Goal: Task Accomplishment & Management: Complete application form

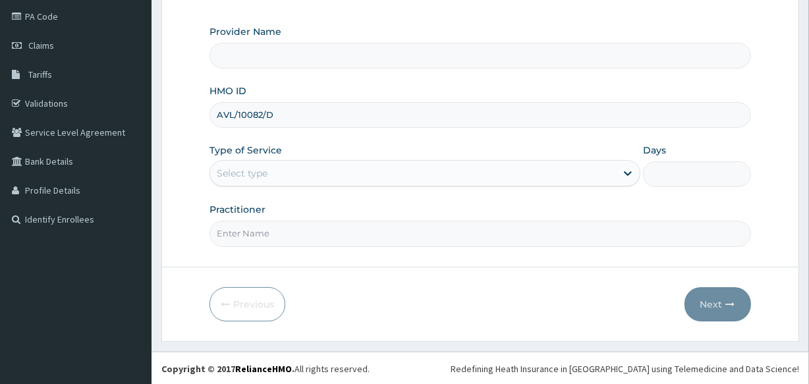
type input "AVL/10082/D"
drag, startPoint x: 289, startPoint y: 175, endPoint x: 293, endPoint y: 202, distance: 27.3
click at [289, 176] on div "Select type" at bounding box center [413, 173] width 406 height 21
click at [293, 208] on div "No options" at bounding box center [424, 206] width 431 height 24
click at [295, 164] on div "Select type" at bounding box center [413, 173] width 406 height 21
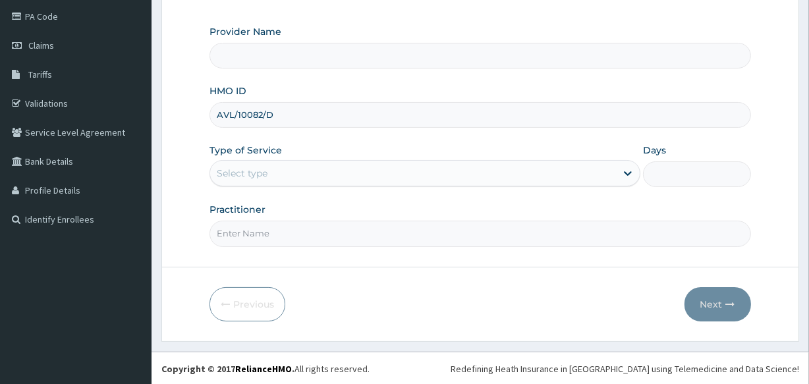
click at [302, 164] on div "Select type" at bounding box center [413, 173] width 406 height 21
click at [415, 176] on div "Select type" at bounding box center [413, 173] width 406 height 21
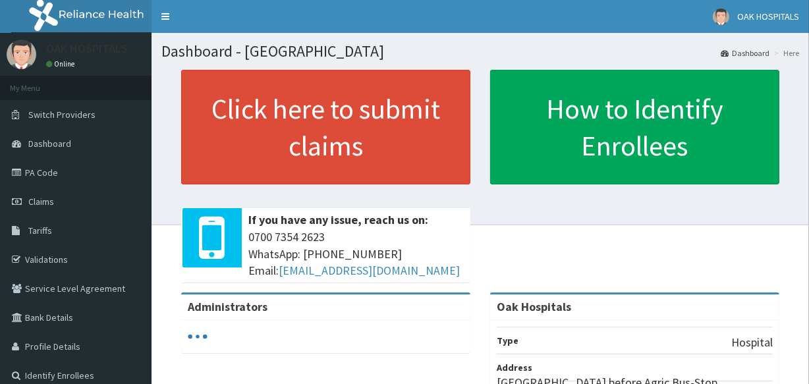
click at [71, 209] on link "Claims" at bounding box center [75, 201] width 151 height 29
click at [84, 206] on link "Claims" at bounding box center [75, 201] width 151 height 29
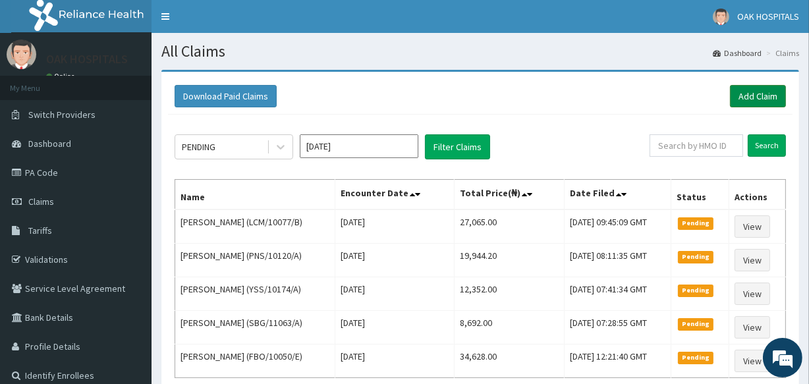
click at [761, 97] on link "Add Claim" at bounding box center [758, 96] width 56 height 22
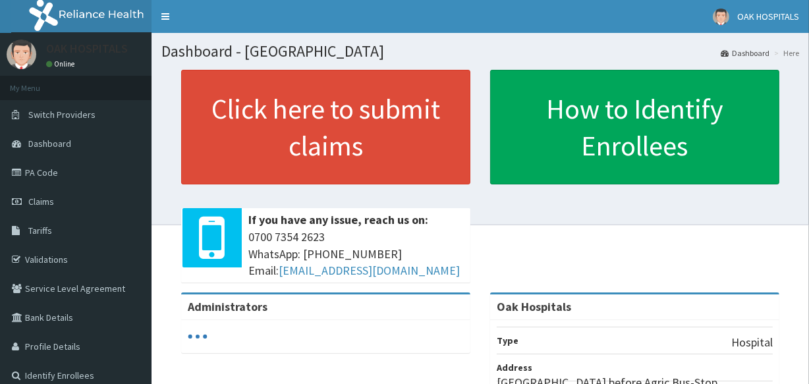
click at [92, 203] on link "Claims" at bounding box center [75, 201] width 151 height 29
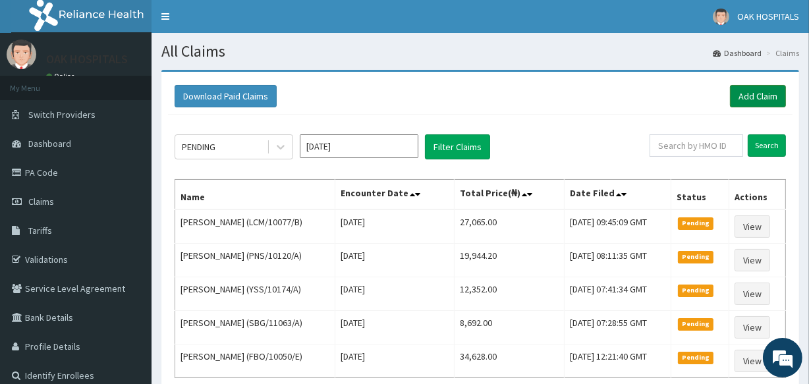
click at [755, 92] on link "Add Claim" at bounding box center [758, 96] width 56 height 22
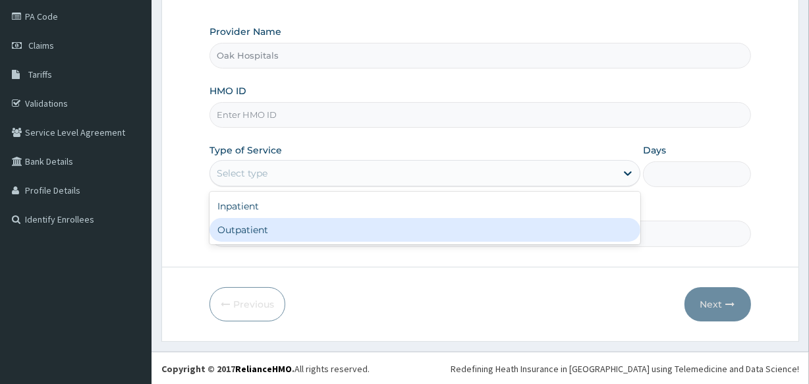
scroll to position [156, 0]
click at [350, 242] on div "Inpatient Outpatient" at bounding box center [424, 218] width 431 height 53
click at [344, 222] on div "Outpatient" at bounding box center [424, 230] width 431 height 24
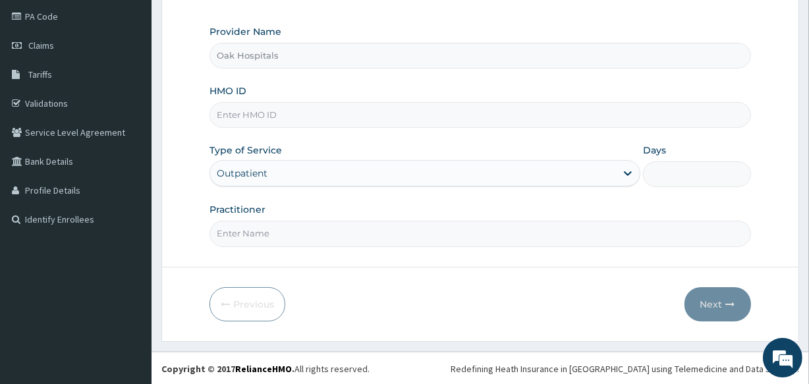
type input "1"
click at [356, 112] on input "HMO ID" at bounding box center [479, 115] width 541 height 26
type input "AVL/10082/D"
click at [458, 237] on input "Practitioner" at bounding box center [479, 234] width 541 height 26
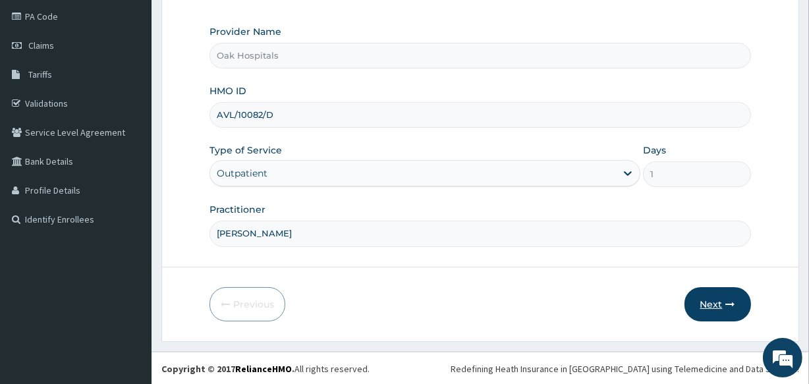
type input "DR JAMES"
click at [709, 304] on button "Next" at bounding box center [717, 304] width 67 height 34
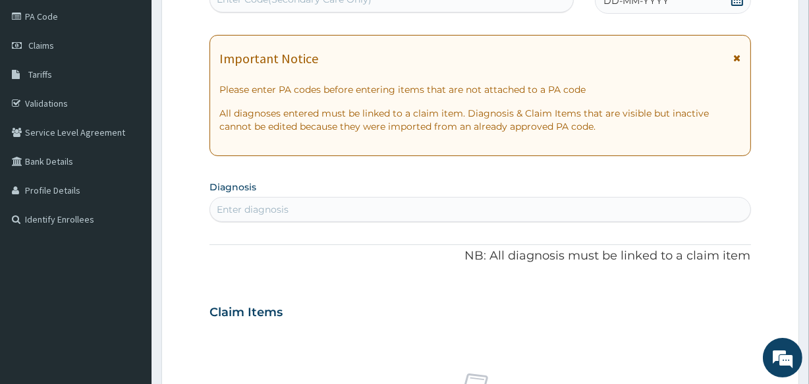
scroll to position [96, 0]
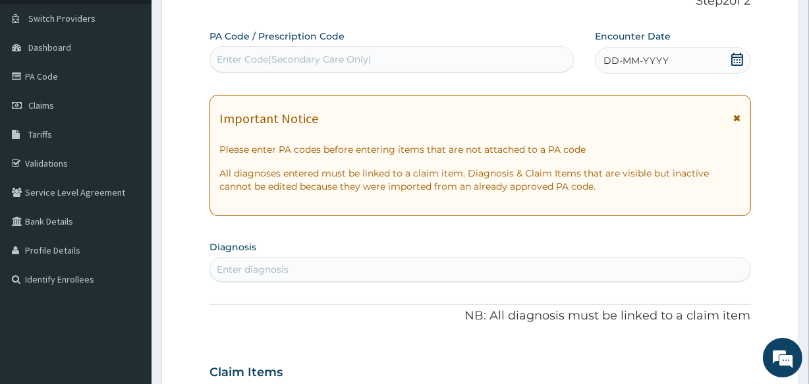
click at [713, 55] on div "DD-MM-YYYY" at bounding box center [673, 60] width 156 height 26
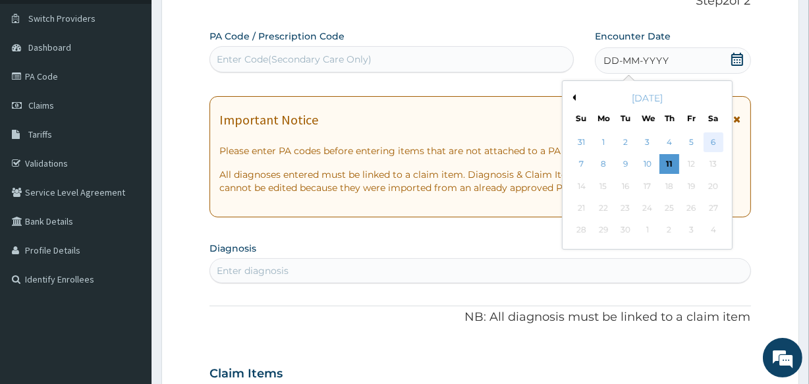
click at [712, 136] on div "6" at bounding box center [713, 142] width 20 height 20
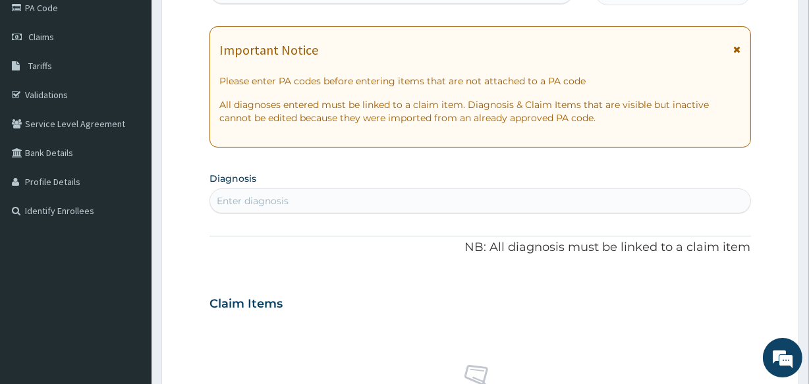
scroll to position [336, 0]
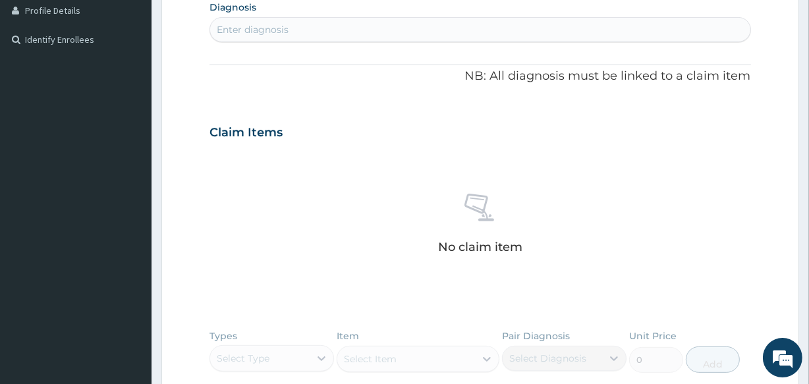
click at [437, 24] on div "Enter diagnosis" at bounding box center [479, 29] width 539 height 21
type input "MALARI"
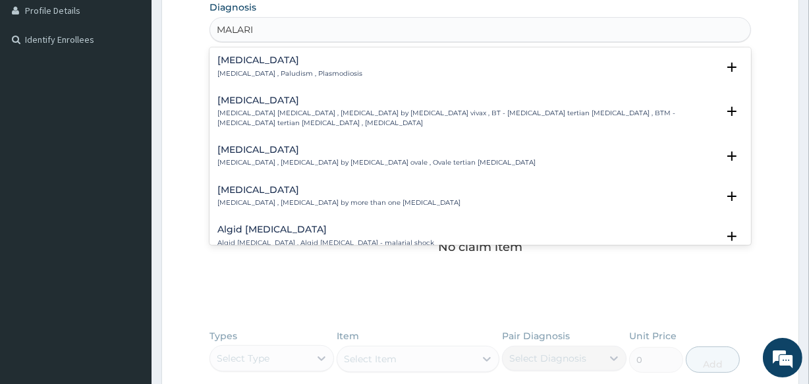
click at [257, 72] on p "Malaria , Paludism , Plasmodiosis" at bounding box center [289, 73] width 145 height 9
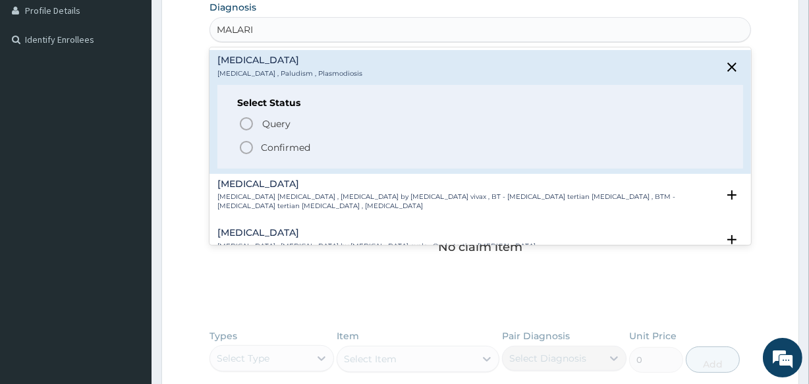
click at [274, 147] on p "Confirmed" at bounding box center [285, 147] width 49 height 13
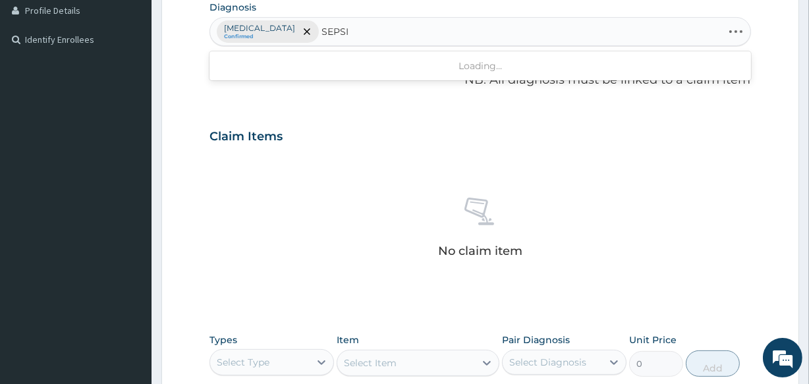
type input "SEPSIS"
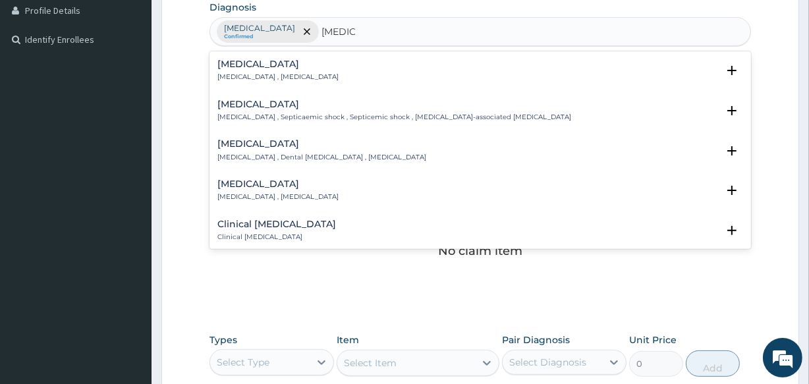
click at [272, 71] on div "Sepsis Systemic infection , Sepsis" at bounding box center [277, 70] width 121 height 23
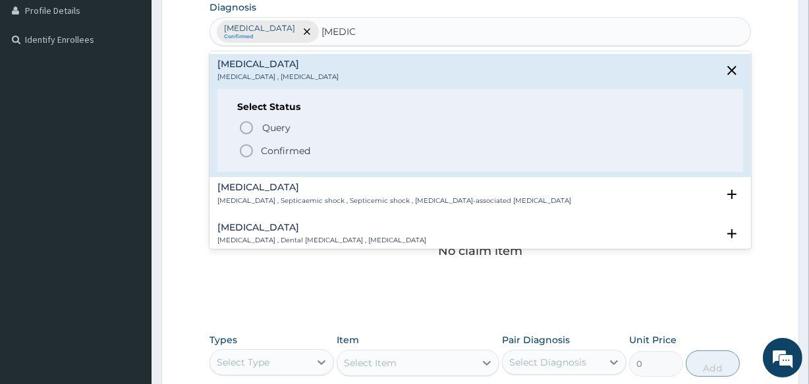
click at [267, 151] on p "Confirmed" at bounding box center [285, 150] width 49 height 13
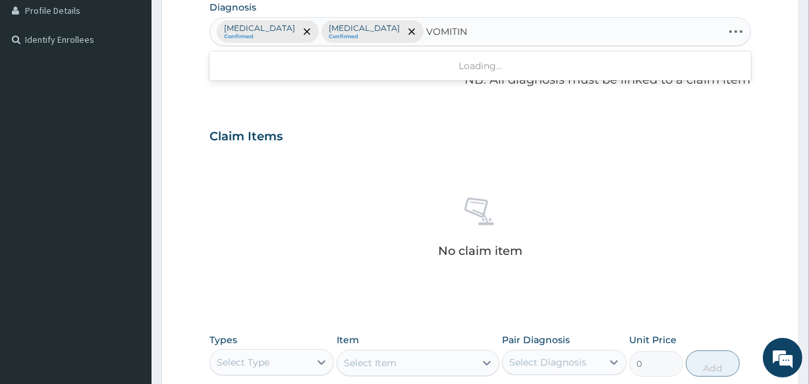
type input "VOMITING"
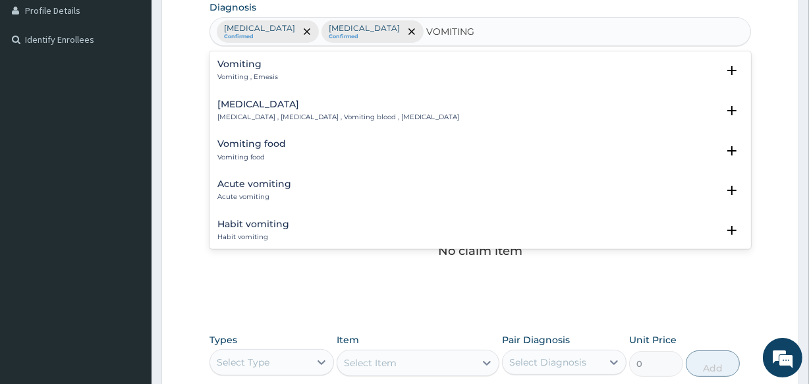
click at [284, 68] on div "Vomiting Vomiting , Emesis" at bounding box center [479, 70] width 525 height 23
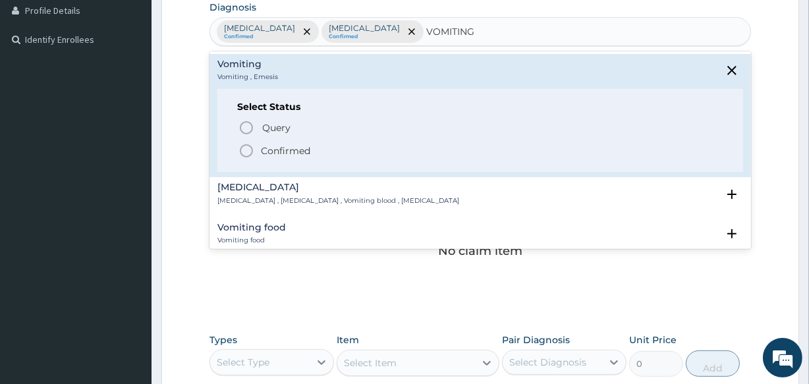
click at [297, 151] on p "Confirmed" at bounding box center [285, 150] width 49 height 13
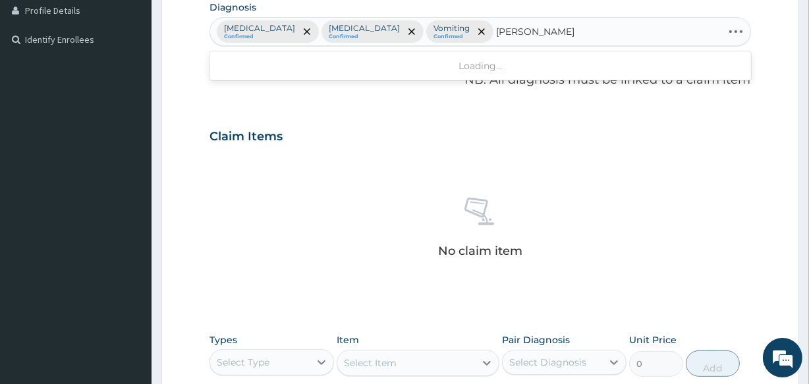
type input "ABDOMINAL PAIN"
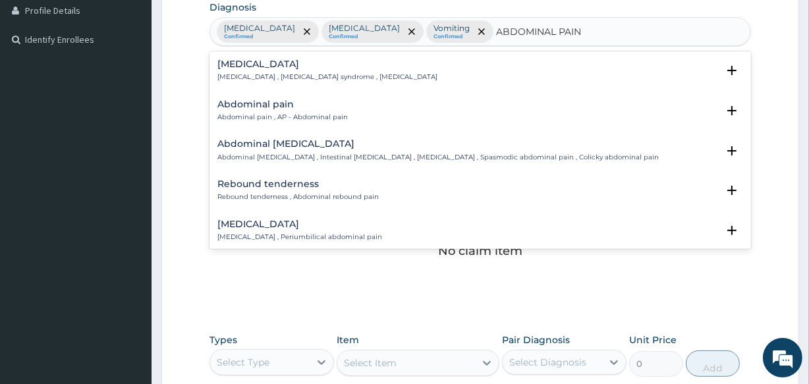
click at [296, 108] on h4 "Abdominal pain" at bounding box center [282, 104] width 130 height 10
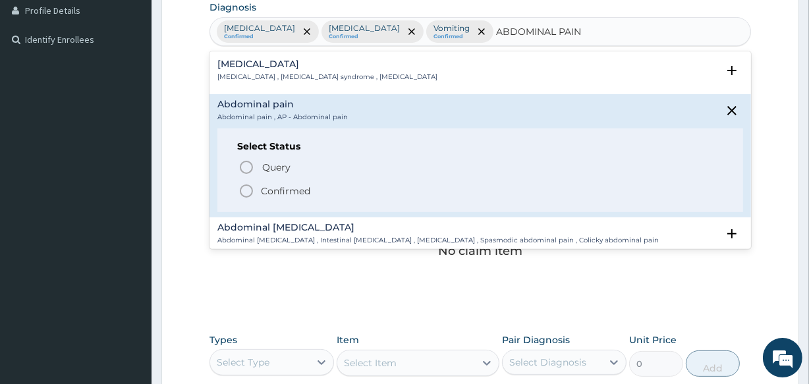
click at [295, 186] on p "Confirmed" at bounding box center [285, 190] width 49 height 13
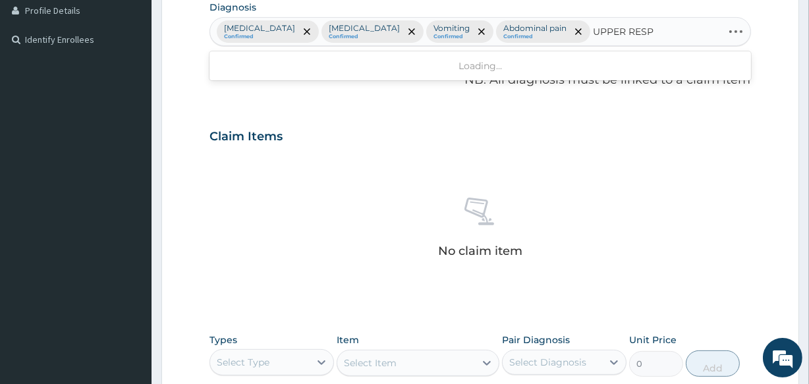
type input "UPPER RESPI"
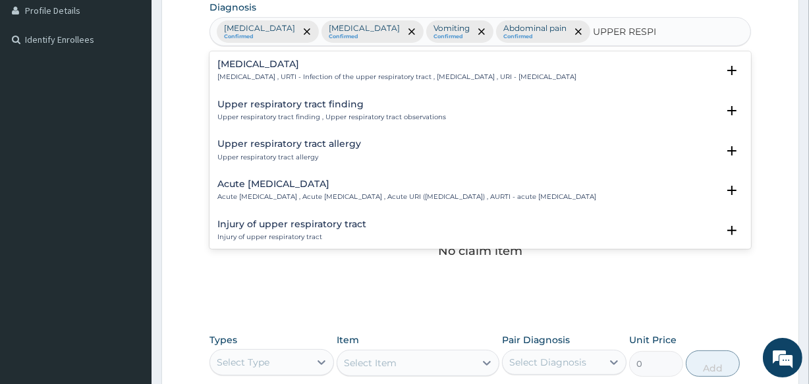
click at [338, 72] on p "Upper respiratory infection , URTI - Infection of the upper respiratory tract ,…" at bounding box center [396, 76] width 359 height 9
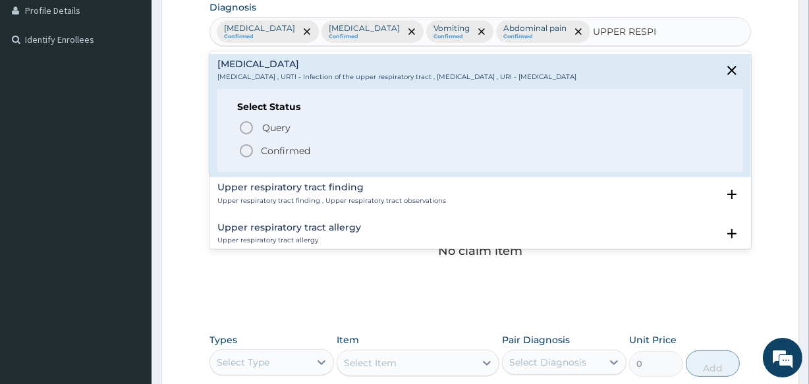
click at [300, 151] on p "Confirmed" at bounding box center [285, 150] width 49 height 13
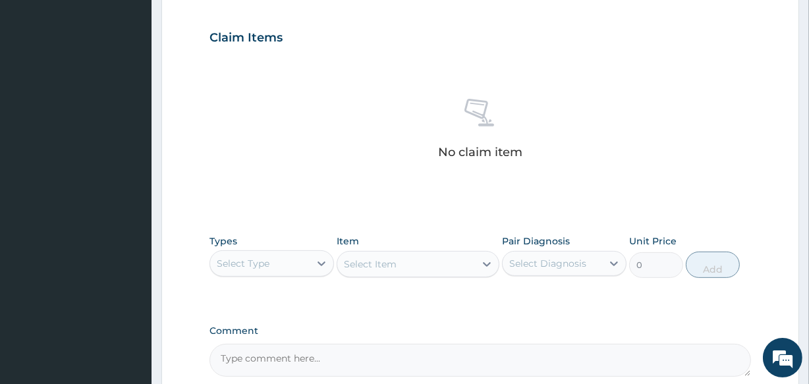
scroll to position [565, 0]
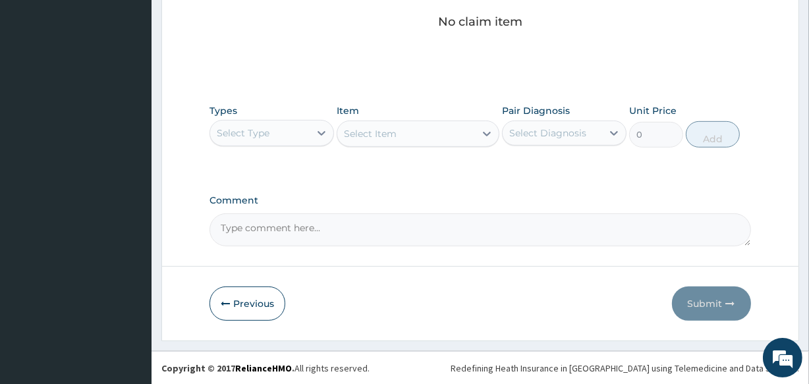
click at [281, 138] on div "Select Type" at bounding box center [259, 132] width 99 height 21
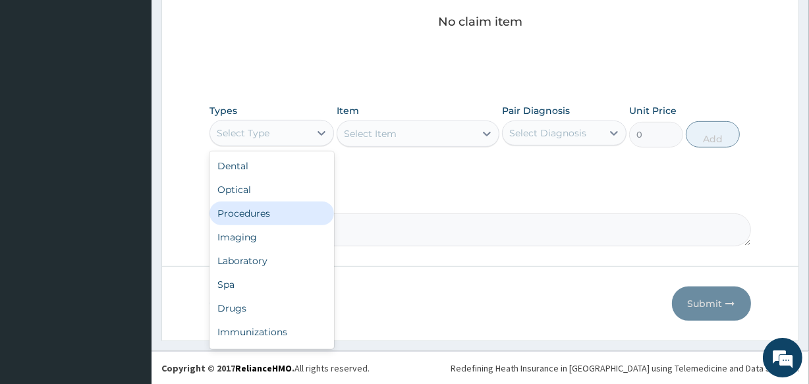
click at [271, 217] on div "Procedures" at bounding box center [271, 213] width 124 height 24
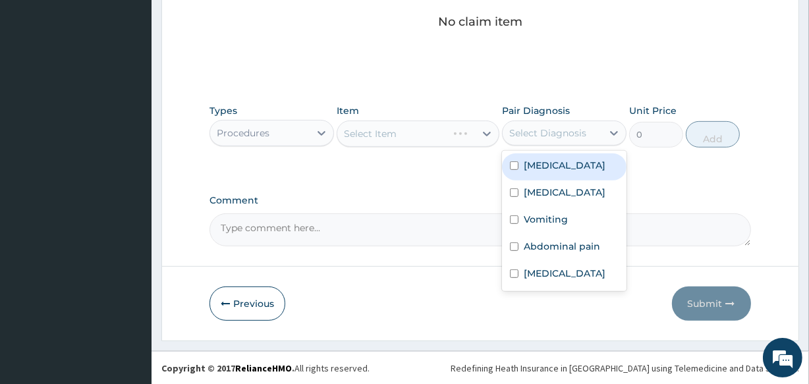
click at [563, 134] on div "Select Diagnosis" at bounding box center [547, 132] width 77 height 13
click at [551, 159] on label "[MEDICAL_DATA]" at bounding box center [564, 165] width 82 height 13
checkbox input "true"
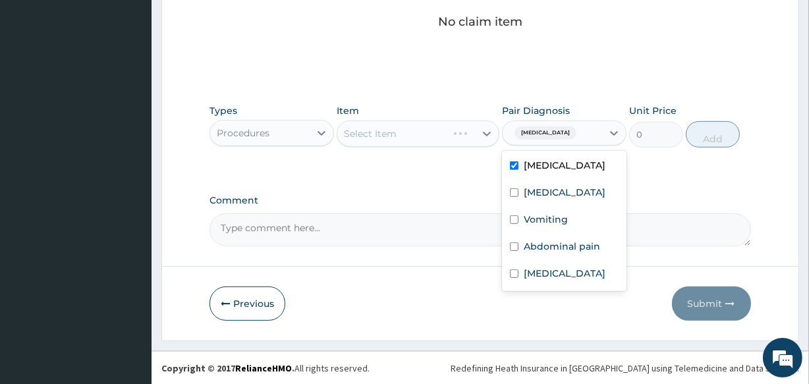
click at [416, 135] on div "Select Item" at bounding box center [417, 133] width 162 height 26
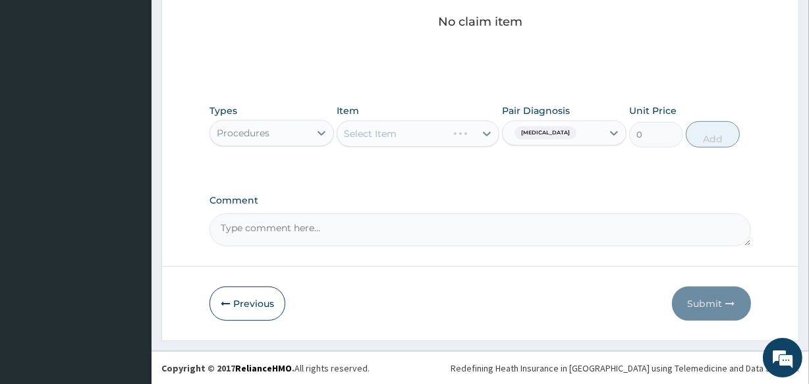
click at [417, 134] on div "Select Item" at bounding box center [417, 133] width 162 height 26
click at [446, 132] on div "Select Item" at bounding box center [405, 133] width 137 height 21
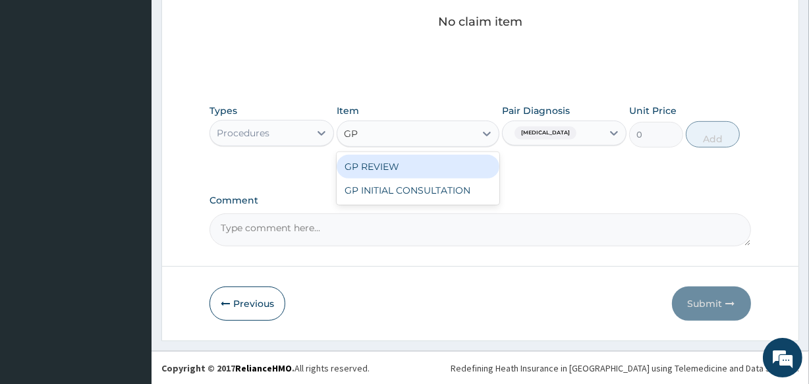
type input "GP"
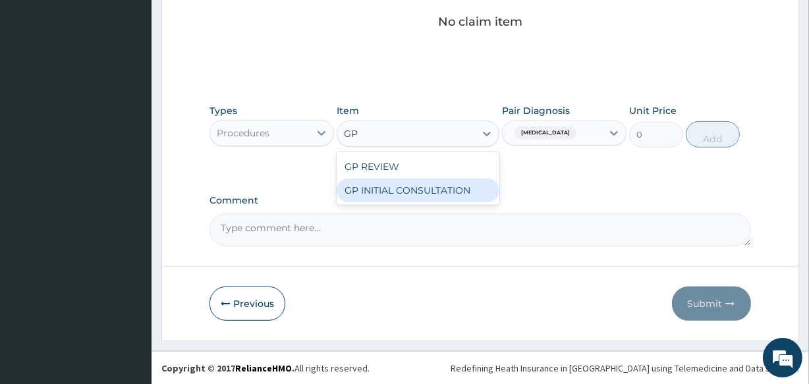
click at [466, 194] on div "GP INITIAL CONSULTATION" at bounding box center [417, 190] width 162 height 24
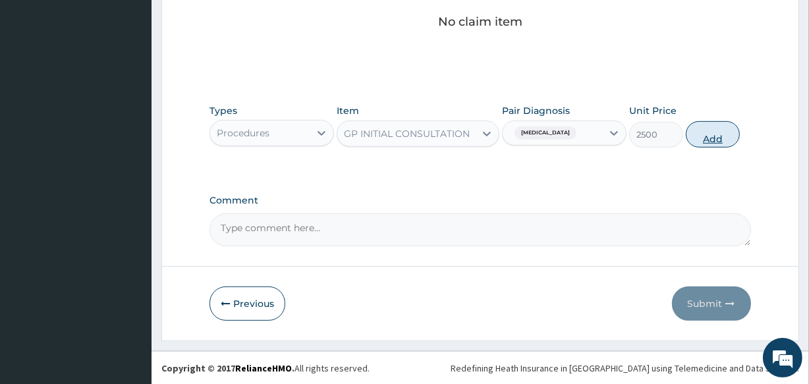
click at [716, 138] on button "Add" at bounding box center [712, 134] width 54 height 26
type input "0"
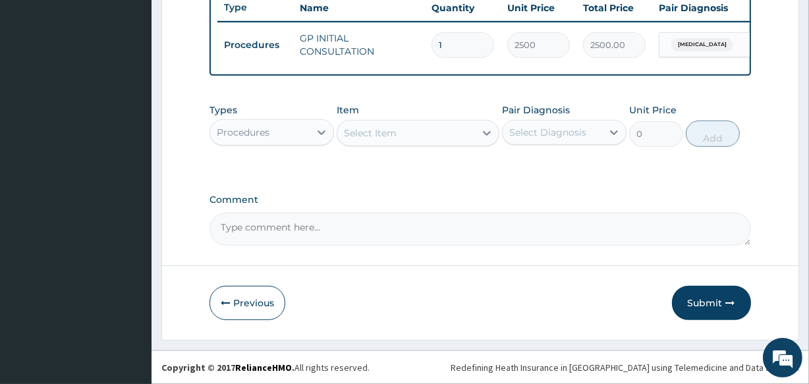
scroll to position [511, 0]
click at [277, 134] on div "Procedures" at bounding box center [259, 132] width 99 height 21
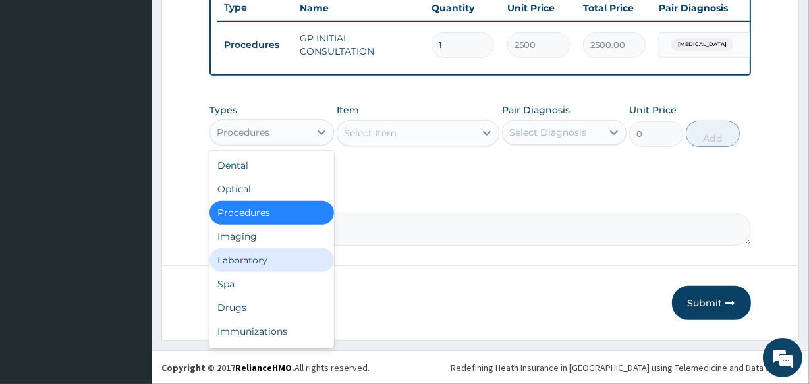
click at [309, 251] on div "Laboratory" at bounding box center [271, 260] width 124 height 24
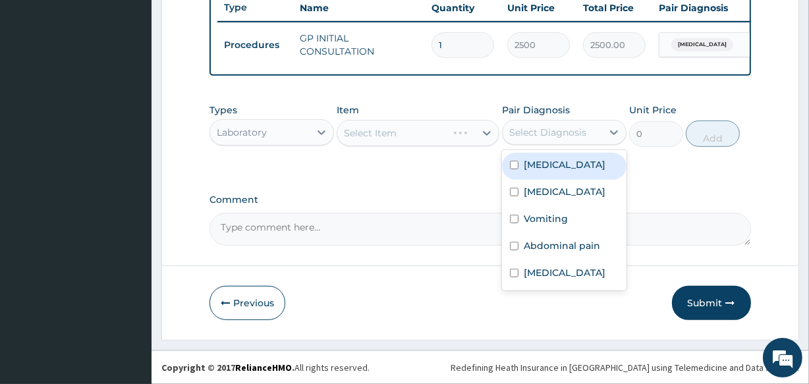
click at [518, 135] on div "Select Diagnosis" at bounding box center [547, 132] width 77 height 13
click at [540, 165] on label "[MEDICAL_DATA]" at bounding box center [564, 164] width 82 height 13
checkbox input "true"
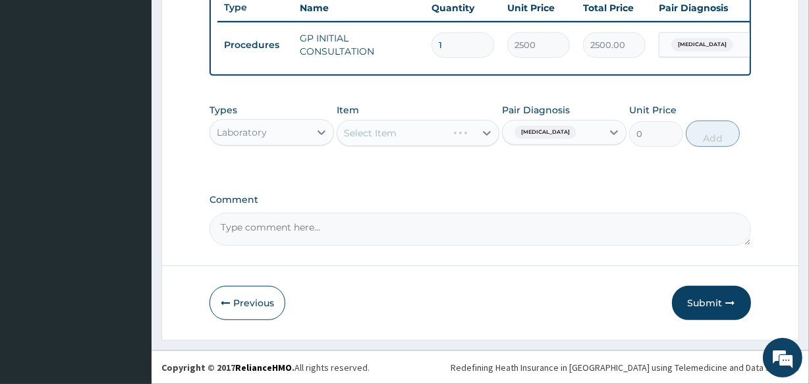
click at [439, 136] on div "Select Item" at bounding box center [417, 133] width 162 height 26
click at [439, 136] on div "Select Item" at bounding box center [405, 132] width 137 height 21
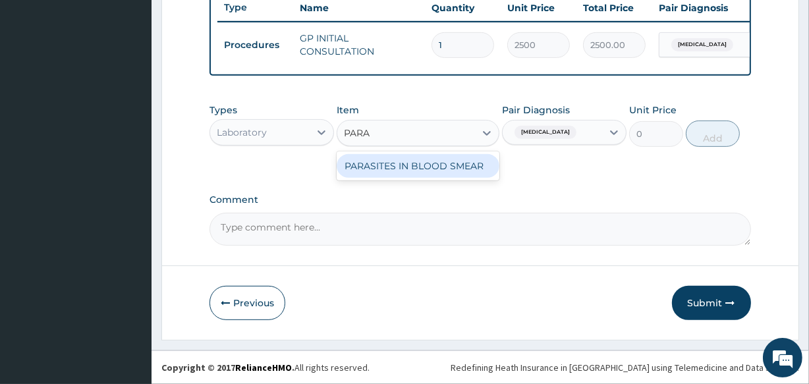
type input "PARAS"
click at [452, 166] on div "PARASITES IN BLOOD SMEAR" at bounding box center [417, 166] width 162 height 24
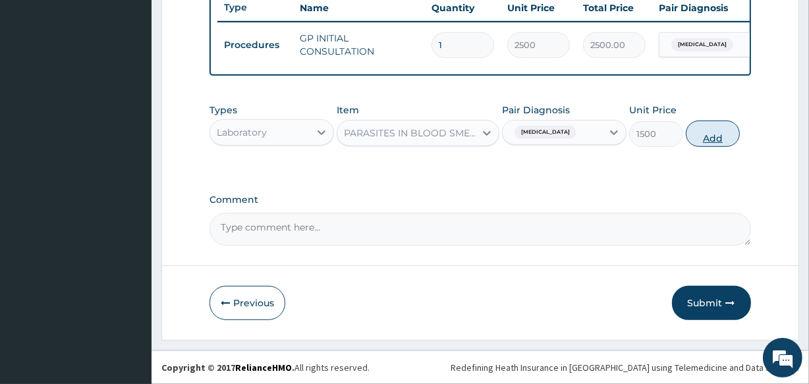
click at [709, 131] on button "Add" at bounding box center [712, 133] width 54 height 26
type input "0"
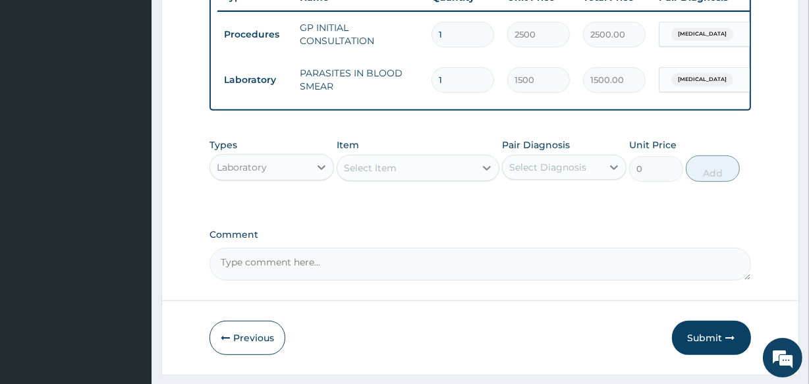
scroll to position [557, 0]
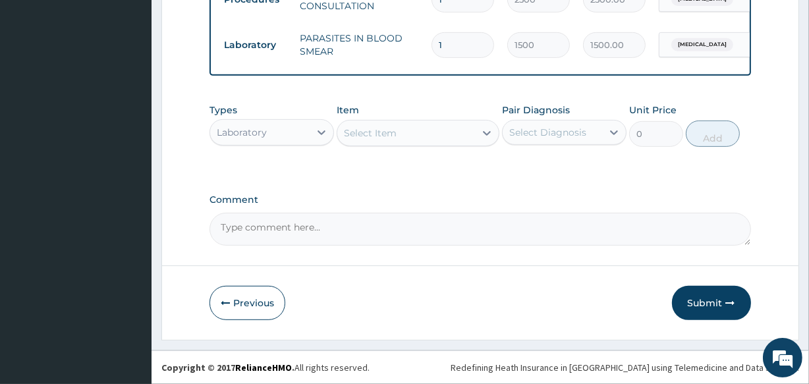
click at [425, 137] on div "Select Item" at bounding box center [405, 132] width 137 height 21
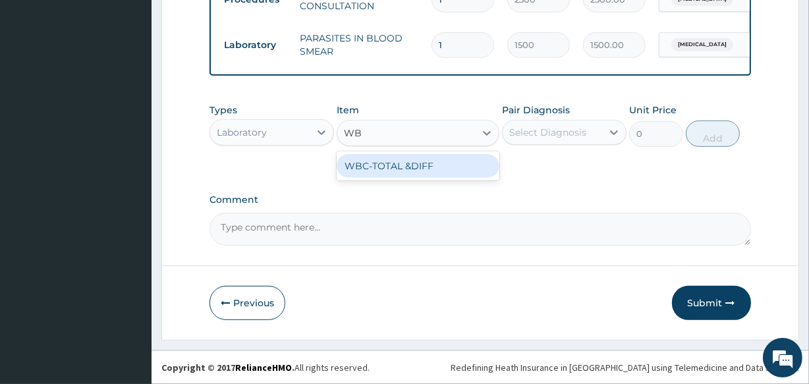
type input "WBC"
click at [445, 164] on div "WBC-TOTAL &DIFF" at bounding box center [417, 166] width 162 height 24
type input "2000"
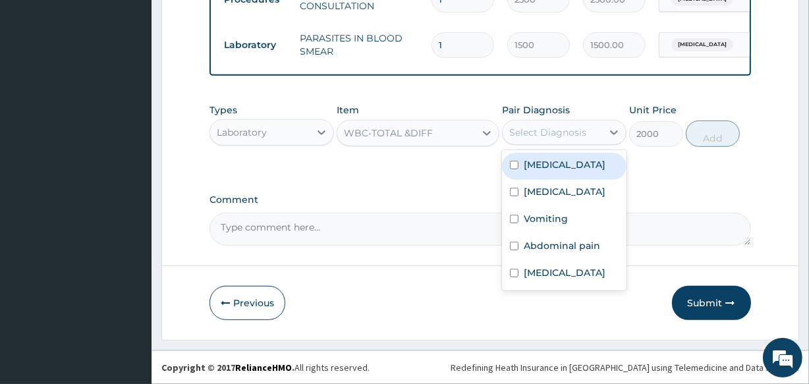
click at [557, 132] on div "Select Diagnosis" at bounding box center [547, 132] width 77 height 13
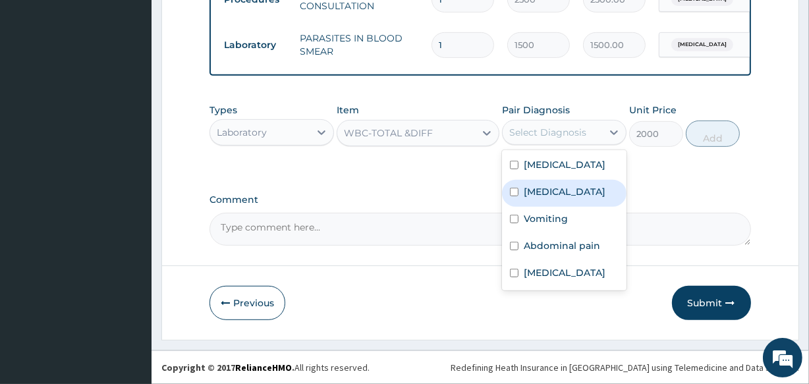
click at [556, 191] on div "Sepsis" at bounding box center [564, 193] width 124 height 27
checkbox input "true"
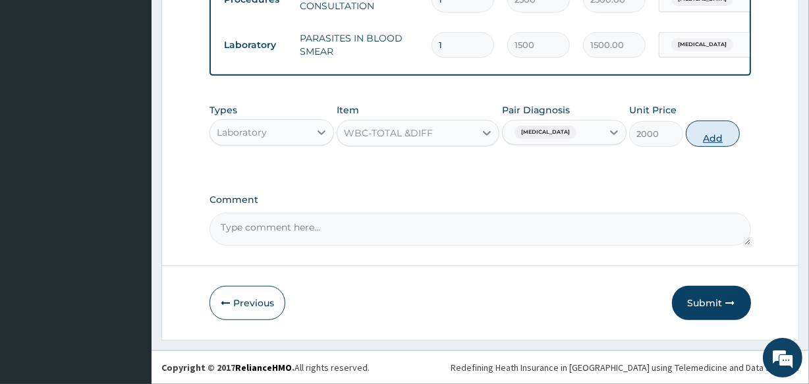
click at [710, 130] on button "Add" at bounding box center [712, 133] width 54 height 26
type input "0"
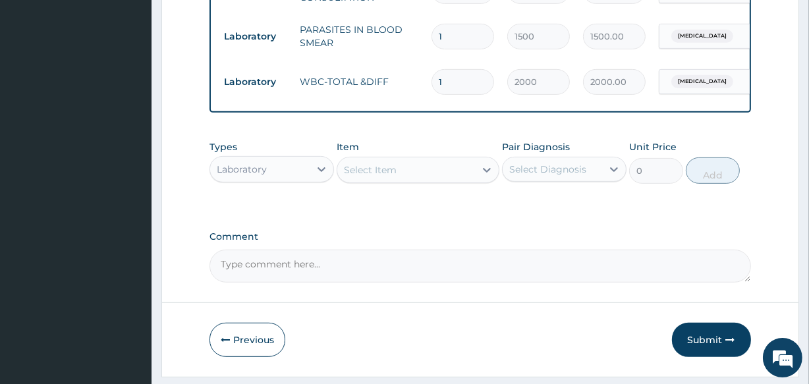
scroll to position [602, 0]
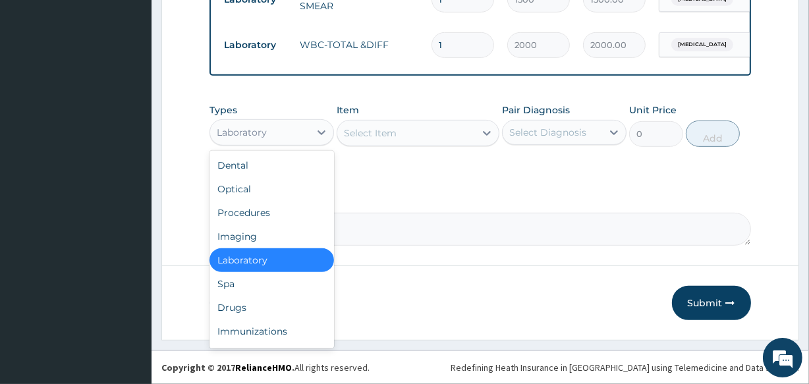
click at [294, 138] on div "Laboratory" at bounding box center [259, 132] width 99 height 21
click at [263, 307] on div "Drugs" at bounding box center [271, 308] width 124 height 24
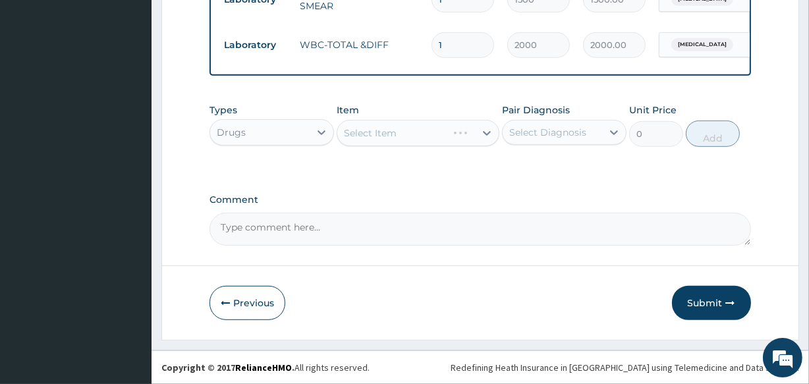
click at [424, 132] on div "Select Item" at bounding box center [417, 133] width 162 height 26
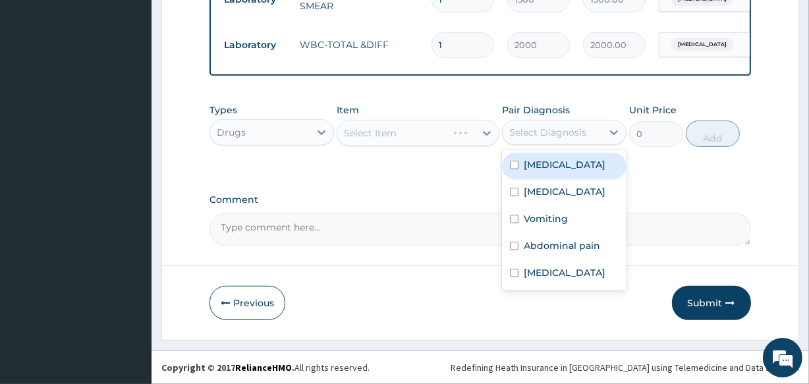
click at [529, 131] on div "Select Diagnosis" at bounding box center [547, 132] width 77 height 13
click at [552, 169] on label "Malaria" at bounding box center [564, 164] width 82 height 13
checkbox input "true"
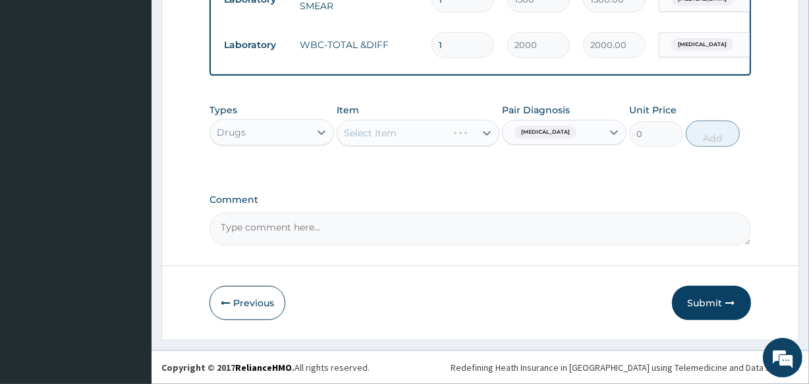
click at [437, 132] on div "Select Item" at bounding box center [417, 133] width 162 height 26
click at [437, 132] on div "Select Item" at bounding box center [405, 132] width 137 height 21
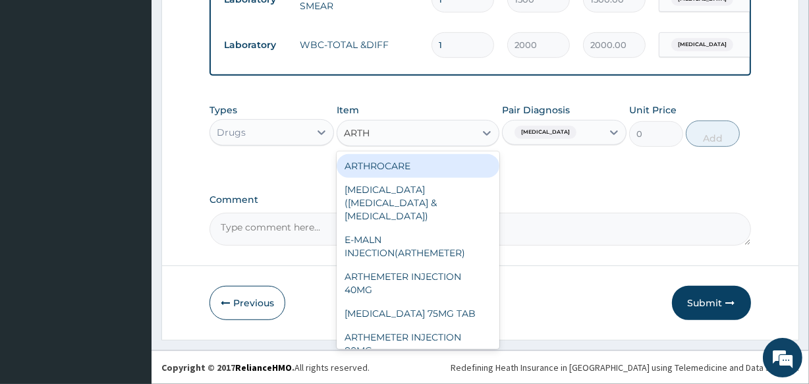
type input "ARTHE"
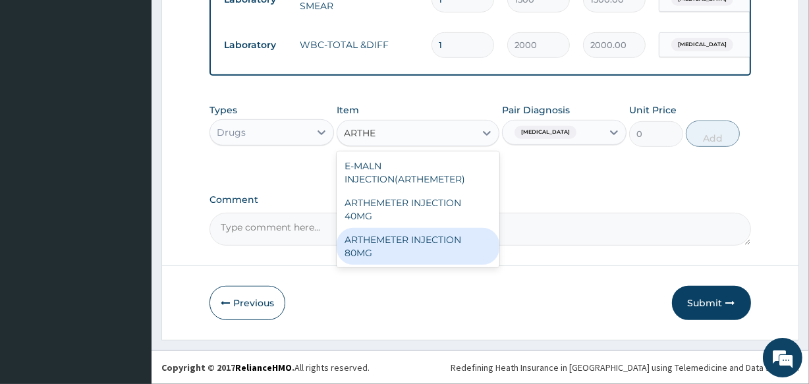
click at [467, 244] on div "ARTHEMETER INJECTION 80MG" at bounding box center [417, 246] width 162 height 37
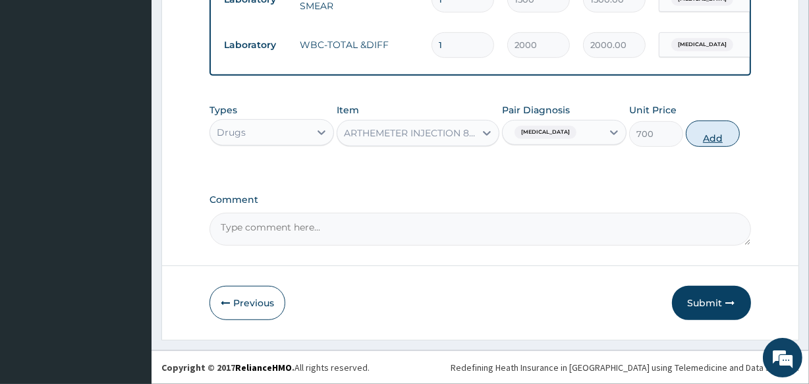
click at [715, 127] on button "Add" at bounding box center [712, 133] width 54 height 26
type input "0"
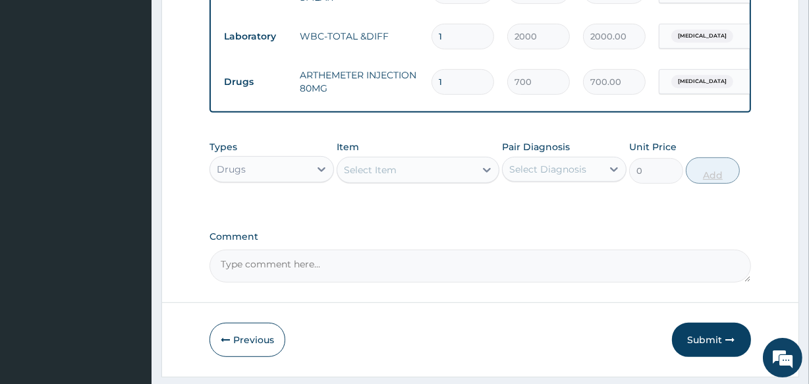
type input "0.00"
type input "3"
type input "2100.00"
type input "3"
click at [399, 180] on div "Select Item" at bounding box center [405, 169] width 137 height 21
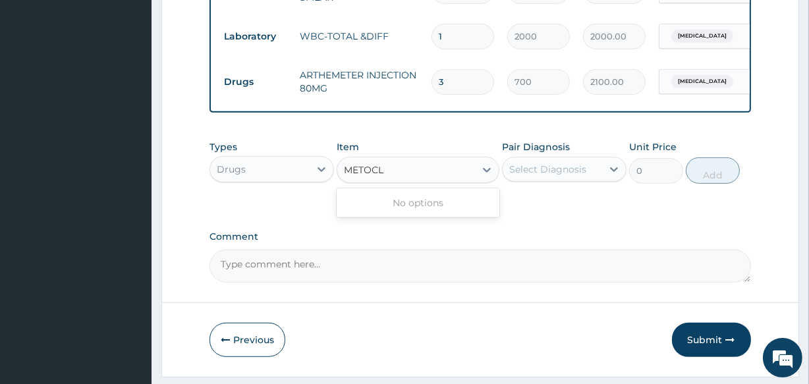
type input "METOC"
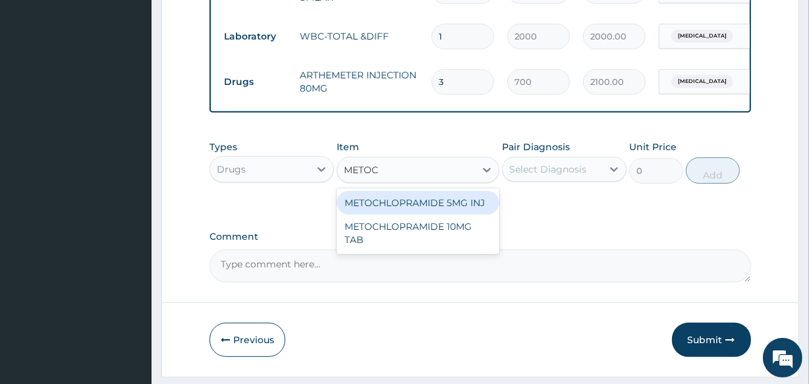
click at [437, 211] on div "METOCHLOPRAMIDE 5MG INJ" at bounding box center [417, 203] width 162 height 24
type input "175"
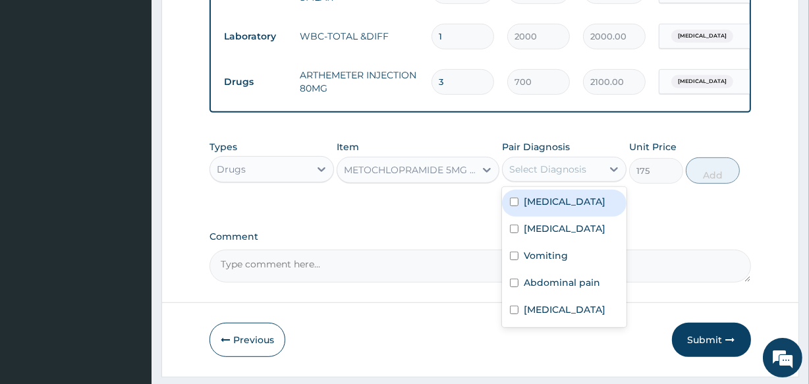
click at [533, 176] on div "Select Diagnosis" at bounding box center [547, 169] width 77 height 13
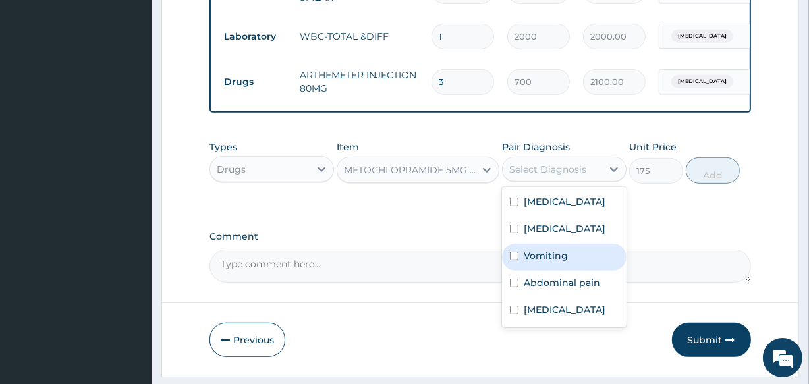
click at [552, 262] on label "Vomiting" at bounding box center [545, 255] width 44 height 13
checkbox input "true"
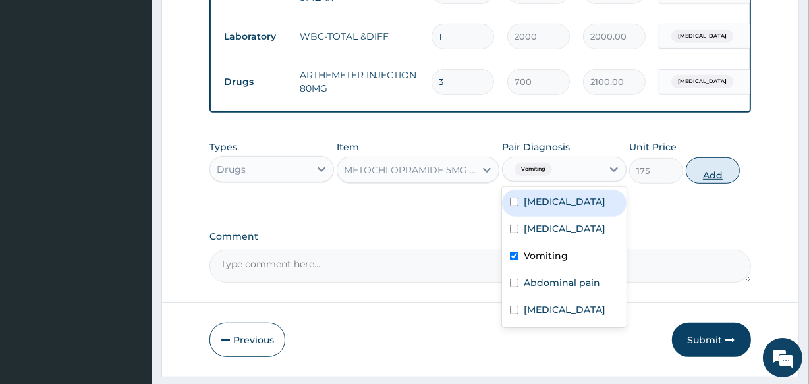
click at [722, 184] on button "Add" at bounding box center [712, 170] width 54 height 26
type input "0"
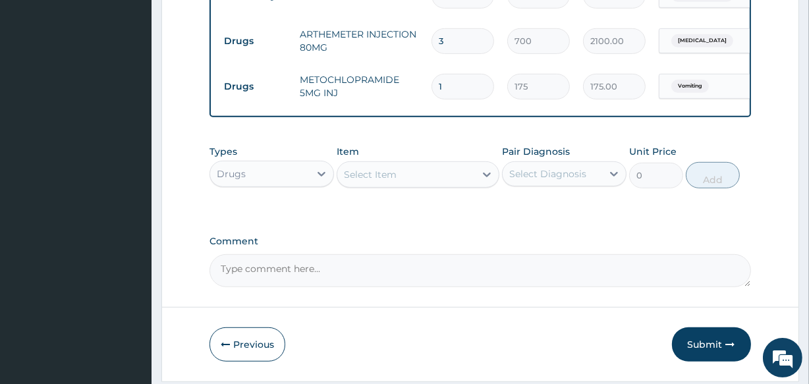
scroll to position [694, 0]
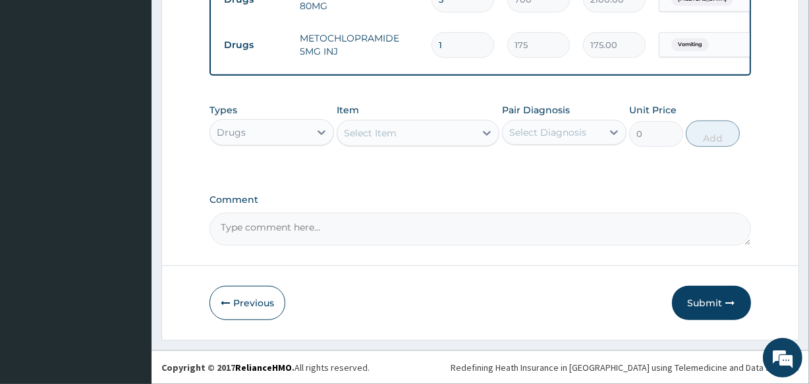
click at [404, 134] on div "Select Item" at bounding box center [405, 132] width 137 height 21
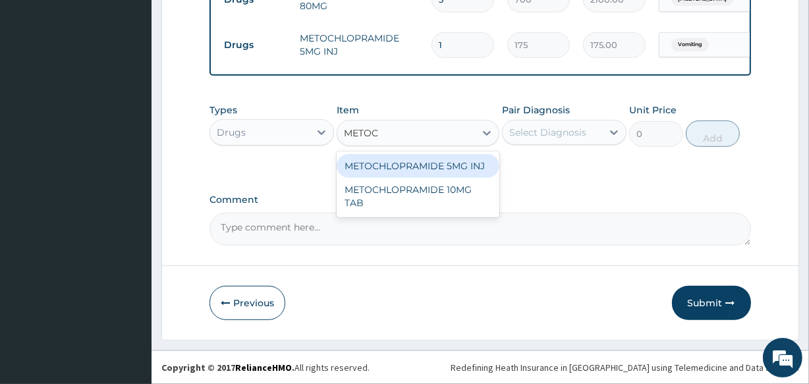
type input "METOC"
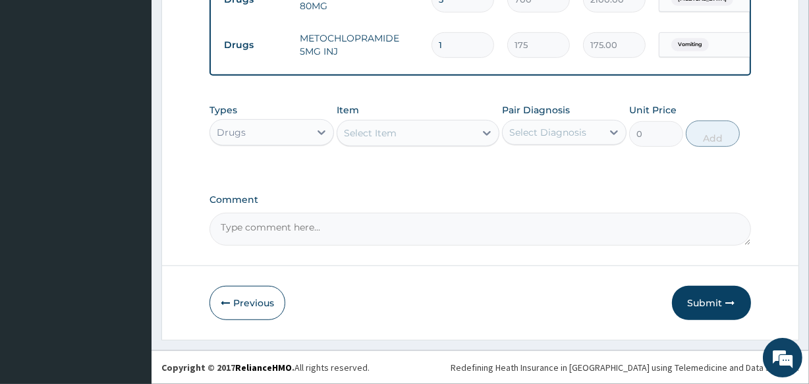
click at [542, 164] on div "Types Drugs Item Select Item Pair Diagnosis Select Diagnosis Unit Price 0 Add" at bounding box center [479, 135] width 541 height 76
click at [423, 167] on div "Types Drugs Item Select Item Pair Diagnosis Select Diagnosis Unit Price 0 Add" at bounding box center [479, 135] width 541 height 76
click at [443, 140] on div "Select Item" at bounding box center [405, 132] width 137 height 21
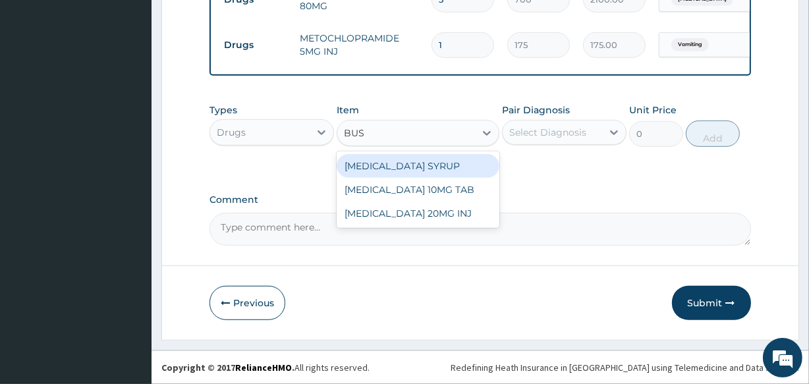
type input "BUSC"
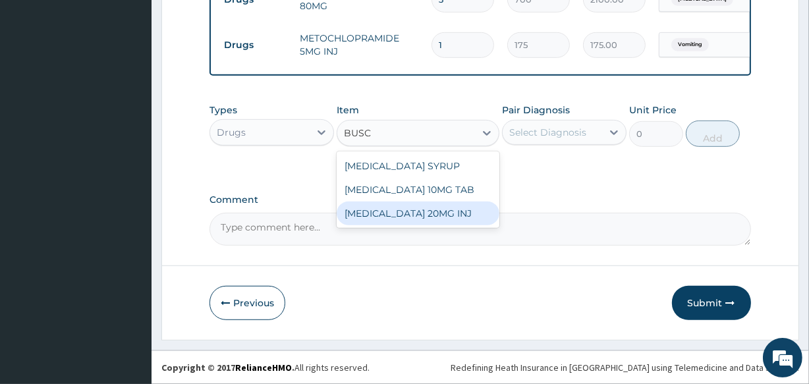
click at [456, 217] on div "BUSCOPAN 20MG INJ" at bounding box center [417, 213] width 162 height 24
type input "350"
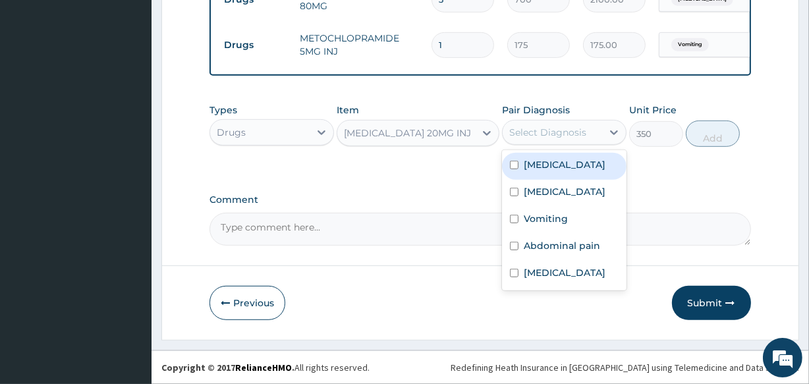
click at [532, 132] on div "Select Diagnosis" at bounding box center [547, 132] width 77 height 13
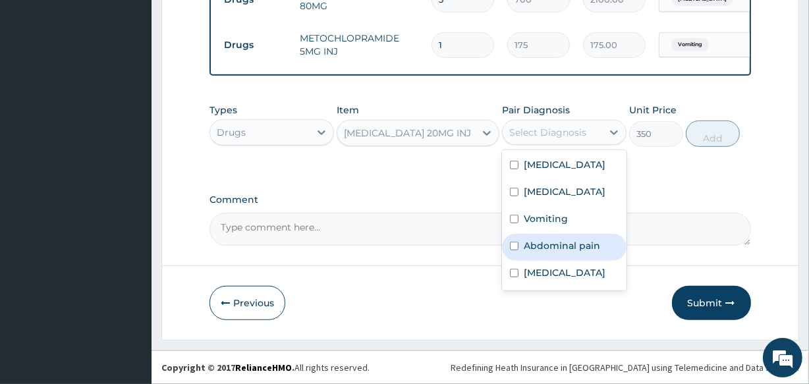
click at [560, 240] on label "Abdominal pain" at bounding box center [561, 245] width 76 height 13
checkbox input "true"
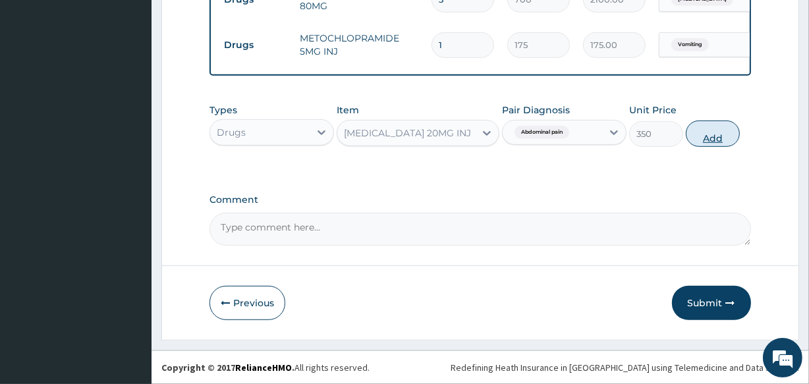
click at [721, 132] on button "Add" at bounding box center [712, 133] width 54 height 26
type input "0"
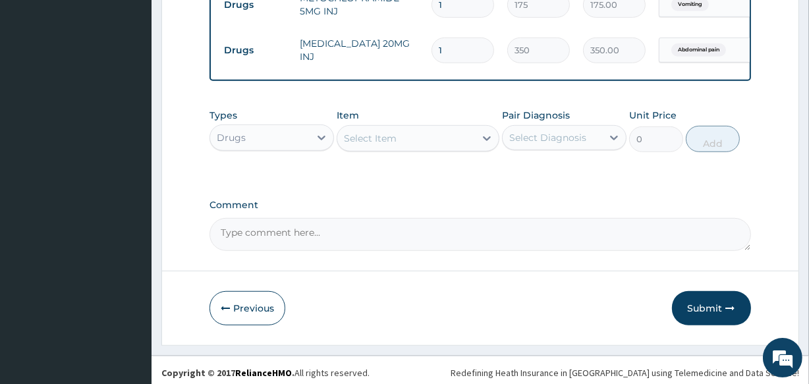
scroll to position [739, 0]
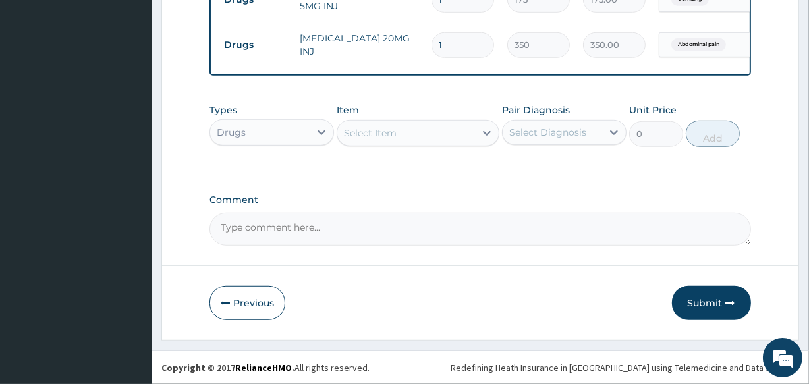
click at [397, 134] on div "Select Item" at bounding box center [405, 132] width 137 height 21
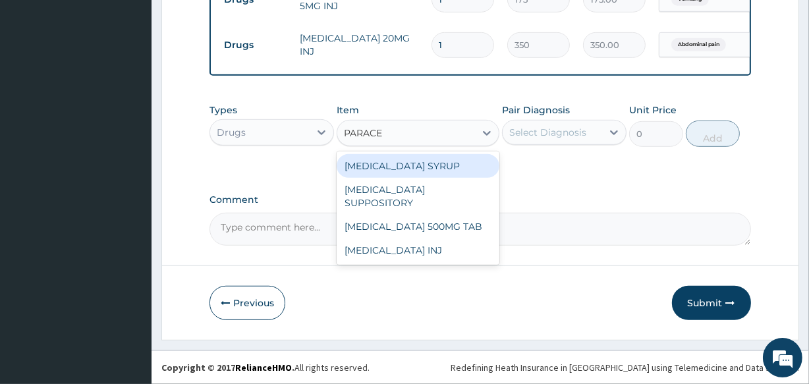
type input "PARACET"
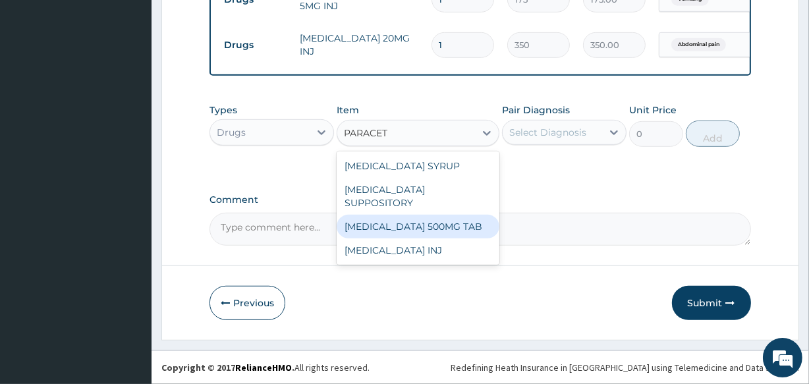
drag, startPoint x: 436, startPoint y: 218, endPoint x: 458, endPoint y: 196, distance: 30.7
click at [436, 217] on div "PARACETAMOL 500MG TAB" at bounding box center [417, 227] width 162 height 24
type input "14"
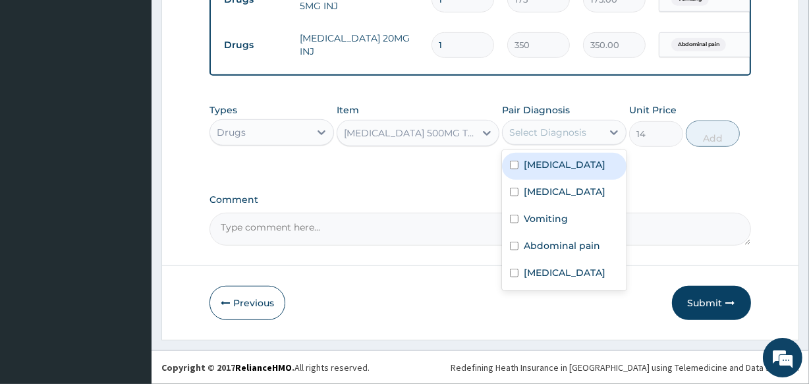
click at [550, 138] on div "Select Diagnosis" at bounding box center [547, 132] width 77 height 13
click at [552, 165] on label "[MEDICAL_DATA]" at bounding box center [564, 164] width 82 height 13
checkbox input "true"
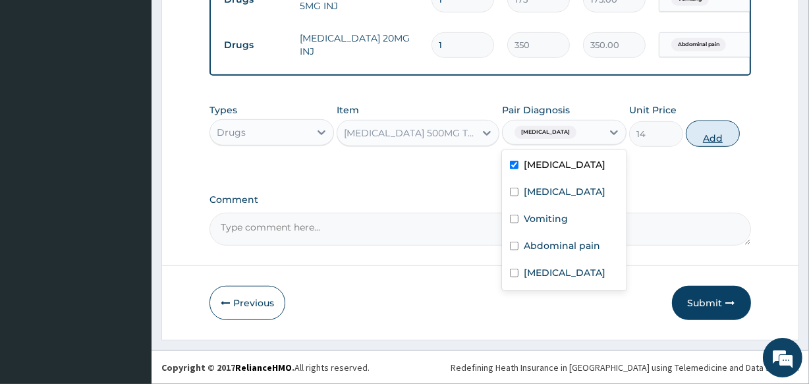
click at [698, 139] on button "Add" at bounding box center [712, 133] width 54 height 26
type input "0"
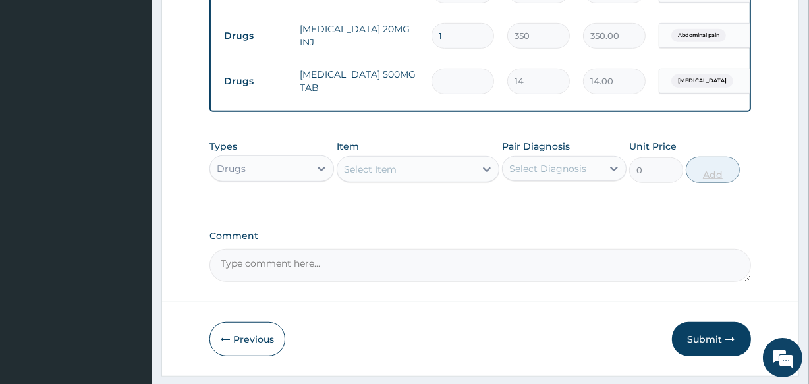
type input "0.00"
type input "9"
type input "126.00"
type input "9"
click at [362, 176] on div "Select Item" at bounding box center [370, 169] width 53 height 13
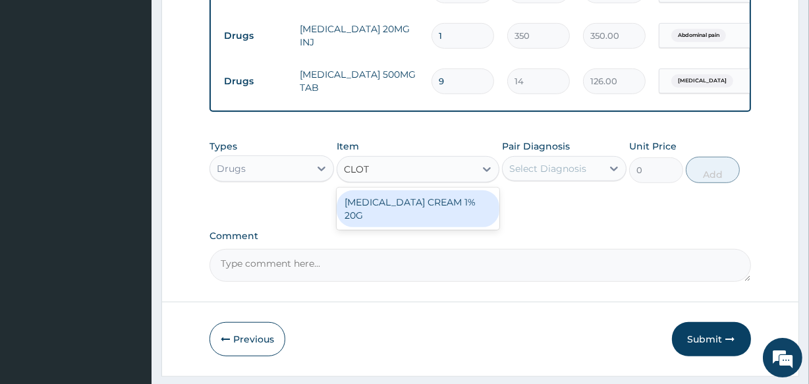
type input "CLOTR"
click at [404, 209] on div "CLOTRIMAZOLE CREAM 1% 20G" at bounding box center [417, 208] width 162 height 37
type input "700"
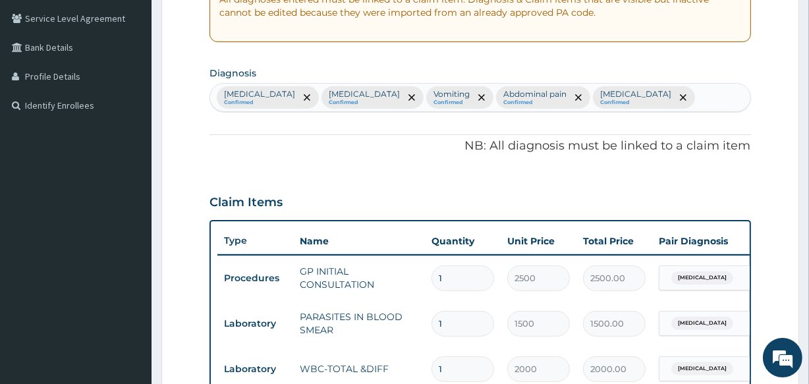
scroll to position [261, 0]
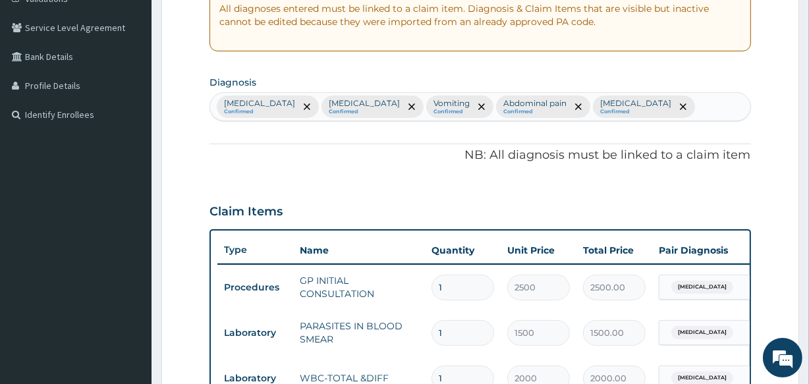
drag, startPoint x: 659, startPoint y: 105, endPoint x: 654, endPoint y: 113, distance: 8.6
click at [659, 107] on div "Malaria Confirmed Sepsis Confirmed Vomiting Confirmed Abdominal pain Confirmed …" at bounding box center [479, 107] width 539 height 28
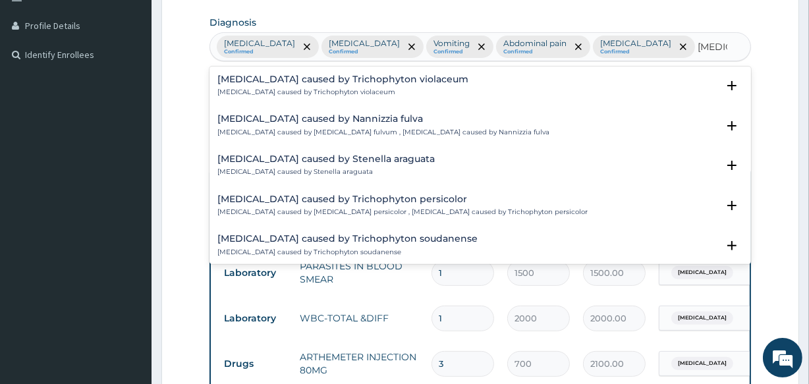
scroll to position [1814, 0]
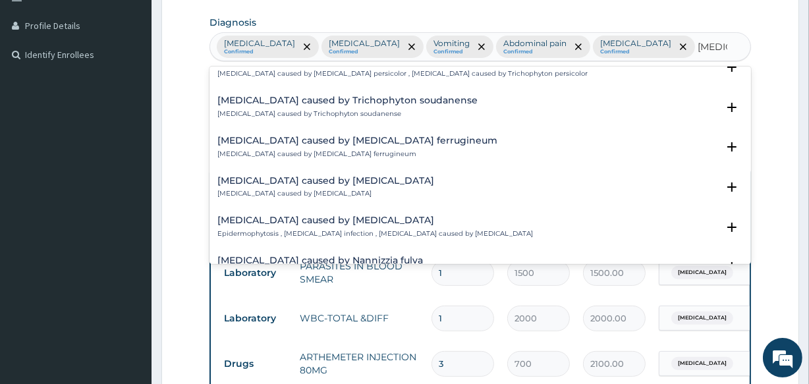
type input "TINEA"
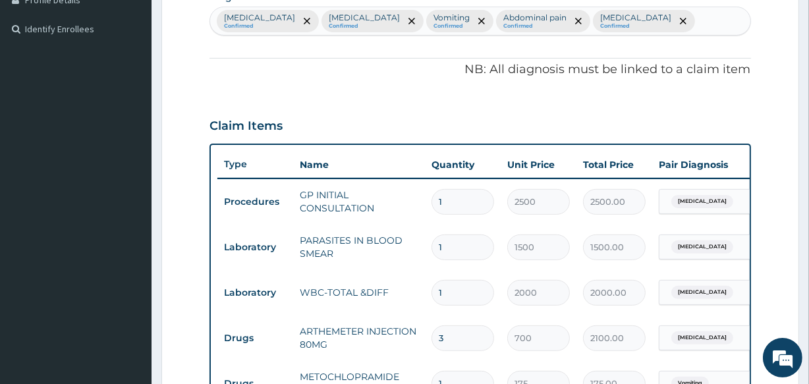
scroll to position [321, 0]
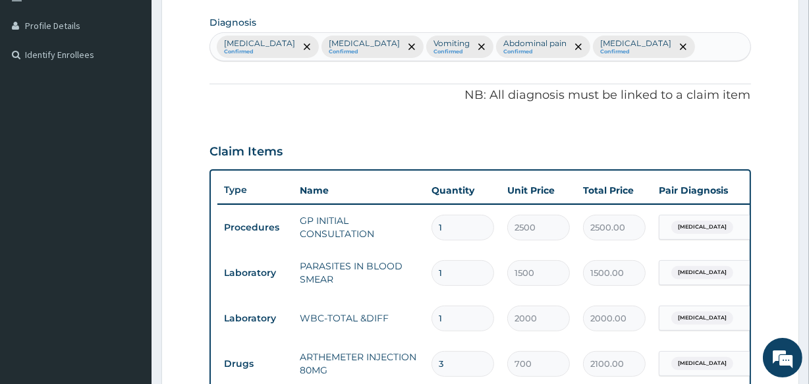
click at [655, 42] on div "Malaria Confirmed Sepsis Confirmed Vomiting Confirmed Abdominal pain Confirmed …" at bounding box center [479, 47] width 539 height 28
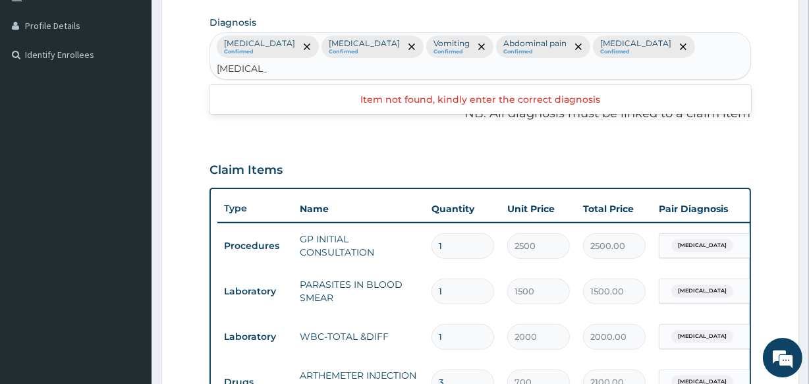
type input "TINEA V"
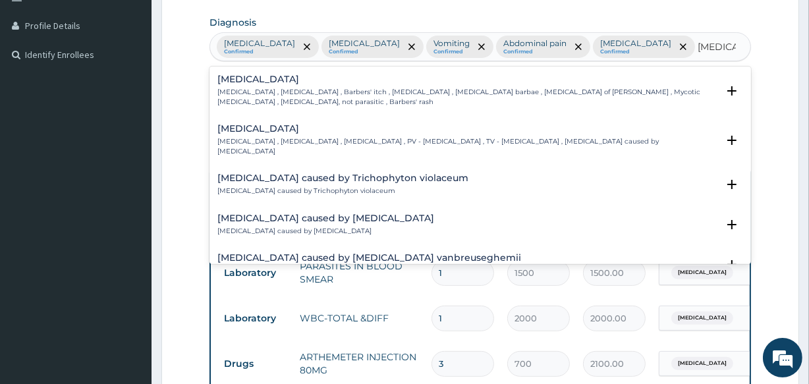
click at [275, 140] on p "Pityriasis versicolor , Tinea versicolor , Tinea flava , PV - Pityriasis versic…" at bounding box center [466, 146] width 499 height 19
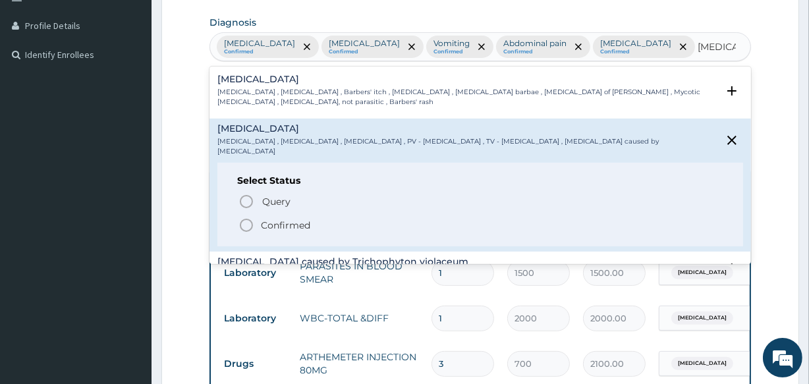
click at [273, 219] on p "Confirmed" at bounding box center [285, 225] width 49 height 13
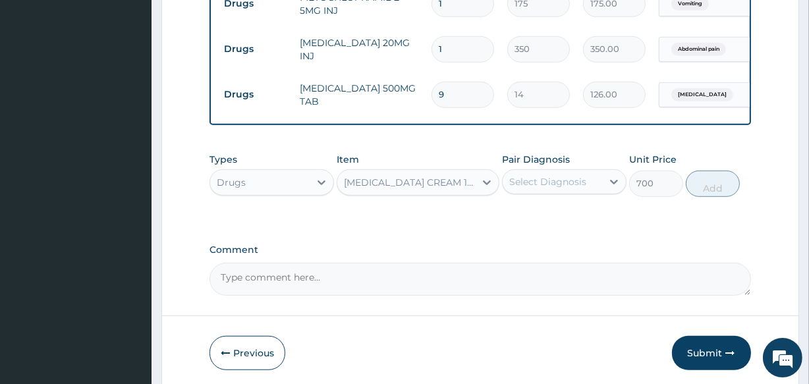
scroll to position [810, 0]
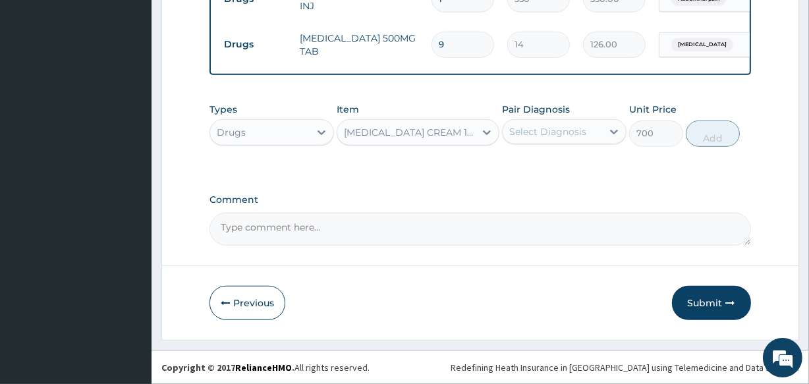
click at [529, 130] on div "Select Diagnosis" at bounding box center [547, 131] width 77 height 13
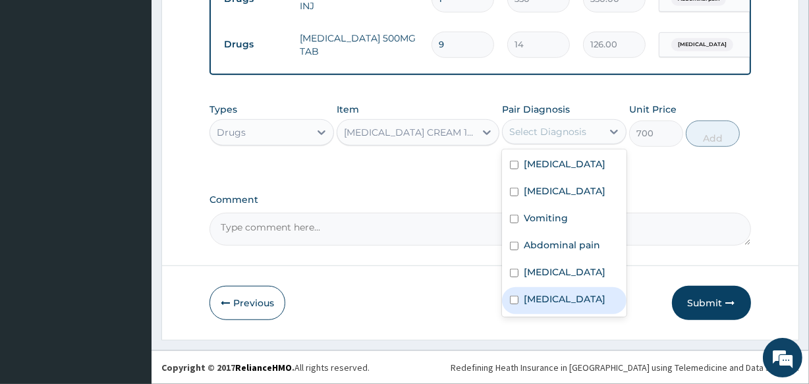
drag, startPoint x: 528, startPoint y: 318, endPoint x: 528, endPoint y: 304, distance: 13.8
click at [528, 306] on label "Pityriasis versicolor" at bounding box center [564, 298] width 82 height 13
checkbox input "true"
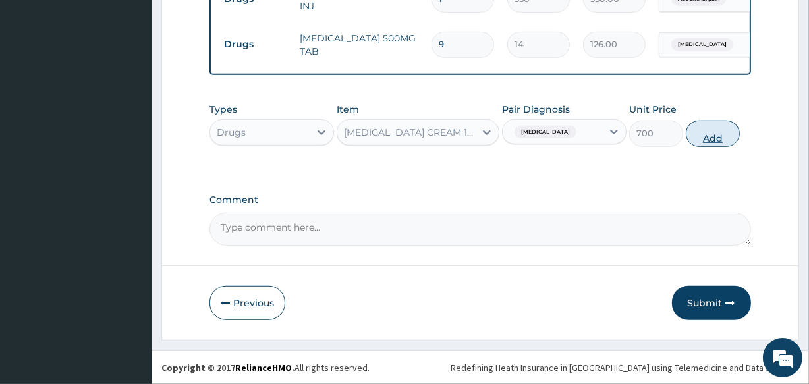
click at [696, 132] on button "Add" at bounding box center [712, 133] width 54 height 26
type input "0"
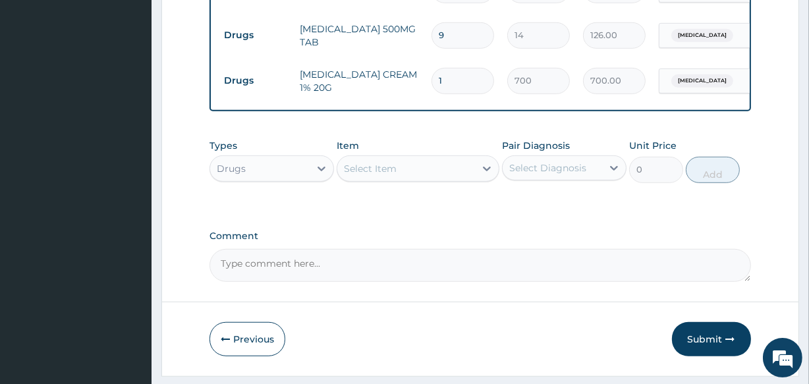
click at [449, 178] on div "Select Item" at bounding box center [405, 168] width 137 height 21
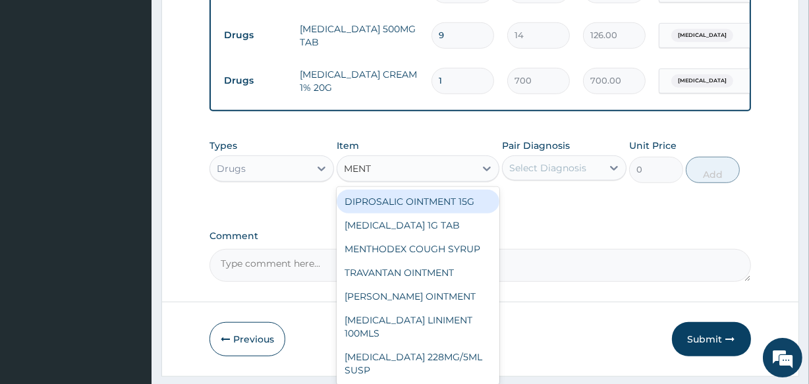
type input "MENTH"
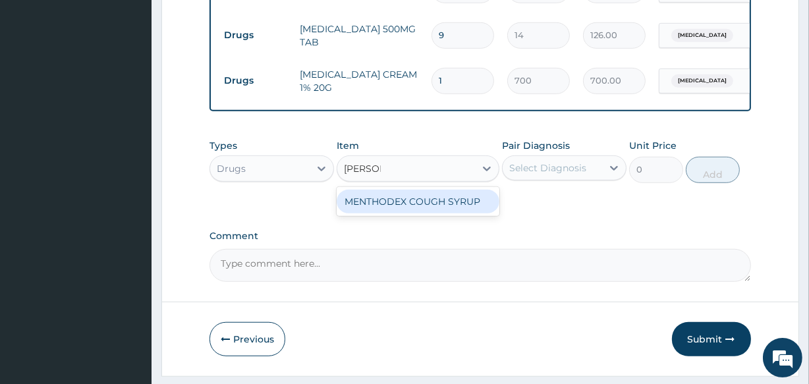
click at [458, 211] on div "MENTHODEX COUGH SYRUP" at bounding box center [417, 202] width 162 height 24
type input "1050"
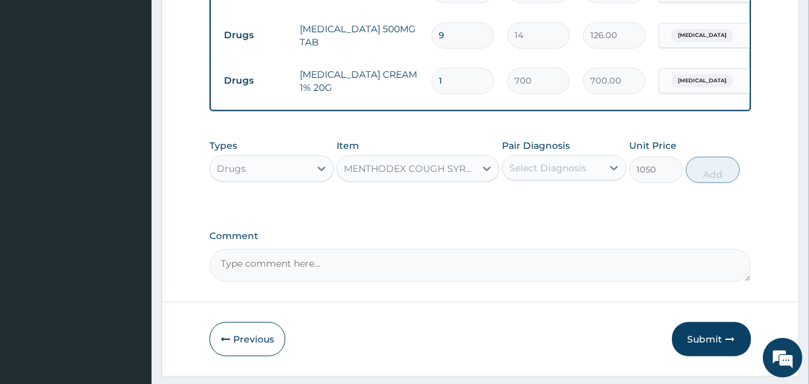
click at [550, 178] on div "Select Diagnosis" at bounding box center [551, 167] width 99 height 21
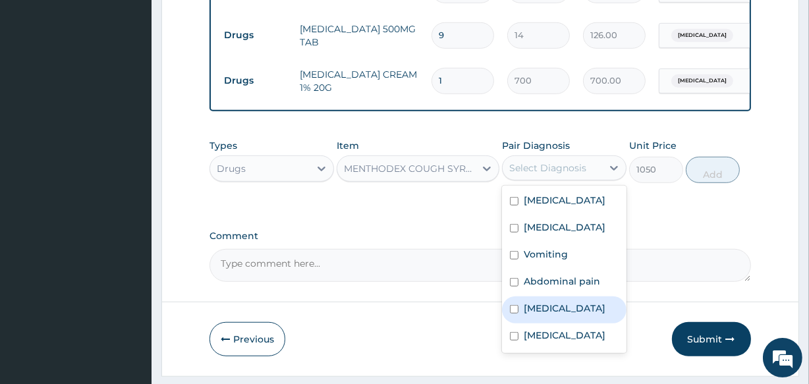
click at [560, 315] on label "Upper respiratory infection" at bounding box center [564, 308] width 82 height 13
checkbox input "true"
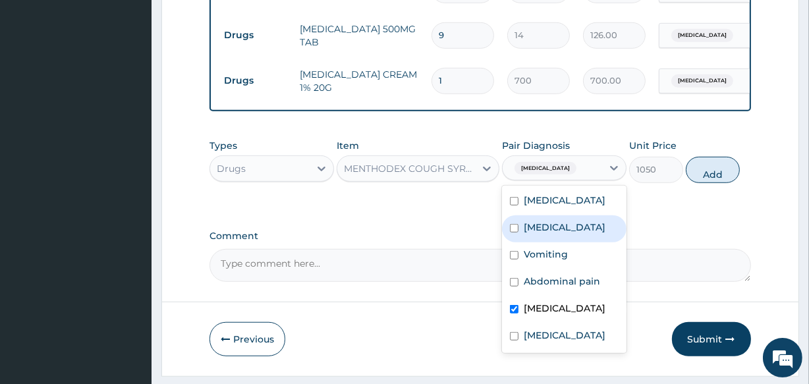
click at [707, 180] on button "Add" at bounding box center [712, 170] width 54 height 26
type input "0"
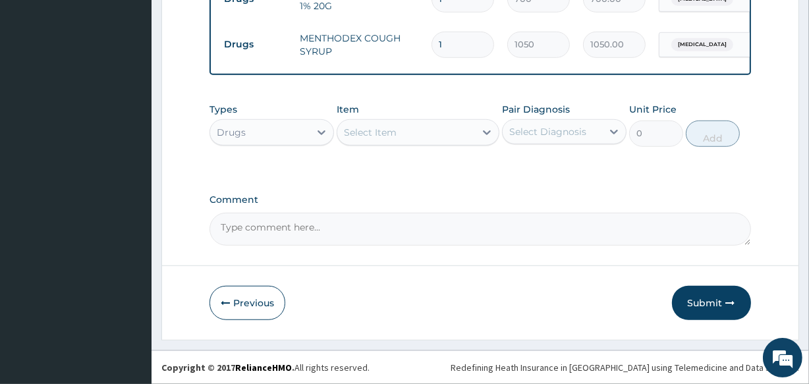
scroll to position [902, 0]
click at [697, 303] on button "Submit" at bounding box center [711, 303] width 79 height 34
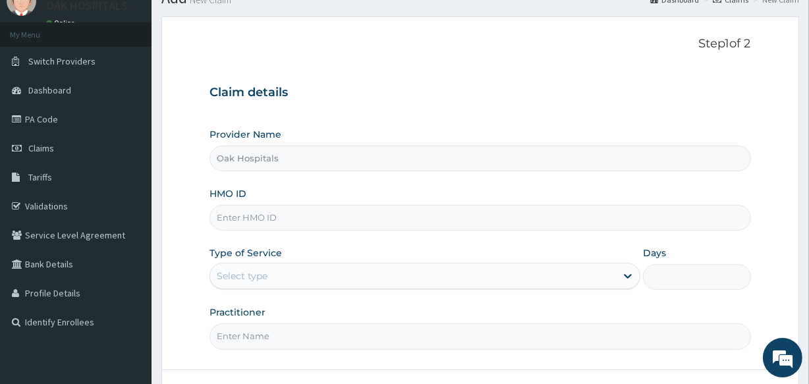
scroll to position [156, 0]
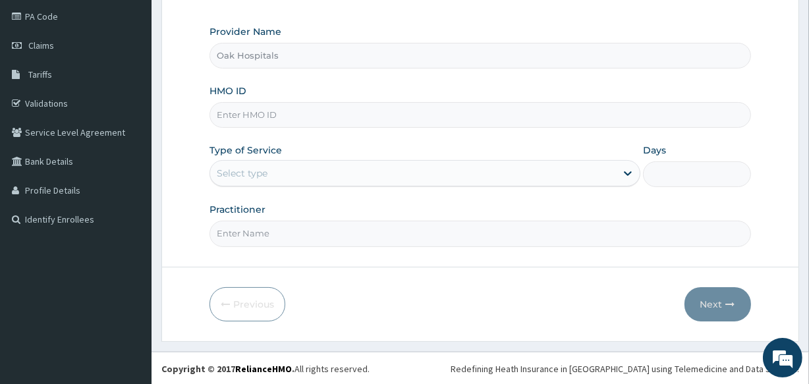
click at [354, 109] on input "HMO ID" at bounding box center [479, 115] width 541 height 26
type input "AVL/10082/F"
click at [373, 170] on div "Select type" at bounding box center [413, 173] width 406 height 21
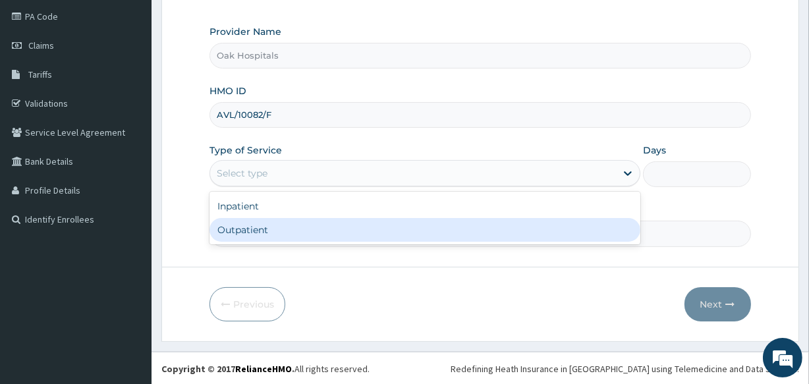
click at [388, 226] on div "Outpatient" at bounding box center [424, 230] width 431 height 24
type input "1"
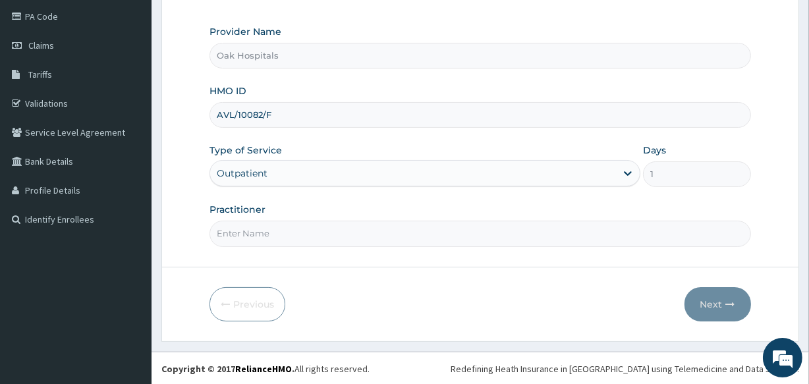
click at [388, 226] on input "Practitioner" at bounding box center [479, 234] width 541 height 26
type input "DR JAMES"
click at [711, 302] on button "Next" at bounding box center [717, 304] width 67 height 34
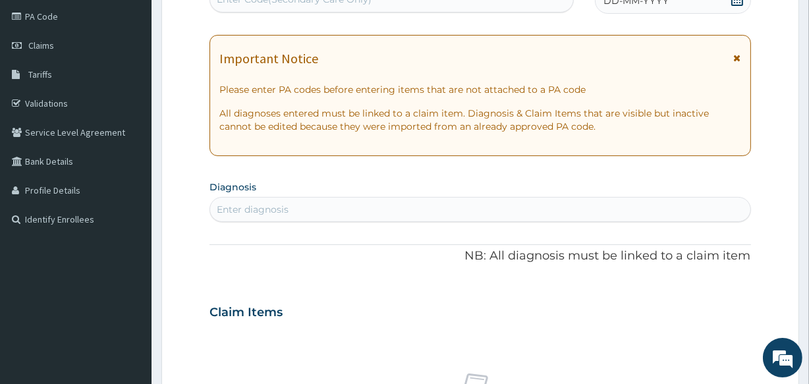
click at [670, 4] on div "DD-MM-YYYY" at bounding box center [673, 0] width 156 height 26
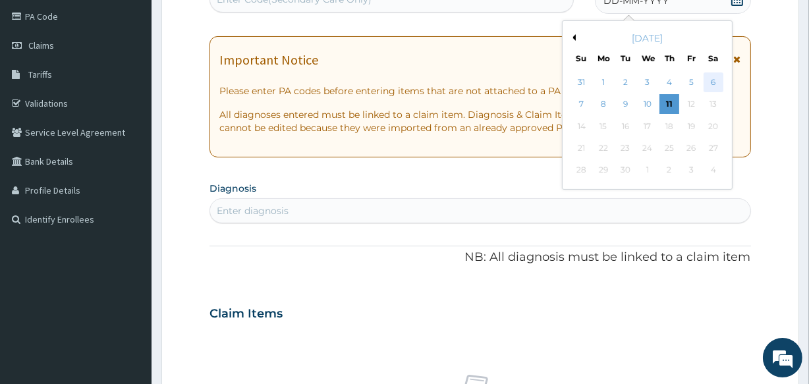
click at [711, 82] on div "6" at bounding box center [713, 82] width 20 height 20
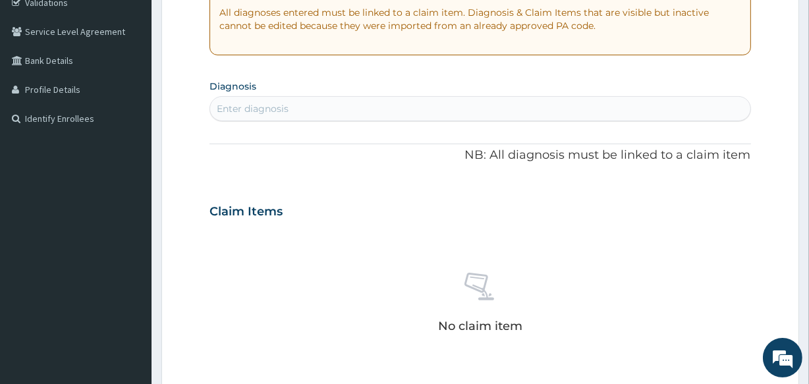
scroll to position [276, 0]
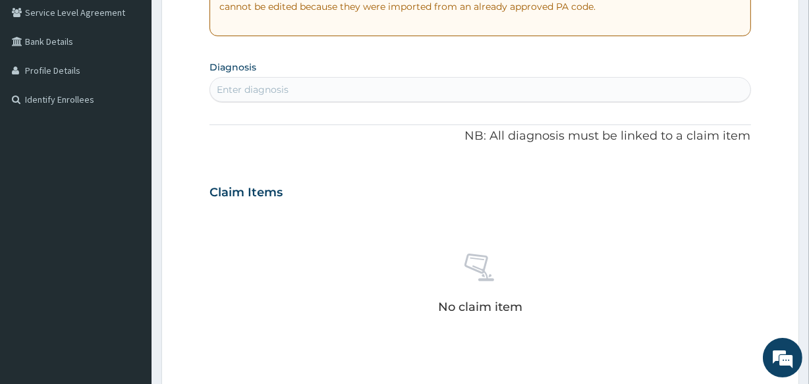
click at [414, 86] on div "Enter diagnosis" at bounding box center [479, 89] width 539 height 21
type input "MALARIA"
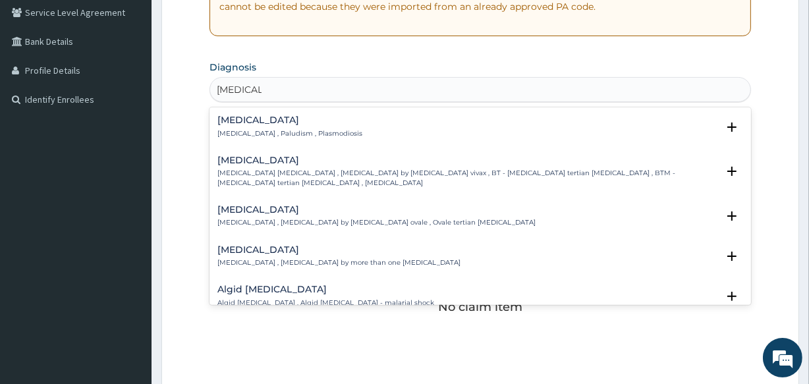
click at [251, 129] on p "Malaria , Paludism , Plasmodiosis" at bounding box center [289, 133] width 145 height 9
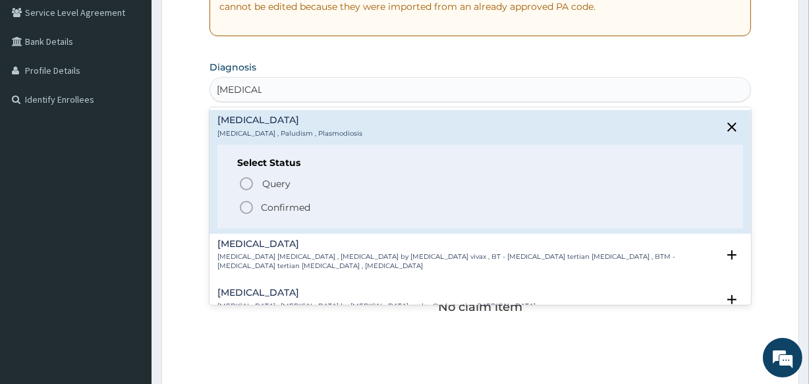
click at [267, 213] on span "Confirmed" at bounding box center [480, 208] width 484 height 16
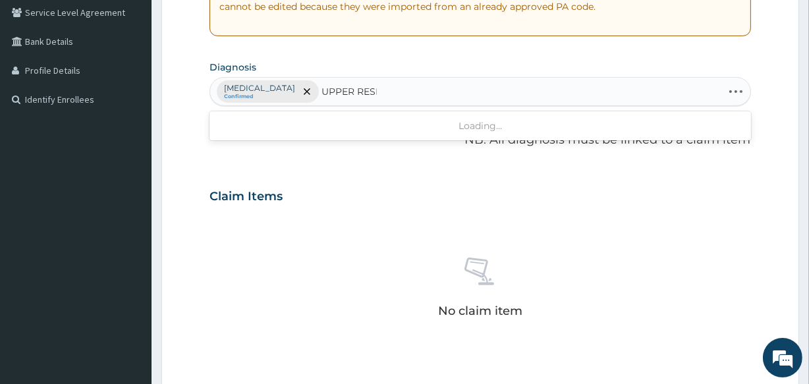
type input "UPPER RESPI"
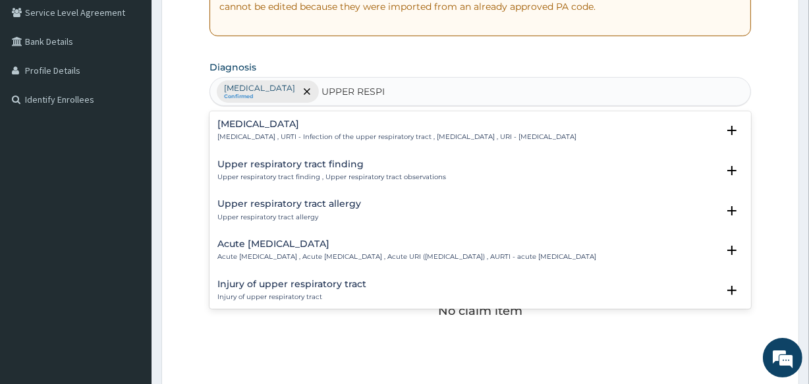
click at [315, 129] on div "Upper respiratory infection Upper respiratory infection , URTI - Infection of t…" at bounding box center [396, 130] width 359 height 23
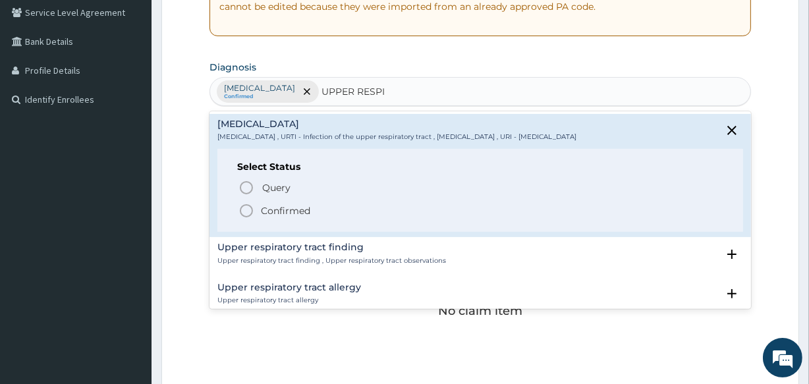
click at [289, 209] on p "Confirmed" at bounding box center [285, 210] width 49 height 13
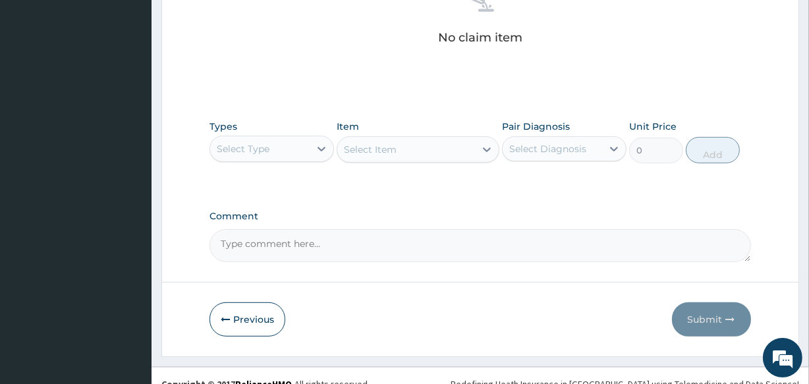
scroll to position [565, 0]
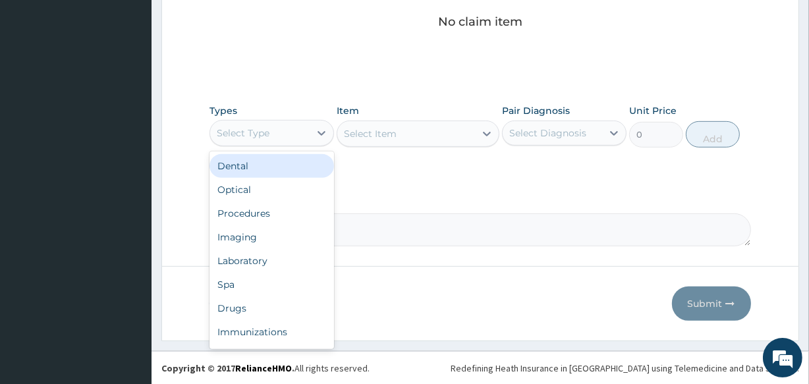
click at [307, 137] on div "Select Type" at bounding box center [259, 132] width 99 height 21
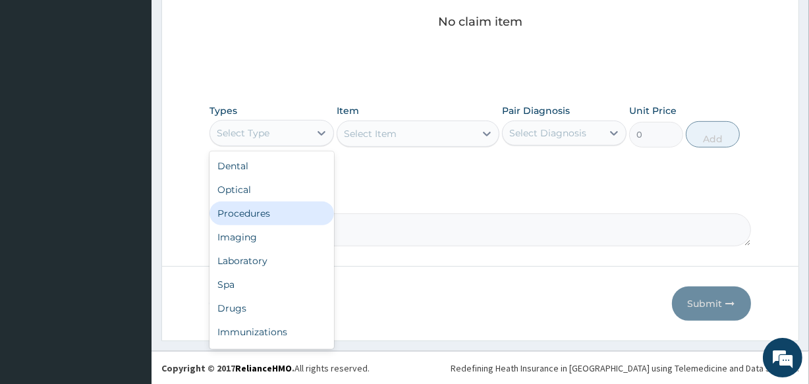
click at [290, 217] on div "Procedures" at bounding box center [271, 213] width 124 height 24
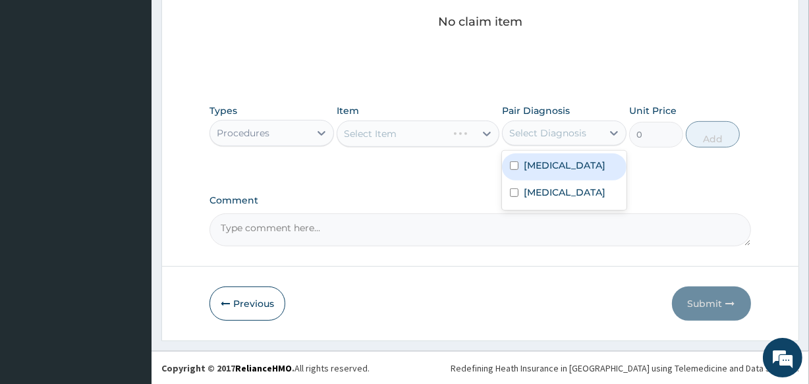
click at [547, 136] on div "Select Diagnosis" at bounding box center [547, 132] width 77 height 13
click at [564, 168] on div "[MEDICAL_DATA]" at bounding box center [564, 166] width 124 height 27
checkbox input "true"
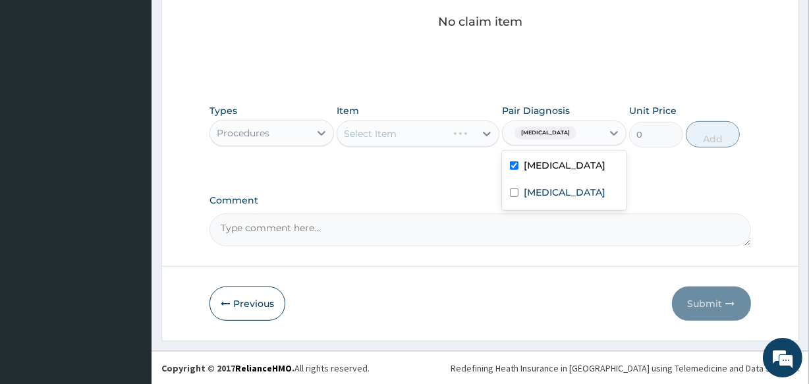
click at [450, 136] on div "Select Item" at bounding box center [417, 133] width 162 height 26
click at [414, 136] on div "Select Item" at bounding box center [405, 133] width 137 height 21
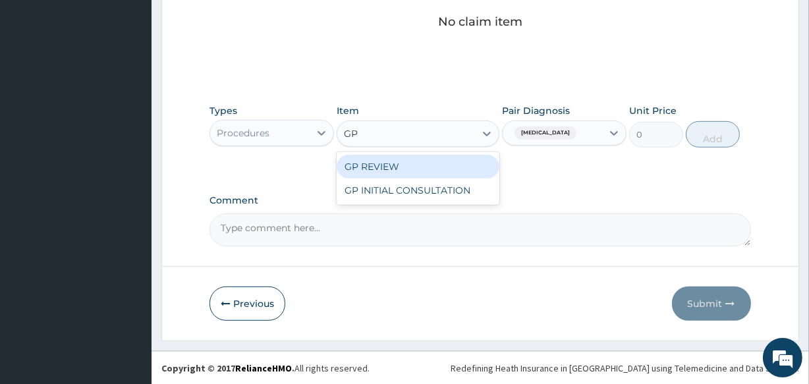
type input "GP"
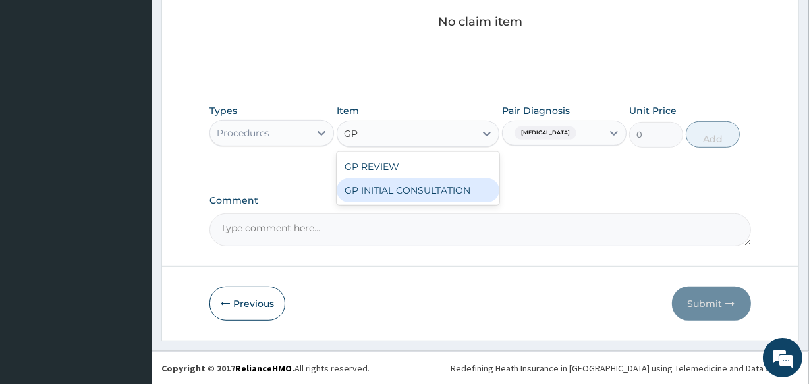
click at [426, 192] on div "GP INITIAL CONSULTATION" at bounding box center [417, 190] width 162 height 24
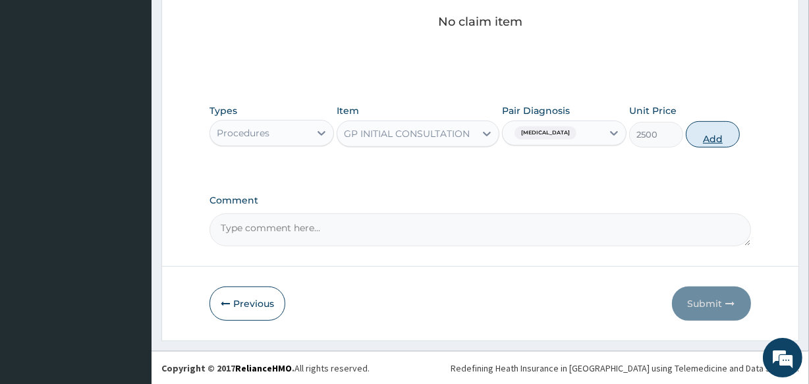
click at [699, 133] on button "Add" at bounding box center [712, 134] width 54 height 26
type input "0"
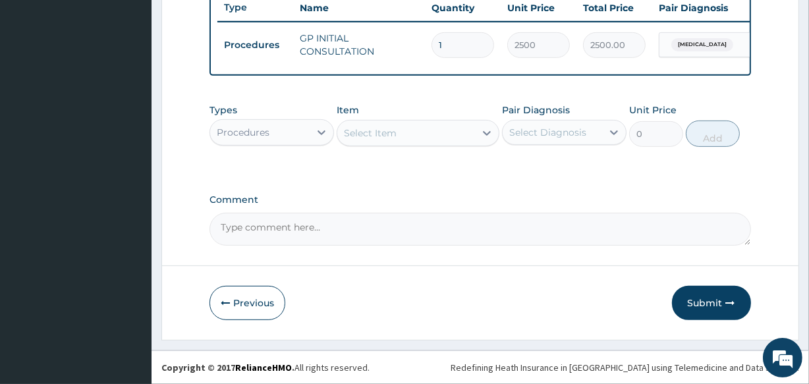
scroll to position [511, 0]
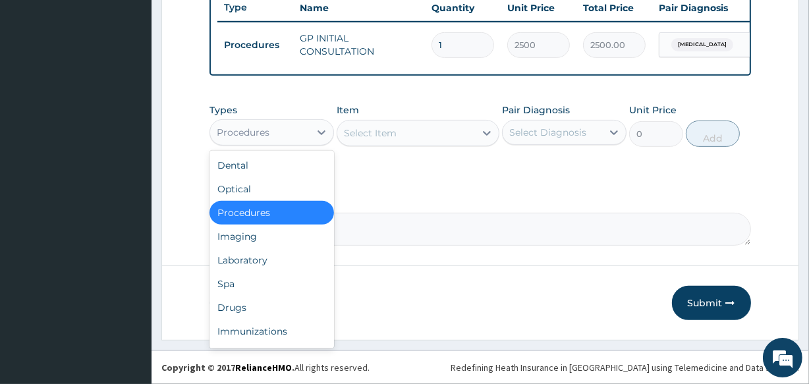
click at [294, 132] on div "Procedures" at bounding box center [259, 132] width 99 height 21
drag, startPoint x: 258, startPoint y: 307, endPoint x: 257, endPoint y: 297, distance: 10.6
click at [258, 307] on div "Drugs" at bounding box center [271, 308] width 124 height 24
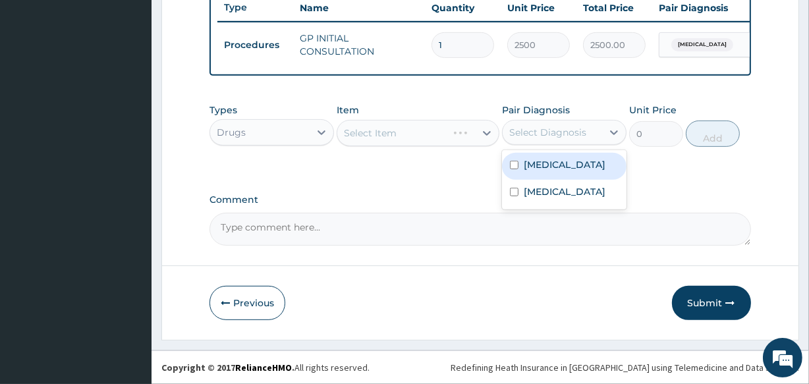
click at [558, 132] on div "Select Diagnosis" at bounding box center [547, 132] width 77 height 13
click at [548, 156] on div "Malaria" at bounding box center [564, 166] width 124 height 27
checkbox input "true"
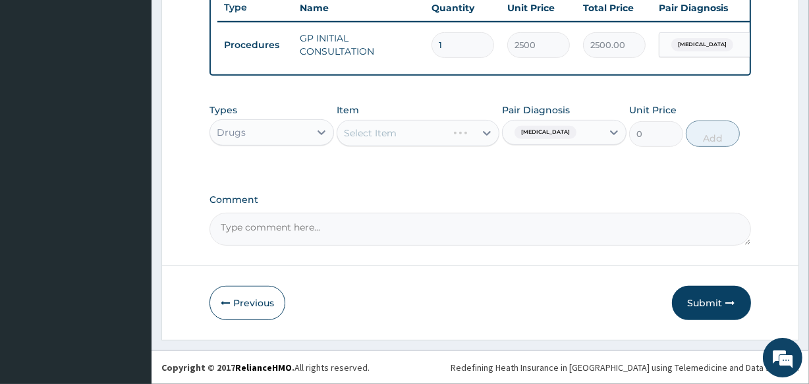
click at [449, 130] on div "Select Item" at bounding box center [417, 133] width 162 height 26
click at [439, 133] on div "Select Item" at bounding box center [417, 133] width 162 height 26
click at [435, 135] on div "Select Item" at bounding box center [405, 132] width 137 height 21
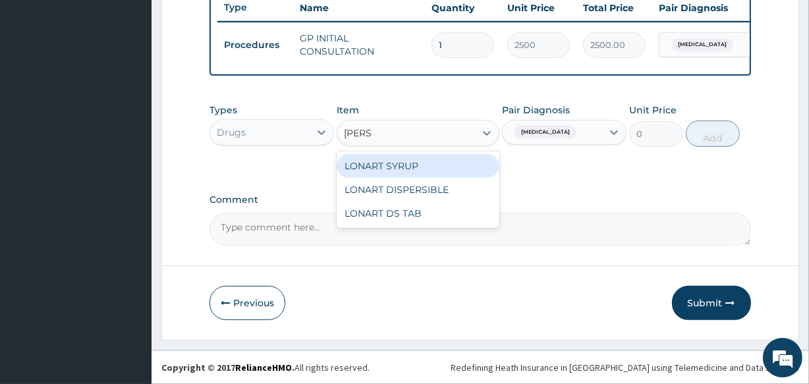
type input "LONAR"
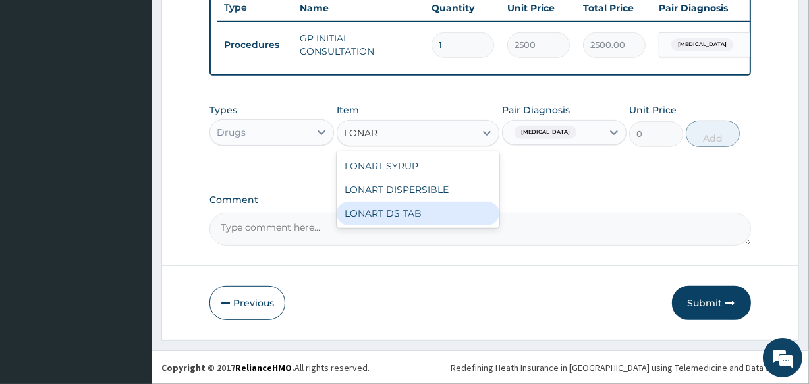
click at [435, 212] on div "LONART DS TAB" at bounding box center [417, 213] width 162 height 24
type input "1400"
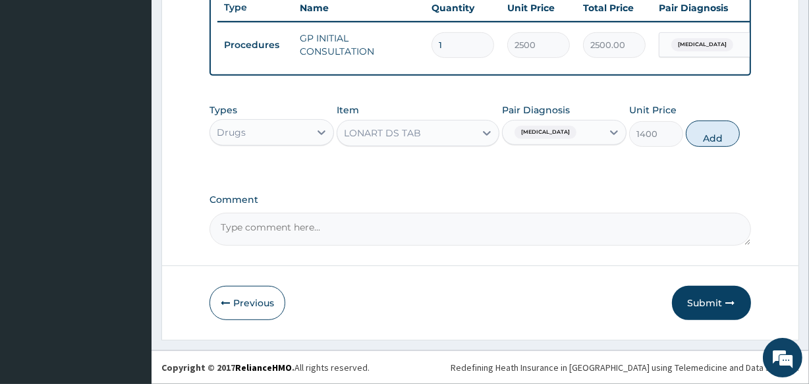
click at [443, 140] on div "LONART DS TAB" at bounding box center [405, 132] width 137 height 21
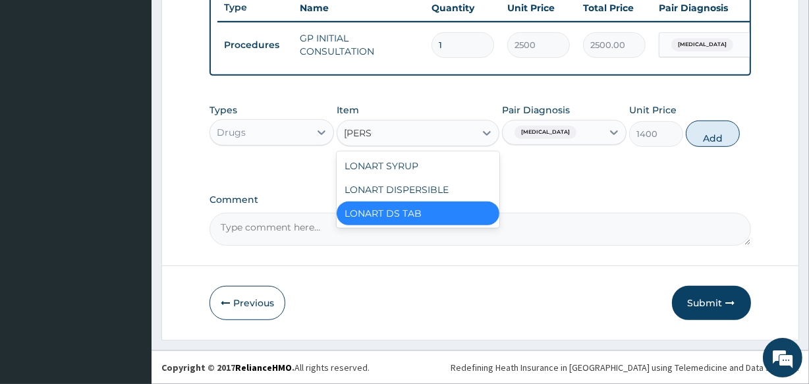
scroll to position [0, 0]
type input "LONART"
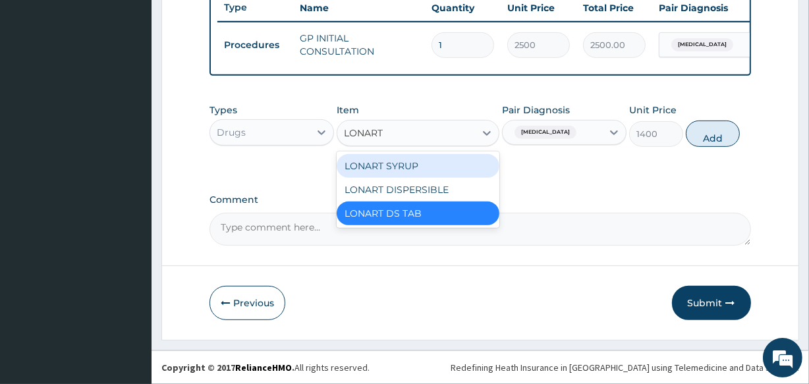
click at [440, 159] on div "LONART SYRUP" at bounding box center [417, 166] width 162 height 24
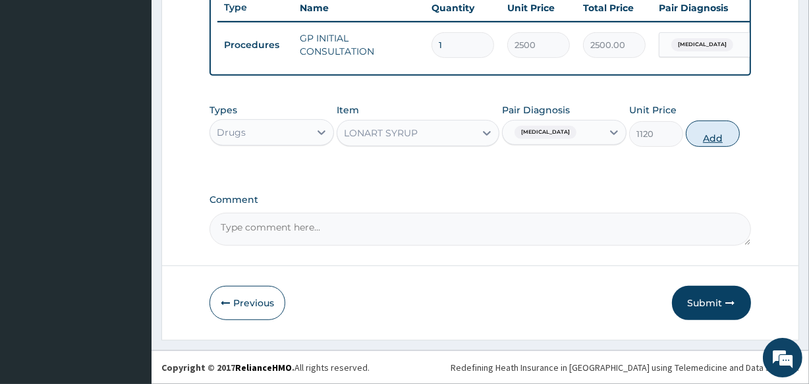
click at [712, 138] on button "Add" at bounding box center [712, 133] width 54 height 26
type input "0"
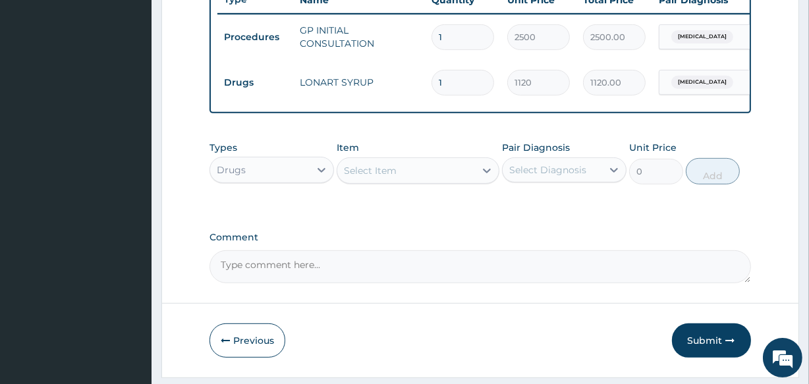
click at [445, 173] on div "Select Item" at bounding box center [405, 170] width 137 height 21
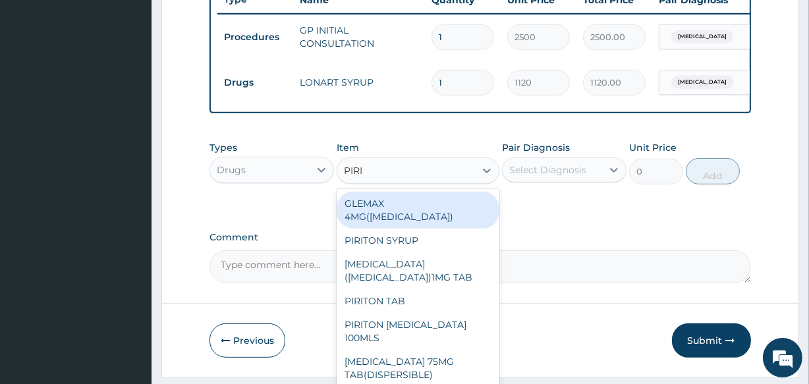
type input "PIRIT"
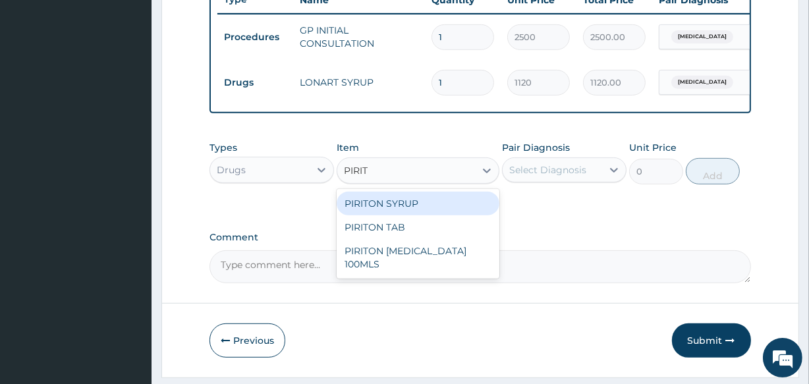
click at [454, 207] on div "PIRITON SYRUP" at bounding box center [417, 204] width 162 height 24
type input "560"
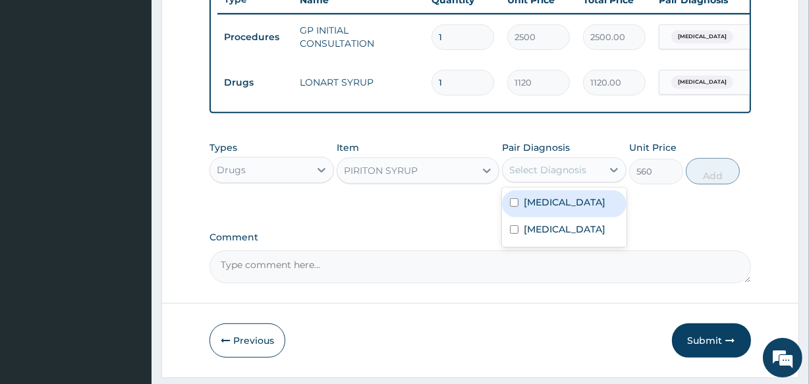
click at [531, 176] on div "Select Diagnosis" at bounding box center [547, 169] width 77 height 13
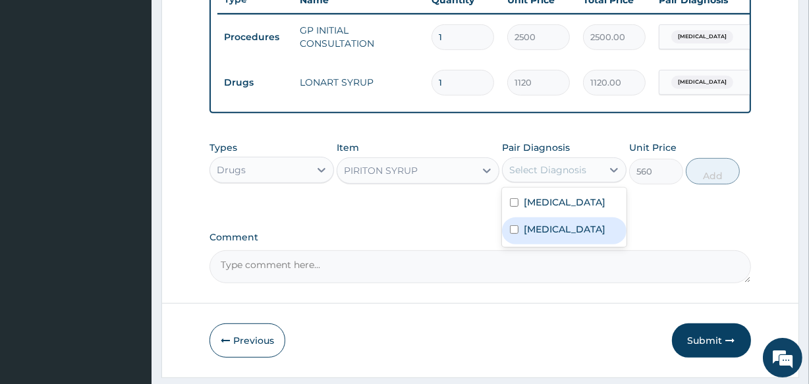
drag, startPoint x: 533, startPoint y: 239, endPoint x: 554, endPoint y: 230, distance: 22.4
click at [535, 236] on label "Upper respiratory infection" at bounding box center [564, 229] width 82 height 13
checkbox input "true"
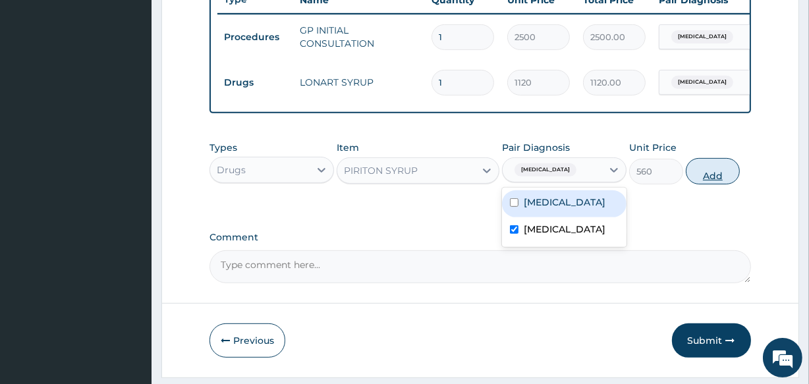
click at [715, 184] on button "Add" at bounding box center [712, 171] width 54 height 26
type input "0"
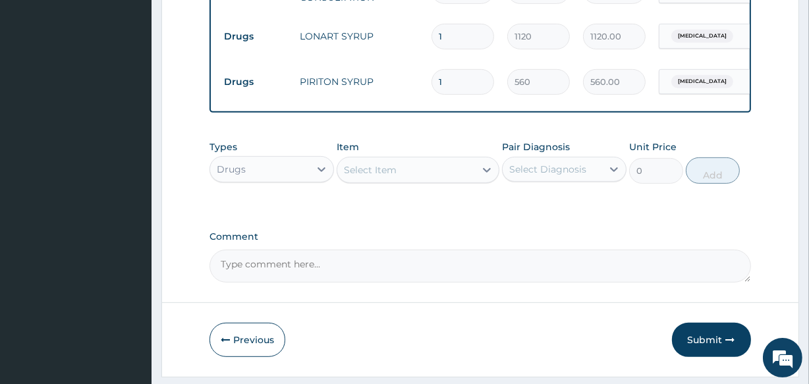
scroll to position [602, 0]
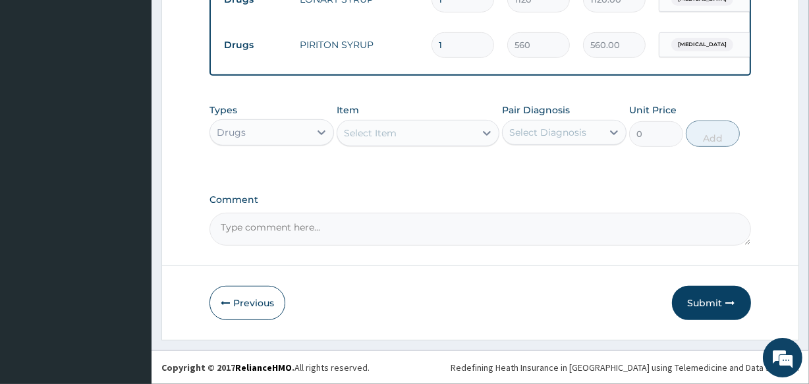
click at [442, 137] on div "Select Item" at bounding box center [405, 132] width 137 height 21
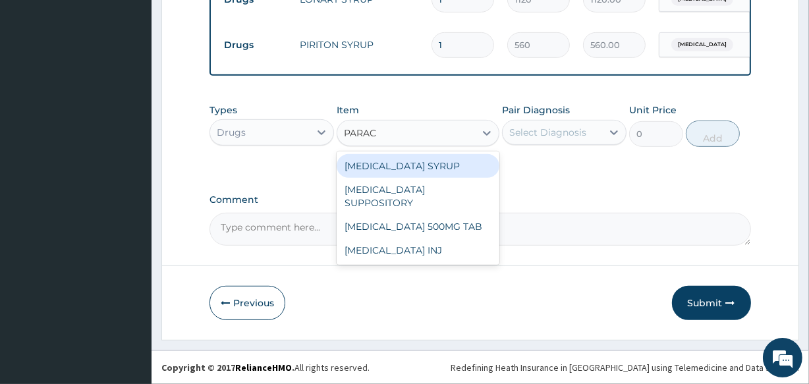
type input "PARACE"
click at [475, 168] on div "PARACETAMOL SYRUP" at bounding box center [417, 166] width 162 height 24
type input "560"
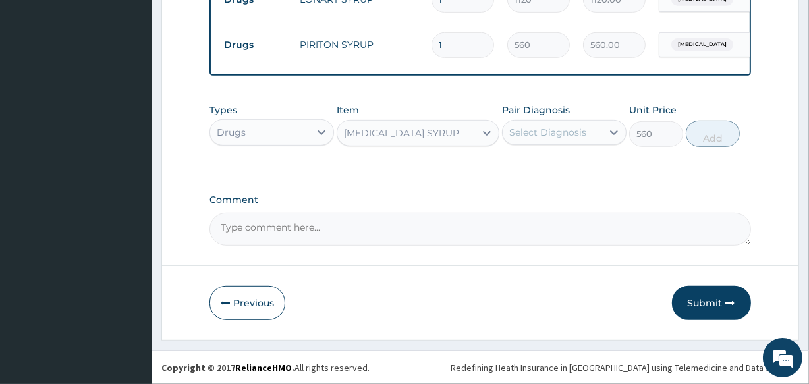
click at [542, 136] on div "Select Diagnosis" at bounding box center [547, 132] width 77 height 13
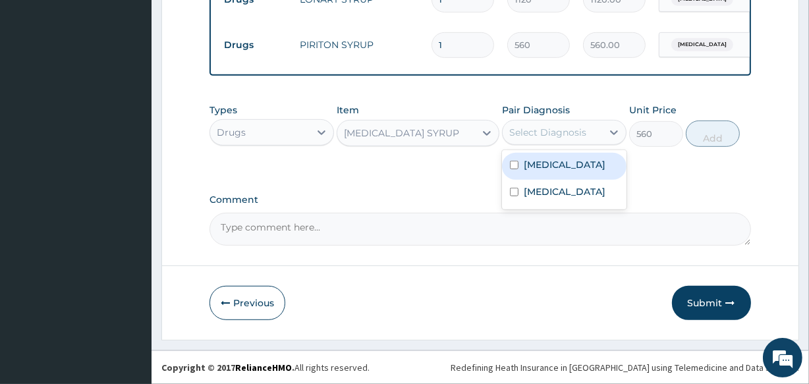
click at [541, 164] on label "Malaria" at bounding box center [564, 164] width 82 height 13
checkbox input "true"
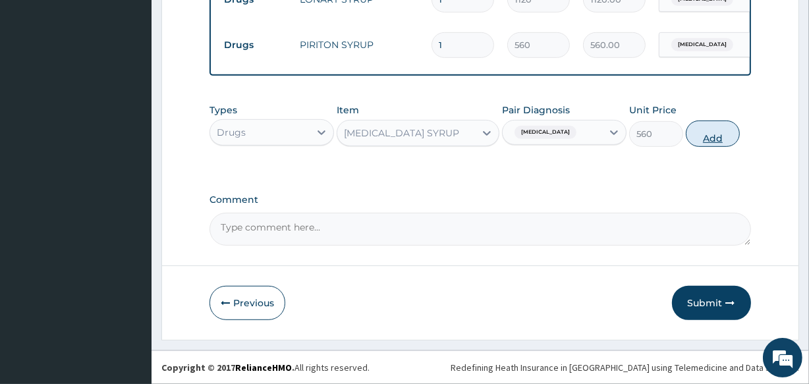
click at [697, 132] on button "Add" at bounding box center [712, 133] width 54 height 26
type input "0"
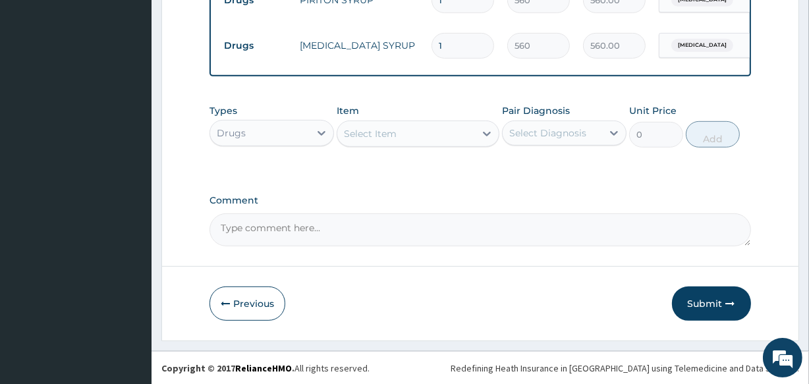
scroll to position [648, 0]
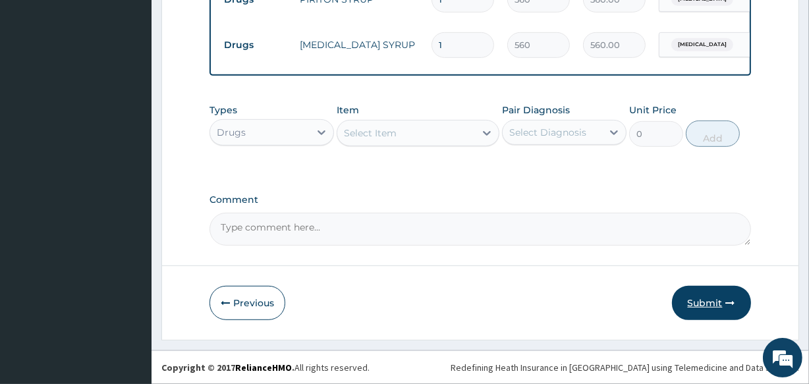
click at [694, 304] on button "Submit" at bounding box center [711, 303] width 79 height 34
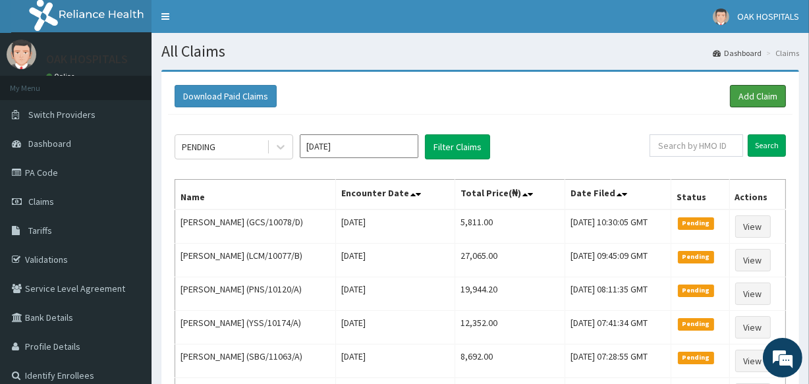
click at [755, 95] on link "Add Claim" at bounding box center [758, 96] width 56 height 22
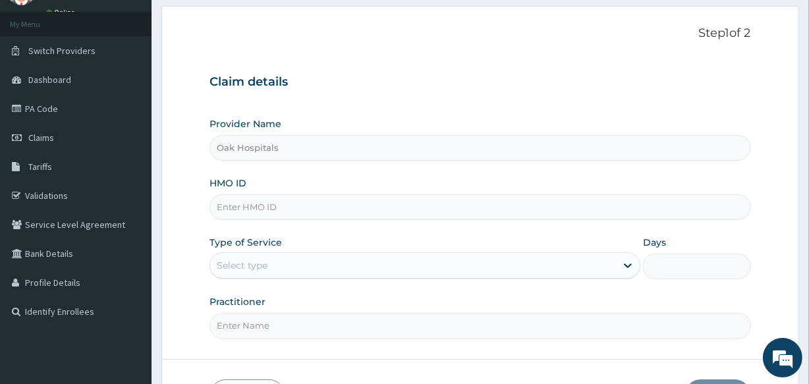
scroll to position [156, 0]
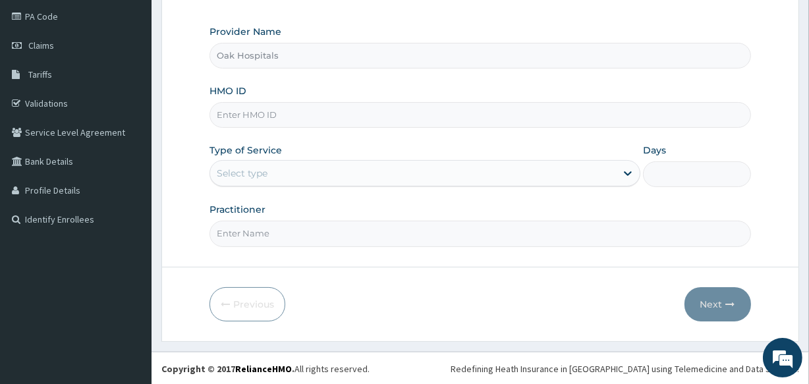
click at [431, 112] on input "HMO ID" at bounding box center [479, 115] width 541 height 26
type input "AVL/10082/E"
click at [471, 177] on div "Select type" at bounding box center [413, 173] width 406 height 21
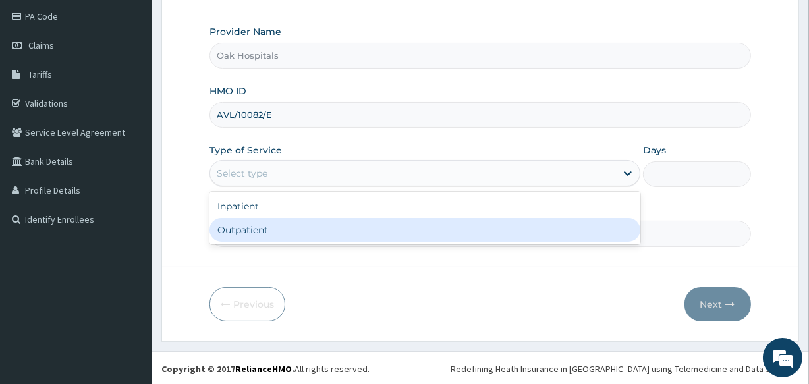
click at [453, 230] on div "Outpatient" at bounding box center [424, 230] width 431 height 24
type input "1"
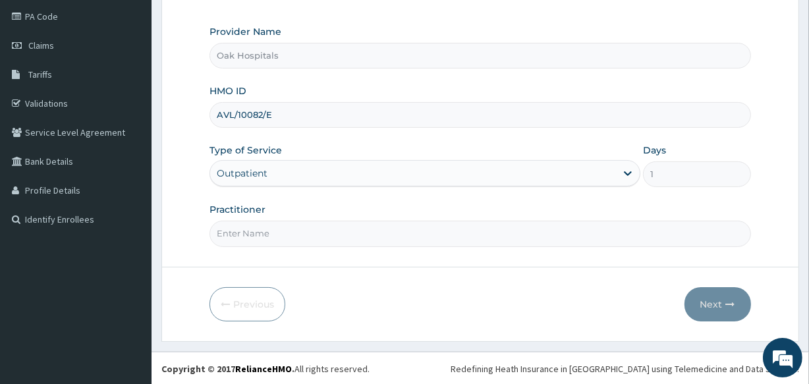
click at [453, 230] on input "Practitioner" at bounding box center [479, 234] width 541 height 26
type input "[PERSON_NAME]"
click at [705, 299] on button "Next" at bounding box center [717, 304] width 67 height 34
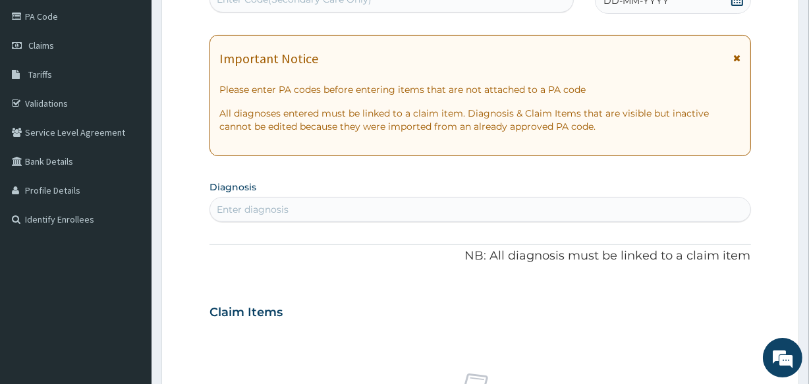
scroll to position [96, 0]
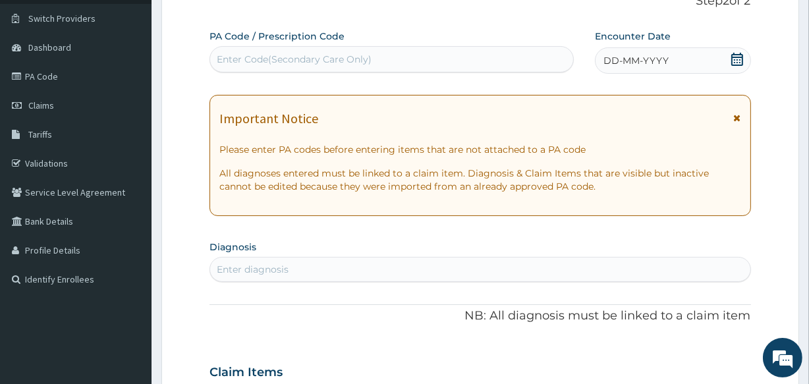
click at [698, 62] on div "DD-MM-YYYY" at bounding box center [673, 60] width 156 height 26
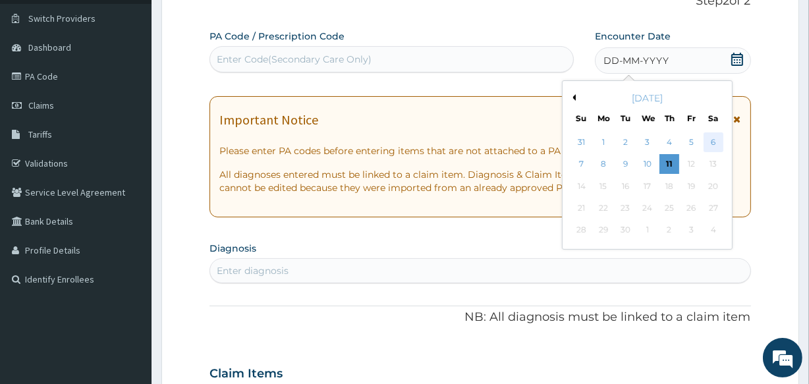
click at [705, 142] on div "6" at bounding box center [713, 142] width 20 height 20
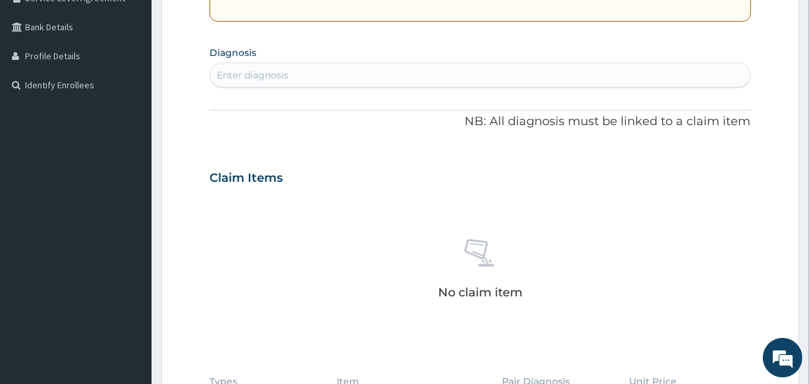
scroll to position [336, 0]
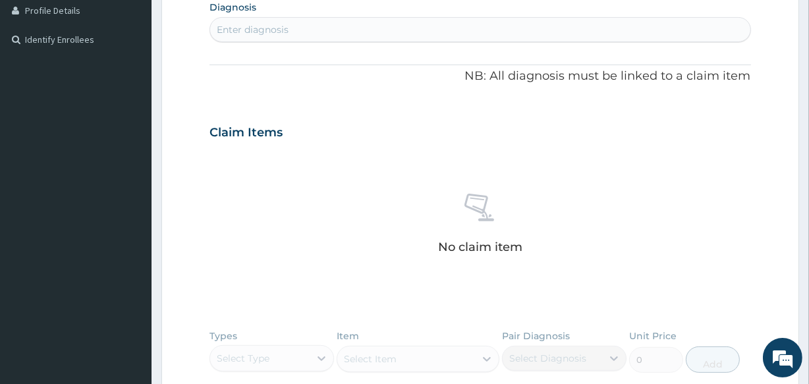
click at [460, 30] on div "Enter diagnosis" at bounding box center [479, 29] width 539 height 21
type input "MALARI"
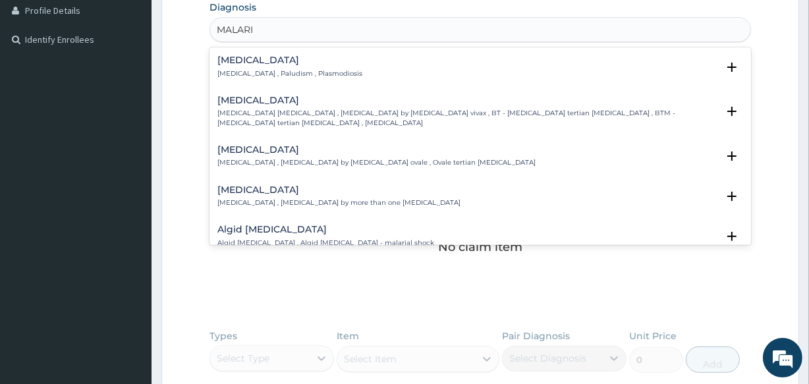
click at [274, 72] on p "[MEDICAL_DATA] , Paludism , Plasmodiosis" at bounding box center [289, 73] width 145 height 9
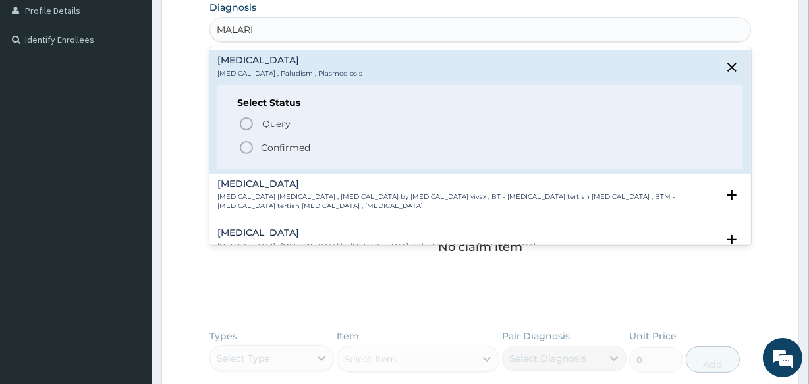
click at [286, 144] on p "Confirmed" at bounding box center [285, 147] width 49 height 13
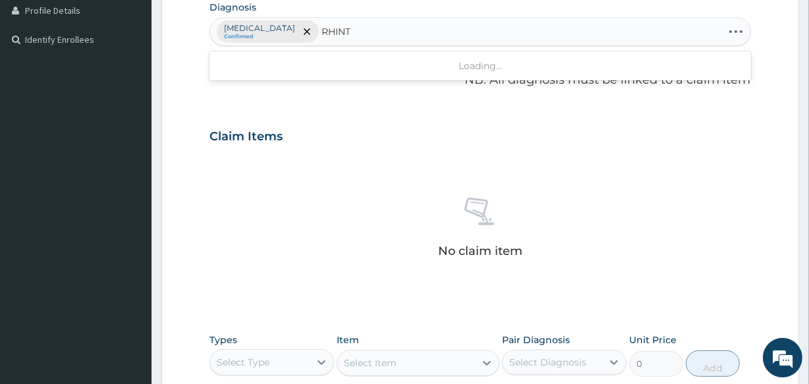
type input "RHIN"
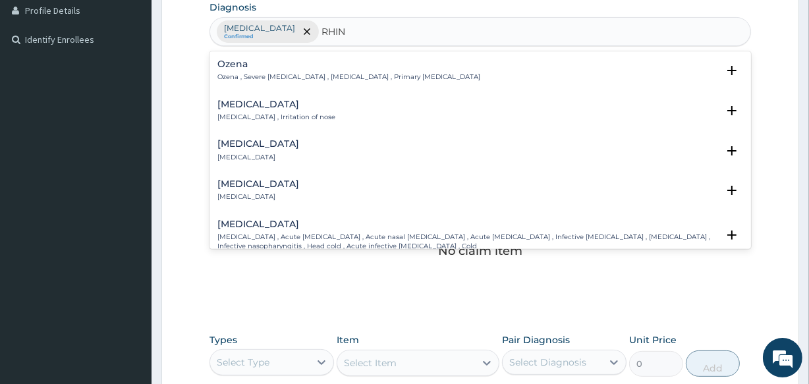
click at [265, 120] on p "Rhinitis , Irritation of nose" at bounding box center [276, 117] width 118 height 9
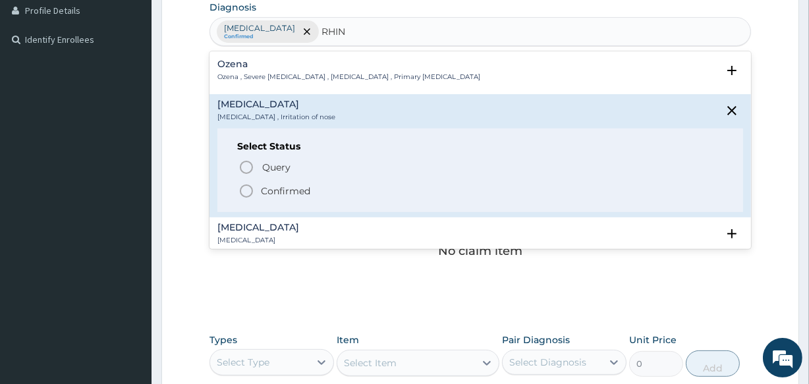
click at [266, 189] on p "Confirmed" at bounding box center [285, 190] width 49 height 13
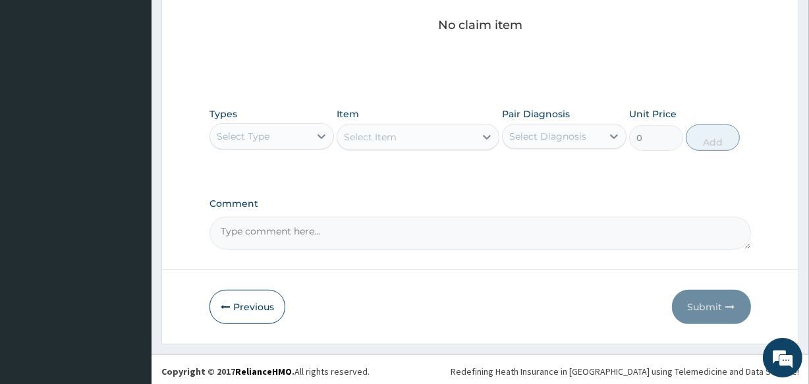
scroll to position [565, 0]
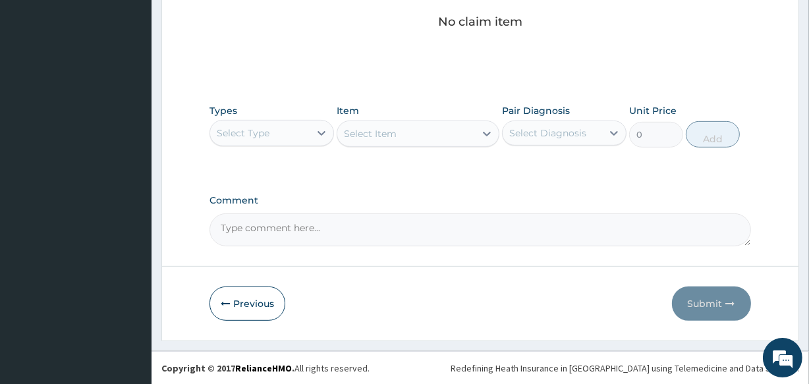
click at [294, 132] on div "Select Type" at bounding box center [259, 132] width 99 height 21
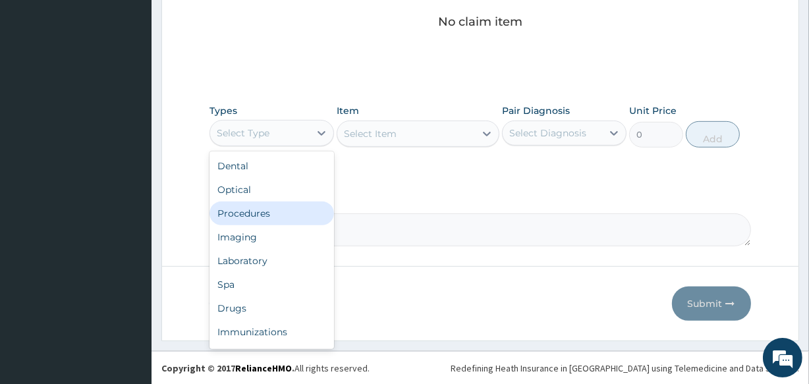
click at [290, 218] on div "Procedures" at bounding box center [271, 213] width 124 height 24
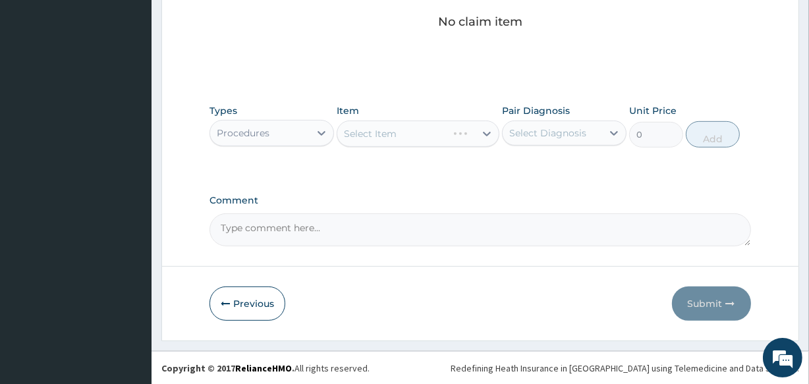
click at [527, 136] on div "Select Diagnosis" at bounding box center [547, 132] width 77 height 13
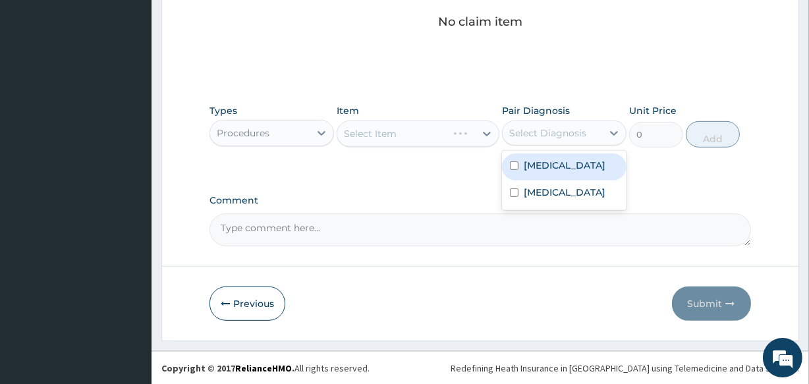
click at [528, 159] on label "Malaria" at bounding box center [564, 165] width 82 height 13
checkbox input "true"
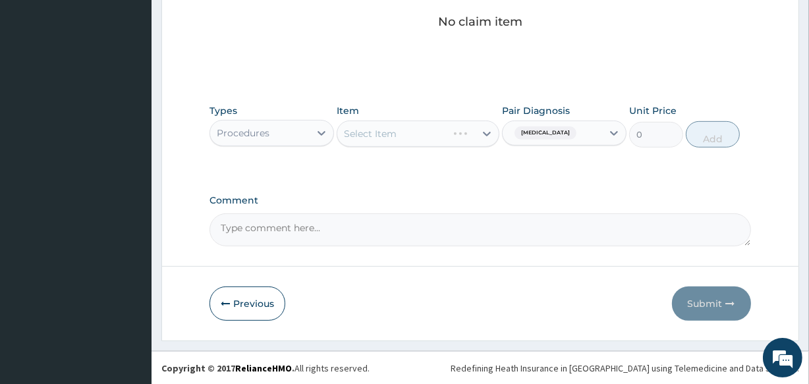
click at [448, 136] on div "Select Item" at bounding box center [417, 133] width 162 height 26
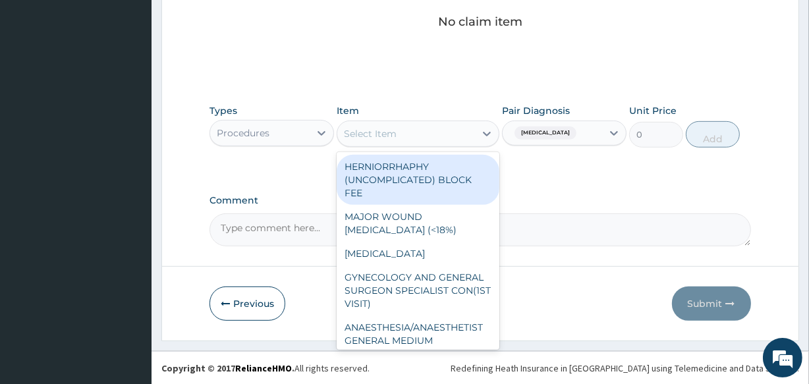
click at [437, 138] on div "Select Item" at bounding box center [405, 133] width 137 height 21
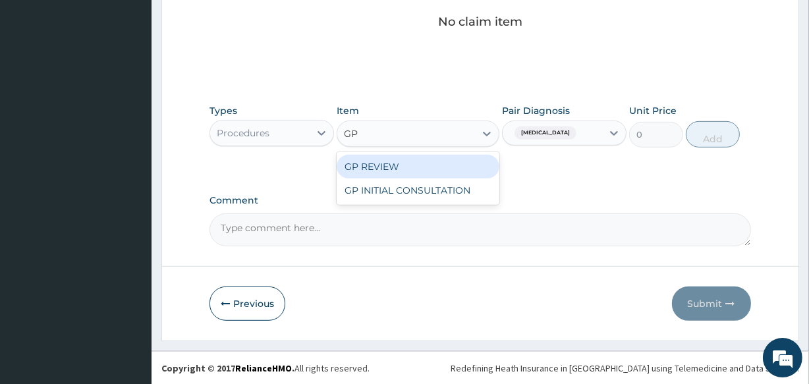
type input "GP"
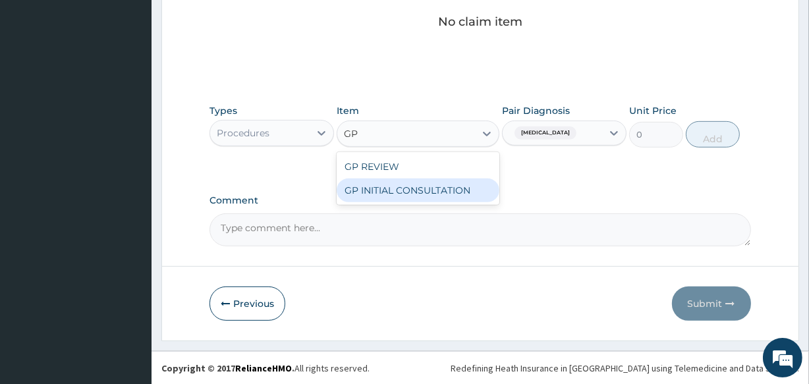
click at [453, 188] on div "GP INITIAL CONSULTATION" at bounding box center [417, 190] width 162 height 24
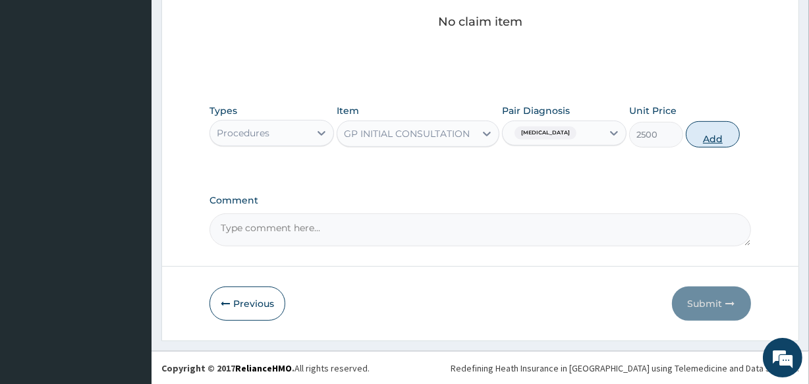
click at [708, 132] on button "Add" at bounding box center [712, 134] width 54 height 26
type input "0"
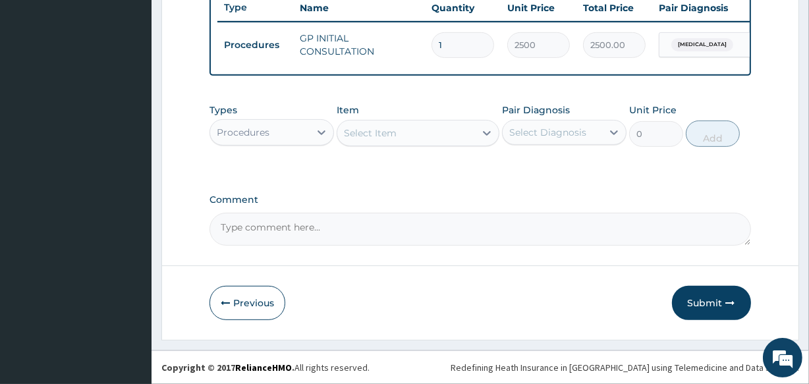
scroll to position [511, 0]
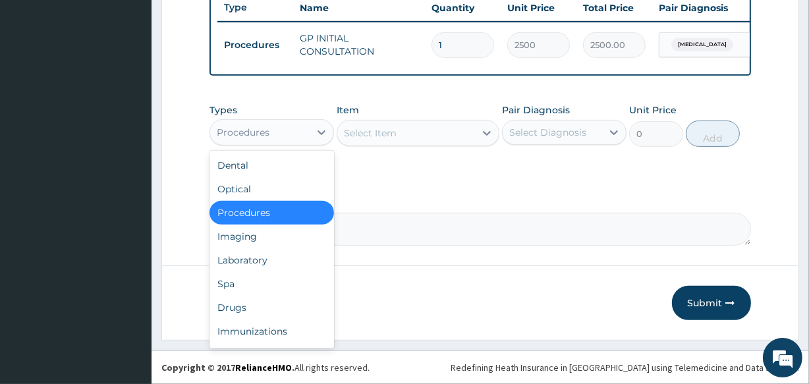
click at [289, 132] on div "Procedures" at bounding box center [259, 132] width 99 height 21
drag, startPoint x: 275, startPoint y: 309, endPoint x: 275, endPoint y: 291, distance: 17.8
click at [275, 307] on div "Drugs" at bounding box center [271, 308] width 124 height 24
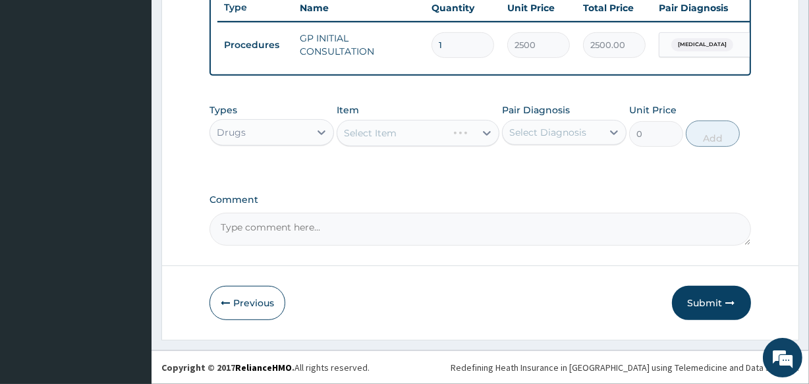
drag, startPoint x: 579, startPoint y: 133, endPoint x: 564, endPoint y: 149, distance: 21.4
click at [578, 136] on div "Select Diagnosis" at bounding box center [547, 132] width 77 height 13
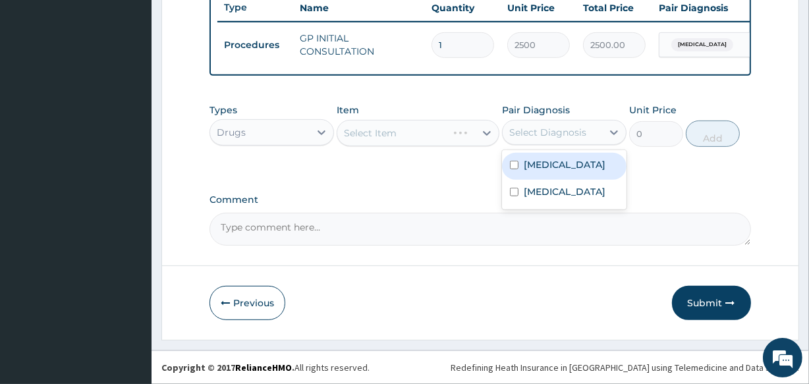
click at [556, 164] on label "Malaria" at bounding box center [564, 164] width 82 height 13
checkbox input "true"
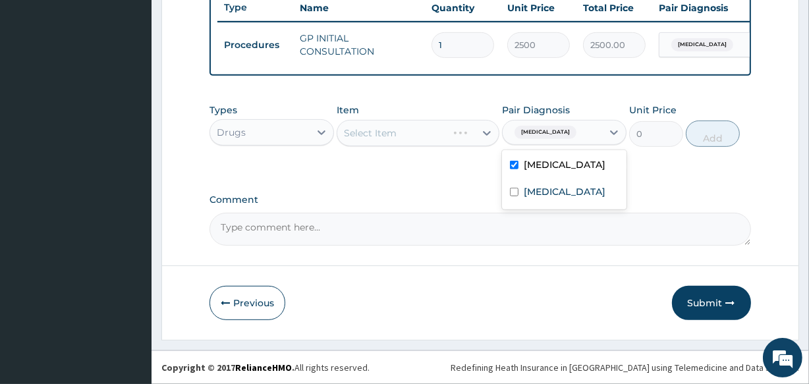
click at [436, 137] on div "Select Item" at bounding box center [417, 133] width 162 height 26
click at [428, 137] on div "Select Item" at bounding box center [417, 133] width 162 height 26
click at [428, 137] on div "Select Item" at bounding box center [405, 132] width 137 height 21
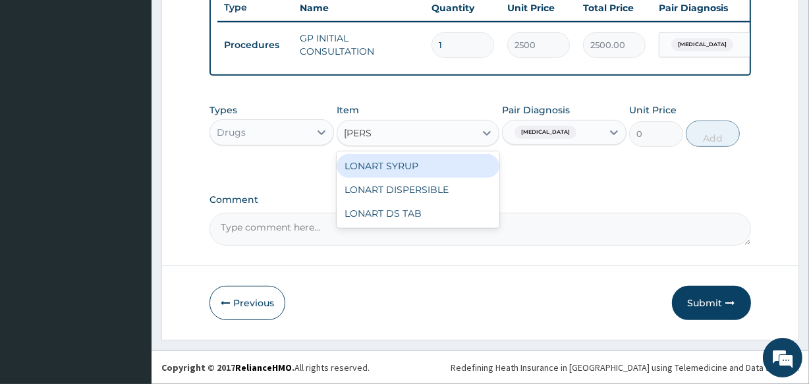
type input "LONAR"
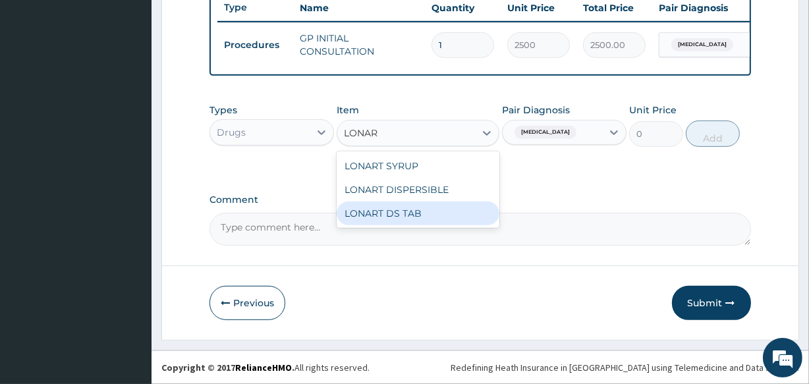
click at [435, 213] on div "LONART DS TAB" at bounding box center [417, 213] width 162 height 24
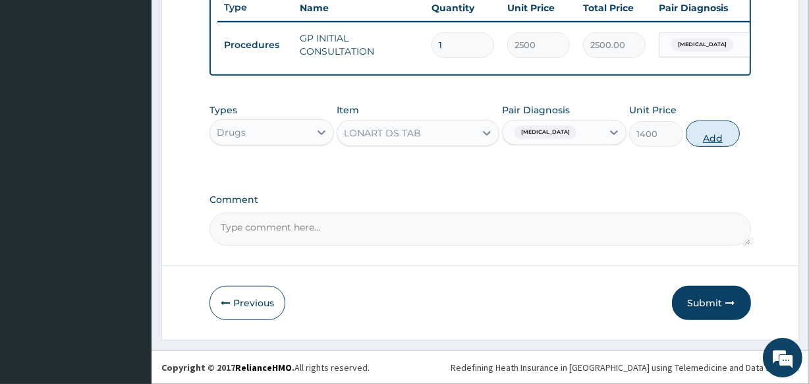
click at [690, 133] on button "Add" at bounding box center [712, 133] width 54 height 26
type input "0"
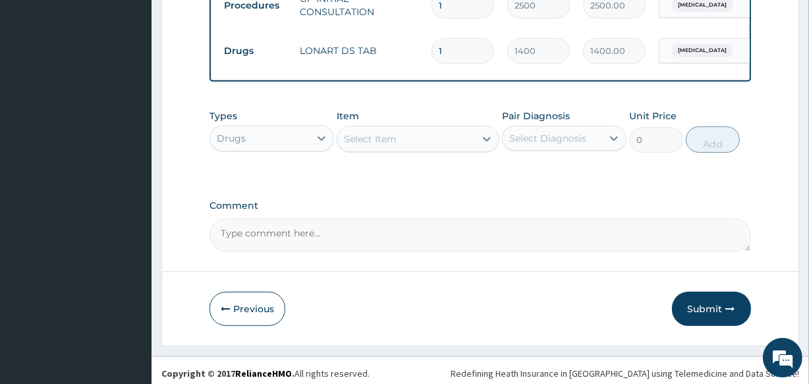
scroll to position [557, 0]
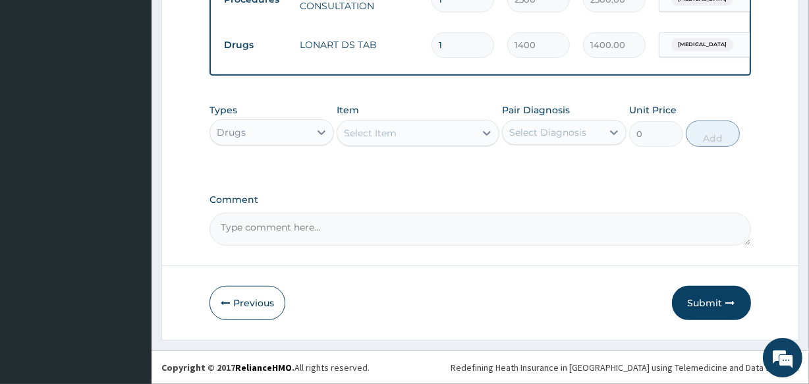
click at [415, 136] on div "Select Item" at bounding box center [405, 132] width 137 height 21
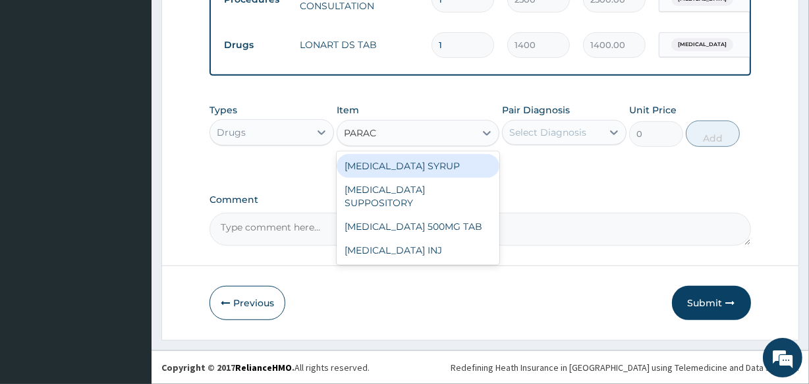
type input "PARACE"
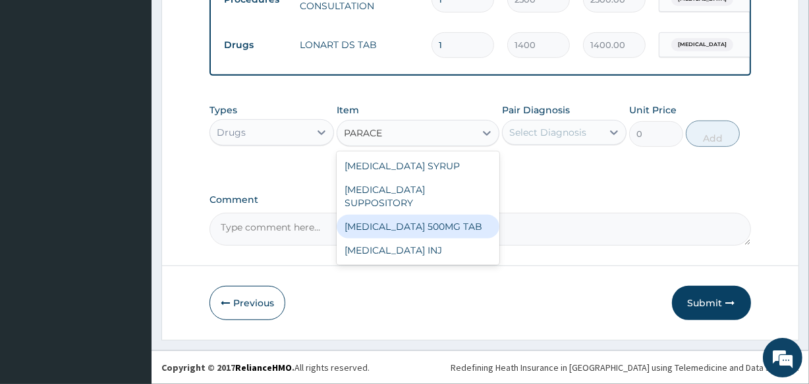
drag, startPoint x: 415, startPoint y: 217, endPoint x: 454, endPoint y: 194, distance: 45.7
click at [415, 217] on div "PARACETAMOL 500MG TAB" at bounding box center [417, 227] width 162 height 24
type input "14"
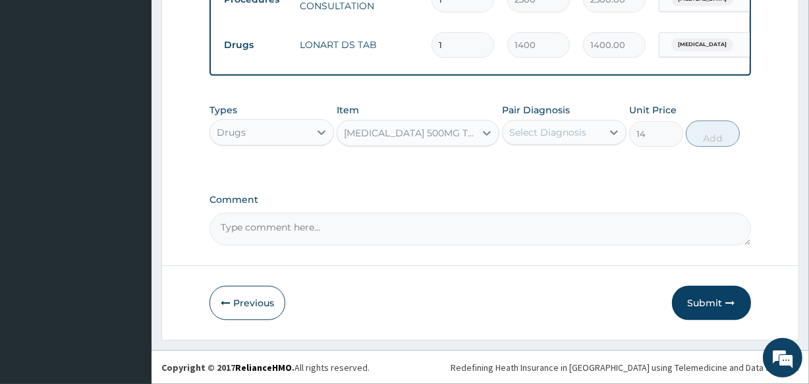
click at [560, 138] on div "Select Diagnosis" at bounding box center [547, 132] width 77 height 13
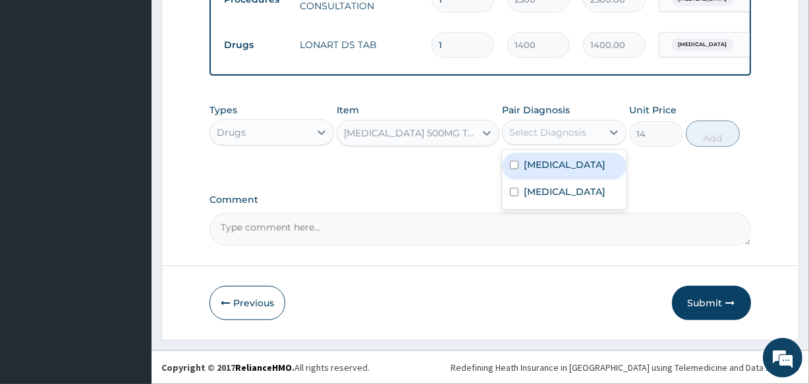
drag, startPoint x: 563, startPoint y: 163, endPoint x: 612, endPoint y: 149, distance: 51.1
click at [566, 163] on div "Malaria" at bounding box center [564, 166] width 124 height 27
checkbox input "true"
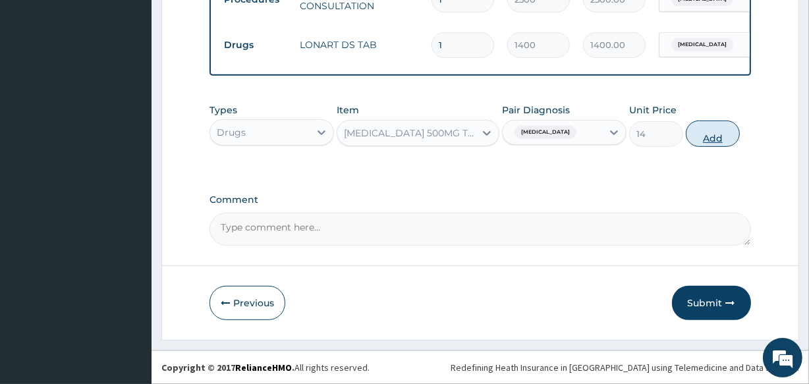
click at [708, 131] on button "Add" at bounding box center [712, 133] width 54 height 26
type input "0"
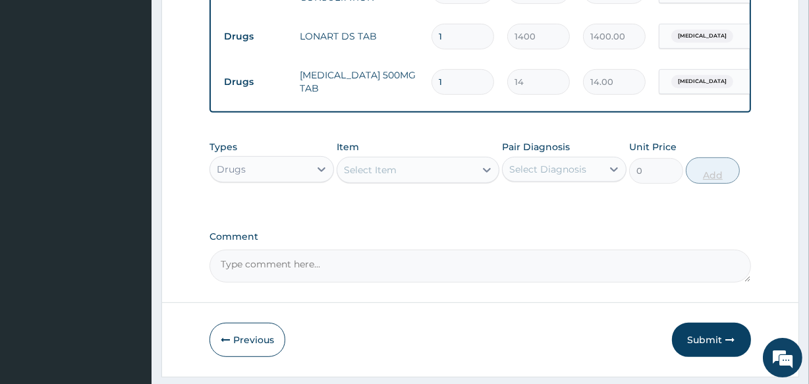
type input "0.00"
type input "9"
type input "126.00"
type input "9"
click at [444, 180] on div "Select Item" at bounding box center [405, 169] width 137 height 21
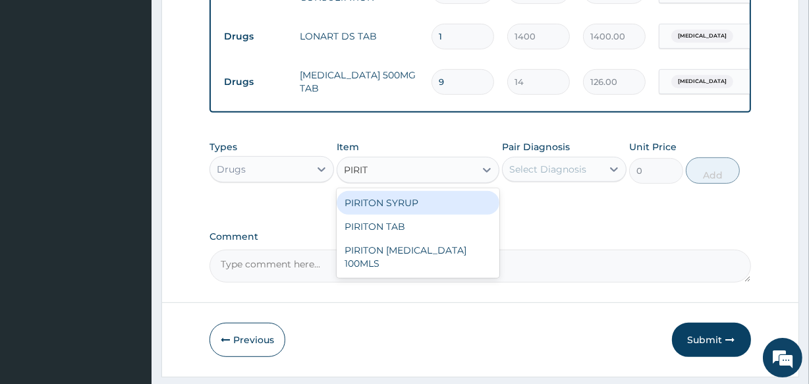
type input "PIRITO"
click at [433, 209] on div "PIRITON SYRUP" at bounding box center [417, 203] width 162 height 24
type input "560"
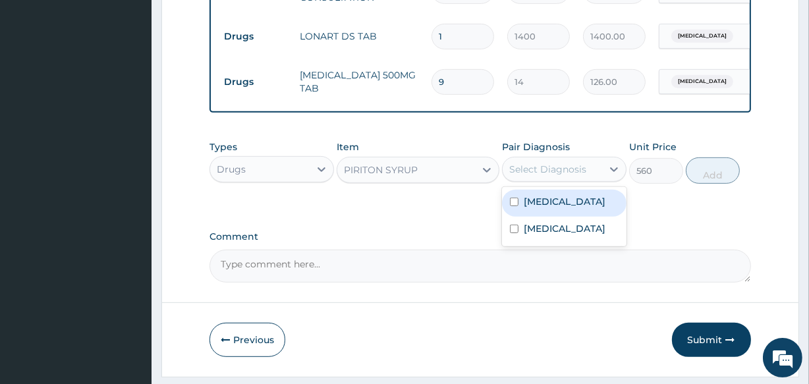
click at [520, 176] on div "Select Diagnosis" at bounding box center [547, 169] width 77 height 13
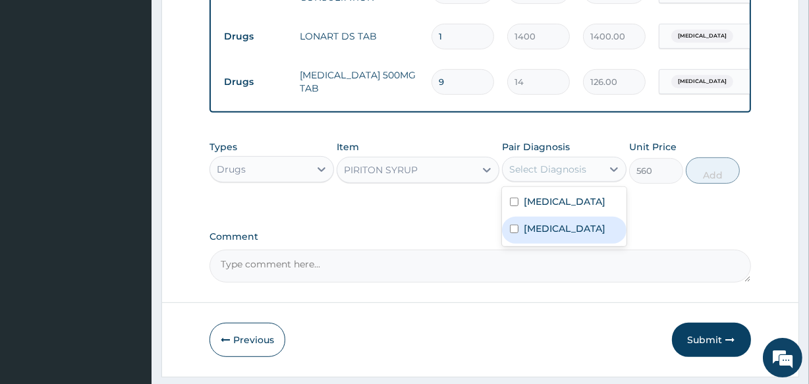
click at [542, 235] on label "Rhinitis" at bounding box center [564, 228] width 82 height 13
checkbox input "true"
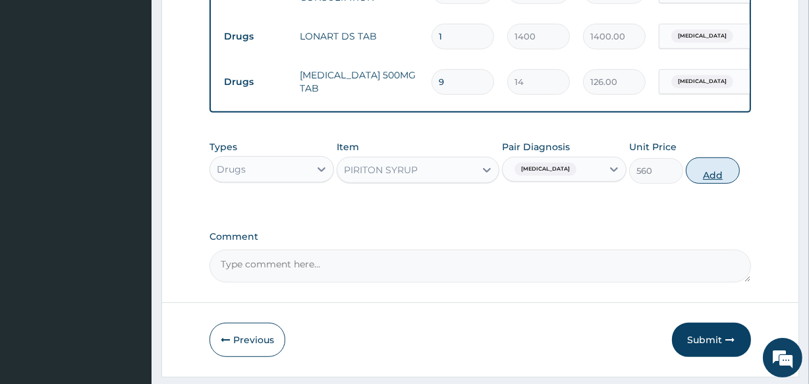
click at [718, 182] on button "Add" at bounding box center [712, 170] width 54 height 26
type input "0"
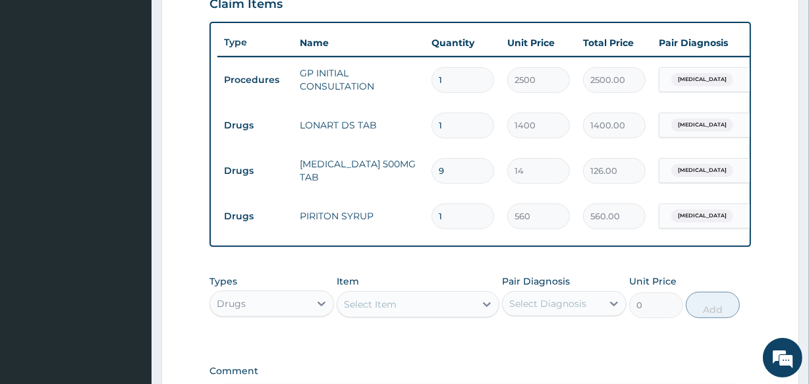
scroll to position [648, 0]
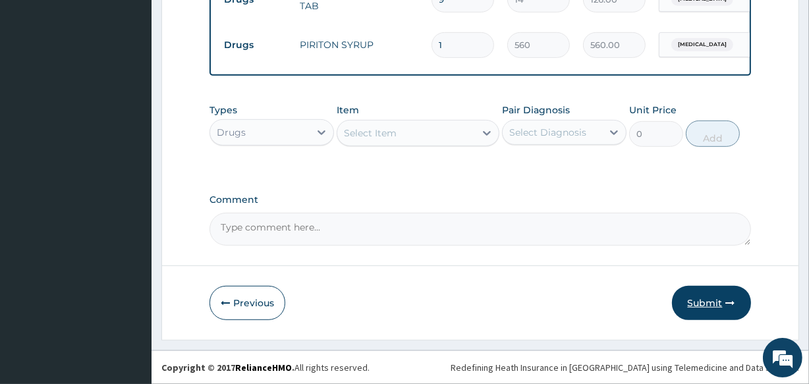
click at [724, 301] on button "Submit" at bounding box center [711, 303] width 79 height 34
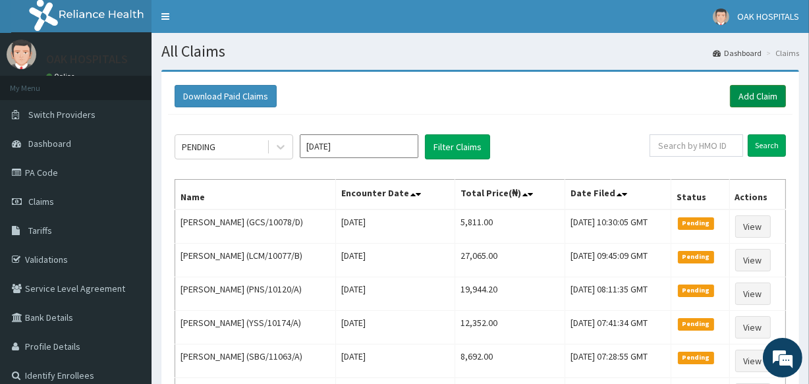
click at [754, 89] on link "Add Claim" at bounding box center [758, 96] width 56 height 22
click at [751, 96] on link "Add Claim" at bounding box center [758, 96] width 56 height 22
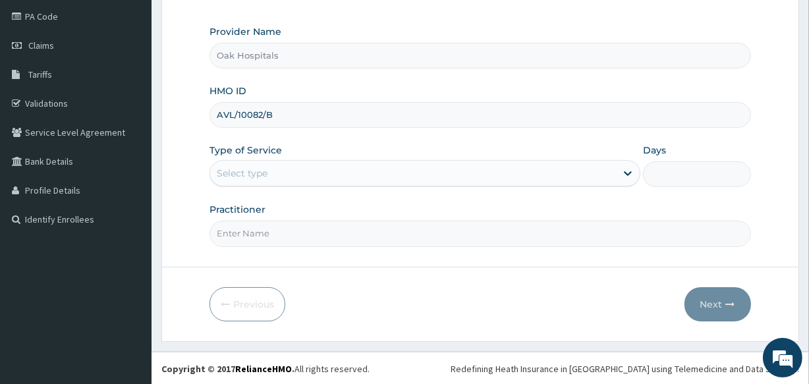
type input "AVL/10082/B"
click at [560, 182] on div "Select type" at bounding box center [413, 173] width 406 height 21
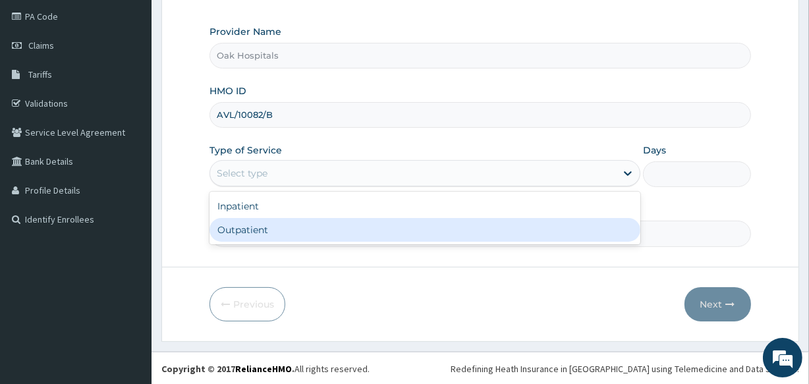
click at [535, 230] on div "Outpatient" at bounding box center [424, 230] width 431 height 24
type input "1"
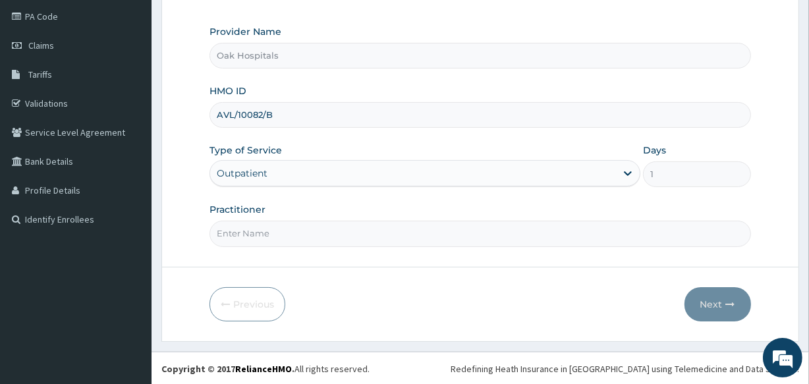
click at [535, 230] on input "Practitioner" at bounding box center [479, 234] width 541 height 26
type input "[PERSON_NAME]"
click at [719, 300] on button "Next" at bounding box center [717, 304] width 67 height 34
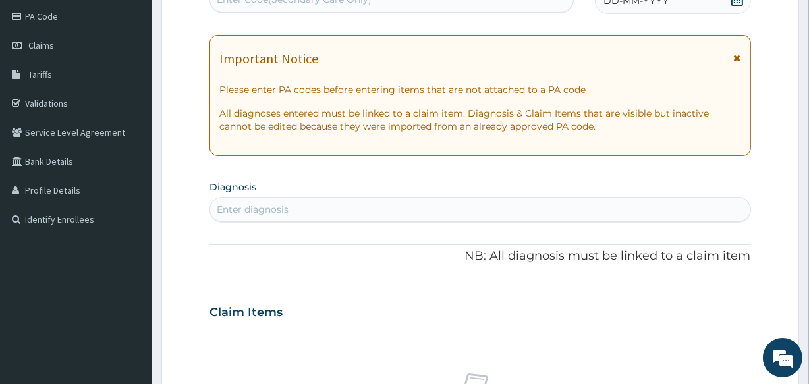
scroll to position [149, 0]
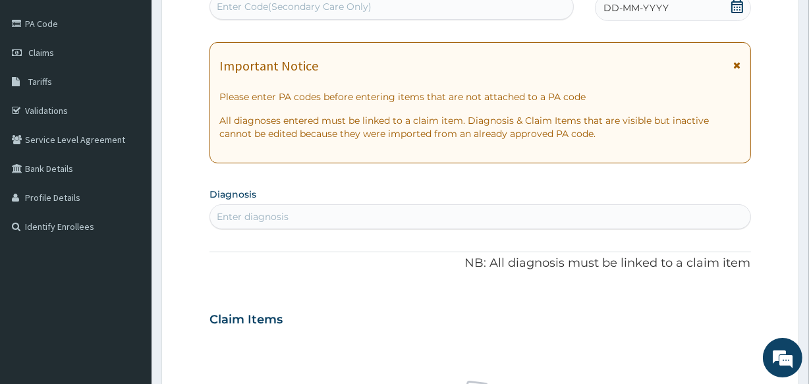
click at [489, 5] on div "Enter Code(Secondary Care Only)" at bounding box center [391, 6] width 362 height 21
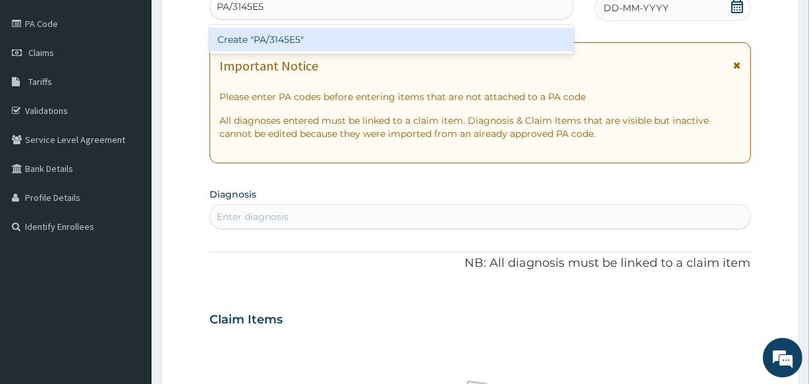
type input "PA/3145E5"
click at [633, 10] on div "PA Code / Prescription Code option Create "PA/3145E5" focused, 1 of 1. 1 result…" at bounding box center [479, 317] width 541 height 681
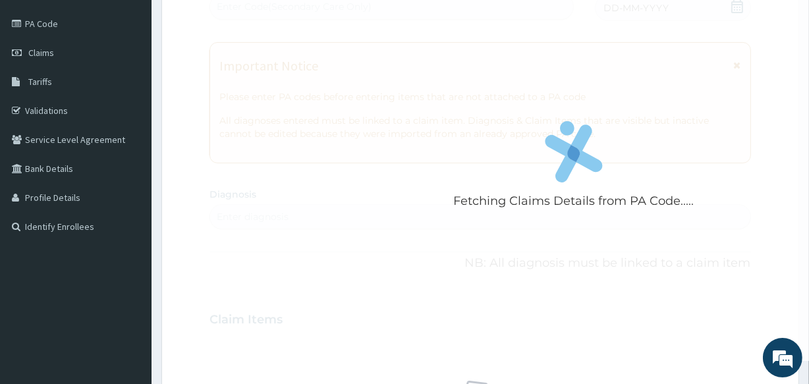
click at [538, 178] on div "Fetching Claims Details from PA Code....." at bounding box center [573, 169] width 728 height 384
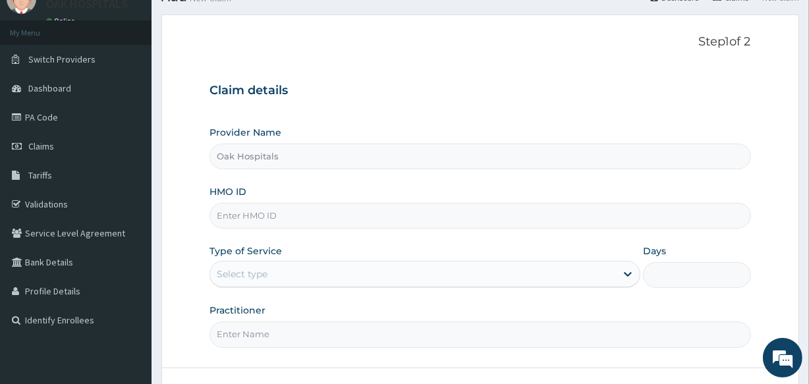
scroll to position [156, 0]
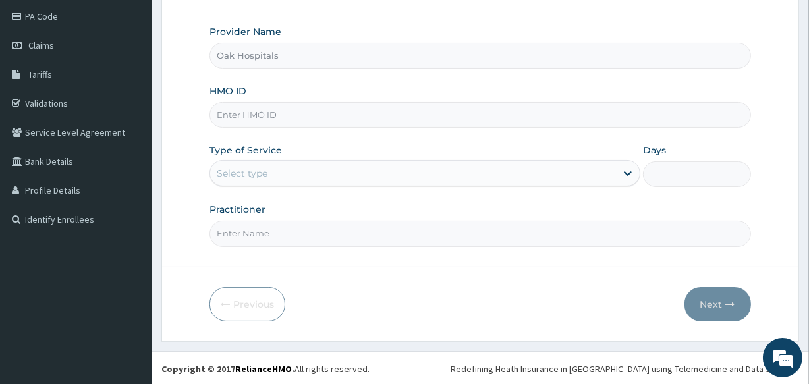
click at [390, 116] on input "HMO ID" at bounding box center [479, 115] width 541 height 26
type input "AVL/10082/C"
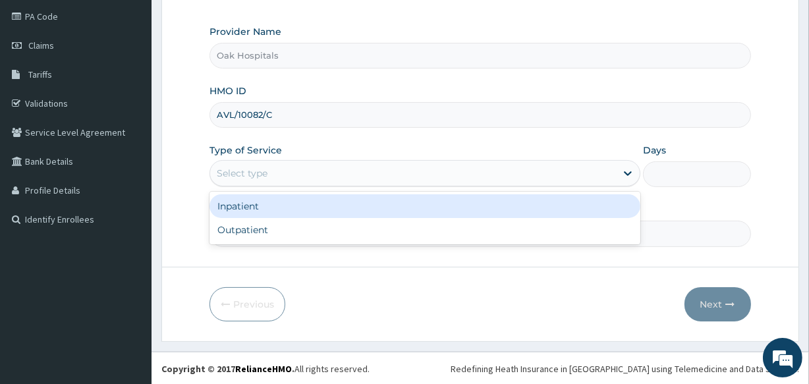
click at [447, 171] on div "Select type" at bounding box center [413, 173] width 406 height 21
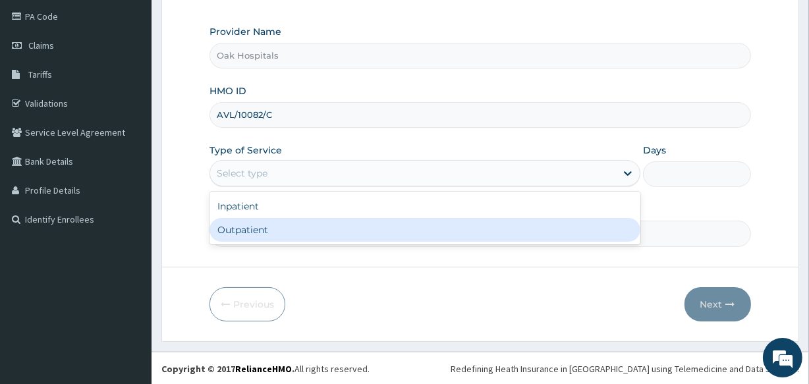
click at [429, 220] on div "Outpatient" at bounding box center [424, 230] width 431 height 24
type input "1"
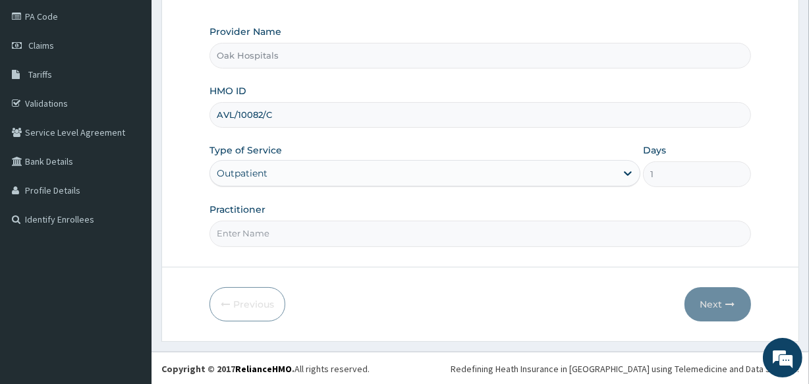
click at [429, 221] on input "Practitioner" at bounding box center [479, 234] width 541 height 26
type input "[PERSON_NAME]"
click at [708, 303] on button "Next" at bounding box center [717, 304] width 67 height 34
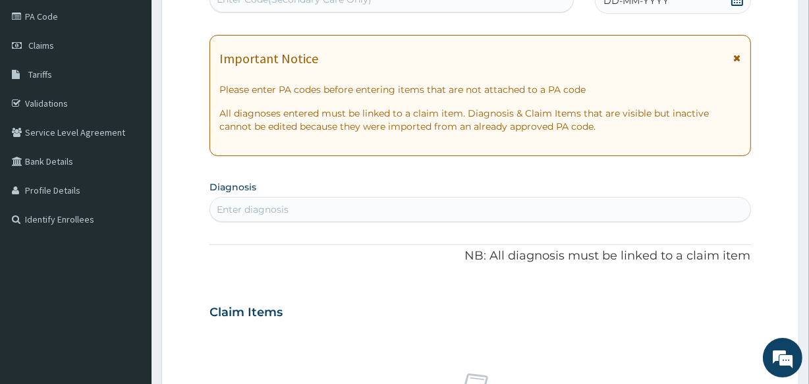
click at [632, 5] on span "DD-MM-YYYY" at bounding box center [635, 0] width 65 height 13
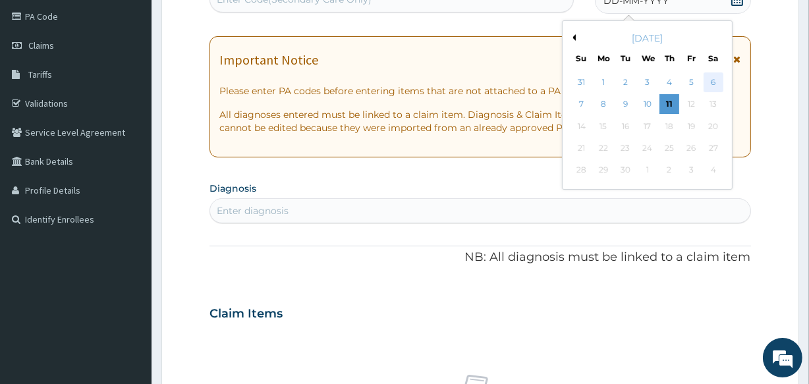
click at [713, 80] on div "6" at bounding box center [713, 82] width 20 height 20
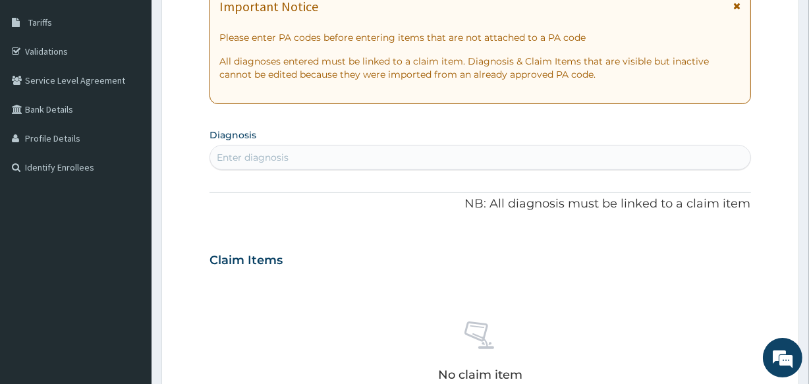
scroll to position [276, 0]
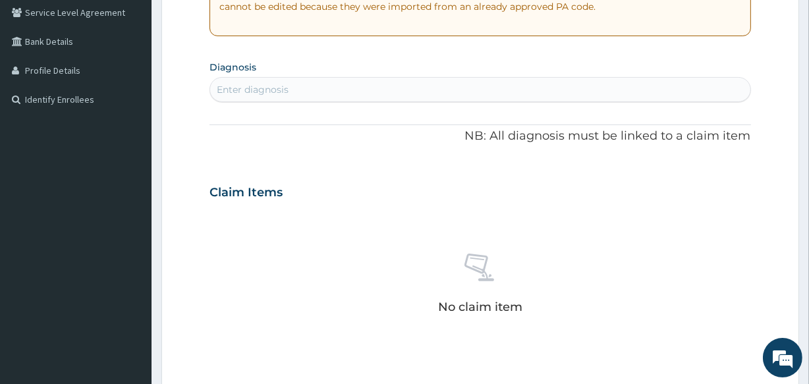
click at [375, 91] on div "Enter diagnosis" at bounding box center [479, 89] width 539 height 21
type input "[MEDICAL_DATA]"
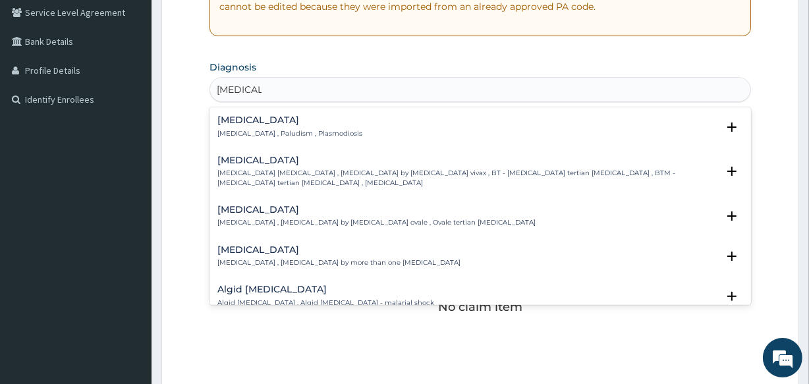
click at [254, 131] on p "[MEDICAL_DATA] , Paludism , Plasmodiosis" at bounding box center [289, 133] width 145 height 9
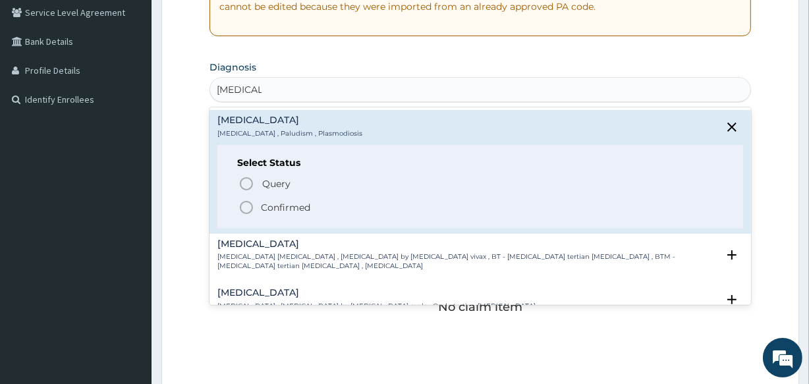
click at [275, 209] on p "Confirmed" at bounding box center [285, 207] width 49 height 13
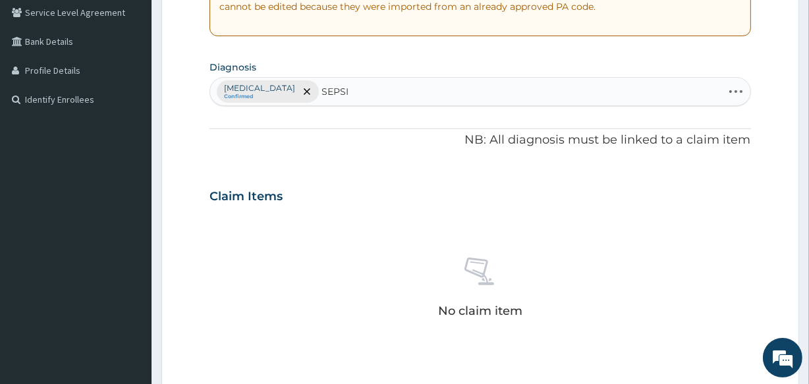
type input "[MEDICAL_DATA]"
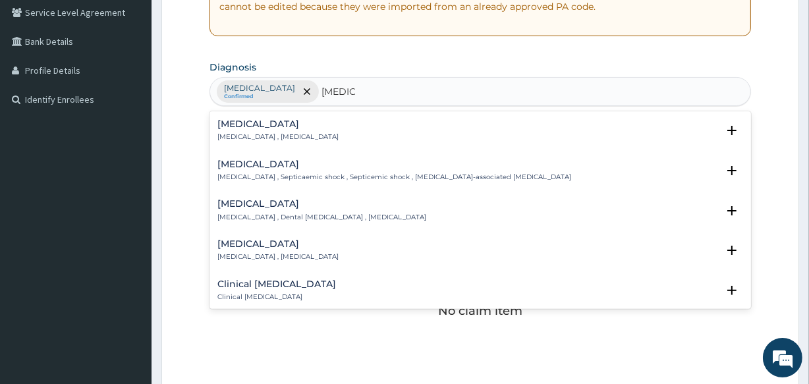
click at [244, 124] on h4 "[MEDICAL_DATA]" at bounding box center [277, 124] width 121 height 10
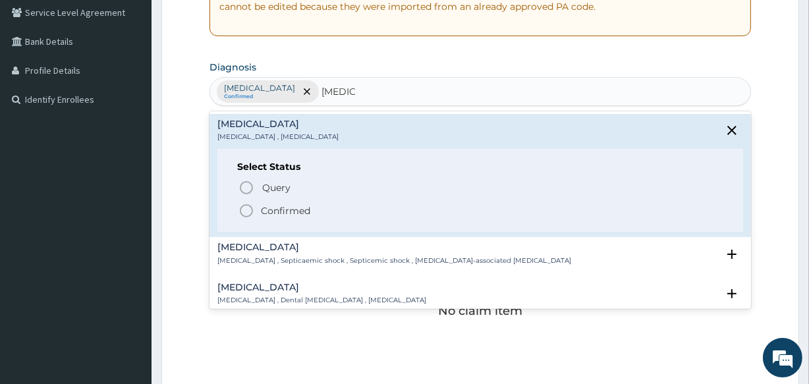
click at [283, 208] on p "Confirmed" at bounding box center [285, 210] width 49 height 13
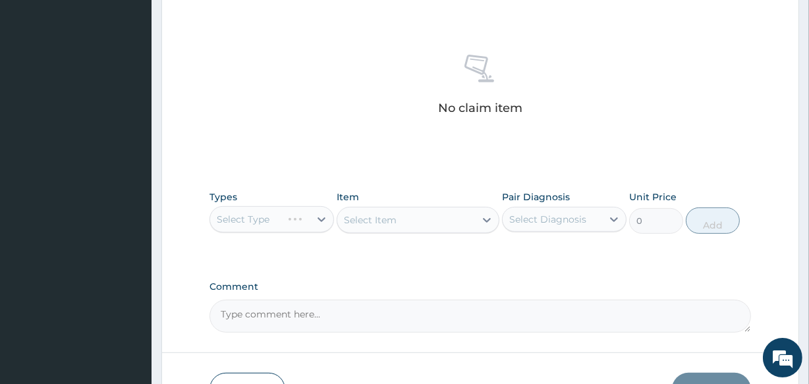
scroll to position [515, 0]
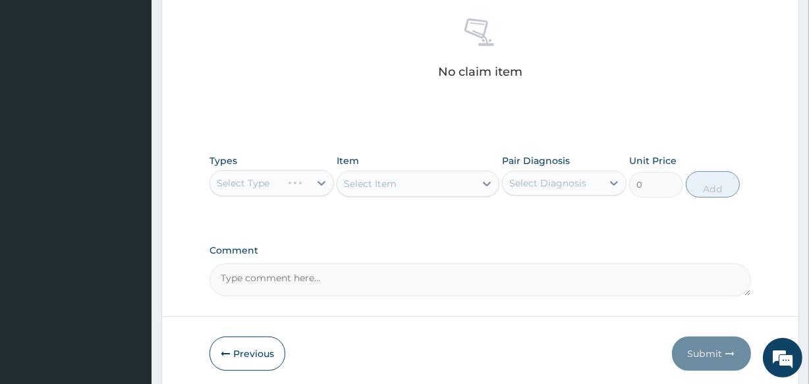
click at [280, 184] on div "Select Type" at bounding box center [271, 183] width 124 height 26
click at [388, 186] on div "Select Item" at bounding box center [417, 184] width 162 height 26
click at [293, 178] on div "Select Type" at bounding box center [271, 183] width 124 height 26
click at [296, 186] on div "Select Type" at bounding box center [271, 183] width 124 height 26
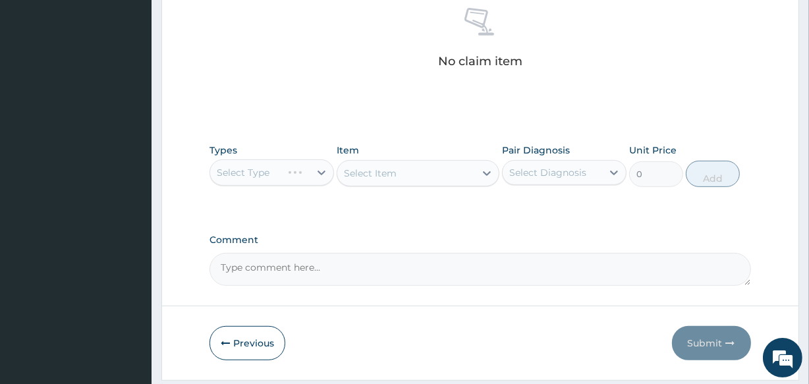
scroll to position [565, 0]
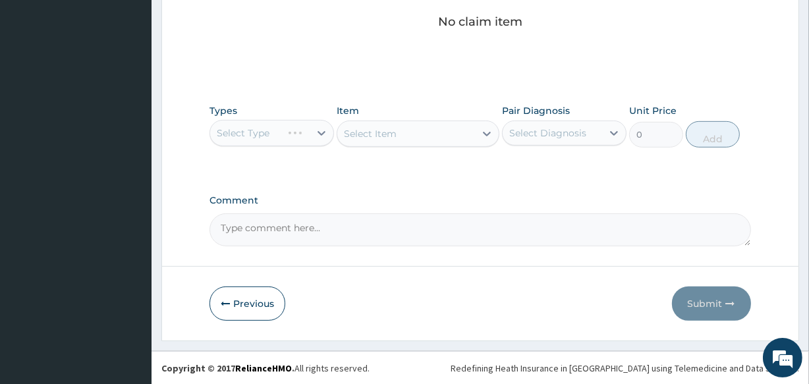
click at [284, 131] on div "Select Type" at bounding box center [271, 133] width 124 height 26
click at [257, 304] on button "Previous" at bounding box center [247, 303] width 76 height 34
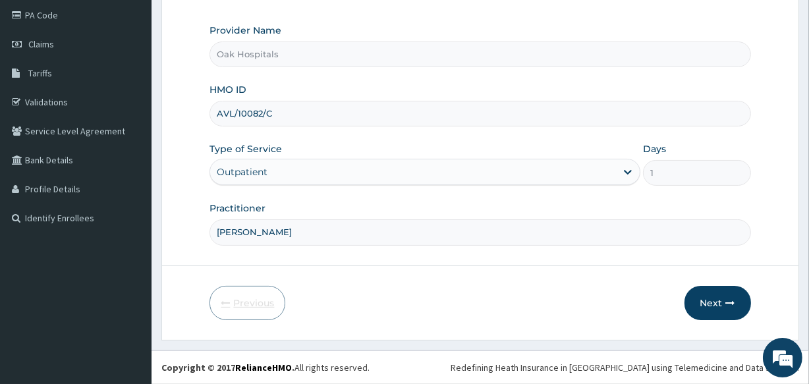
scroll to position [156, 0]
click at [721, 301] on button "Next" at bounding box center [717, 304] width 67 height 34
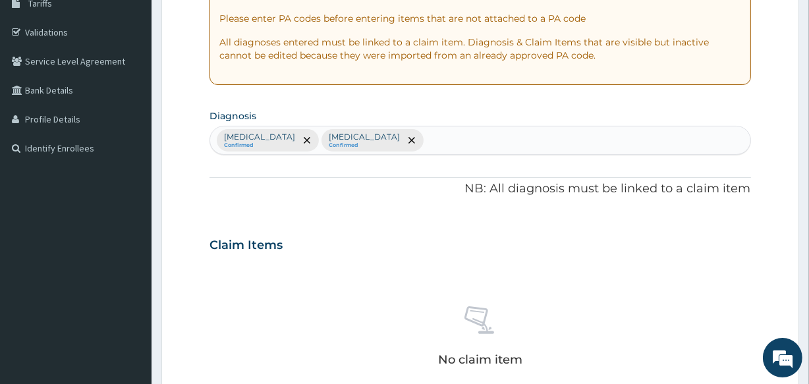
scroll to position [455, 0]
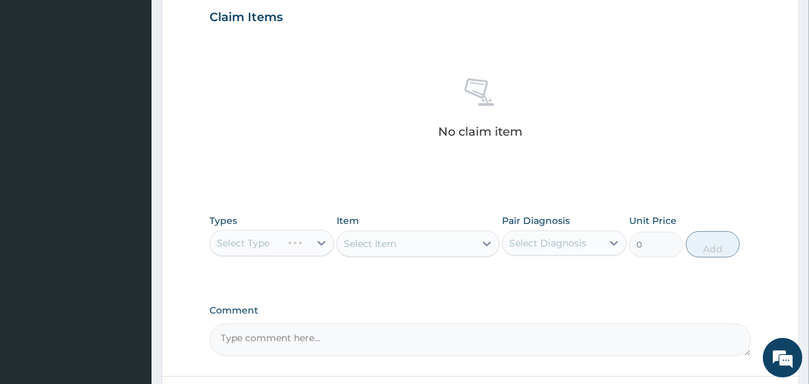
click at [289, 240] on div "Select Type" at bounding box center [271, 243] width 124 height 26
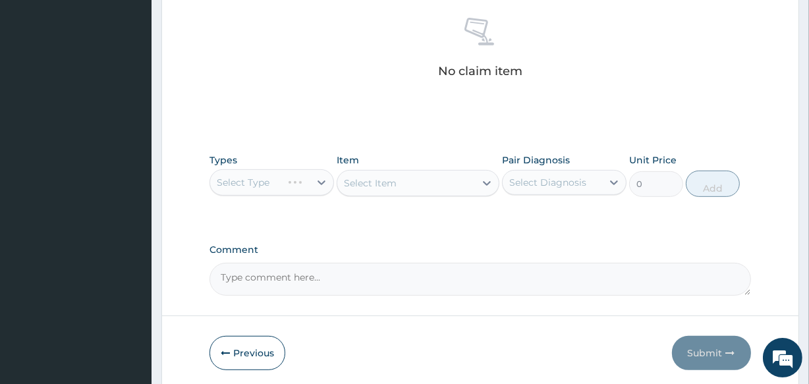
scroll to position [565, 0]
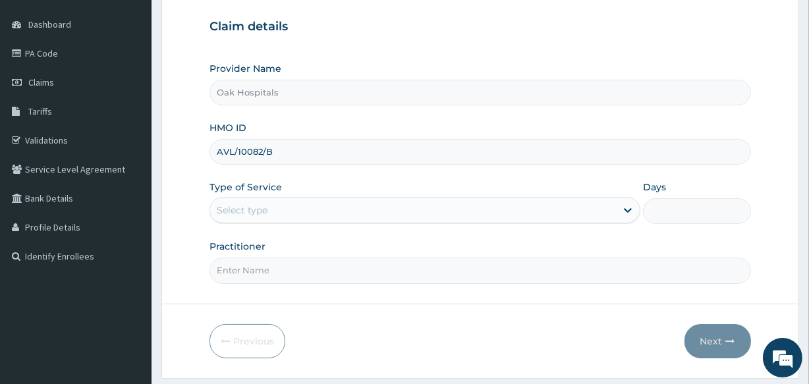
type input "AVL/10082/B"
click at [398, 205] on div "Select type" at bounding box center [413, 210] width 406 height 21
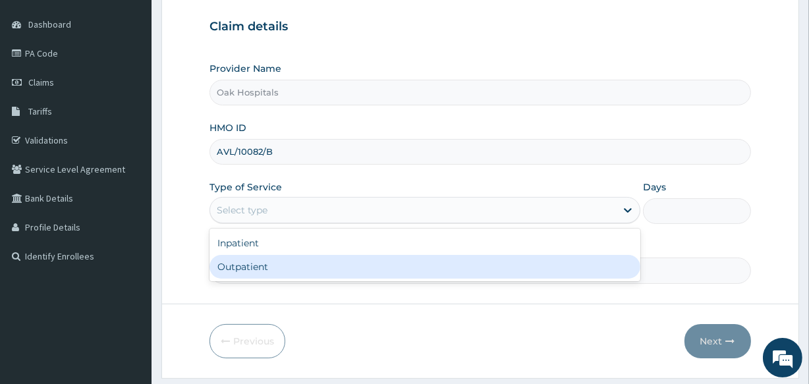
click at [387, 262] on div "Outpatient" at bounding box center [424, 267] width 431 height 24
type input "1"
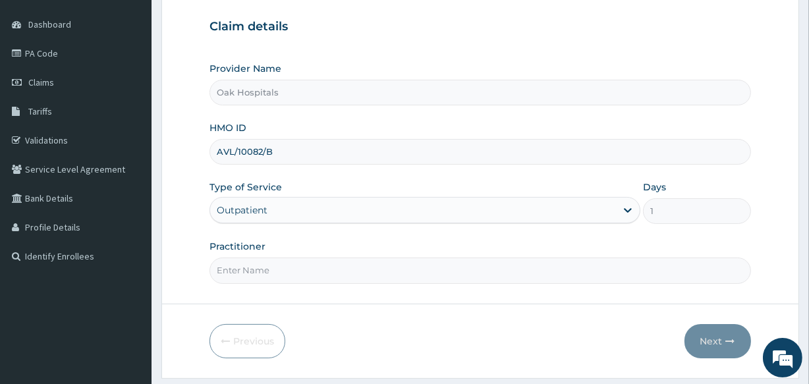
click at [387, 262] on input "Practitioner" at bounding box center [479, 270] width 541 height 26
type input "[PERSON_NAME]"
click at [718, 336] on button "Next" at bounding box center [717, 341] width 67 height 34
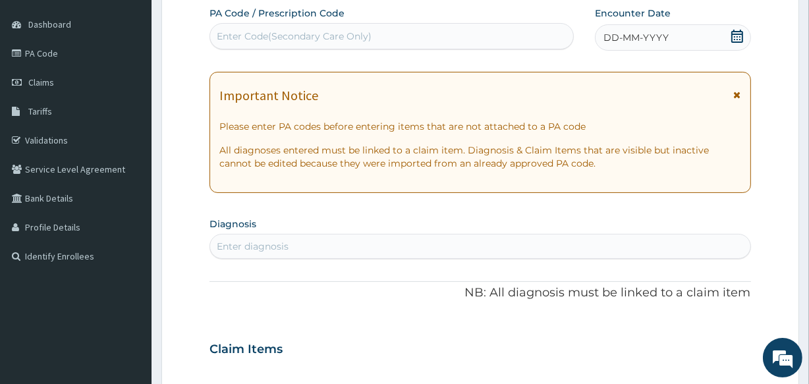
click at [551, 39] on div "Enter Code(Secondary Care Only)" at bounding box center [391, 36] width 362 height 21
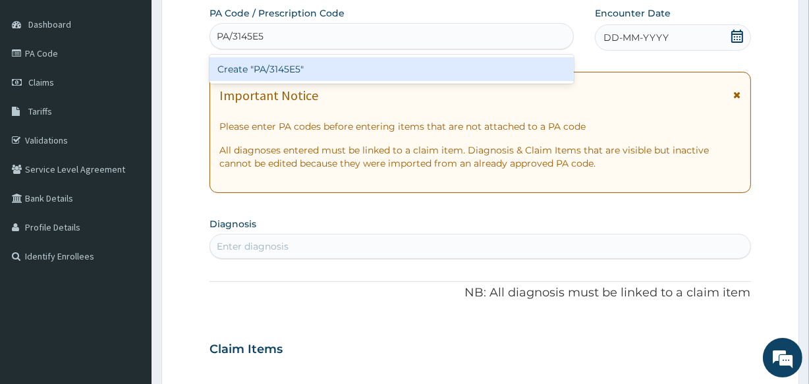
type input "PA/3145E5"
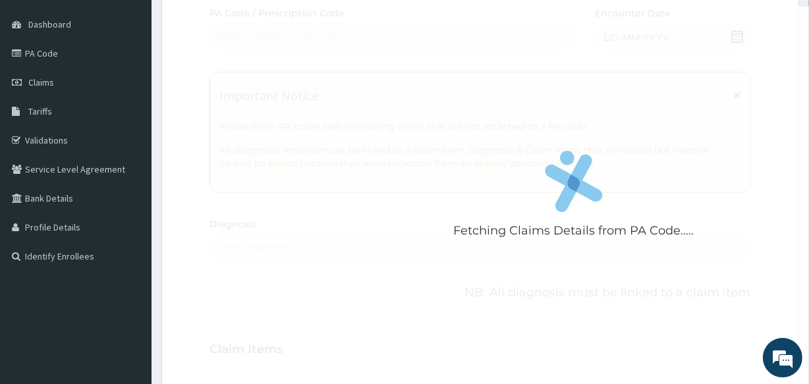
click at [647, 41] on div "Fetching Claims Details from PA Code..... PA Code / Prescription Code Enter Cod…" at bounding box center [479, 347] width 541 height 681
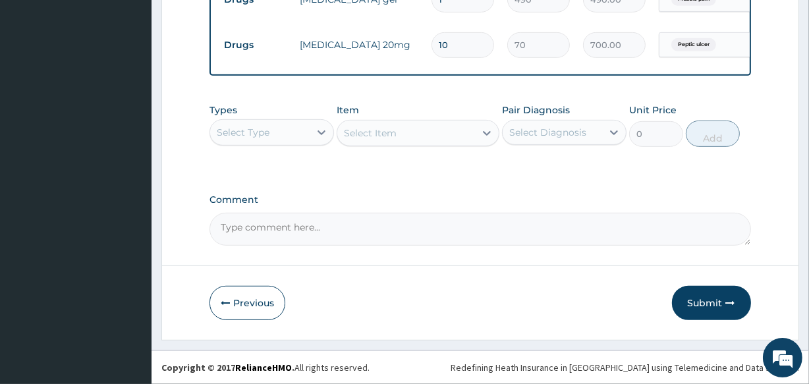
scroll to position [602, 0]
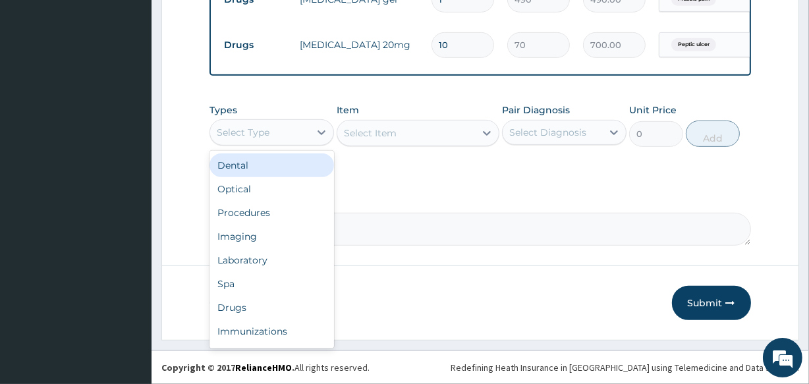
click at [291, 133] on div "Select Type" at bounding box center [259, 132] width 99 height 21
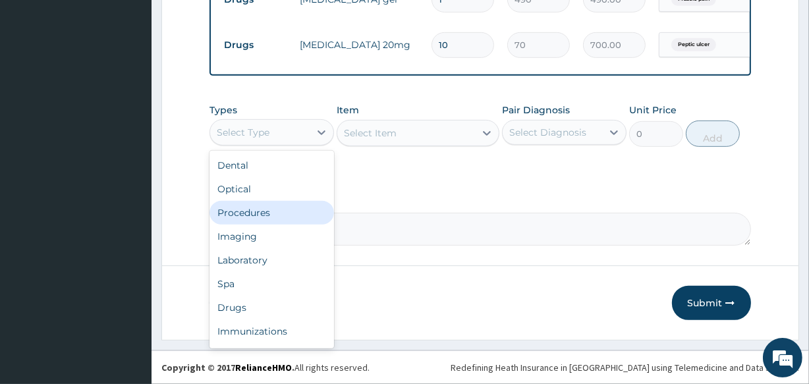
drag, startPoint x: 309, startPoint y: 211, endPoint x: 350, endPoint y: 180, distance: 51.2
click at [309, 211] on div "Procedures" at bounding box center [271, 213] width 124 height 24
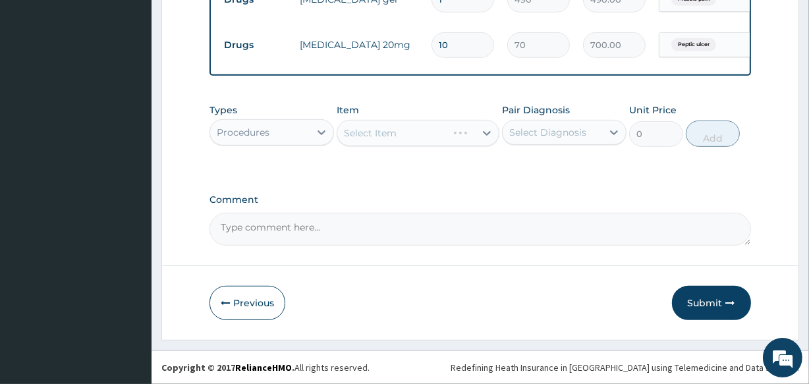
click at [545, 140] on div "Select Diagnosis" at bounding box center [551, 132] width 99 height 21
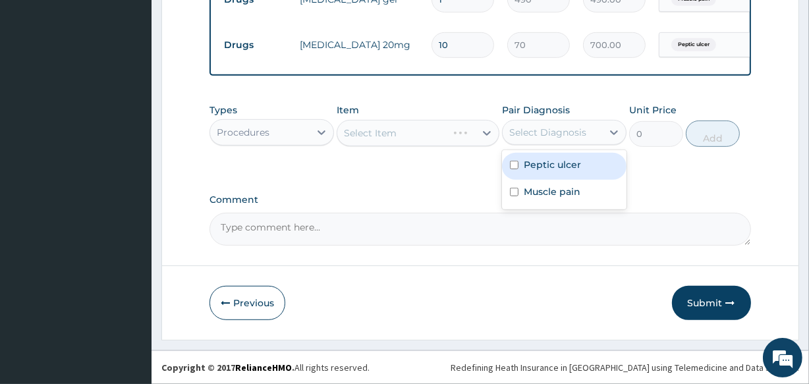
click at [548, 161] on label "Peptic ulcer" at bounding box center [551, 164] width 57 height 13
checkbox input "true"
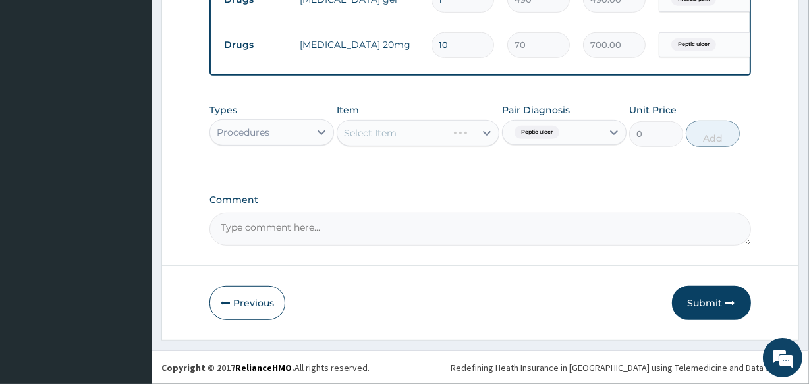
click at [442, 132] on div "Select Item" at bounding box center [417, 133] width 162 height 26
click at [433, 133] on div "Select Item" at bounding box center [417, 133] width 162 height 26
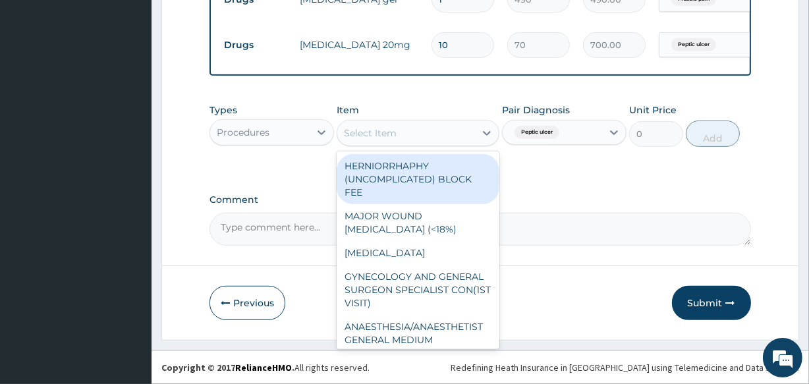
click at [433, 134] on div "Select Item" at bounding box center [405, 132] width 137 height 21
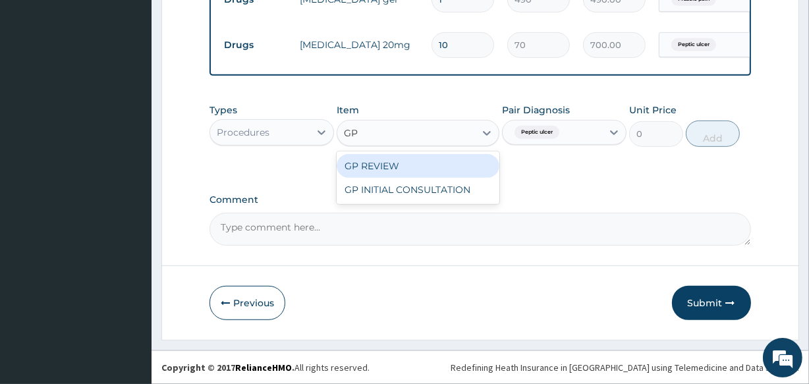
type input "GP"
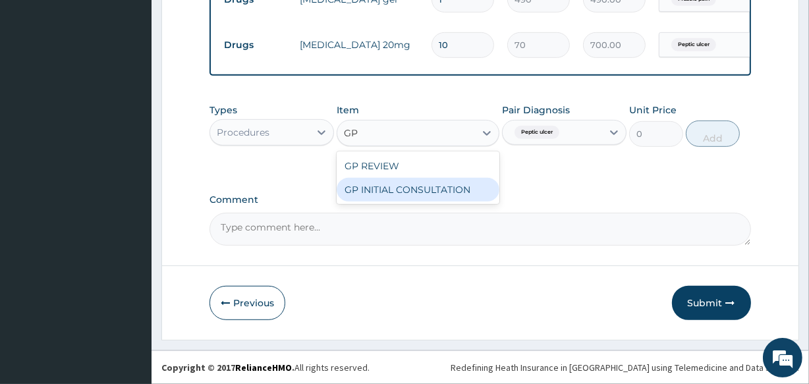
click at [423, 192] on div "GP INITIAL CONSULTATION" at bounding box center [417, 190] width 162 height 24
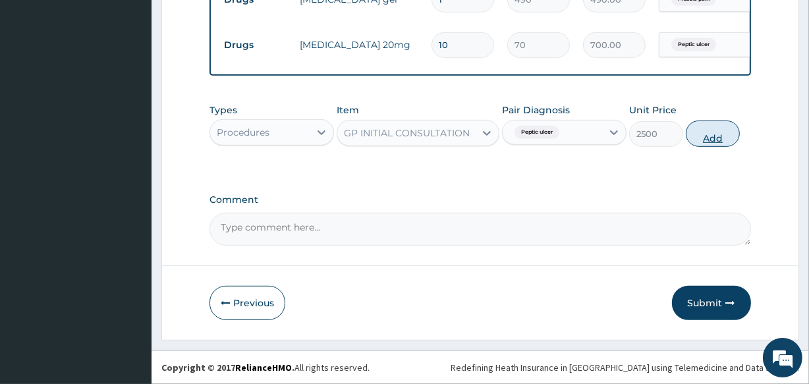
click at [720, 132] on button "Add" at bounding box center [712, 133] width 54 height 26
type input "0"
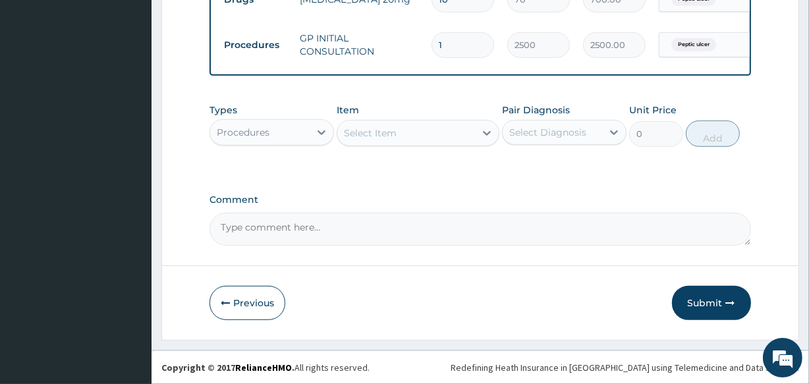
scroll to position [648, 0]
click at [298, 138] on div "Procedures" at bounding box center [259, 132] width 99 height 21
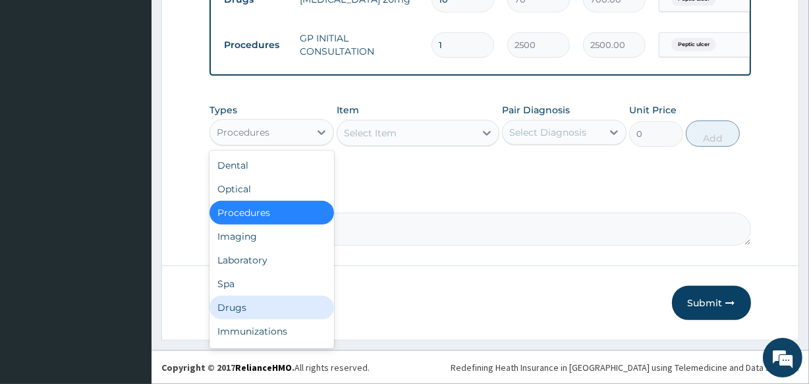
click at [279, 315] on div "Drugs" at bounding box center [271, 308] width 124 height 24
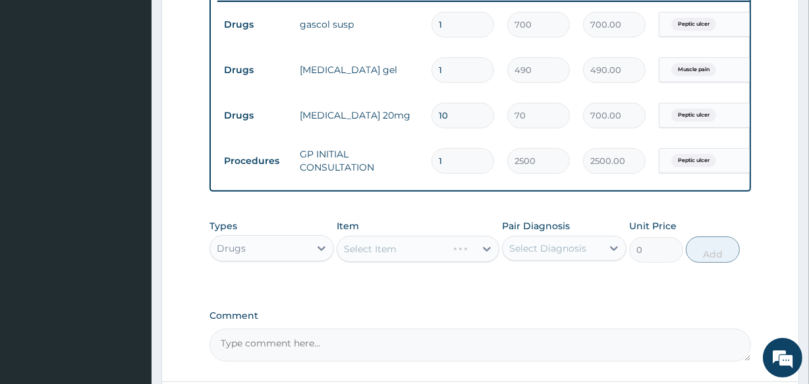
scroll to position [349, 0]
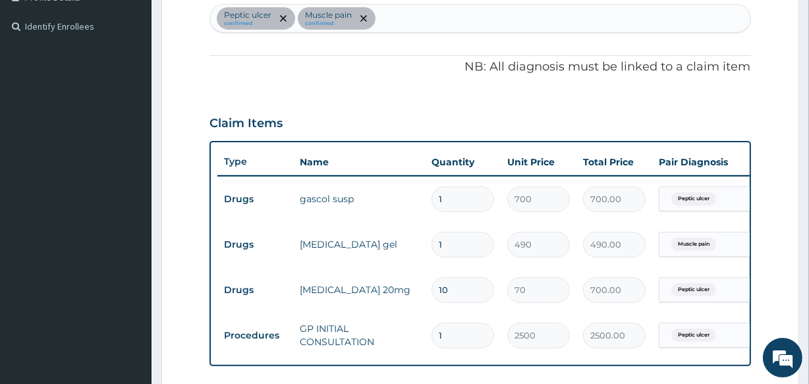
click at [489, 26] on div "Peptic ulcer confirmed Muscle pain confirmed" at bounding box center [479, 19] width 539 height 28
type input "UPPER RESP"
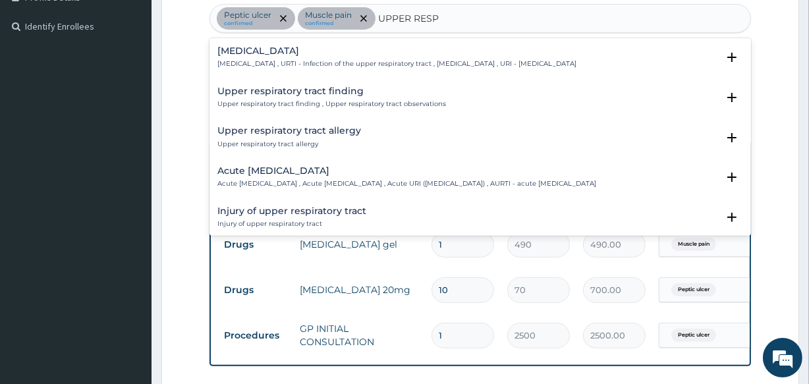
click at [333, 53] on h4 "Upper respiratory infection" at bounding box center [396, 51] width 359 height 10
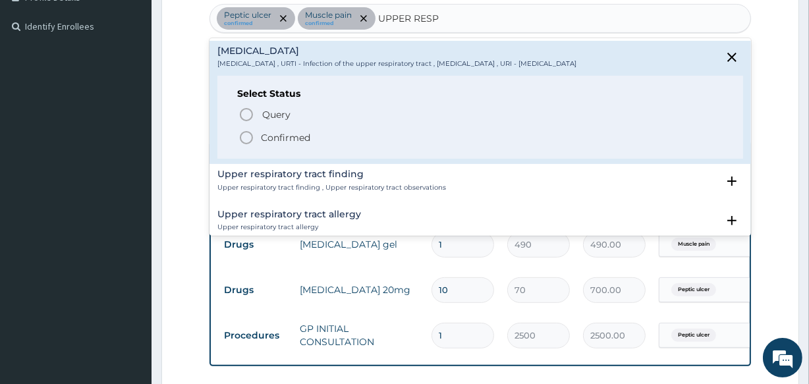
click at [296, 142] on p "Confirmed" at bounding box center [285, 137] width 49 height 13
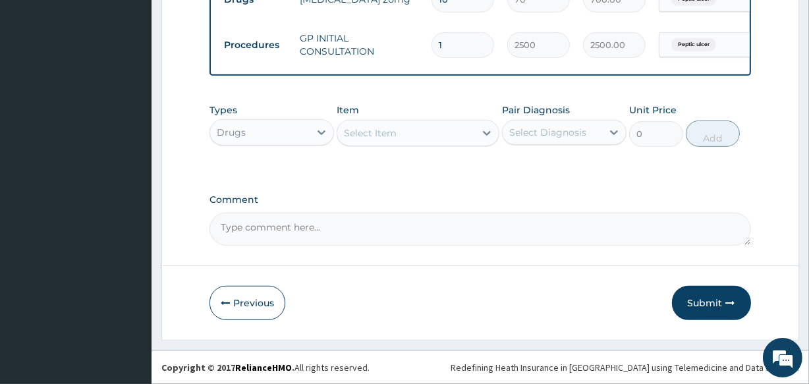
scroll to position [648, 0]
click at [415, 130] on div "Select Item" at bounding box center [405, 132] width 137 height 21
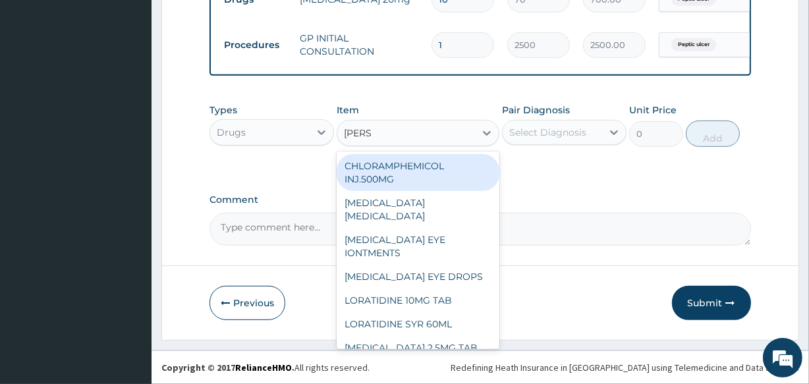
type input "LORAT"
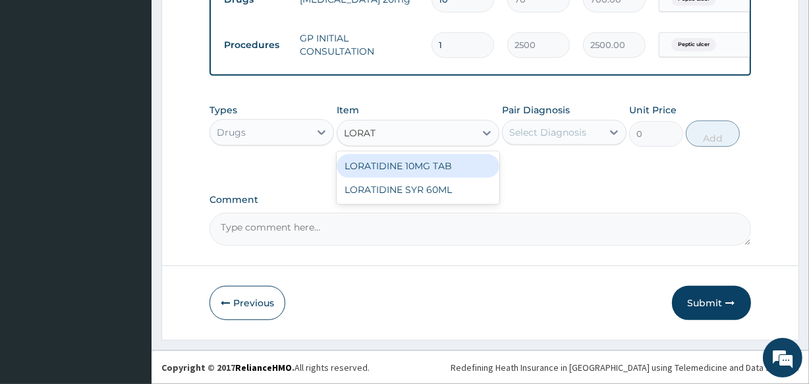
click at [446, 171] on div "LORATIDINE 10MG TAB" at bounding box center [417, 166] width 162 height 24
type input "70"
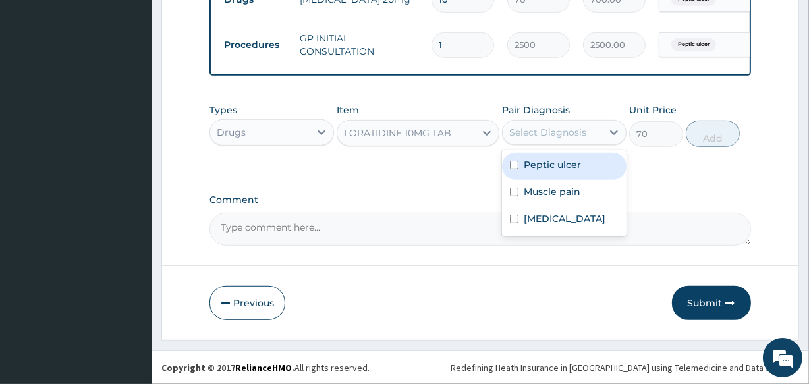
click at [536, 132] on div "Select Diagnosis" at bounding box center [547, 132] width 77 height 13
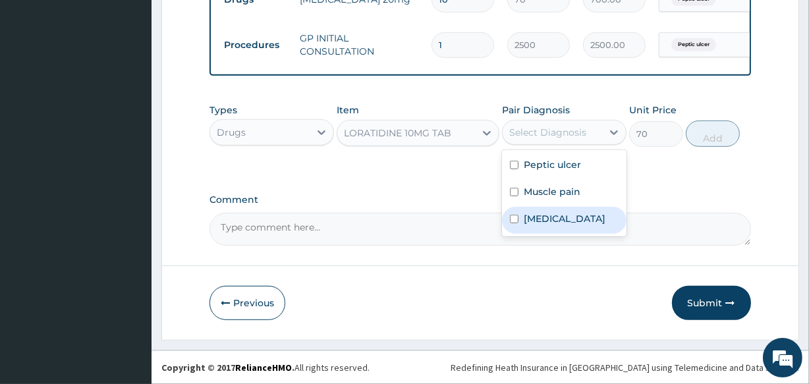
click at [568, 225] on label "Upper respiratory infection" at bounding box center [564, 218] width 82 height 13
checkbox input "true"
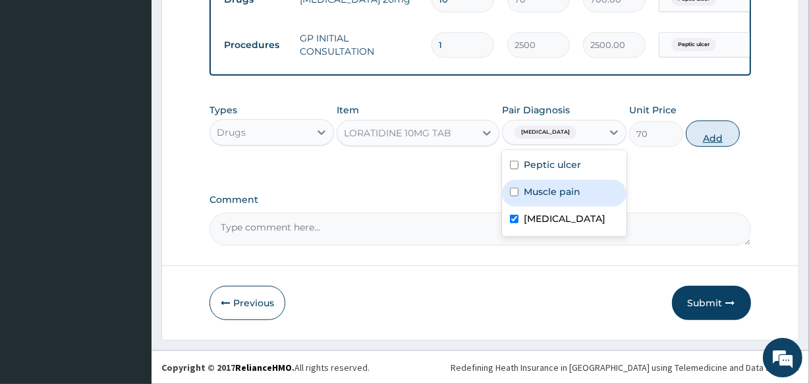
click at [722, 140] on button "Add" at bounding box center [712, 133] width 54 height 26
type input "0"
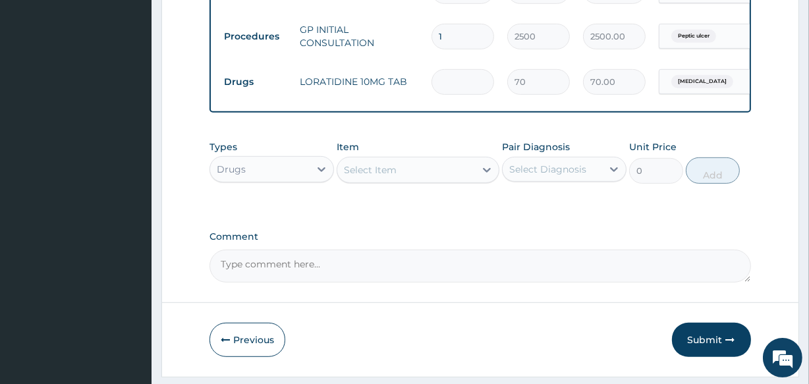
type input "0.00"
type input "6"
type input "420.00"
type input "6"
click at [392, 176] on div "Select Item" at bounding box center [370, 169] width 53 height 13
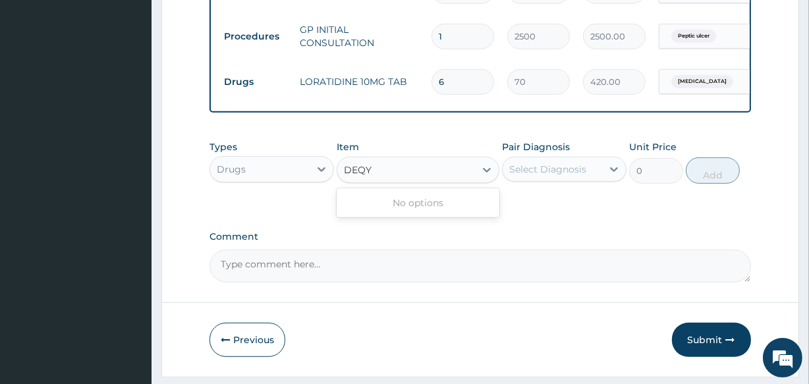
type input "DEQ"
click at [430, 215] on div "DEQUADIN LOZENGES" at bounding box center [417, 203] width 162 height 24
type input "56"
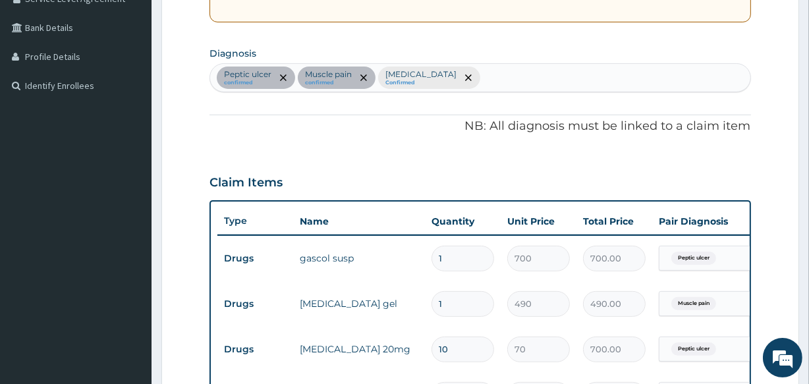
scroll to position [289, 0]
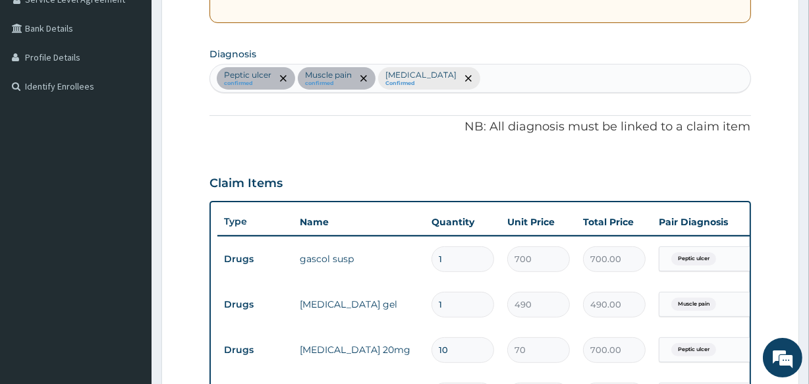
click at [564, 74] on div "Peptic ulcer confirmed Muscle pain confirmed Upper respiratory infection Confir…" at bounding box center [479, 79] width 539 height 28
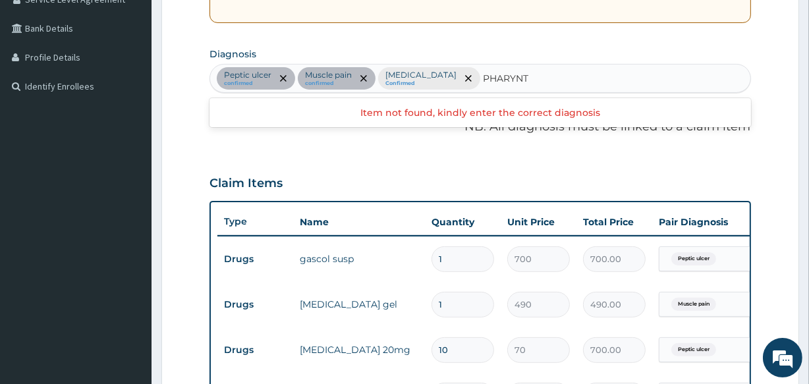
type input "PHARYN"
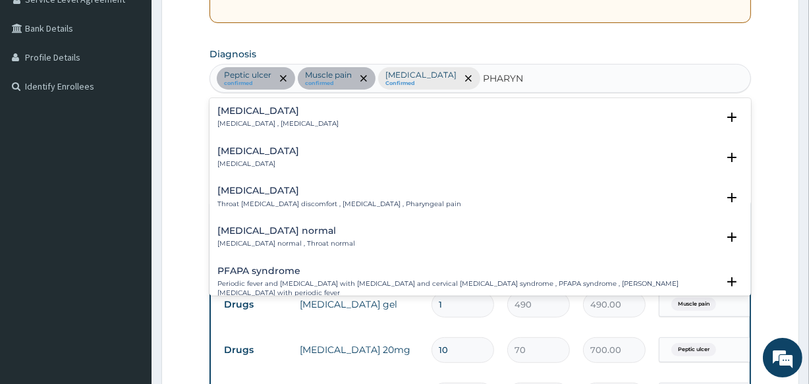
click at [270, 153] on h4 "Pharyngitis" at bounding box center [258, 151] width 82 height 10
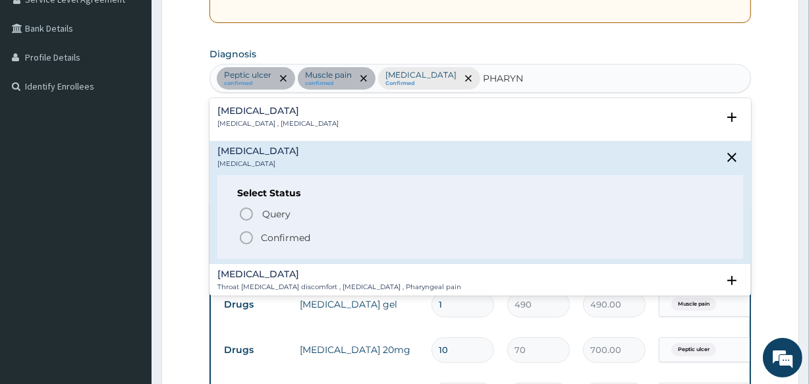
click at [289, 235] on p "Confirmed" at bounding box center [285, 237] width 49 height 13
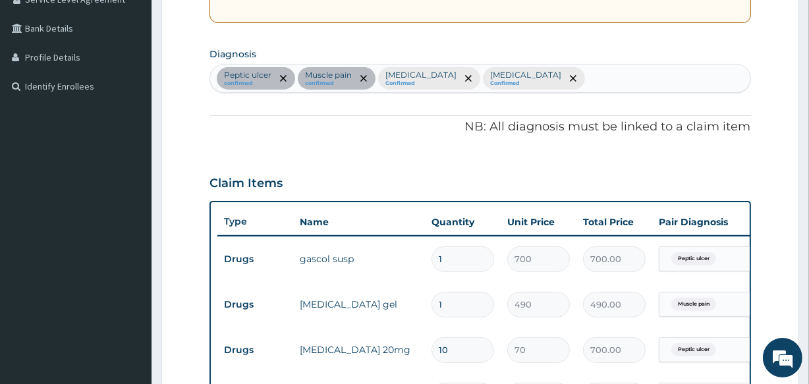
scroll to position [694, 0]
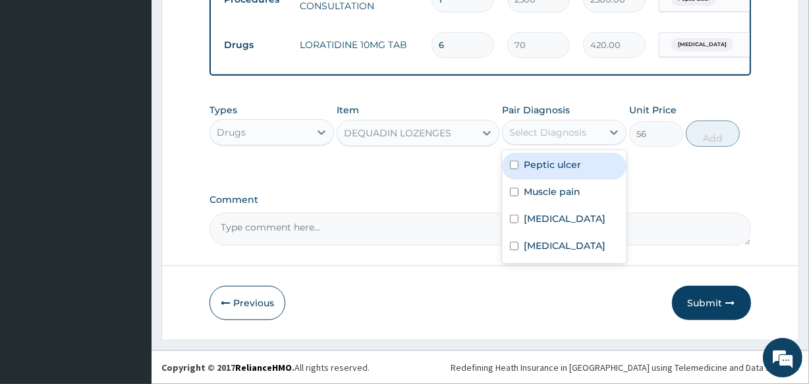
click at [535, 137] on div "Select Diagnosis" at bounding box center [547, 132] width 77 height 13
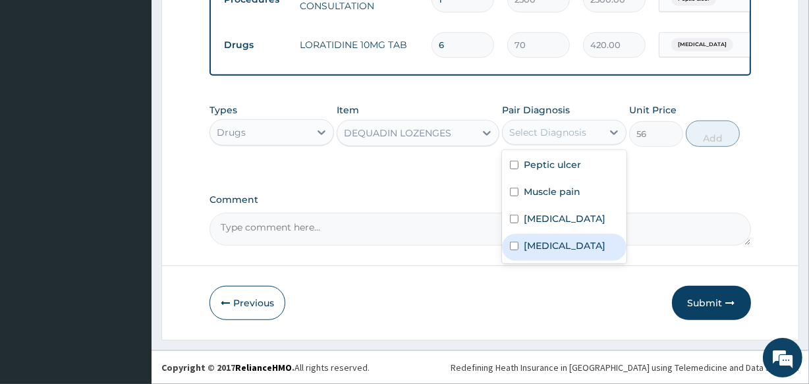
click at [539, 252] on label "Pharyngitis" at bounding box center [564, 245] width 82 height 13
checkbox input "true"
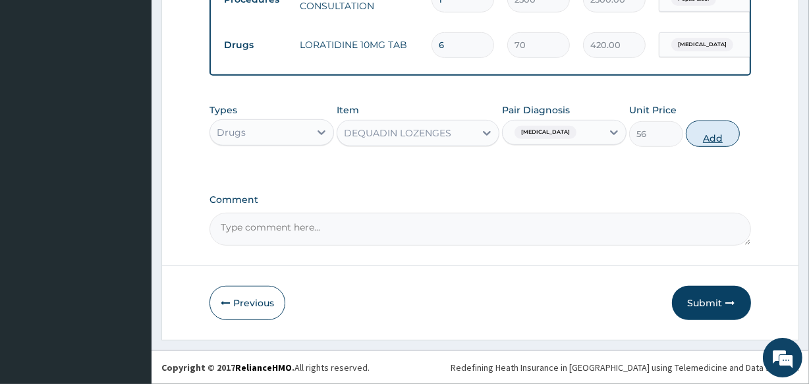
click at [701, 136] on button "Add" at bounding box center [712, 133] width 54 height 26
type input "0"
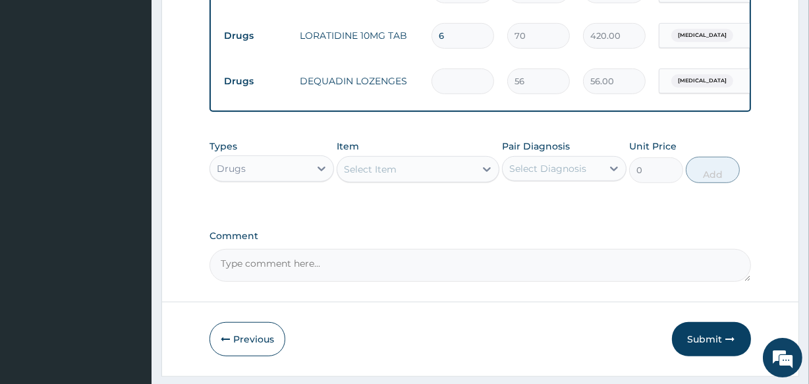
type input "0.00"
type input "9"
type input "504.00"
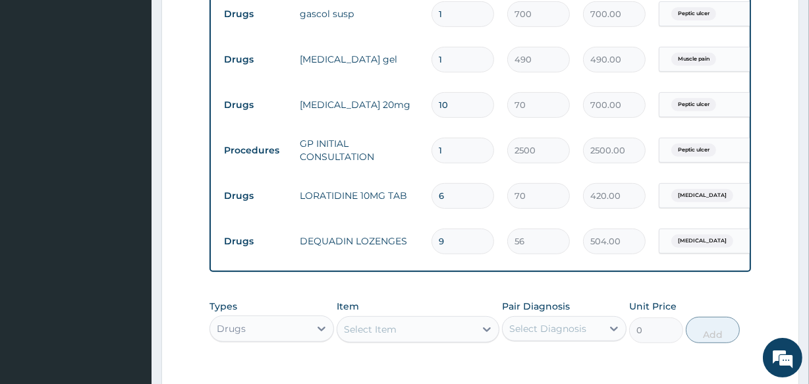
scroll to position [739, 0]
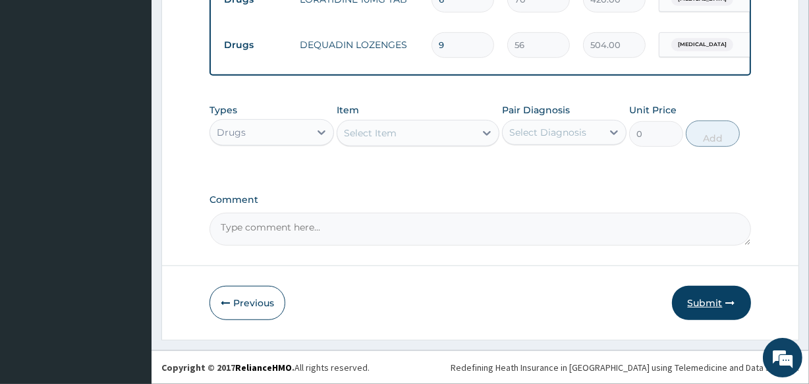
type input "9"
click at [705, 297] on button "Submit" at bounding box center [711, 303] width 79 height 34
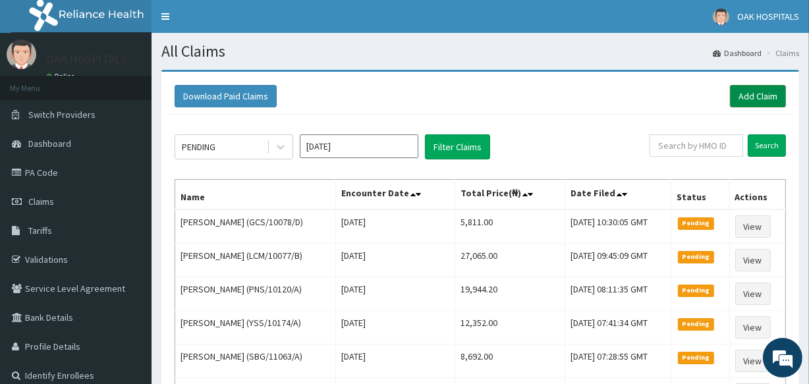
click at [751, 95] on link "Add Claim" at bounding box center [758, 96] width 56 height 22
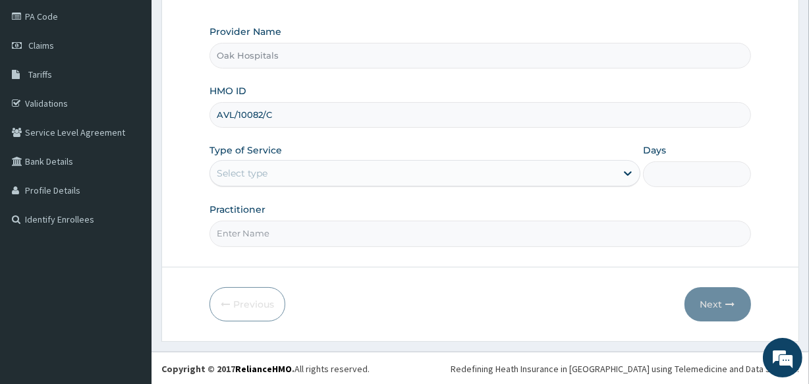
type input "AVL/10082/C"
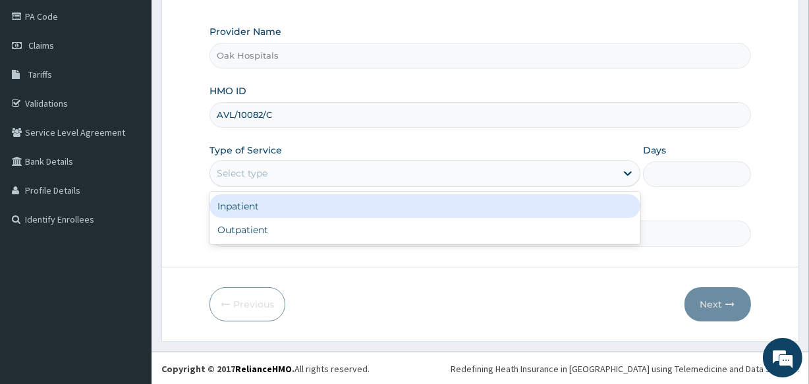
click at [457, 179] on div "Select type" at bounding box center [413, 173] width 406 height 21
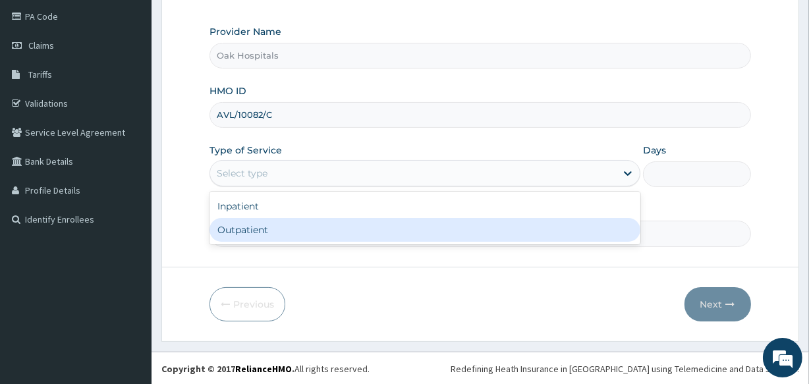
click at [454, 224] on div "Outpatient" at bounding box center [424, 230] width 431 height 24
type input "1"
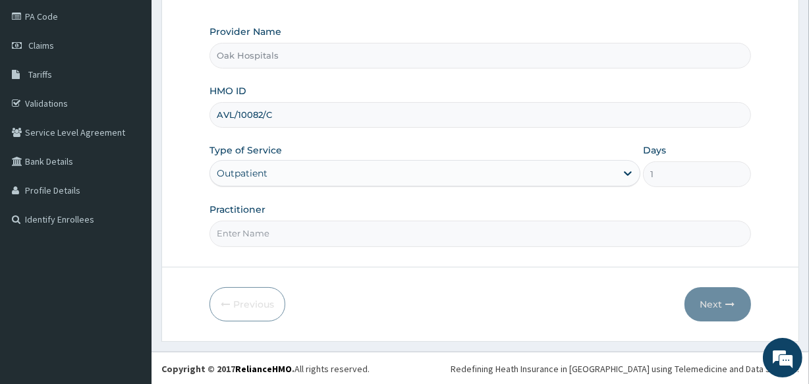
click at [454, 224] on input "Practitioner" at bounding box center [479, 234] width 541 height 26
type input "[PERSON_NAME]"
click at [707, 306] on button "Next" at bounding box center [717, 304] width 67 height 34
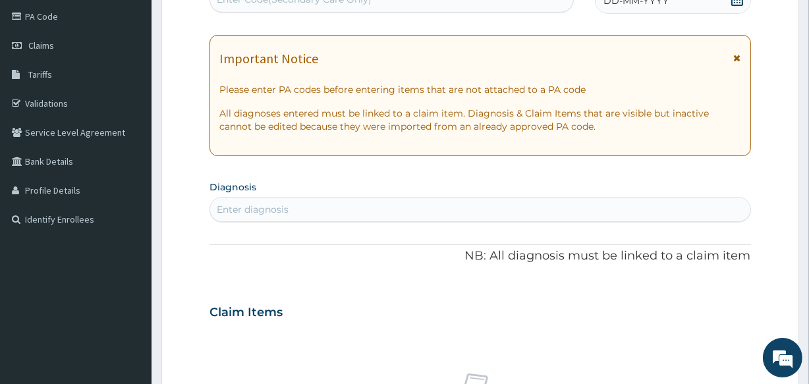
click at [640, 5] on span "DD-MM-YYYY" at bounding box center [635, 0] width 65 height 13
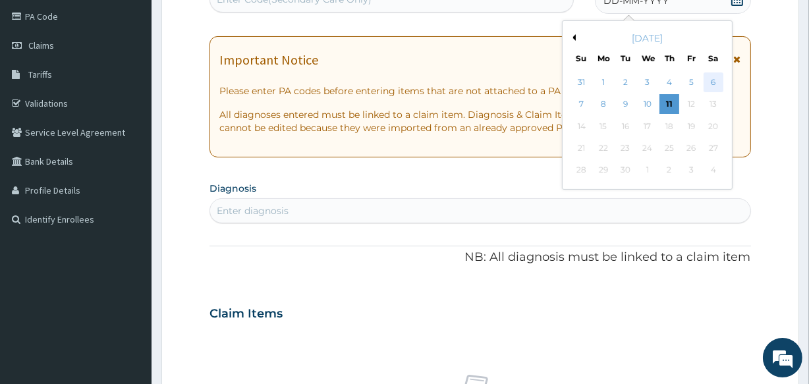
click at [712, 82] on div "6" at bounding box center [713, 82] width 20 height 20
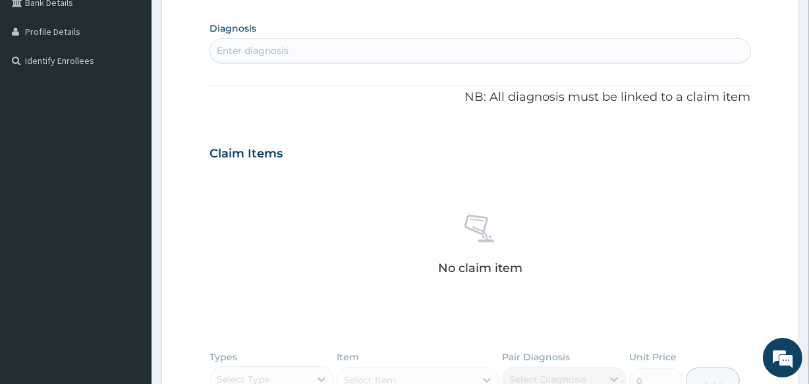
scroll to position [336, 0]
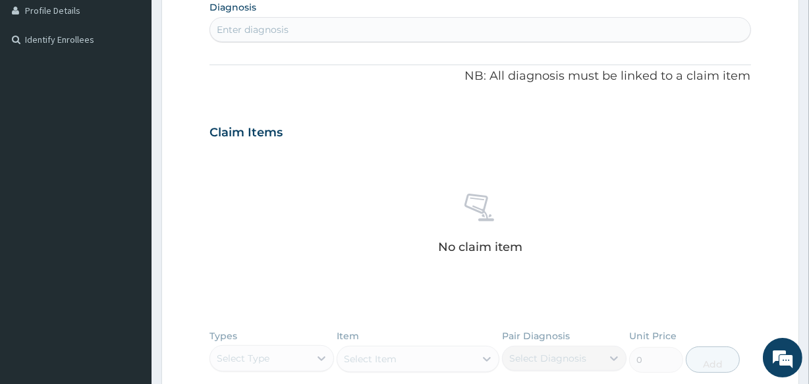
click at [381, 30] on div "Enter diagnosis" at bounding box center [479, 29] width 539 height 21
type input "MALARI"
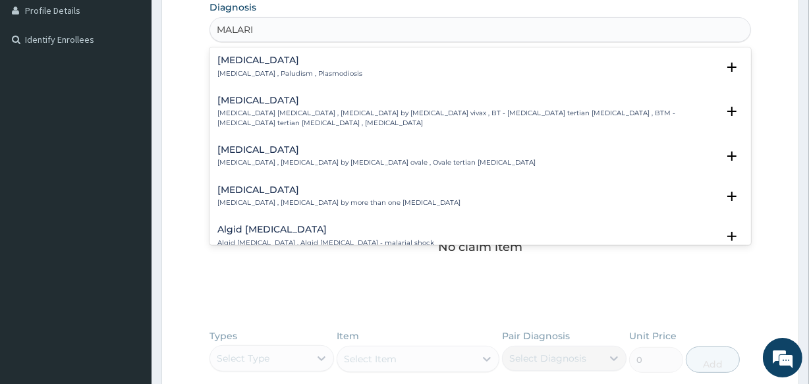
click at [247, 63] on h4 "[MEDICAL_DATA]" at bounding box center [289, 60] width 145 height 10
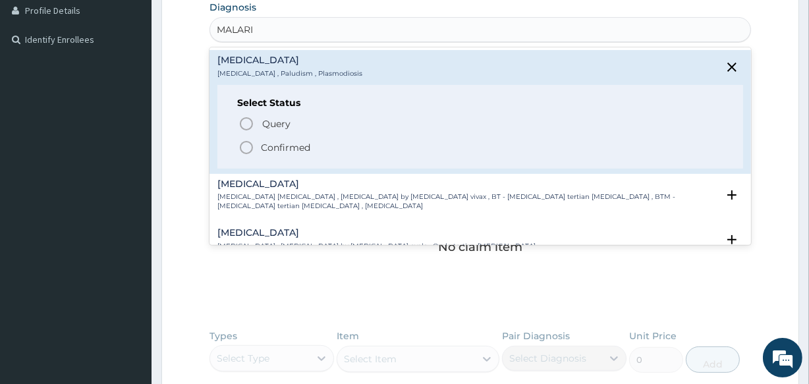
click at [280, 142] on p "Confirmed" at bounding box center [285, 147] width 49 height 13
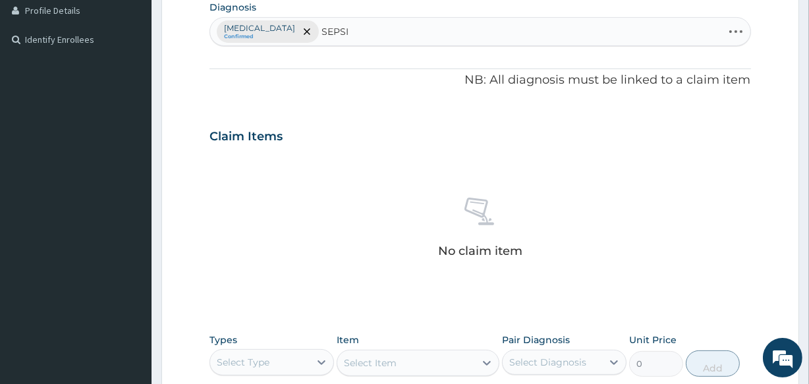
type input "[MEDICAL_DATA]"
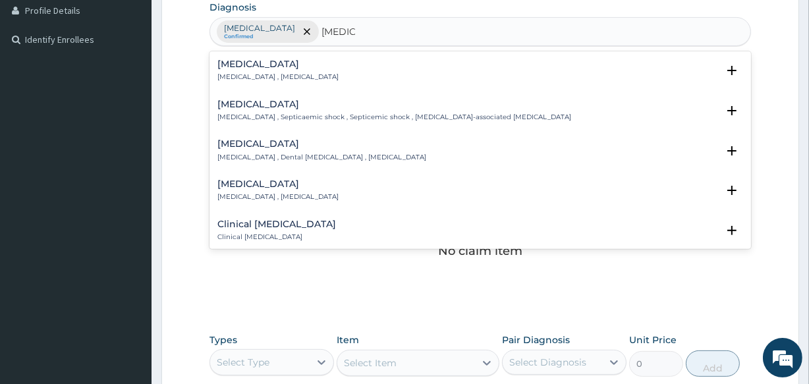
click at [280, 70] on div "[MEDICAL_DATA] [MEDICAL_DATA] , [MEDICAL_DATA]" at bounding box center [277, 70] width 121 height 23
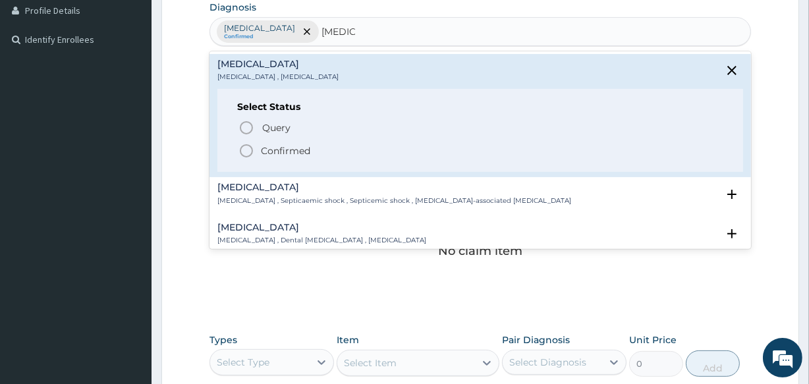
click at [268, 152] on p "Confirmed" at bounding box center [285, 150] width 49 height 13
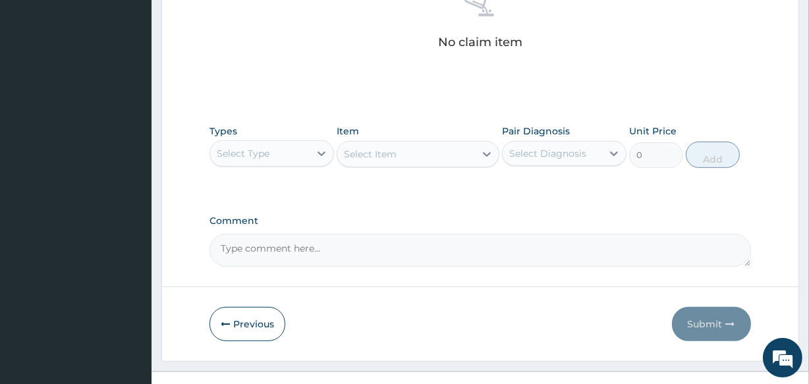
scroll to position [565, 0]
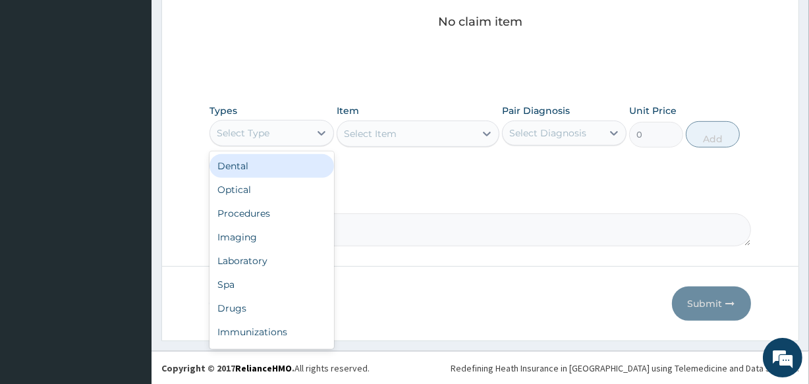
click at [301, 126] on div "Select Type" at bounding box center [259, 132] width 99 height 21
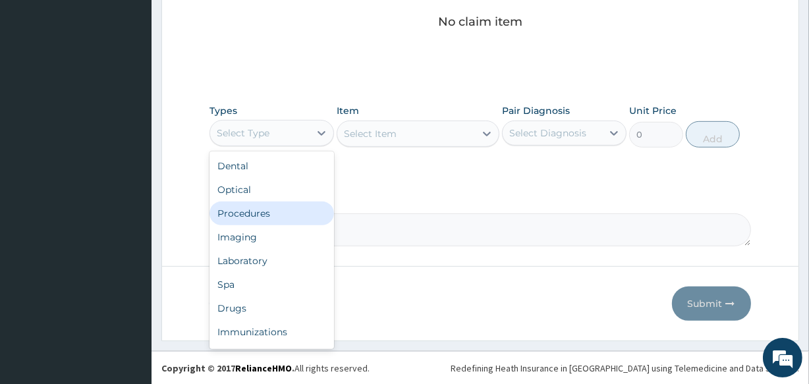
click at [302, 207] on div "Procedures" at bounding box center [271, 213] width 124 height 24
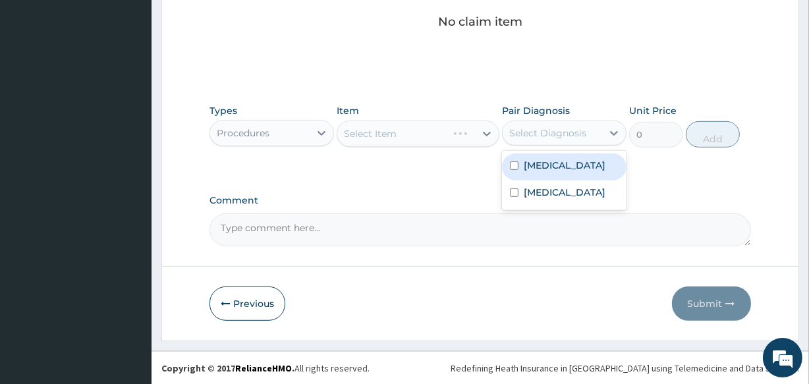
click at [544, 142] on div "Select Diagnosis" at bounding box center [551, 132] width 99 height 21
click at [541, 164] on label "Malaria" at bounding box center [564, 165] width 82 height 13
checkbox input "true"
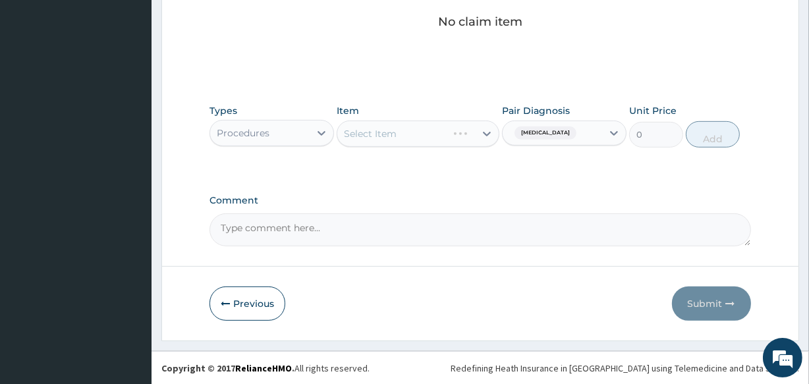
click at [438, 138] on div "Select Item" at bounding box center [417, 133] width 162 height 26
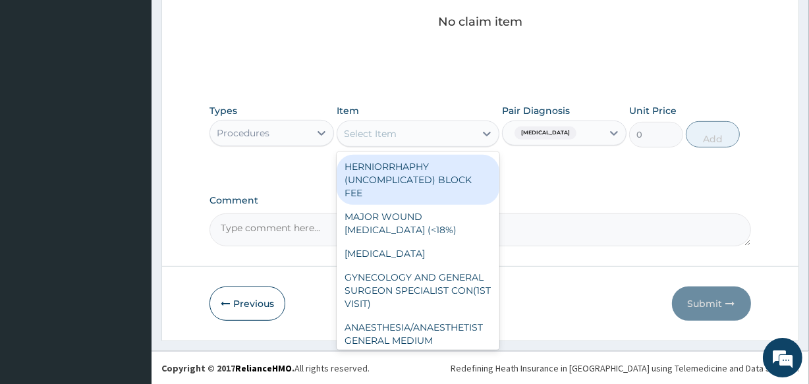
click at [438, 138] on div "Select Item" at bounding box center [405, 133] width 137 height 21
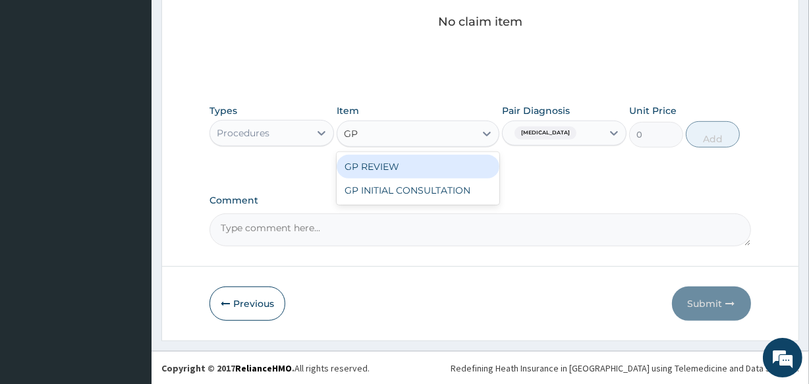
type input "GP"
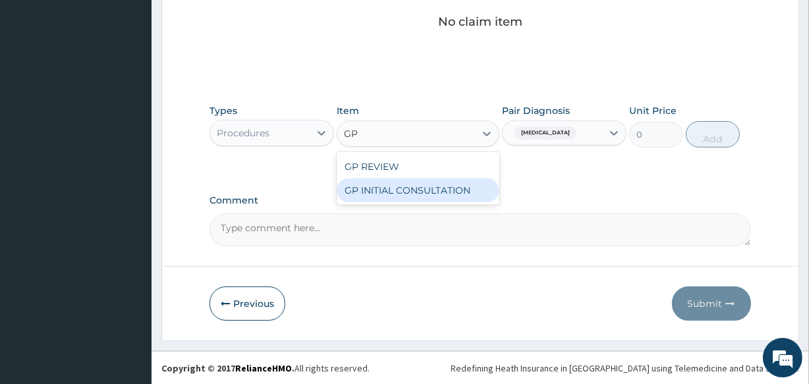
click at [426, 191] on div "GP INITIAL CONSULTATION" at bounding box center [417, 190] width 162 height 24
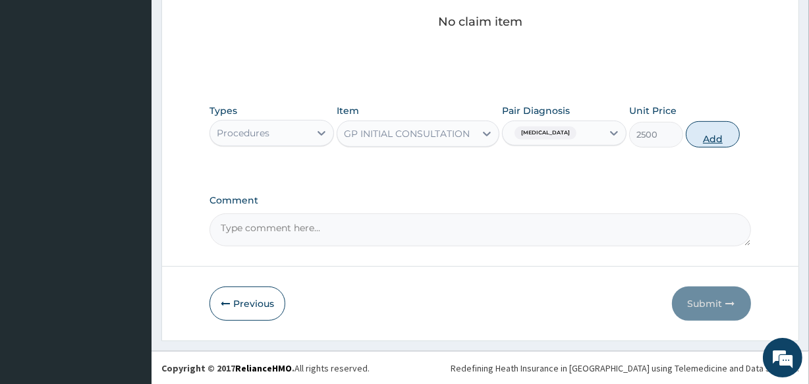
click at [715, 136] on button "Add" at bounding box center [712, 134] width 54 height 26
type input "0"
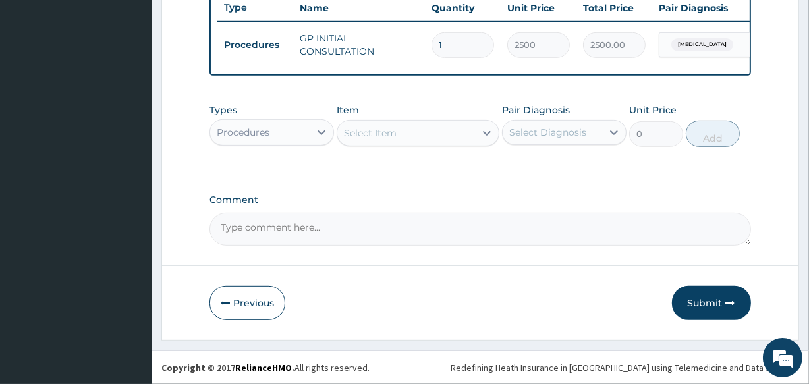
scroll to position [511, 0]
drag, startPoint x: 295, startPoint y: 134, endPoint x: 296, endPoint y: 147, distance: 12.6
click at [295, 136] on div "Procedures" at bounding box center [259, 132] width 99 height 21
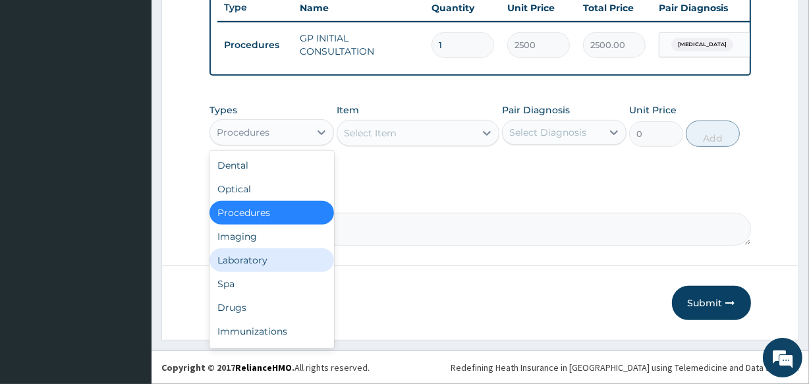
click at [277, 254] on div "Laboratory" at bounding box center [271, 260] width 124 height 24
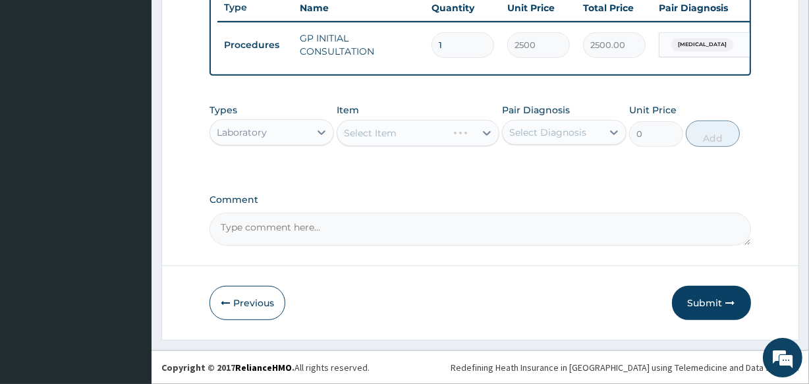
click at [542, 142] on div "Select Diagnosis" at bounding box center [551, 132] width 99 height 21
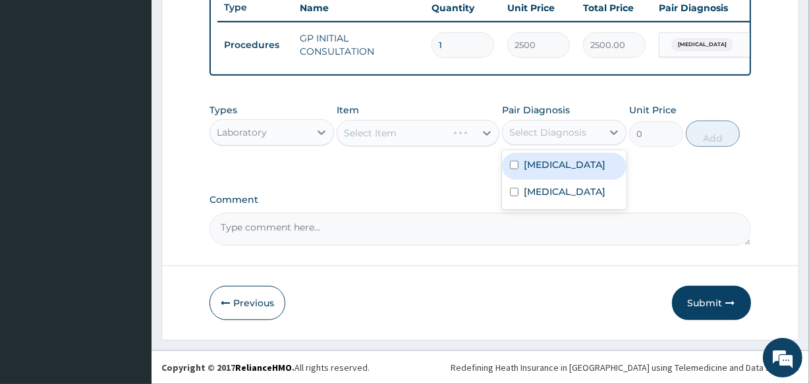
click at [544, 171] on label "Malaria" at bounding box center [564, 164] width 82 height 13
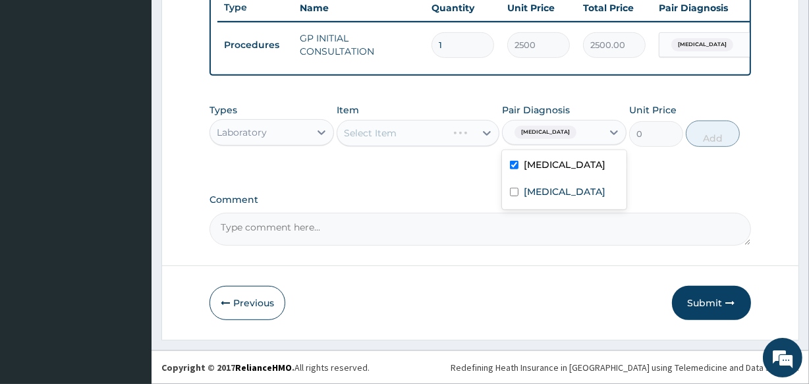
checkbox input "true"
click at [433, 139] on div "Select Item" at bounding box center [417, 133] width 162 height 26
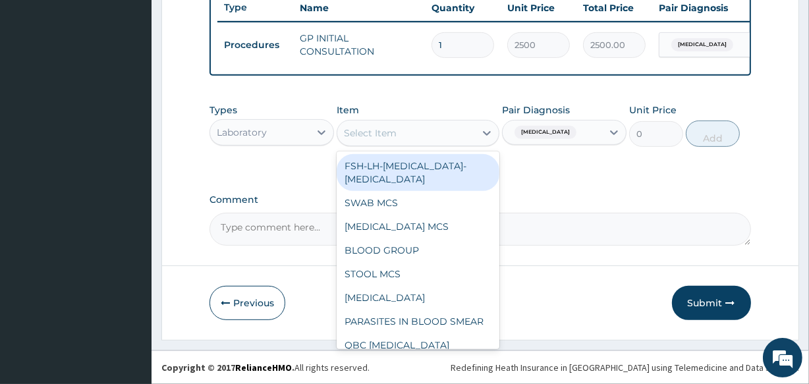
click at [432, 136] on div "Select Item" at bounding box center [405, 132] width 137 height 21
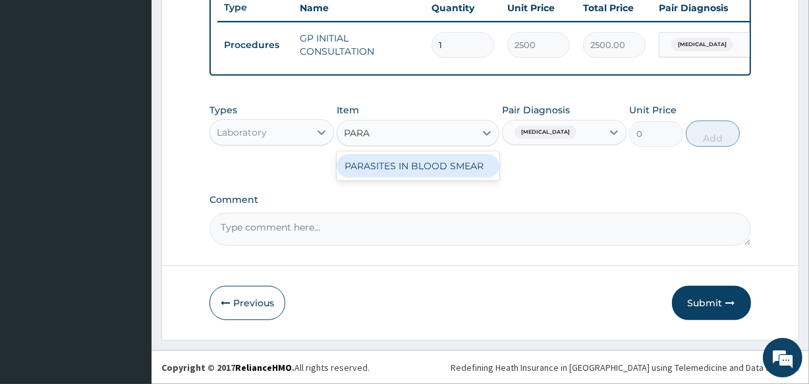
type input "PARAS"
drag, startPoint x: 434, startPoint y: 167, endPoint x: 597, endPoint y: 151, distance: 164.1
click at [435, 167] on div "PARASITES IN BLOOD SMEAR" at bounding box center [417, 166] width 162 height 24
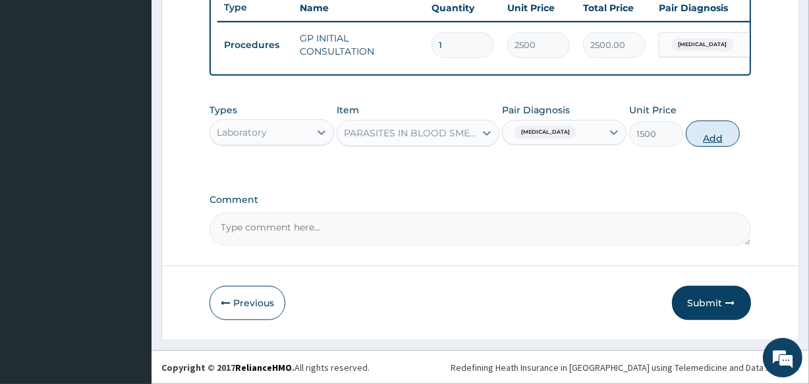
click at [714, 138] on button "Add" at bounding box center [712, 133] width 54 height 26
type input "0"
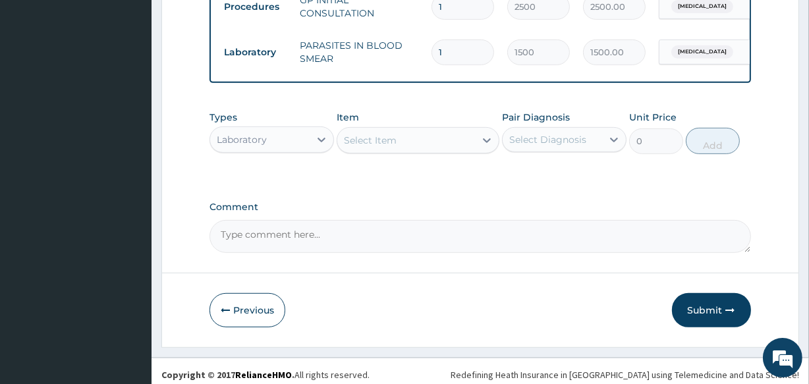
scroll to position [557, 0]
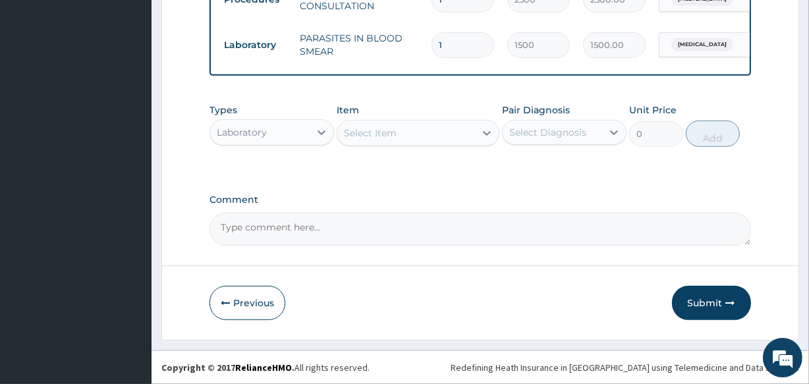
click at [417, 135] on div "Select Item" at bounding box center [405, 132] width 137 height 21
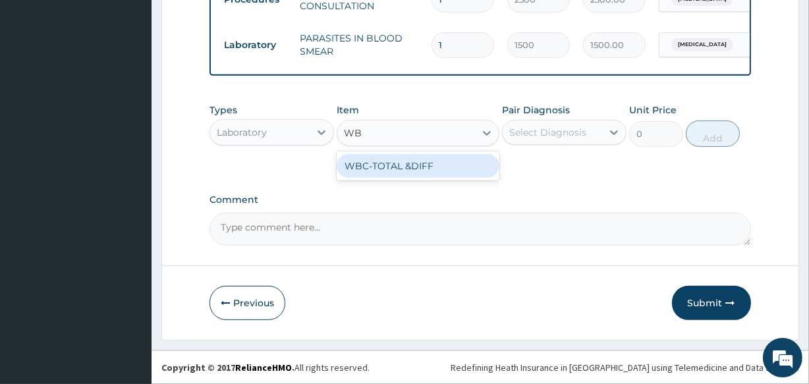
type input "WBC"
drag, startPoint x: 442, startPoint y: 163, endPoint x: 478, endPoint y: 150, distance: 38.3
click at [443, 163] on div "WBC-TOTAL &DIFF" at bounding box center [417, 166] width 162 height 24
type input "2000"
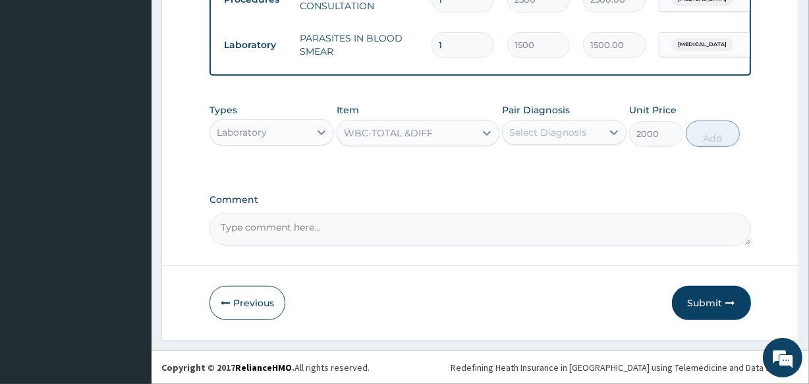
click at [545, 132] on div "Select Diagnosis" at bounding box center [547, 132] width 77 height 13
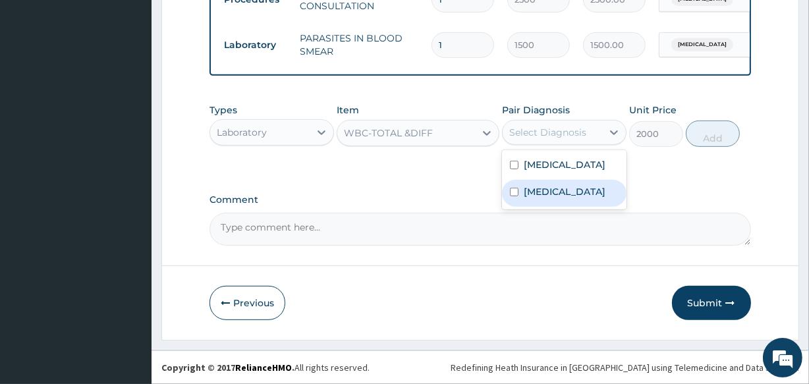
drag, startPoint x: 553, startPoint y: 198, endPoint x: 613, endPoint y: 169, distance: 66.3
click at [553, 196] on div "Sepsis" at bounding box center [564, 193] width 124 height 27
checkbox input "true"
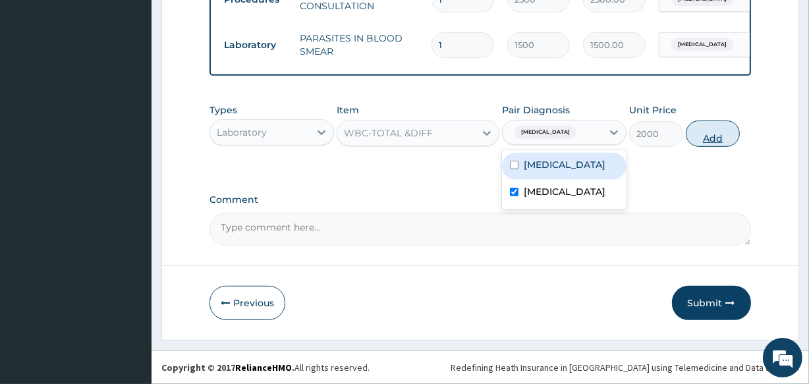
click at [716, 138] on button "Add" at bounding box center [712, 133] width 54 height 26
type input "0"
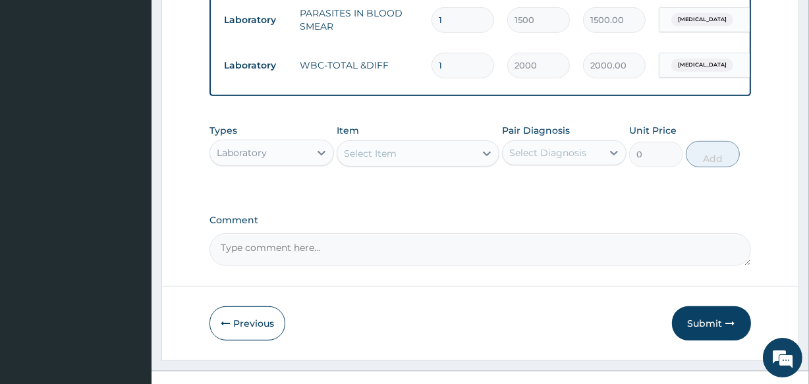
scroll to position [602, 0]
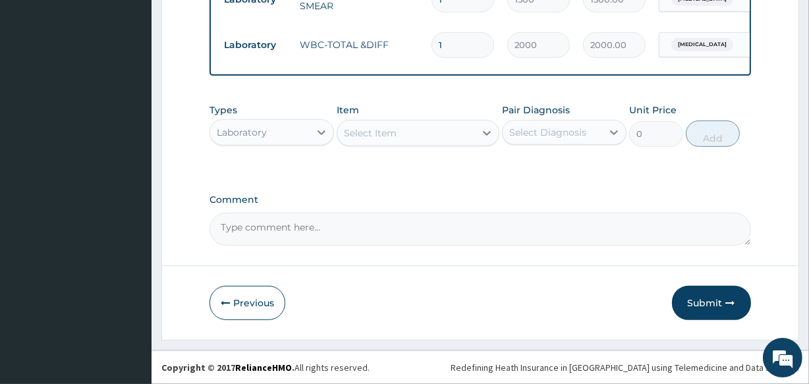
drag, startPoint x: 296, startPoint y: 130, endPoint x: 300, endPoint y: 140, distance: 10.9
click at [295, 132] on div "Laboratory" at bounding box center [259, 132] width 99 height 21
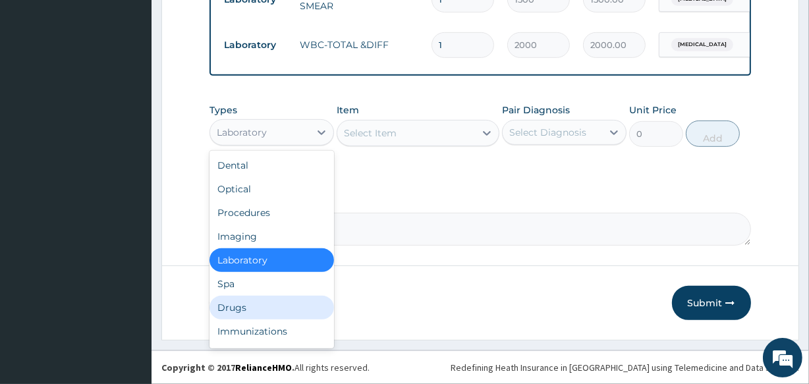
click at [275, 303] on div "Drugs" at bounding box center [271, 308] width 124 height 24
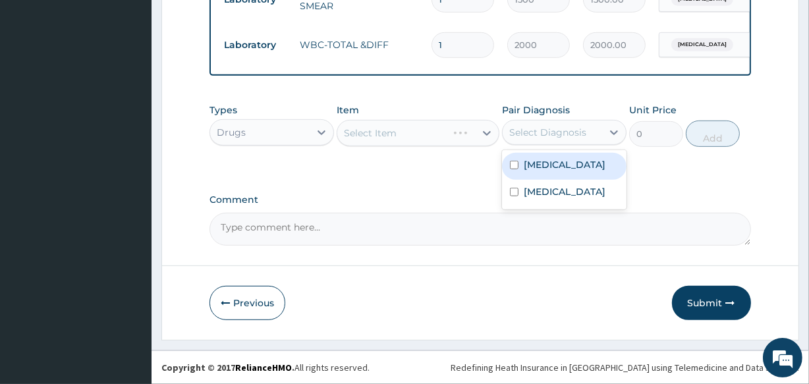
drag, startPoint x: 543, startPoint y: 129, endPoint x: 550, endPoint y: 144, distance: 16.2
click at [545, 132] on div "Select Diagnosis" at bounding box center [547, 132] width 77 height 13
click at [550, 155] on div "[MEDICAL_DATA]" at bounding box center [564, 166] width 124 height 27
checkbox input "true"
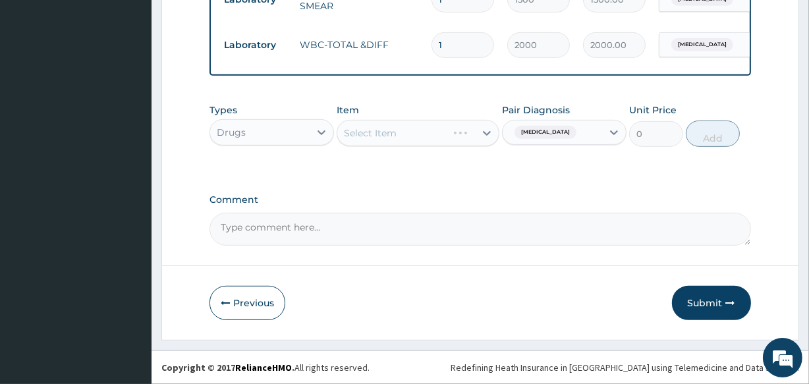
click at [452, 136] on div "Select Item" at bounding box center [417, 133] width 162 height 26
click at [441, 134] on div "Select Item" at bounding box center [417, 133] width 162 height 26
click at [441, 134] on div "Select Item" at bounding box center [405, 132] width 137 height 21
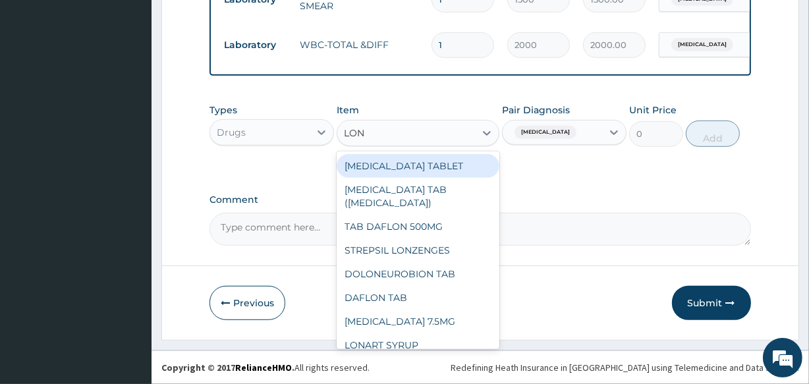
type input "[PERSON_NAME]"
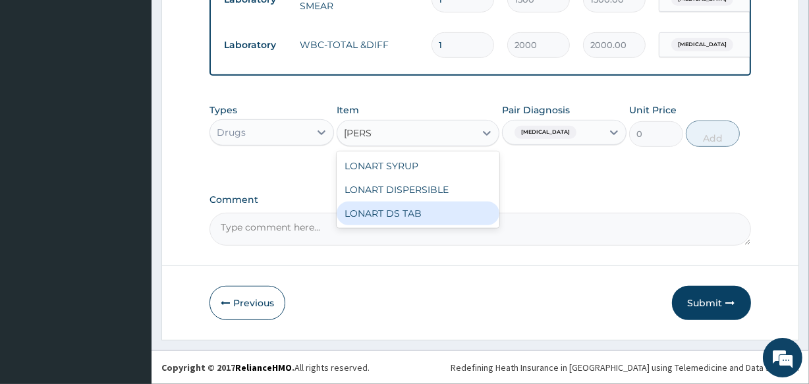
click at [427, 215] on div "LONART DS TAB" at bounding box center [417, 213] width 162 height 24
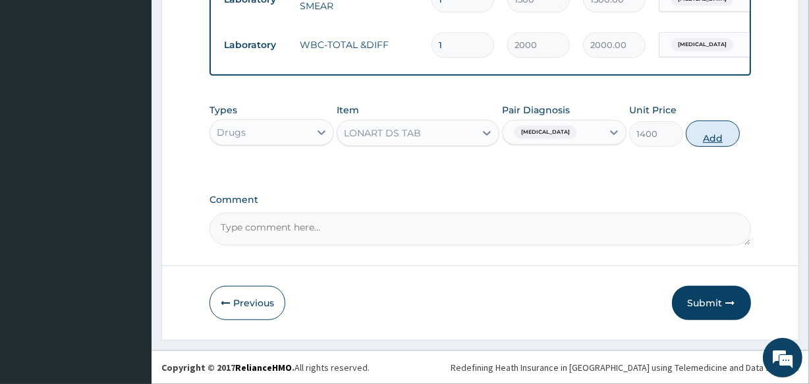
click at [717, 133] on button "Add" at bounding box center [712, 133] width 54 height 26
type input "0"
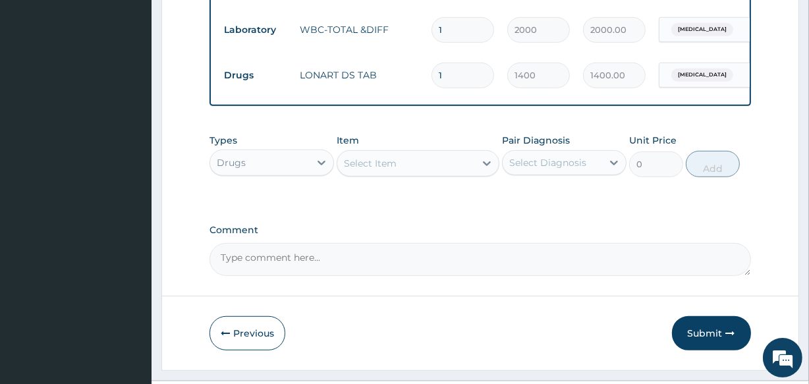
scroll to position [648, 0]
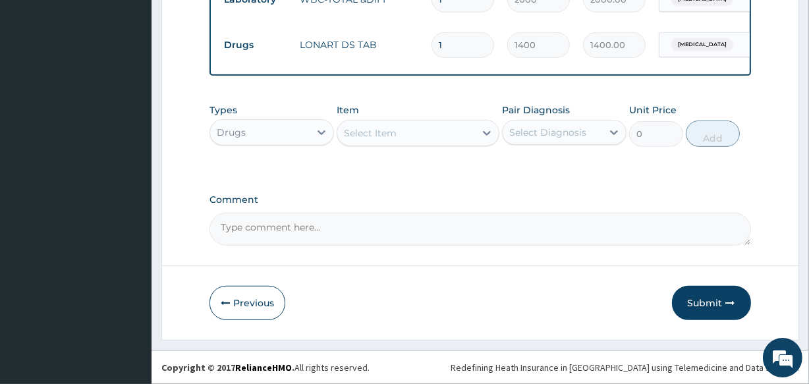
click at [445, 134] on div "Select Item" at bounding box center [405, 132] width 137 height 21
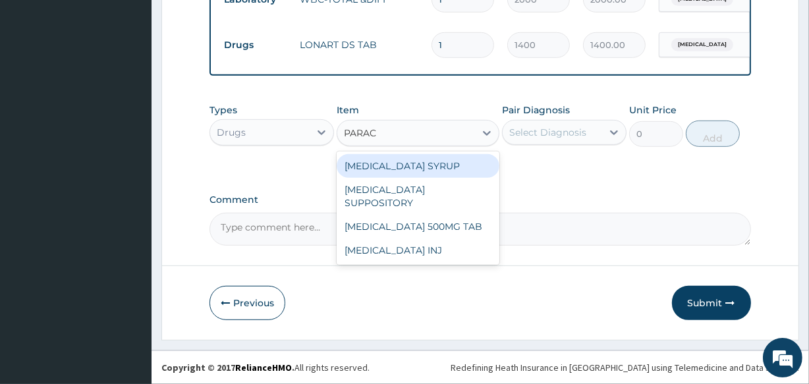
type input "PARACE"
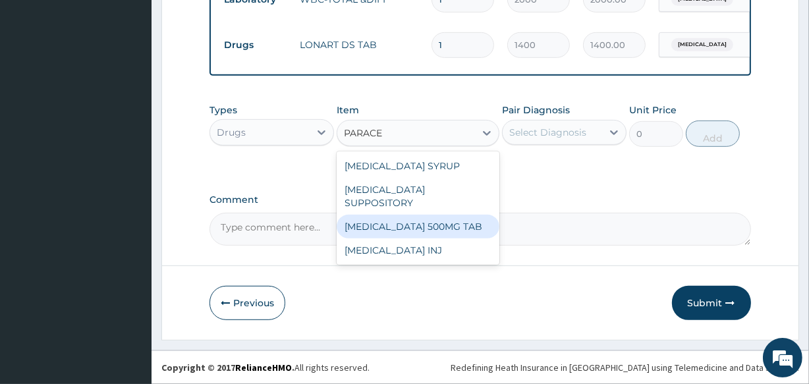
click at [458, 217] on div "[MEDICAL_DATA] 500MG TAB" at bounding box center [417, 227] width 162 height 24
type input "14"
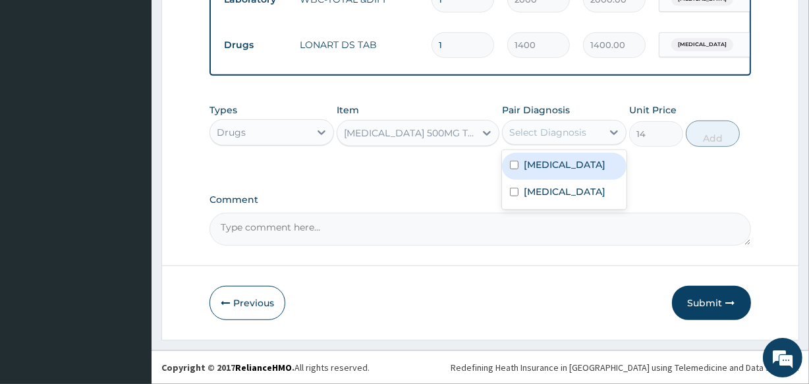
click at [566, 136] on div "Select Diagnosis" at bounding box center [547, 132] width 77 height 13
click at [562, 166] on div "[MEDICAL_DATA]" at bounding box center [564, 166] width 124 height 27
checkbox input "true"
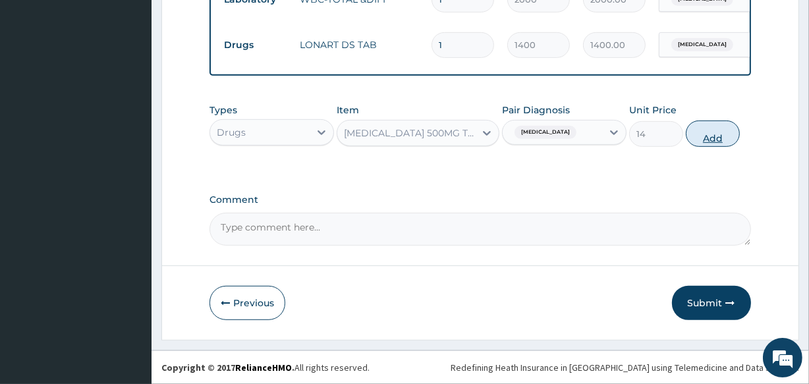
click at [710, 136] on button "Add" at bounding box center [712, 133] width 54 height 26
type input "0"
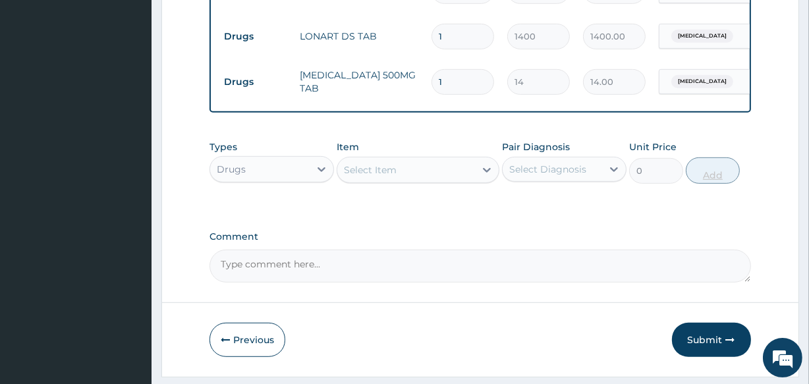
type input "14"
type input "196.00"
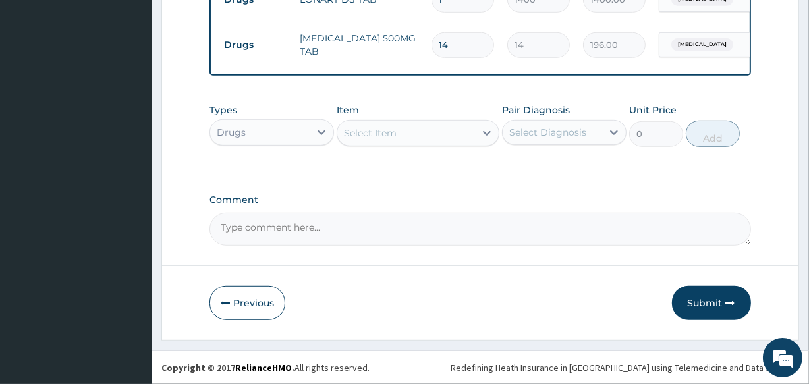
scroll to position [694, 0]
type input "14"
click at [726, 298] on icon "button" at bounding box center [730, 302] width 9 height 9
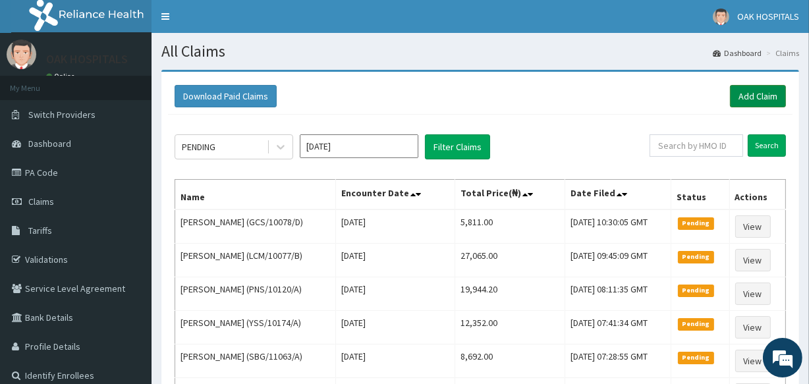
click at [770, 97] on link "Add Claim" at bounding box center [758, 96] width 56 height 22
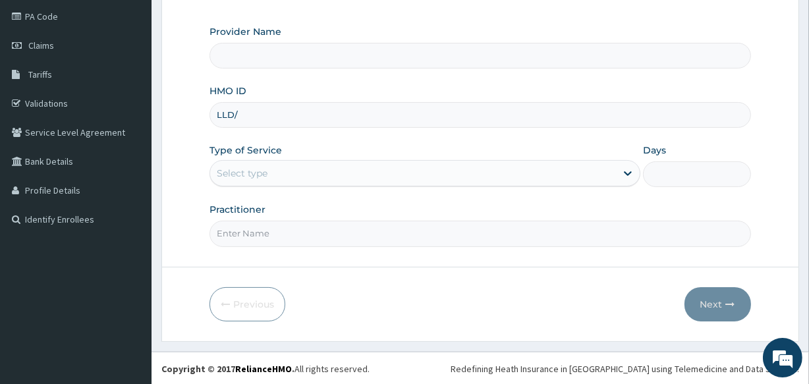
type input "LLD/1"
type input "Oak Hospitals"
type input "LLD/10167/A"
click at [315, 178] on div "Select type" at bounding box center [413, 173] width 406 height 21
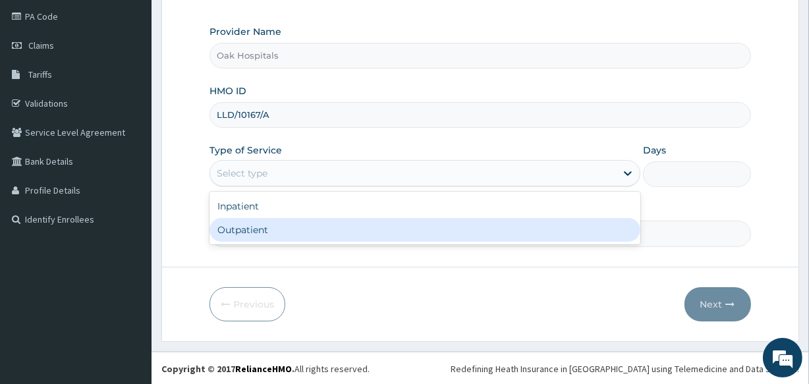
click at [319, 235] on div "Outpatient" at bounding box center [424, 230] width 431 height 24
type input "1"
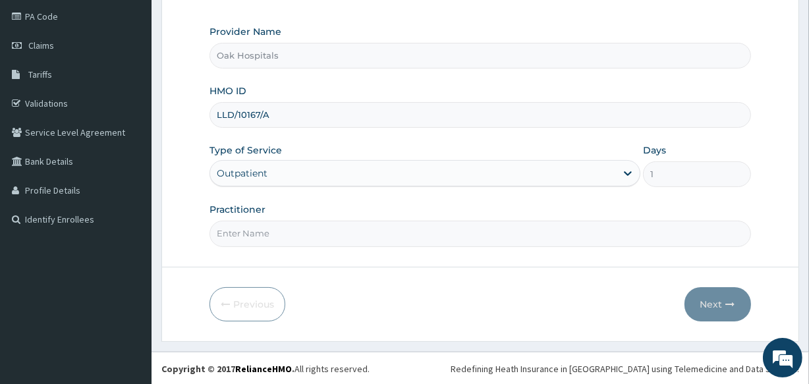
click at [319, 235] on input "Practitioner" at bounding box center [479, 234] width 541 height 26
type input "[PERSON_NAME]"
click at [705, 309] on button "Next" at bounding box center [717, 304] width 67 height 34
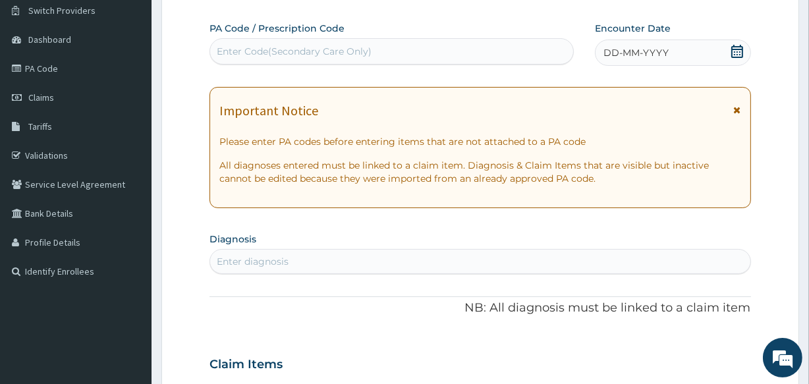
scroll to position [96, 0]
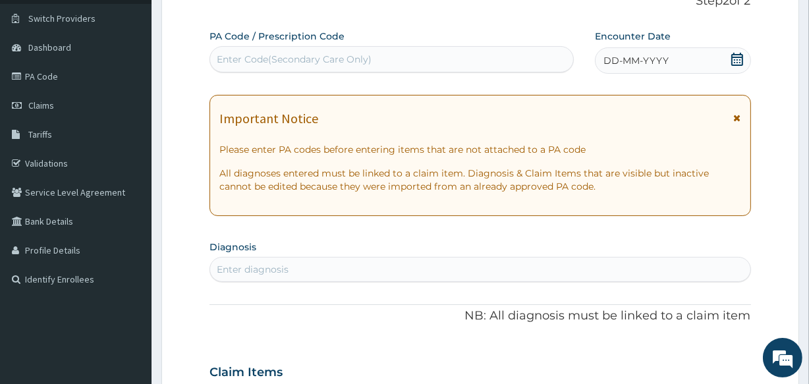
click at [649, 59] on span "DD-MM-YYYY" at bounding box center [635, 60] width 65 height 13
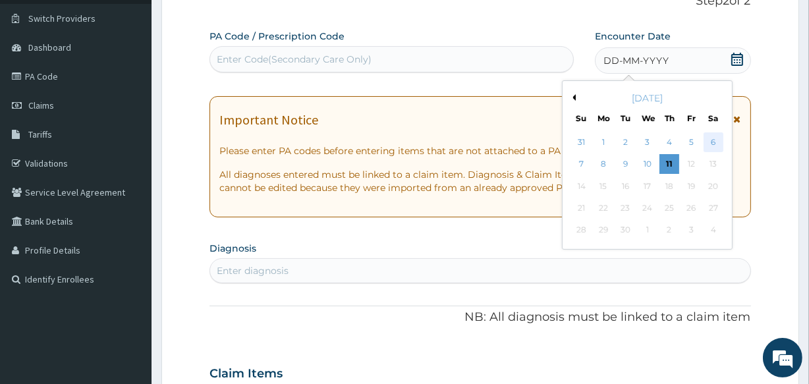
click at [708, 143] on div "6" at bounding box center [713, 142] width 20 height 20
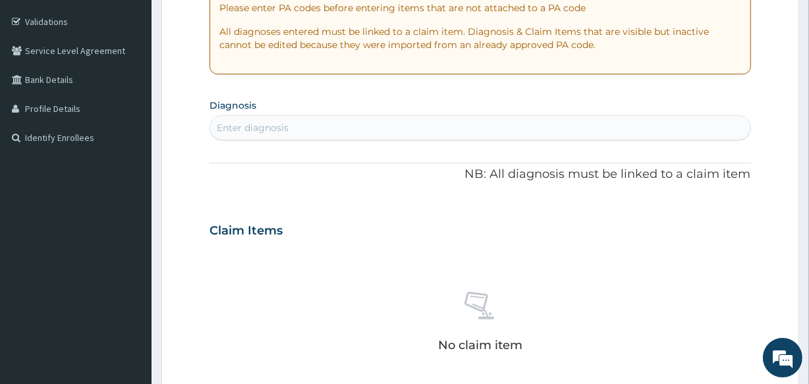
scroll to position [276, 0]
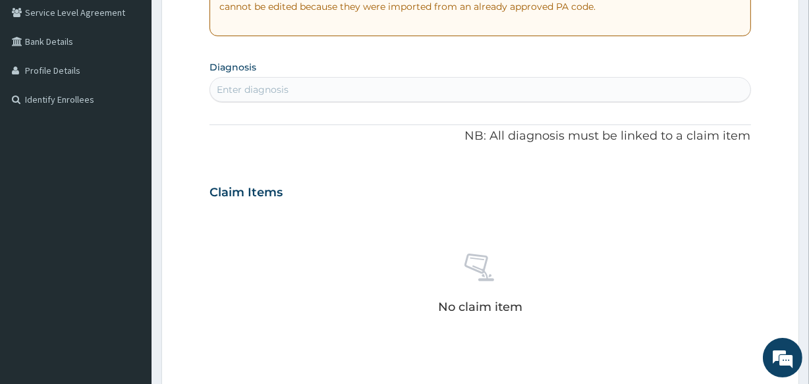
click at [454, 91] on div "Enter diagnosis" at bounding box center [479, 89] width 539 height 21
type input "URINARY TRACT"
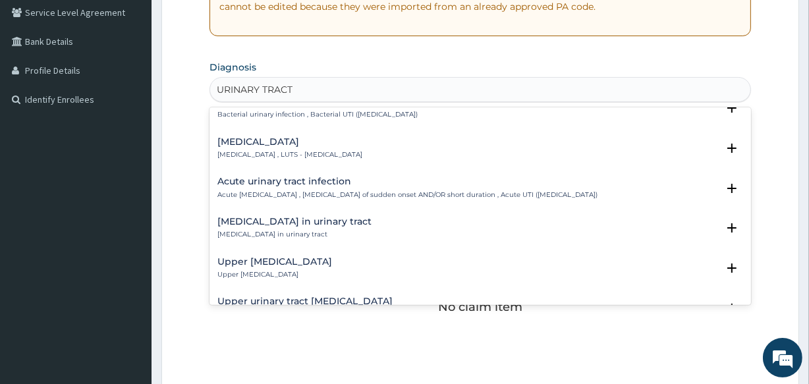
scroll to position [419, 0]
click at [330, 182] on h4 "Acute urinary tract infection" at bounding box center [407, 181] width 380 height 10
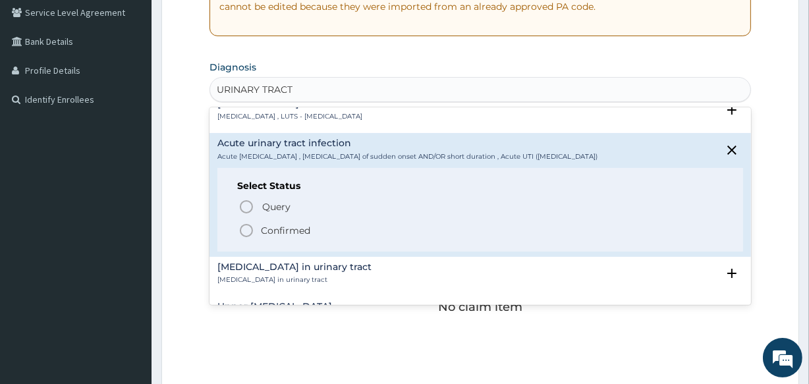
scroll to position [402, 0]
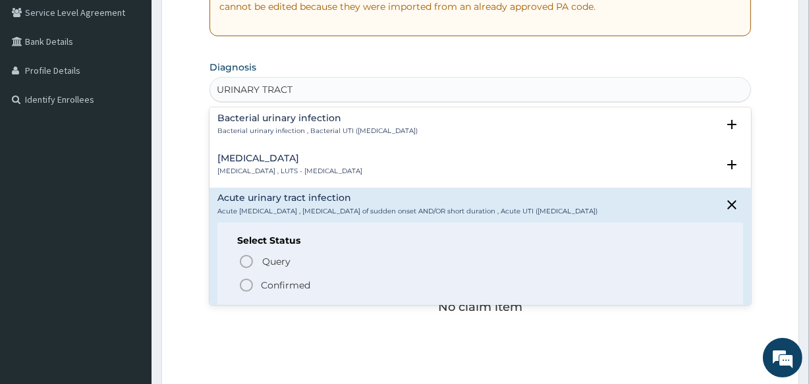
click at [295, 282] on p "Confirmed" at bounding box center [285, 285] width 49 height 13
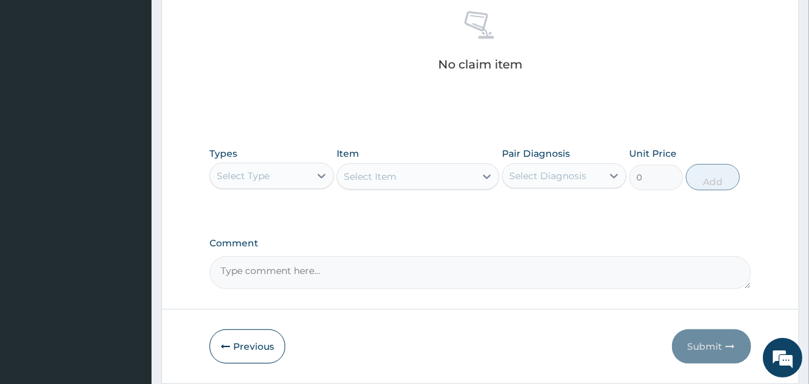
scroll to position [565, 0]
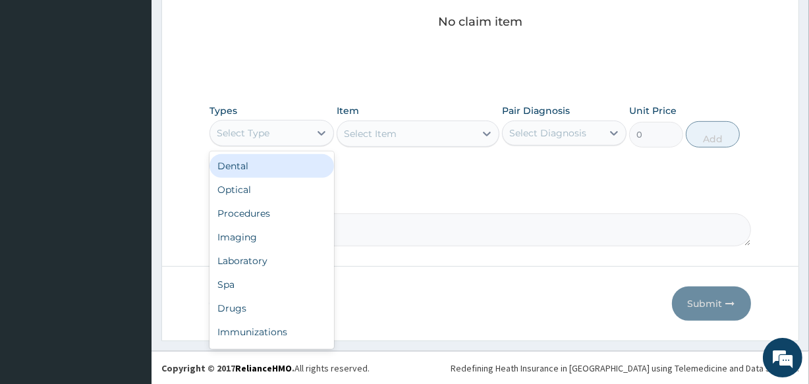
click at [309, 132] on div "Select Type" at bounding box center [259, 132] width 99 height 21
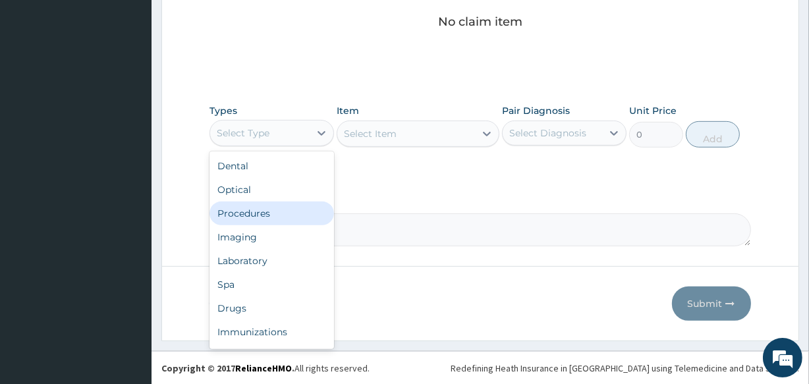
click at [286, 221] on div "Procedures" at bounding box center [271, 213] width 124 height 24
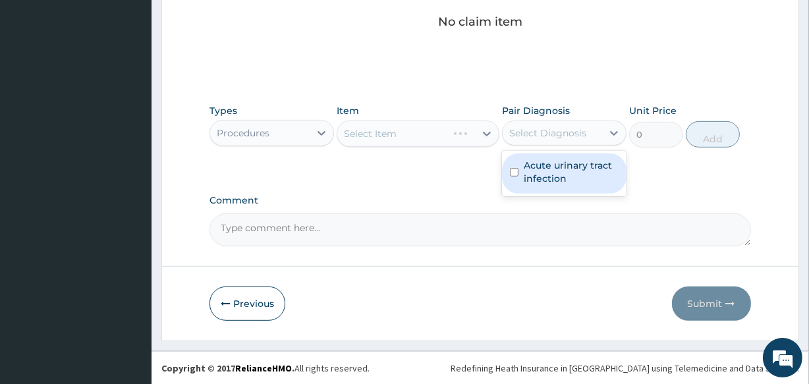
click at [553, 132] on div "Select Diagnosis" at bounding box center [547, 132] width 77 height 13
drag, startPoint x: 543, startPoint y: 169, endPoint x: 506, endPoint y: 163, distance: 36.7
click at [529, 167] on label "Acute urinary tract infection" at bounding box center [570, 172] width 95 height 26
checkbox input "true"
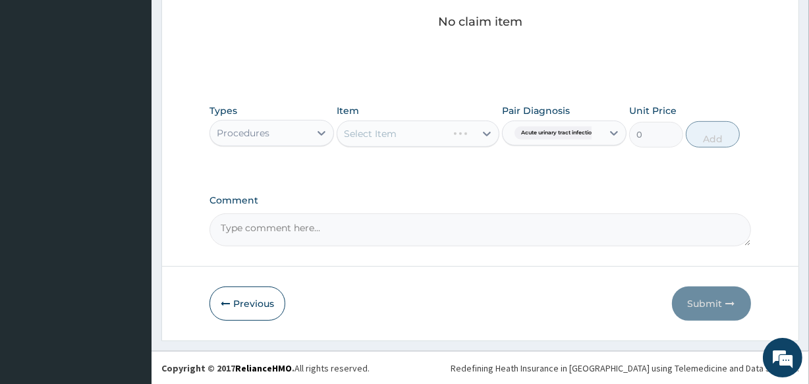
click at [433, 134] on div "Select Item" at bounding box center [417, 133] width 162 height 26
click at [438, 136] on div "Select Item" at bounding box center [405, 133] width 137 height 21
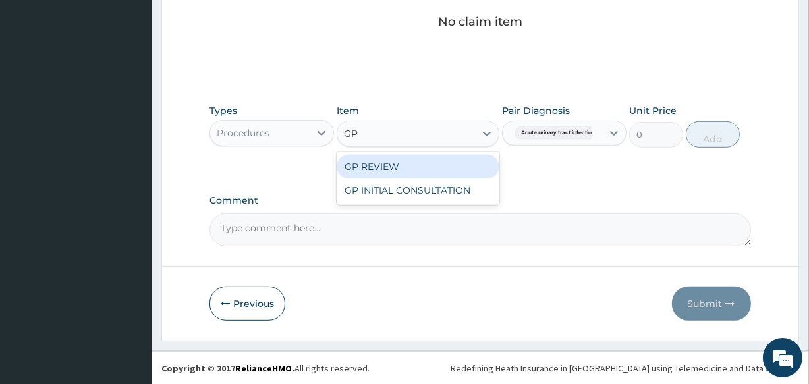
type input "GP"
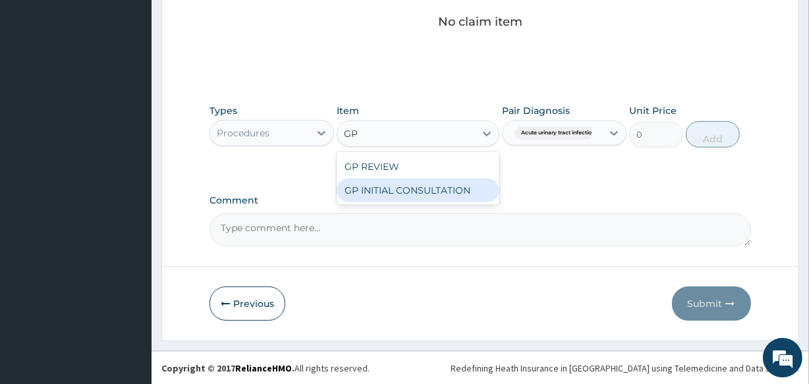
click at [428, 193] on div "GP INITIAL CONSULTATION" at bounding box center [417, 190] width 162 height 24
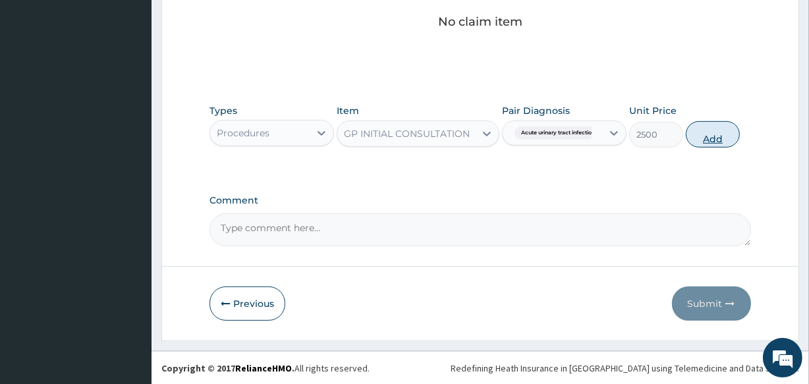
click at [719, 136] on button "Add" at bounding box center [712, 134] width 54 height 26
type input "0"
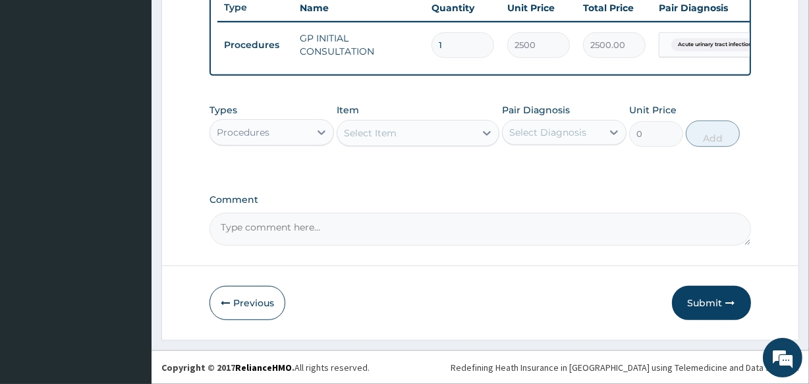
scroll to position [511, 0]
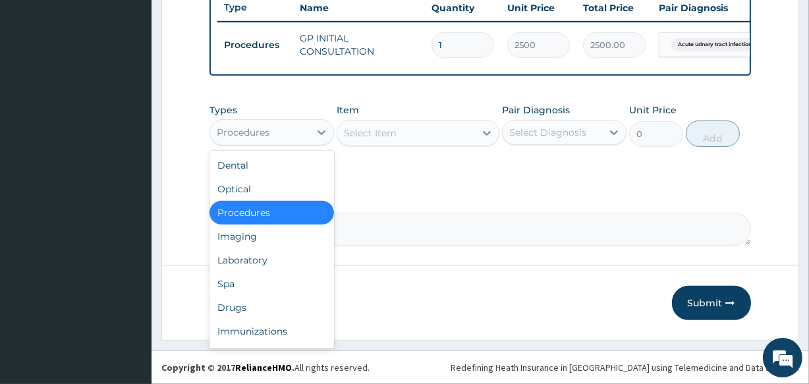
click at [296, 132] on div "Procedures" at bounding box center [259, 132] width 99 height 21
drag, startPoint x: 272, startPoint y: 303, endPoint x: 272, endPoint y: 294, distance: 9.2
click at [272, 305] on div "Drugs" at bounding box center [271, 308] width 124 height 24
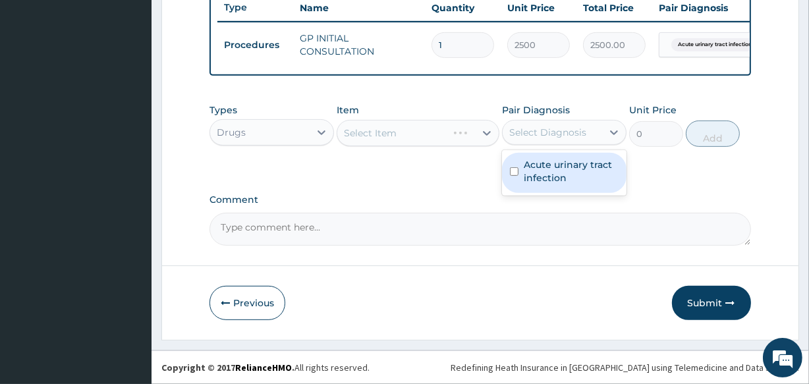
click at [522, 138] on div "Select Diagnosis" at bounding box center [547, 132] width 77 height 13
drag, startPoint x: 554, startPoint y: 184, endPoint x: 536, endPoint y: 174, distance: 20.9
click at [555, 184] on label "Acute urinary tract infection" at bounding box center [570, 171] width 95 height 26
checkbox input "true"
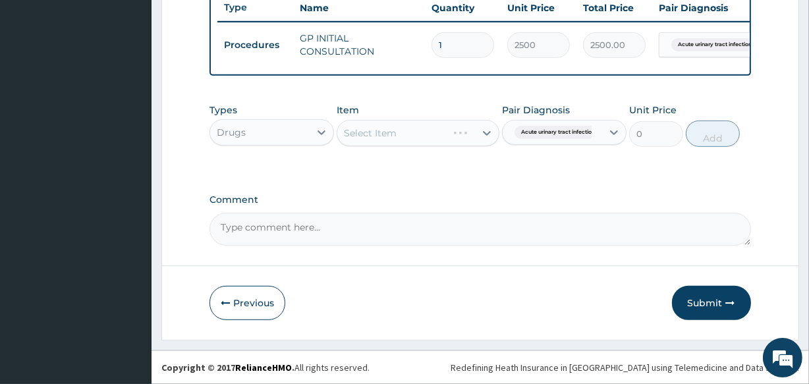
click at [431, 138] on div "Select Item" at bounding box center [417, 133] width 162 height 26
click at [431, 136] on div "Select Item" at bounding box center [417, 133] width 162 height 26
click at [432, 132] on div "Select Item" at bounding box center [391, 132] width 109 height 21
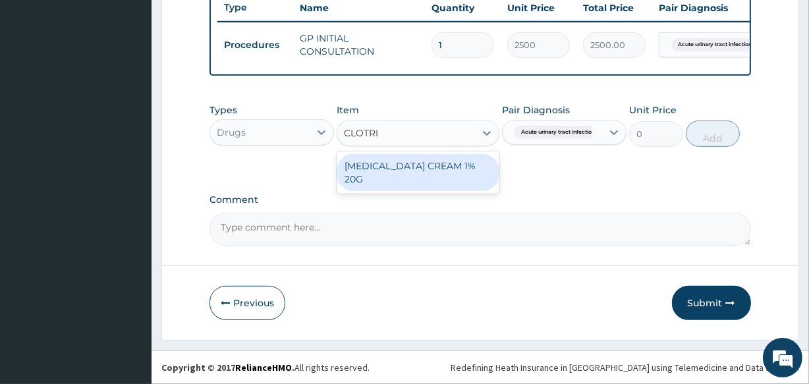
type input "CLOTRIM"
click at [441, 163] on div "[MEDICAL_DATA] CREAM 1% 20G" at bounding box center [417, 172] width 162 height 37
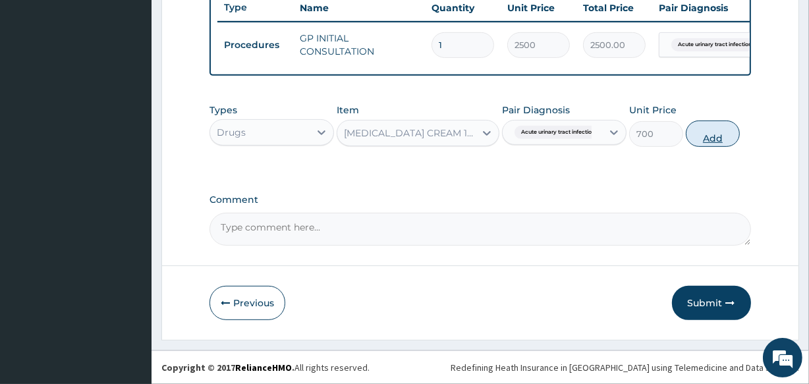
click at [705, 138] on button "Add" at bounding box center [712, 133] width 54 height 26
type input "0"
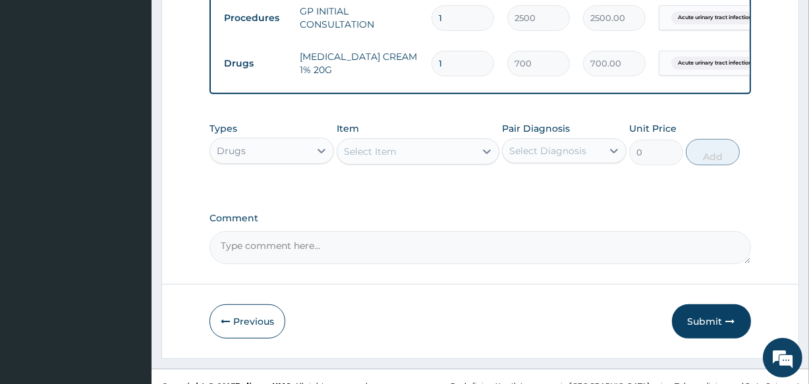
scroll to position [557, 0]
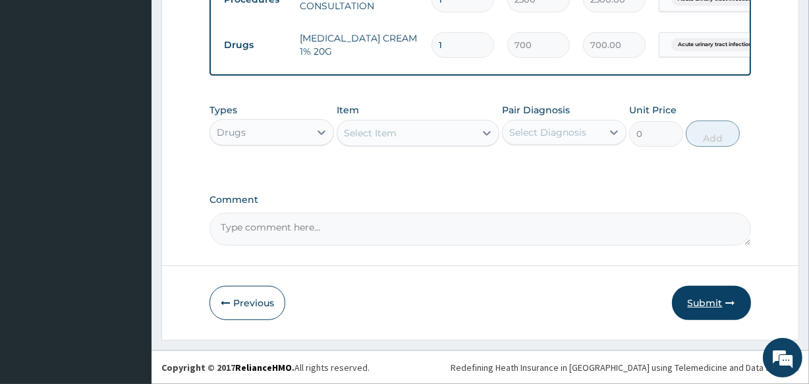
click at [706, 303] on button "Submit" at bounding box center [711, 303] width 79 height 34
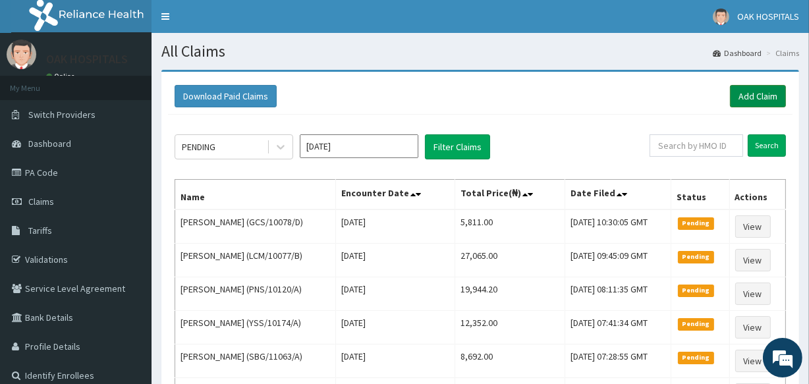
click at [759, 92] on link "Add Claim" at bounding box center [758, 96] width 56 height 22
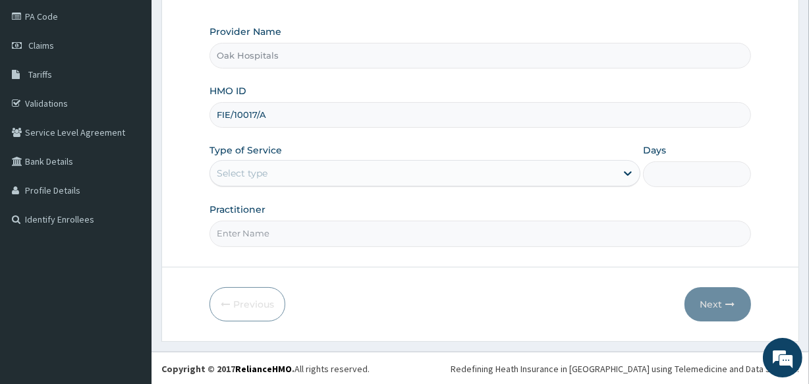
type input "FIE/10017/A"
click at [344, 170] on div "Select type" at bounding box center [413, 173] width 406 height 21
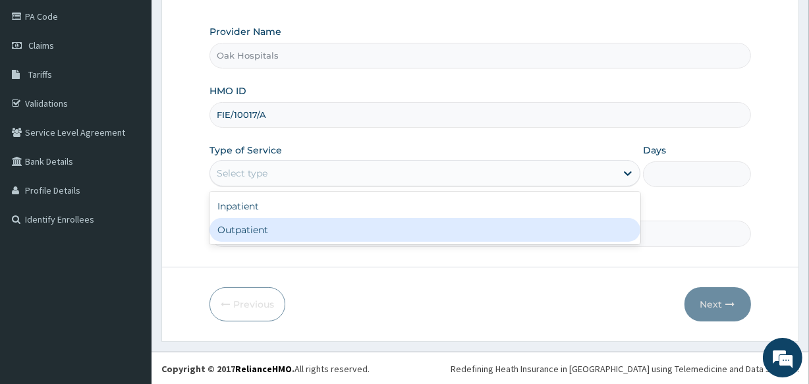
click at [338, 230] on div "Outpatient" at bounding box center [424, 230] width 431 height 24
type input "1"
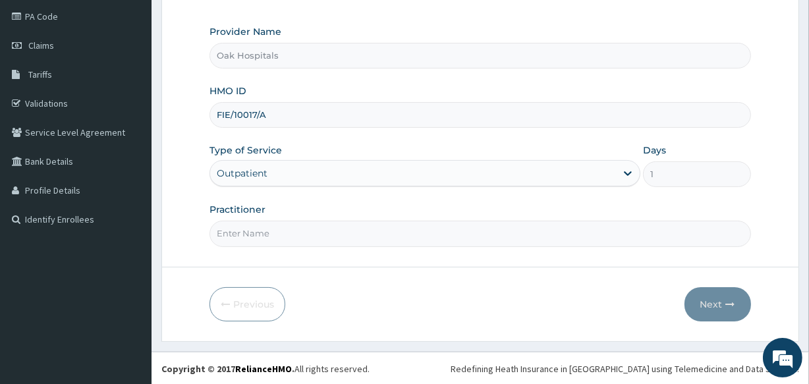
click at [338, 230] on input "Practitioner" at bounding box center [479, 234] width 541 height 26
type input "[PERSON_NAME]"
click at [722, 309] on button "Next" at bounding box center [717, 304] width 67 height 34
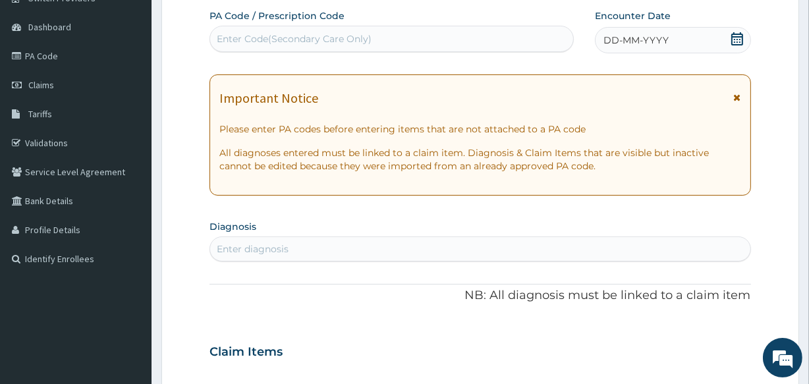
scroll to position [96, 0]
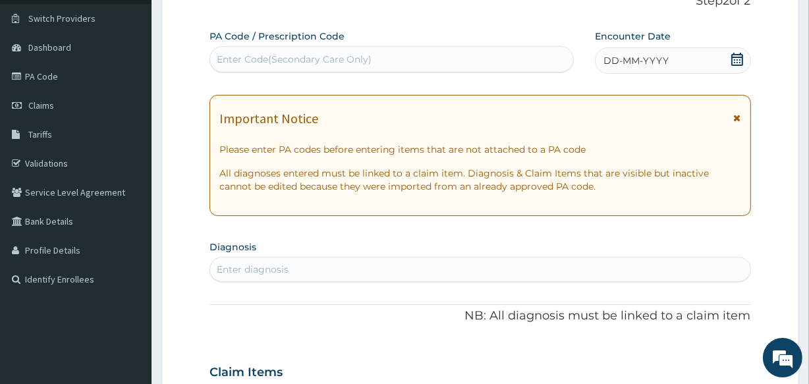
click at [671, 63] on div "DD-MM-YYYY" at bounding box center [673, 60] width 156 height 26
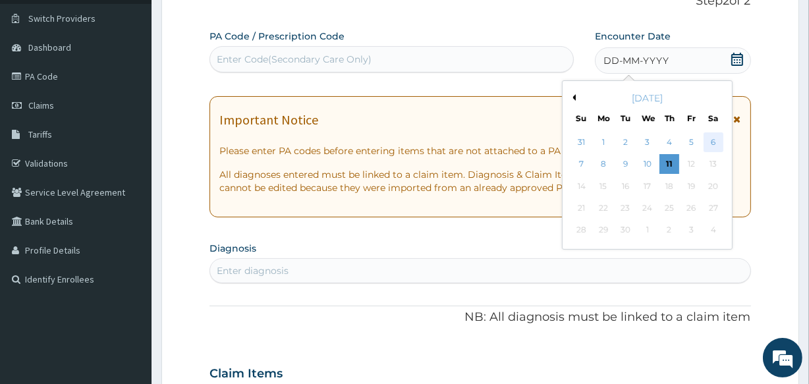
click at [711, 142] on div "6" at bounding box center [713, 142] width 20 height 20
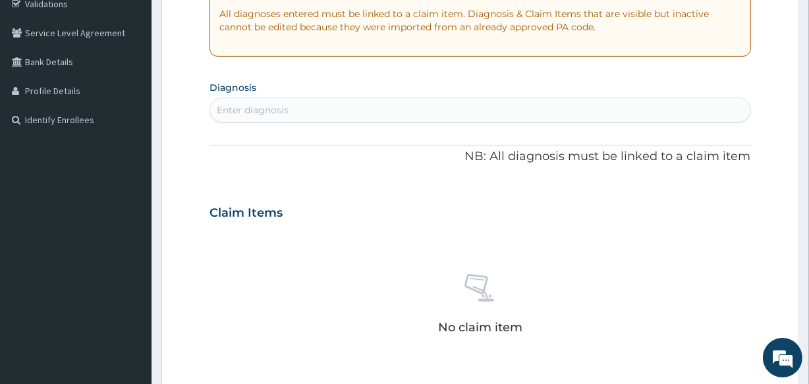
scroll to position [276, 0]
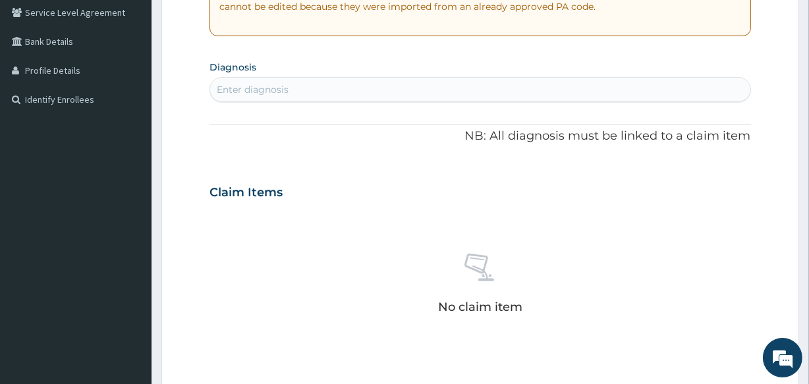
click at [439, 90] on div "Enter diagnosis" at bounding box center [479, 89] width 539 height 21
type input "[MEDICAL_DATA]"
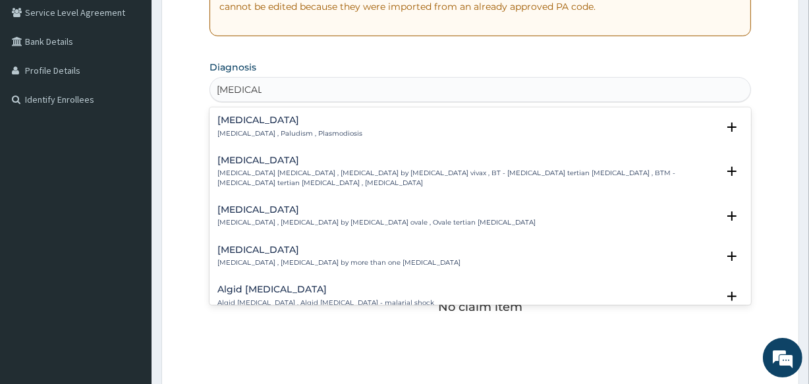
click at [257, 122] on h4 "[MEDICAL_DATA]" at bounding box center [289, 120] width 145 height 10
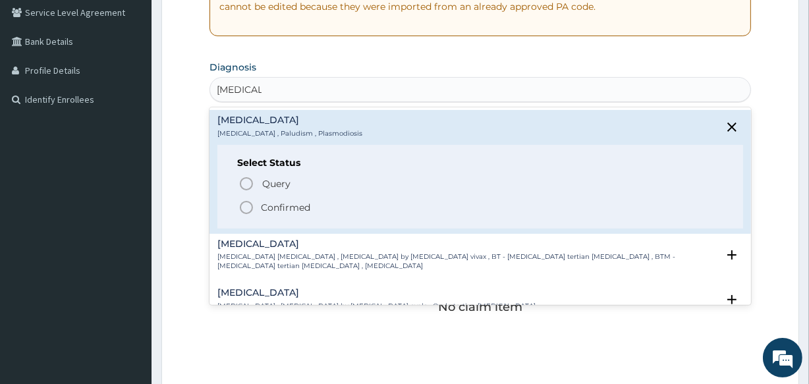
click at [272, 207] on p "Confirmed" at bounding box center [285, 207] width 49 height 13
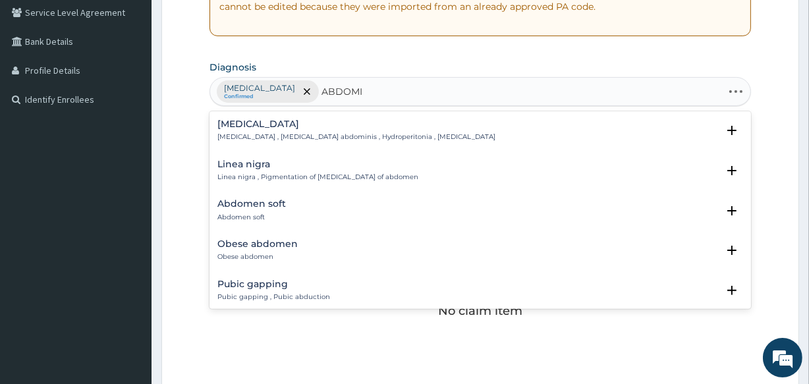
type input "ABDOMIN"
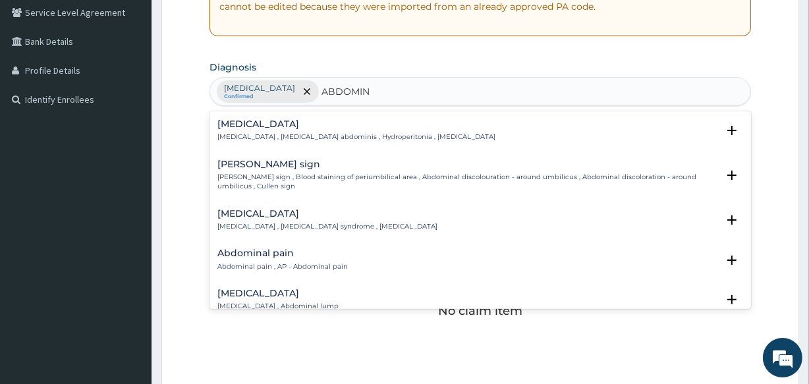
click at [263, 257] on h4 "Abdominal pain" at bounding box center [282, 253] width 130 height 10
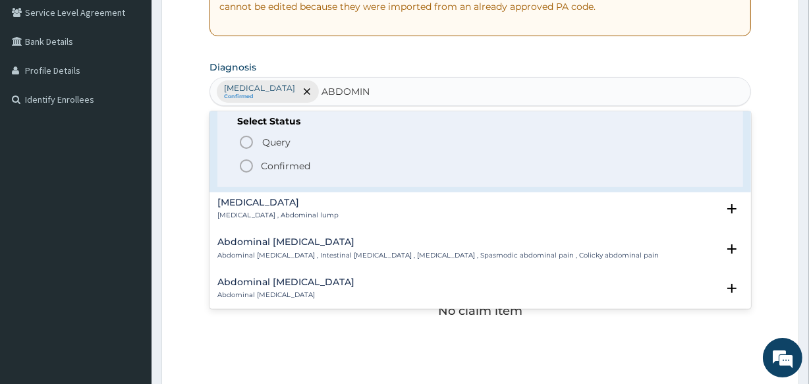
scroll to position [179, 0]
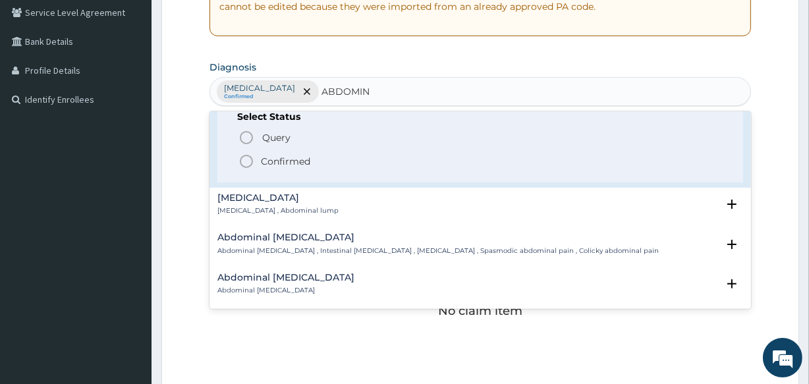
click at [289, 160] on p "Confirmed" at bounding box center [285, 161] width 49 height 13
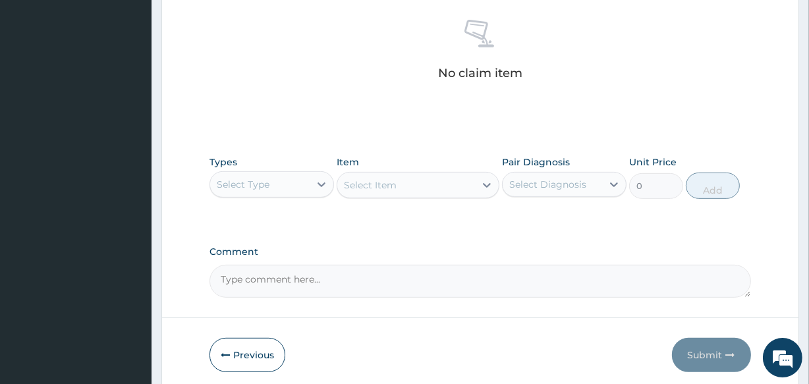
scroll to position [515, 0]
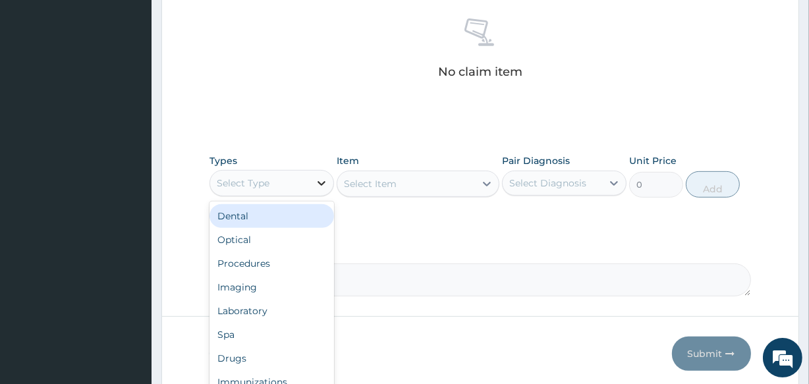
click at [316, 182] on icon at bounding box center [321, 182] width 13 height 13
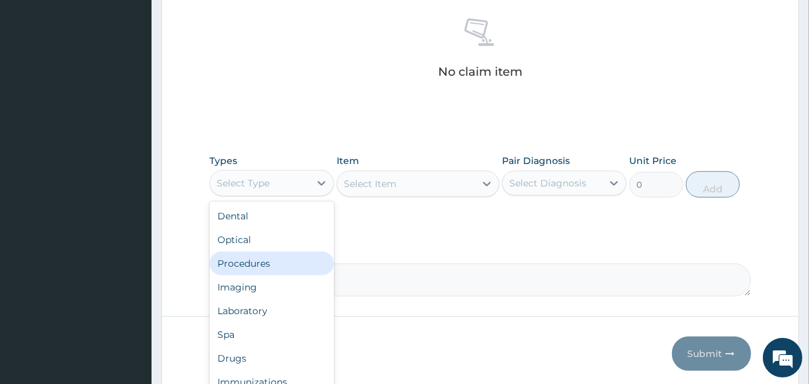
click at [293, 265] on div "Procedures" at bounding box center [271, 264] width 124 height 24
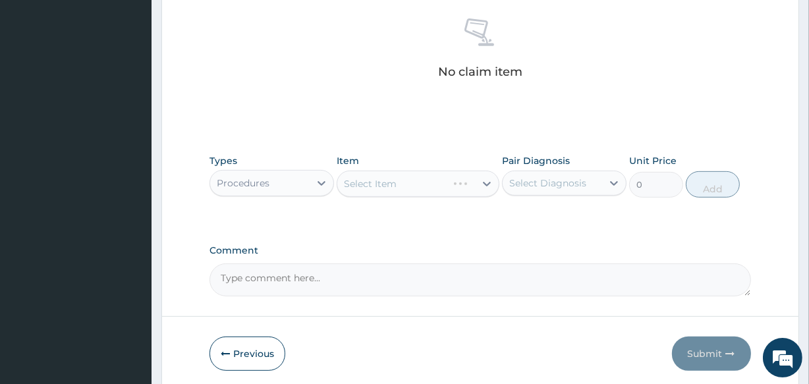
click at [413, 185] on div "Select Item" at bounding box center [417, 184] width 162 height 26
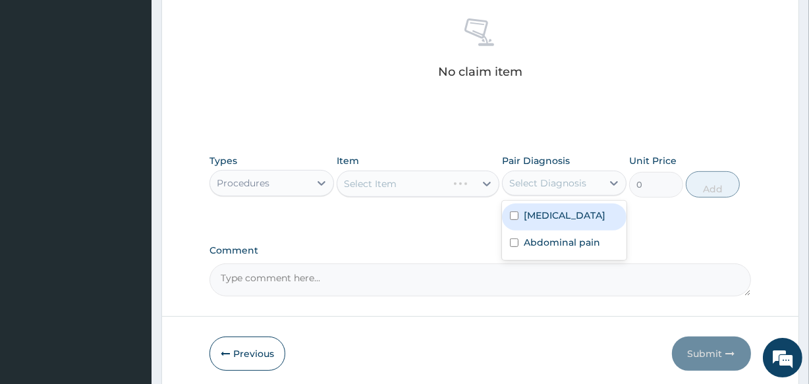
click at [538, 186] on div "Select Diagnosis" at bounding box center [547, 182] width 77 height 13
click at [540, 213] on label "[MEDICAL_DATA]" at bounding box center [564, 215] width 82 height 13
checkbox input "true"
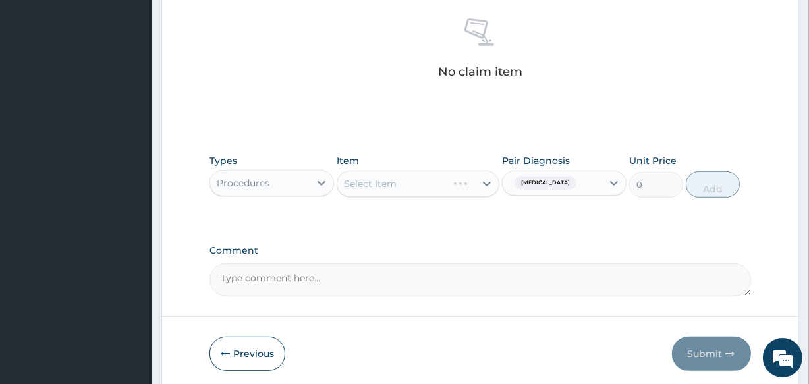
click at [431, 184] on div "Select Item" at bounding box center [417, 184] width 162 height 26
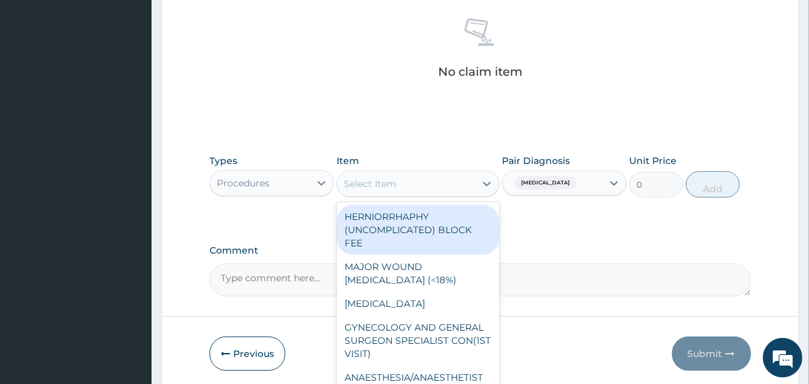
drag, startPoint x: 402, startPoint y: 180, endPoint x: 396, endPoint y: 157, distance: 23.0
click at [398, 166] on div "Item option HERNIORRHAPHY (UNCOMPLICATED) BLOCK FEE focused, 1 of 150. 150 resu…" at bounding box center [417, 175] width 162 height 43
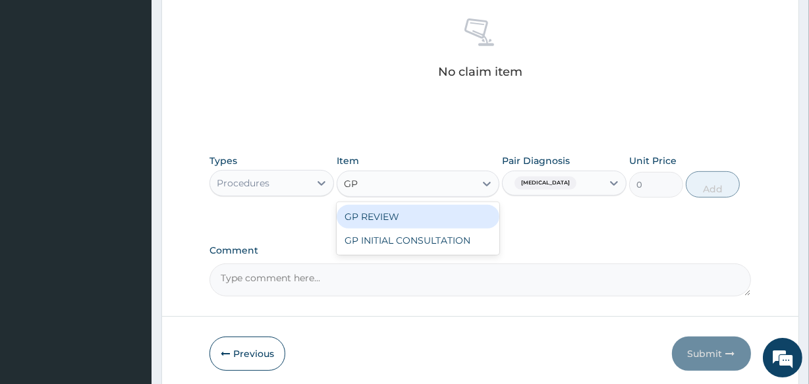
type input "GP"
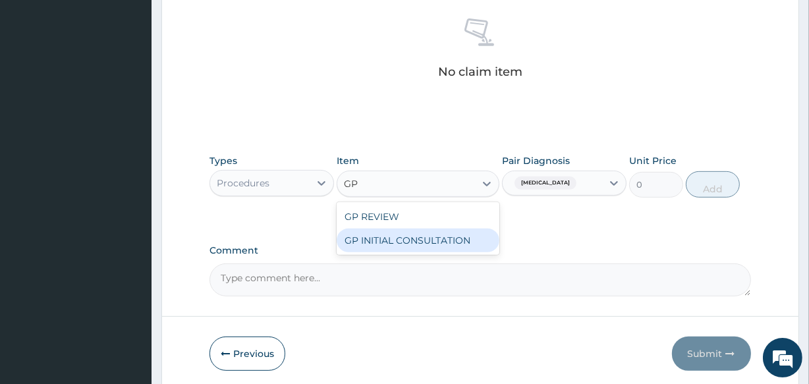
click at [402, 232] on div "GP INITIAL CONSULTATION" at bounding box center [417, 240] width 162 height 24
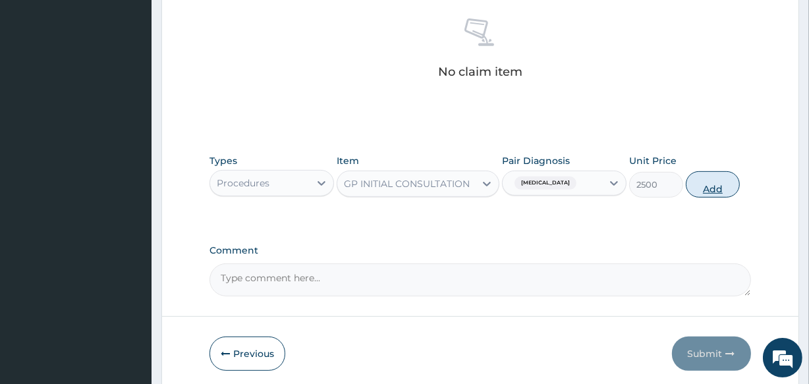
click at [717, 188] on button "Add" at bounding box center [712, 184] width 54 height 26
type input "0"
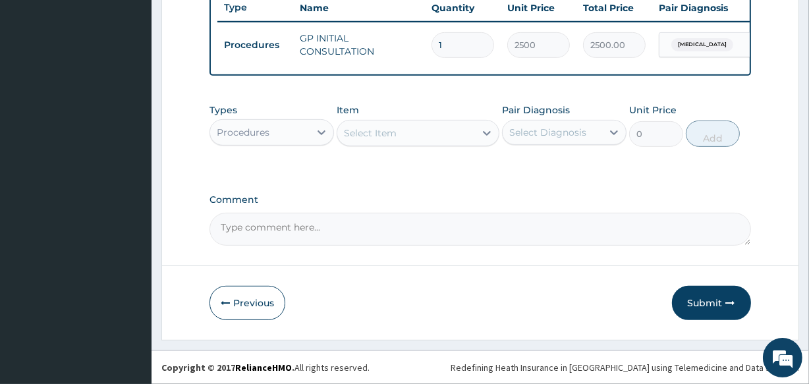
scroll to position [511, 0]
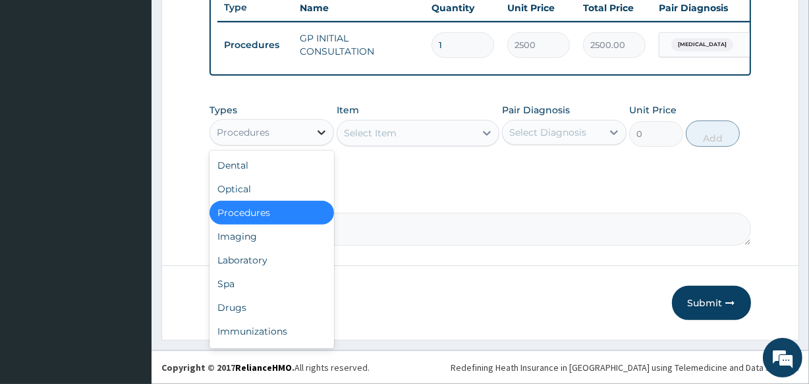
click at [313, 137] on div at bounding box center [321, 132] width 24 height 24
click at [311, 304] on div "Drugs" at bounding box center [271, 308] width 124 height 24
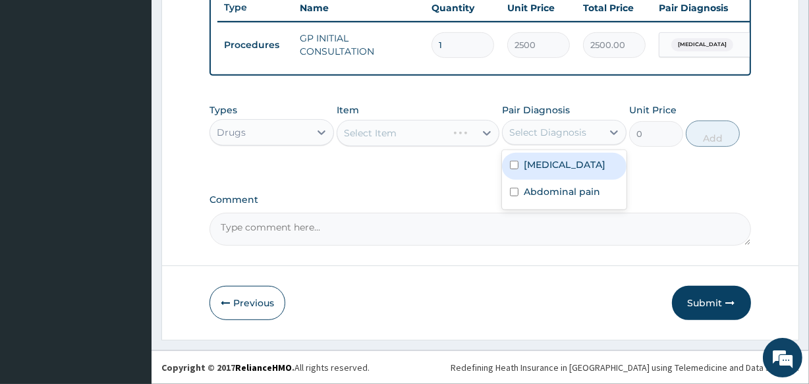
click at [525, 132] on div "Select Diagnosis" at bounding box center [547, 132] width 77 height 13
click at [530, 166] on label "[MEDICAL_DATA]" at bounding box center [564, 164] width 82 height 13
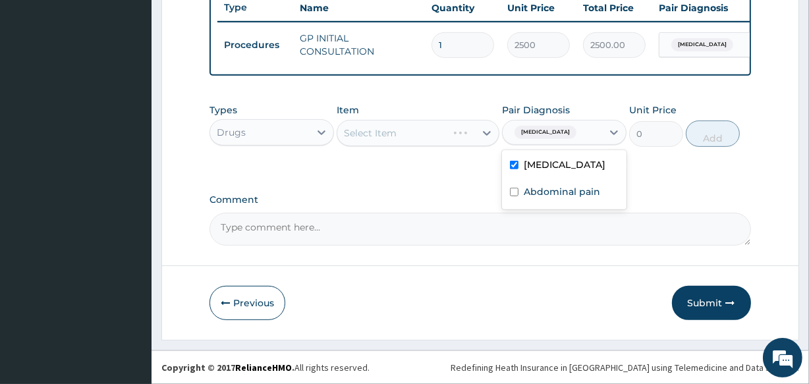
click at [545, 167] on label "[MEDICAL_DATA]" at bounding box center [564, 164] width 82 height 13
checkbox input "false"
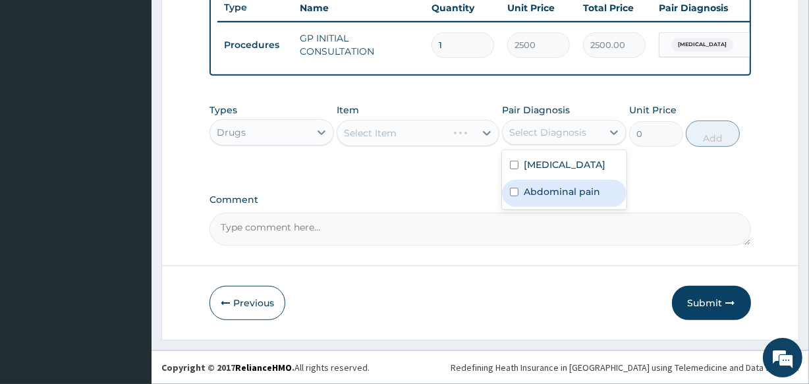
drag, startPoint x: 540, startPoint y: 198, endPoint x: 496, endPoint y: 194, distance: 43.6
click at [518, 198] on div "Abdominal pain" at bounding box center [564, 193] width 124 height 27
checkbox input "true"
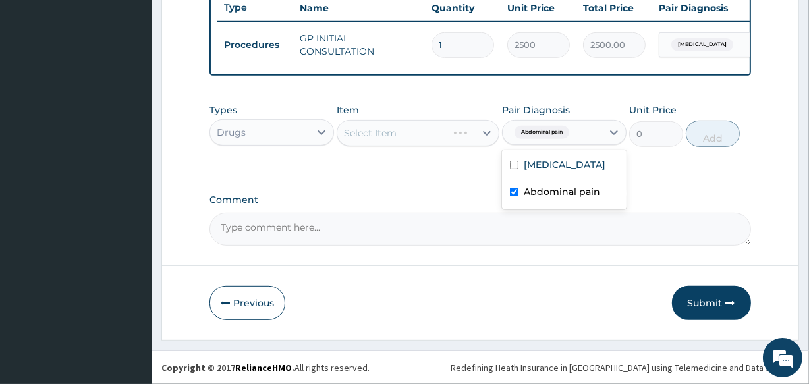
scroll to position [331, 0]
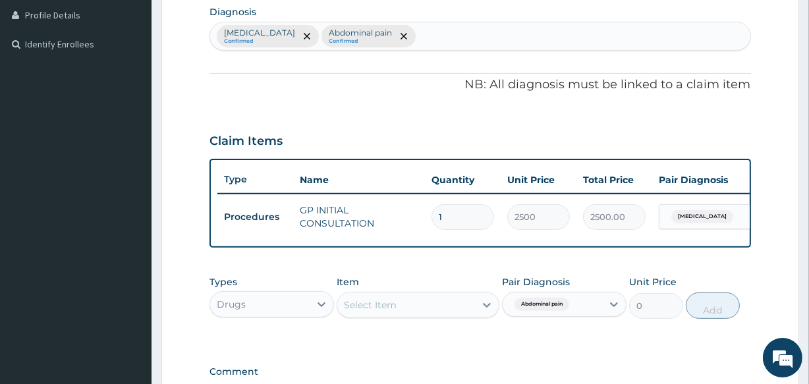
click at [425, 30] on div "Malaria Confirmed Abdominal pain Confirmed" at bounding box center [479, 36] width 539 height 28
type input "E"
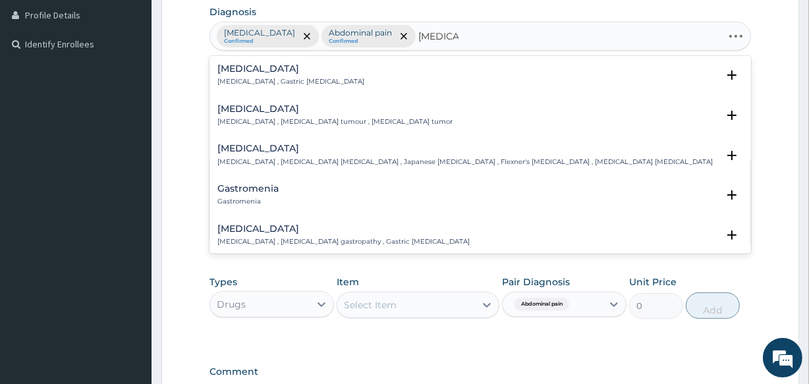
type input "GASTROE"
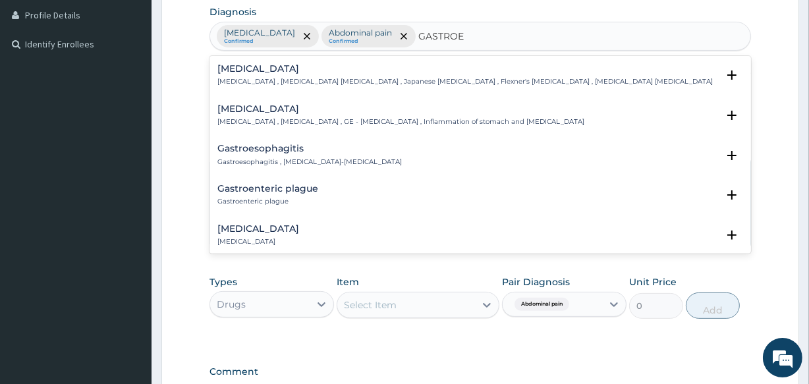
click at [349, 119] on p "Gastroenteritis , Gastroenteropathy , GE - Gastroenteritis , Inflammation of st…" at bounding box center [400, 121] width 367 height 9
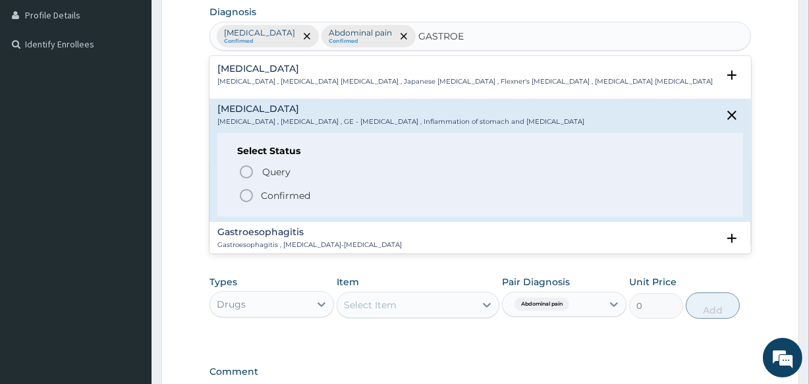
click at [283, 195] on p "Confirmed" at bounding box center [285, 195] width 49 height 13
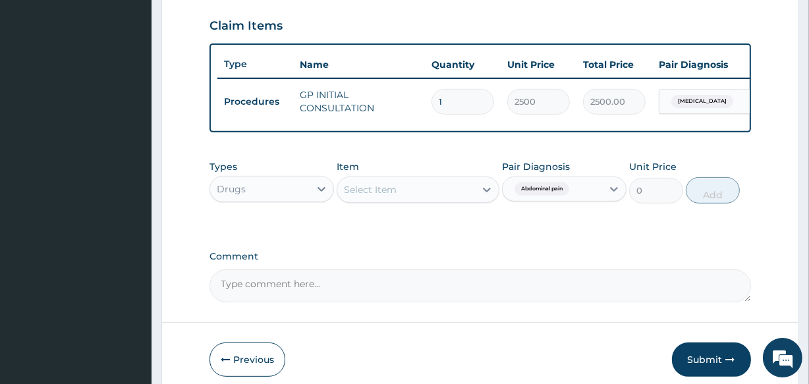
scroll to position [511, 0]
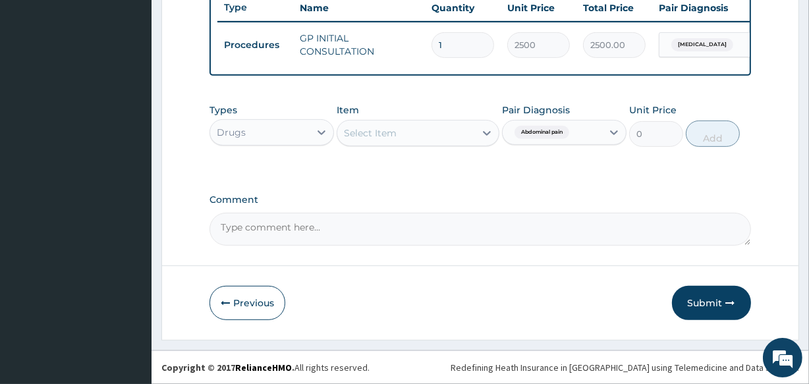
click at [398, 133] on div "Select Item" at bounding box center [405, 132] width 137 height 21
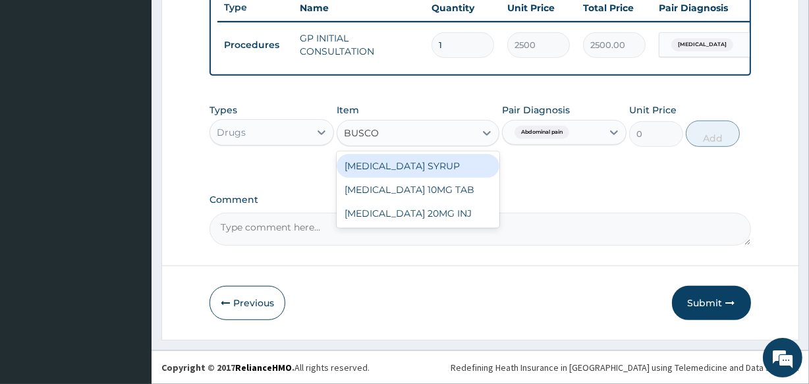
type input "BUSCOP"
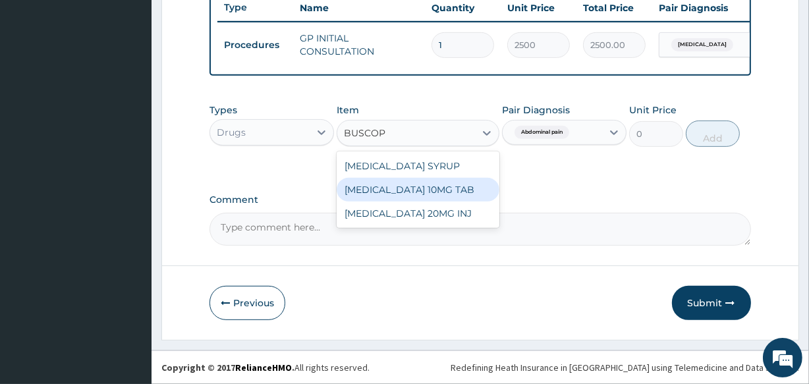
drag, startPoint x: 442, startPoint y: 188, endPoint x: 451, endPoint y: 174, distance: 16.1
click at [442, 186] on div "[MEDICAL_DATA] 10MG TAB" at bounding box center [417, 190] width 162 height 24
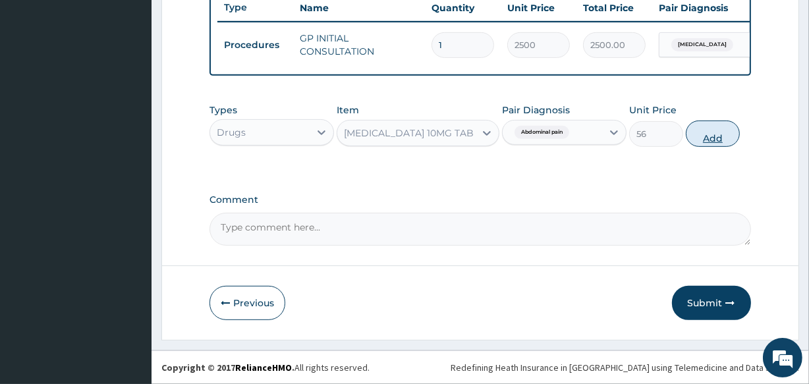
click at [714, 138] on button "Add" at bounding box center [712, 133] width 54 height 26
type input "0"
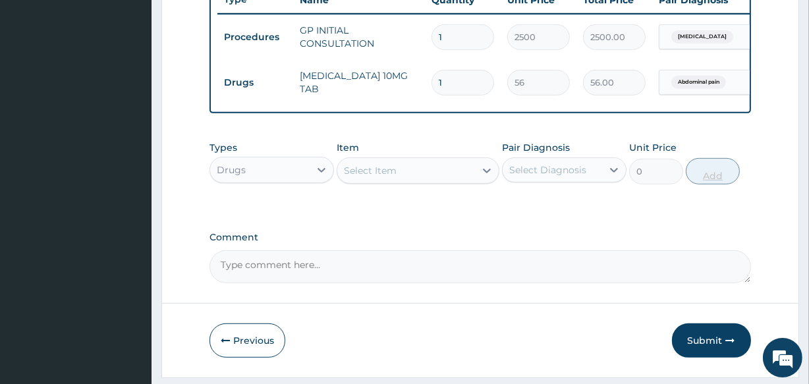
type input "18"
type input "1008.00"
type input "18"
click at [455, 174] on div "Select Item" at bounding box center [405, 170] width 137 height 21
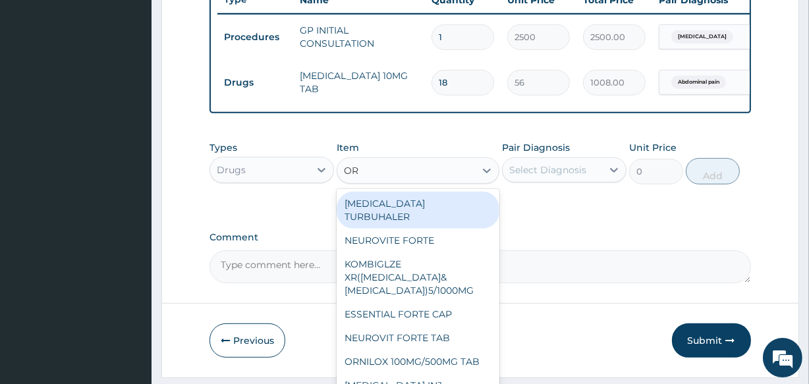
type input "ORS"
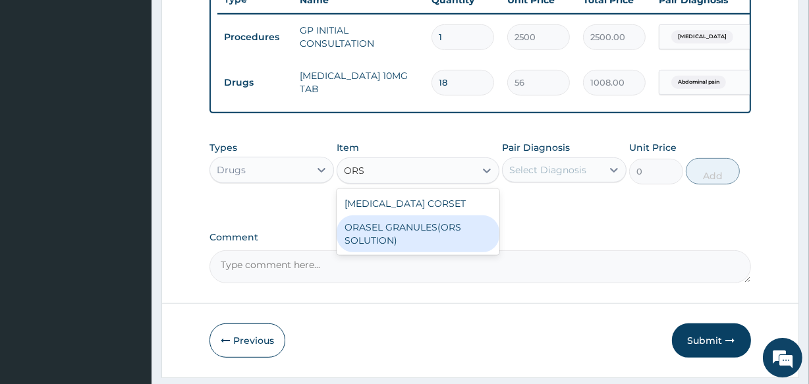
click at [442, 244] on div "ORASEL GRANULES(ORS SOLUTION)" at bounding box center [417, 233] width 162 height 37
type input "168"
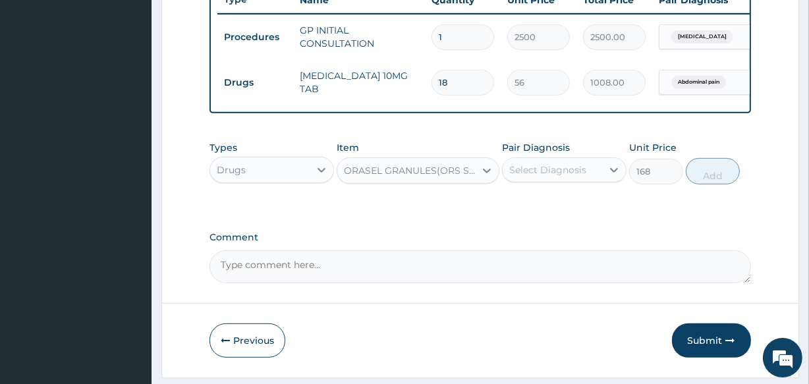
click at [543, 176] on div "Select Diagnosis" at bounding box center [547, 169] width 77 height 13
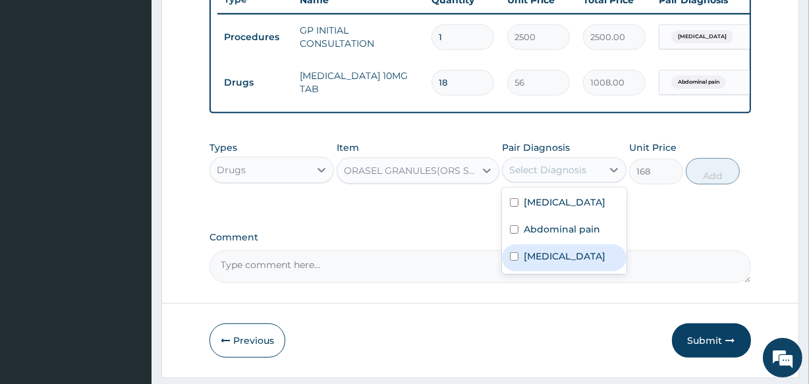
click at [579, 259] on label "Gastroenteritis" at bounding box center [564, 256] width 82 height 13
checkbox input "true"
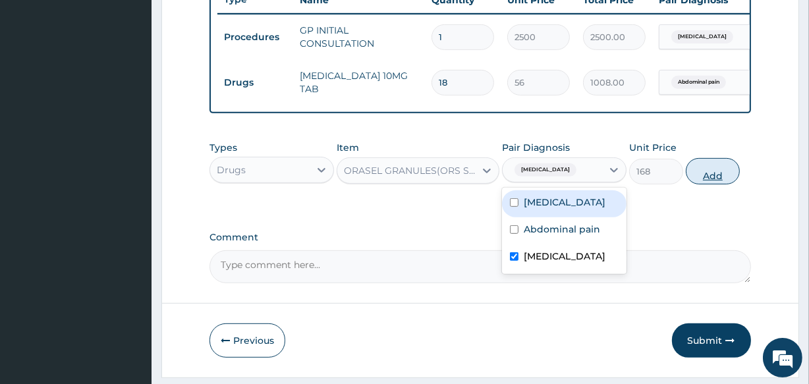
click at [698, 180] on button "Add" at bounding box center [712, 171] width 54 height 26
type input "0"
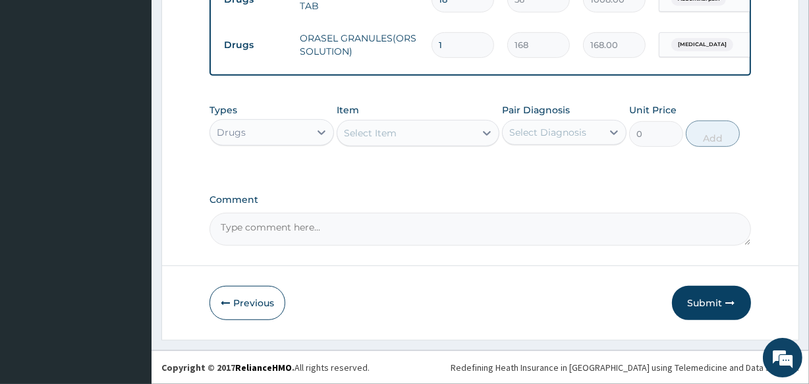
scroll to position [602, 0]
click at [408, 138] on div "Select Item" at bounding box center [405, 132] width 137 height 21
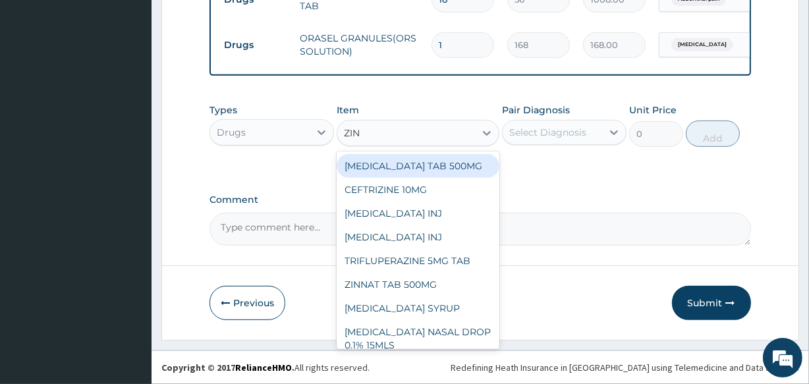
type input "ZINC"
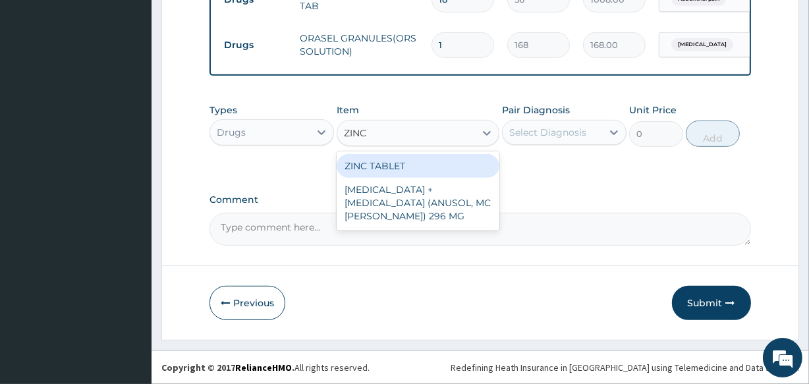
click at [433, 165] on div "ZINC TABLET" at bounding box center [417, 166] width 162 height 24
type input "70"
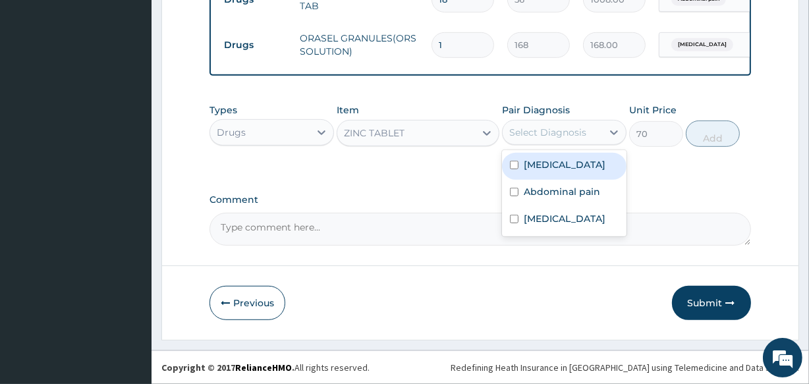
click at [537, 127] on div "Select Diagnosis" at bounding box center [547, 132] width 77 height 13
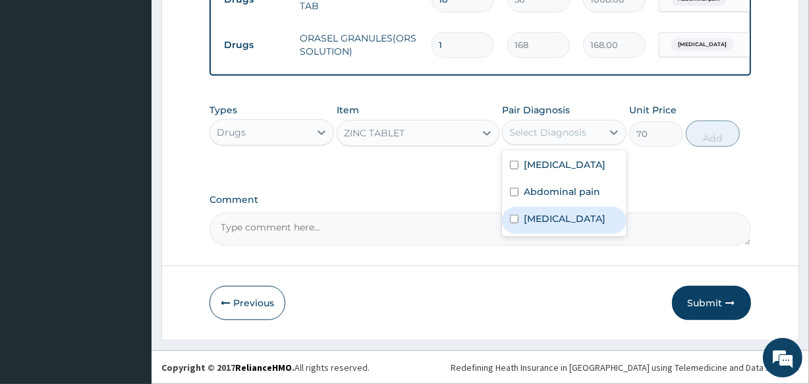
drag, startPoint x: 581, startPoint y: 225, endPoint x: 600, endPoint y: 192, distance: 37.5
click at [581, 224] on label "Gastroenteritis" at bounding box center [564, 218] width 82 height 13
checkbox input "true"
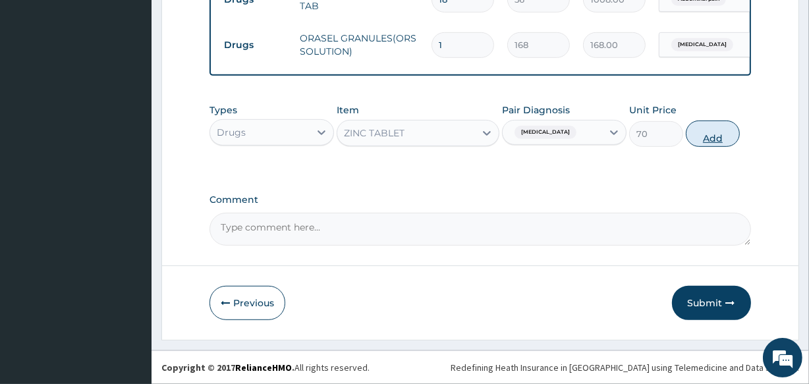
click at [699, 132] on button "Add" at bounding box center [712, 133] width 54 height 26
type input "0"
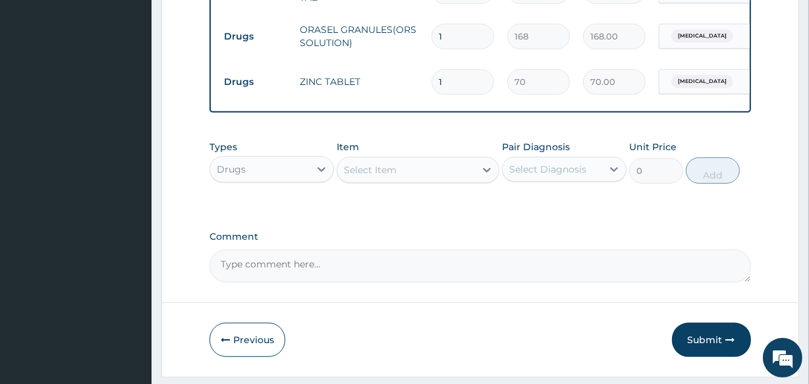
type input "0.00"
type input "5"
type input "350.00"
type input "5"
click at [451, 39] on input "1" at bounding box center [462, 37] width 63 height 26
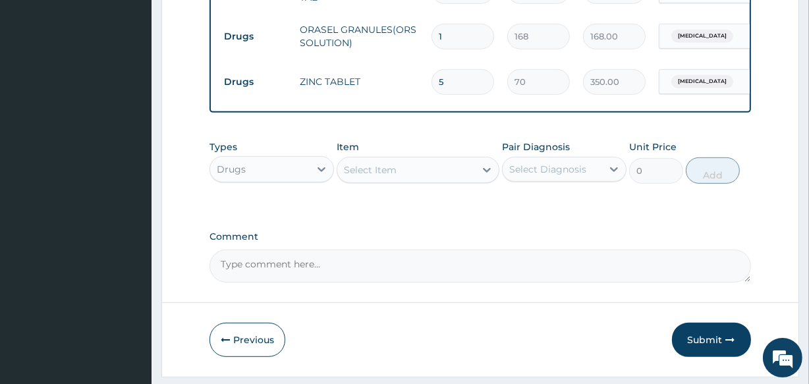
type input "0.00"
type input "2"
type input "336.00"
type input "2"
click at [429, 180] on div "Select Item" at bounding box center [405, 169] width 137 height 21
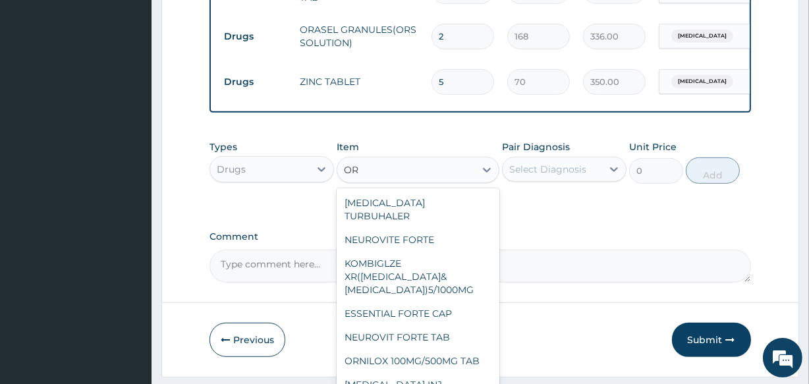
type input "O"
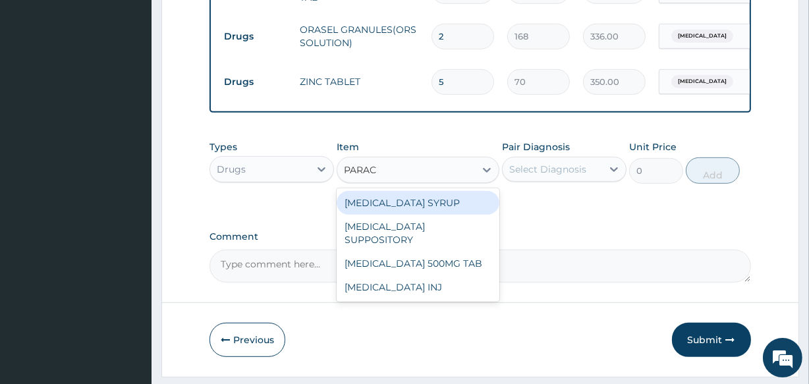
type input "PARACE"
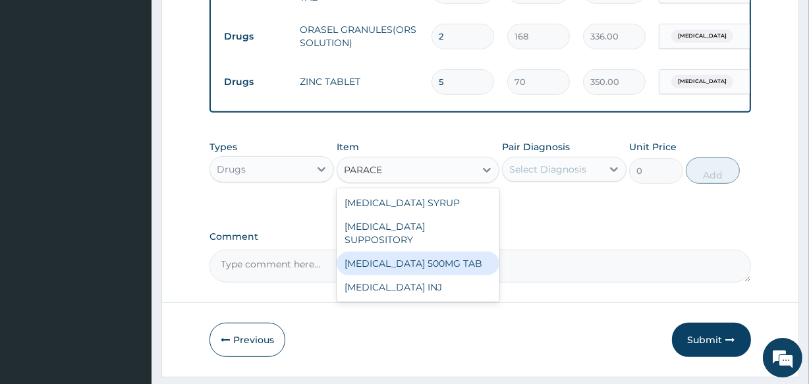
click at [437, 254] on div "PARACETAMOL 500MG TAB" at bounding box center [417, 264] width 162 height 24
type input "14"
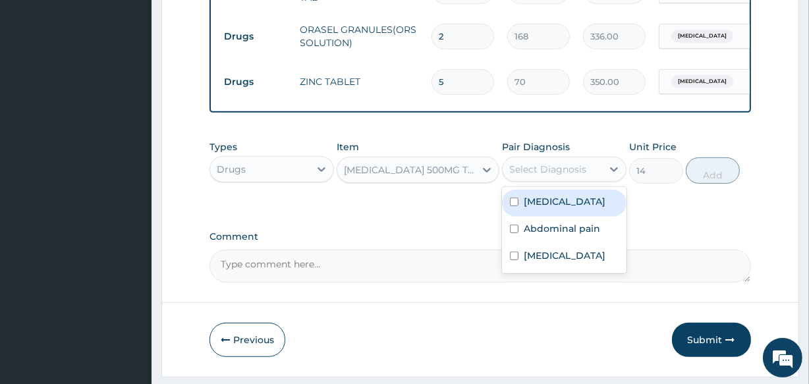
click at [540, 174] on div "Select Diagnosis" at bounding box center [547, 169] width 77 height 13
click at [579, 207] on div "[MEDICAL_DATA]" at bounding box center [564, 203] width 124 height 27
checkbox input "true"
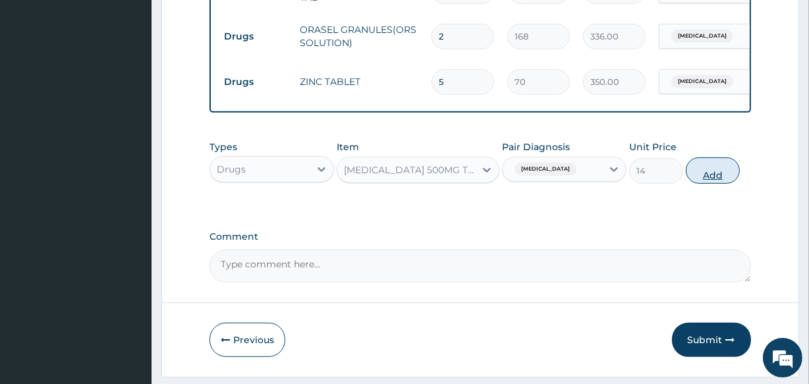
click at [695, 173] on button "Add" at bounding box center [712, 170] width 54 height 26
type input "0"
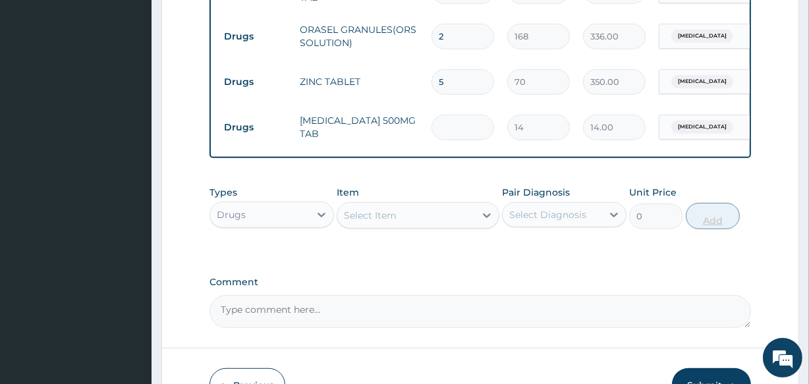
type input "0.00"
type input "3"
type input "42.00"
type input "30"
type input "420.00"
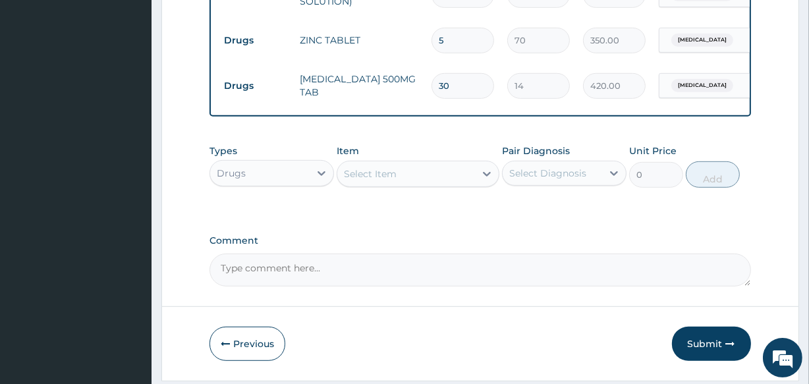
scroll to position [694, 0]
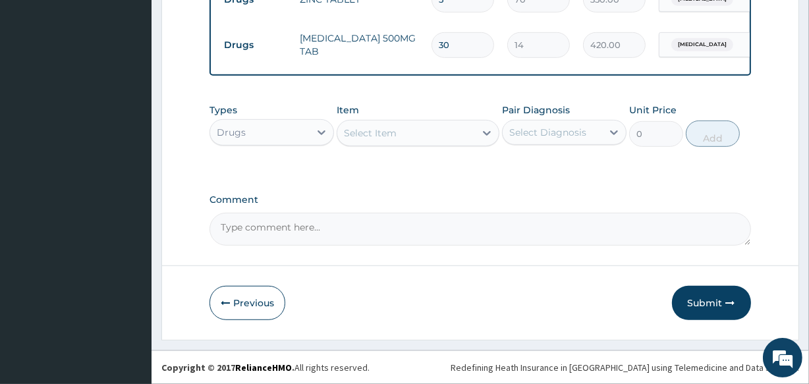
type input "30"
click at [440, 132] on div "Select Item" at bounding box center [405, 132] width 137 height 21
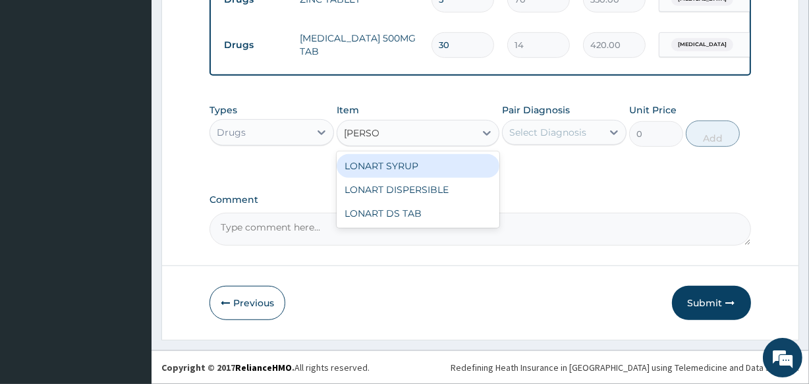
type input "LONAR"
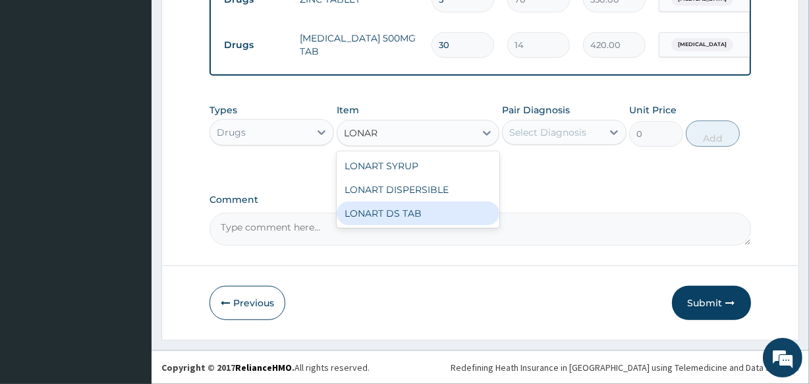
click at [461, 215] on div "LONART DS TAB" at bounding box center [417, 213] width 162 height 24
type input "1400"
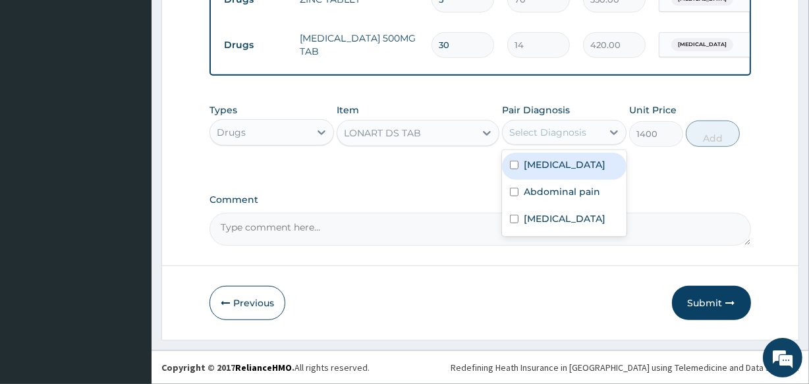
click at [552, 132] on div "Select Diagnosis" at bounding box center [547, 132] width 77 height 13
click at [574, 157] on div "Malaria" at bounding box center [564, 166] width 124 height 27
checkbox input "true"
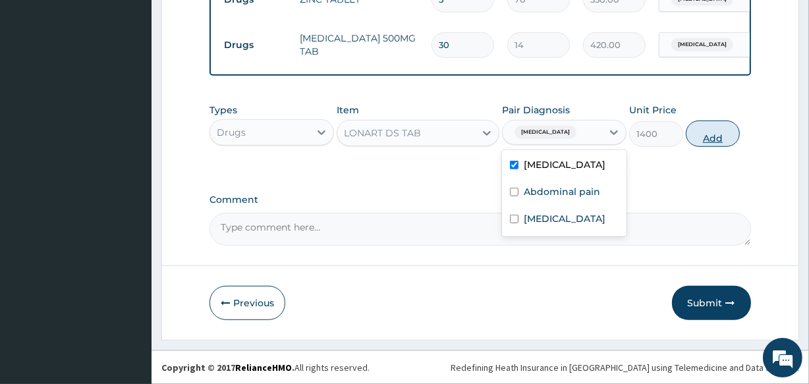
click at [710, 136] on button "Add" at bounding box center [712, 133] width 54 height 26
type input "0"
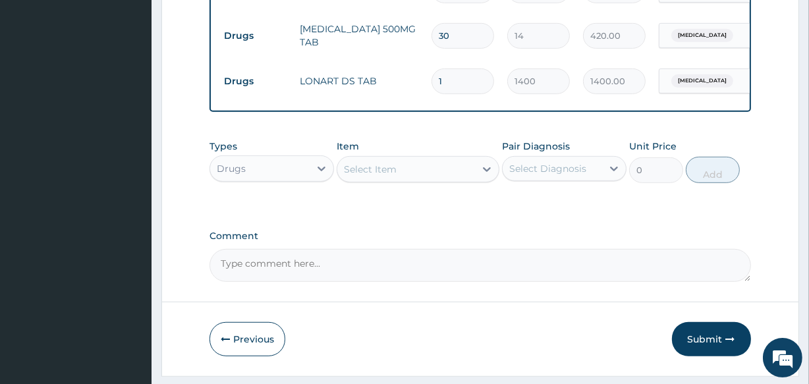
click at [432, 180] on div "Select Item" at bounding box center [405, 169] width 137 height 21
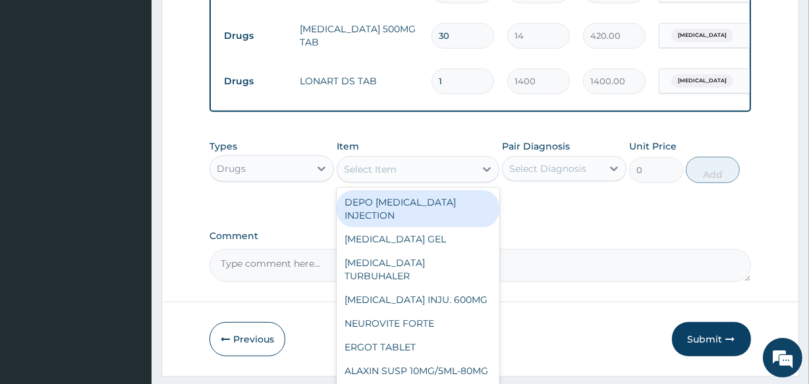
type input "O"
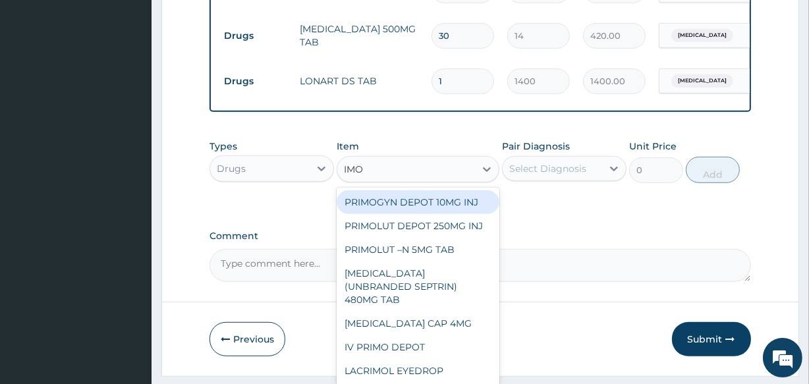
type input "IMOD"
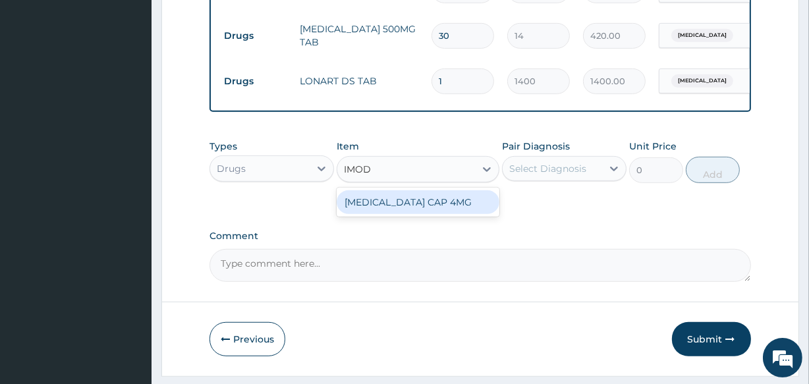
click at [444, 207] on div "[MEDICAL_DATA] CAP 4MG" at bounding box center [417, 202] width 162 height 24
type input "175"
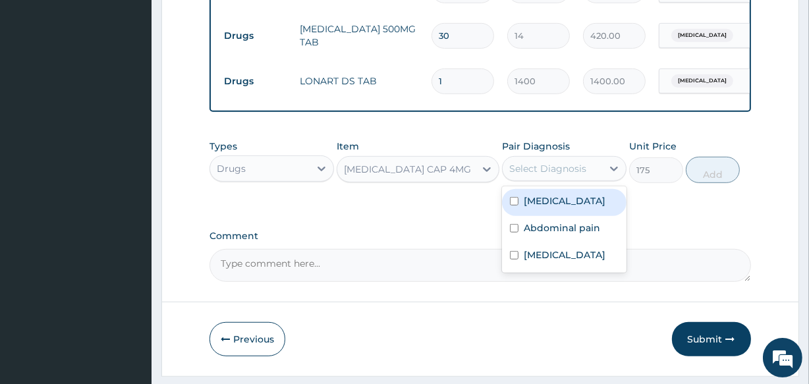
click at [517, 175] on div "Select Diagnosis" at bounding box center [547, 168] width 77 height 13
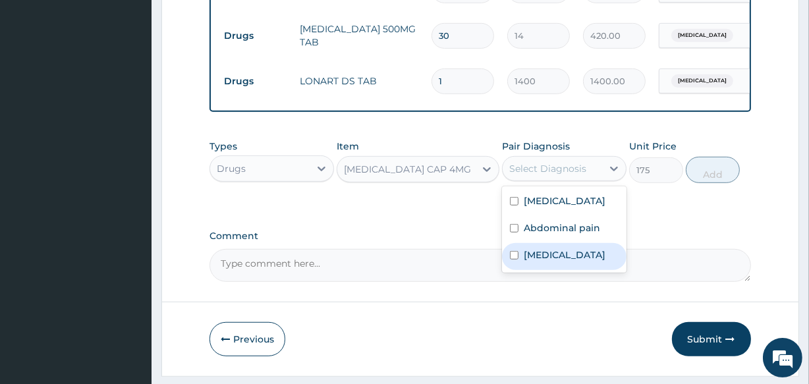
click at [560, 261] on label "Gastroenteritis" at bounding box center [564, 254] width 82 height 13
checkbox input "true"
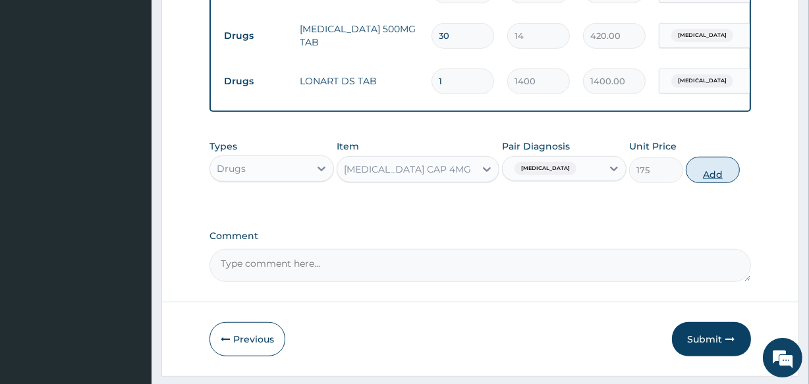
click at [716, 182] on button "Add" at bounding box center [712, 170] width 54 height 26
type input "0"
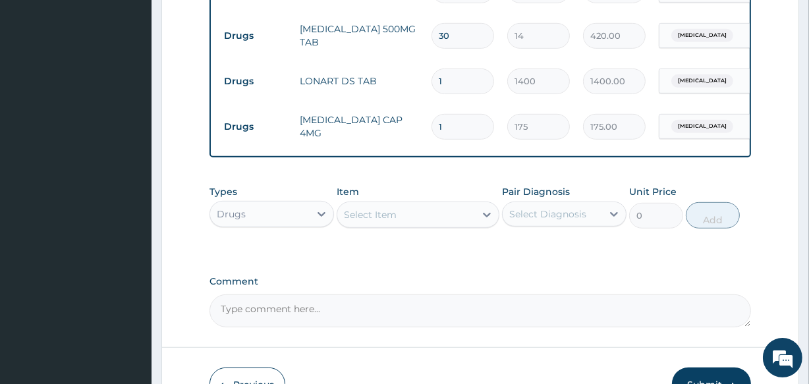
type input "0.00"
type input "8"
type input "1400.00"
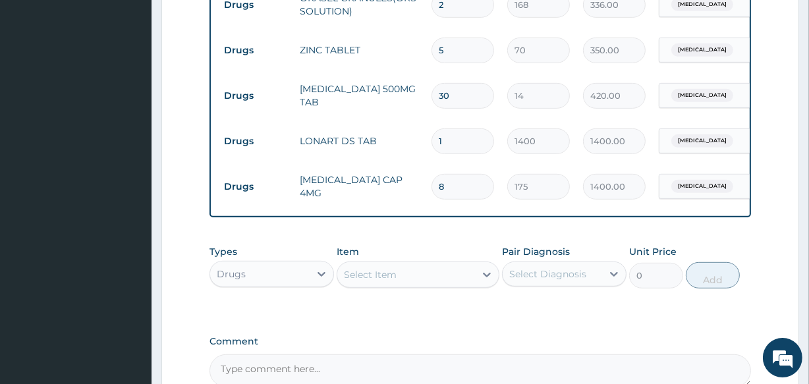
type input "9"
type input "1575.00"
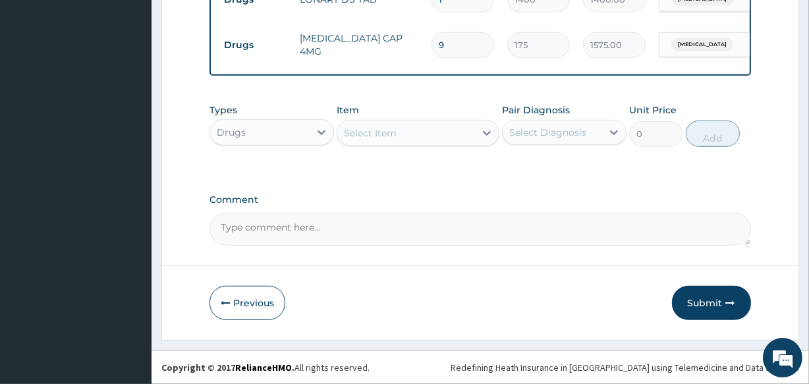
scroll to position [786, 0]
type input "9"
click at [685, 303] on button "Submit" at bounding box center [711, 303] width 79 height 34
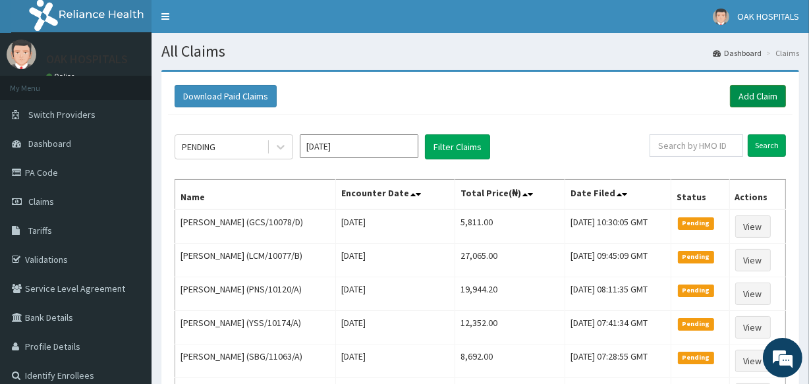
click at [748, 92] on link "Add Claim" at bounding box center [758, 96] width 56 height 22
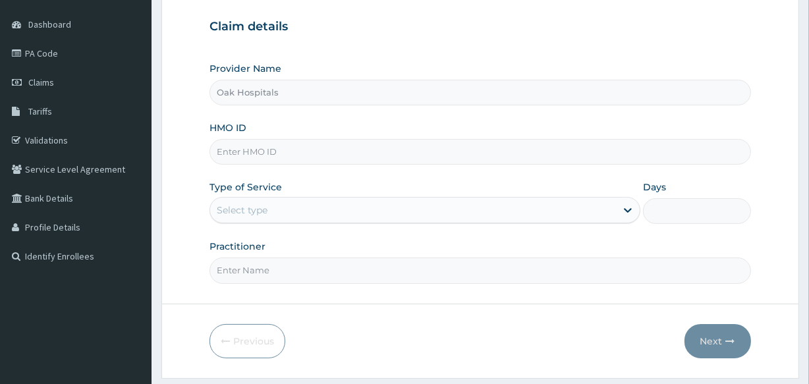
drag, startPoint x: 0, startPoint y: 0, endPoint x: 387, endPoint y: 148, distance: 414.5
click at [349, 148] on input "HMO ID" at bounding box center [479, 152] width 541 height 26
type input "DBN/10110/A"
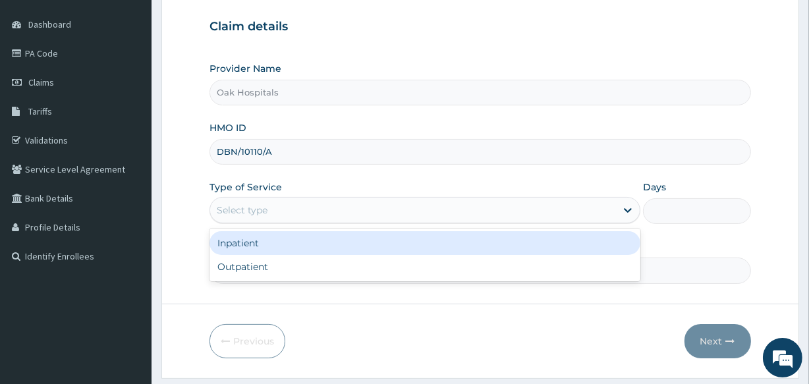
click at [404, 210] on div "Select type" at bounding box center [413, 210] width 406 height 21
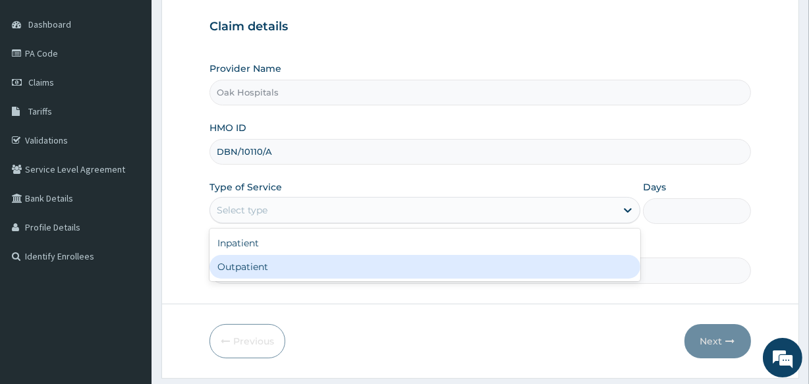
click at [431, 263] on div "Outpatient" at bounding box center [424, 267] width 431 height 24
type input "1"
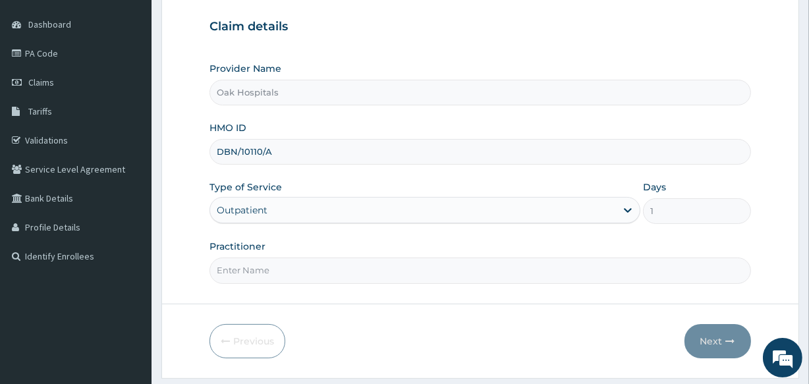
click at [434, 263] on input "Practitioner" at bounding box center [479, 270] width 541 height 26
type input "[PERSON_NAME]"
click at [705, 337] on button "Next" at bounding box center [717, 341] width 67 height 34
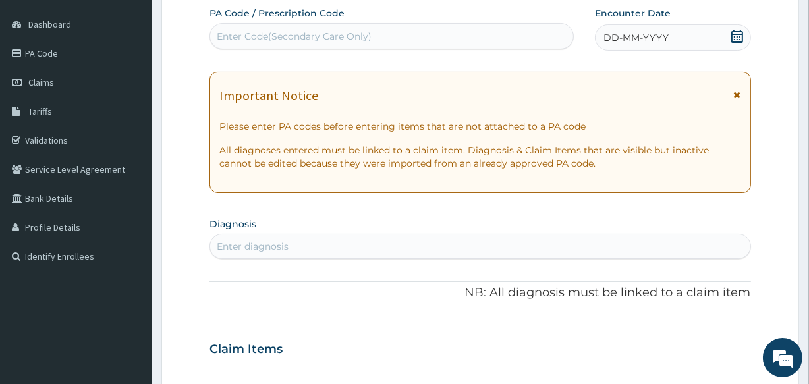
click at [658, 34] on span "DD-MM-YYYY" at bounding box center [635, 37] width 65 height 13
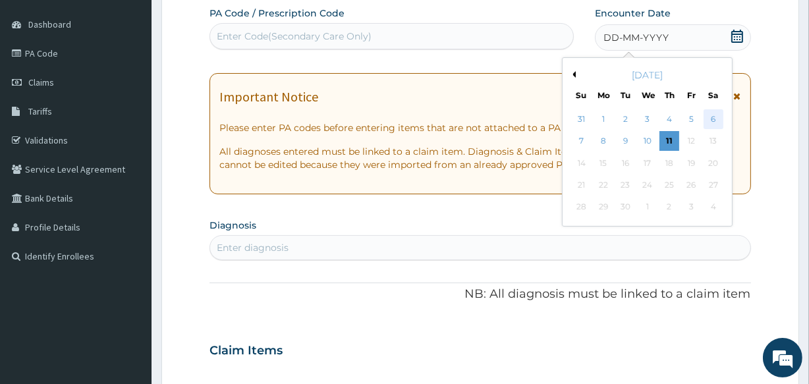
click at [718, 113] on div "6" at bounding box center [713, 119] width 20 height 20
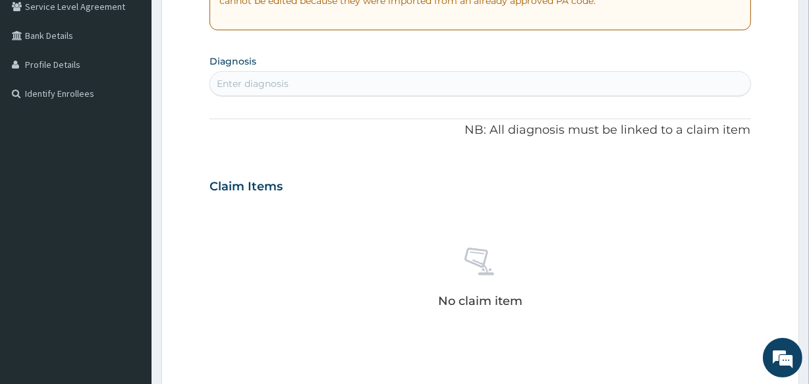
scroll to position [299, 0]
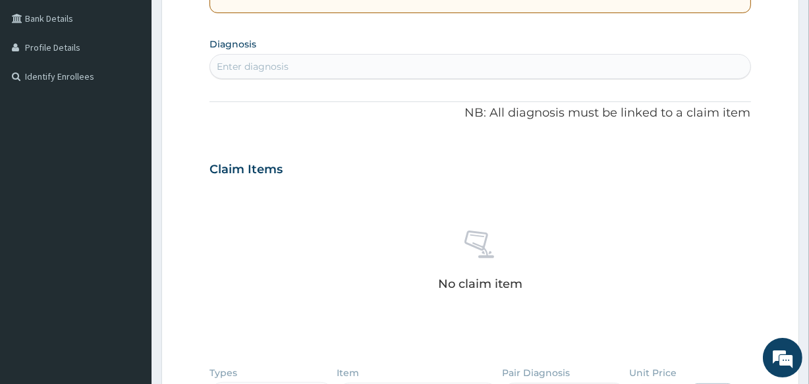
click at [356, 72] on div "Enter diagnosis" at bounding box center [479, 66] width 539 height 21
type input "DERMATITIS"
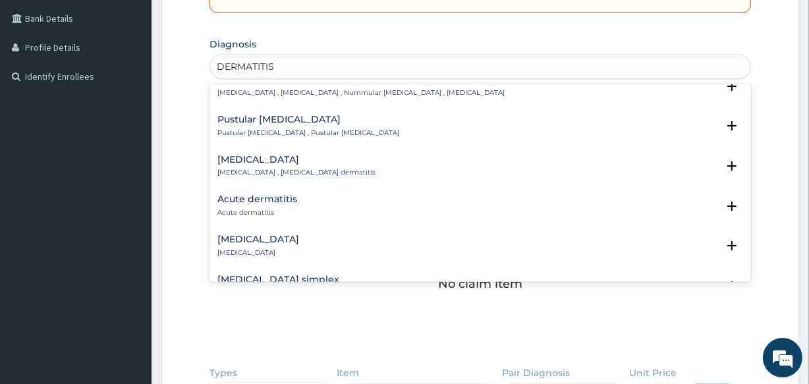
scroll to position [599, 0]
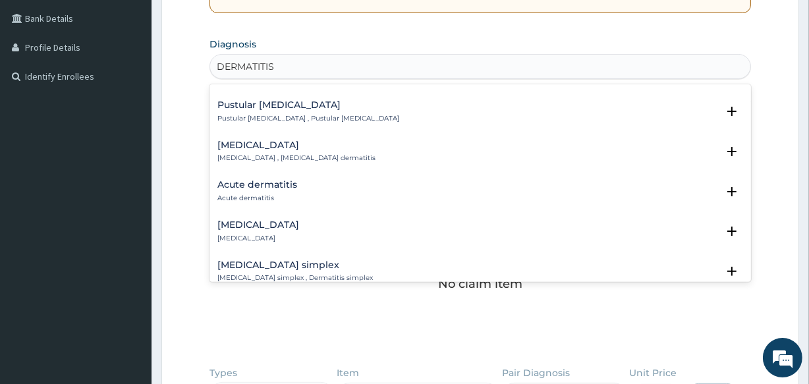
click at [282, 180] on div "Acute dermatitis Acute dermatitis" at bounding box center [257, 191] width 80 height 23
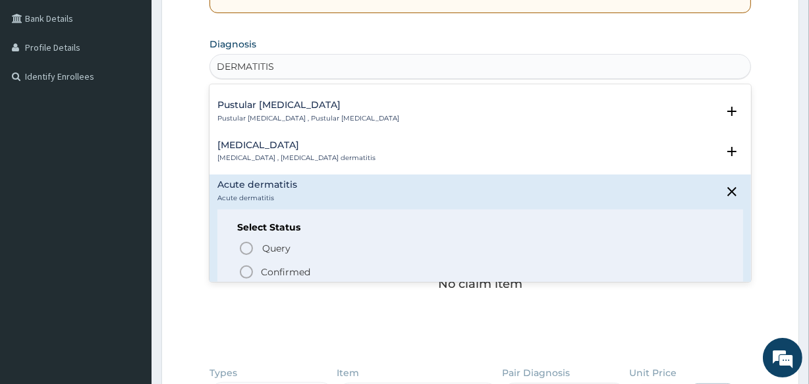
click at [273, 265] on p "Confirmed" at bounding box center [285, 271] width 49 height 13
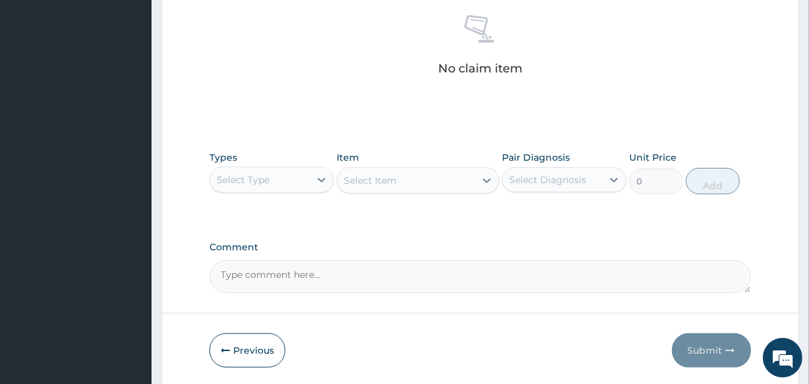
scroll to position [539, 0]
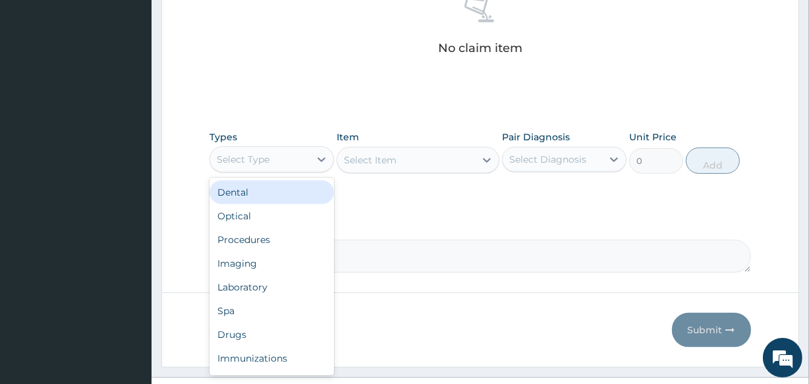
click at [306, 165] on div "Select Type" at bounding box center [259, 159] width 99 height 21
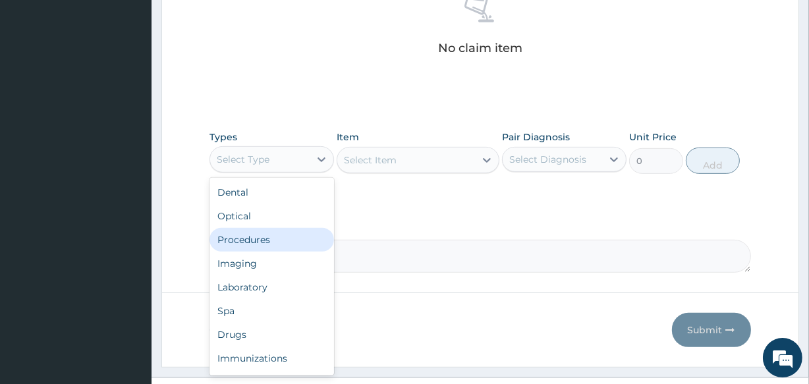
click at [297, 237] on div "Procedures" at bounding box center [271, 240] width 124 height 24
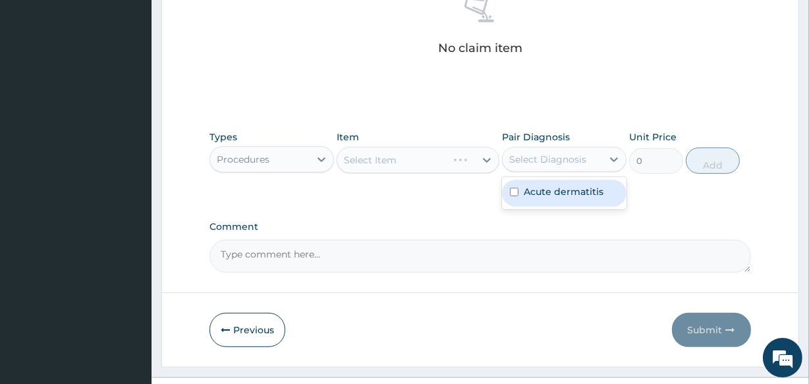
click at [528, 157] on div "Select Diagnosis" at bounding box center [547, 159] width 77 height 13
drag, startPoint x: 547, startPoint y: 198, endPoint x: 536, endPoint y: 188, distance: 14.5
click at [547, 197] on div "Acute dermatitis" at bounding box center [564, 193] width 124 height 27
checkbox input "true"
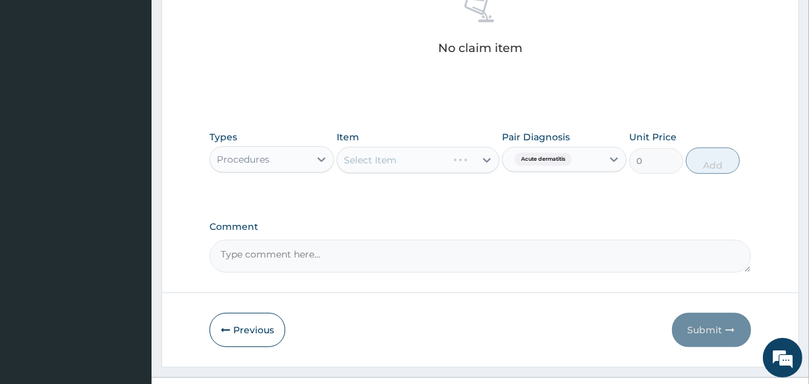
click at [419, 161] on div "Select Item" at bounding box center [417, 160] width 162 height 26
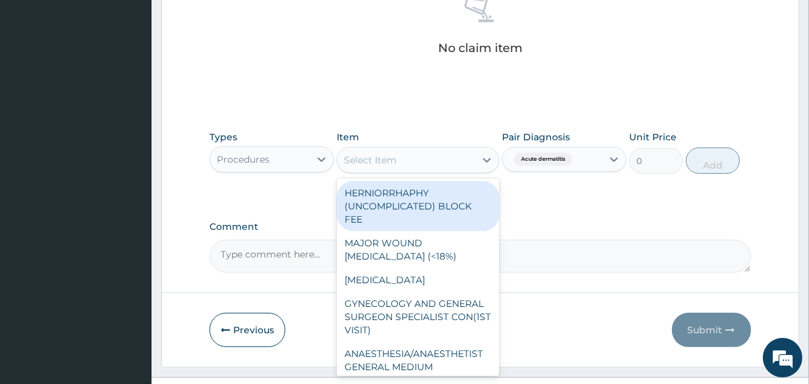
click at [421, 160] on div "Select Item" at bounding box center [405, 159] width 137 height 21
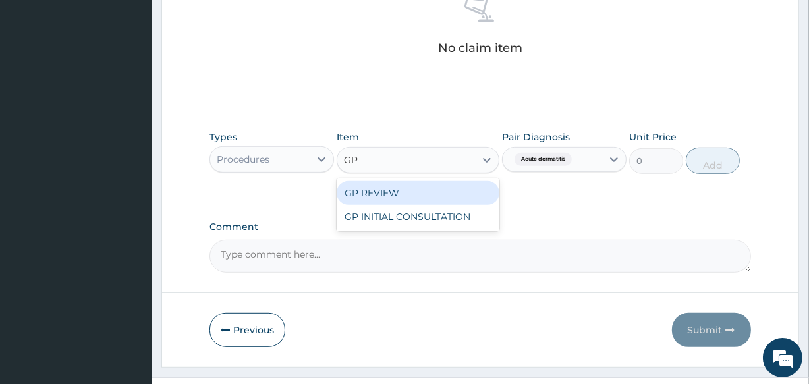
type input "GP"
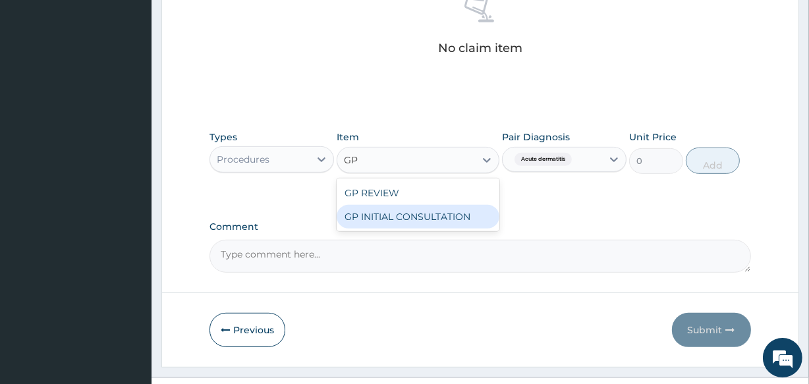
click at [473, 217] on div "GP INITIAL CONSULTATION" at bounding box center [417, 217] width 162 height 24
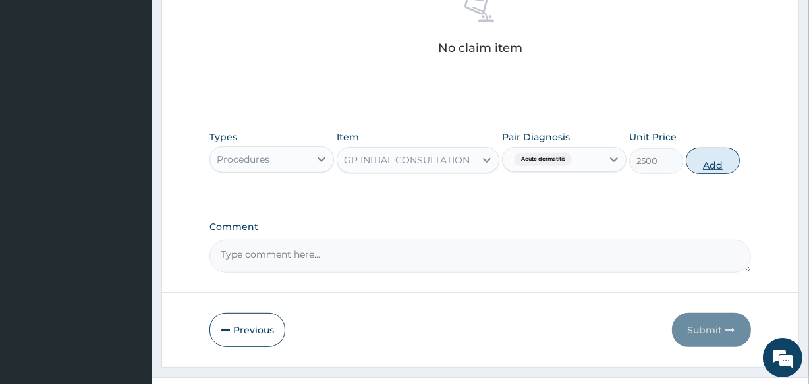
click at [706, 155] on button "Add" at bounding box center [712, 160] width 54 height 26
type input "0"
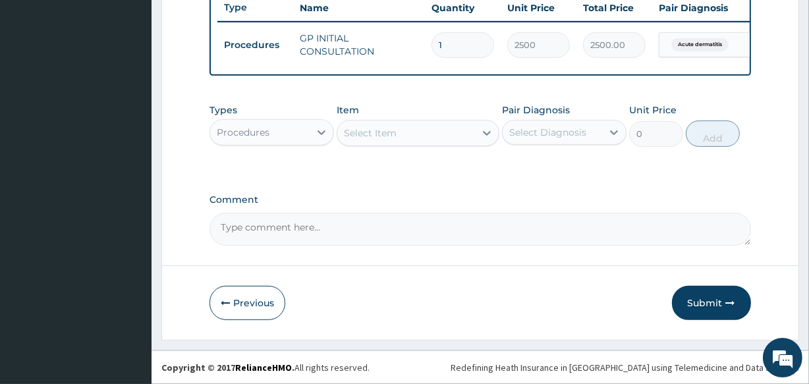
scroll to position [511, 0]
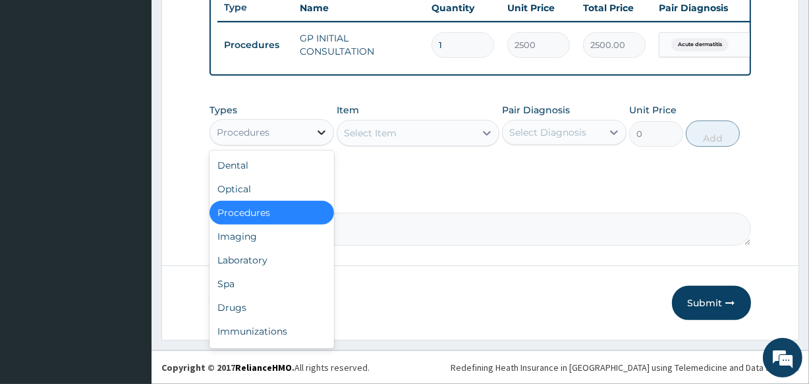
click at [309, 134] on div at bounding box center [321, 132] width 24 height 24
click at [301, 307] on div "Drugs" at bounding box center [271, 308] width 124 height 24
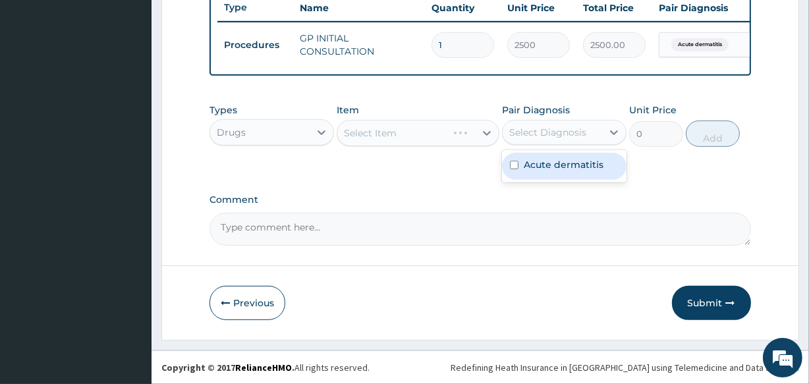
click at [553, 136] on div "Select Diagnosis" at bounding box center [547, 132] width 77 height 13
drag, startPoint x: 560, startPoint y: 162, endPoint x: 545, endPoint y: 158, distance: 16.3
click at [555, 162] on label "Acute dermatitis" at bounding box center [563, 164] width 80 height 13
checkbox input "true"
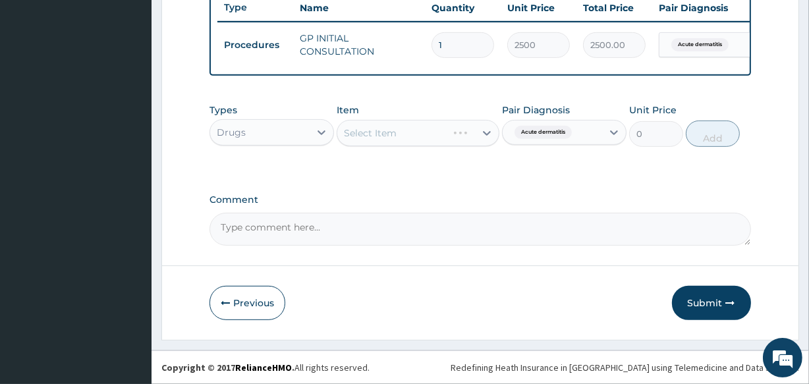
click at [441, 134] on div "Select Item" at bounding box center [417, 133] width 162 height 26
click at [441, 134] on div "Select Item" at bounding box center [405, 132] width 137 height 21
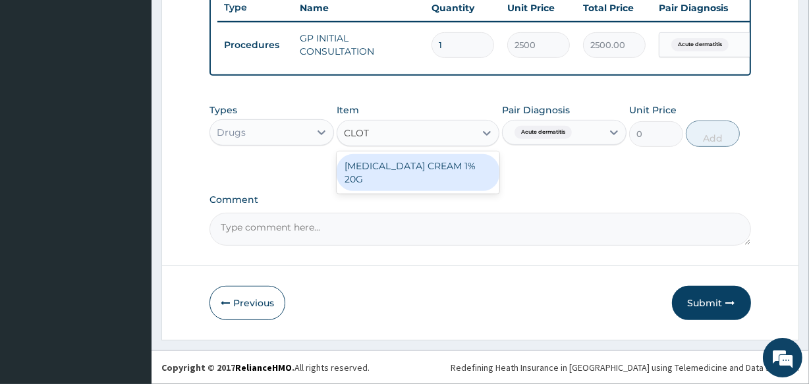
type input "CLOTR"
click at [471, 168] on div "CLOTRIMAZOLE CREAM 1% 20G" at bounding box center [417, 172] width 162 height 37
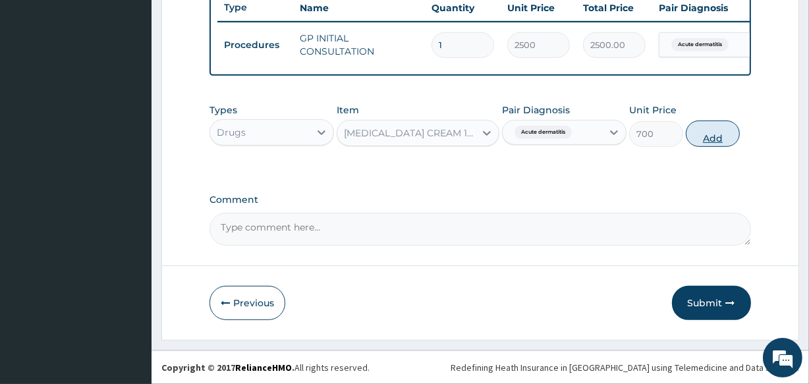
click at [708, 136] on button "Add" at bounding box center [712, 133] width 54 height 26
type input "0"
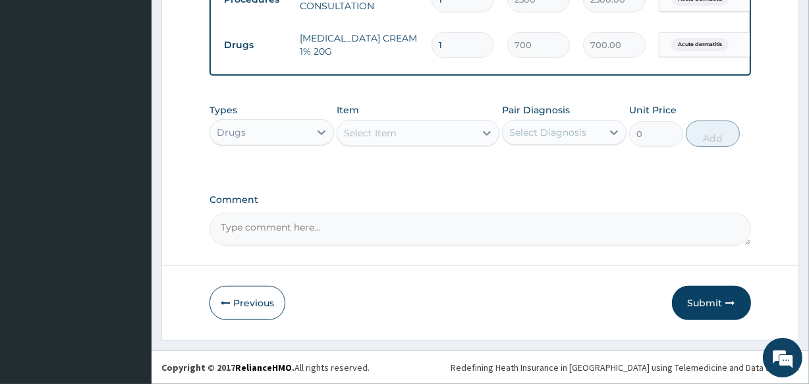
scroll to position [557, 0]
click at [270, 300] on button "Previous" at bounding box center [247, 303] width 76 height 34
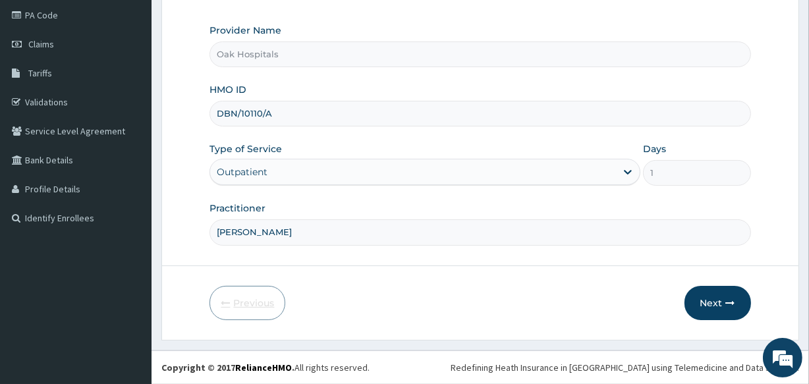
scroll to position [156, 0]
click at [726, 300] on icon "button" at bounding box center [730, 304] width 9 height 9
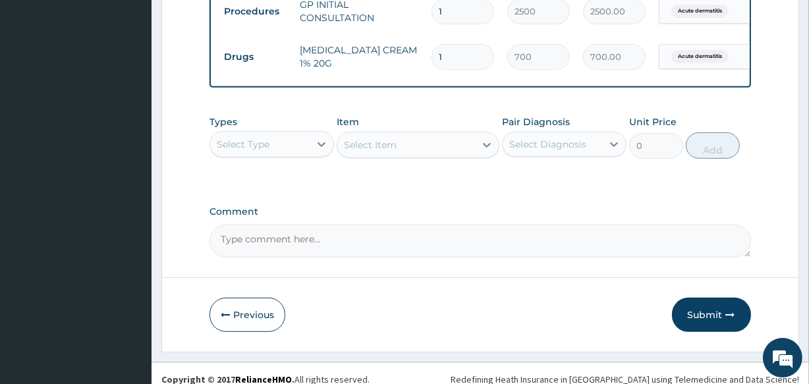
scroll to position [557, 0]
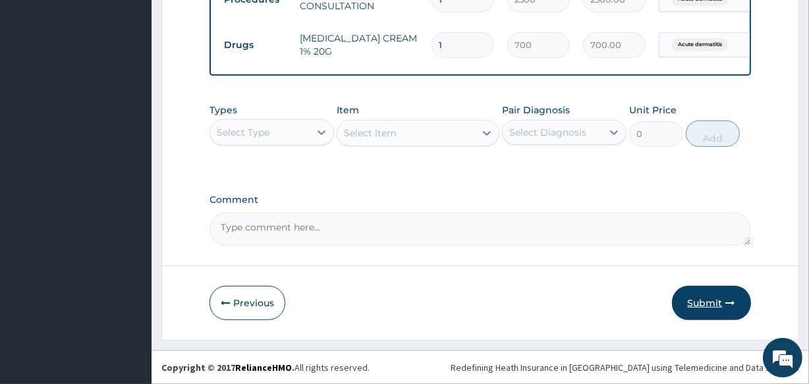
click at [705, 311] on button "Submit" at bounding box center [711, 303] width 79 height 34
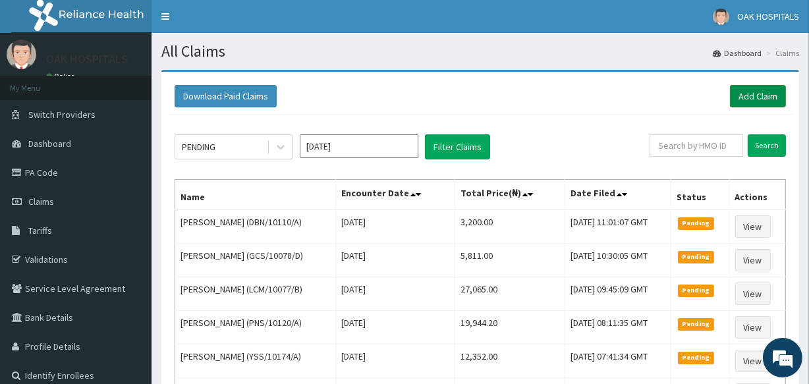
click at [757, 95] on link "Add Claim" at bounding box center [758, 96] width 56 height 22
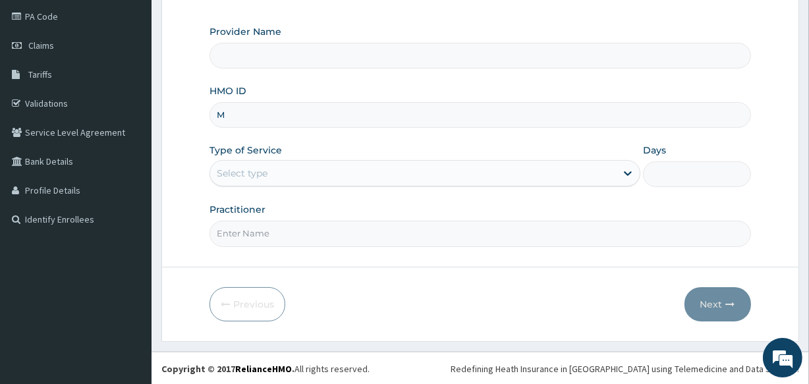
type input "MK"
type input "Oak Hospitals"
type input "MKK/10045/A"
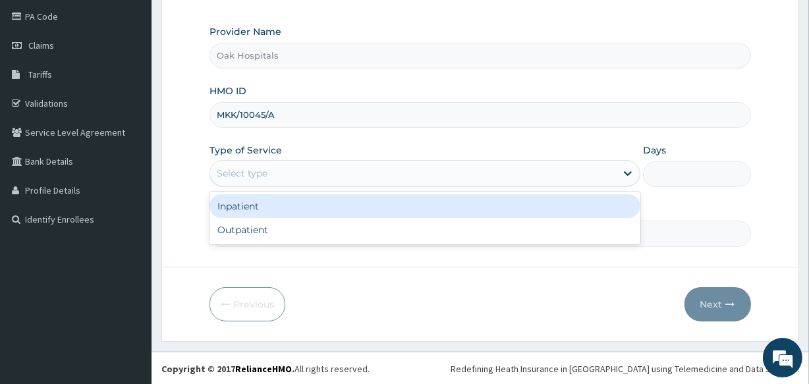
click at [379, 173] on div "Select type" at bounding box center [413, 173] width 406 height 21
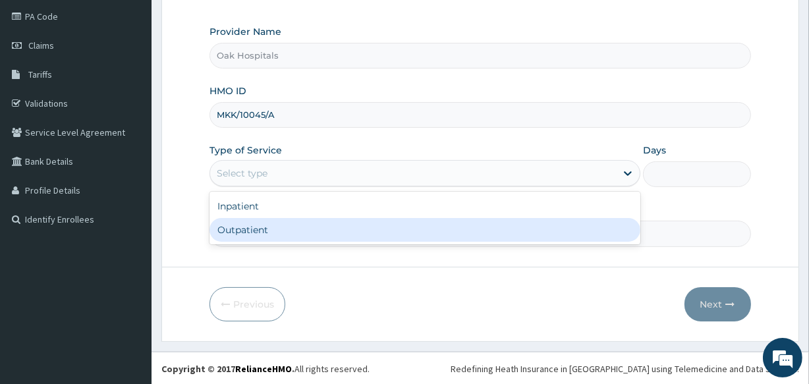
click at [392, 231] on div "Outpatient" at bounding box center [424, 230] width 431 height 24
type input "1"
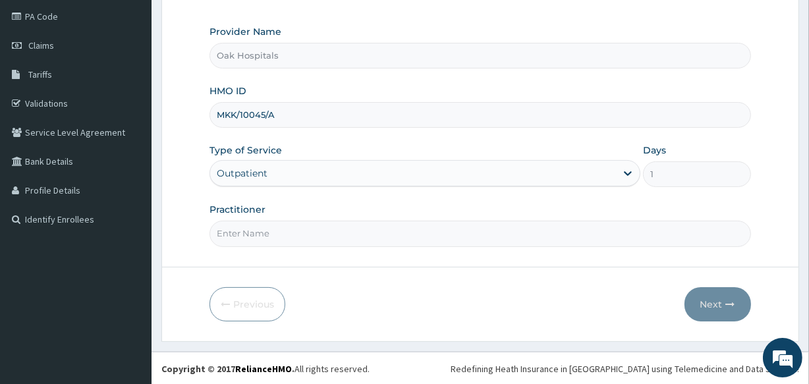
click at [392, 231] on input "Practitioner" at bounding box center [479, 234] width 541 height 26
type input "DR JAMES"
click at [704, 306] on button "Next" at bounding box center [717, 304] width 67 height 34
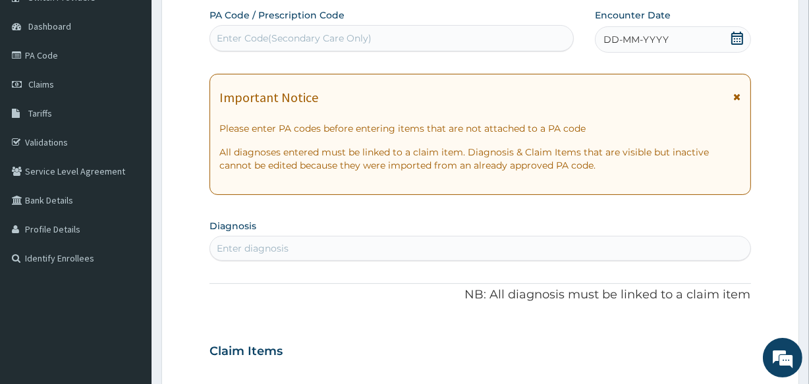
scroll to position [96, 0]
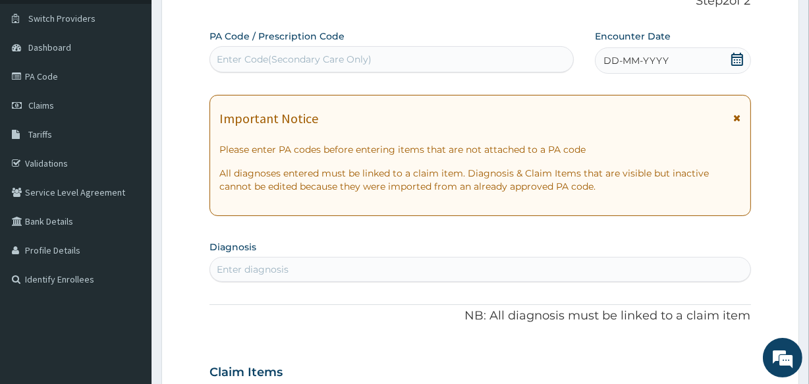
click at [623, 61] on span "DD-MM-YYYY" at bounding box center [635, 60] width 65 height 13
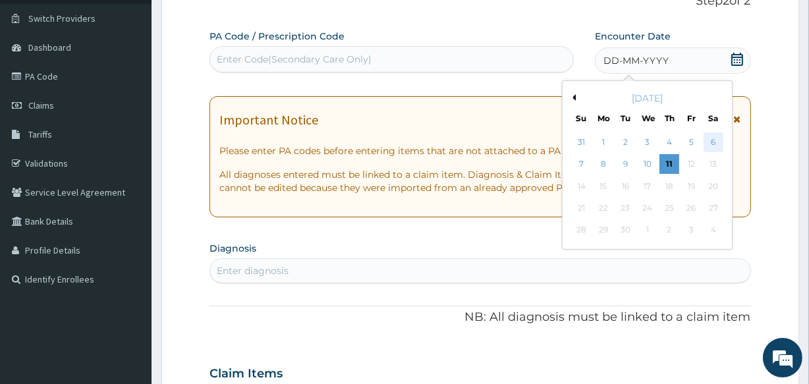
click at [712, 138] on div "6" at bounding box center [713, 142] width 20 height 20
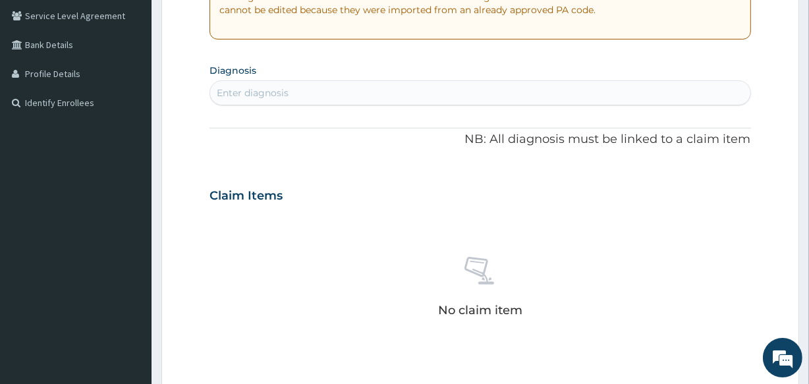
scroll to position [276, 0]
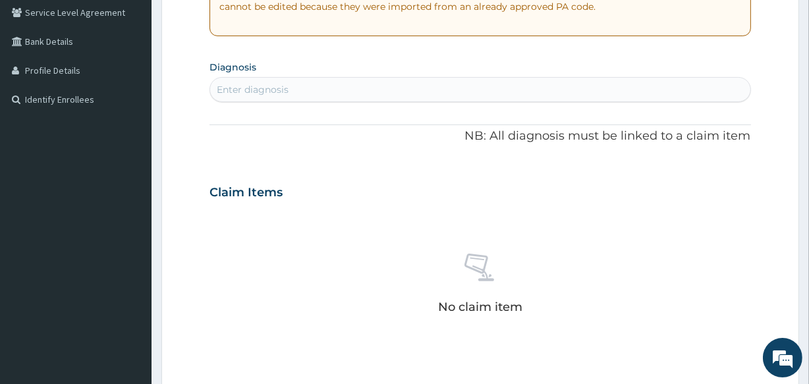
click at [329, 92] on div "Enter diagnosis" at bounding box center [479, 89] width 539 height 21
type input "MALARIA"
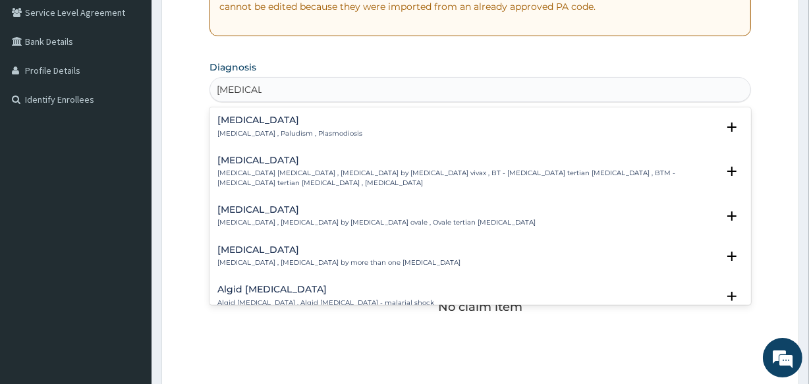
click at [269, 130] on p "Malaria , Paludism , Plasmodiosis" at bounding box center [289, 133] width 145 height 9
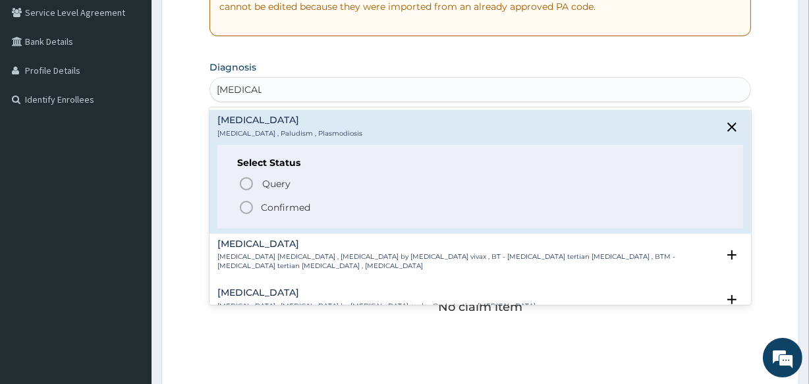
click at [290, 204] on p "Confirmed" at bounding box center [285, 207] width 49 height 13
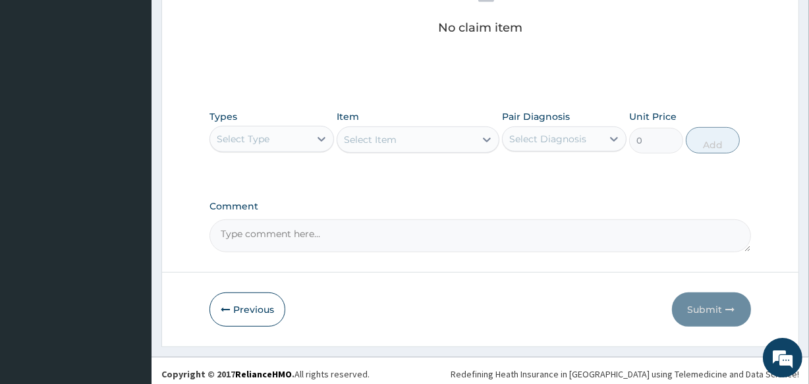
scroll to position [565, 0]
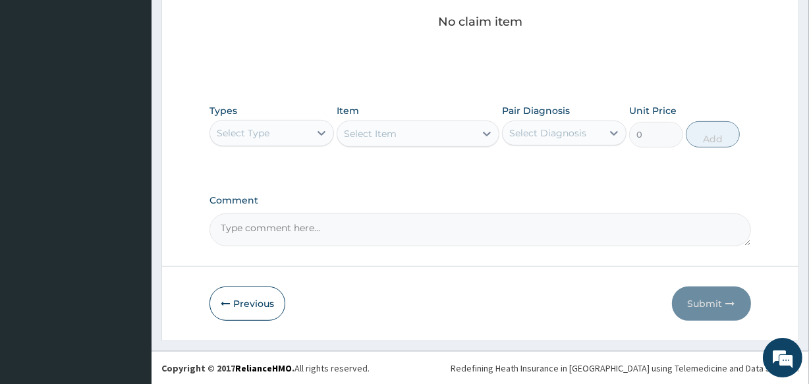
click at [270, 132] on div "Select Type" at bounding box center [259, 132] width 99 height 21
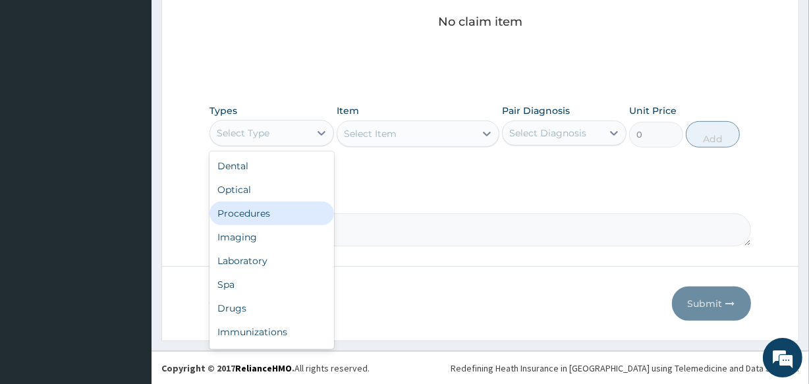
click at [297, 211] on div "Procedures" at bounding box center [271, 213] width 124 height 24
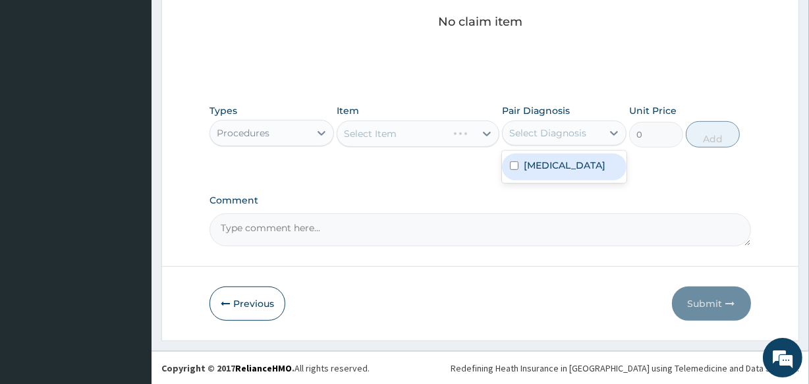
click at [524, 135] on div "Select Diagnosis" at bounding box center [547, 132] width 77 height 13
drag, startPoint x: 537, startPoint y: 163, endPoint x: 466, endPoint y: 164, distance: 71.1
click at [504, 164] on div "Malaria" at bounding box center [564, 166] width 124 height 27
checkbox input "true"
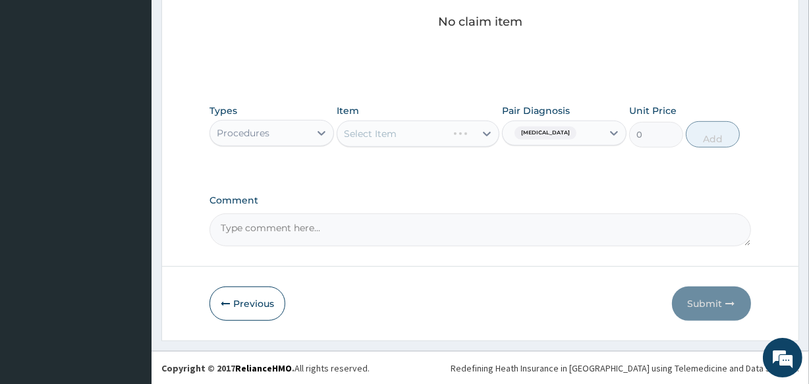
click at [432, 127] on div "Select Item" at bounding box center [417, 133] width 162 height 26
click at [414, 138] on div "Select Item" at bounding box center [405, 133] width 137 height 21
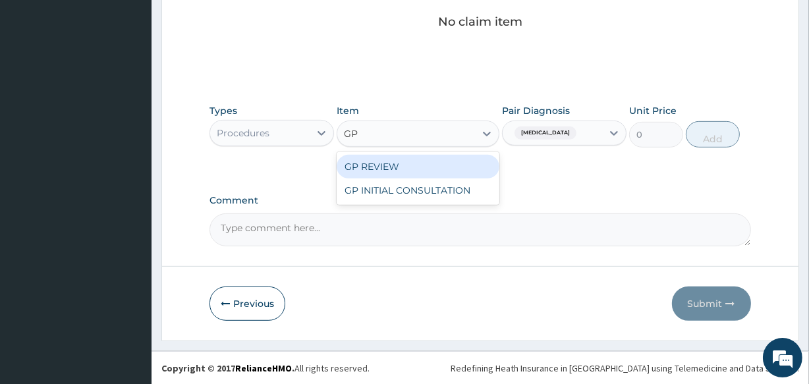
type input "GP"
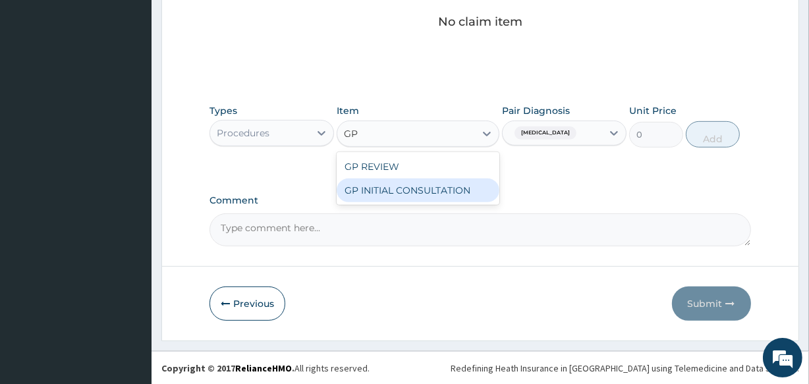
click at [473, 188] on div "GP INITIAL CONSULTATION" at bounding box center [417, 190] width 162 height 24
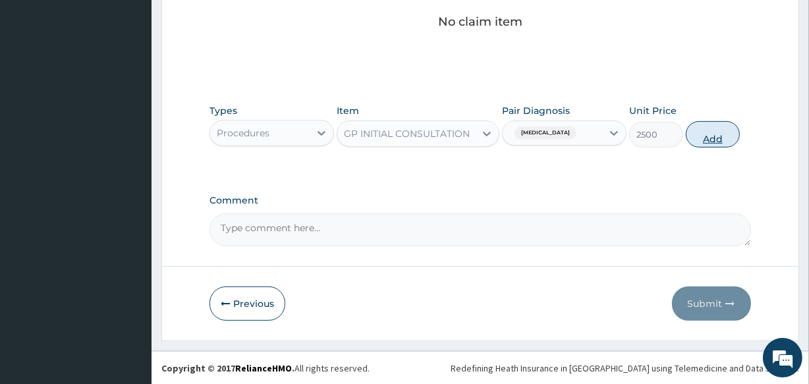
click at [707, 135] on button "Add" at bounding box center [712, 134] width 54 height 26
type input "0"
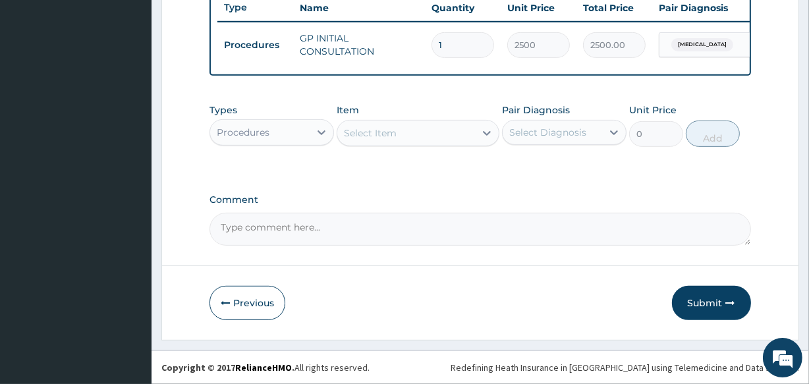
scroll to position [511, 0]
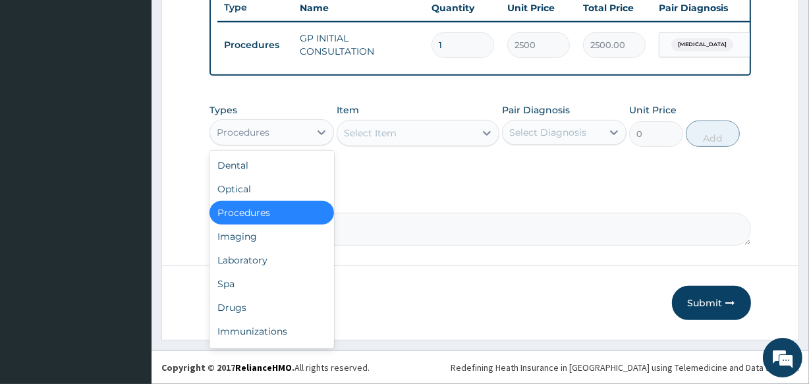
click at [270, 128] on div "Procedures" at bounding box center [259, 132] width 99 height 21
click at [290, 308] on div "Drugs" at bounding box center [271, 308] width 124 height 24
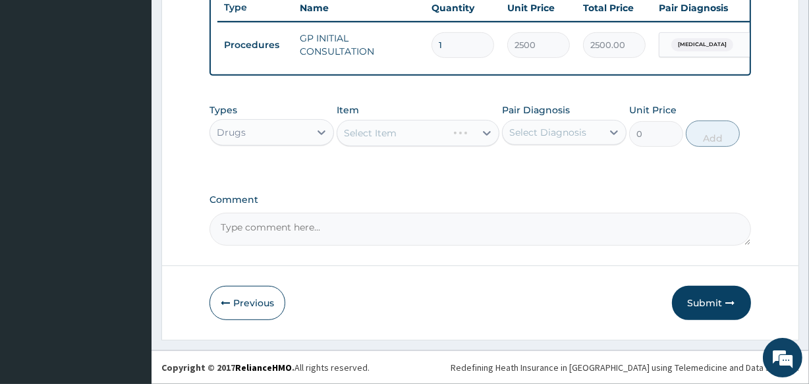
click at [550, 131] on div "Select Diagnosis" at bounding box center [547, 132] width 77 height 13
drag, startPoint x: 550, startPoint y: 158, endPoint x: 531, endPoint y: 159, distance: 19.8
click at [550, 159] on label "Malaria" at bounding box center [564, 164] width 82 height 13
checkbox input "true"
click at [422, 138] on div "Select Item" at bounding box center [417, 133] width 162 height 26
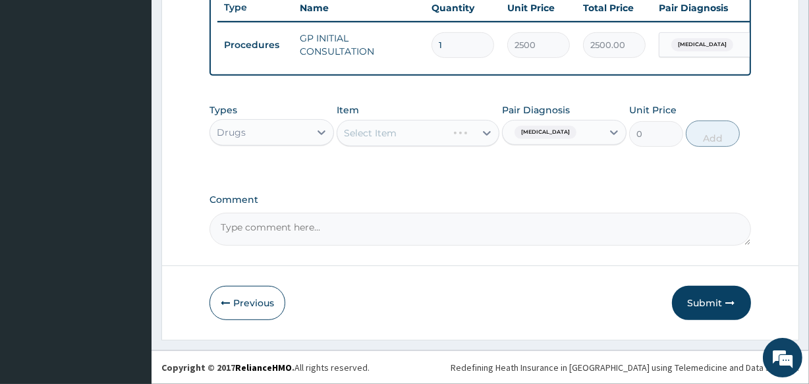
click at [402, 132] on div "Select Item" at bounding box center [417, 133] width 162 height 26
click at [432, 127] on div "Select Item" at bounding box center [405, 132] width 137 height 21
type input "G"
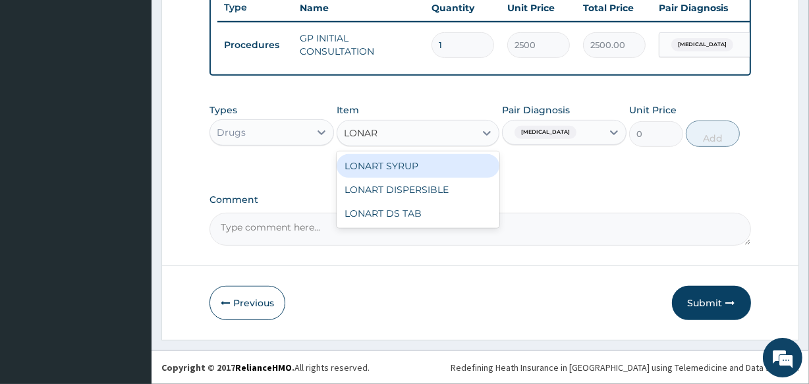
type input "LONART"
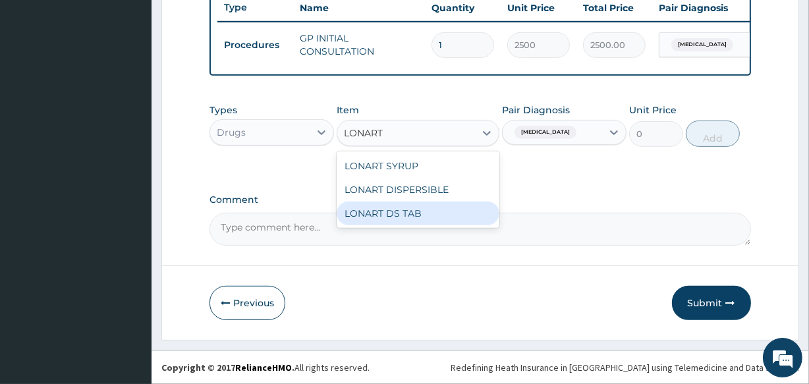
click at [410, 215] on div "LONART DS TAB" at bounding box center [417, 213] width 162 height 24
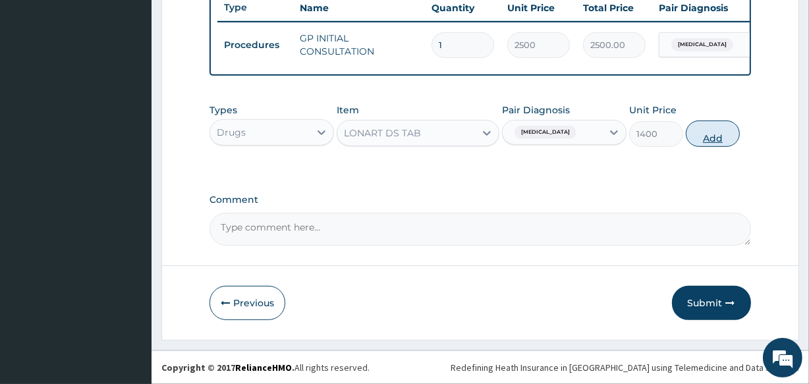
click at [703, 129] on button "Add" at bounding box center [712, 133] width 54 height 26
type input "0"
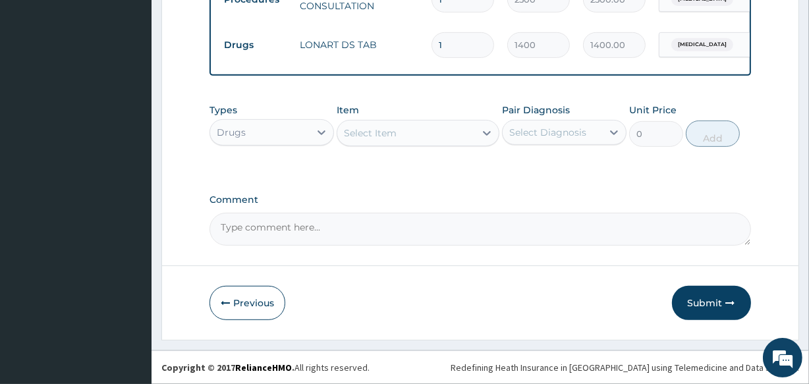
scroll to position [557, 0]
click at [264, 296] on button "Previous" at bounding box center [247, 303] width 76 height 34
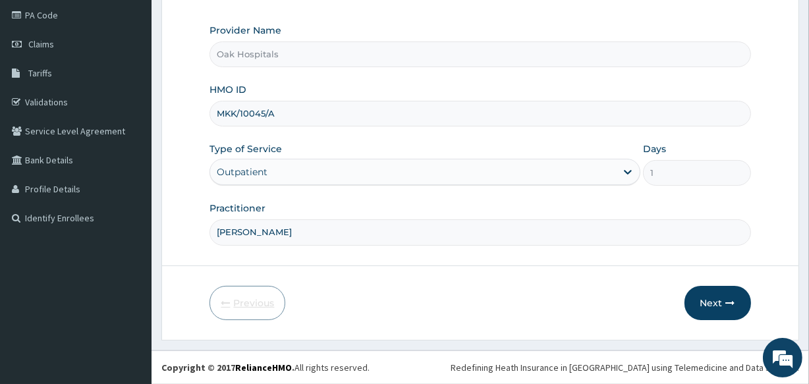
scroll to position [156, 0]
click at [717, 296] on button "Next" at bounding box center [717, 304] width 67 height 34
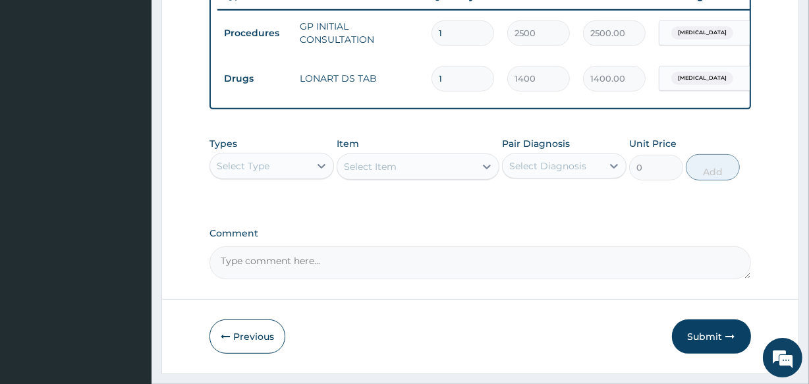
scroll to position [557, 0]
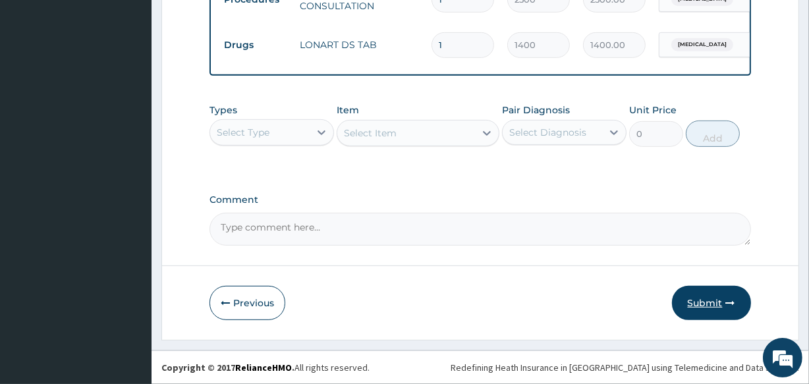
click at [691, 299] on button "Submit" at bounding box center [711, 303] width 79 height 34
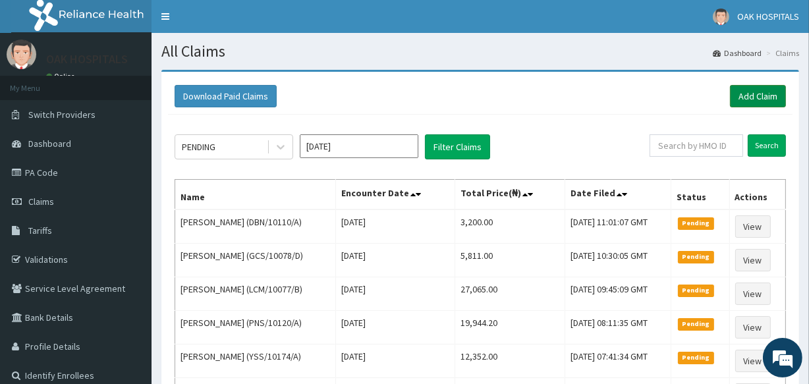
click at [739, 103] on link "Add Claim" at bounding box center [758, 96] width 56 height 22
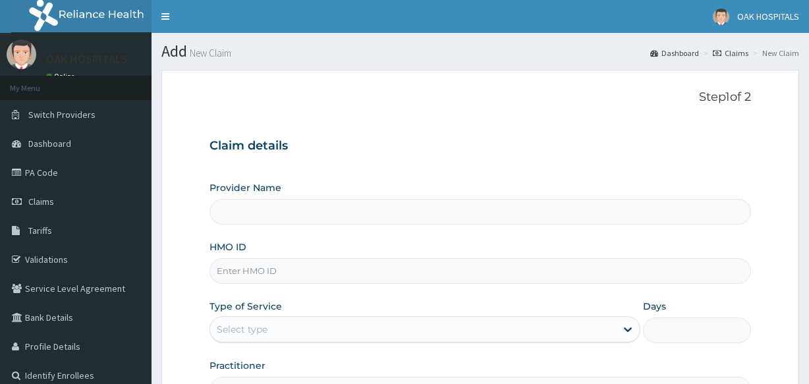
click at [323, 258] on input "HMO ID" at bounding box center [479, 271] width 541 height 26
type input "Oak Hospitals"
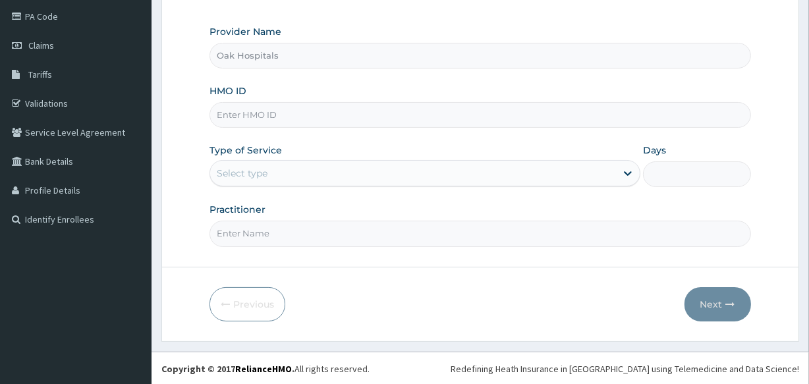
click at [324, 119] on input "HMO ID" at bounding box center [479, 115] width 541 height 26
type input "PRN/10100/A"
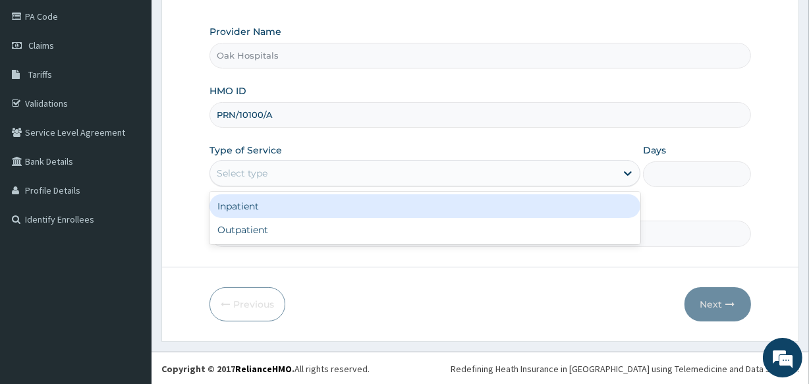
click at [395, 178] on div "Select type" at bounding box center [413, 173] width 406 height 21
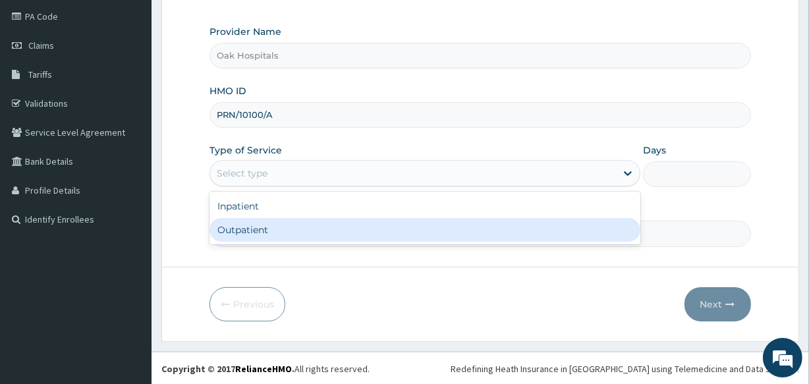
click at [398, 234] on div "Outpatient" at bounding box center [424, 230] width 431 height 24
type input "1"
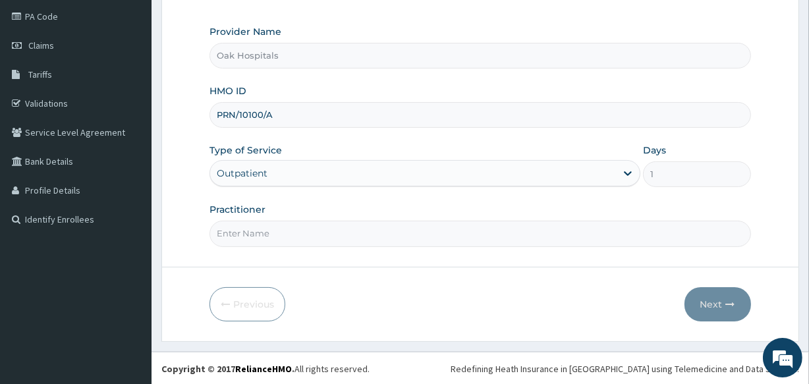
click at [398, 234] on input "Practitioner" at bounding box center [479, 234] width 541 height 26
type input "[PERSON_NAME]"
click at [710, 296] on button "Next" at bounding box center [717, 304] width 67 height 34
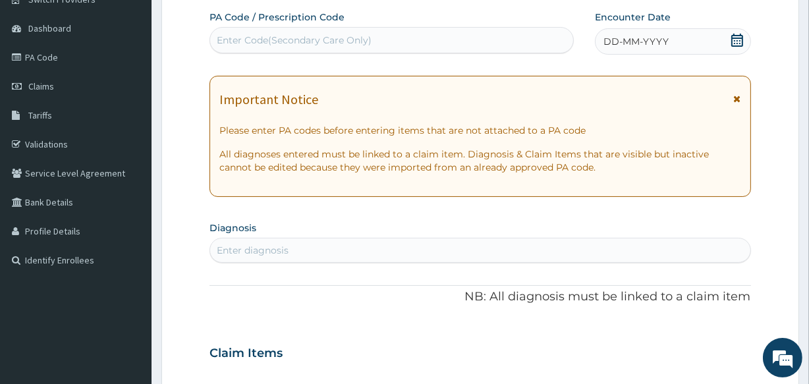
scroll to position [96, 0]
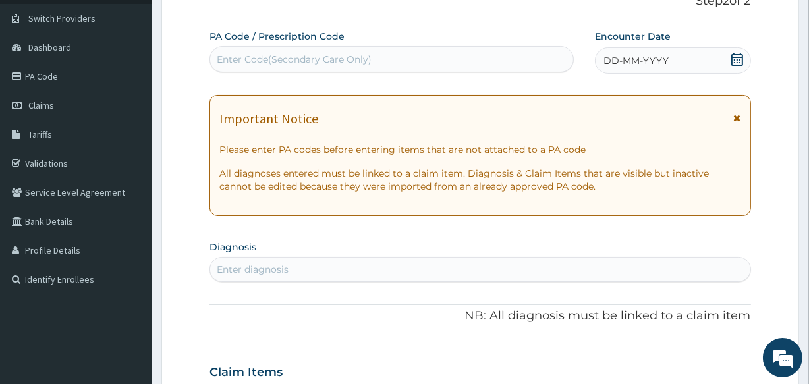
click at [433, 66] on div "Enter Code(Secondary Care Only)" at bounding box center [391, 59] width 362 height 21
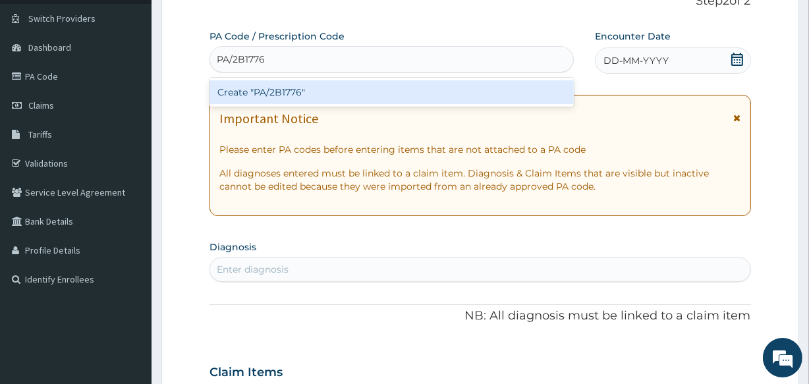
type input "PA/2B1776"
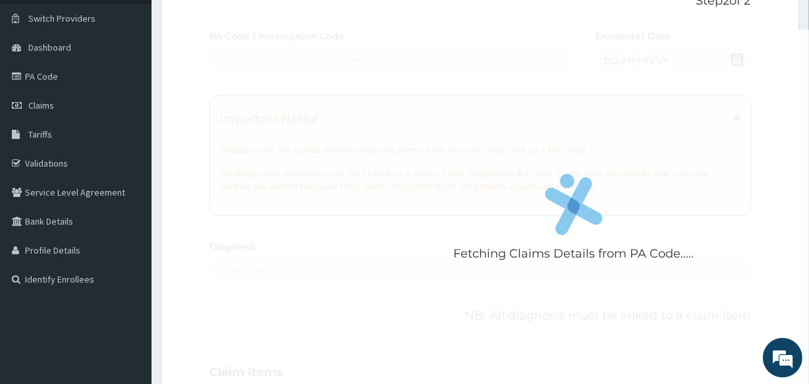
click at [612, 59] on div "Fetching Claims Details from PA Code..... PA Code / Prescription Code Enter Cod…" at bounding box center [479, 370] width 541 height 681
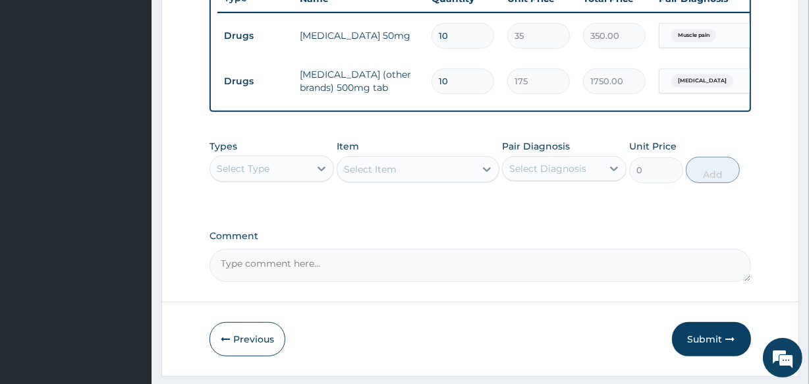
scroll to position [557, 0]
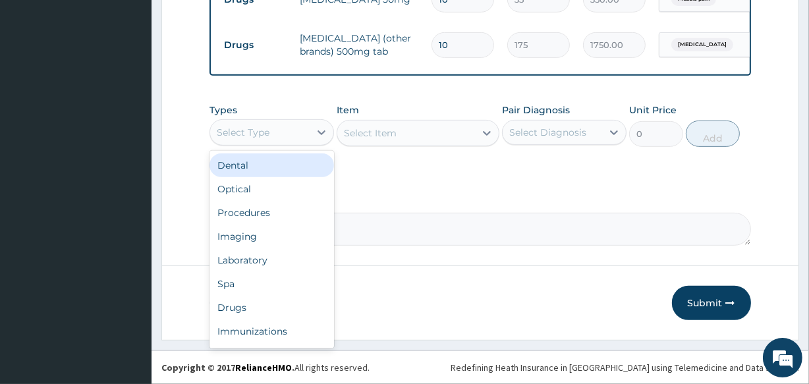
click at [284, 133] on div "Select Type" at bounding box center [259, 132] width 99 height 21
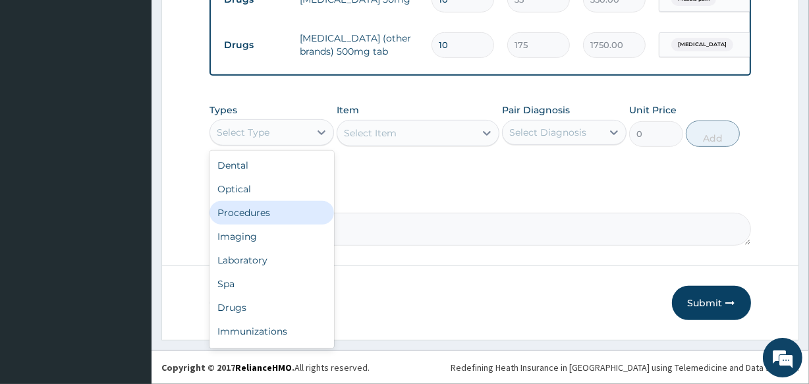
click at [298, 211] on div "Procedures" at bounding box center [271, 213] width 124 height 24
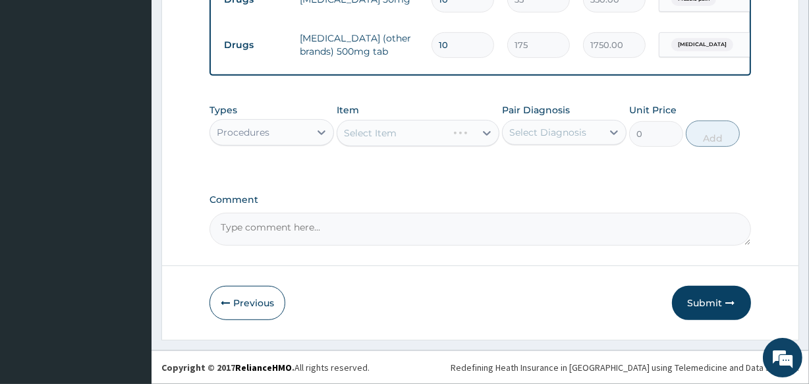
click at [521, 132] on div "Select Diagnosis" at bounding box center [547, 132] width 77 height 13
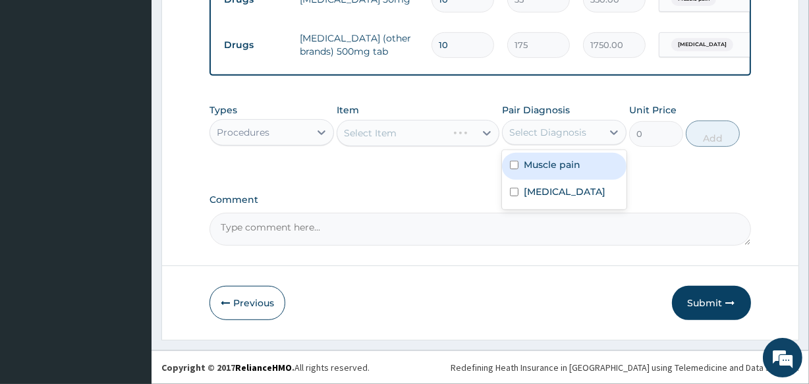
click at [533, 165] on label "Muscle pain" at bounding box center [551, 164] width 57 height 13
checkbox input "true"
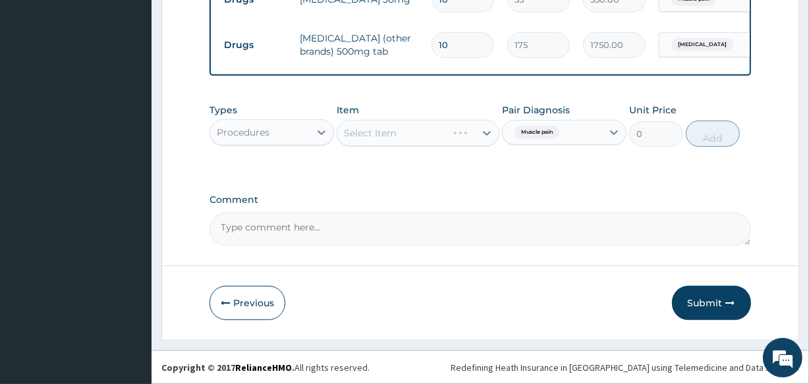
click at [424, 130] on div "Select Item" at bounding box center [417, 133] width 162 height 26
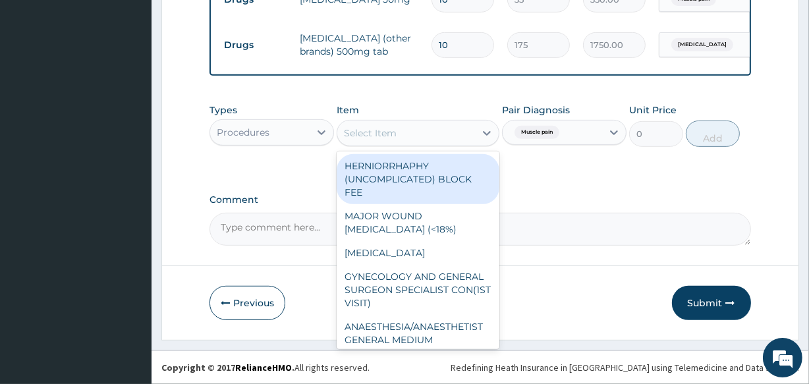
click at [439, 133] on div "Select Item" at bounding box center [405, 132] width 137 height 21
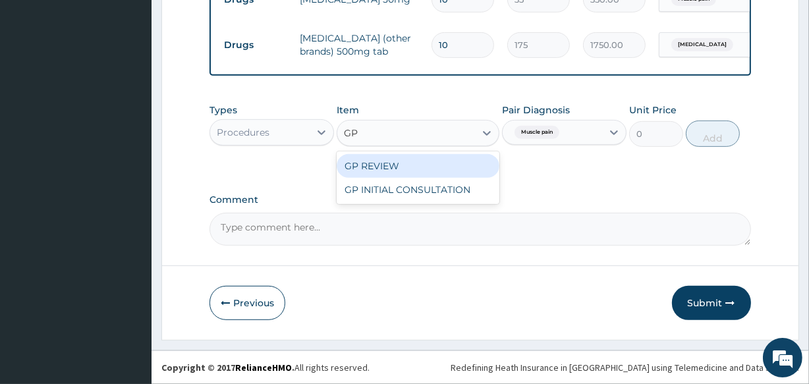
type input "GP"
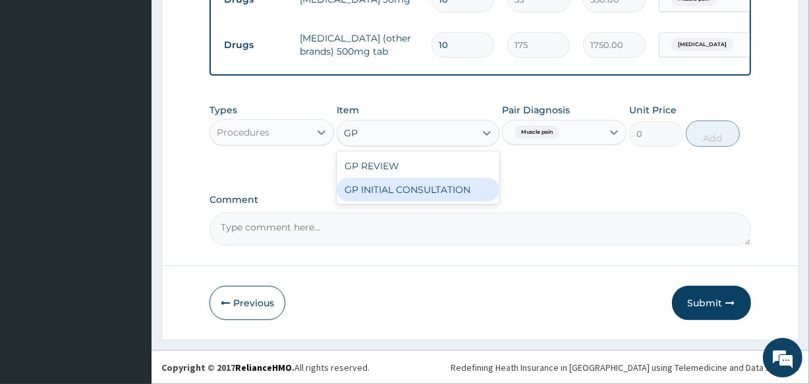
click at [446, 196] on div "GP INITIAL CONSULTATION" at bounding box center [417, 190] width 162 height 24
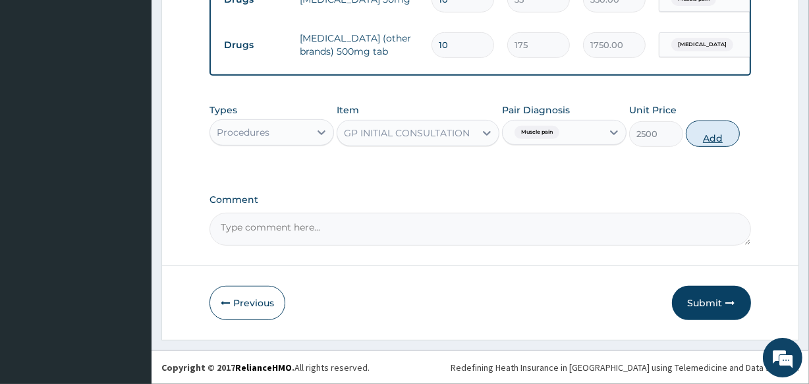
click at [712, 138] on button "Add" at bounding box center [712, 133] width 54 height 26
type input "0"
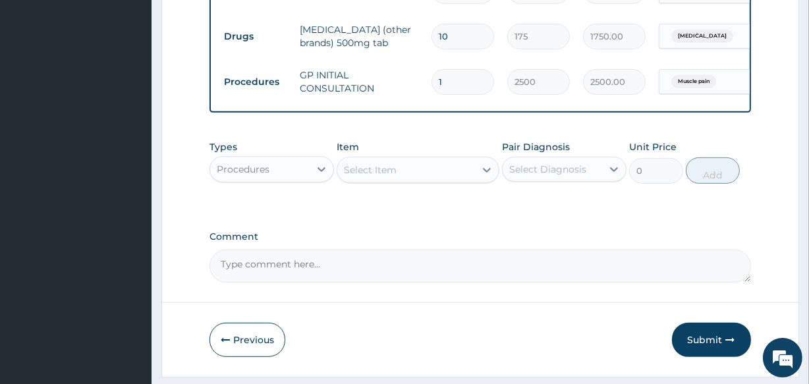
click at [309, 180] on div "Procedures" at bounding box center [259, 169] width 99 height 21
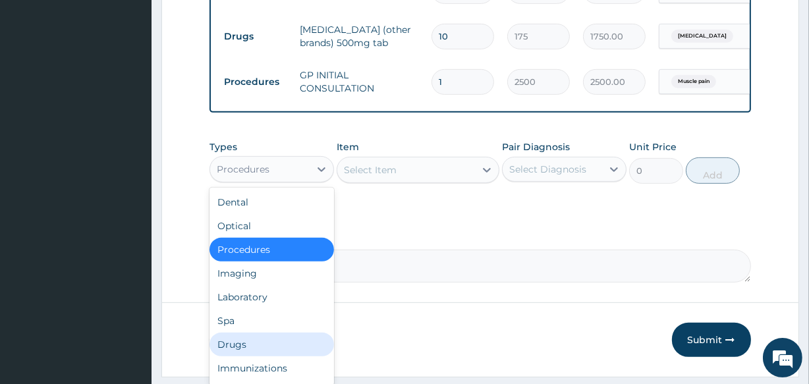
click at [288, 349] on div "Drugs" at bounding box center [271, 345] width 124 height 24
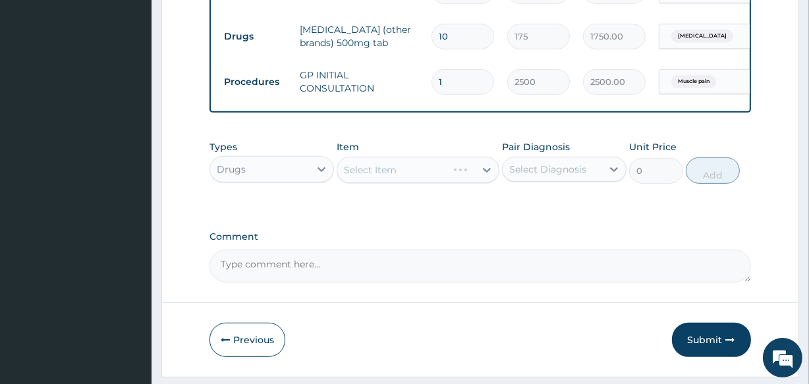
click at [559, 176] on div "Select Diagnosis" at bounding box center [547, 169] width 77 height 13
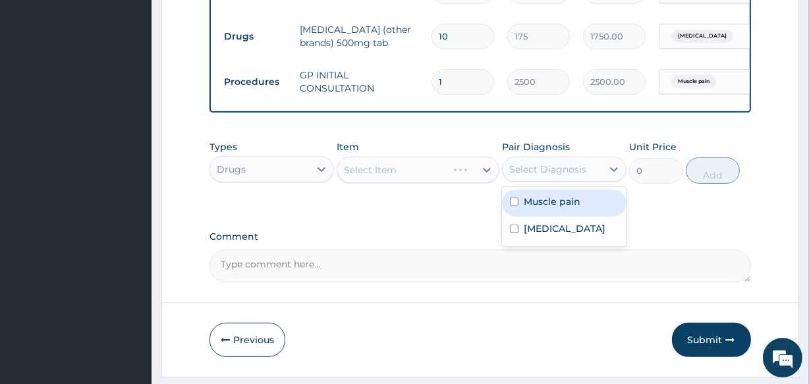
click at [552, 208] on label "Muscle pain" at bounding box center [551, 201] width 57 height 13
checkbox input "true"
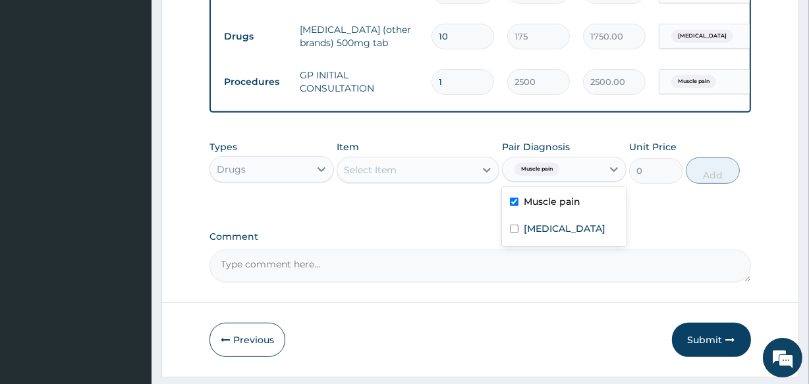
click at [377, 176] on div "Select Item" at bounding box center [370, 169] width 53 height 13
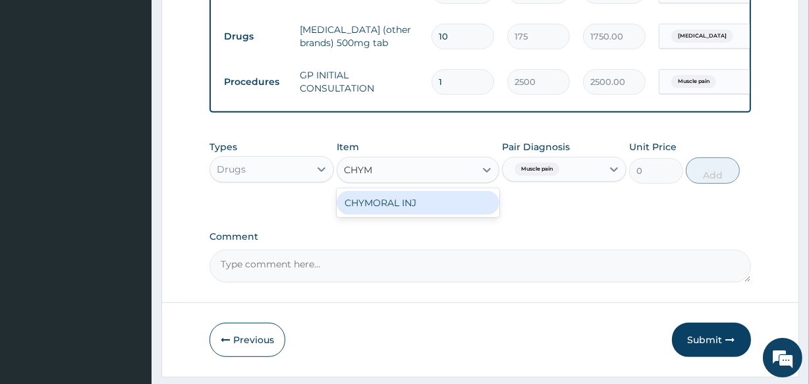
type input "CHYMO"
click at [379, 214] on div "CHYMORAL INJ" at bounding box center [417, 203] width 162 height 24
type input "560"
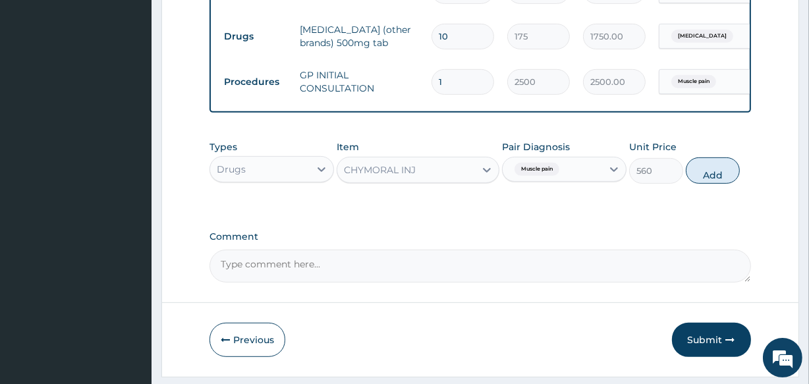
click at [398, 173] on div "CHYMORAL INJ" at bounding box center [380, 169] width 72 height 13
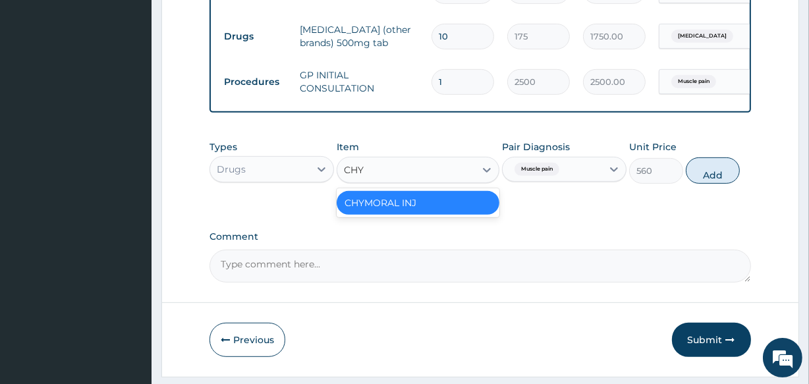
scroll to position [0, 0]
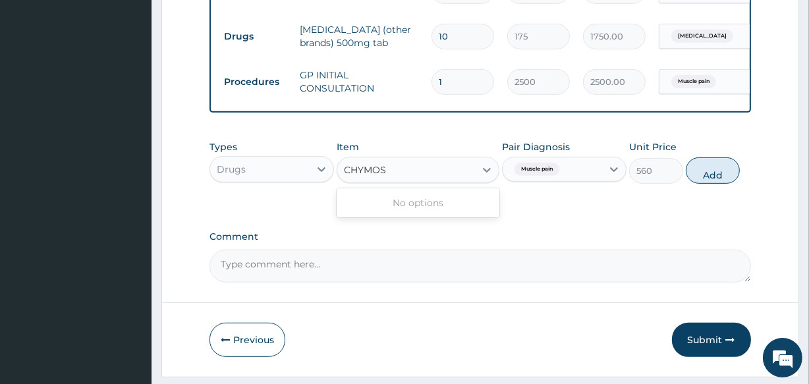
type input "CHYMO"
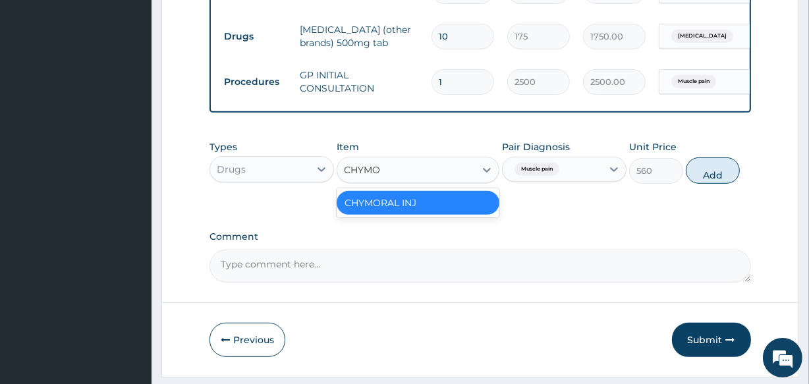
click at [402, 209] on div "CHYMORAL INJ" at bounding box center [417, 203] width 162 height 24
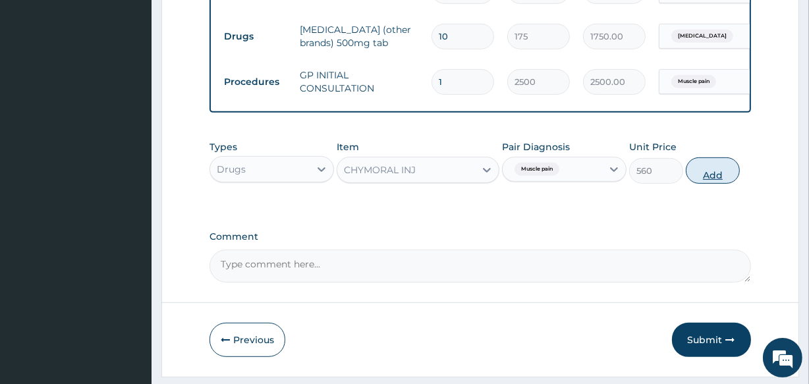
click at [704, 180] on button "Add" at bounding box center [712, 170] width 54 height 26
type input "0"
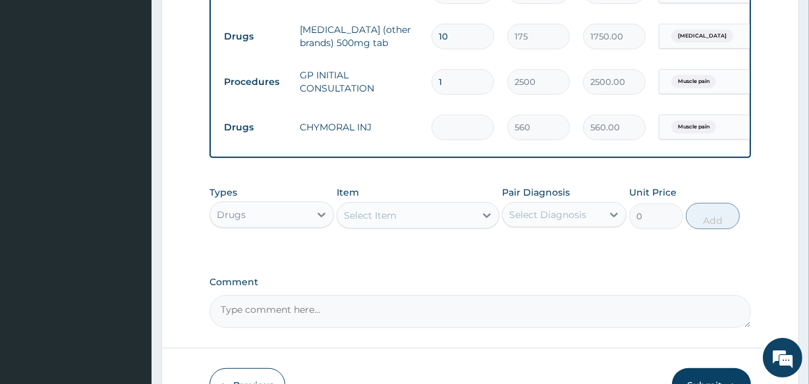
type input "0.00"
type input "3"
type input "1680.00"
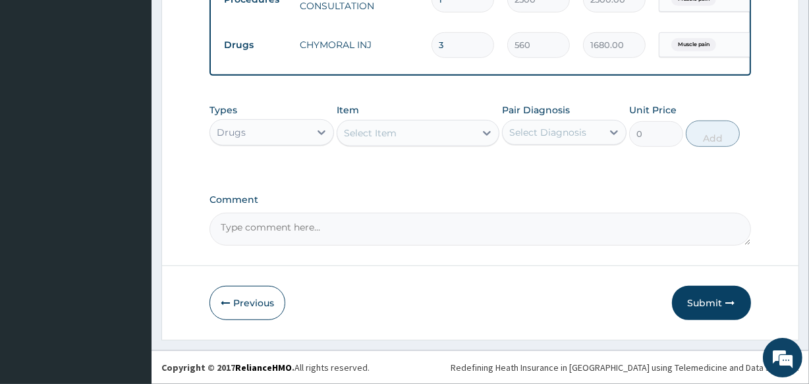
scroll to position [648, 0]
type input "3"
click at [708, 302] on button "Submit" at bounding box center [711, 303] width 79 height 34
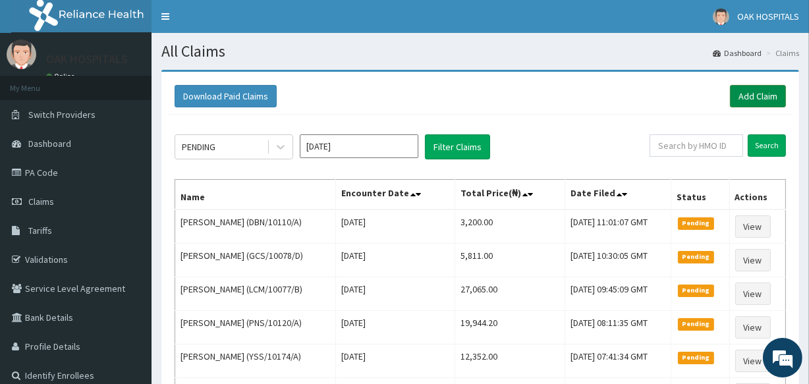
click at [759, 103] on link "Add Claim" at bounding box center [758, 96] width 56 height 22
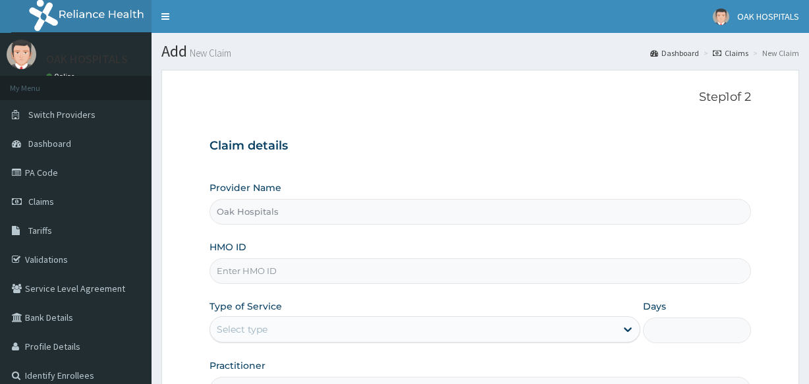
click at [349, 258] on input "HMO ID" at bounding box center [479, 271] width 541 height 26
click at [294, 258] on input "HMO ID" at bounding box center [479, 271] width 541 height 26
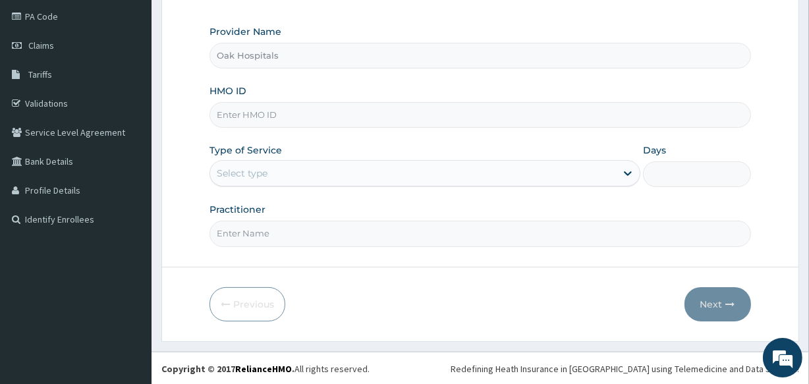
click at [268, 111] on input "HMO ID" at bounding box center [479, 115] width 541 height 26
type input "DFD/10003/A"
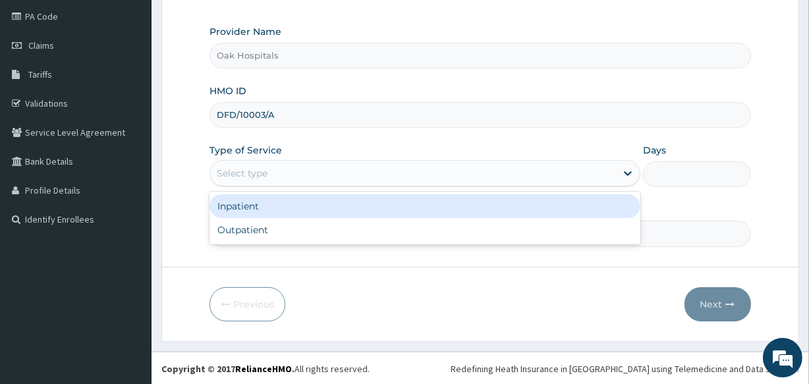
click at [280, 178] on div "Select type" at bounding box center [413, 173] width 406 height 21
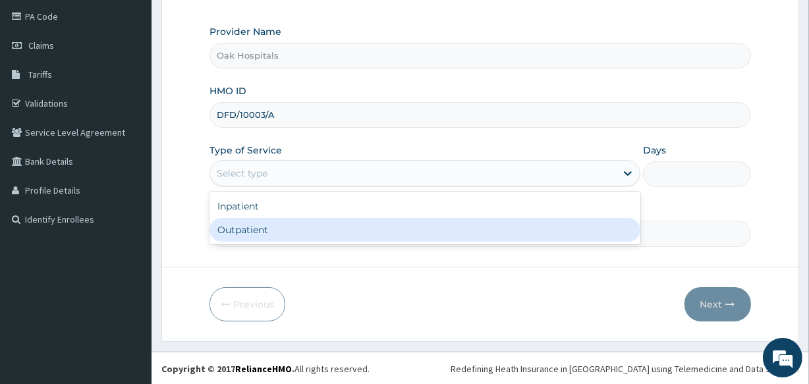
click at [285, 233] on div "Outpatient" at bounding box center [424, 230] width 431 height 24
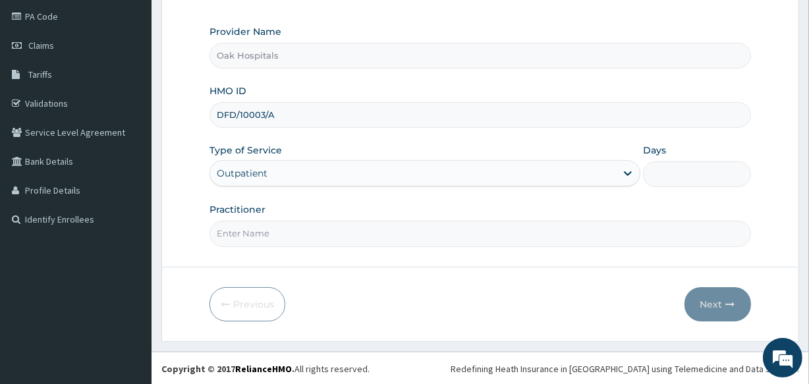
type input "1"
click at [285, 233] on input "Practitioner" at bounding box center [479, 234] width 541 height 26
type input "DR JAMES"
click at [724, 306] on button "Next" at bounding box center [717, 304] width 67 height 34
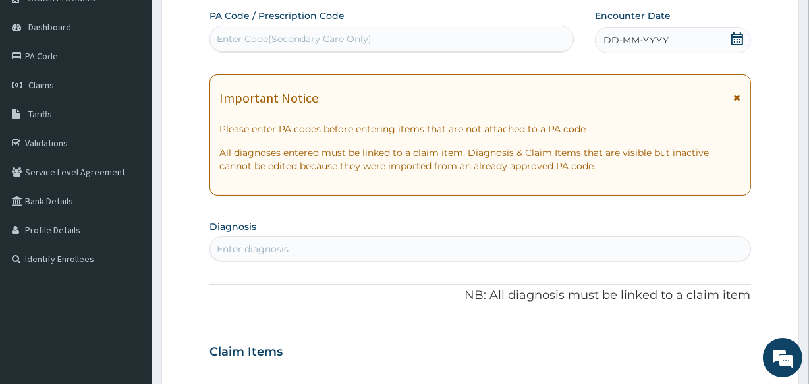
scroll to position [96, 0]
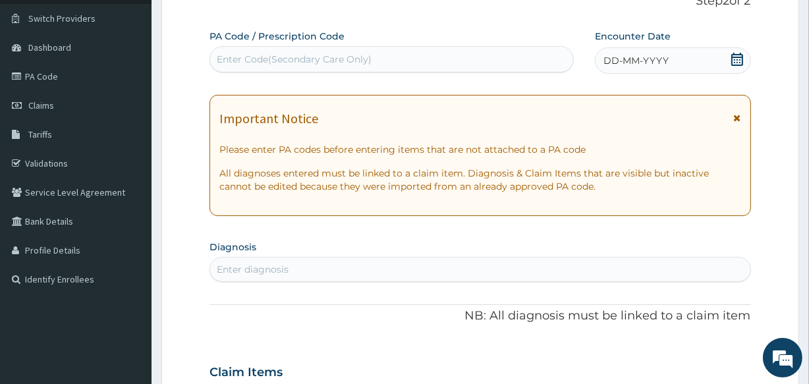
click at [638, 59] on span "DD-MM-YYYY" at bounding box center [635, 60] width 65 height 13
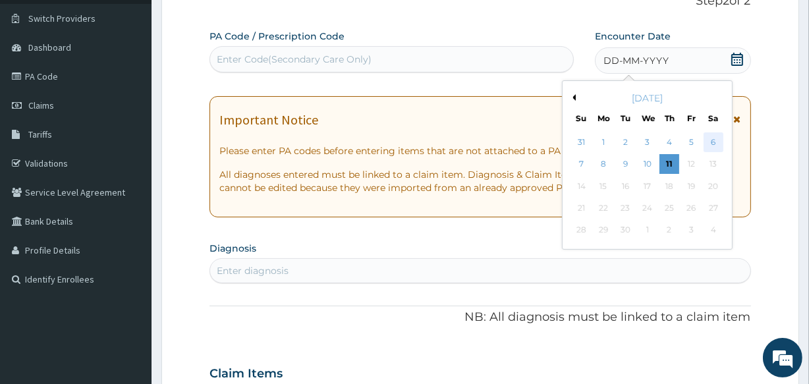
click at [711, 138] on div "6" at bounding box center [713, 142] width 20 height 20
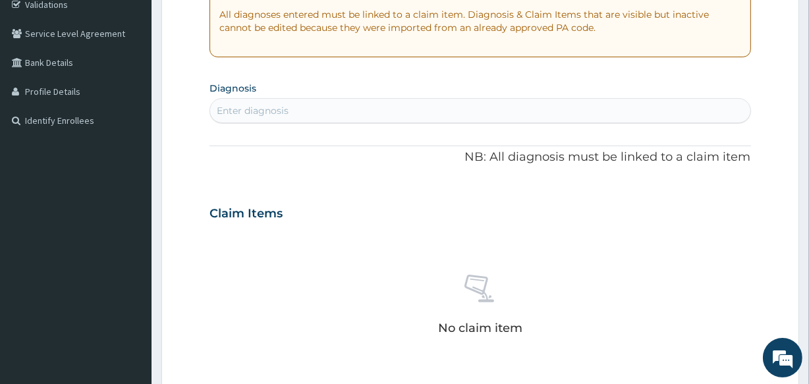
scroll to position [276, 0]
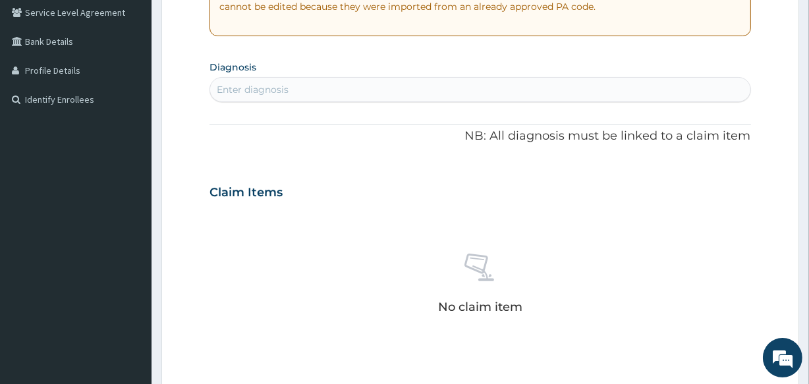
click at [385, 93] on div "Enter diagnosis" at bounding box center [479, 89] width 539 height 21
type input "MALAR"
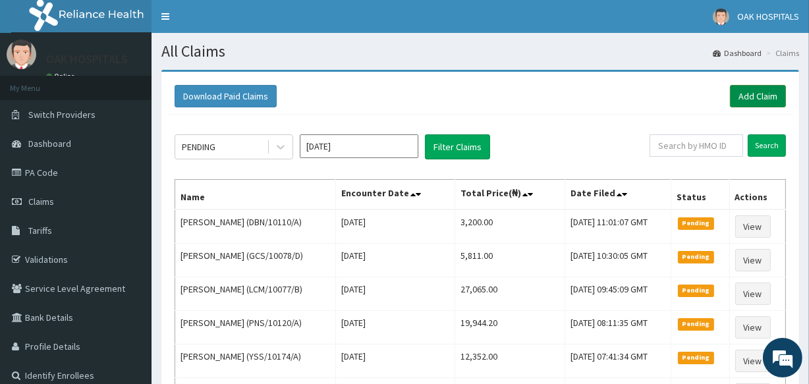
click at [747, 102] on link "Add Claim" at bounding box center [758, 96] width 56 height 22
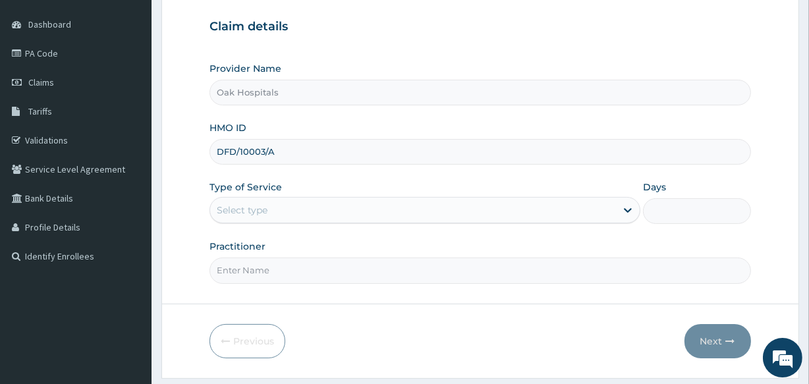
type input "DFD/10003/A"
click at [296, 203] on div "Select type" at bounding box center [413, 210] width 406 height 21
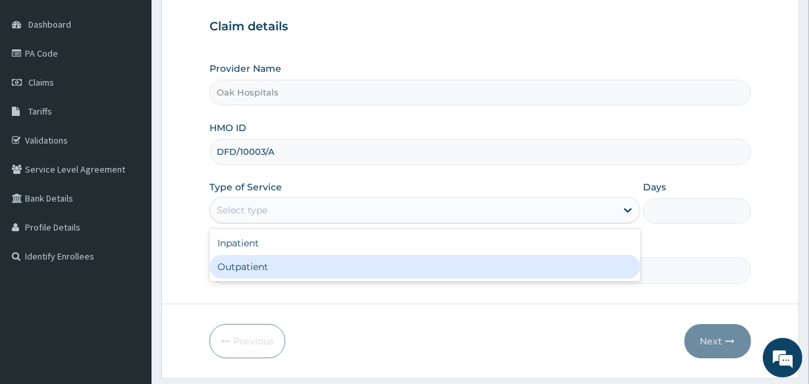
click at [291, 266] on div "Outpatient" at bounding box center [424, 267] width 431 height 24
type input "1"
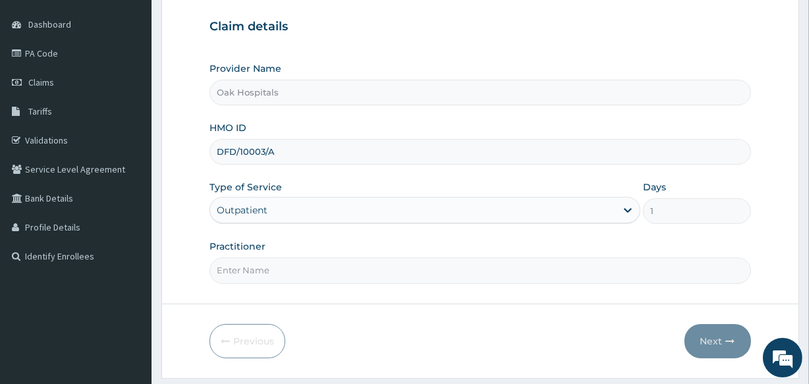
click at [291, 266] on input "Practitioner" at bounding box center [479, 270] width 541 height 26
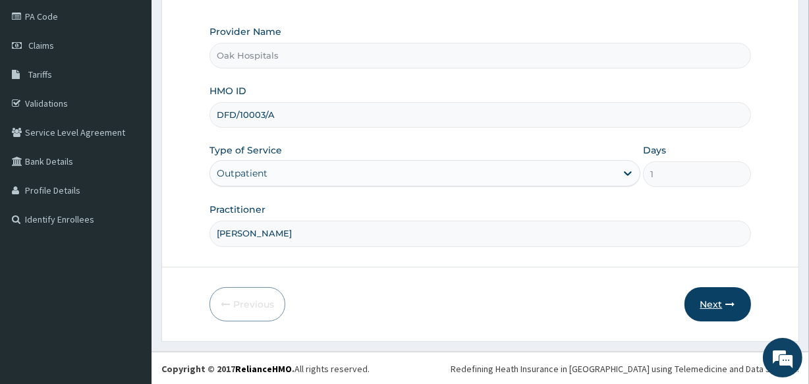
type input "[PERSON_NAME]"
click at [726, 304] on icon "button" at bounding box center [730, 304] width 9 height 9
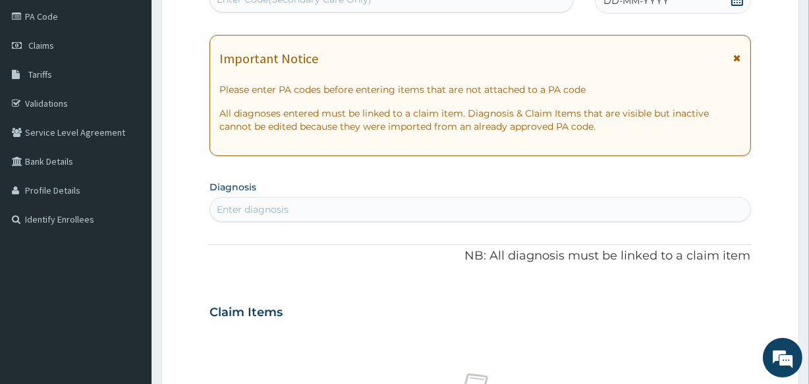
click at [653, 4] on span "DD-MM-YYYY" at bounding box center [635, 0] width 65 height 13
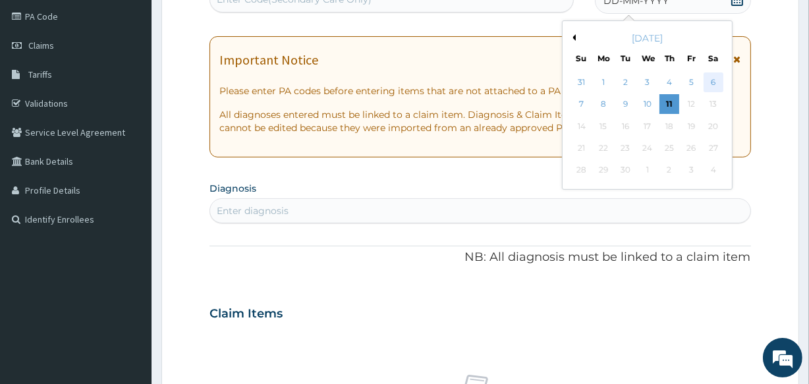
click at [715, 81] on div "6" at bounding box center [713, 82] width 20 height 20
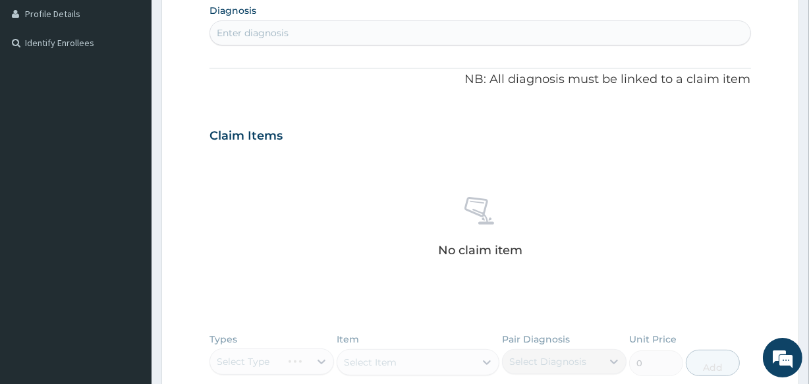
scroll to position [336, 0]
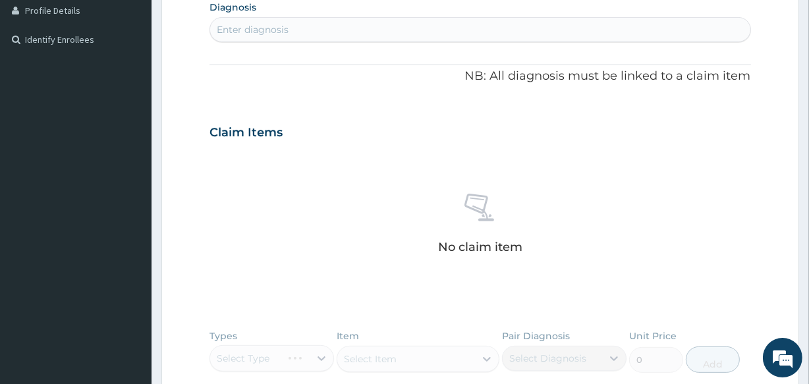
click at [446, 34] on div "Enter diagnosis" at bounding box center [479, 29] width 539 height 21
type input "MALARI"
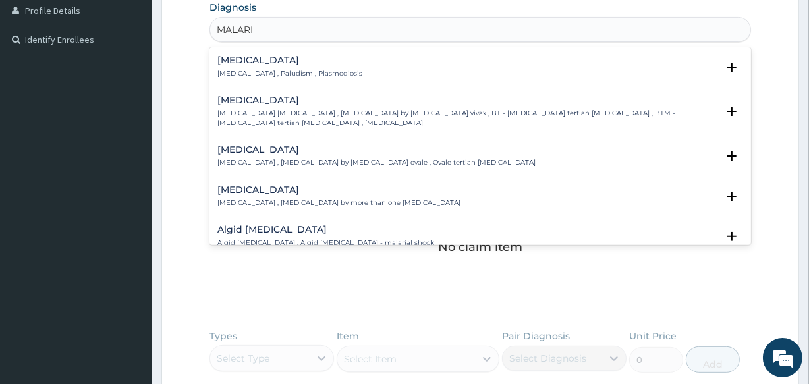
click at [286, 67] on div "Malaria Malaria , Paludism , Plasmodiosis" at bounding box center [289, 66] width 145 height 23
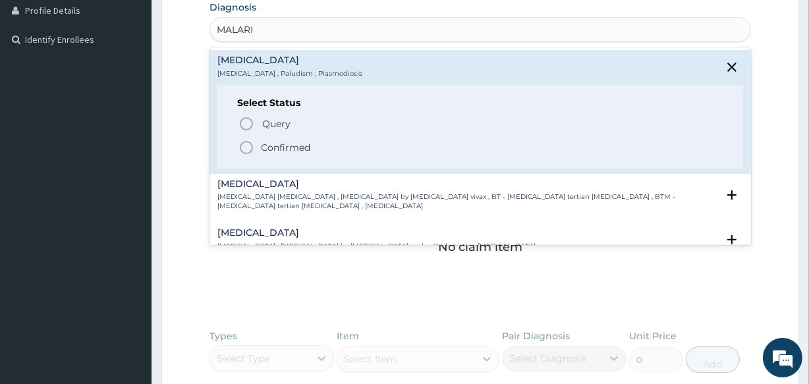
click at [279, 144] on p "Confirmed" at bounding box center [285, 147] width 49 height 13
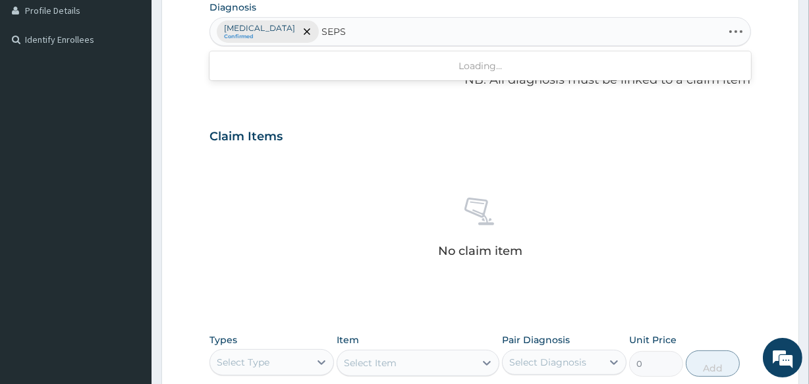
type input "SEPSI"
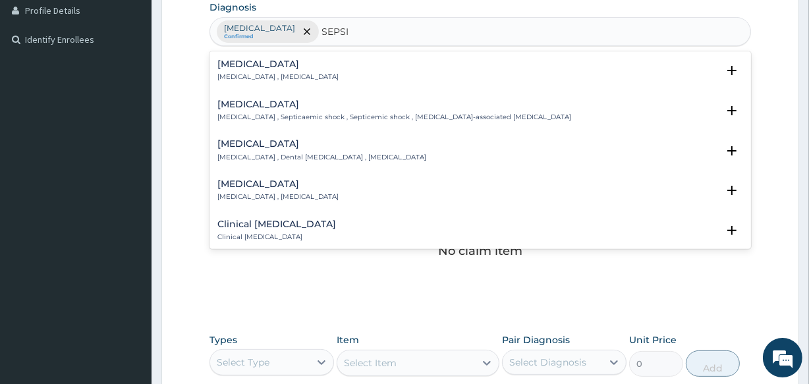
click at [257, 72] on p "Systemic infection , Sepsis" at bounding box center [277, 76] width 121 height 9
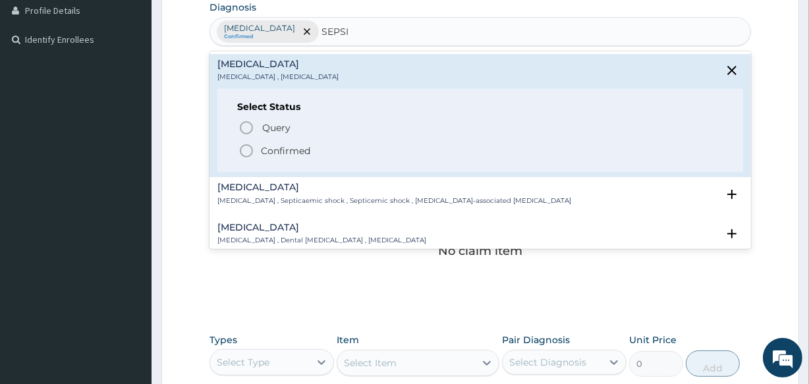
click at [273, 152] on p "Confirmed" at bounding box center [285, 150] width 49 height 13
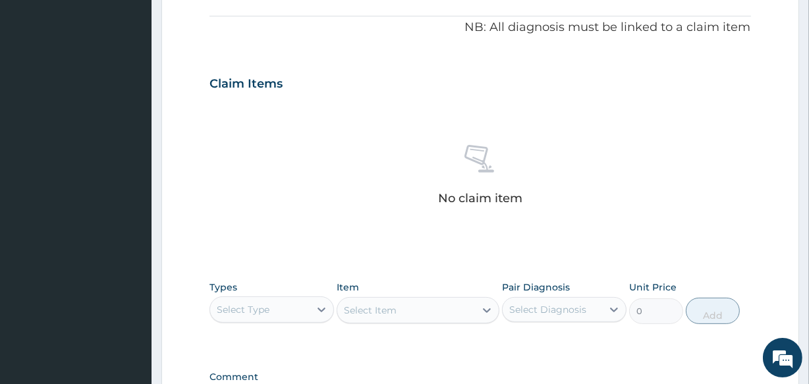
scroll to position [565, 0]
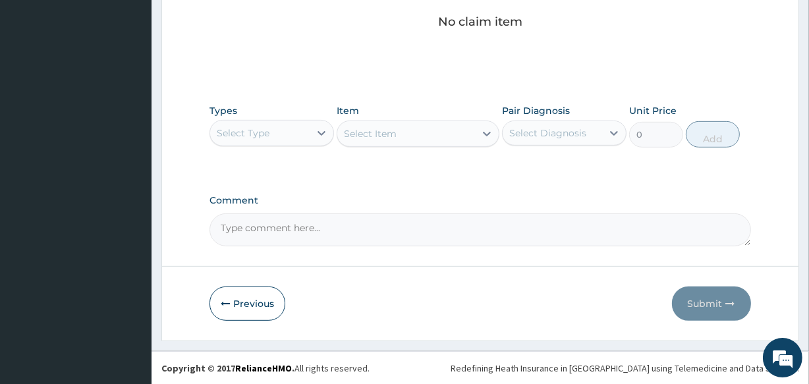
click at [261, 131] on div "Select Type" at bounding box center [243, 132] width 53 height 13
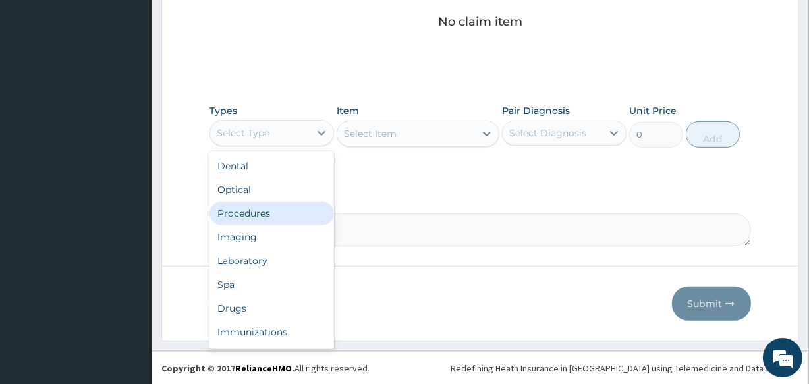
click at [271, 207] on div "Procedures" at bounding box center [271, 213] width 124 height 24
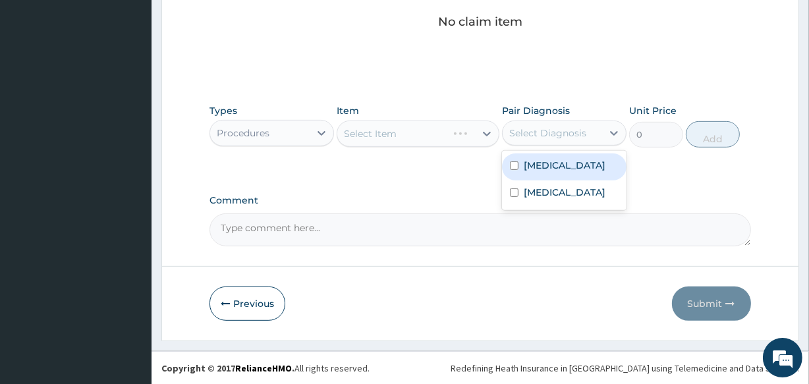
click at [543, 127] on div "Select Diagnosis" at bounding box center [547, 132] width 77 height 13
click at [552, 161] on label "Malaria" at bounding box center [564, 165] width 82 height 13
checkbox input "true"
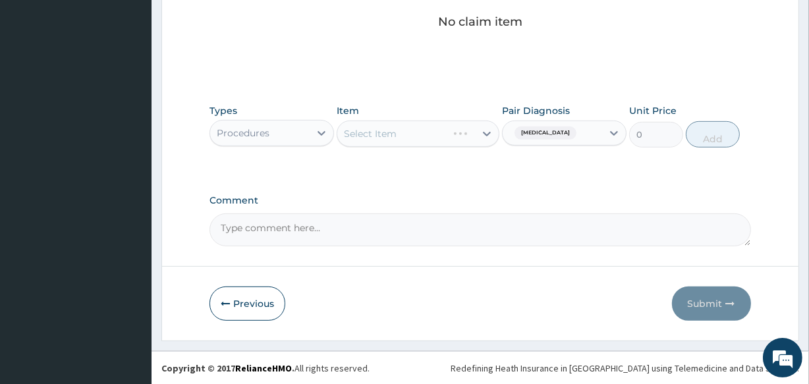
click at [408, 138] on div "Select Item" at bounding box center [417, 133] width 162 height 26
click at [410, 125] on div "Select Item" at bounding box center [417, 133] width 162 height 26
click at [414, 134] on div "Select Item" at bounding box center [405, 133] width 137 height 21
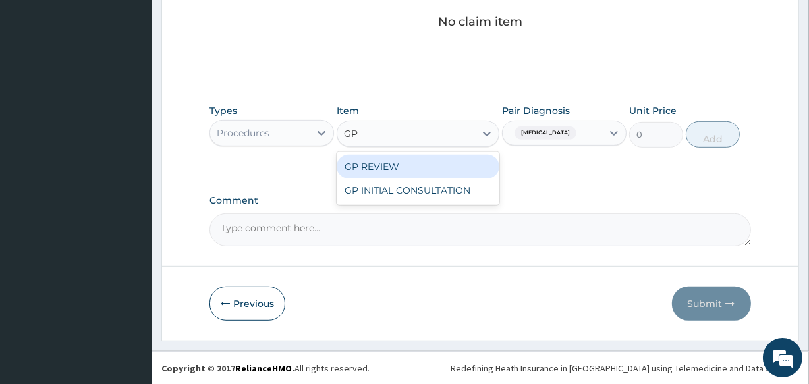
type input "GP"
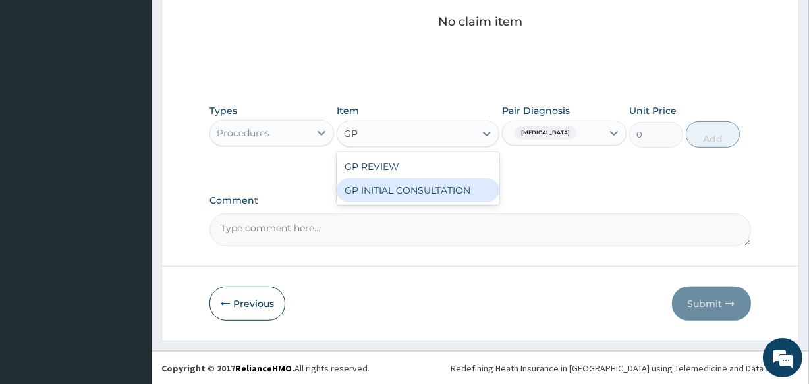
click at [457, 186] on div "GP INITIAL CONSULTATION" at bounding box center [417, 190] width 162 height 24
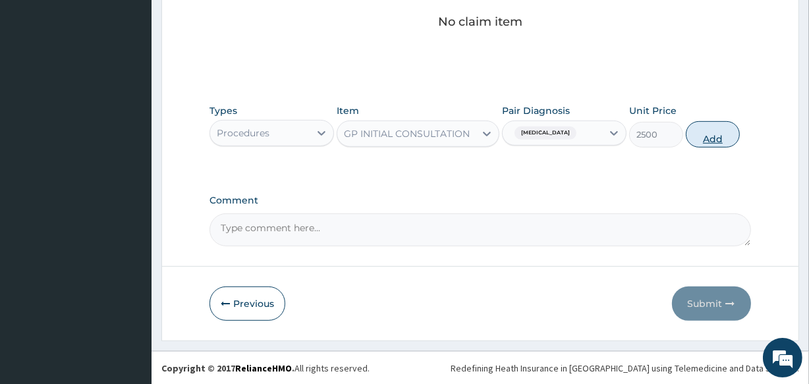
click at [705, 136] on button "Add" at bounding box center [712, 134] width 54 height 26
type input "0"
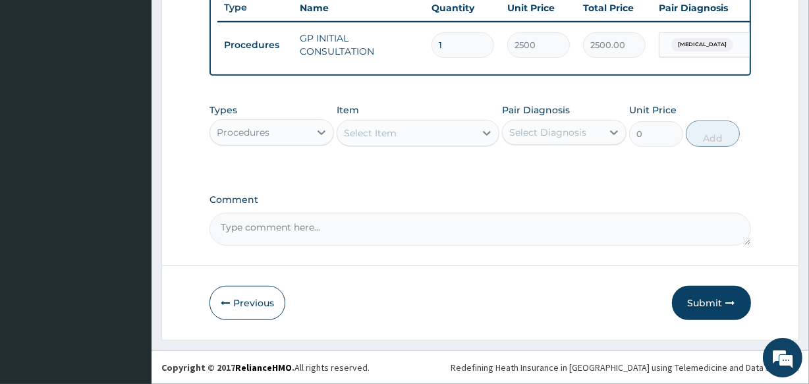
scroll to position [511, 0]
click at [311, 130] on div at bounding box center [321, 132] width 24 height 24
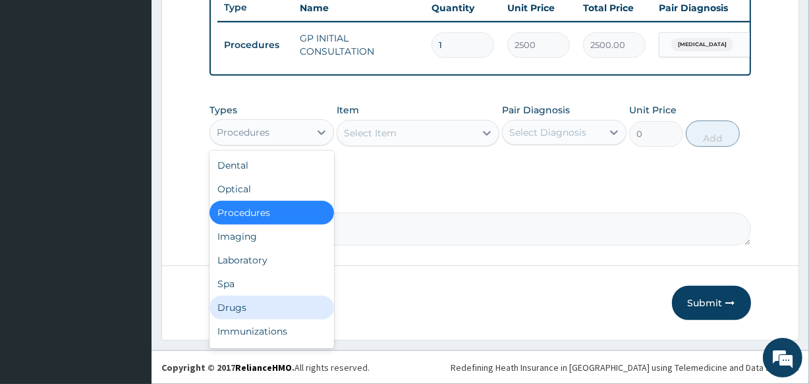
click at [254, 309] on div "Drugs" at bounding box center [271, 308] width 124 height 24
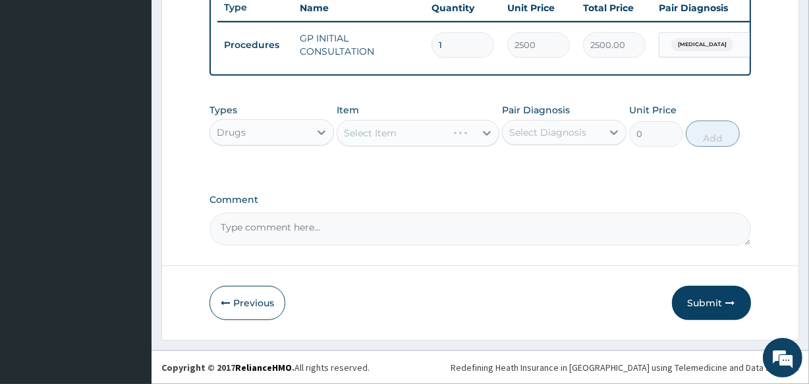
click at [537, 138] on div "Select Diagnosis" at bounding box center [547, 132] width 77 height 13
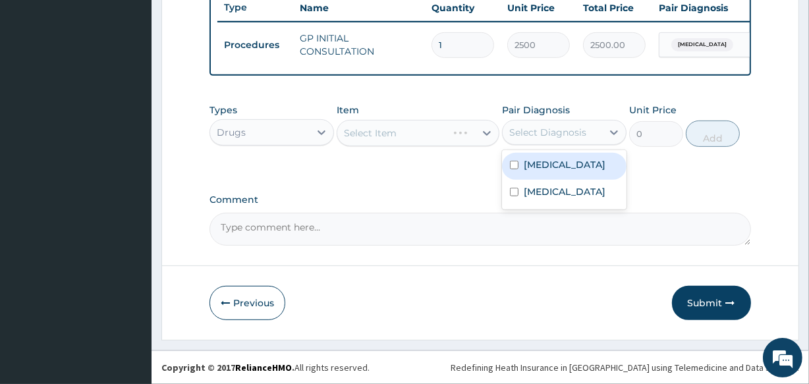
click at [528, 168] on label "[MEDICAL_DATA]" at bounding box center [564, 164] width 82 height 13
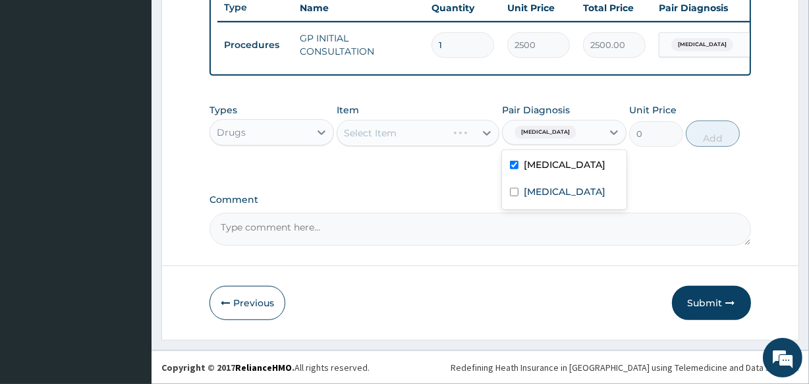
click at [531, 164] on label "[MEDICAL_DATA]" at bounding box center [564, 164] width 82 height 13
checkbox input "false"
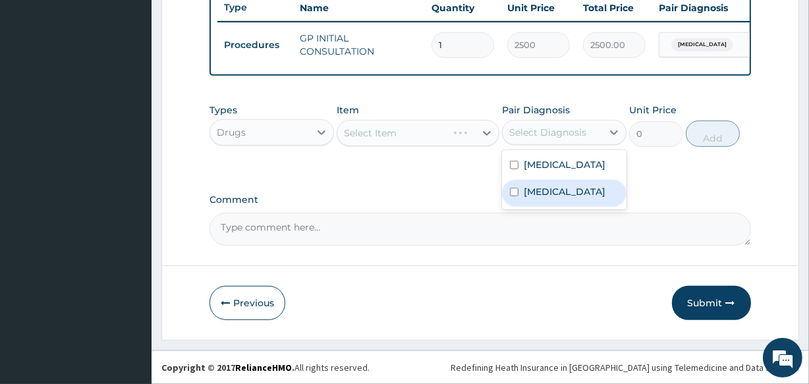
drag, startPoint x: 531, startPoint y: 204, endPoint x: 529, endPoint y: 195, distance: 9.4
click at [530, 203] on div "[MEDICAL_DATA]" at bounding box center [564, 193] width 124 height 27
checkbox input "true"
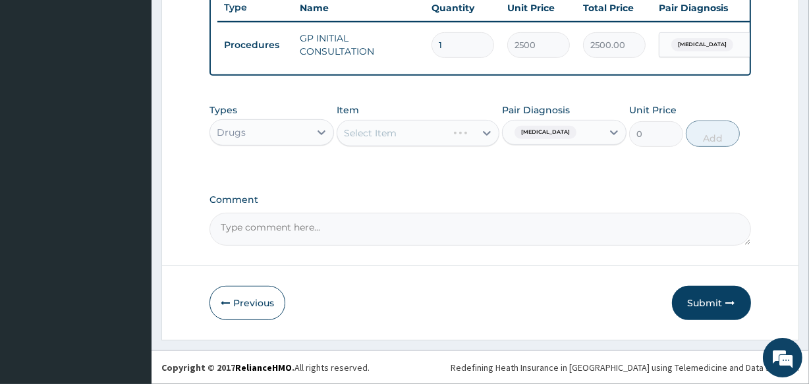
click at [439, 135] on div "Select Item" at bounding box center [417, 133] width 162 height 26
click at [433, 135] on div "Select Item" at bounding box center [405, 132] width 137 height 21
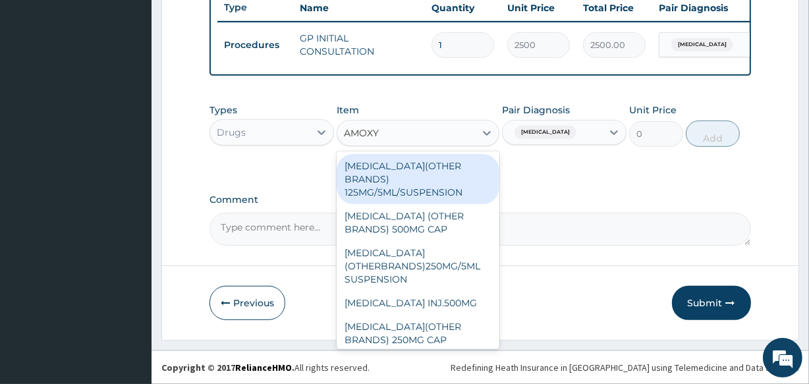
type input "AMOXYC"
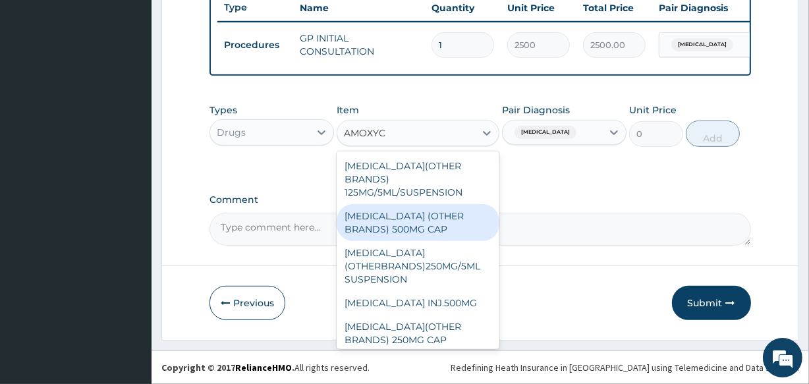
click at [403, 224] on div "[MEDICAL_DATA] (OTHER BRANDS) 500MG CAP" at bounding box center [417, 222] width 162 height 37
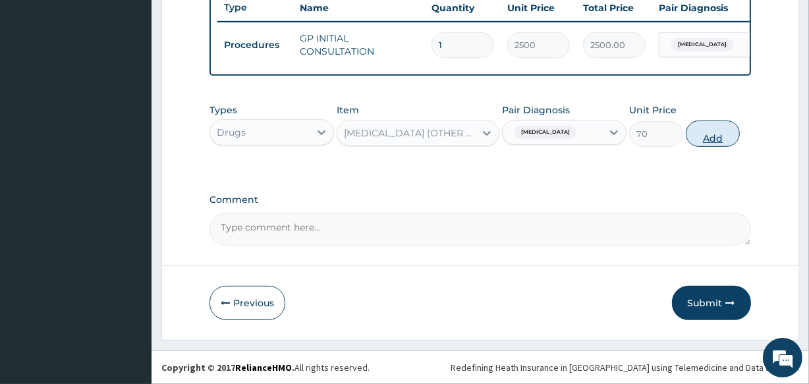
click at [705, 138] on button "Add" at bounding box center [712, 133] width 54 height 26
type input "0"
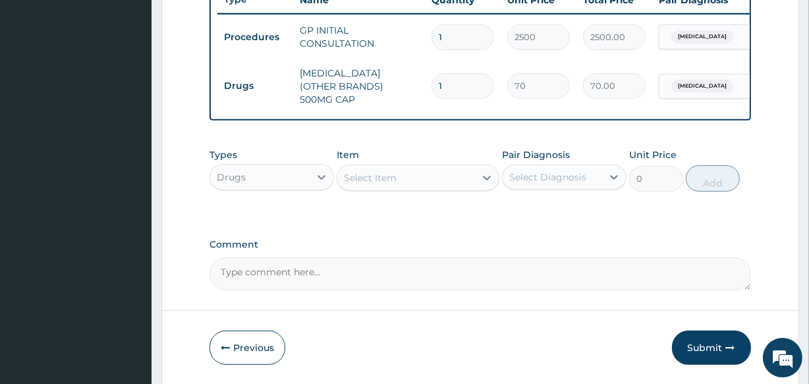
type input "15"
type input "1050.00"
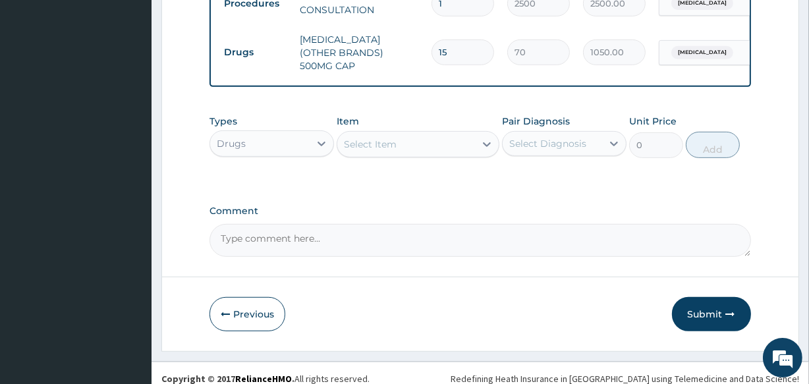
scroll to position [557, 0]
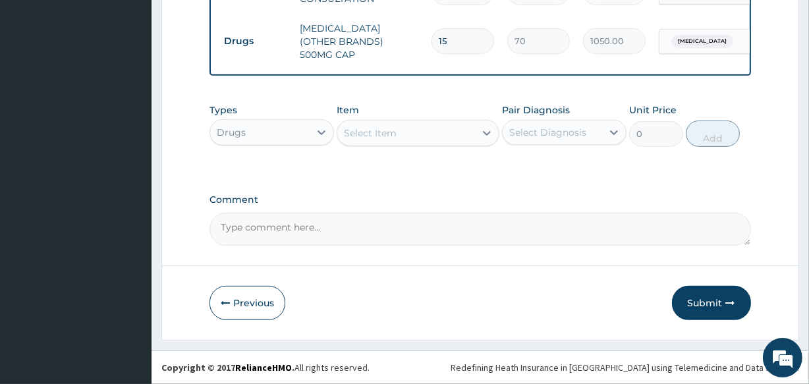
type input "15"
click at [429, 139] on div "Select Item" at bounding box center [405, 132] width 137 height 21
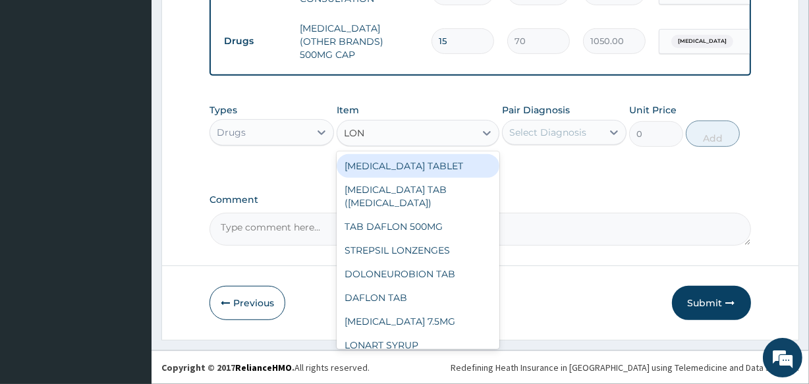
type input "[PERSON_NAME]"
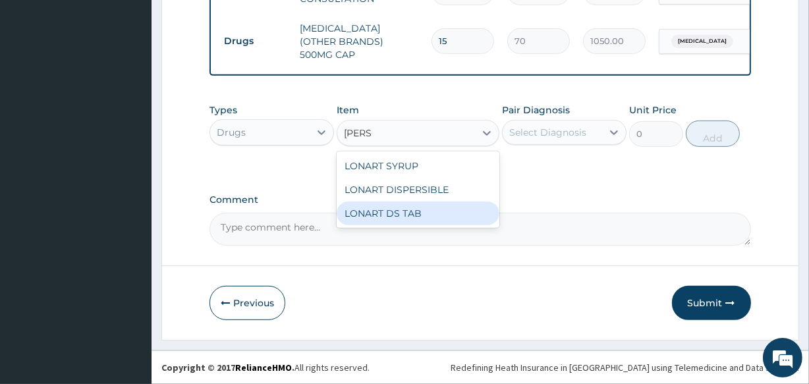
click at [448, 211] on div "LONART DS TAB" at bounding box center [417, 213] width 162 height 24
type input "1400"
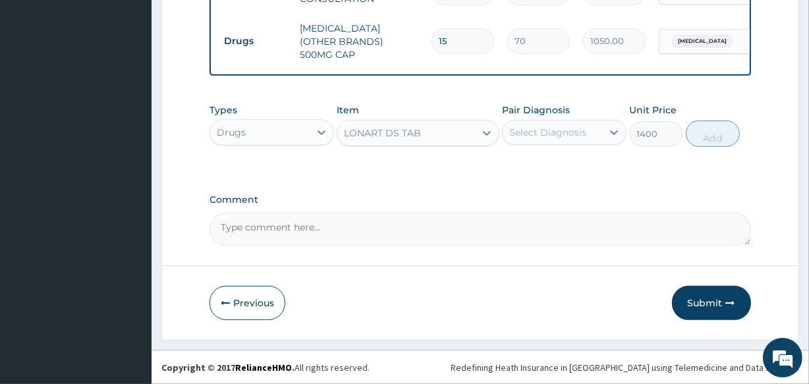
click at [572, 135] on div "Select Diagnosis" at bounding box center [547, 132] width 77 height 13
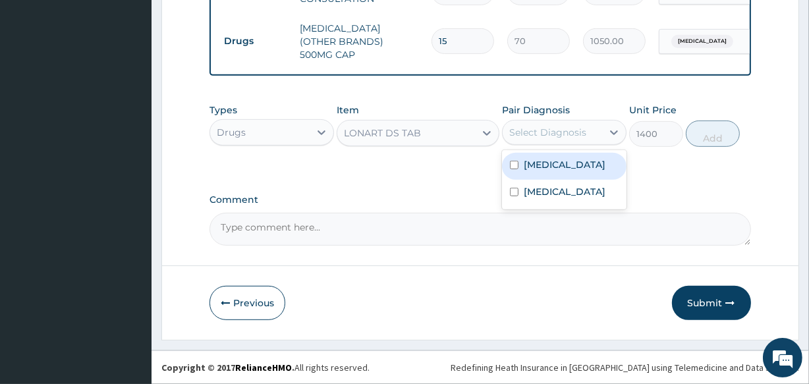
click at [542, 171] on div "[MEDICAL_DATA]" at bounding box center [564, 166] width 124 height 27
checkbox input "true"
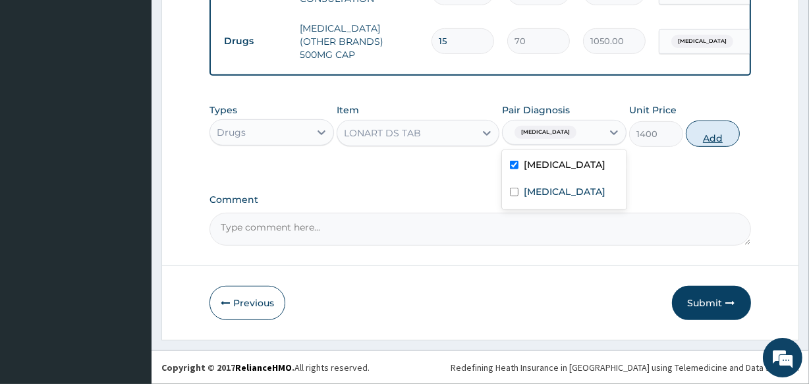
click at [708, 140] on button "Add" at bounding box center [712, 133] width 54 height 26
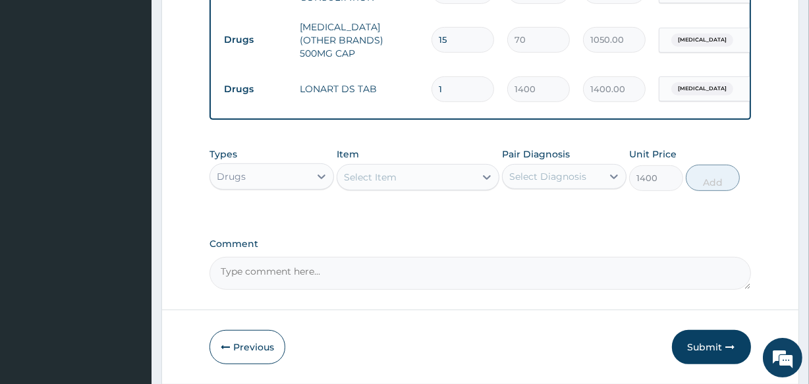
type input "0"
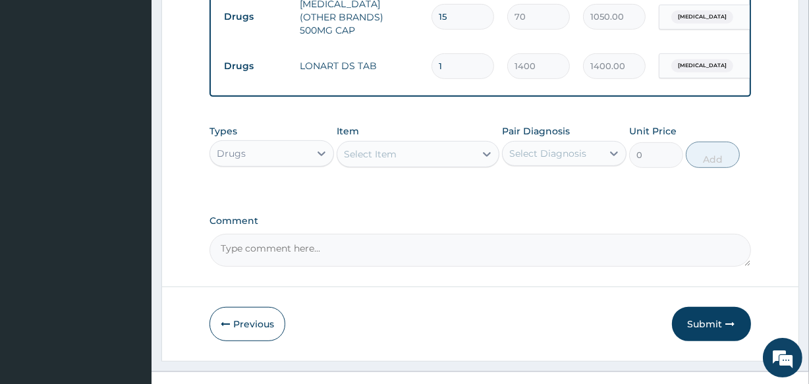
scroll to position [602, 0]
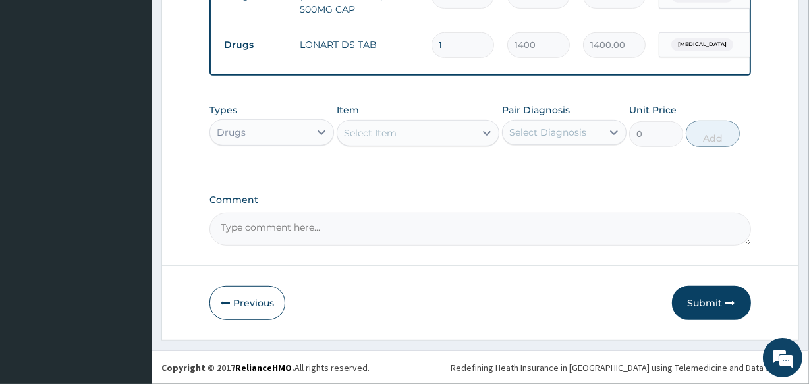
click at [426, 132] on div "Select Item" at bounding box center [405, 132] width 137 height 21
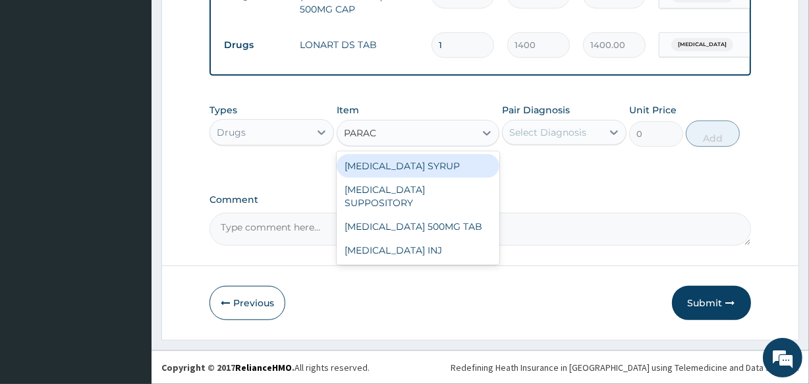
type input "PARACE"
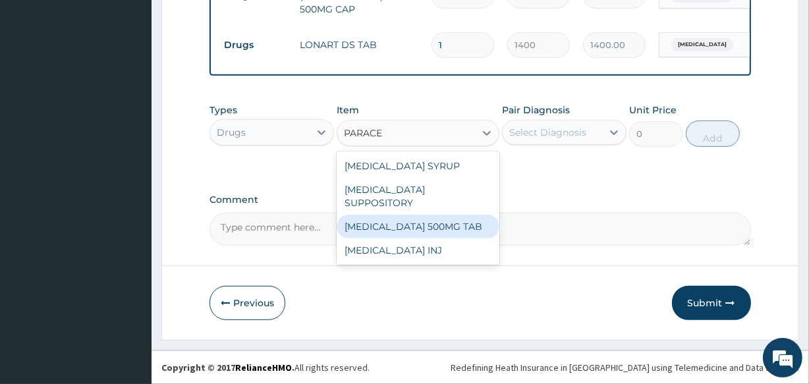
click at [456, 215] on div "[MEDICAL_DATA] 500MG TAB" at bounding box center [417, 227] width 162 height 24
type input "14"
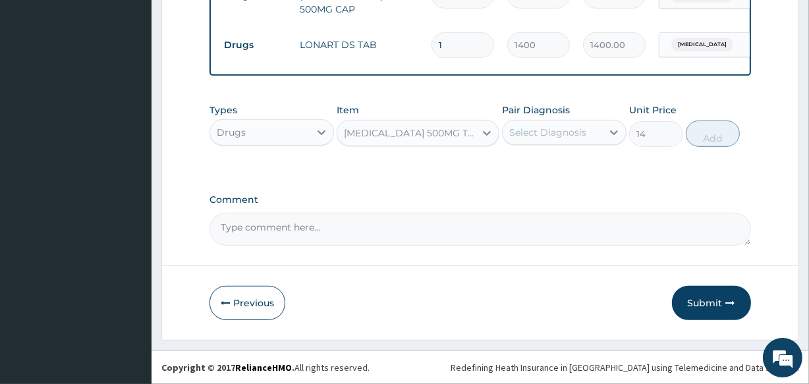
click at [543, 138] on div "Select Diagnosis" at bounding box center [547, 132] width 77 height 13
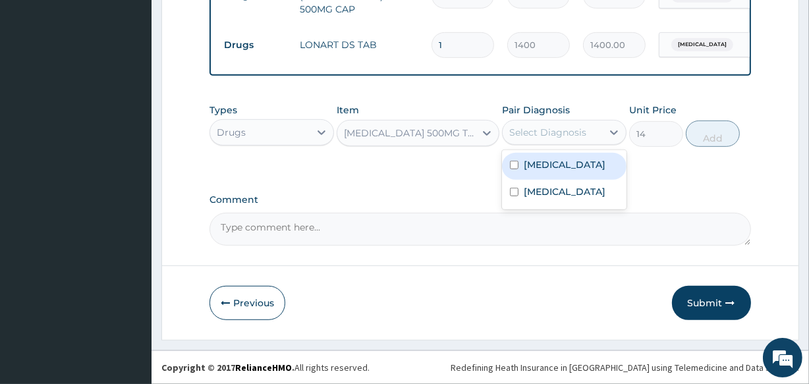
click at [548, 168] on label "[MEDICAL_DATA]" at bounding box center [564, 164] width 82 height 13
checkbox input "true"
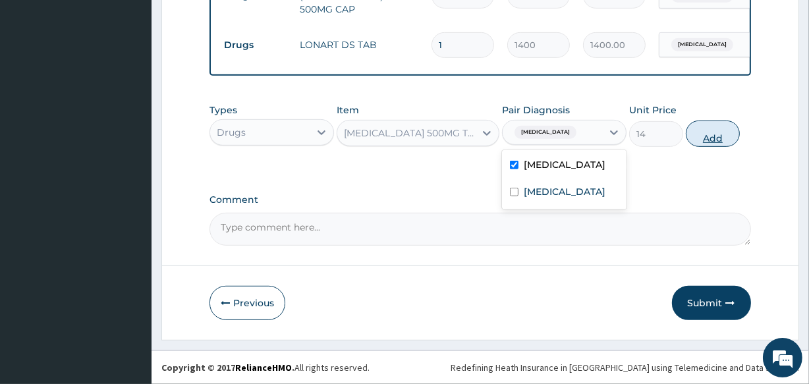
click at [707, 140] on button "Add" at bounding box center [712, 133] width 54 height 26
type input "0"
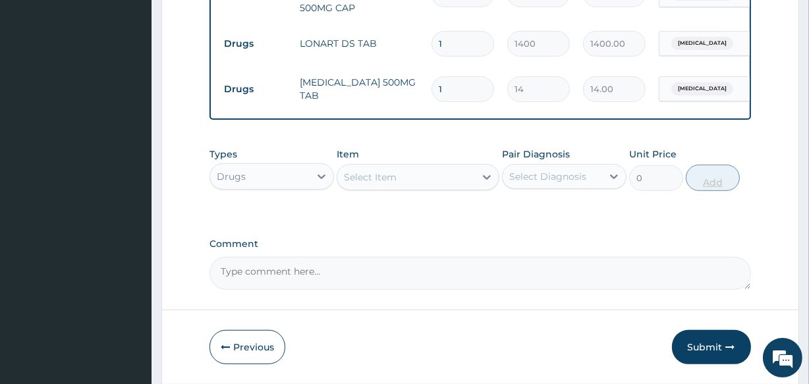
type input "18"
type input "252.00"
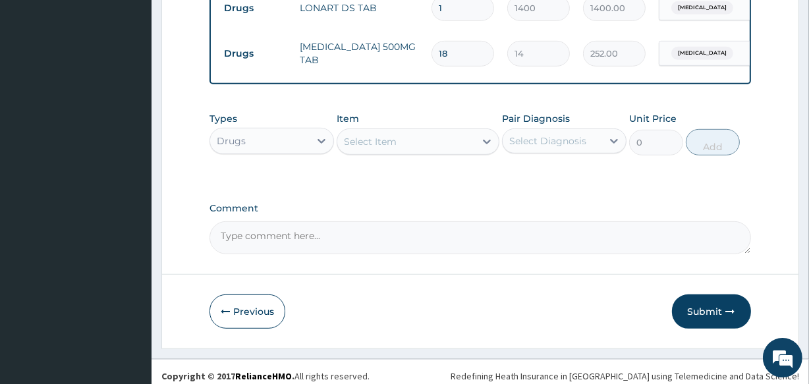
scroll to position [648, 0]
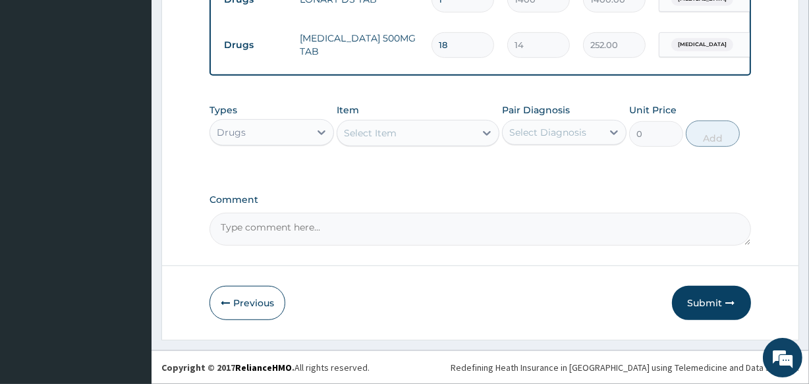
type input "18"
click at [466, 131] on div "Select Item" at bounding box center [405, 132] width 137 height 21
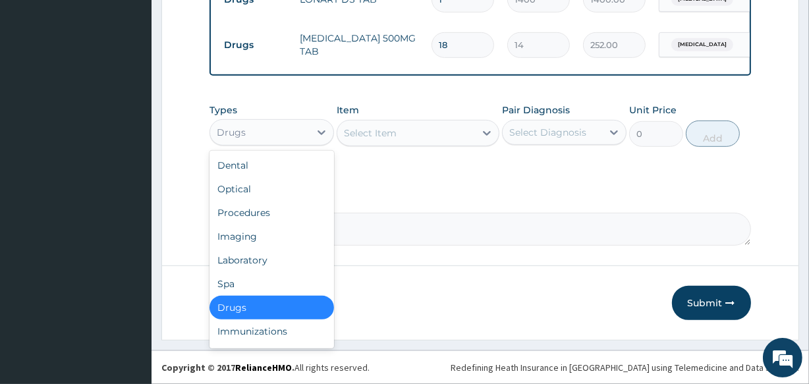
drag, startPoint x: 311, startPoint y: 138, endPoint x: 304, endPoint y: 166, distance: 29.2
click at [311, 138] on div at bounding box center [321, 132] width 24 height 24
click at [265, 267] on div "Laboratory" at bounding box center [271, 260] width 124 height 24
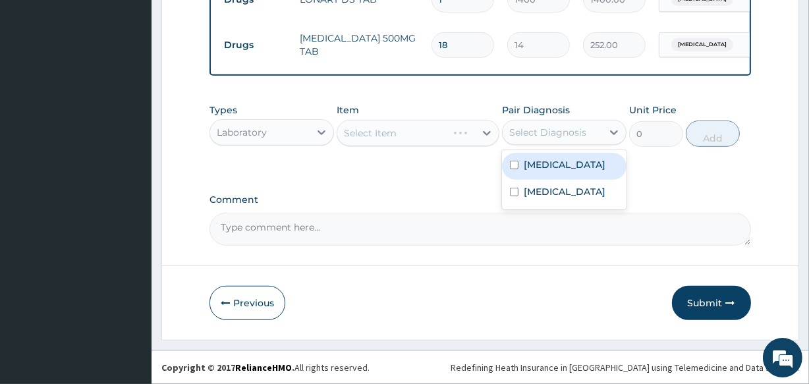
click at [542, 139] on div "Select Diagnosis" at bounding box center [551, 132] width 99 height 21
click at [542, 164] on label "[MEDICAL_DATA]" at bounding box center [564, 164] width 82 height 13
checkbox input "true"
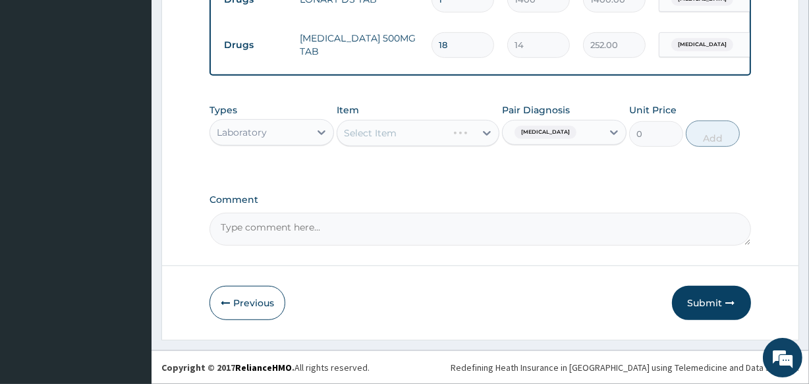
click at [429, 136] on div "Select Item" at bounding box center [417, 133] width 162 height 26
click at [429, 136] on div "Select Item" at bounding box center [405, 132] width 137 height 21
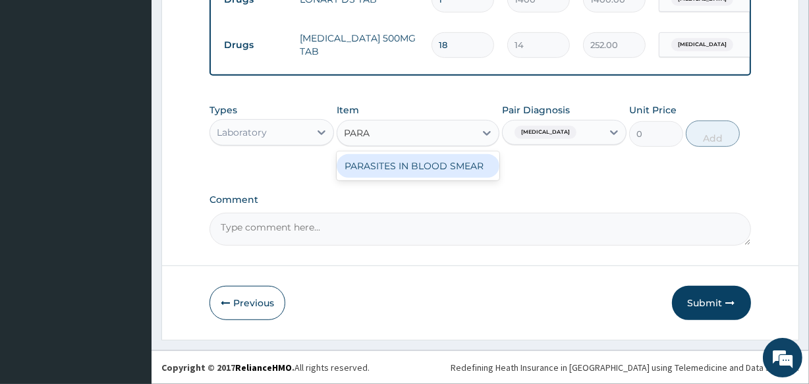
type input "PARAS"
drag, startPoint x: 460, startPoint y: 165, endPoint x: 554, endPoint y: 140, distance: 96.6
click at [461, 165] on div "PARASITES IN BLOOD SMEAR" at bounding box center [417, 166] width 162 height 24
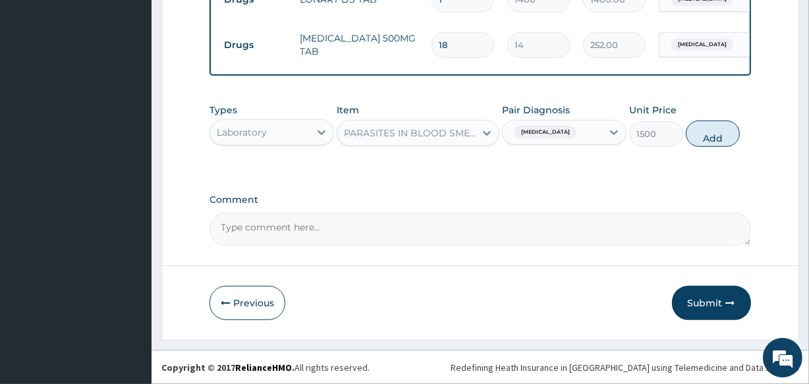
drag, startPoint x: 698, startPoint y: 133, endPoint x: 595, endPoint y: 149, distance: 104.0
click at [698, 134] on button "Add" at bounding box center [712, 133] width 54 height 26
type input "0"
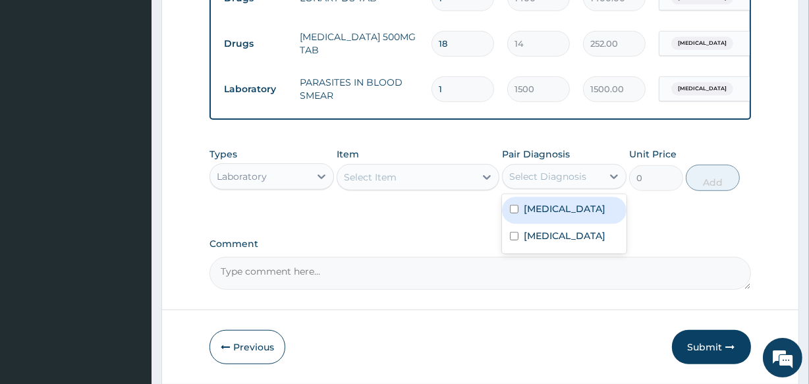
click at [581, 176] on div "Select Diagnosis" at bounding box center [547, 176] width 77 height 13
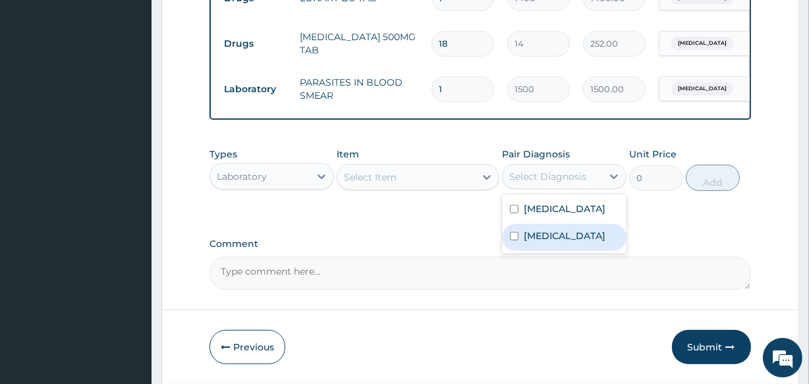
click at [581, 239] on div "[MEDICAL_DATA]" at bounding box center [564, 237] width 124 height 27
checkbox input "true"
click at [410, 184] on div "Select Item" at bounding box center [405, 177] width 137 height 21
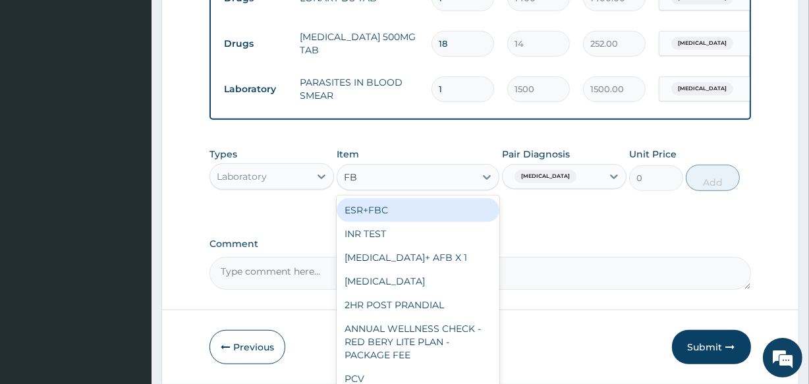
type input "FBC"
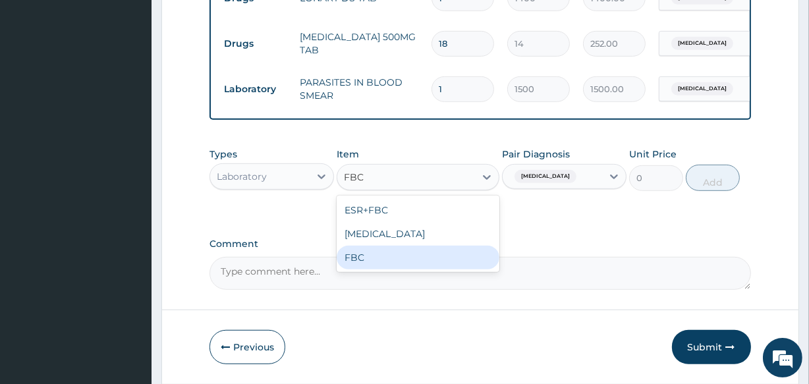
click at [415, 261] on div "FBC" at bounding box center [417, 258] width 162 height 24
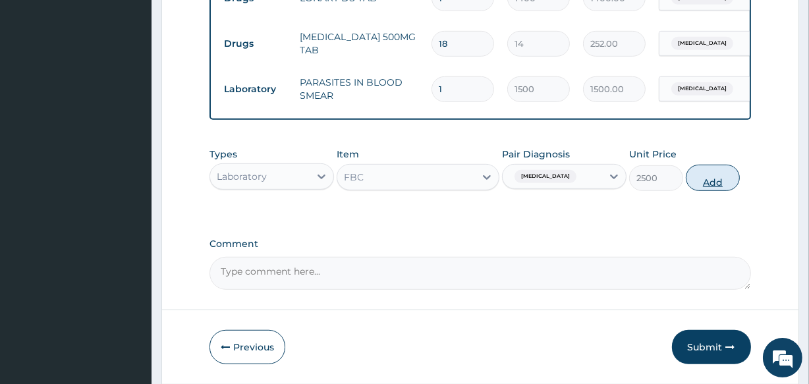
click at [710, 183] on button "Add" at bounding box center [712, 178] width 54 height 26
type input "0"
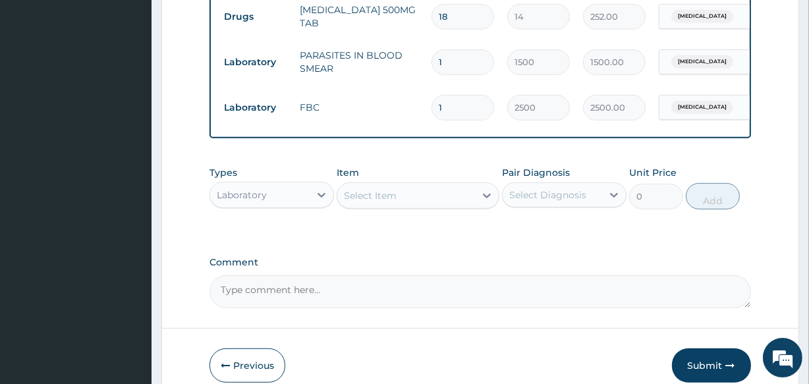
scroll to position [739, 0]
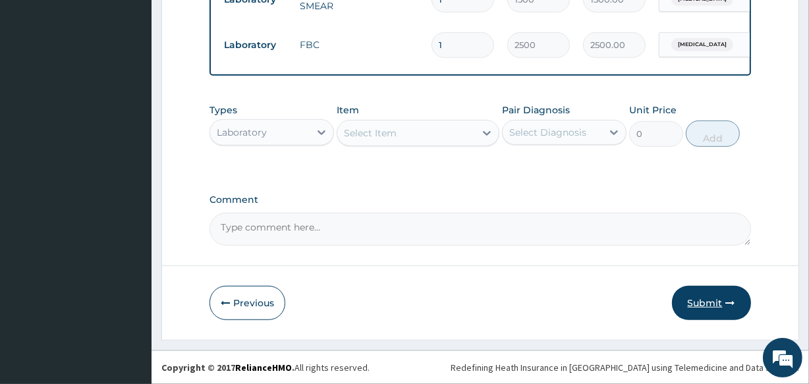
click at [701, 308] on button "Submit" at bounding box center [711, 303] width 79 height 34
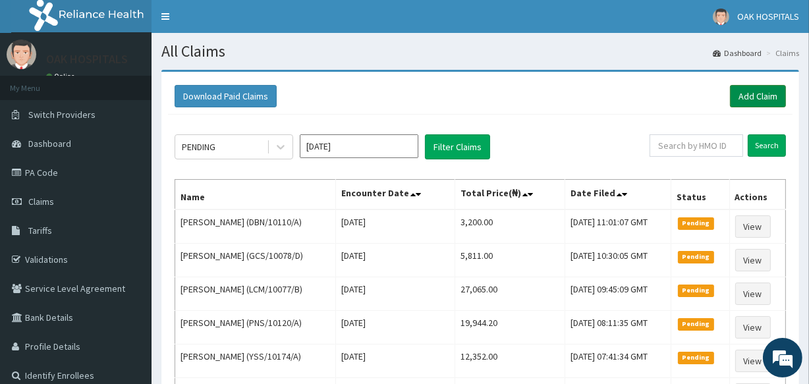
click at [764, 94] on link "Add Claim" at bounding box center [758, 96] width 56 height 22
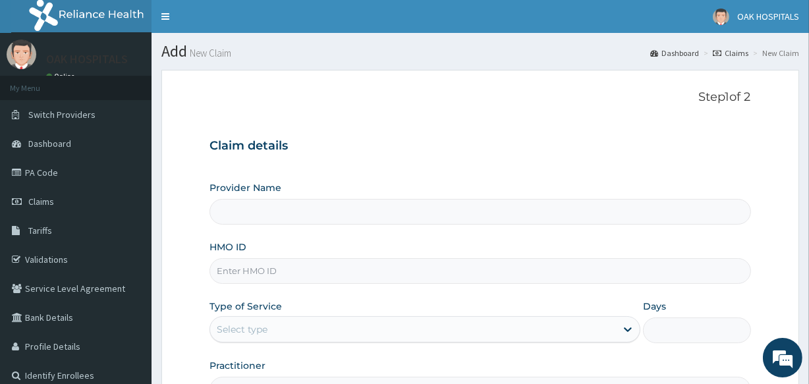
type input "Oak Hospitals"
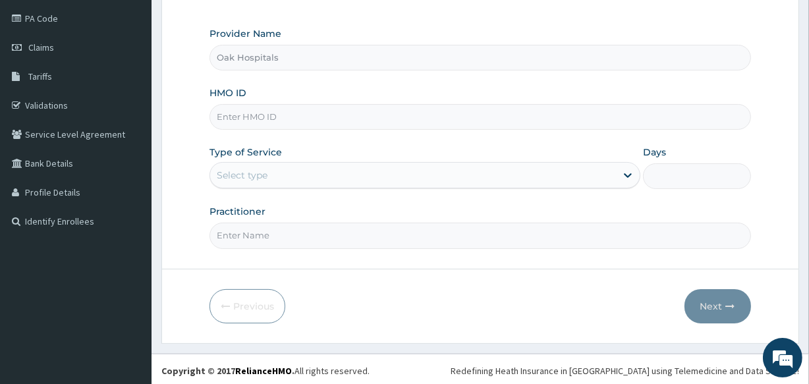
scroll to position [156, 0]
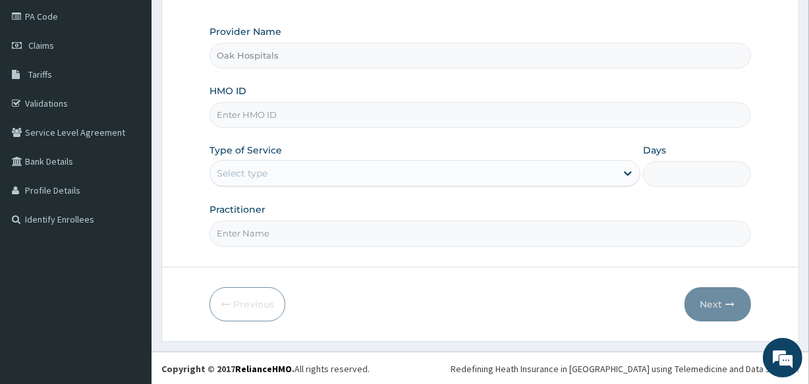
click at [302, 113] on input "HMO ID" at bounding box center [479, 115] width 541 height 26
type input "EIS/11813/A"
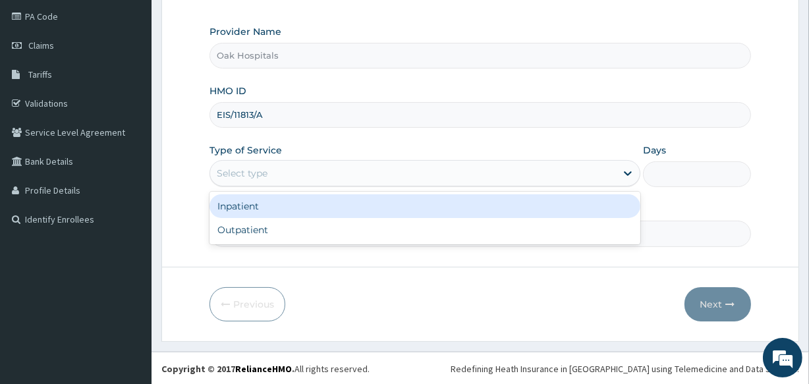
click at [336, 171] on div "Select type" at bounding box center [413, 173] width 406 height 21
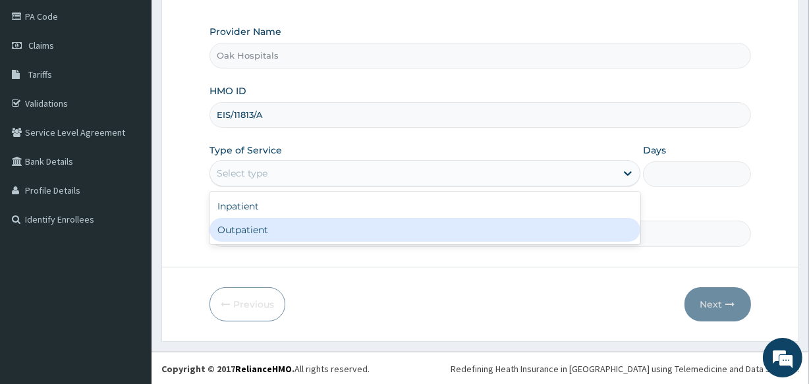
click at [342, 221] on div "Outpatient" at bounding box center [424, 230] width 431 height 24
type input "1"
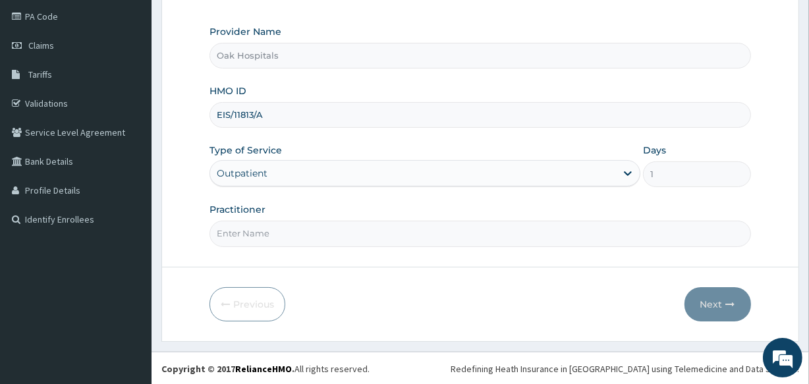
click at [342, 221] on input "Practitioner" at bounding box center [479, 234] width 541 height 26
type input "[PERSON_NAME]"
click at [711, 300] on button "Next" at bounding box center [717, 304] width 67 height 34
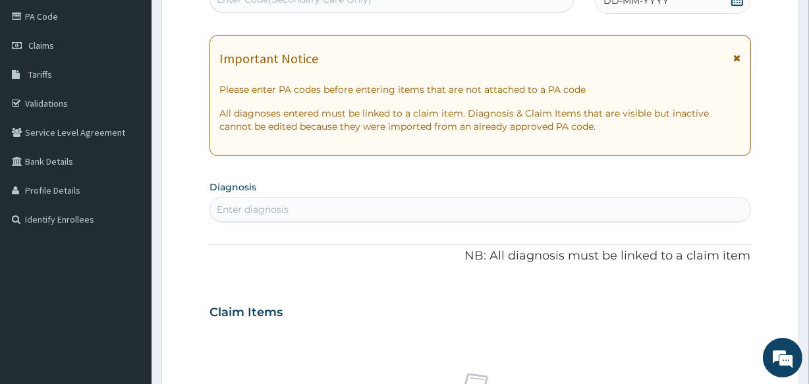
click at [629, 6] on span "DD-MM-YYYY" at bounding box center [635, 0] width 65 height 13
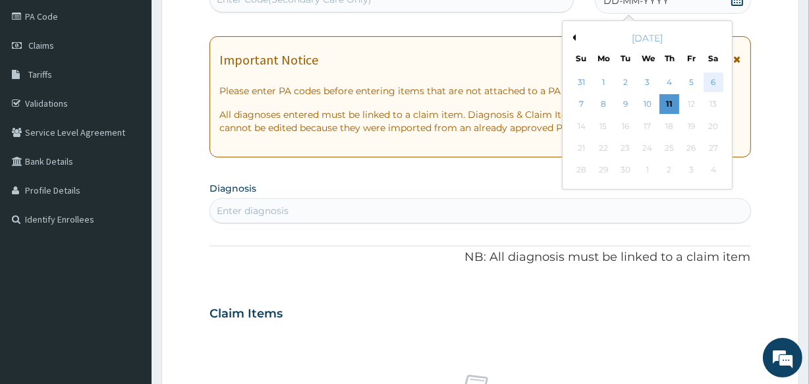
click at [707, 80] on div "6" at bounding box center [713, 82] width 20 height 20
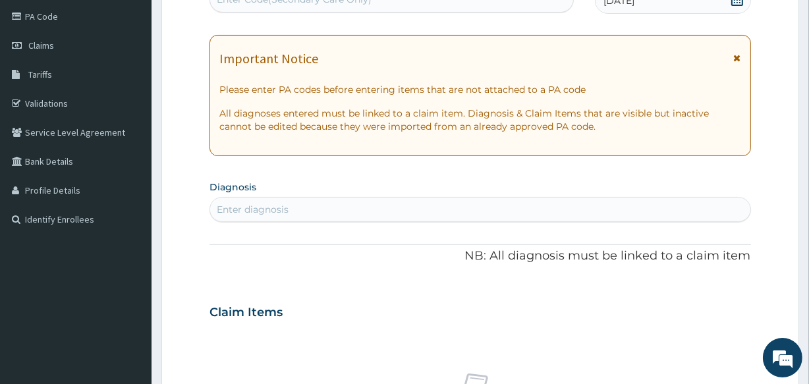
scroll to position [276, 0]
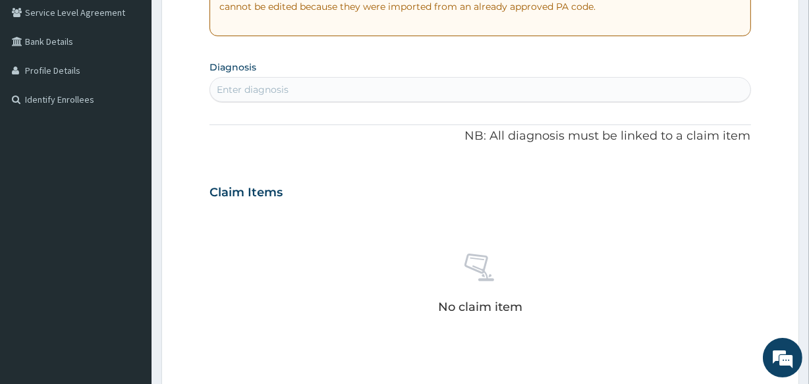
click at [416, 83] on div "Enter diagnosis" at bounding box center [479, 89] width 539 height 21
type input "[MEDICAL_DATA]"
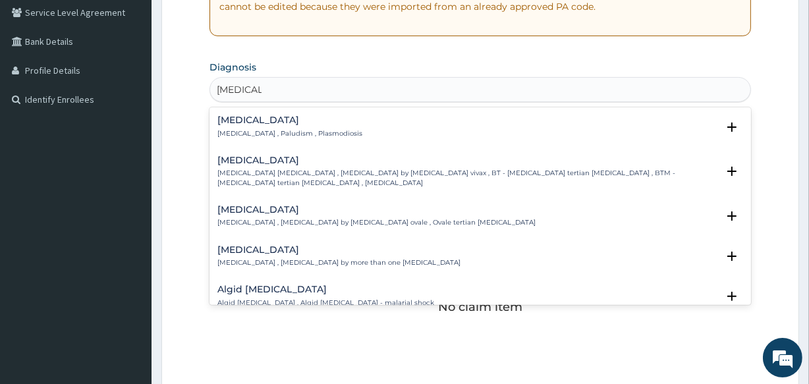
click at [257, 126] on div "[MEDICAL_DATA] [MEDICAL_DATA] , Paludism , Plasmodiosis" at bounding box center [289, 126] width 145 height 23
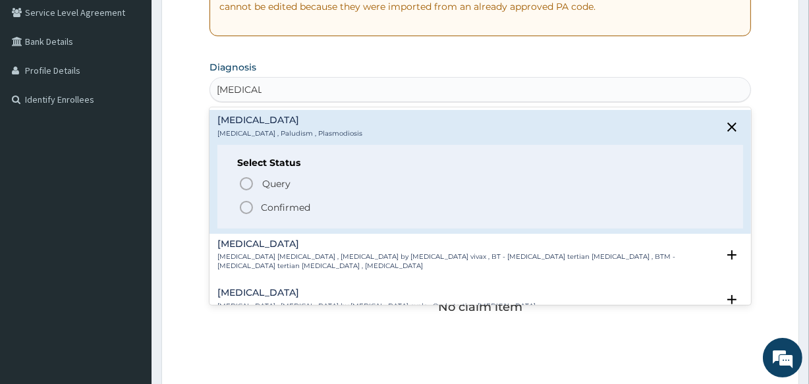
click at [275, 207] on p "Confirmed" at bounding box center [285, 207] width 49 height 13
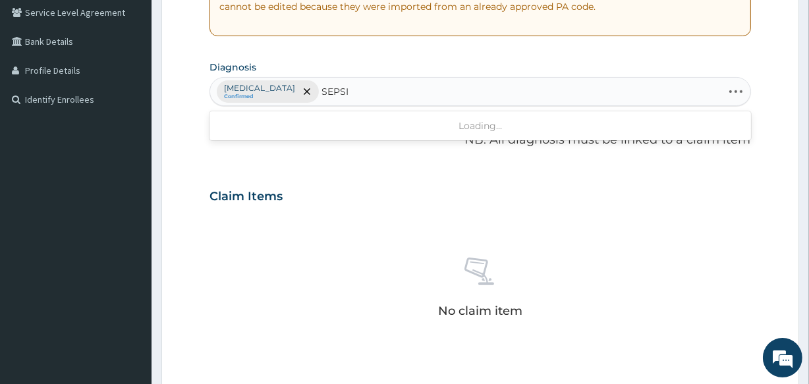
type input "[MEDICAL_DATA]"
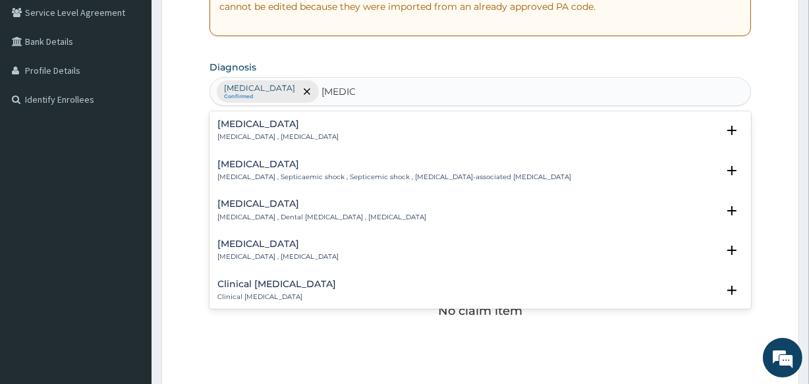
click at [282, 130] on div "[MEDICAL_DATA] [MEDICAL_DATA] , [MEDICAL_DATA]" at bounding box center [277, 130] width 121 height 23
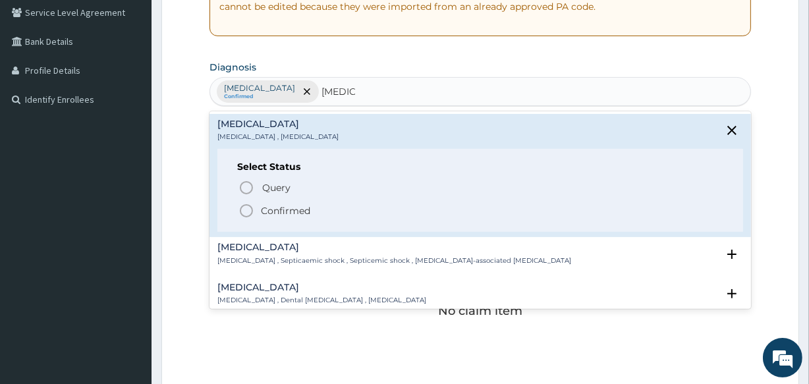
click at [277, 211] on p "Confirmed" at bounding box center [285, 210] width 49 height 13
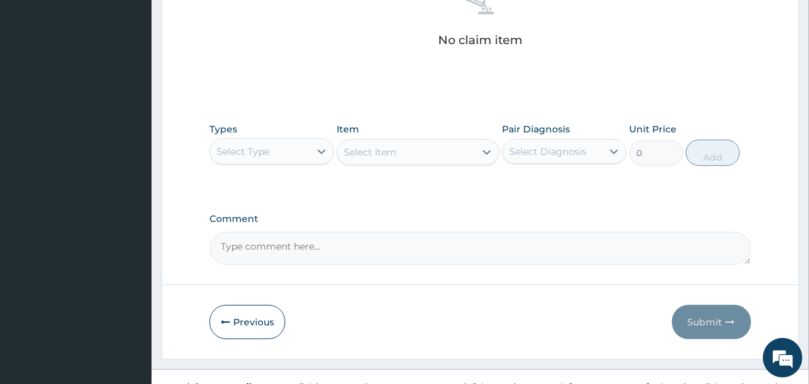
scroll to position [565, 0]
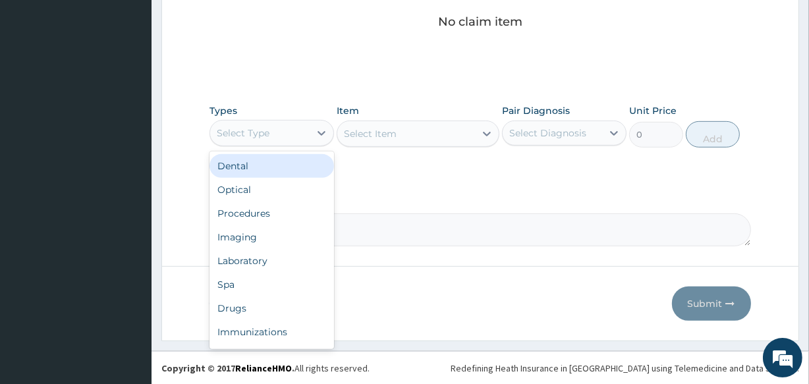
click at [294, 131] on div "Select Type" at bounding box center [259, 132] width 99 height 21
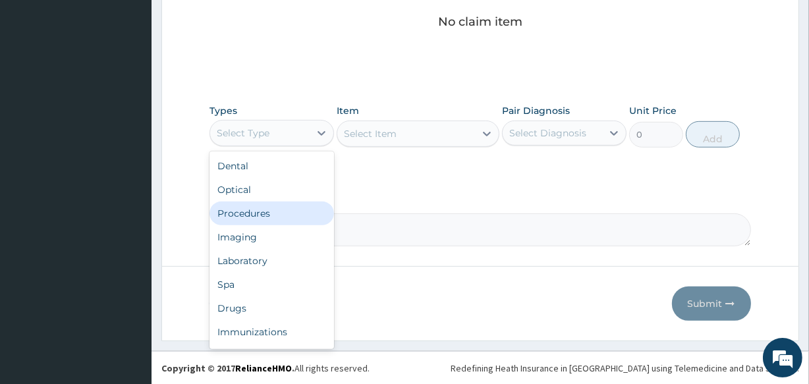
click at [288, 212] on div "Procedures" at bounding box center [271, 213] width 124 height 24
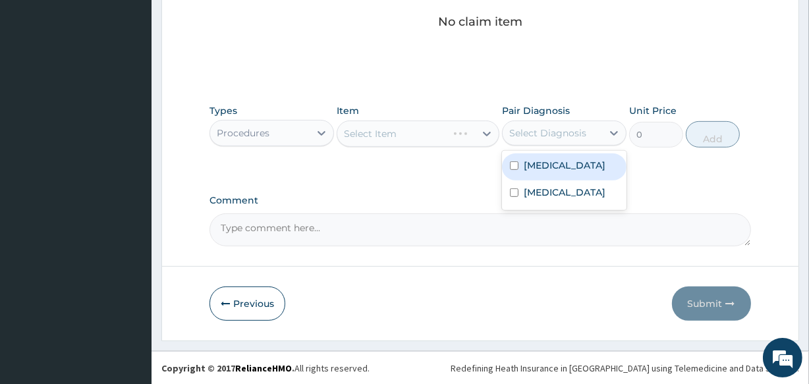
click at [563, 140] on div "Select Diagnosis" at bounding box center [551, 132] width 99 height 21
click at [548, 163] on label "[MEDICAL_DATA]" at bounding box center [564, 165] width 82 height 13
checkbox input "true"
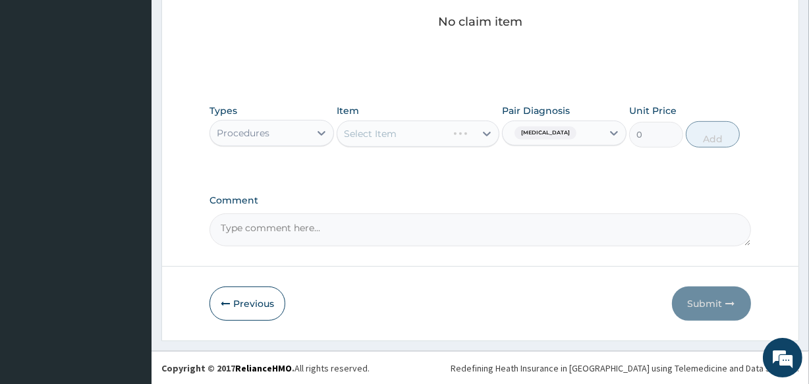
click at [429, 139] on div "Select Item" at bounding box center [417, 133] width 162 height 26
click at [427, 137] on div "Select Item" at bounding box center [417, 133] width 162 height 26
click at [425, 135] on div "Select Item" at bounding box center [417, 133] width 162 height 26
click at [415, 134] on div "Select Item" at bounding box center [417, 133] width 162 height 26
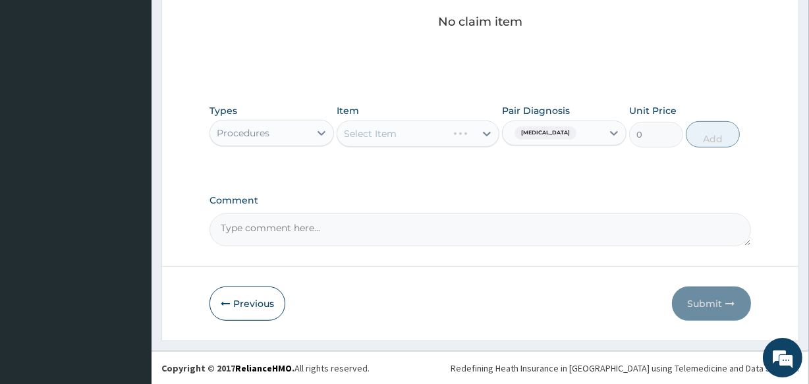
click at [417, 135] on div "Select Item" at bounding box center [417, 133] width 162 height 26
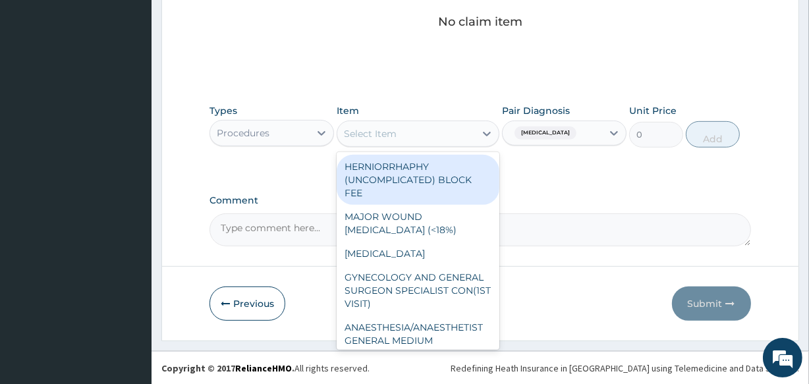
click at [417, 134] on div "Select Item" at bounding box center [405, 133] width 137 height 21
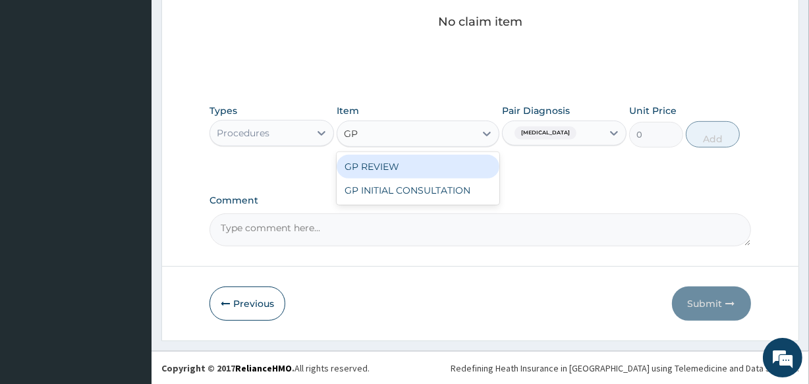
type input "GP"
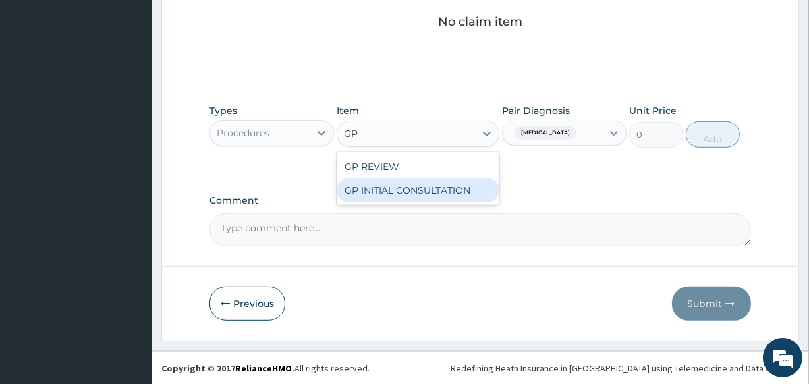
click at [444, 191] on div "GP INITIAL CONSULTATION" at bounding box center [417, 190] width 162 height 24
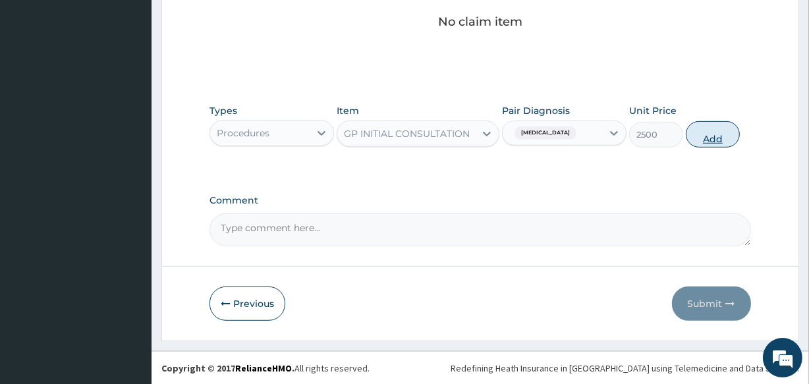
click at [705, 138] on button "Add" at bounding box center [712, 134] width 54 height 26
type input "0"
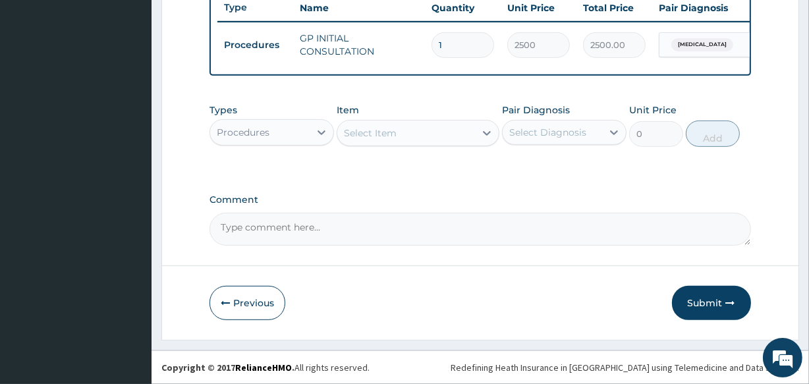
scroll to position [511, 0]
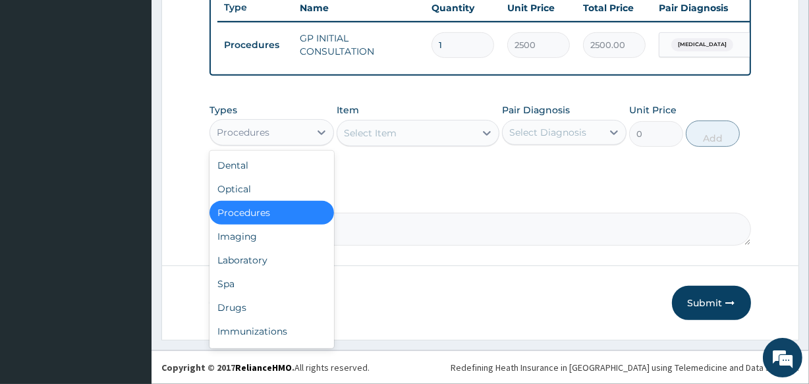
click at [307, 133] on div "Procedures" at bounding box center [259, 132] width 99 height 21
click at [271, 266] on div "Laboratory" at bounding box center [271, 260] width 124 height 24
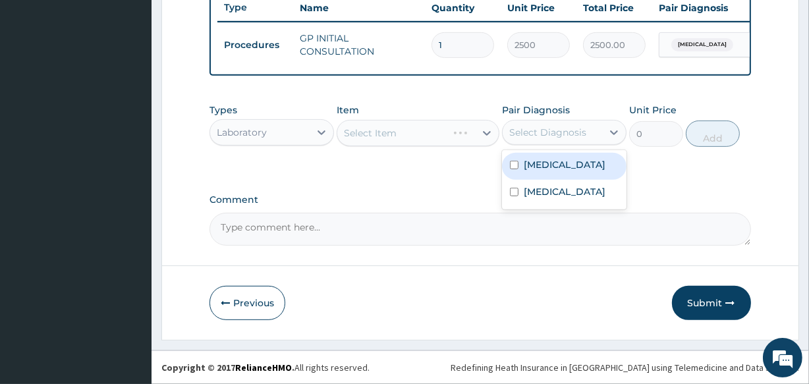
click at [527, 136] on div "Select Diagnosis" at bounding box center [547, 132] width 77 height 13
click at [533, 166] on label "[MEDICAL_DATA]" at bounding box center [564, 164] width 82 height 13
checkbox input "true"
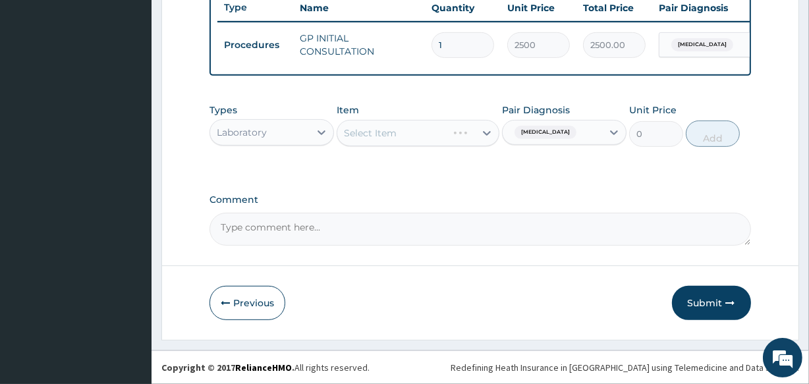
click at [437, 134] on div "Select Item" at bounding box center [417, 133] width 162 height 26
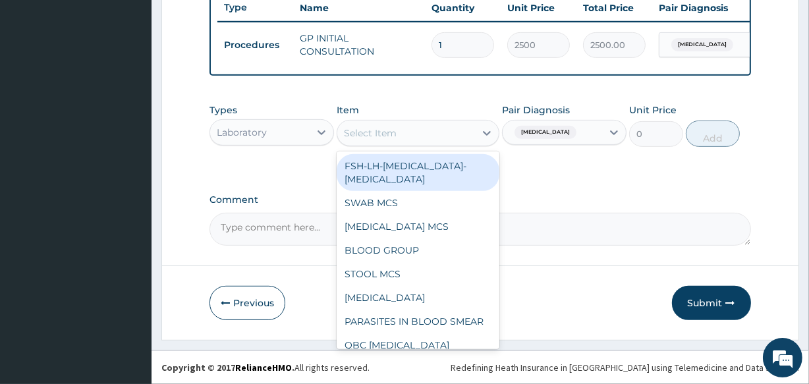
click at [437, 134] on div "Select Item" at bounding box center [405, 132] width 137 height 21
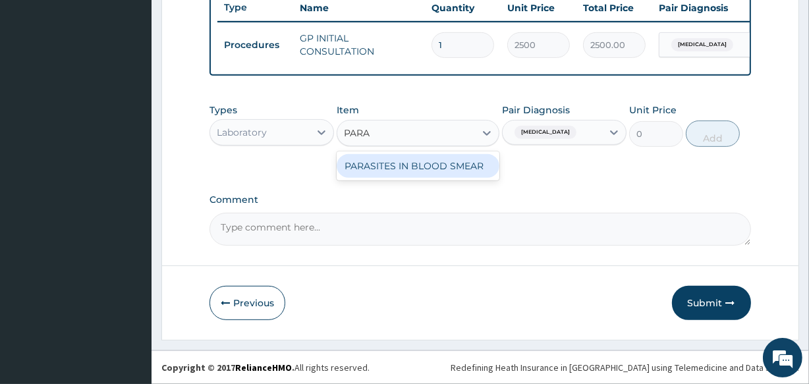
type input "PARAS"
click at [436, 169] on div "PARASITES IN BLOOD SMEAR" at bounding box center [417, 166] width 162 height 24
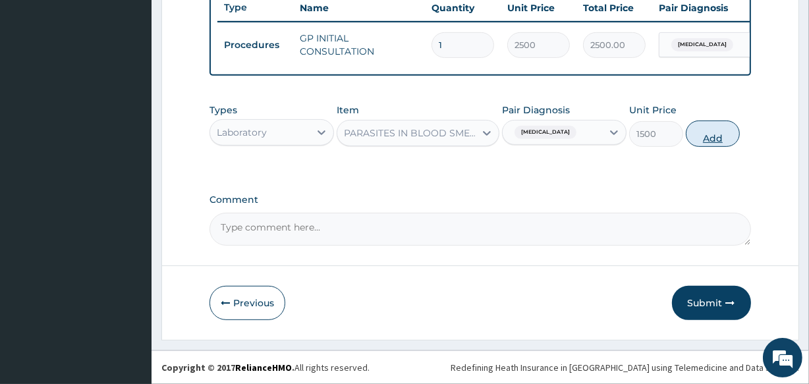
click at [705, 136] on button "Add" at bounding box center [712, 133] width 54 height 26
type input "0"
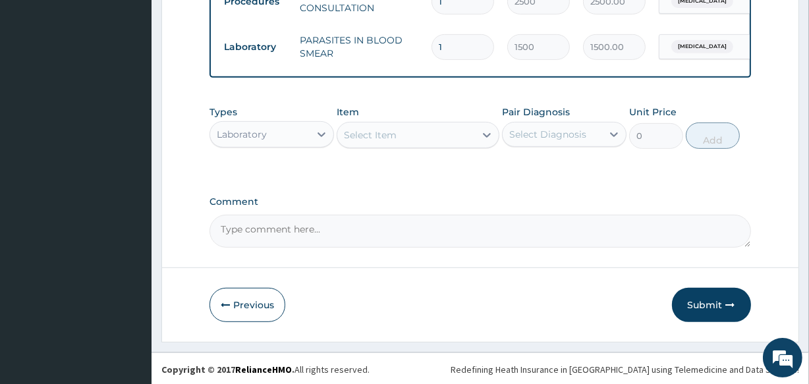
scroll to position [557, 0]
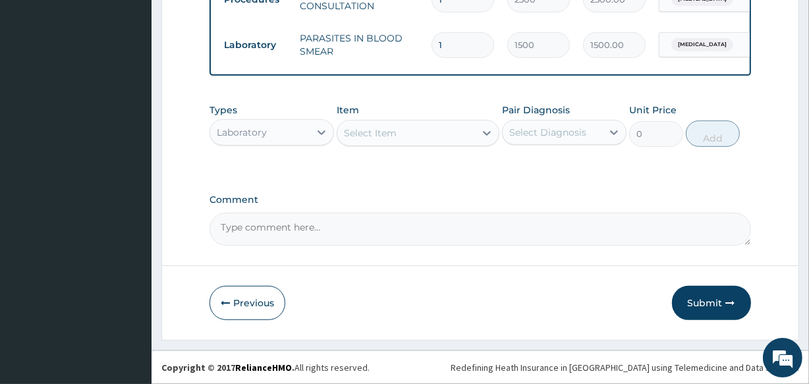
click at [399, 133] on div "Select Item" at bounding box center [405, 132] width 137 height 21
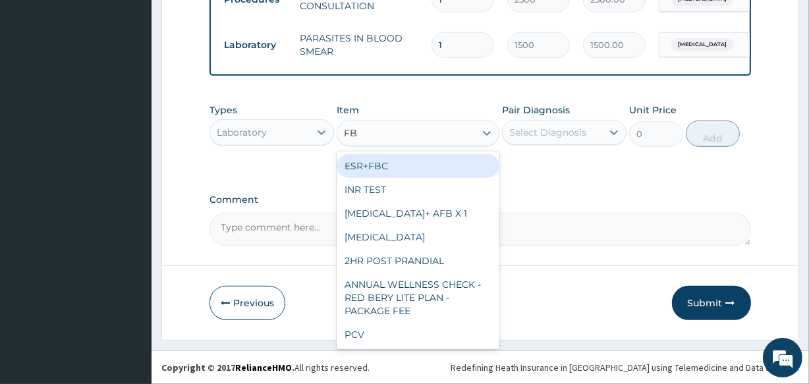
type input "FBC"
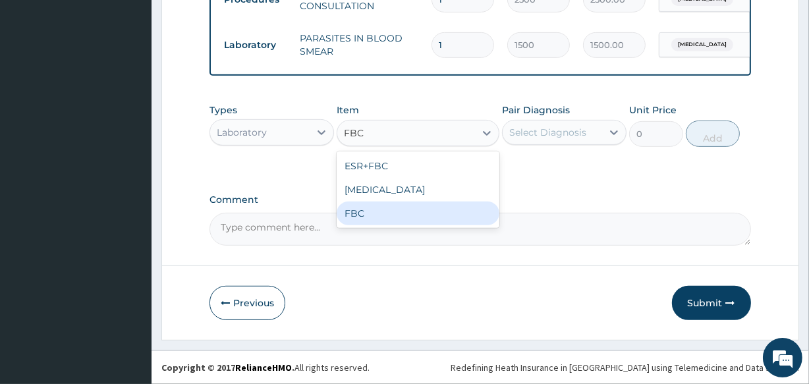
click at [382, 211] on div "FBC" at bounding box center [417, 213] width 162 height 24
type input "2500"
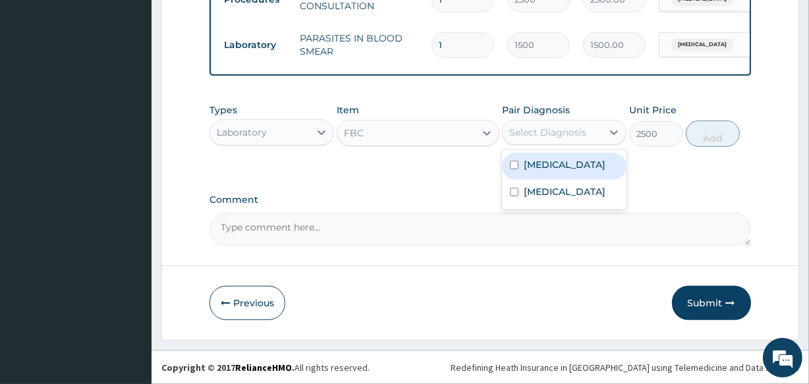
click at [570, 133] on div "Select Diagnosis" at bounding box center [547, 132] width 77 height 13
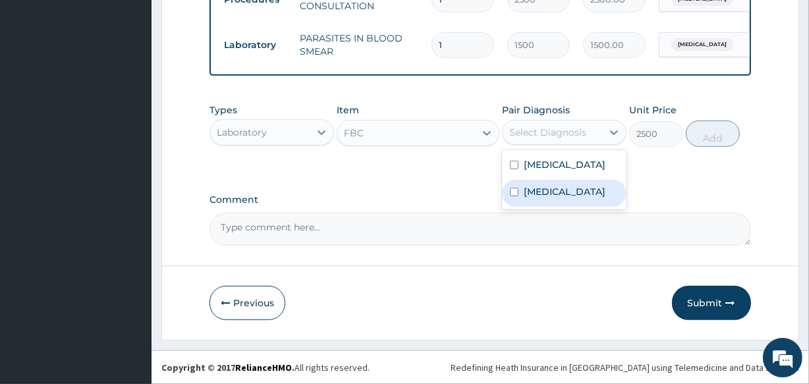
click at [538, 203] on div "[MEDICAL_DATA]" at bounding box center [564, 193] width 124 height 27
checkbox input "true"
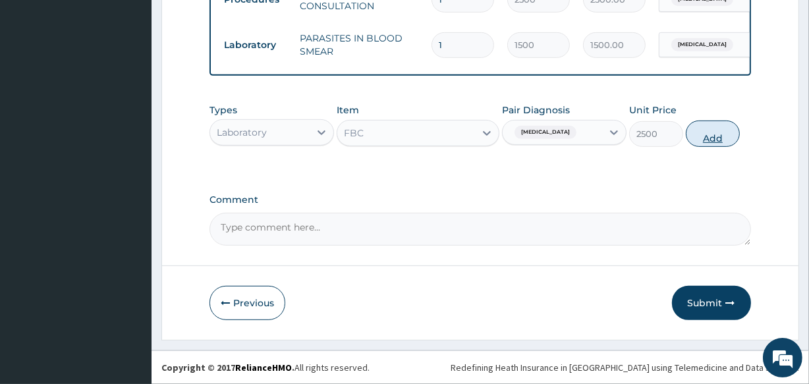
click at [715, 138] on button "Add" at bounding box center [712, 133] width 54 height 26
type input "0"
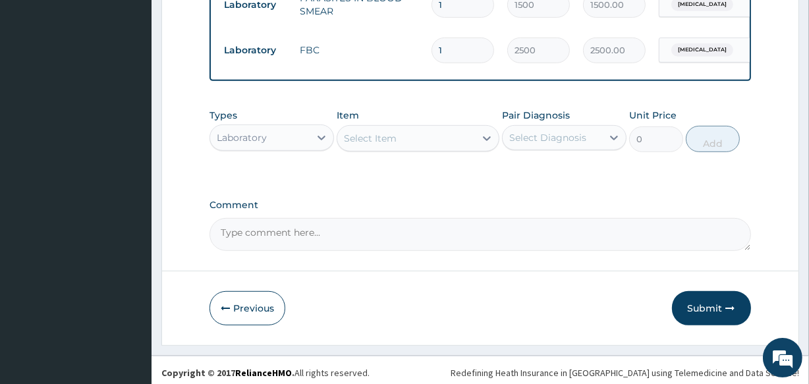
scroll to position [602, 0]
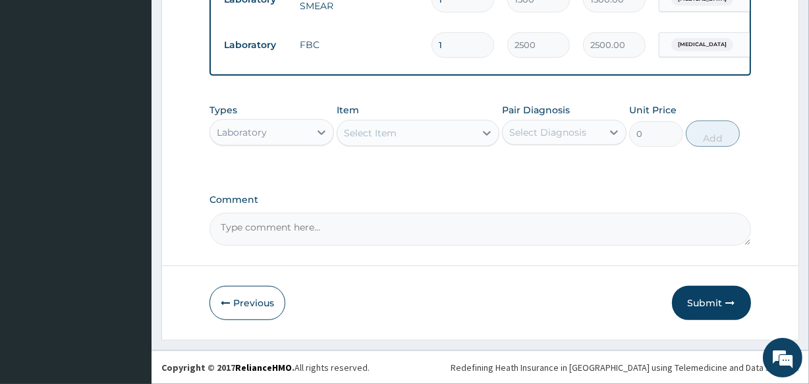
click at [270, 138] on div "Laboratory" at bounding box center [259, 132] width 99 height 21
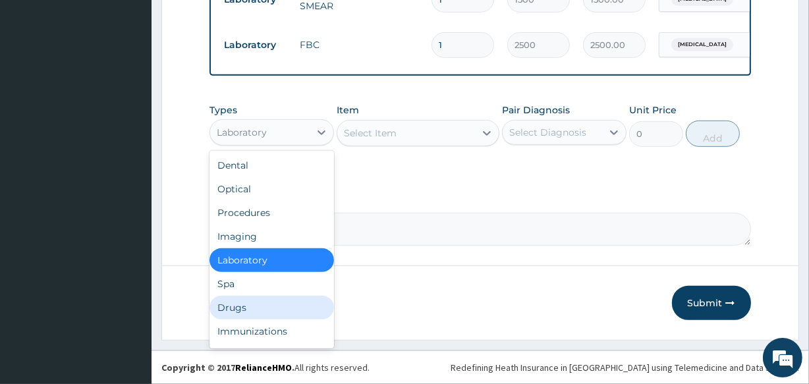
click at [253, 303] on div "Drugs" at bounding box center [271, 308] width 124 height 24
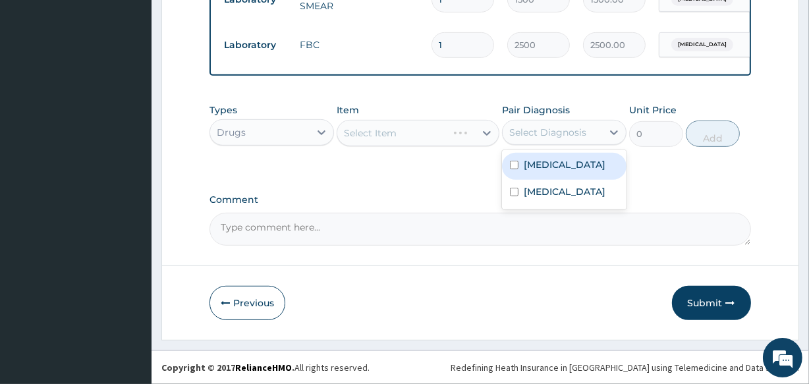
click at [533, 136] on div "Select Diagnosis" at bounding box center [547, 132] width 77 height 13
click at [532, 157] on div "[MEDICAL_DATA]" at bounding box center [564, 166] width 124 height 27
checkbox input "true"
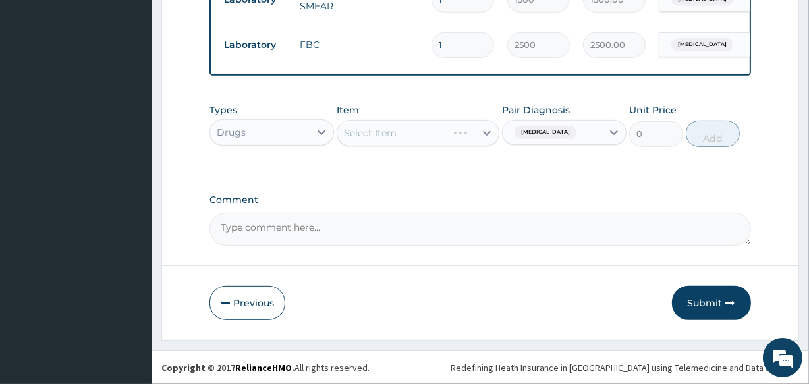
click at [448, 137] on div "Select Item" at bounding box center [417, 133] width 162 height 26
click at [427, 140] on div "Select Item" at bounding box center [417, 133] width 162 height 26
click at [424, 135] on div "Select Item" at bounding box center [405, 132] width 137 height 21
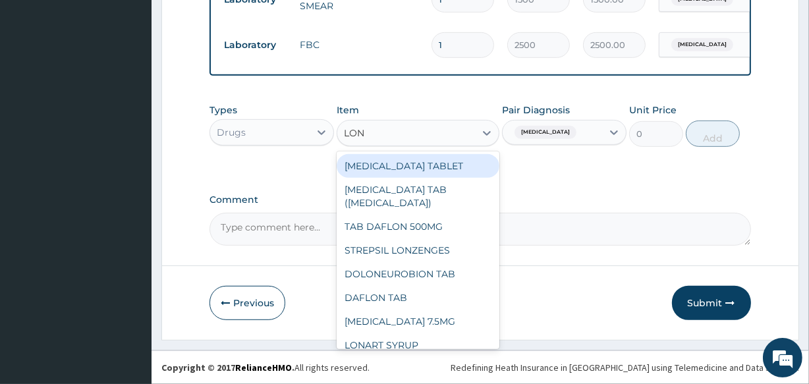
type input "[PERSON_NAME]"
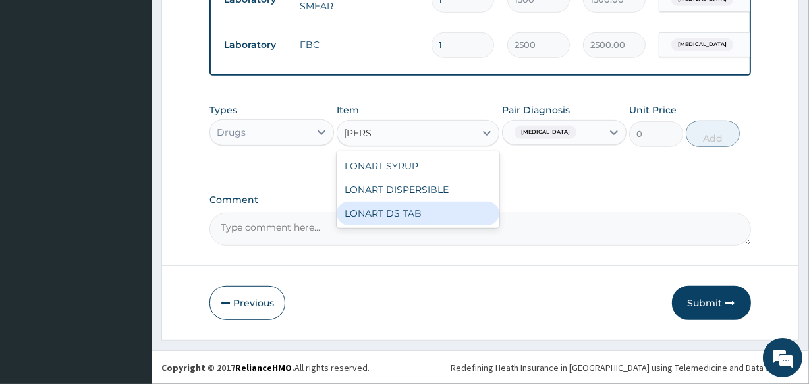
click at [441, 207] on div "LONART DS TAB" at bounding box center [417, 213] width 162 height 24
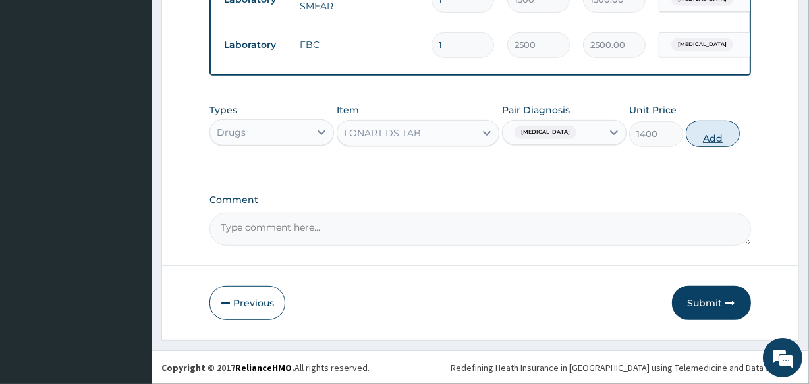
click at [688, 132] on button "Add" at bounding box center [712, 133] width 54 height 26
type input "0"
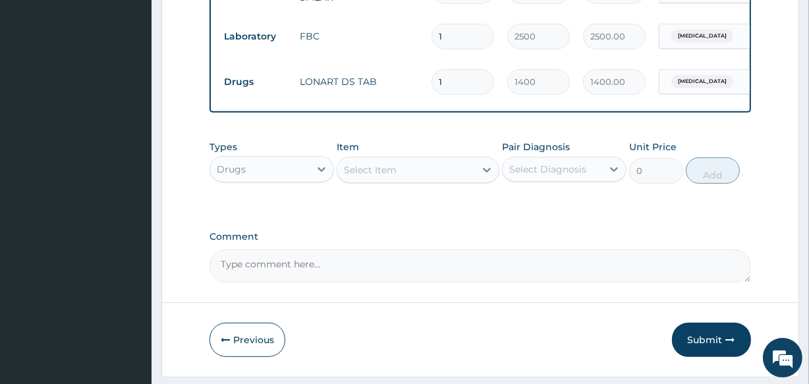
scroll to position [648, 0]
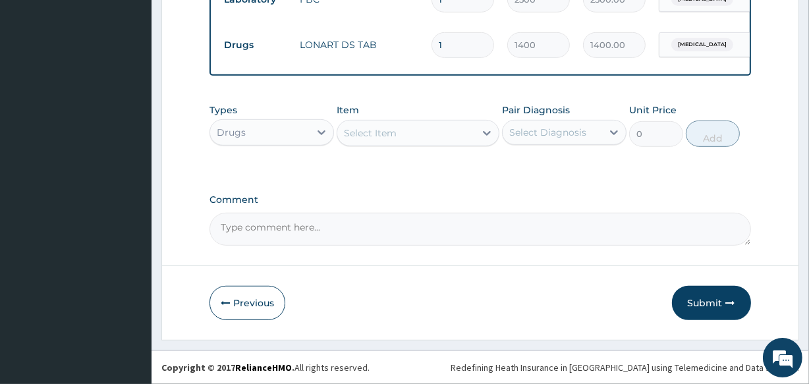
click at [417, 138] on div "Select Item" at bounding box center [405, 132] width 137 height 21
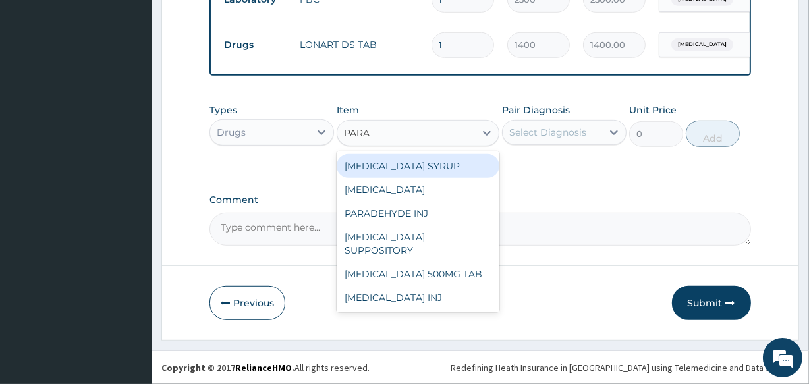
type input "PARAC"
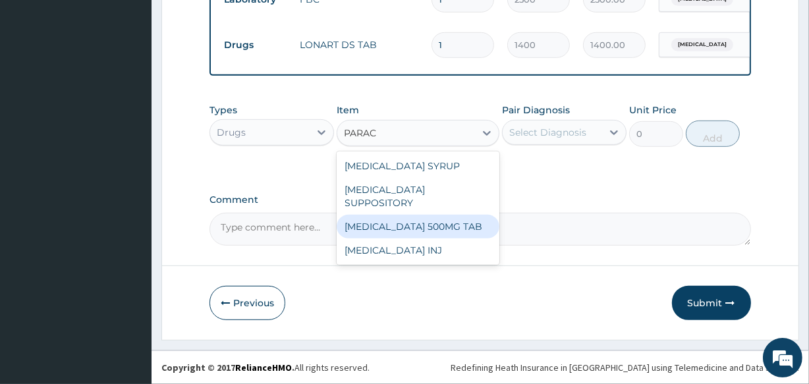
click at [431, 223] on div "[MEDICAL_DATA] 500MG TAB" at bounding box center [417, 227] width 162 height 24
type input "14"
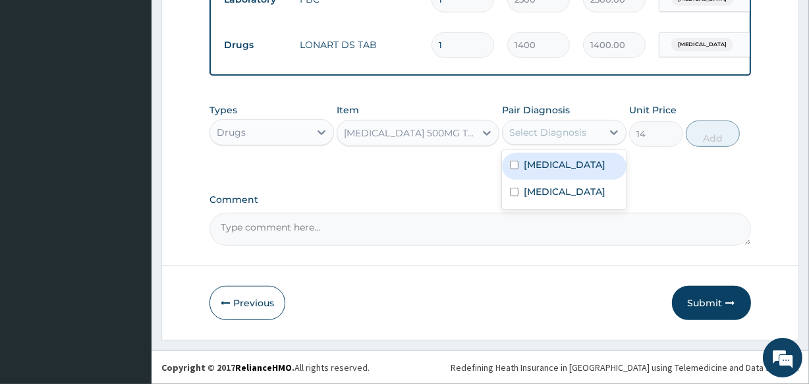
click at [525, 140] on div "Select Diagnosis" at bounding box center [551, 132] width 99 height 21
click at [532, 163] on label "[MEDICAL_DATA]" at bounding box center [564, 164] width 82 height 13
checkbox input "true"
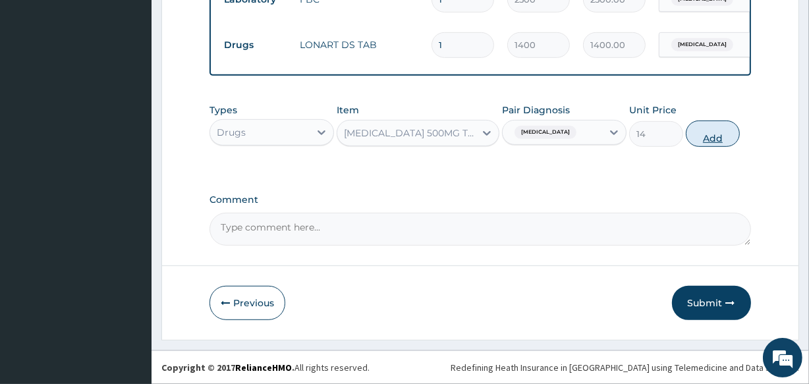
click at [702, 134] on button "Add" at bounding box center [712, 133] width 54 height 26
type input "0"
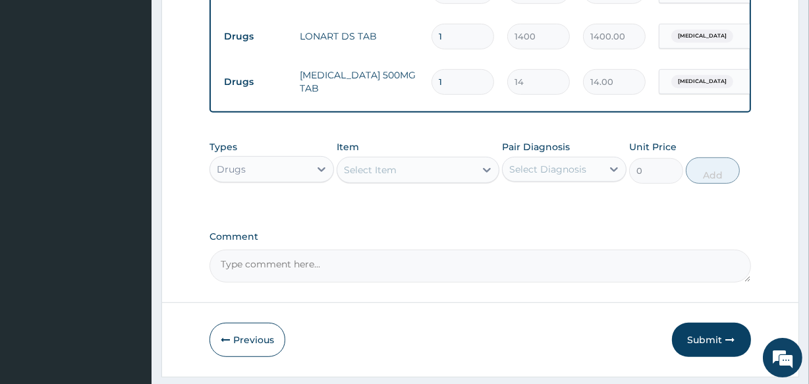
type input "18"
type input "252.00"
type input "18"
click at [424, 178] on div "Select Item" at bounding box center [405, 169] width 137 height 21
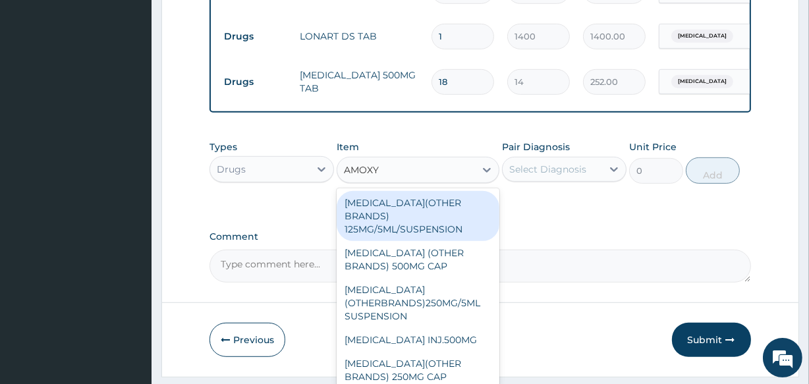
type input "AMOXYC"
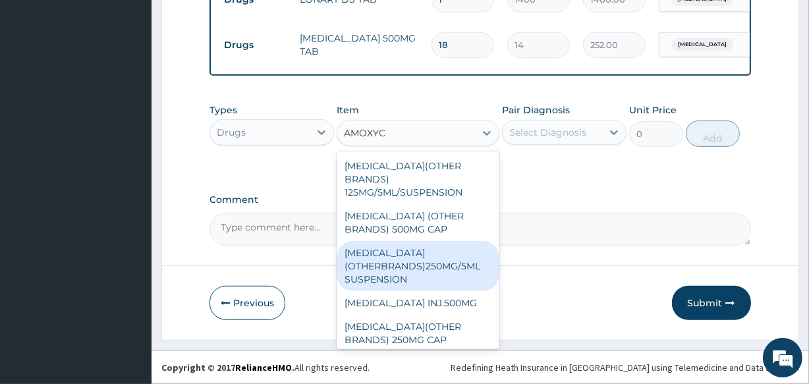
scroll to position [5, 0]
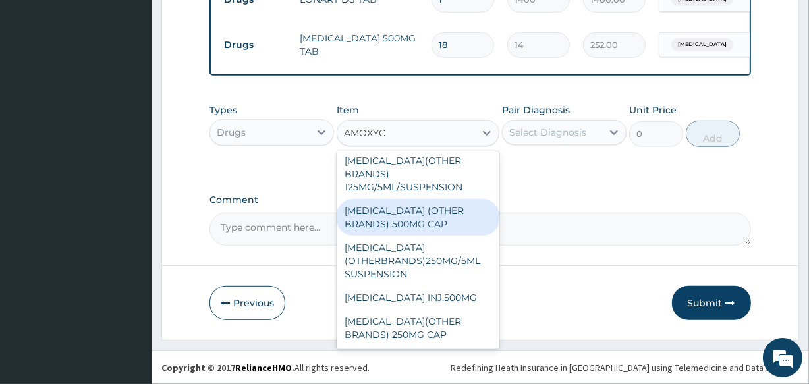
click at [412, 218] on div "[MEDICAL_DATA] (OTHER BRANDS) 500MG CAP" at bounding box center [417, 217] width 162 height 37
type input "70"
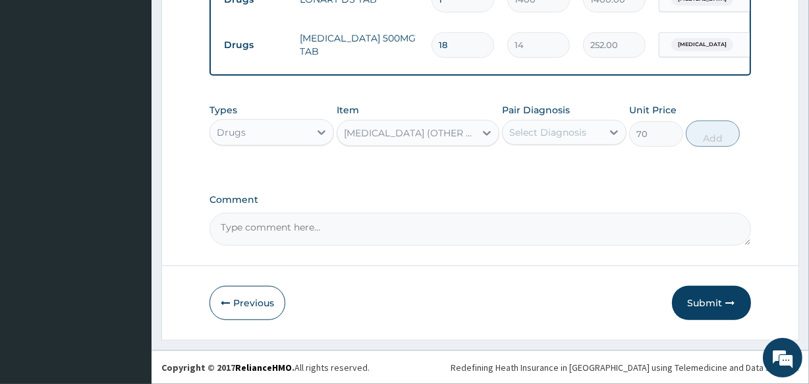
drag, startPoint x: 577, startPoint y: 134, endPoint x: 577, endPoint y: 142, distance: 7.9
click at [577, 135] on div "Select Diagnosis" at bounding box center [547, 132] width 77 height 13
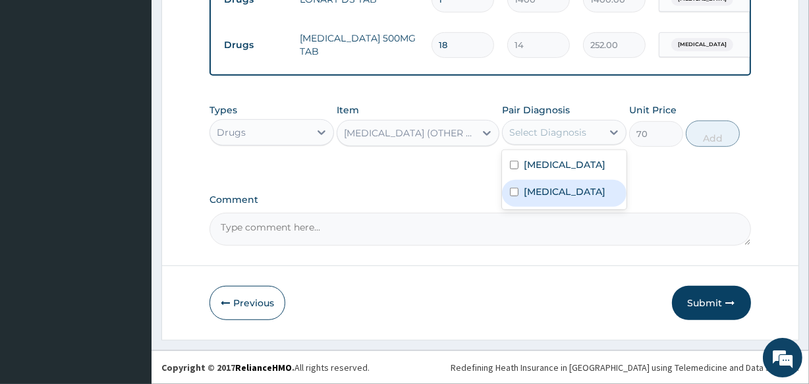
drag, startPoint x: 545, startPoint y: 196, endPoint x: 595, endPoint y: 166, distance: 58.5
click at [550, 192] on label "[MEDICAL_DATA]" at bounding box center [564, 191] width 82 height 13
checkbox input "true"
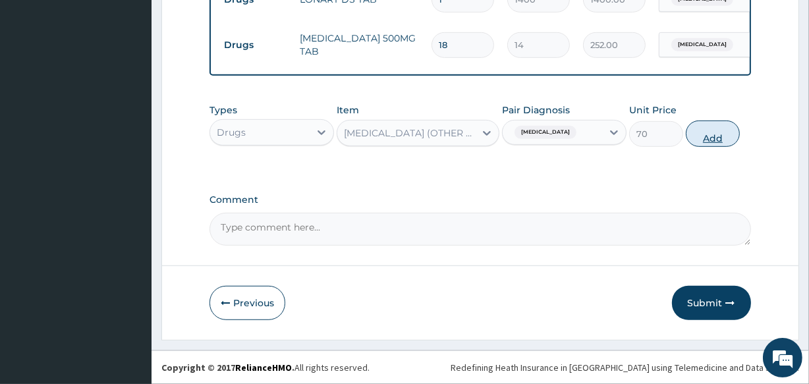
click at [705, 137] on button "Add" at bounding box center [712, 133] width 54 height 26
type input "0"
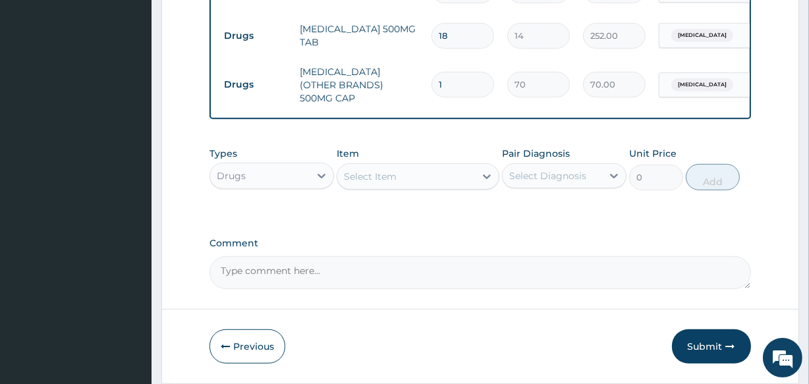
type input "15"
type input "1050.00"
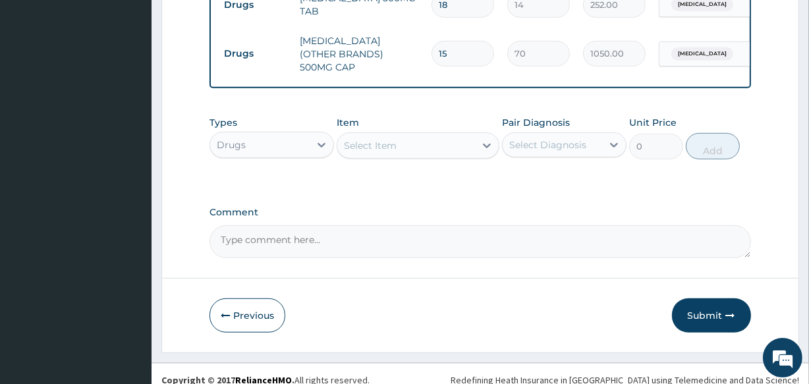
scroll to position [739, 0]
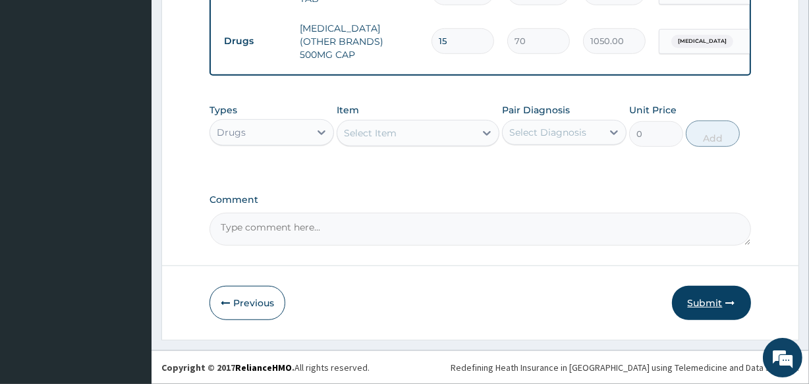
type input "15"
click at [712, 302] on button "Submit" at bounding box center [711, 303] width 79 height 34
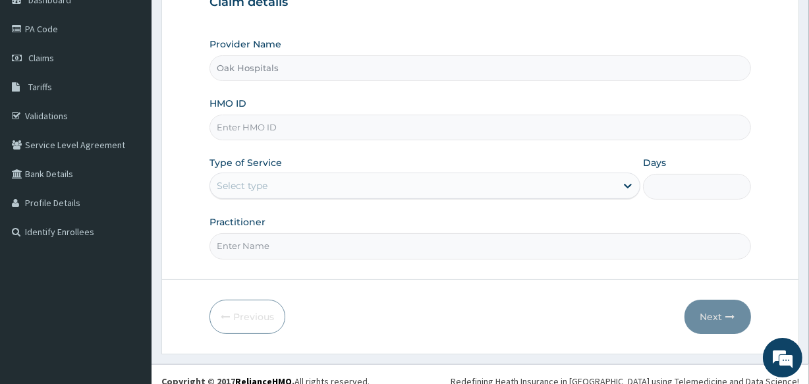
scroll to position [156, 0]
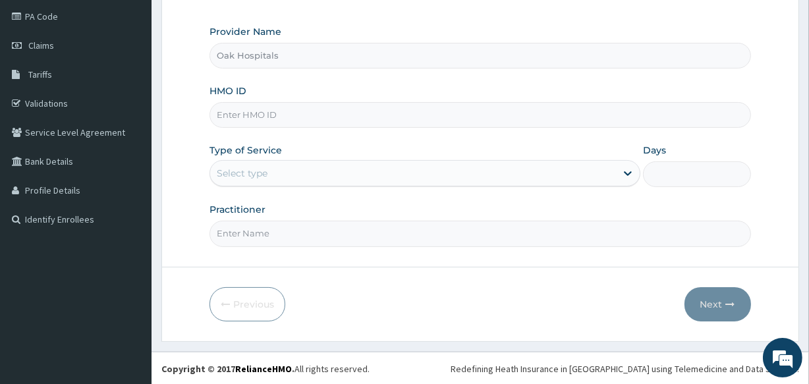
click at [311, 120] on input "HMO ID" at bounding box center [479, 115] width 541 height 26
type input "RET/46210/A"
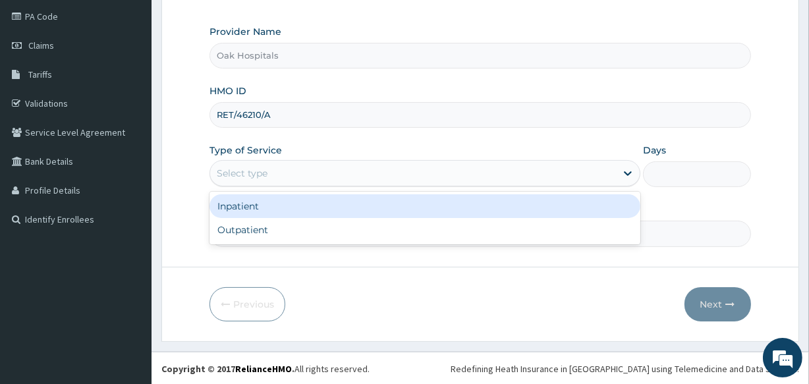
click at [244, 176] on div "Select type" at bounding box center [242, 173] width 51 height 13
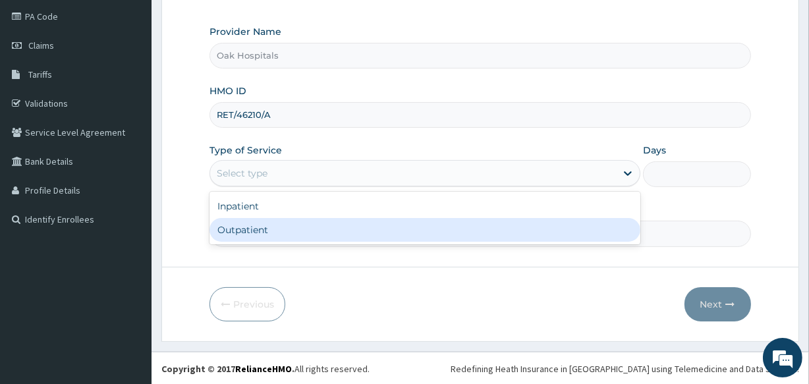
click at [265, 235] on div "Outpatient" at bounding box center [424, 230] width 431 height 24
type input "1"
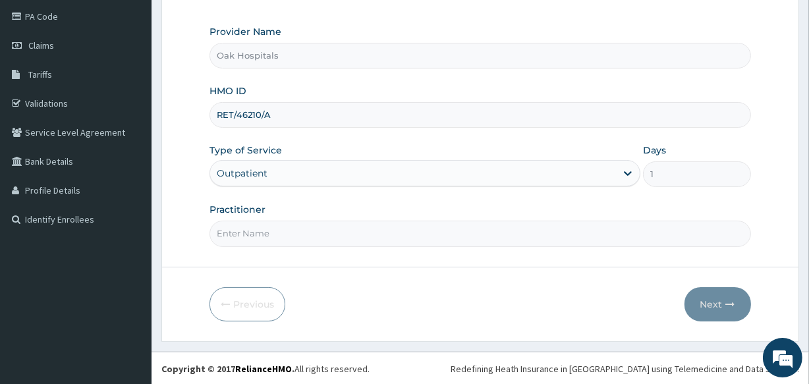
click at [265, 235] on input "Practitioner" at bounding box center [479, 234] width 541 height 26
type input "[PERSON_NAME]"
click at [705, 303] on button "Next" at bounding box center [717, 304] width 67 height 34
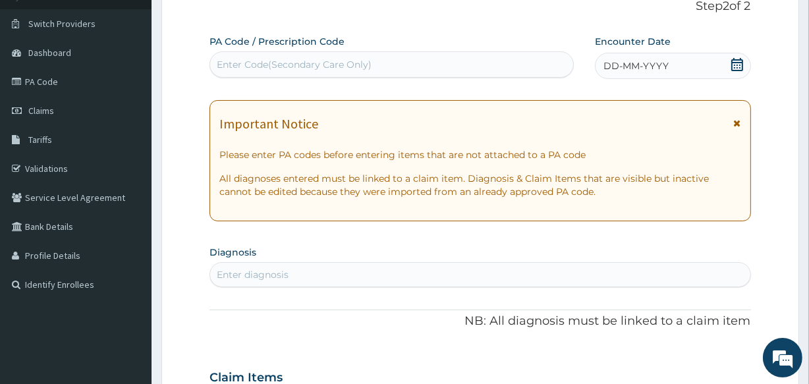
scroll to position [36, 0]
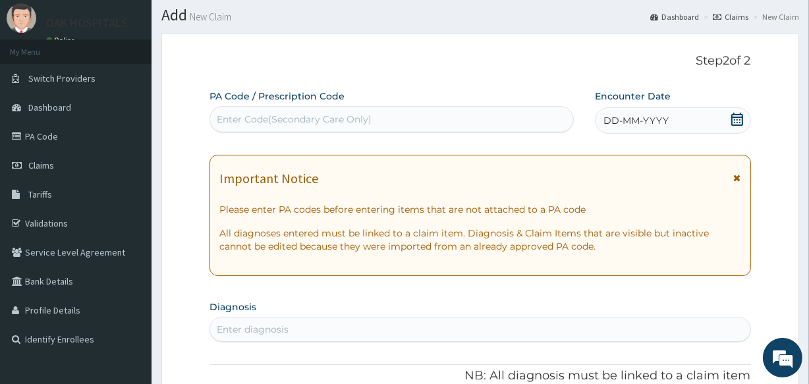
click at [483, 117] on div "Enter Code(Secondary Care Only)" at bounding box center [391, 119] width 362 height 21
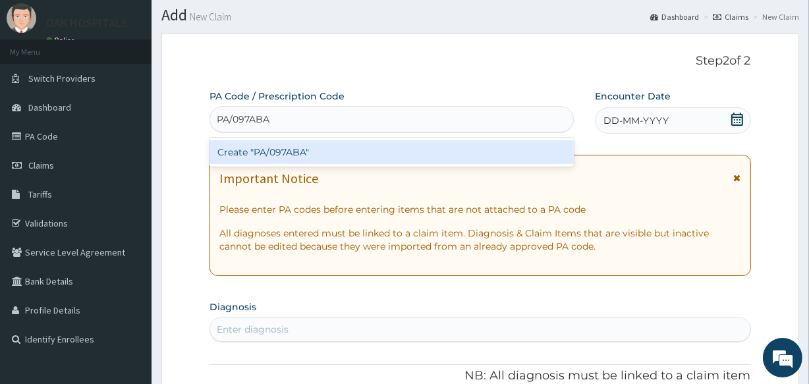
type input "PA/097ABA"
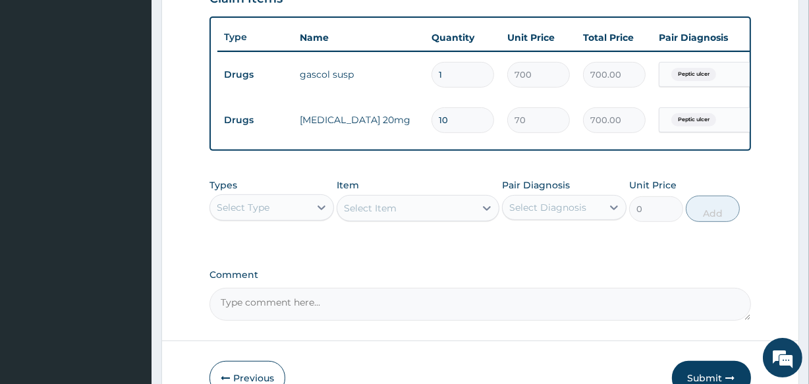
scroll to position [557, 0]
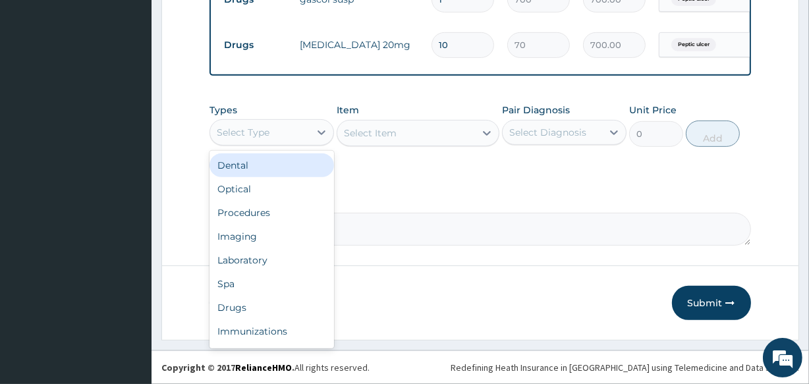
click at [293, 137] on div "Select Type" at bounding box center [259, 132] width 99 height 21
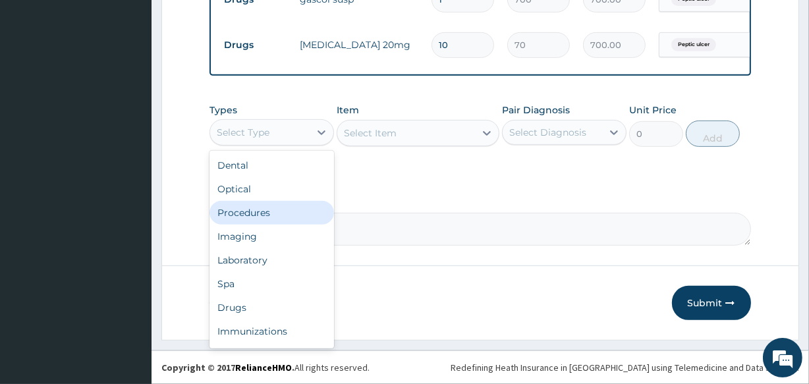
click at [282, 218] on div "Procedures" at bounding box center [271, 213] width 124 height 24
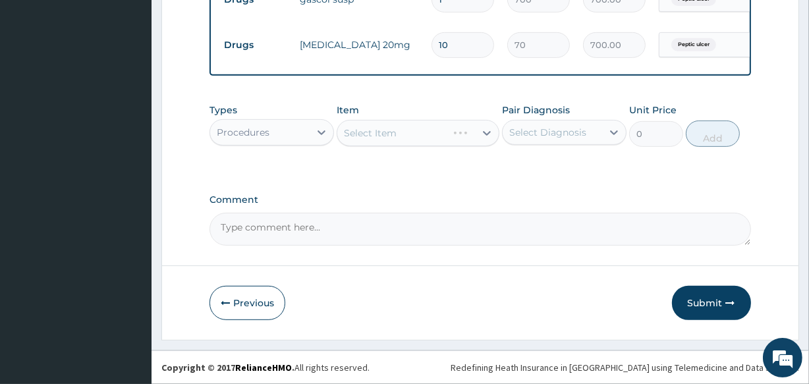
drag, startPoint x: 518, startPoint y: 133, endPoint x: 526, endPoint y: 143, distance: 13.1
click at [520, 136] on div "Select Diagnosis" at bounding box center [547, 132] width 77 height 13
click at [541, 171] on div "Peptic ulcer" at bounding box center [564, 166] width 124 height 27
checkbox input "true"
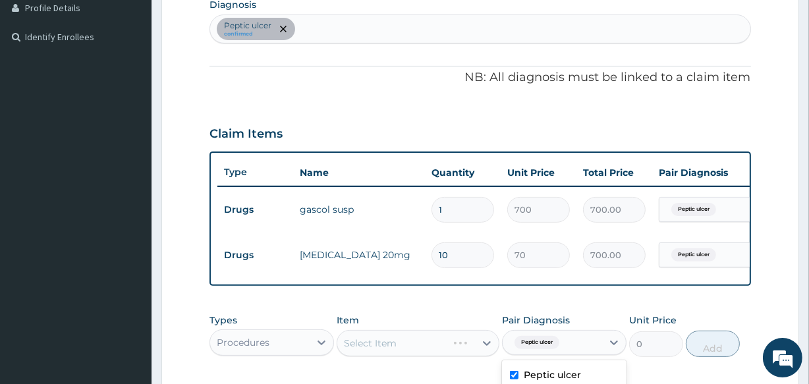
scroll to position [317, 0]
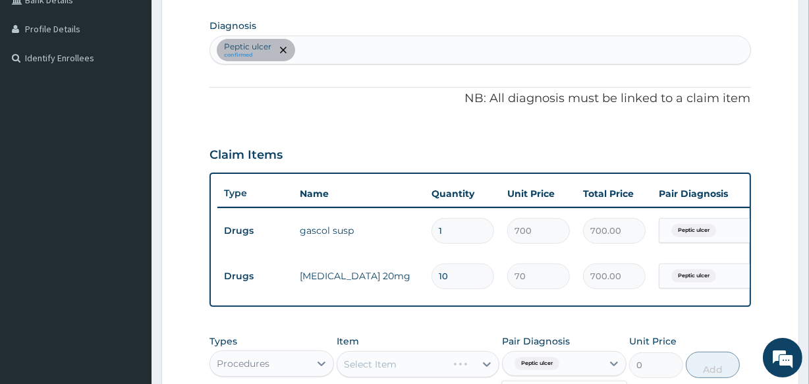
click at [411, 52] on div "Peptic ulcer confirmed" at bounding box center [479, 50] width 539 height 28
type input "[MEDICAL_DATA]"
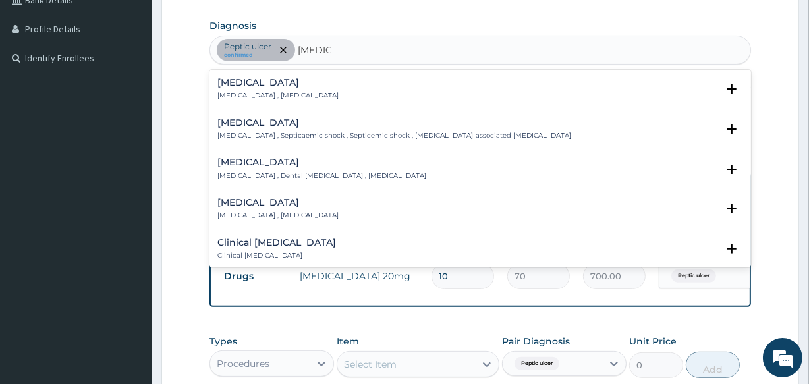
click at [266, 91] on p "[MEDICAL_DATA] , [MEDICAL_DATA]" at bounding box center [277, 95] width 121 height 9
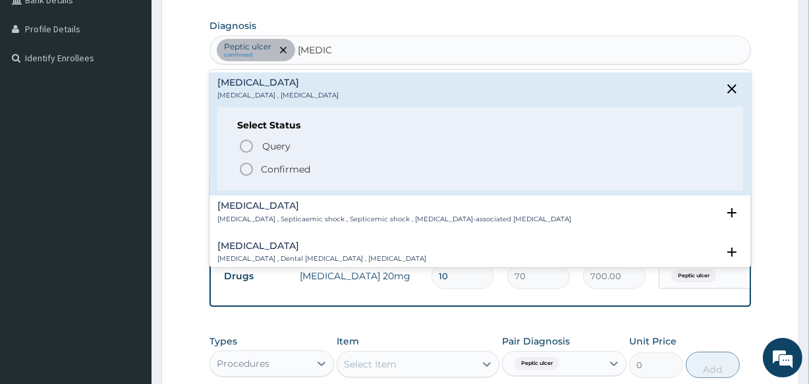
click at [265, 164] on p "Confirmed" at bounding box center [285, 169] width 49 height 13
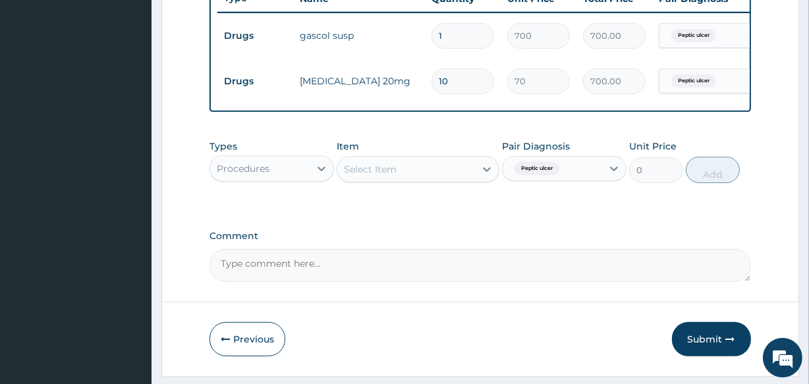
scroll to position [557, 0]
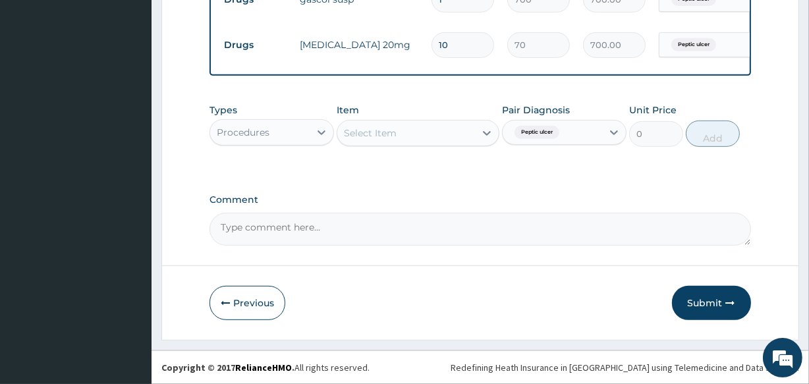
click at [396, 135] on div "Select Item" at bounding box center [370, 132] width 53 height 13
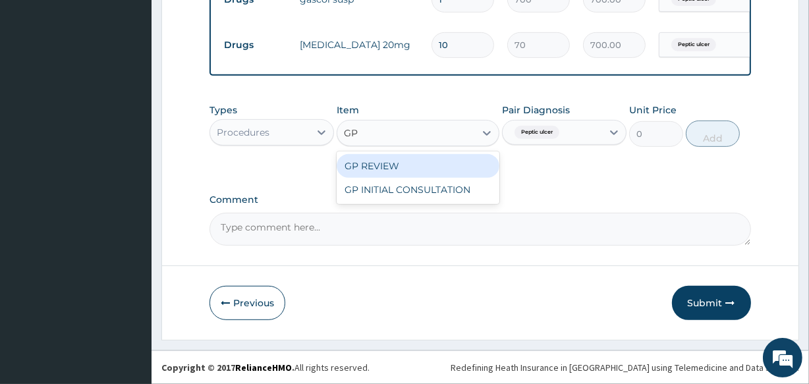
type input "GP"
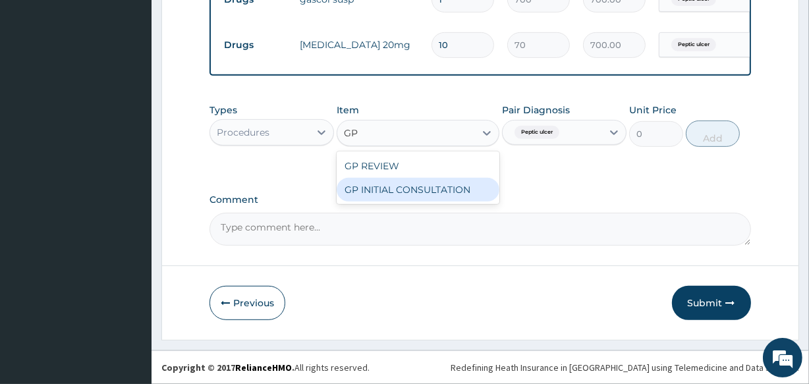
click at [442, 188] on div "GP INITIAL CONSULTATION" at bounding box center [417, 190] width 162 height 24
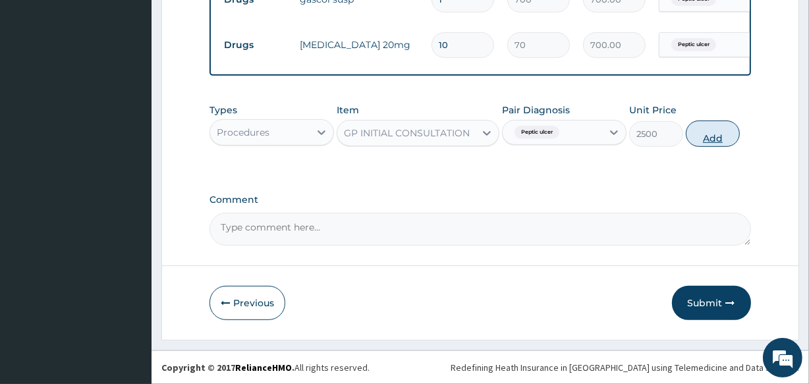
click at [707, 133] on button "Add" at bounding box center [712, 133] width 54 height 26
type input "0"
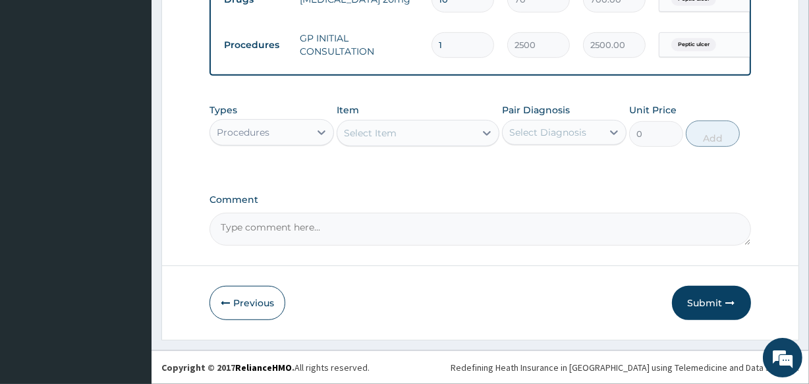
scroll to position [602, 0]
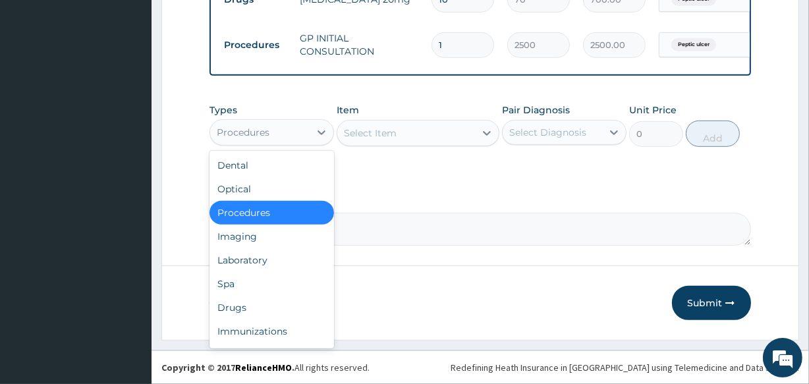
click at [294, 137] on div "Procedures" at bounding box center [259, 132] width 99 height 21
click at [267, 304] on div "Drugs" at bounding box center [271, 308] width 124 height 24
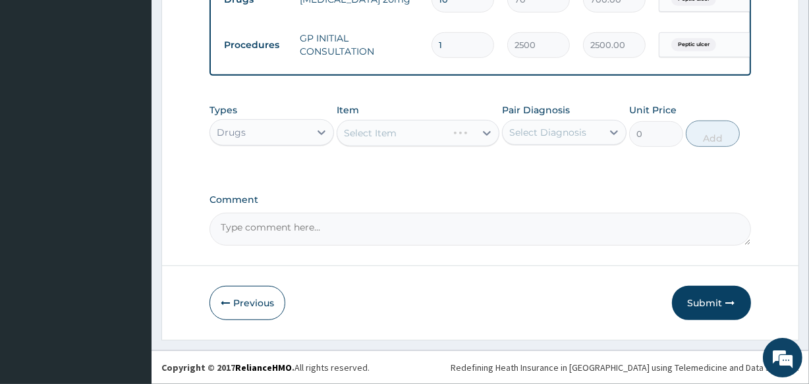
drag, startPoint x: 439, startPoint y: 140, endPoint x: 541, endPoint y: 120, distance: 104.0
click at [441, 138] on div "Select Item" at bounding box center [417, 133] width 162 height 26
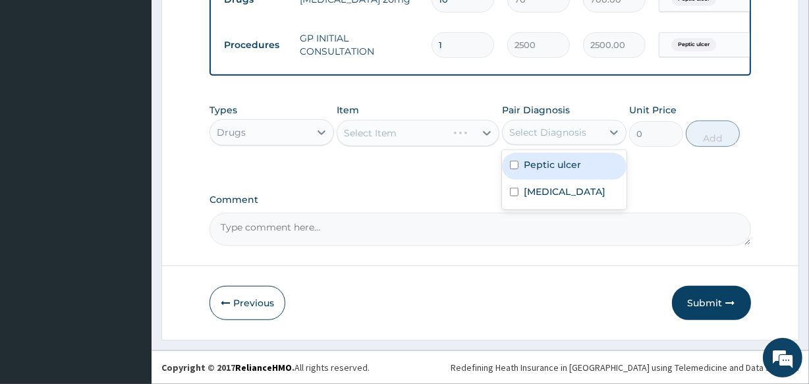
drag, startPoint x: 548, startPoint y: 126, endPoint x: 548, endPoint y: 169, distance: 43.5
click at [548, 132] on div "Select Diagnosis" at bounding box center [547, 132] width 77 height 13
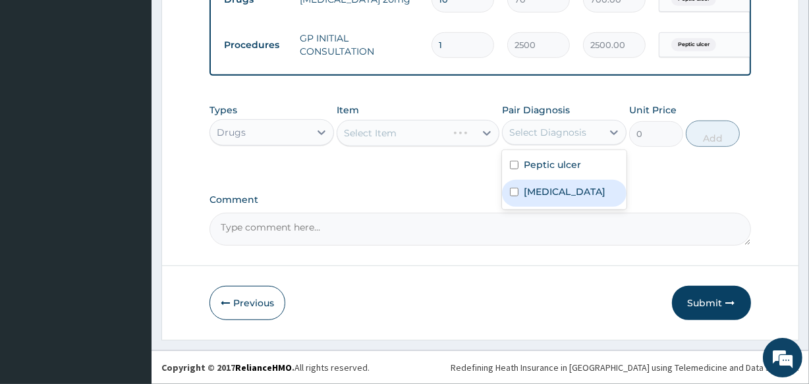
drag, startPoint x: 547, startPoint y: 187, endPoint x: 529, endPoint y: 176, distance: 20.1
click at [546, 187] on label "Sepsis" at bounding box center [564, 191] width 82 height 13
checkbox input "true"
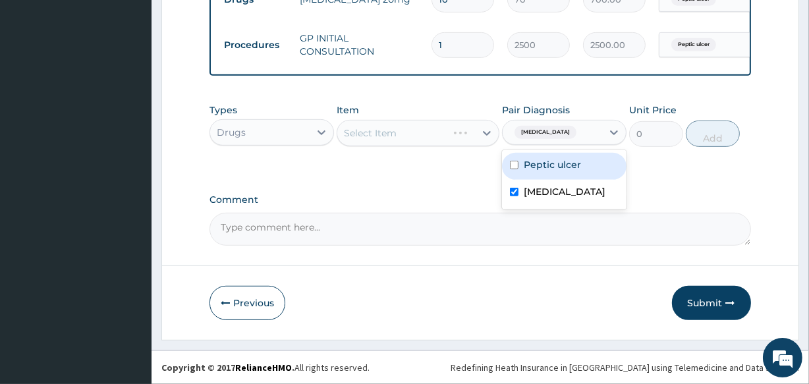
click at [435, 138] on div "Select Item" at bounding box center [417, 133] width 162 height 26
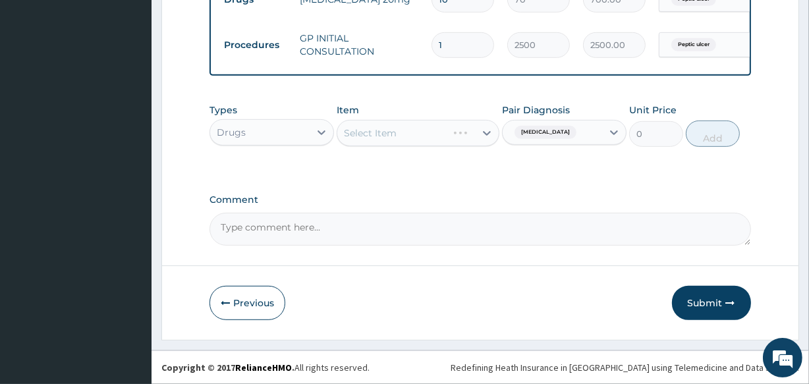
click at [414, 136] on div "Select Item" at bounding box center [417, 133] width 162 height 26
click at [414, 135] on div "Select Item" at bounding box center [417, 133] width 162 height 26
click at [408, 133] on div "Select Item" at bounding box center [417, 133] width 162 height 26
click at [425, 138] on div "Select Item" at bounding box center [405, 132] width 137 height 21
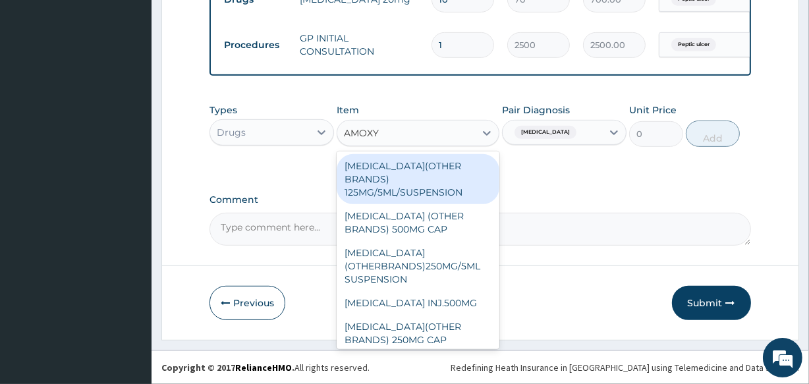
type input "AMOXYC"
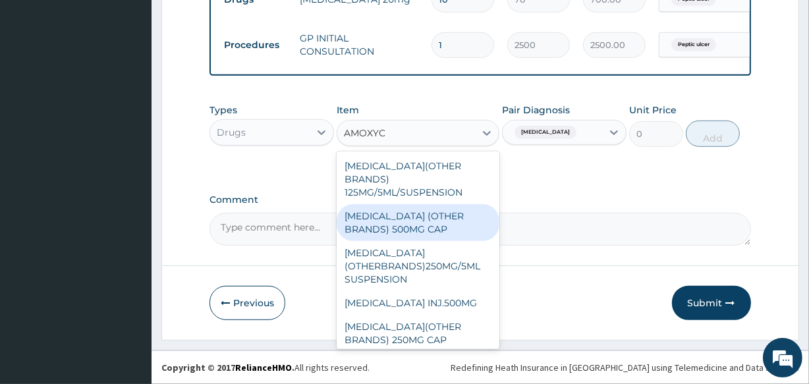
click at [407, 228] on div "[MEDICAL_DATA] (OTHER BRANDS) 500MG CAP" at bounding box center [417, 222] width 162 height 37
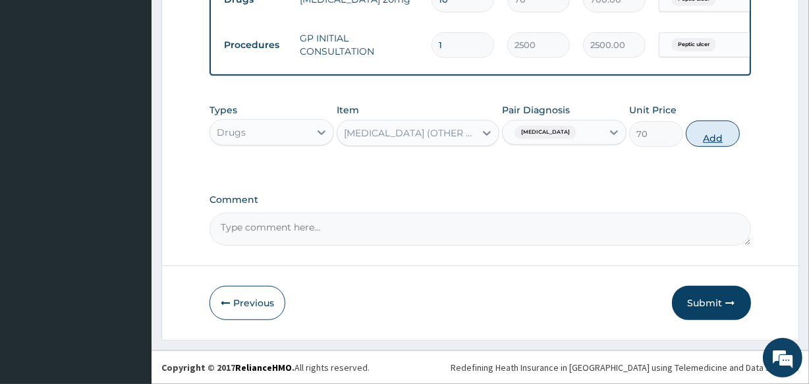
click at [707, 137] on button "Add" at bounding box center [712, 133] width 54 height 26
type input "0"
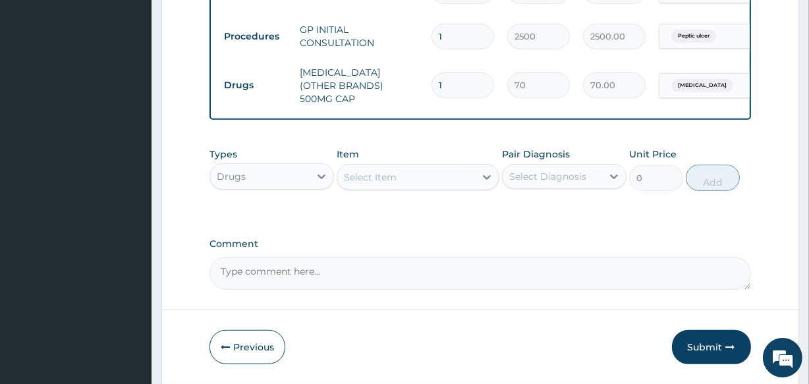
type input "15"
type input "1050.00"
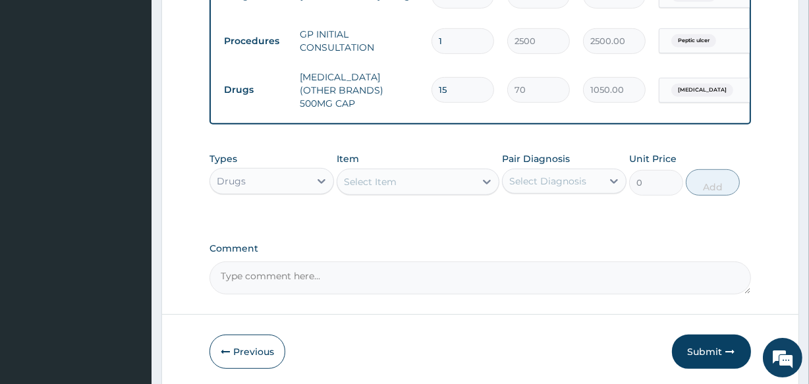
scroll to position [648, 0]
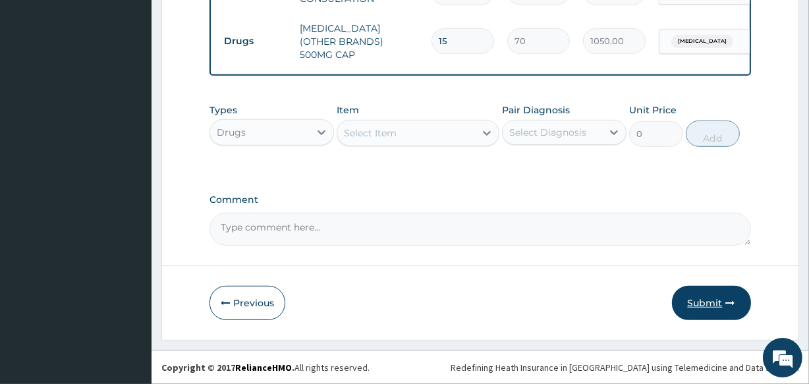
type input "15"
click at [708, 302] on button "Submit" at bounding box center [711, 303] width 79 height 34
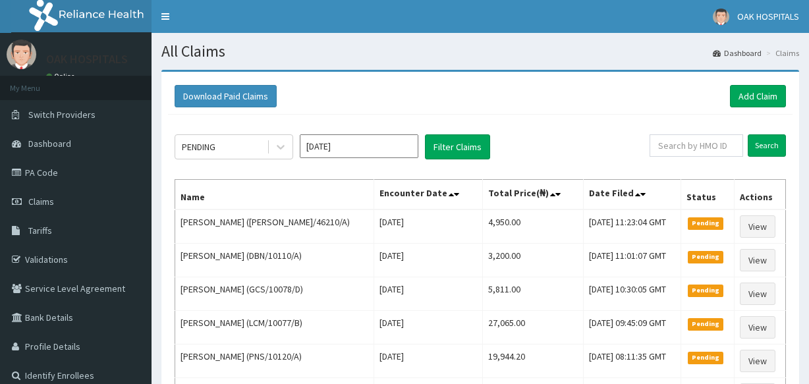
click at [749, 93] on link "Add Claim" at bounding box center [758, 96] width 56 height 22
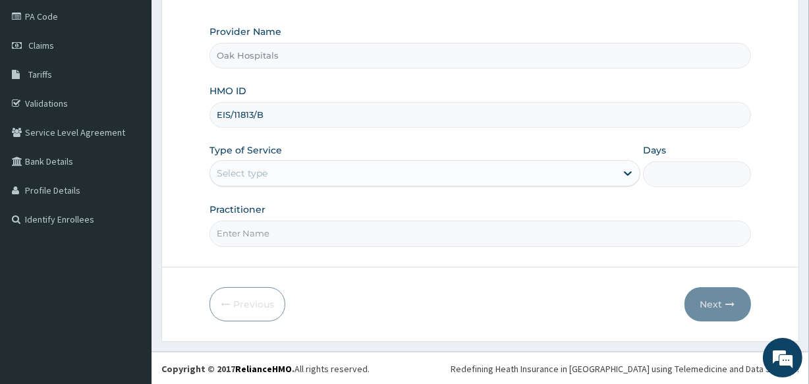
type input "EIS/11813/B"
click at [381, 171] on div "Select type" at bounding box center [413, 173] width 406 height 21
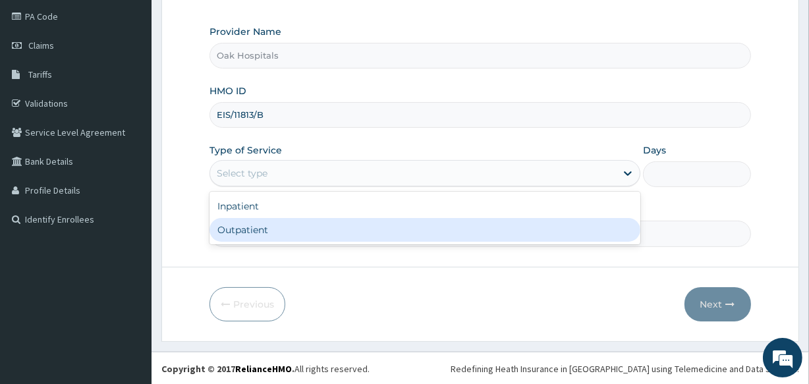
click at [382, 228] on div "Outpatient" at bounding box center [424, 230] width 431 height 24
type input "1"
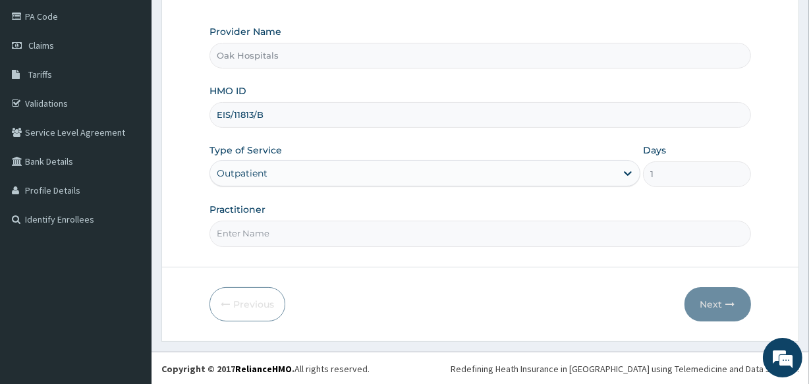
click at [382, 230] on input "Practitioner" at bounding box center [479, 234] width 541 height 26
type input "DR JAMES"
click at [714, 300] on button "Next" at bounding box center [717, 304] width 67 height 34
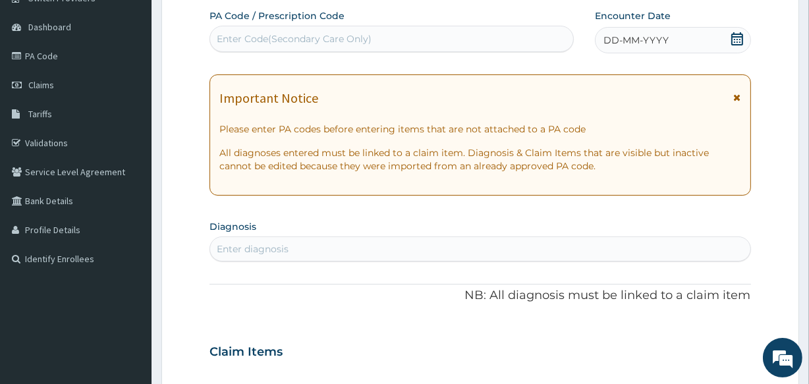
scroll to position [96, 0]
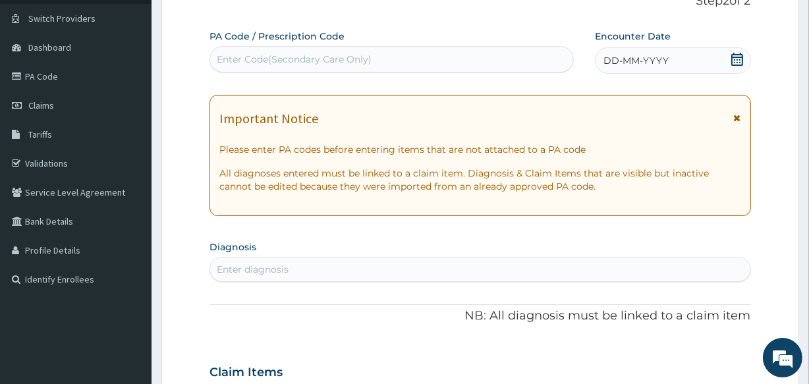
click at [670, 66] on div "DD-MM-YYYY" at bounding box center [673, 60] width 156 height 26
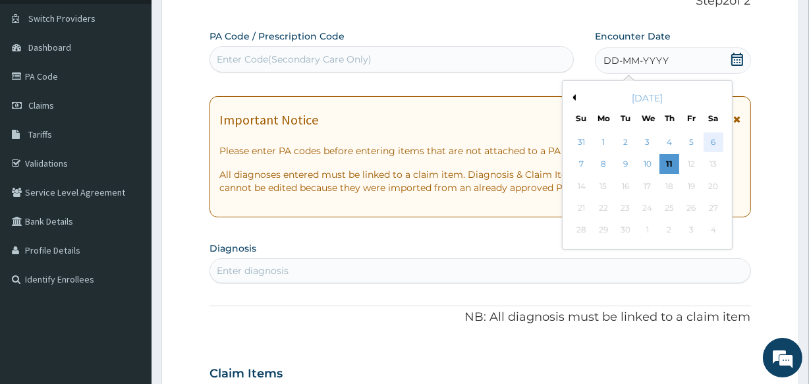
click at [710, 140] on div "6" at bounding box center [713, 142] width 20 height 20
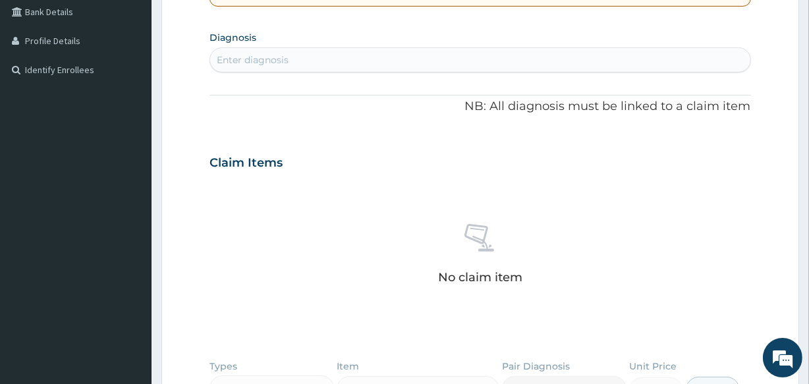
scroll to position [336, 0]
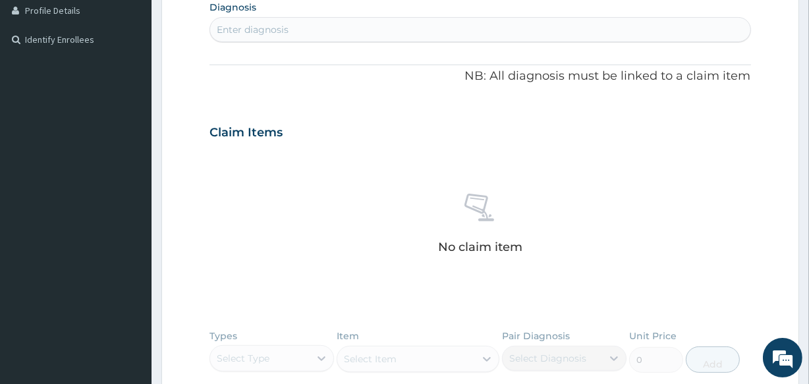
click at [474, 35] on div "Enter diagnosis" at bounding box center [479, 29] width 539 height 21
type input "MALARI"
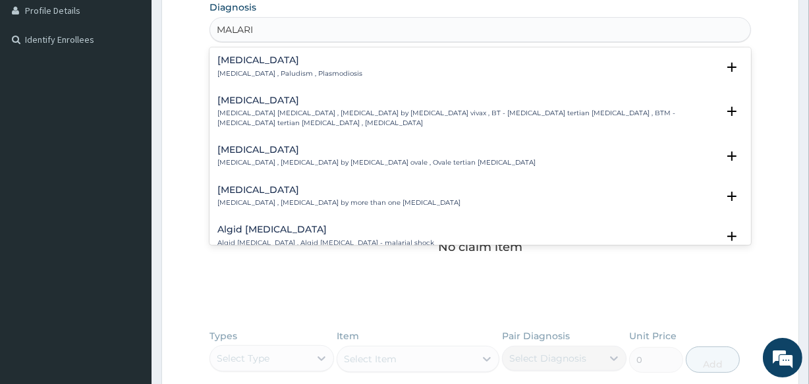
click at [263, 57] on h4 "Malaria" at bounding box center [289, 60] width 145 height 10
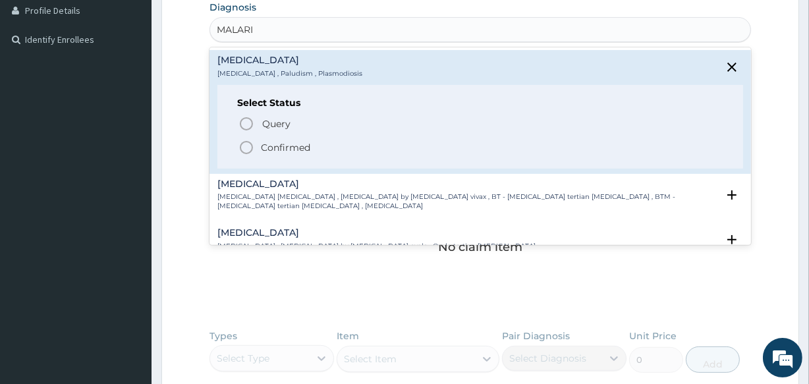
click at [288, 146] on p "Confirmed" at bounding box center [285, 147] width 49 height 13
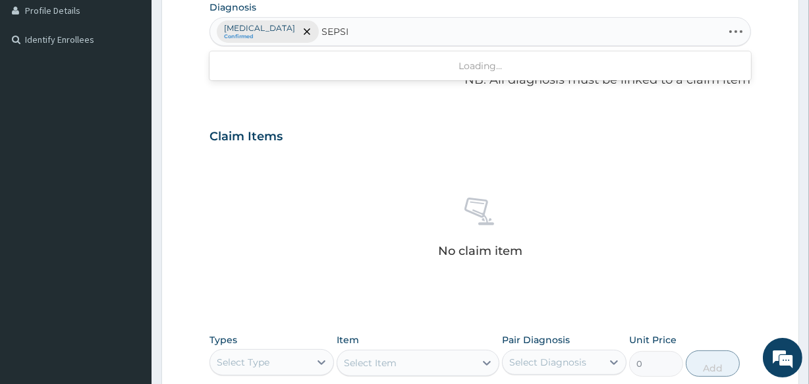
type input "[MEDICAL_DATA]"
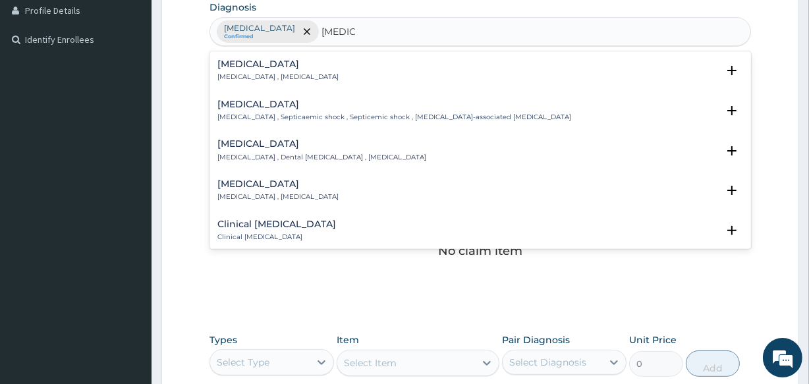
click at [286, 72] on p "[MEDICAL_DATA] , [MEDICAL_DATA]" at bounding box center [277, 76] width 121 height 9
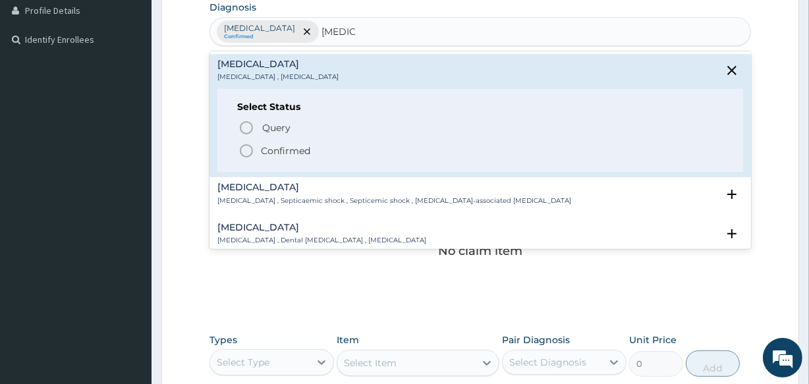
click at [268, 151] on p "Confirmed" at bounding box center [285, 150] width 49 height 13
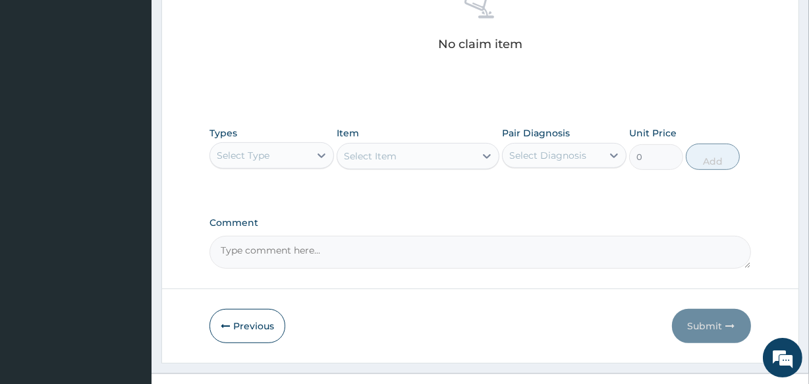
scroll to position [565, 0]
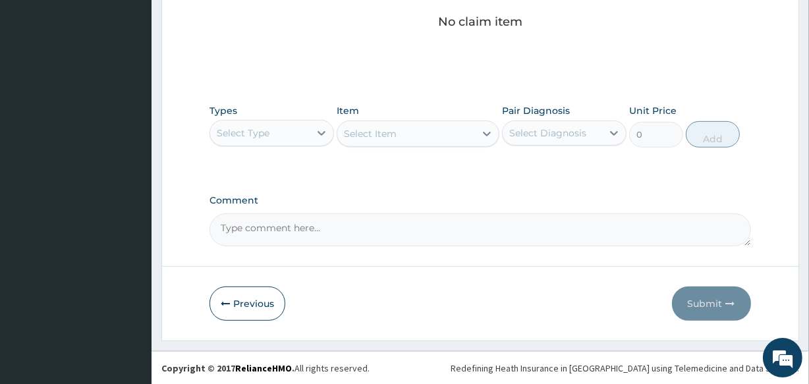
click at [284, 132] on div "Select Type" at bounding box center [259, 132] width 99 height 21
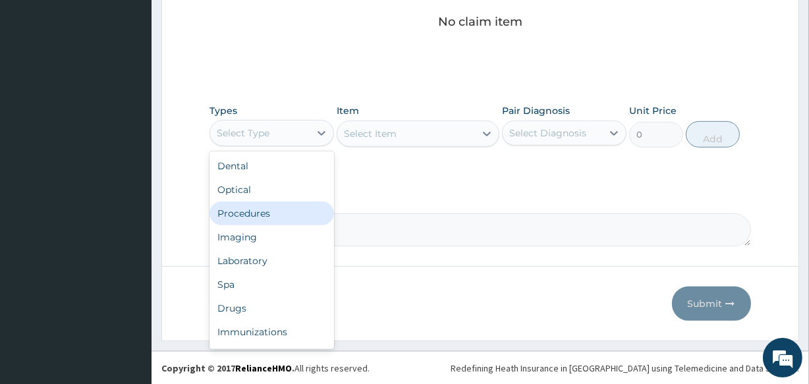
click at [296, 215] on div "Procedures" at bounding box center [271, 213] width 124 height 24
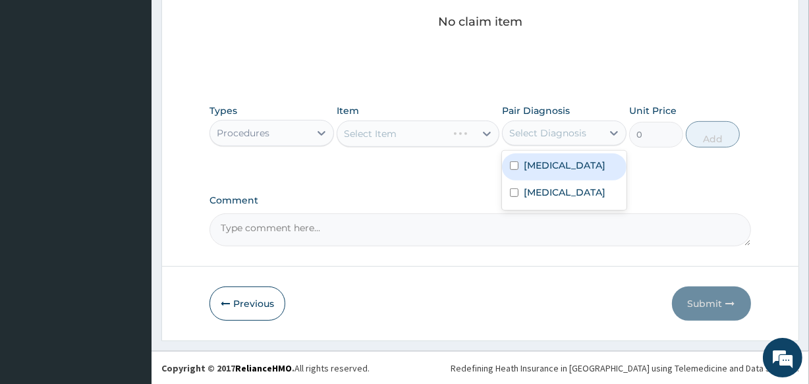
click at [556, 134] on div "Select Diagnosis" at bounding box center [547, 132] width 77 height 13
drag, startPoint x: 552, startPoint y: 160, endPoint x: 535, endPoint y: 159, distance: 17.2
click at [552, 161] on label "[MEDICAL_DATA]" at bounding box center [564, 165] width 82 height 13
checkbox input "true"
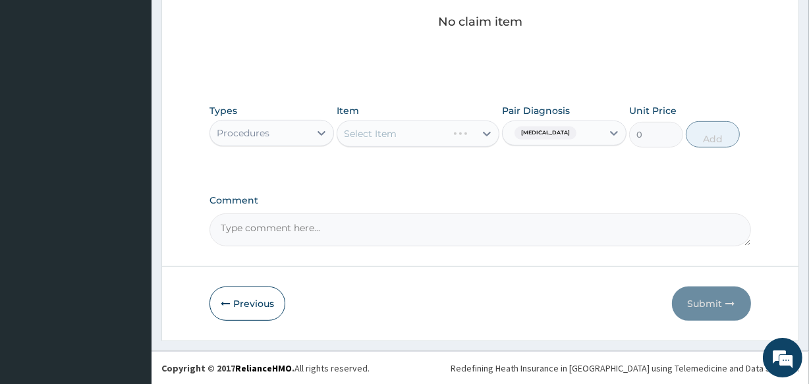
drag, startPoint x: 425, startPoint y: 126, endPoint x: 429, endPoint y: 144, distance: 18.2
click at [428, 140] on div "Select Item" at bounding box center [417, 133] width 162 height 26
click at [421, 138] on div "Select Item" at bounding box center [405, 133] width 137 height 21
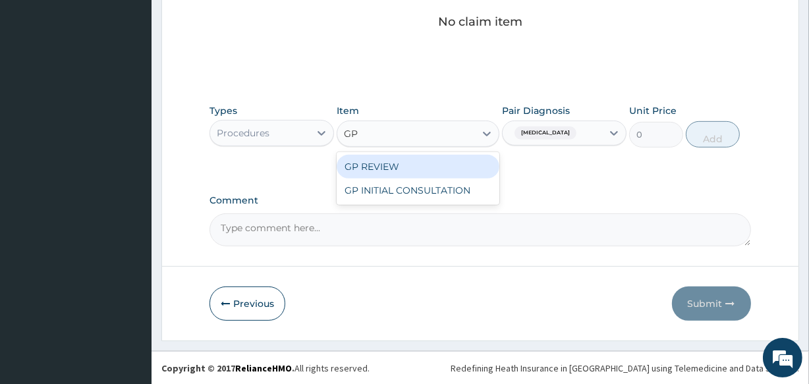
type input "GP"
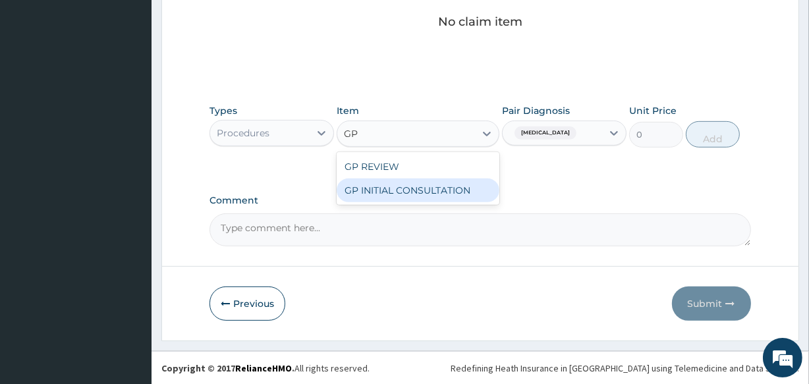
click at [436, 191] on div "GP INITIAL CONSULTATION" at bounding box center [417, 190] width 162 height 24
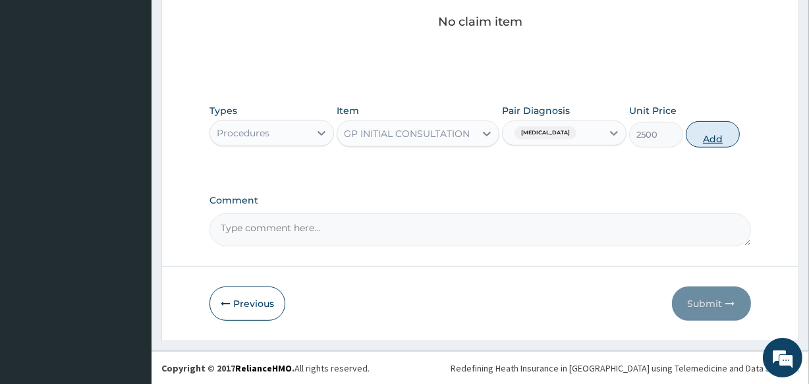
click at [711, 138] on button "Add" at bounding box center [712, 134] width 54 height 26
type input "0"
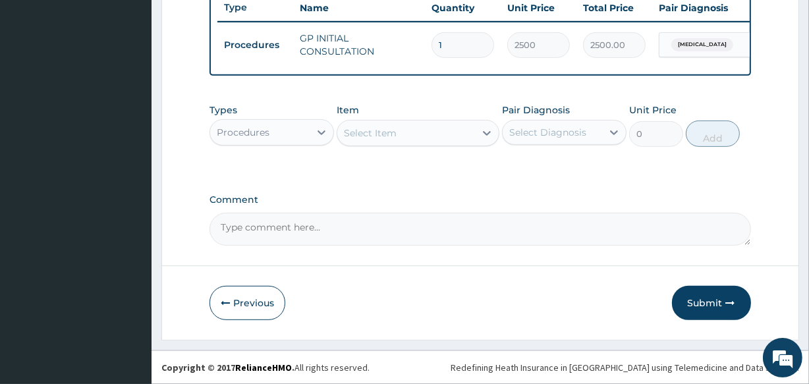
scroll to position [511, 0]
click at [304, 138] on div "Procedures" at bounding box center [259, 132] width 99 height 21
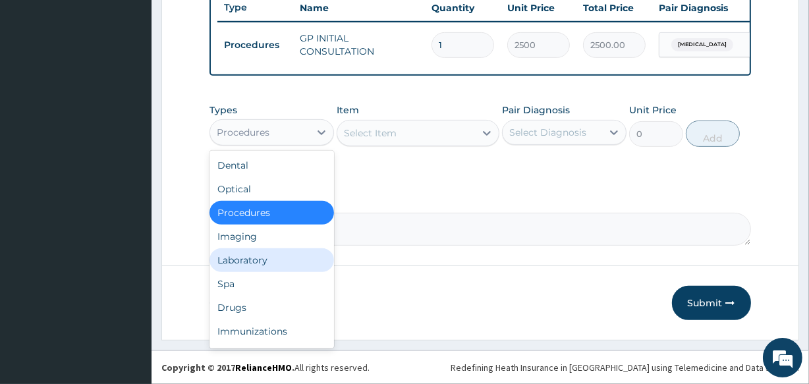
click at [286, 250] on div "Laboratory" at bounding box center [271, 260] width 124 height 24
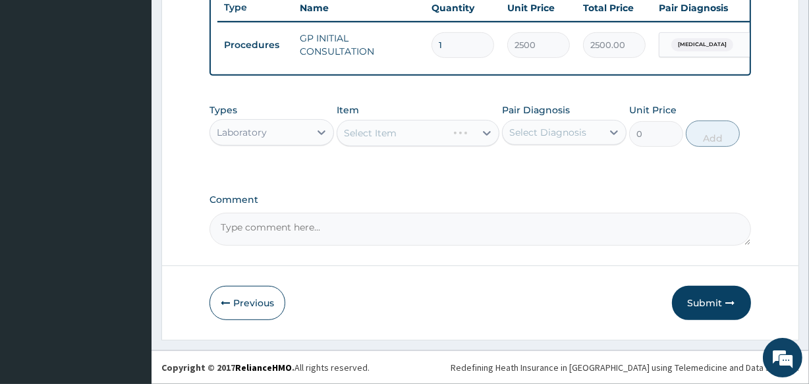
click at [532, 139] on div "Select Diagnosis" at bounding box center [551, 132] width 99 height 21
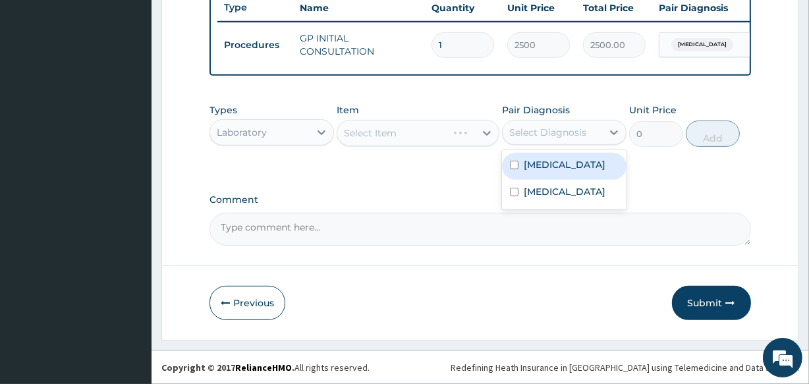
drag, startPoint x: 540, startPoint y: 168, endPoint x: 501, endPoint y: 161, distance: 39.4
click at [535, 168] on label "[MEDICAL_DATA]" at bounding box center [564, 164] width 82 height 13
checkbox input "true"
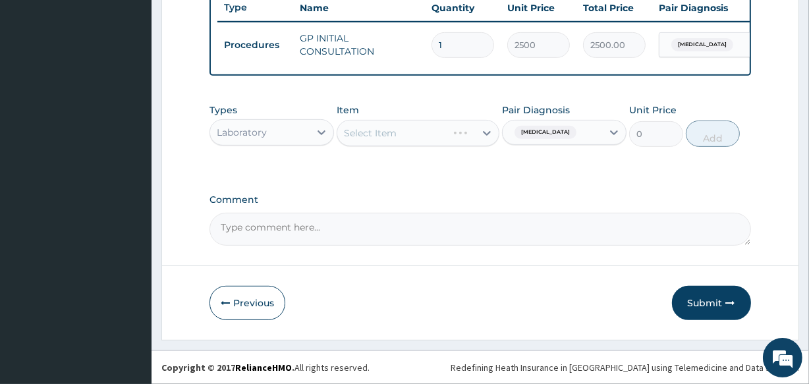
click at [421, 130] on div "Select Item" at bounding box center [417, 133] width 162 height 26
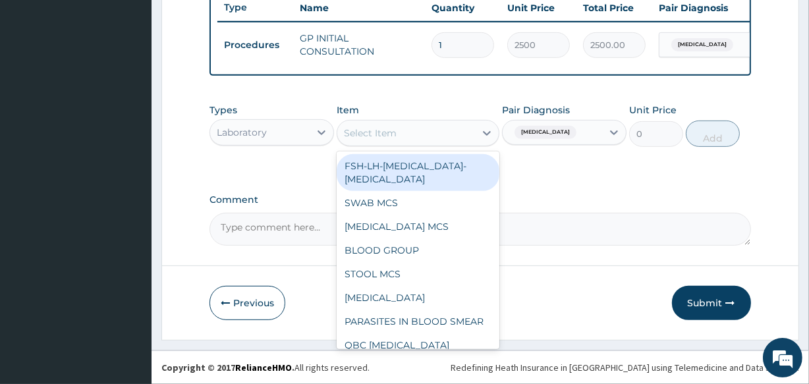
click at [418, 134] on div "Select Item" at bounding box center [405, 132] width 137 height 21
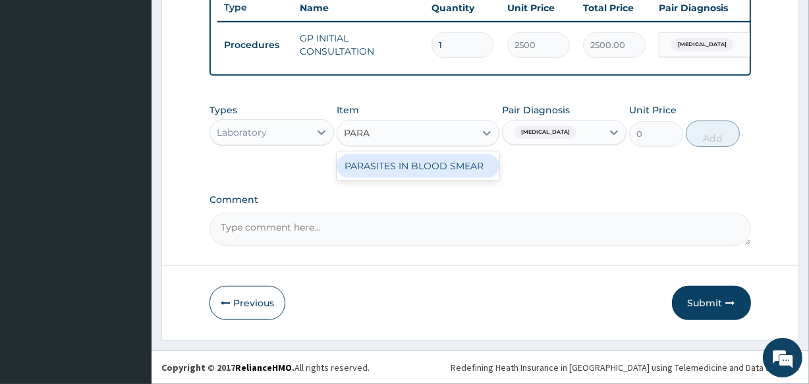
type input "PARAS"
click at [416, 166] on div "PARASITES IN BLOOD SMEAR" at bounding box center [417, 166] width 162 height 24
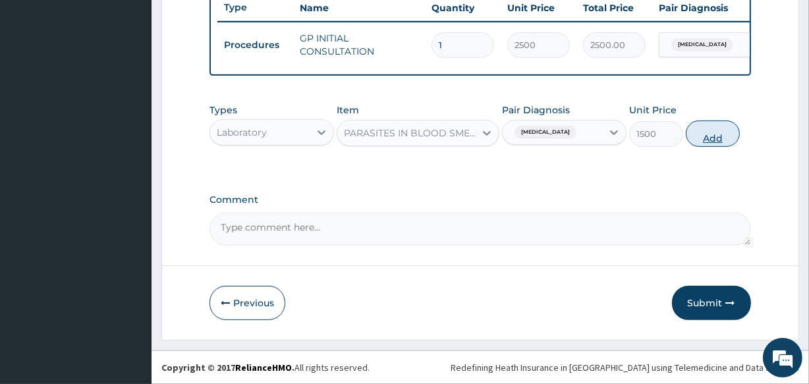
click at [720, 140] on button "Add" at bounding box center [712, 133] width 54 height 26
type input "0"
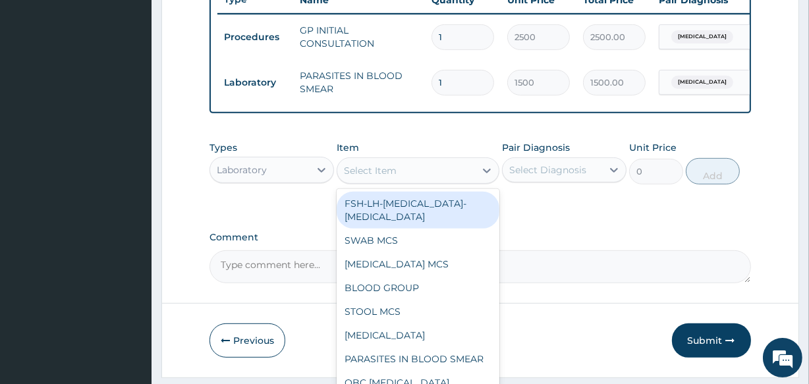
click at [445, 174] on div "Select Item" at bounding box center [405, 170] width 137 height 21
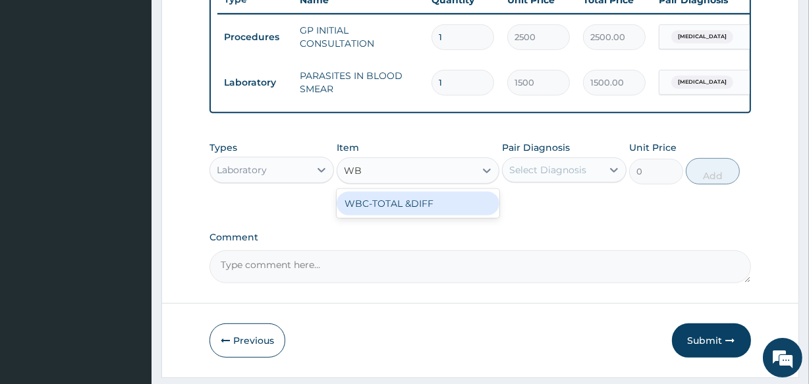
type input "WBC"
drag, startPoint x: 428, startPoint y: 211, endPoint x: 523, endPoint y: 186, distance: 98.1
click at [441, 209] on div "WBC-TOTAL &DIFF" at bounding box center [417, 204] width 162 height 24
type input "2000"
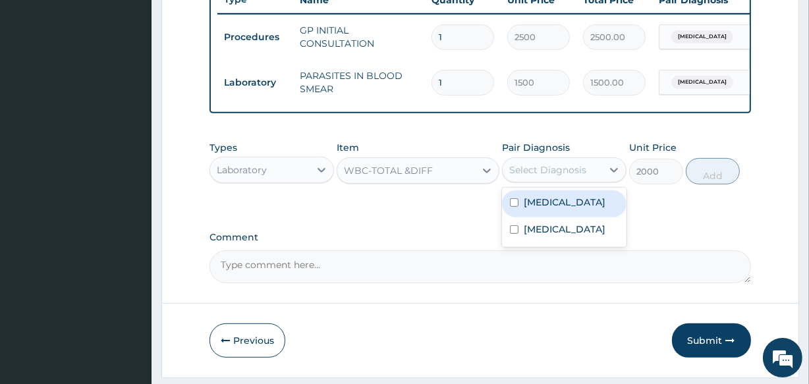
click at [552, 180] on div "Select Diagnosis" at bounding box center [551, 169] width 99 height 21
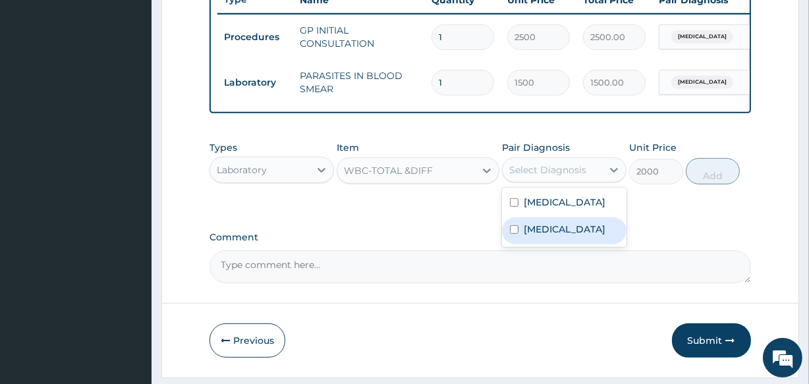
click at [541, 234] on label "[MEDICAL_DATA]" at bounding box center [564, 229] width 82 height 13
checkbox input "true"
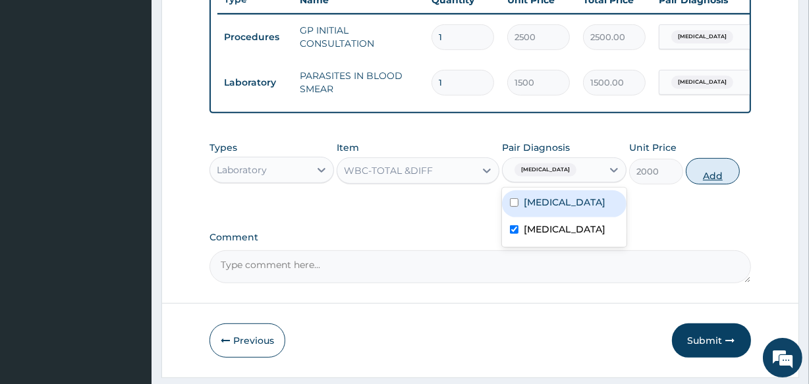
click at [714, 182] on button "Add" at bounding box center [712, 171] width 54 height 26
type input "0"
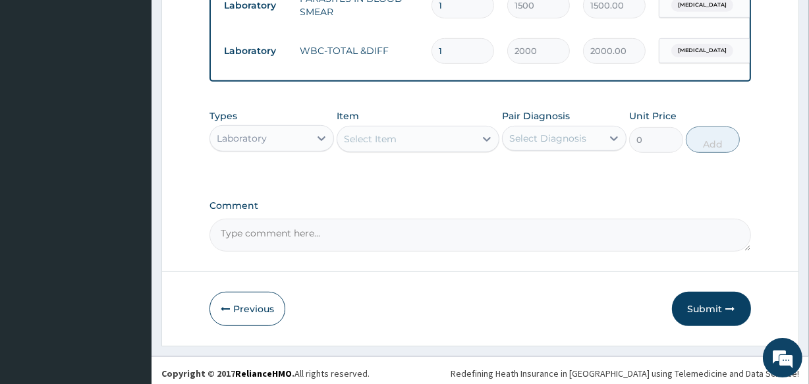
scroll to position [602, 0]
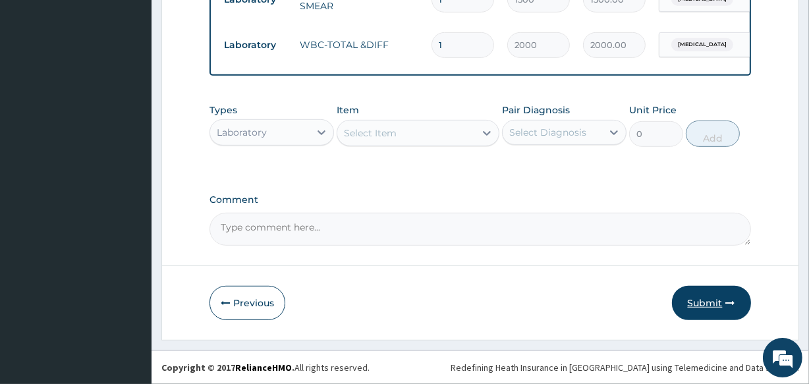
click at [714, 299] on button "Submit" at bounding box center [711, 303] width 79 height 34
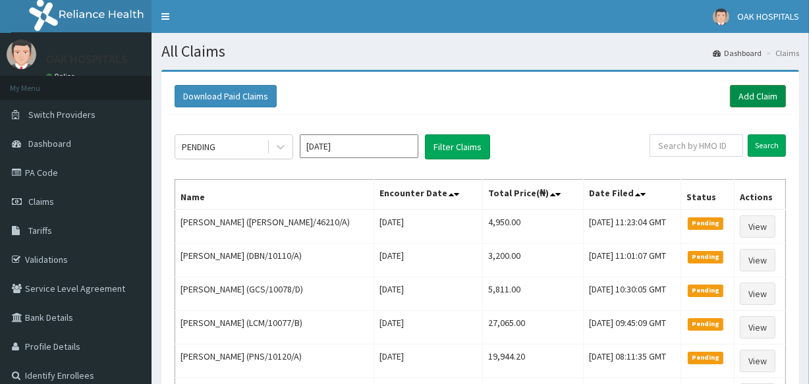
click at [749, 95] on link "Add Claim" at bounding box center [758, 96] width 56 height 22
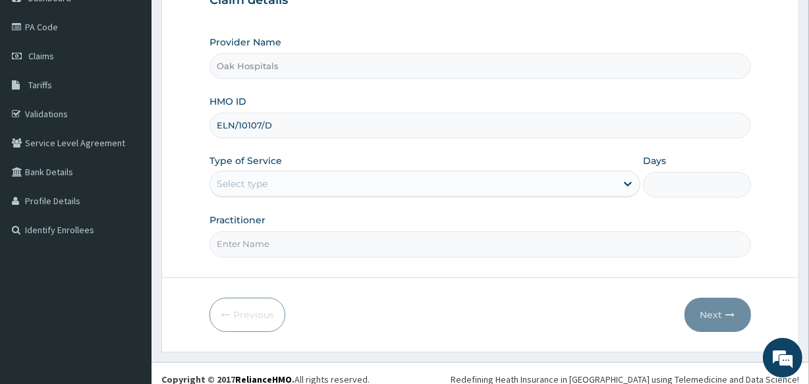
scroll to position [156, 0]
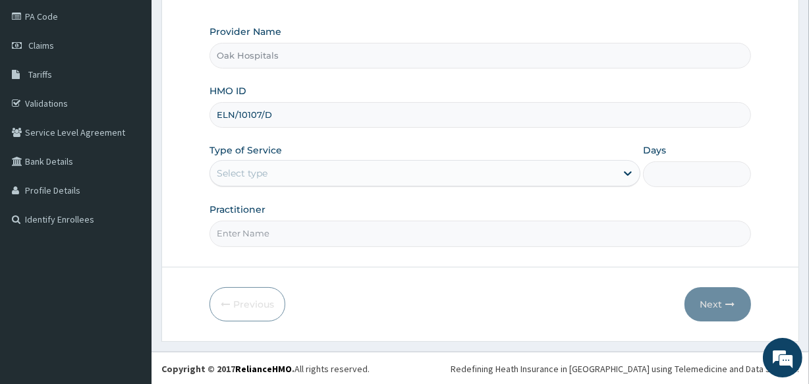
type input "ELN/10107/D"
click at [333, 174] on div "Select type" at bounding box center [413, 173] width 406 height 21
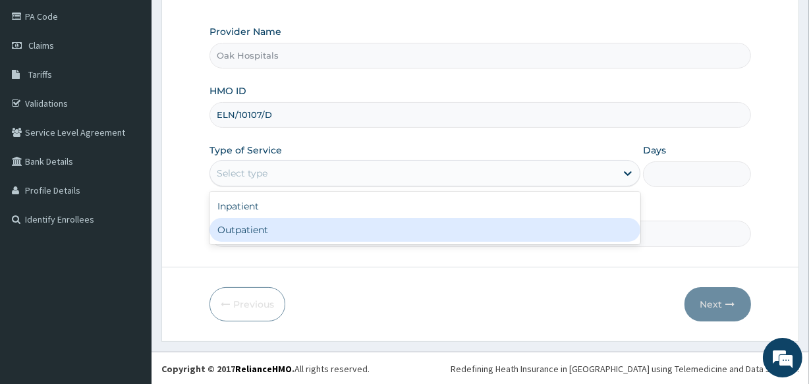
click at [325, 233] on div "Outpatient" at bounding box center [424, 230] width 431 height 24
type input "1"
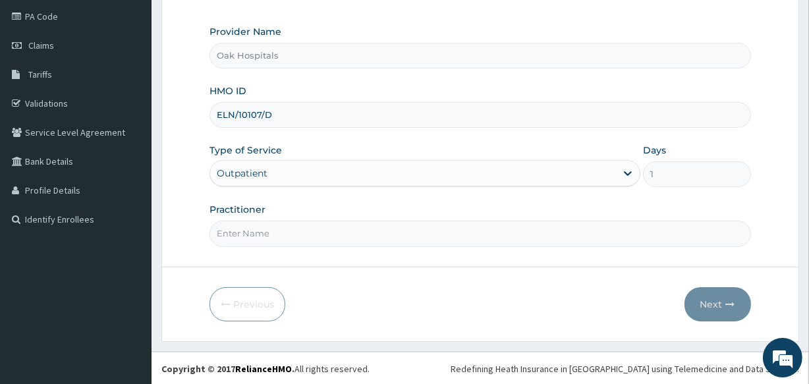
click at [325, 233] on input "Practitioner" at bounding box center [479, 234] width 541 height 26
type input "[PERSON_NAME]"
click at [708, 304] on button "Next" at bounding box center [717, 304] width 67 height 34
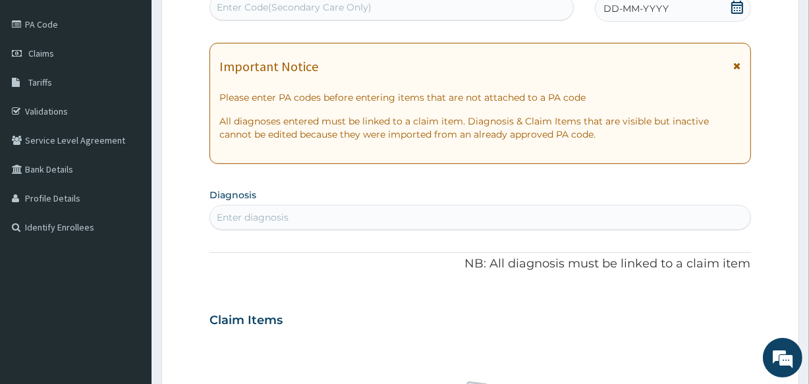
scroll to position [96, 0]
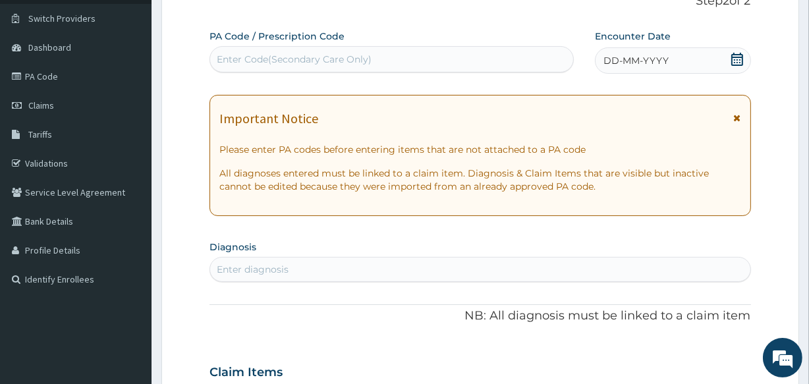
click at [655, 59] on span "DD-MM-YYYY" at bounding box center [635, 60] width 65 height 13
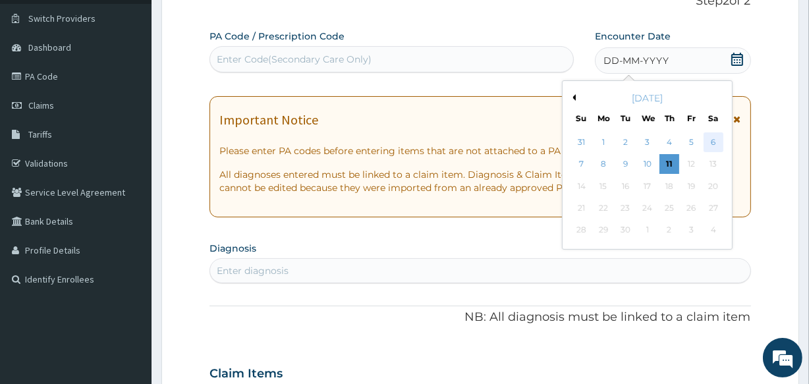
click at [711, 145] on div "6" at bounding box center [713, 142] width 20 height 20
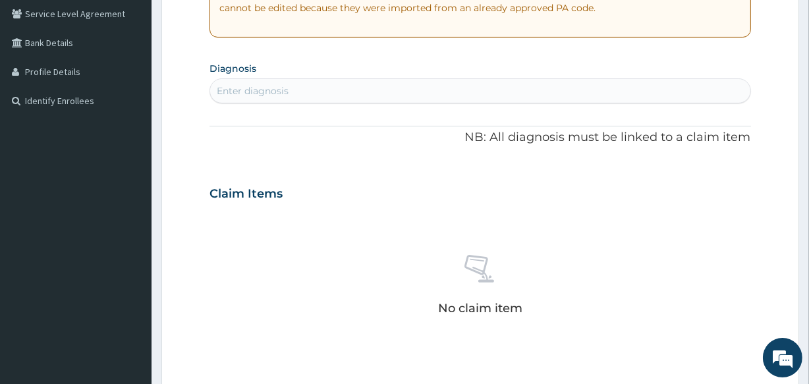
scroll to position [276, 0]
click at [424, 88] on div "Enter diagnosis" at bounding box center [479, 89] width 539 height 21
type input "[MEDICAL_DATA]"
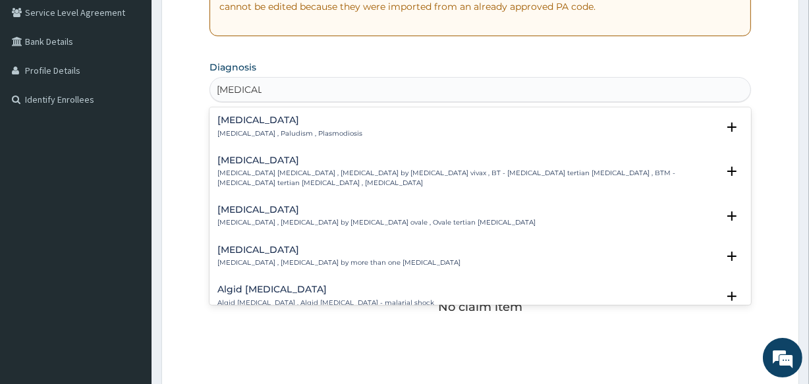
click at [257, 120] on h4 "[MEDICAL_DATA]" at bounding box center [289, 120] width 145 height 10
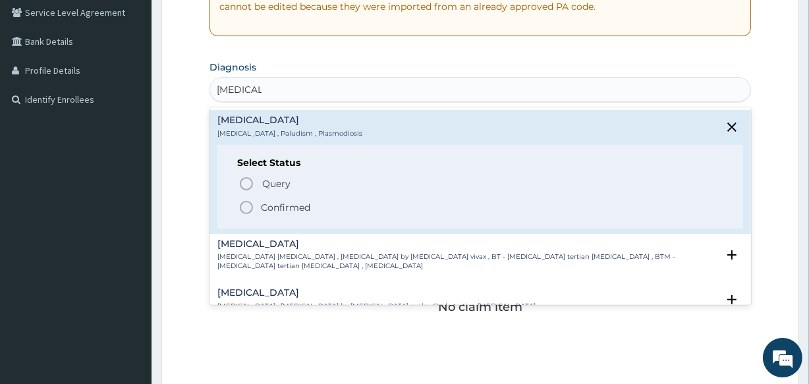
click at [275, 205] on p "Confirmed" at bounding box center [285, 207] width 49 height 13
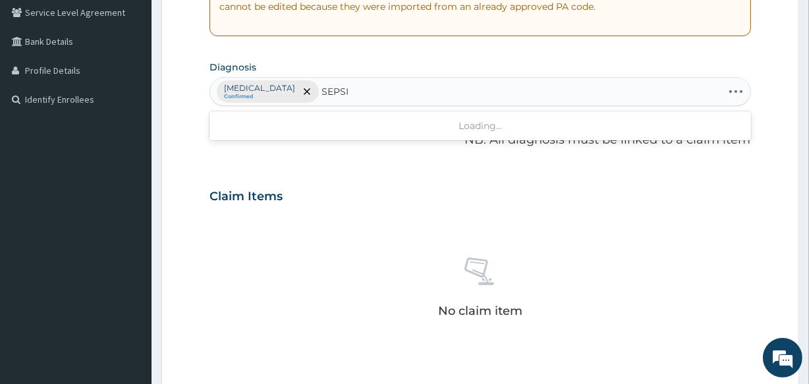
type input "[MEDICAL_DATA]"
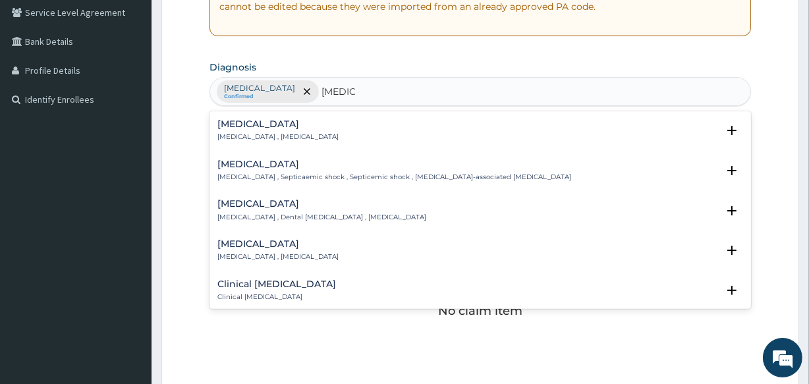
click at [251, 132] on p "[MEDICAL_DATA] , [MEDICAL_DATA]" at bounding box center [277, 136] width 121 height 9
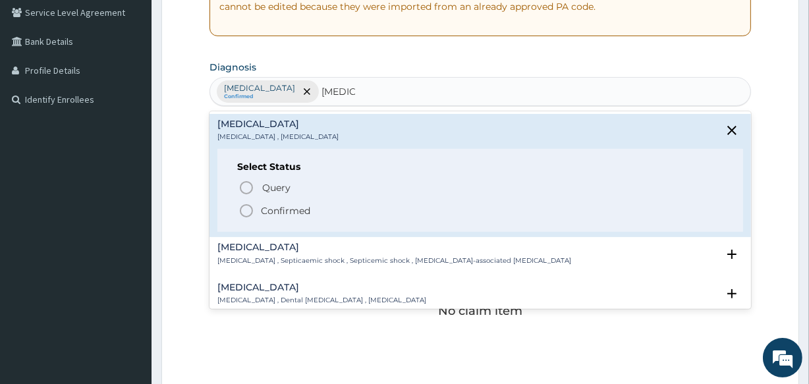
click at [276, 211] on p "Confirmed" at bounding box center [285, 210] width 49 height 13
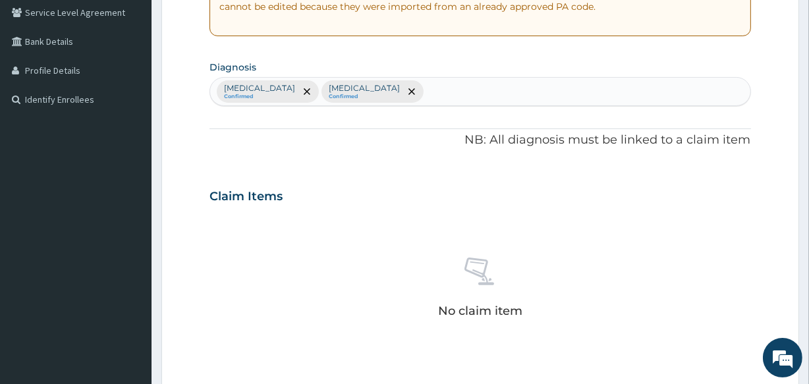
scroll to position [348, 0]
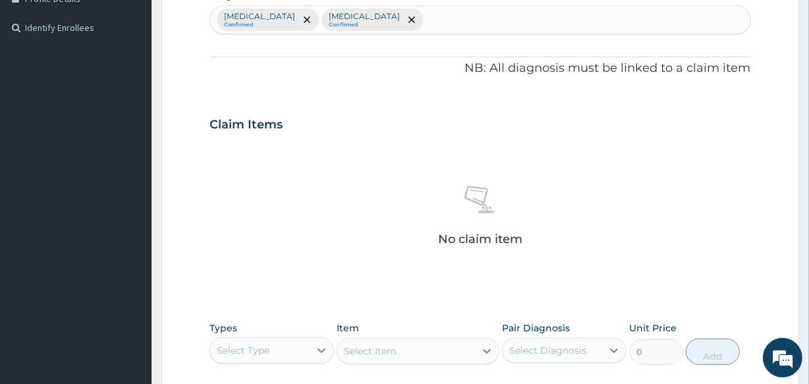
click at [310, 142] on div "No claim item" at bounding box center [479, 217] width 541 height 151
click at [295, 142] on div "No claim item" at bounding box center [479, 217] width 541 height 151
click at [292, 142] on div "No claim item" at bounding box center [479, 217] width 541 height 151
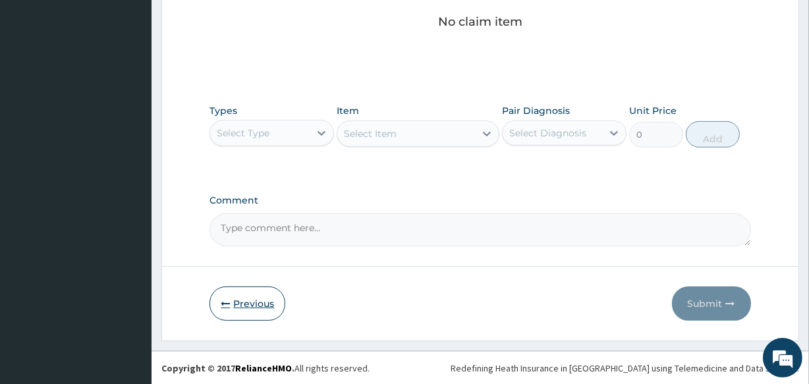
click at [260, 302] on button "Previous" at bounding box center [247, 303] width 76 height 34
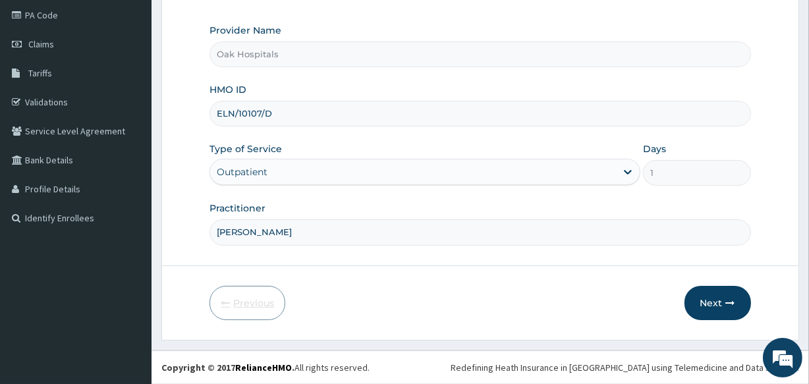
scroll to position [156, 0]
click at [716, 307] on button "Next" at bounding box center [717, 304] width 67 height 34
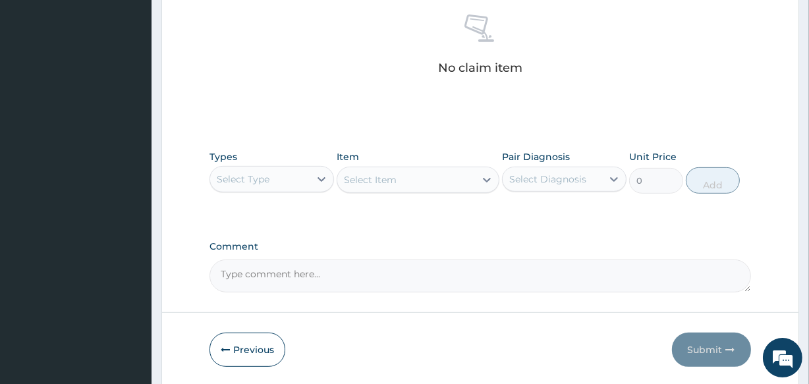
scroll to position [565, 0]
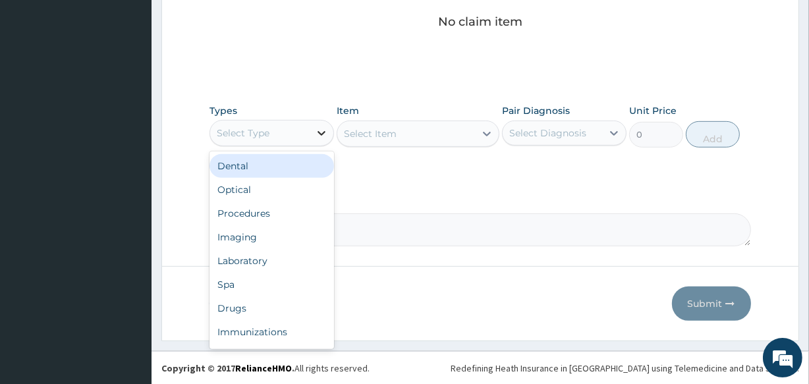
click at [311, 126] on div at bounding box center [321, 133] width 24 height 24
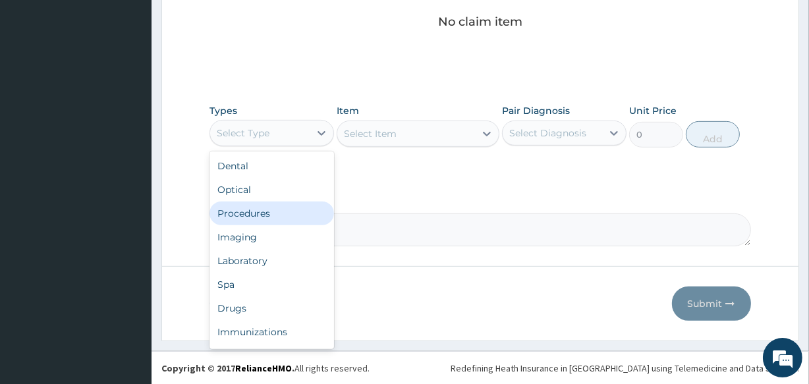
click at [304, 218] on div "Procedures" at bounding box center [271, 213] width 124 height 24
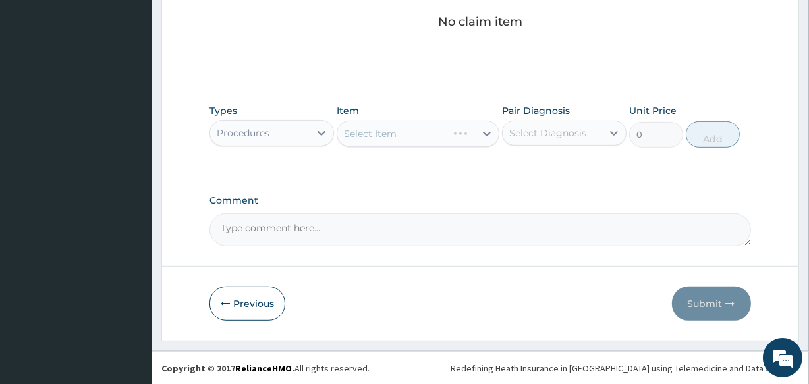
click at [412, 132] on div "Select Item" at bounding box center [417, 133] width 162 height 26
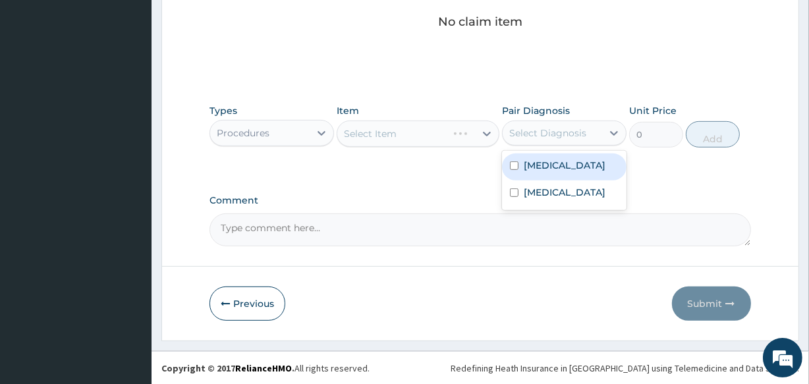
click at [528, 134] on div "Select Diagnosis" at bounding box center [547, 132] width 77 height 13
click at [538, 164] on label "[MEDICAL_DATA]" at bounding box center [564, 165] width 82 height 13
checkbox input "true"
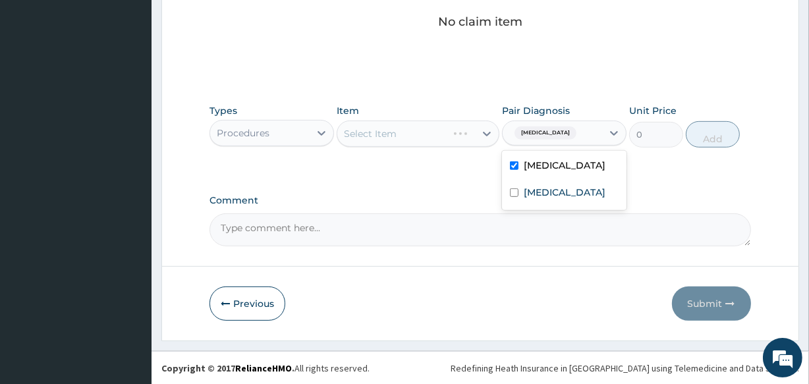
click at [432, 131] on div "Select Item" at bounding box center [417, 133] width 162 height 26
click at [431, 136] on div "Select Item" at bounding box center [417, 133] width 162 height 26
click at [434, 136] on div "Select Item" at bounding box center [417, 133] width 162 height 26
click at [429, 138] on div "Select Item" at bounding box center [417, 133] width 162 height 26
click at [425, 135] on div "Select Item" at bounding box center [405, 133] width 137 height 21
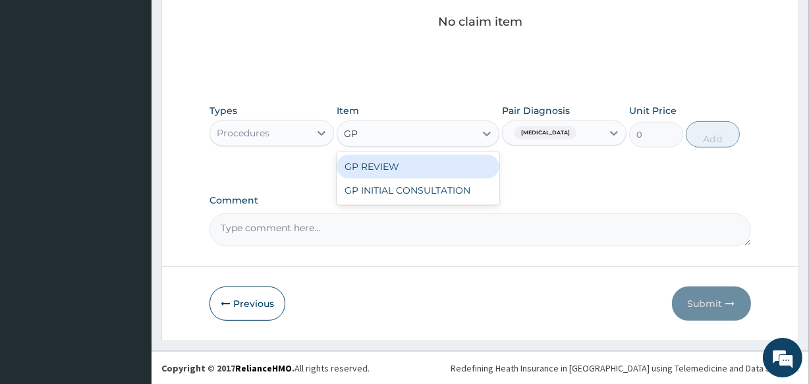
type input "GP"
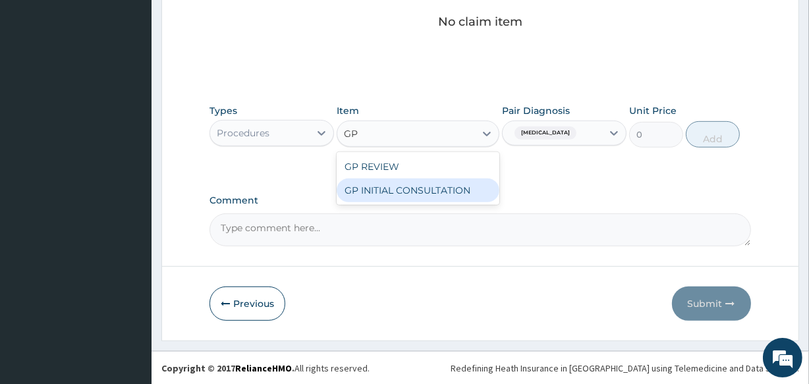
click at [417, 188] on div "GP INITIAL CONSULTATION" at bounding box center [417, 190] width 162 height 24
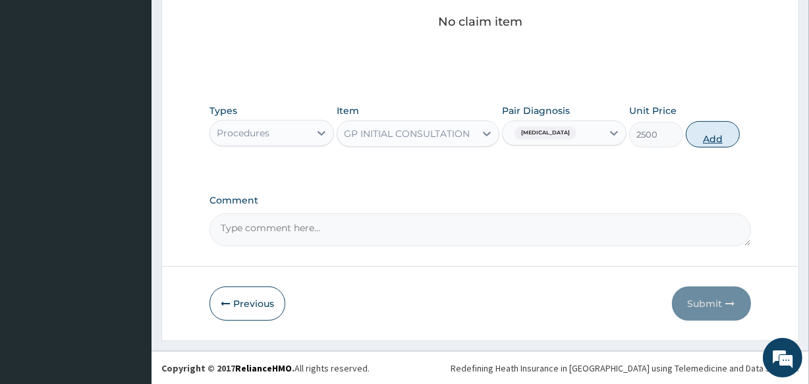
click at [708, 136] on button "Add" at bounding box center [712, 134] width 54 height 26
type input "0"
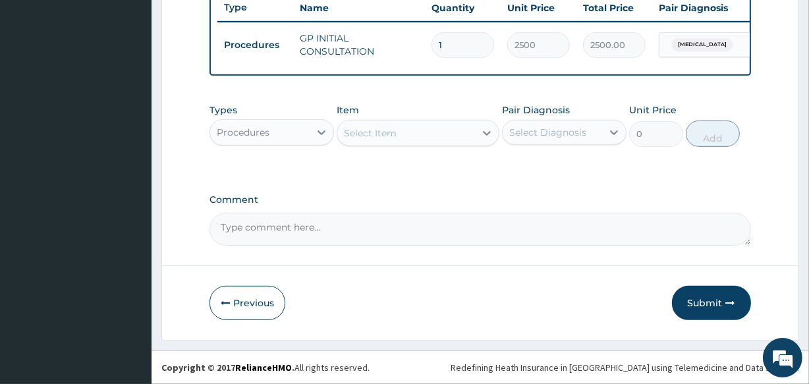
scroll to position [511, 0]
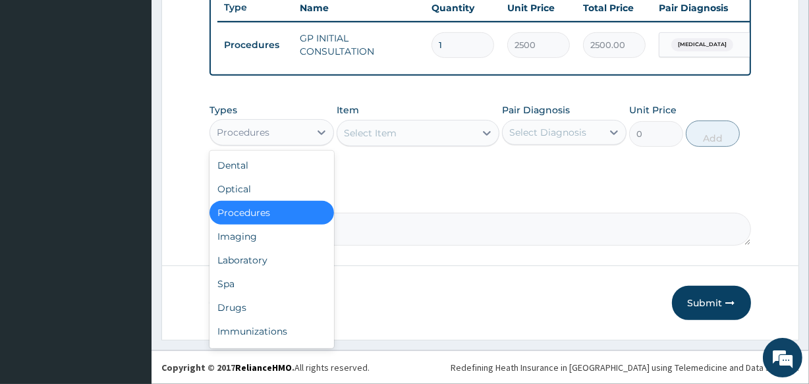
click at [295, 132] on div "Procedures" at bounding box center [259, 132] width 99 height 21
click at [292, 253] on div "Laboratory" at bounding box center [271, 260] width 124 height 24
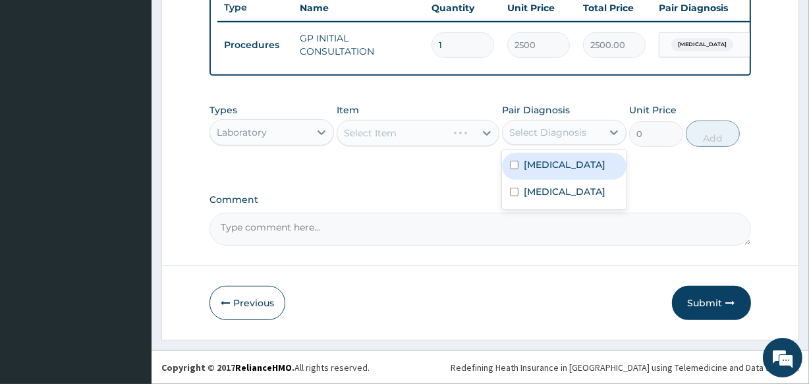
click at [547, 133] on div "Select Diagnosis" at bounding box center [547, 132] width 77 height 13
click at [539, 161] on label "Malaria" at bounding box center [564, 164] width 82 height 13
checkbox input "true"
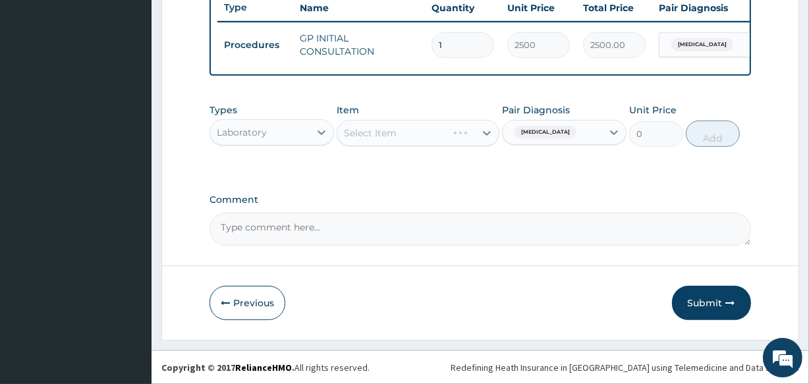
click at [434, 132] on div "Select Item" at bounding box center [417, 133] width 162 height 26
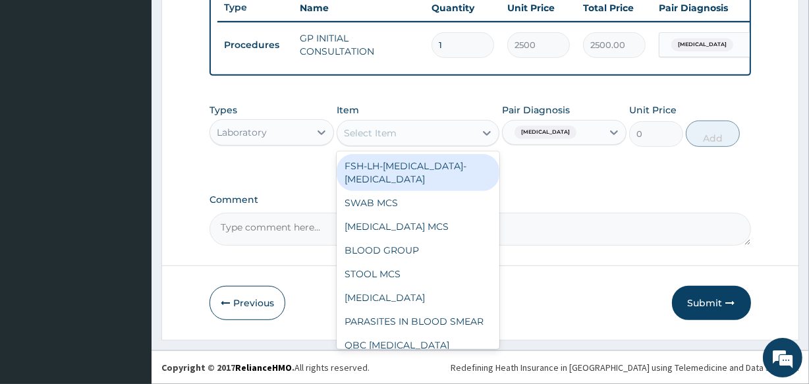
click at [434, 132] on div "Select Item" at bounding box center [405, 132] width 137 height 21
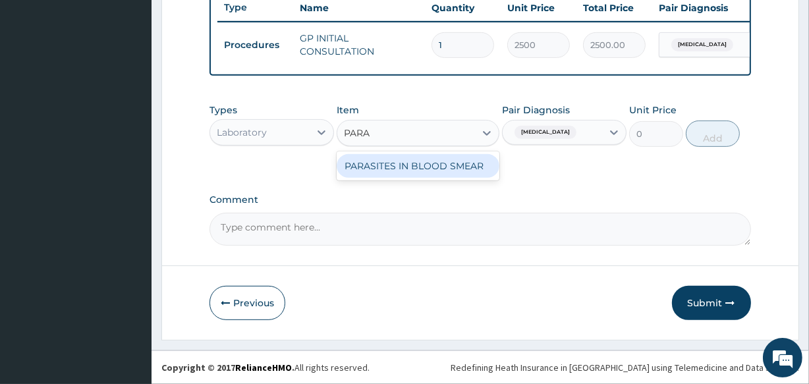
type input "PARAS"
click at [469, 163] on div "PARASITES IN BLOOD SMEAR" at bounding box center [417, 166] width 162 height 24
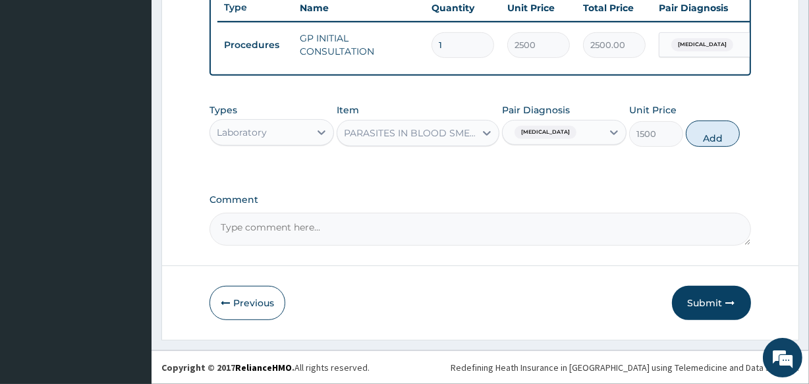
drag, startPoint x: 719, startPoint y: 138, endPoint x: 372, endPoint y: 148, distance: 347.2
click at [705, 142] on button "Add" at bounding box center [712, 133] width 54 height 26
type input "0"
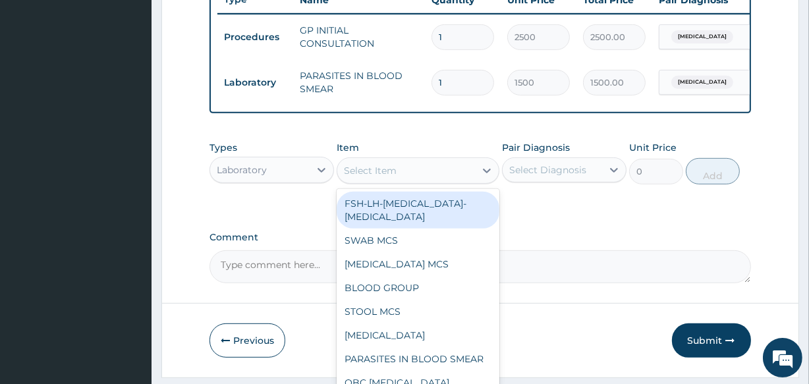
click at [398, 178] on div "Select Item" at bounding box center [405, 170] width 137 height 21
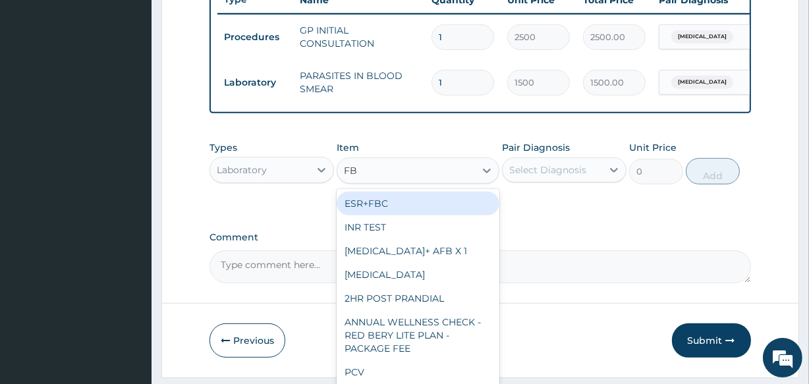
type input "FBC"
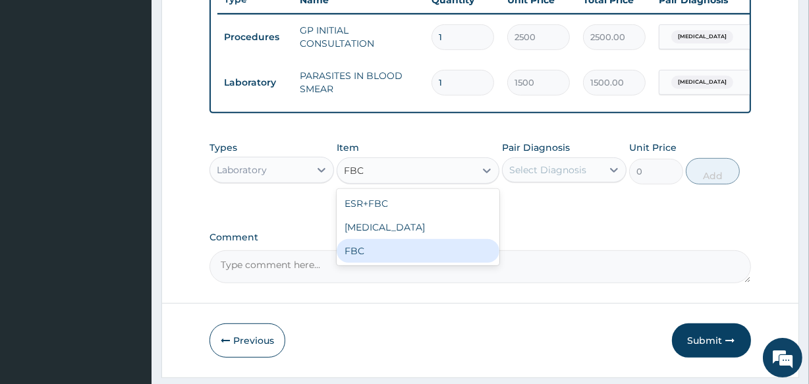
click at [398, 263] on div "FBC" at bounding box center [417, 251] width 162 height 24
type input "2500"
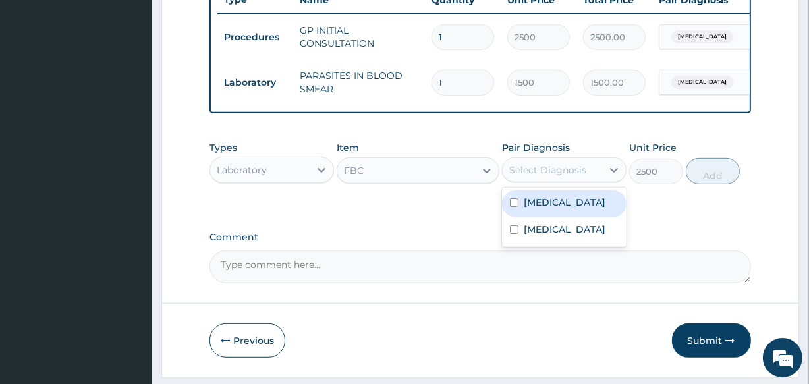
click at [564, 176] on div "Select Diagnosis" at bounding box center [547, 169] width 77 height 13
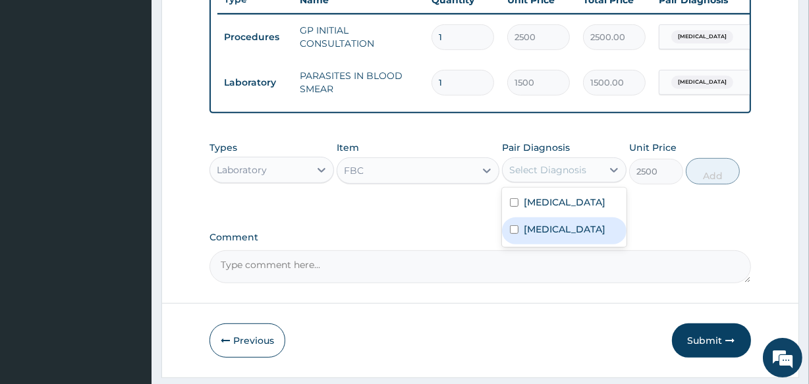
click at [549, 236] on label "Sepsis" at bounding box center [564, 229] width 82 height 13
checkbox input "true"
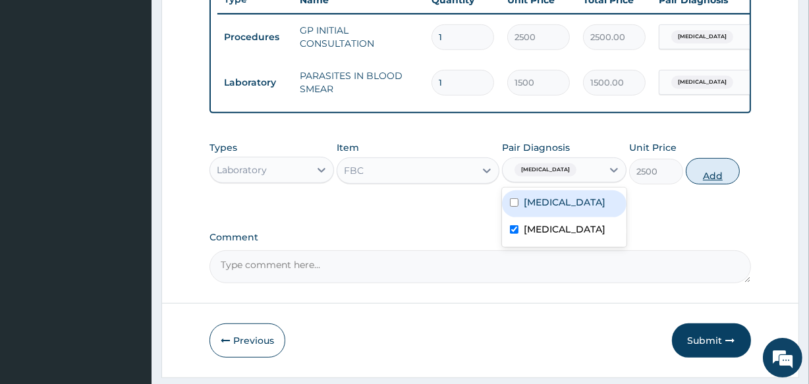
click at [718, 184] on button "Add" at bounding box center [712, 171] width 54 height 26
type input "0"
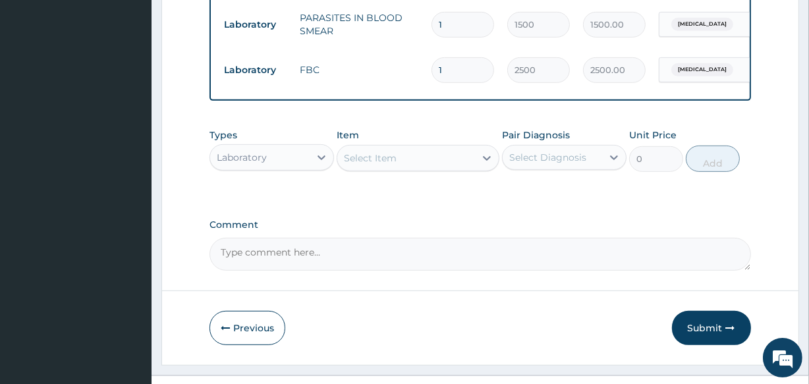
scroll to position [602, 0]
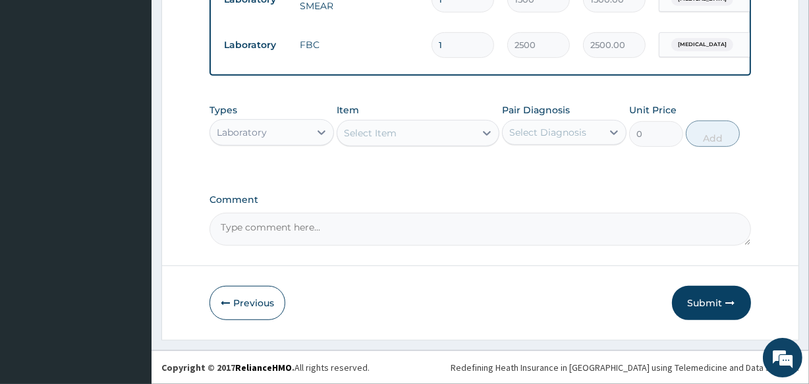
click at [298, 132] on div "Laboratory" at bounding box center [259, 132] width 99 height 21
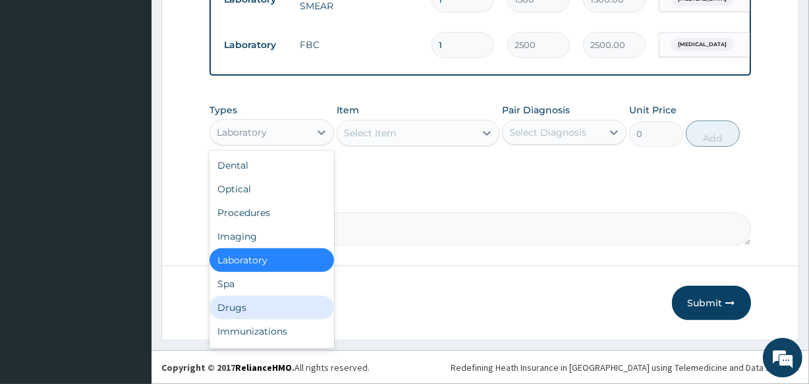
drag, startPoint x: 269, startPoint y: 309, endPoint x: 263, endPoint y: 295, distance: 15.0
click at [268, 309] on div "Drugs" at bounding box center [271, 308] width 124 height 24
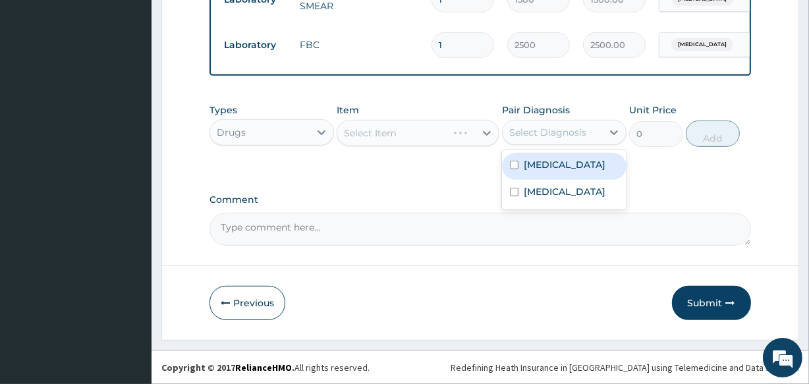
click at [581, 135] on div "Select Diagnosis" at bounding box center [547, 132] width 77 height 13
click at [563, 169] on div "Malaria" at bounding box center [564, 166] width 124 height 27
checkbox input "true"
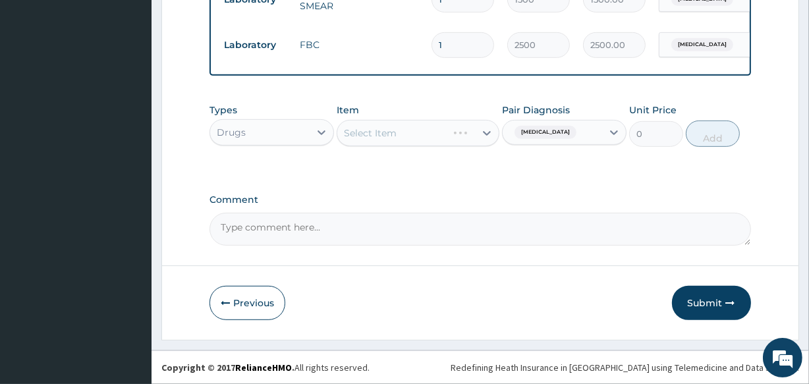
click at [449, 135] on div "Select Item" at bounding box center [417, 133] width 162 height 26
click at [263, 306] on button "Previous" at bounding box center [247, 303] width 76 height 34
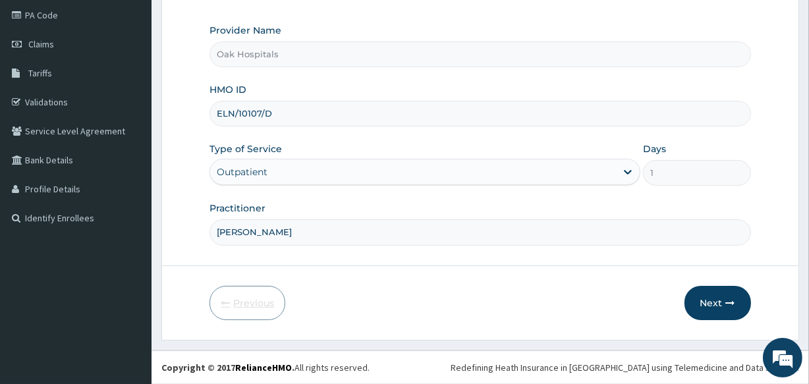
scroll to position [156, 0]
click at [712, 306] on button "Next" at bounding box center [717, 304] width 67 height 34
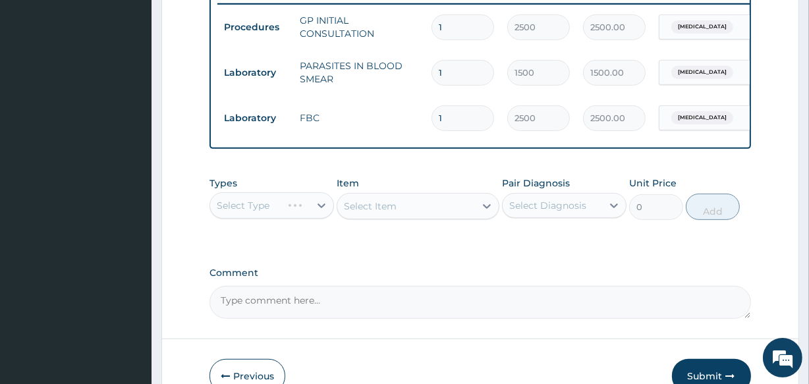
scroll to position [602, 0]
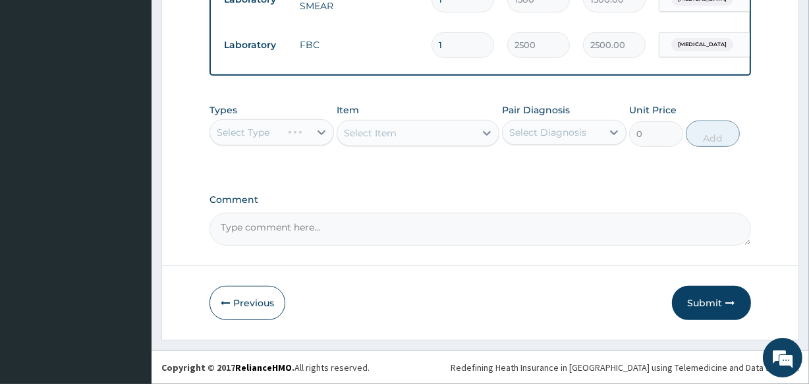
click at [282, 132] on div "Select Type" at bounding box center [271, 132] width 124 height 26
click at [286, 132] on div "Select Type" at bounding box center [271, 132] width 124 height 26
drag, startPoint x: 294, startPoint y: 132, endPoint x: 302, endPoint y: 132, distance: 7.9
click at [302, 132] on div "Select Type" at bounding box center [259, 132] width 99 height 21
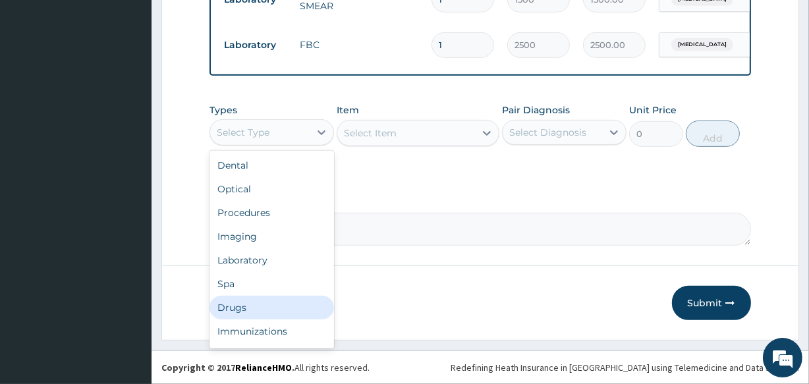
click at [282, 306] on div "Drugs" at bounding box center [271, 308] width 124 height 24
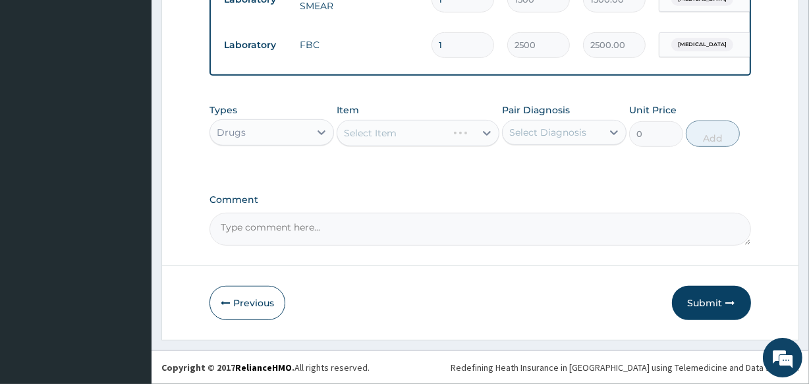
click at [533, 138] on div "Select Diagnosis" at bounding box center [547, 132] width 77 height 13
drag, startPoint x: 555, startPoint y: 126, endPoint x: 553, endPoint y: 143, distance: 16.6
click at [556, 126] on div "Select Diagnosis" at bounding box center [547, 132] width 77 height 13
click at [552, 132] on div "Select Diagnosis" at bounding box center [547, 132] width 77 height 13
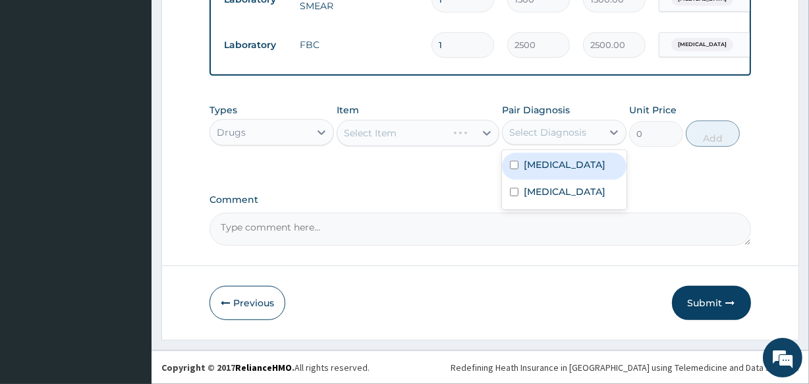
click at [536, 165] on label "Malaria" at bounding box center [564, 164] width 82 height 13
checkbox input "true"
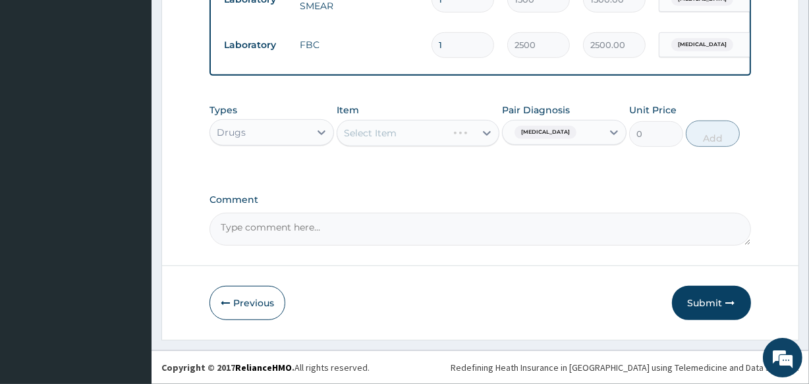
click at [448, 138] on div "Select Item" at bounding box center [417, 133] width 162 height 26
click at [433, 134] on div "Select Item" at bounding box center [417, 133] width 162 height 26
click at [440, 133] on div "Select Item" at bounding box center [417, 133] width 162 height 26
click at [399, 125] on div "Select Item" at bounding box center [405, 132] width 137 height 21
click at [399, 131] on div "Select Item" at bounding box center [405, 132] width 137 height 21
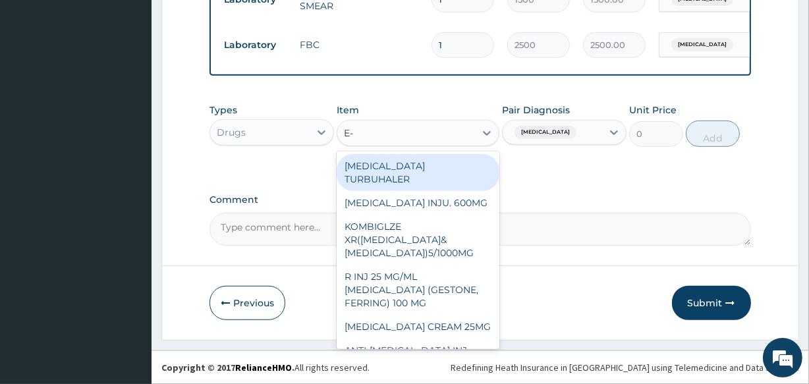
type input "E-M"
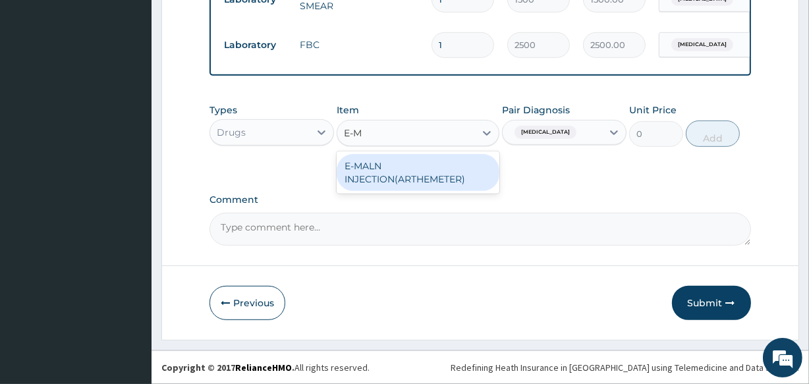
click at [396, 178] on div "E-MALN INJECTION(ARTHEMETER)" at bounding box center [417, 172] width 162 height 37
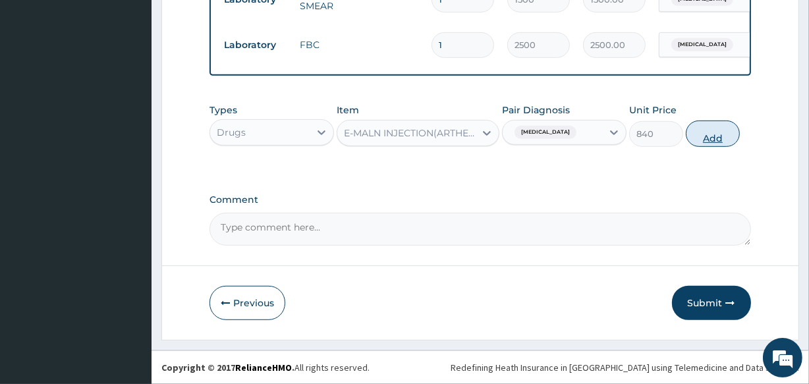
click at [710, 136] on button "Add" at bounding box center [712, 133] width 54 height 26
type input "0"
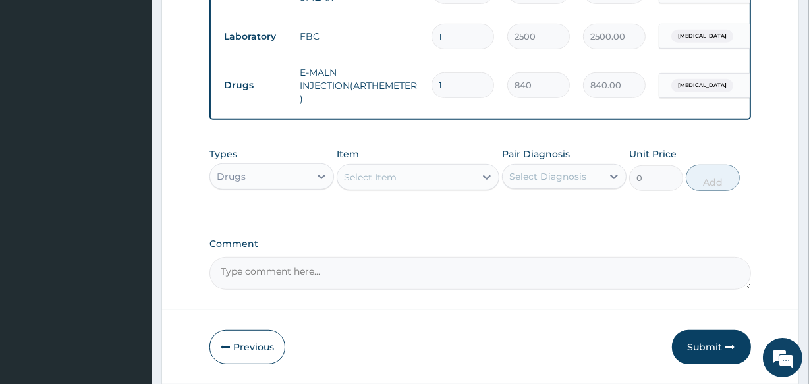
type input "0.00"
type input "6"
type input "5040.00"
type input "0.00"
type input "3"
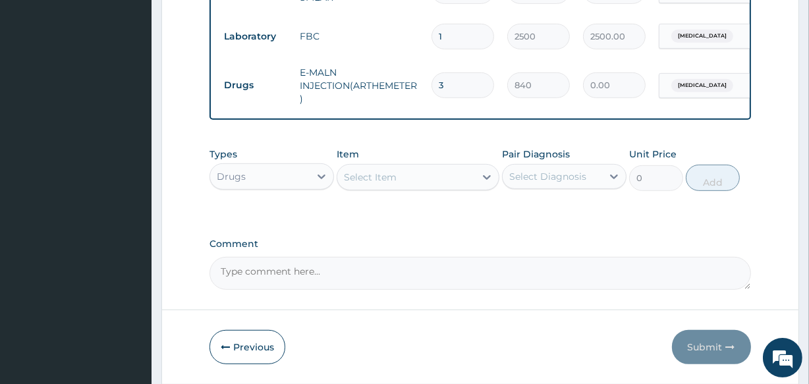
type input "2520.00"
type input "3"
click at [420, 185] on div "Select Item" at bounding box center [405, 177] width 137 height 21
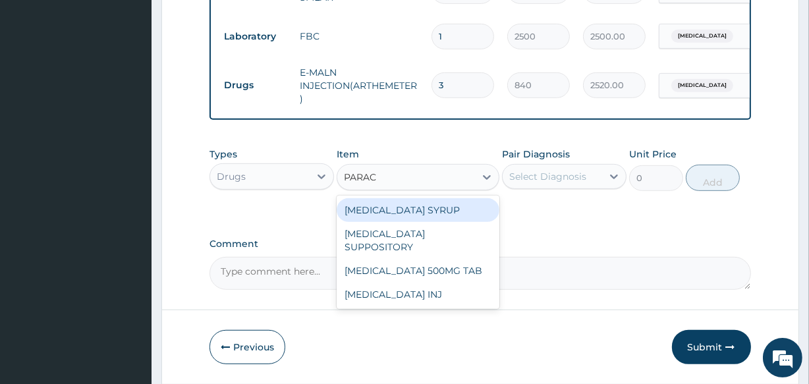
type input "PARACE"
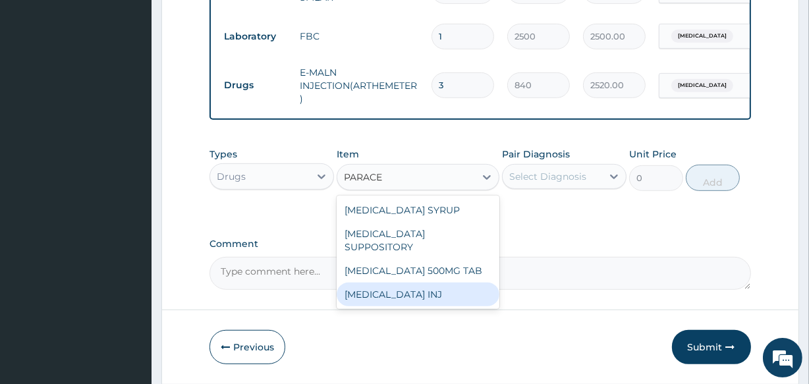
click at [434, 292] on div "PARACETAMOL INJ" at bounding box center [417, 294] width 162 height 24
type input "210"
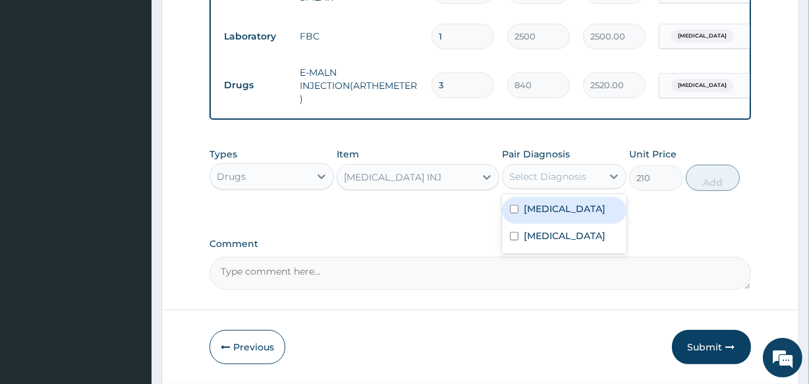
click at [566, 183] on div "Select Diagnosis" at bounding box center [547, 176] width 77 height 13
click at [562, 215] on div "Malaria" at bounding box center [564, 210] width 124 height 27
checkbox input "true"
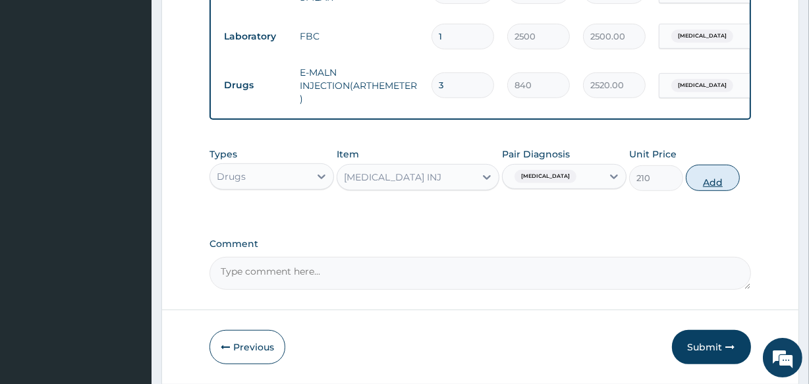
click at [714, 190] on button "Add" at bounding box center [712, 178] width 54 height 26
type input "0"
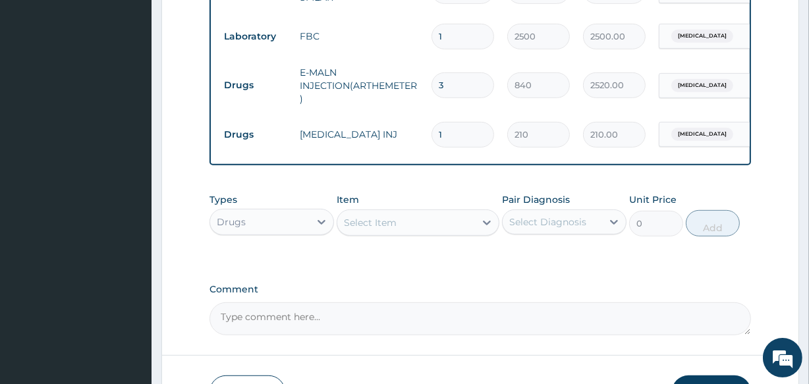
type input "0.00"
type input "4"
type input "840.00"
type input "4"
click at [440, 227] on div "Select Item" at bounding box center [405, 222] width 137 height 21
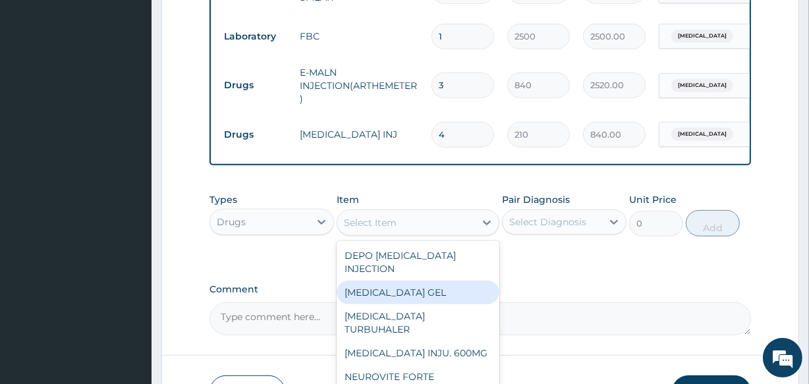
scroll to position [701, 0]
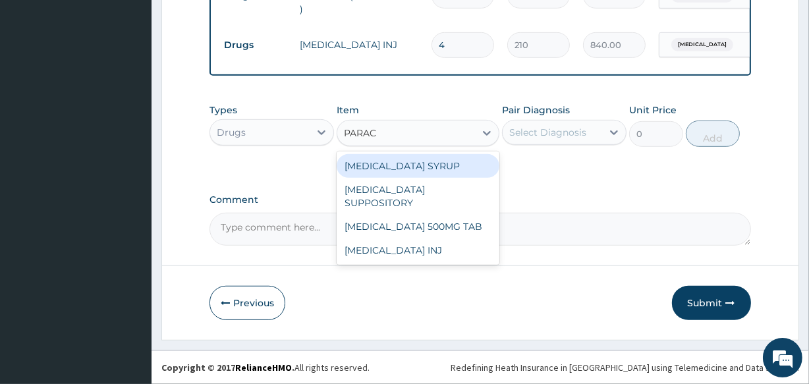
type input "PARACE"
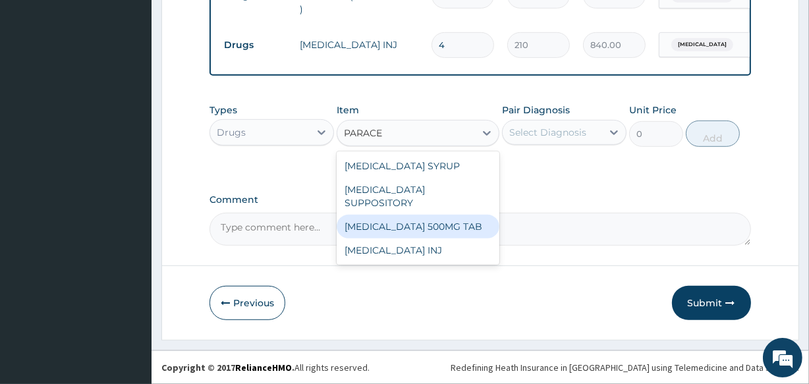
click at [428, 215] on div "PARACETAMOL 500MG TAB" at bounding box center [417, 227] width 162 height 24
type input "14"
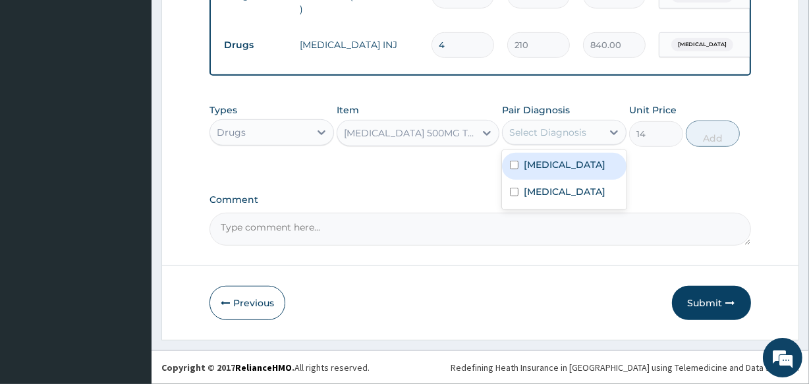
click at [563, 129] on div "Select Diagnosis" at bounding box center [547, 132] width 77 height 13
click at [560, 165] on div "Malaria" at bounding box center [564, 166] width 124 height 27
checkbox input "true"
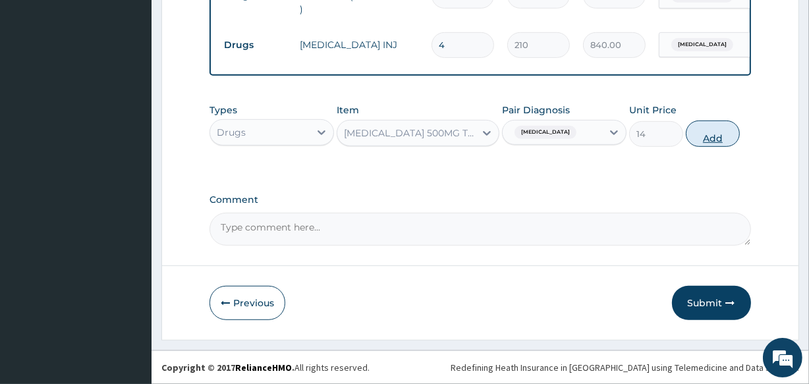
click at [698, 133] on button "Add" at bounding box center [712, 133] width 54 height 26
type input "0"
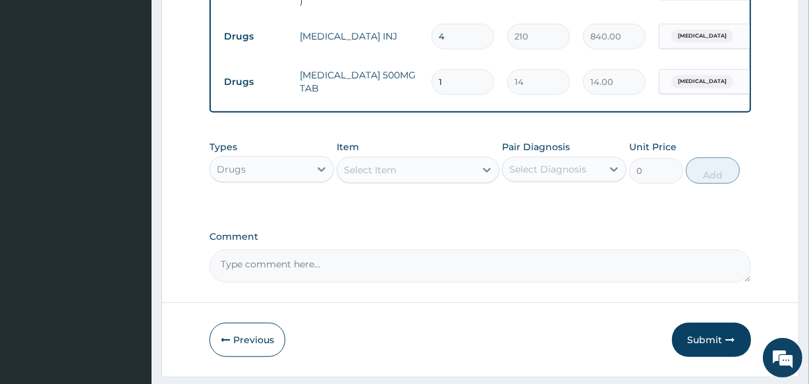
type input "18"
type input "252.00"
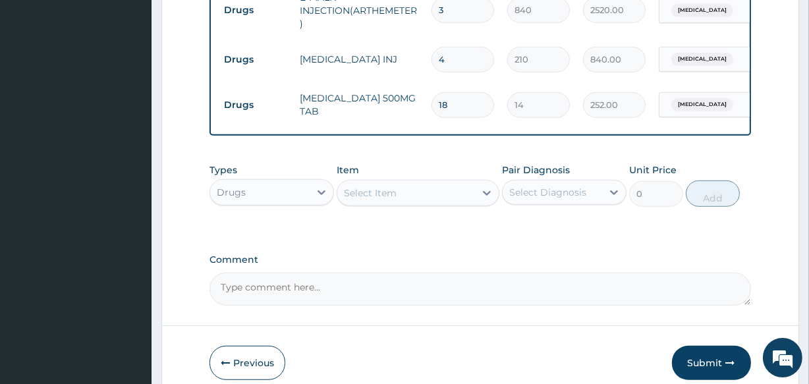
scroll to position [747, 0]
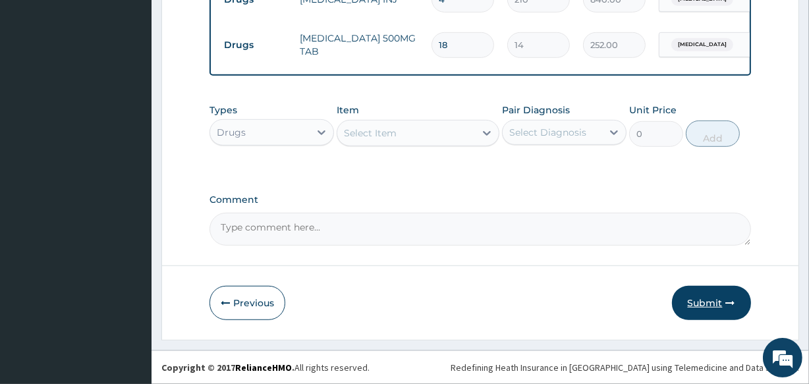
type input "18"
click at [702, 303] on button "Submit" at bounding box center [711, 303] width 79 height 34
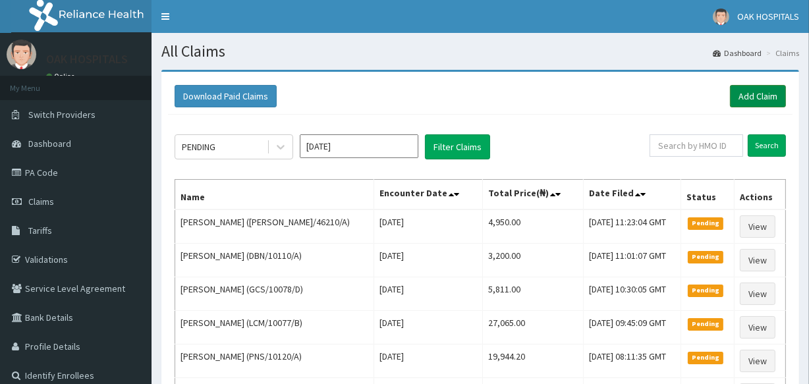
click at [743, 101] on link "Add Claim" at bounding box center [758, 96] width 56 height 22
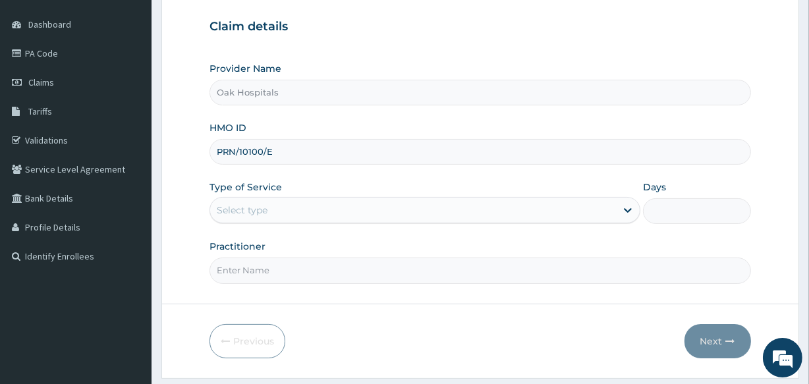
type input "PRN/10100/E"
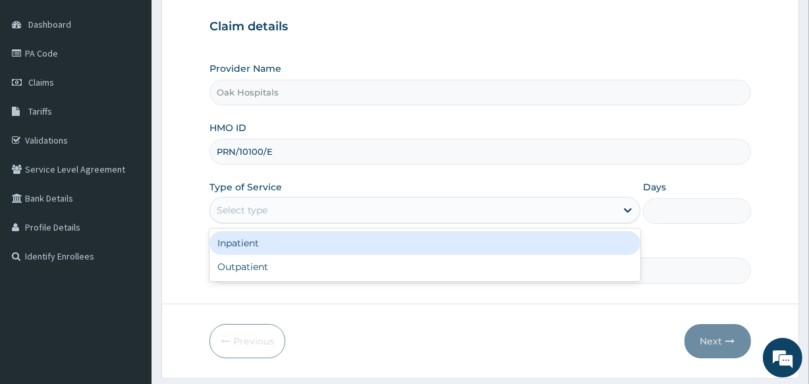
click at [329, 211] on div "Select type" at bounding box center [413, 210] width 406 height 21
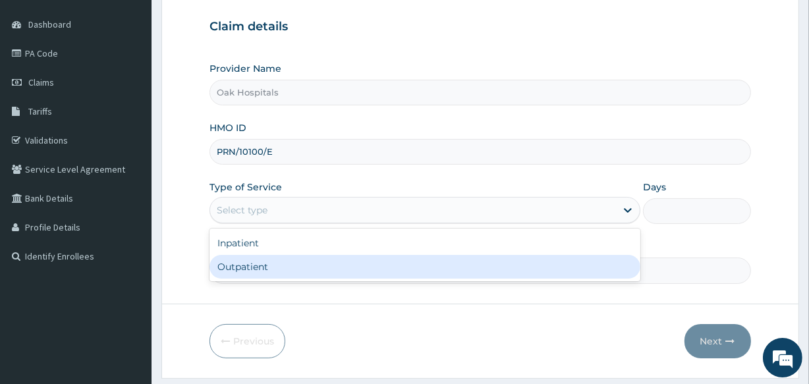
click at [319, 275] on div "Outpatient" at bounding box center [424, 267] width 431 height 24
type input "1"
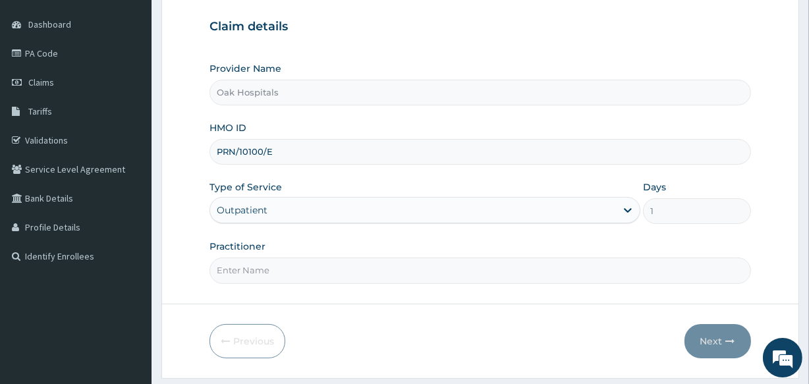
click at [319, 275] on input "Practitioner" at bounding box center [479, 270] width 541 height 26
type input "[PERSON_NAME]"
click at [698, 336] on button "Next" at bounding box center [717, 341] width 67 height 34
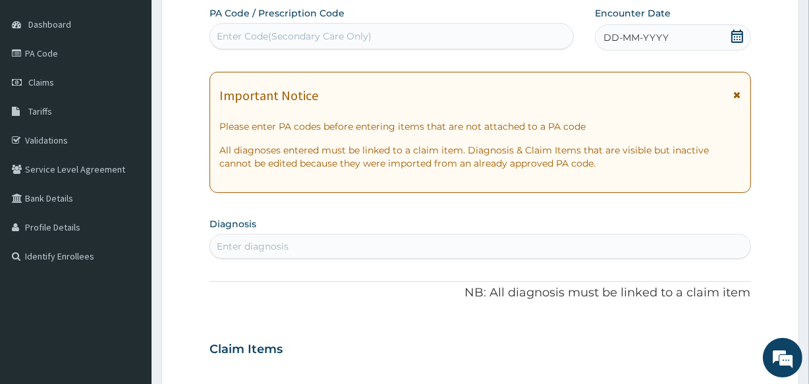
click at [642, 39] on span "DD-MM-YYYY" at bounding box center [635, 37] width 65 height 13
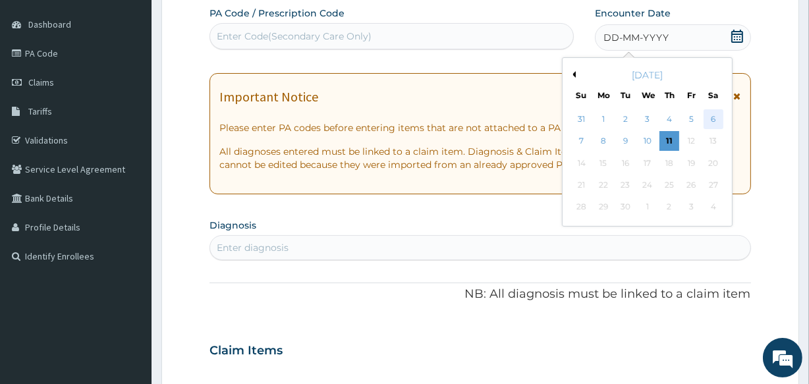
click at [712, 122] on div "6" at bounding box center [713, 119] width 20 height 20
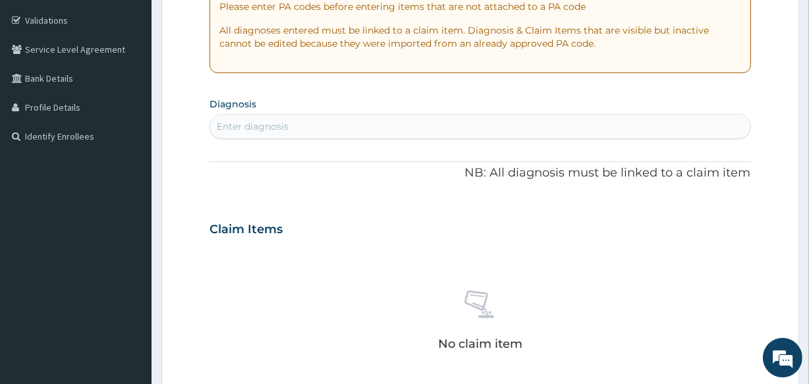
scroll to position [299, 0]
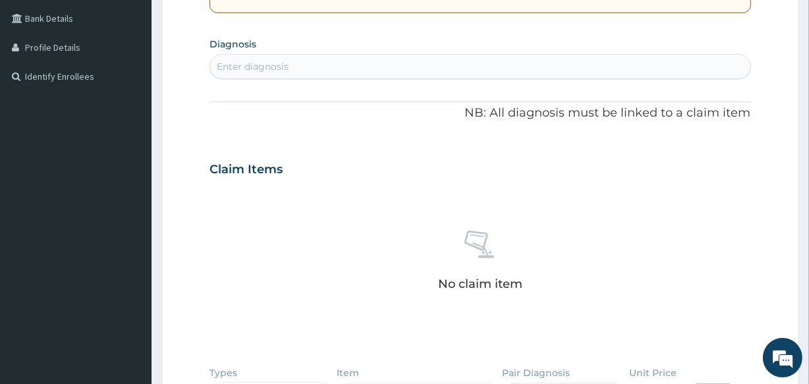
click at [453, 67] on div "Enter diagnosis" at bounding box center [479, 66] width 539 height 21
type input "UPPER RESPI"
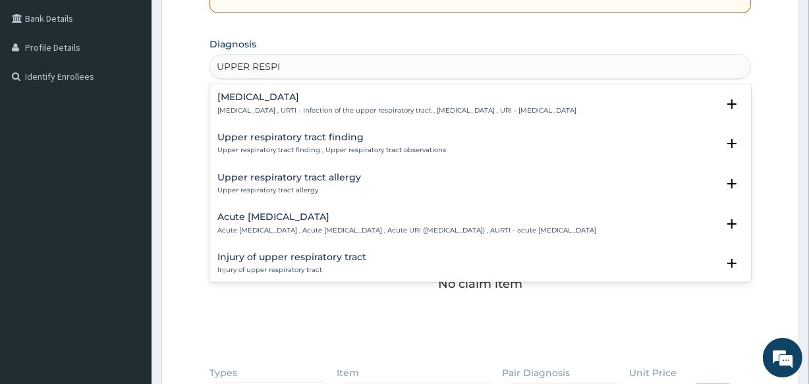
click at [301, 100] on h4 "[MEDICAL_DATA]" at bounding box center [396, 97] width 359 height 10
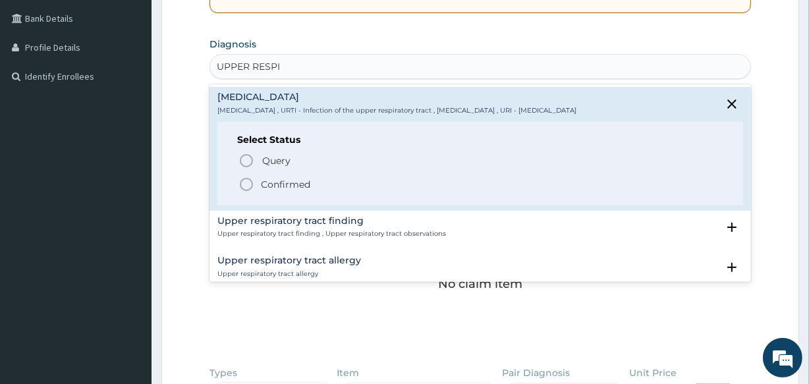
click at [291, 182] on p "Confirmed" at bounding box center [285, 184] width 49 height 13
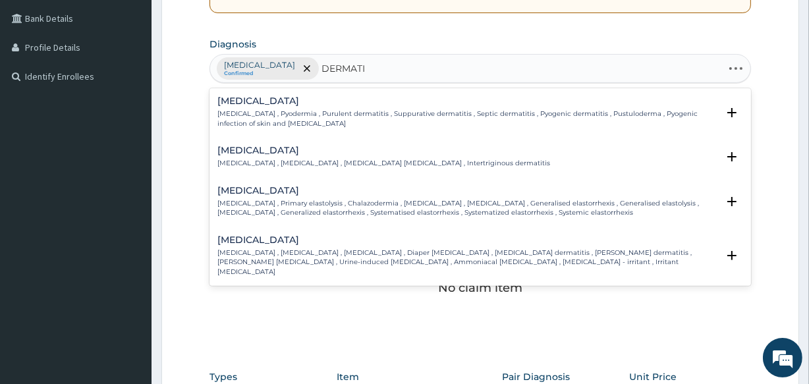
type input "DERMATIT"
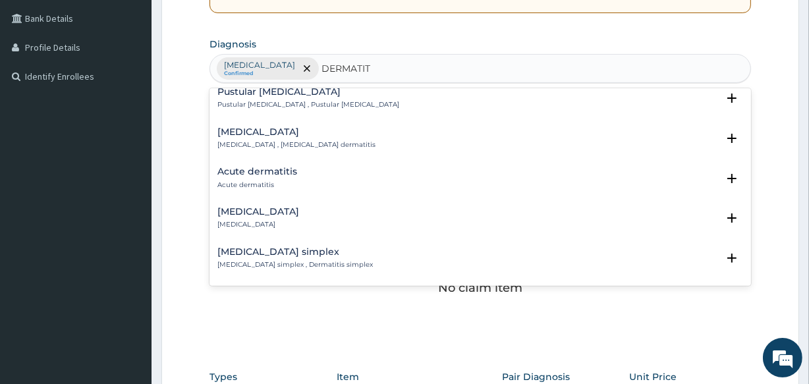
scroll to position [658, 0]
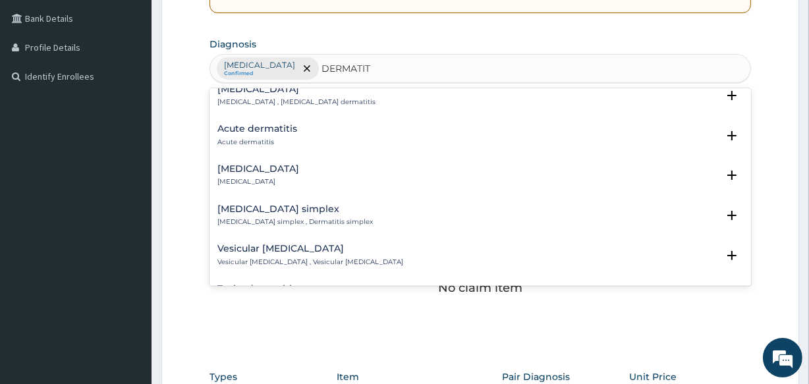
click at [267, 124] on div "Acute dermatitis Acute dermatitis" at bounding box center [257, 135] width 80 height 23
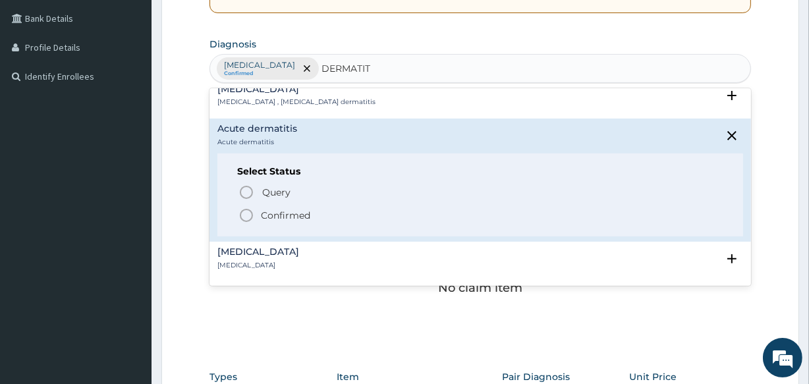
click at [277, 209] on p "Confirmed" at bounding box center [285, 215] width 49 height 13
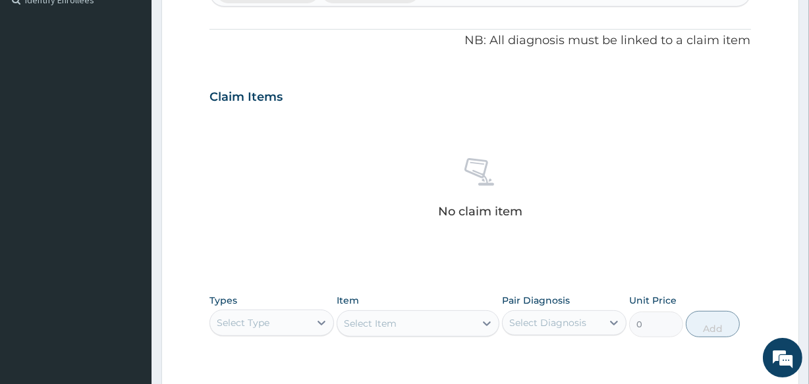
scroll to position [565, 0]
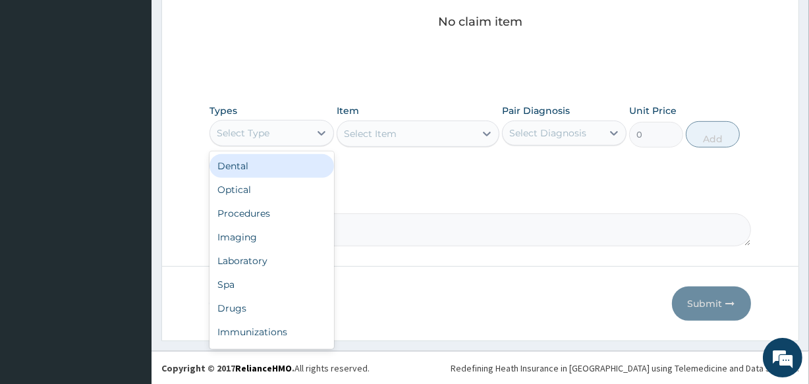
click at [286, 132] on div "Select Type" at bounding box center [259, 132] width 99 height 21
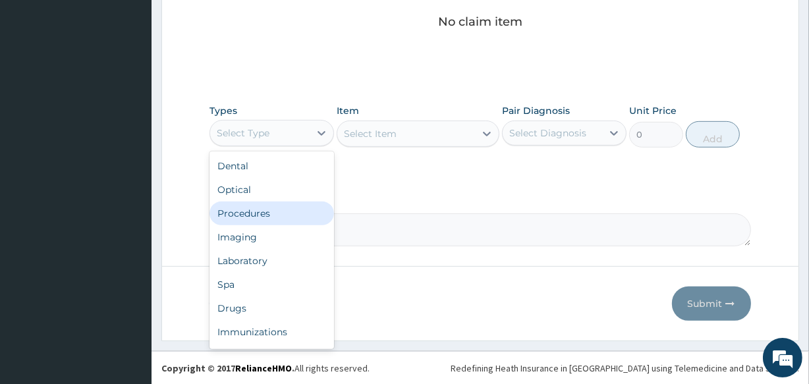
click at [284, 208] on div "Procedures" at bounding box center [271, 213] width 124 height 24
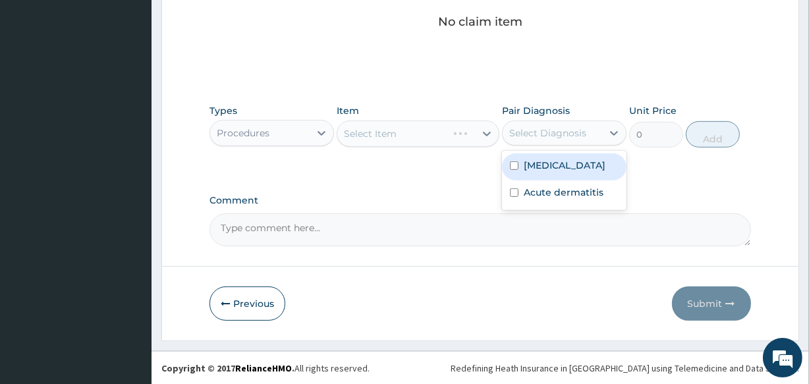
click at [518, 134] on div "Select Diagnosis" at bounding box center [547, 132] width 77 height 13
click at [533, 165] on label "[MEDICAL_DATA]" at bounding box center [564, 165] width 82 height 13
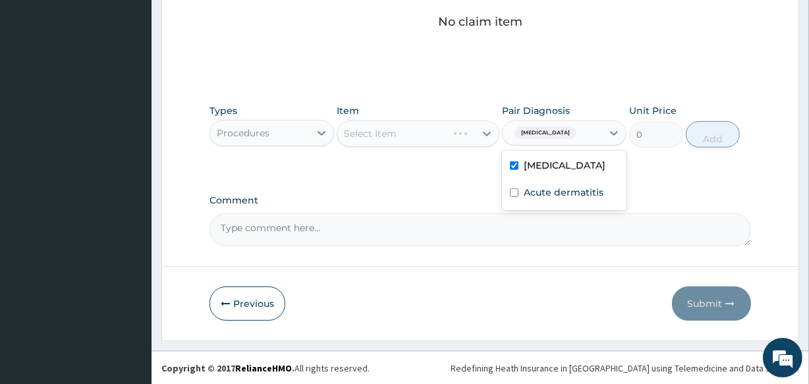
click at [525, 172] on label "[MEDICAL_DATA]" at bounding box center [564, 165] width 82 height 13
checkbox input "false"
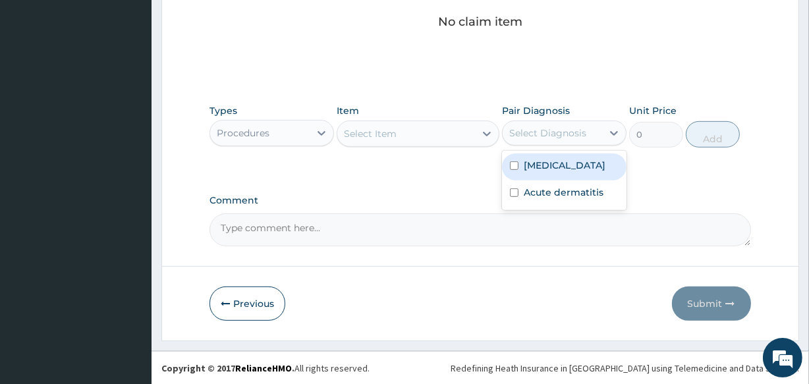
click at [543, 133] on div "Select Diagnosis" at bounding box center [547, 132] width 77 height 13
click at [543, 164] on label "[MEDICAL_DATA]" at bounding box center [564, 165] width 82 height 13
checkbox input "true"
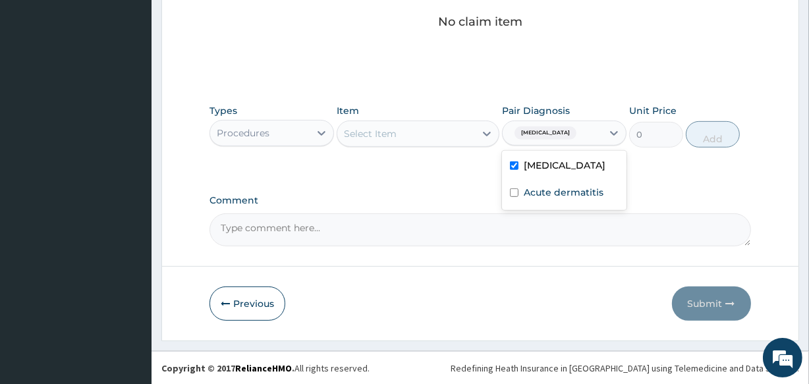
click at [454, 135] on div "Select Item" at bounding box center [405, 133] width 137 height 21
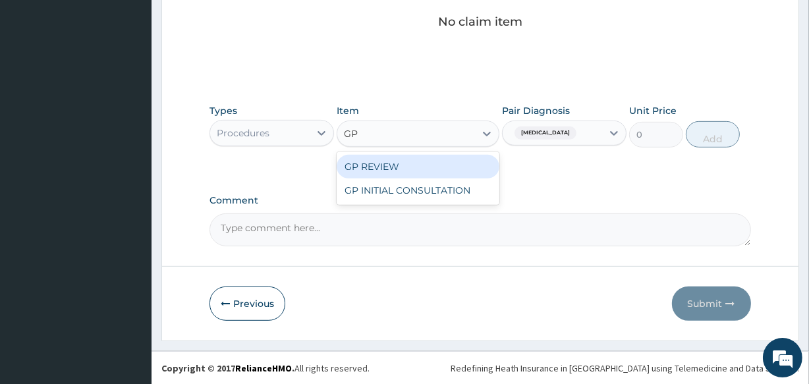
type input "GP"
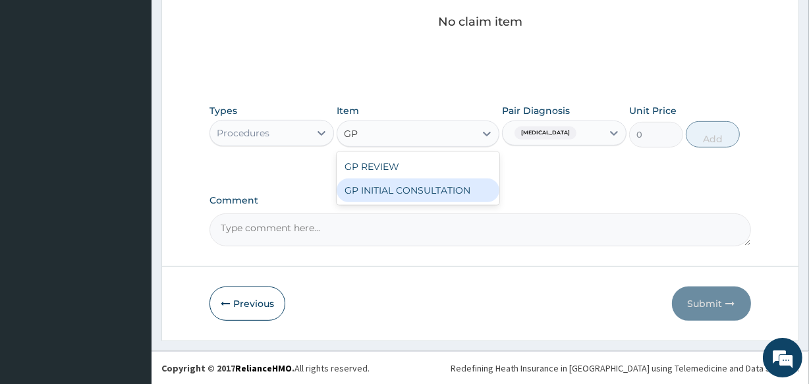
click at [463, 194] on div "GP INITIAL CONSULTATION" at bounding box center [417, 190] width 162 height 24
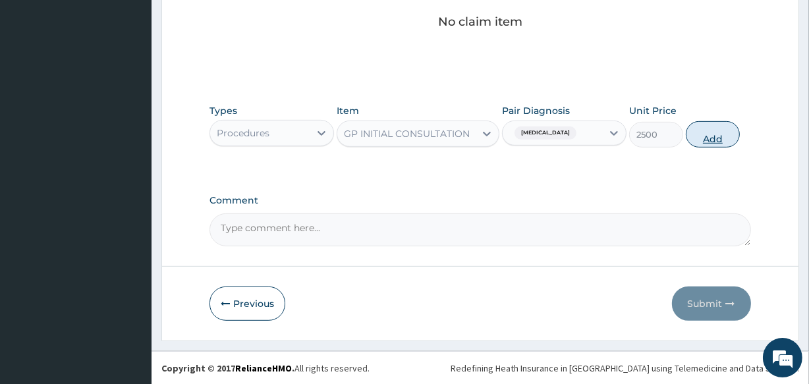
click at [709, 136] on button "Add" at bounding box center [712, 134] width 54 height 26
type input "0"
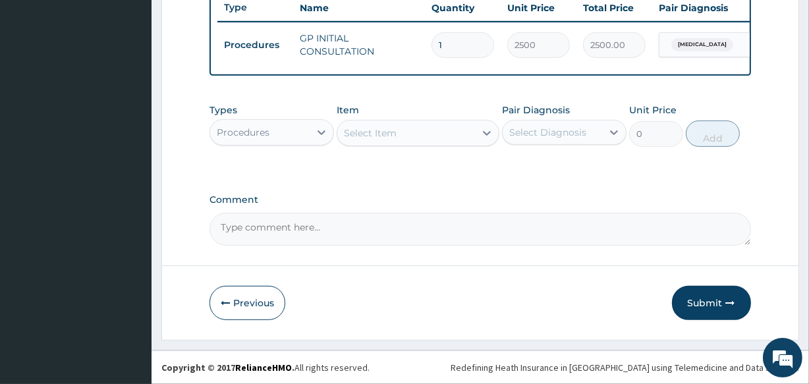
scroll to position [511, 0]
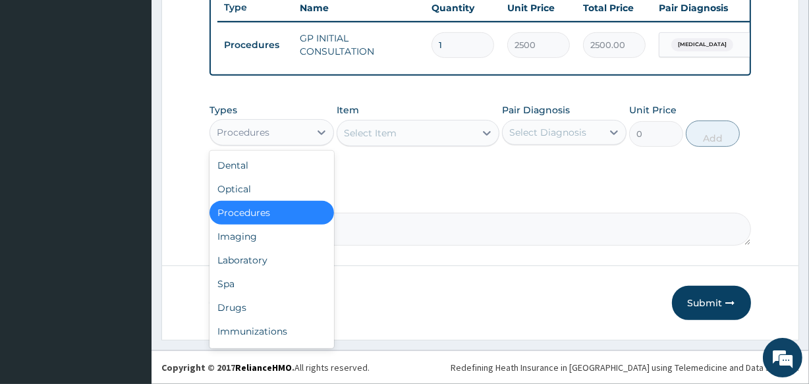
click at [285, 133] on div "Procedures" at bounding box center [259, 132] width 99 height 21
click at [289, 306] on div "Drugs" at bounding box center [271, 308] width 124 height 24
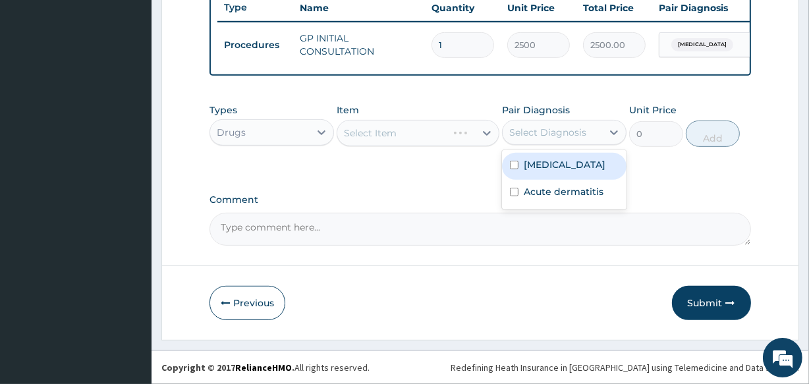
click at [548, 138] on div "Select Diagnosis" at bounding box center [547, 132] width 77 height 13
click at [553, 171] on label "Upper respiratory infection" at bounding box center [564, 164] width 82 height 13
checkbox input "true"
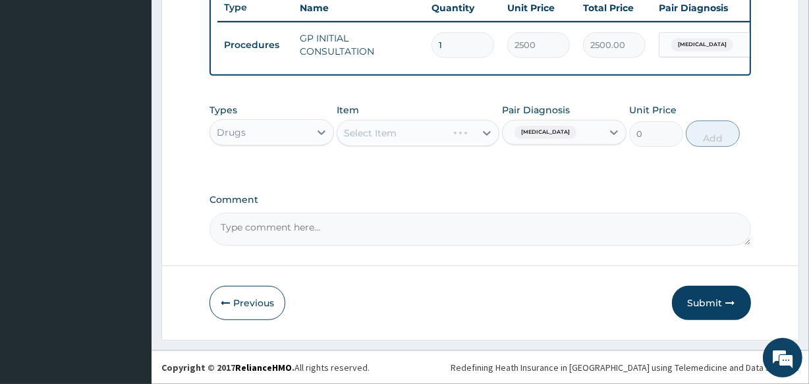
click at [435, 137] on div "Select Item" at bounding box center [417, 133] width 162 height 26
click at [435, 137] on div "Select Item" at bounding box center [405, 132] width 137 height 21
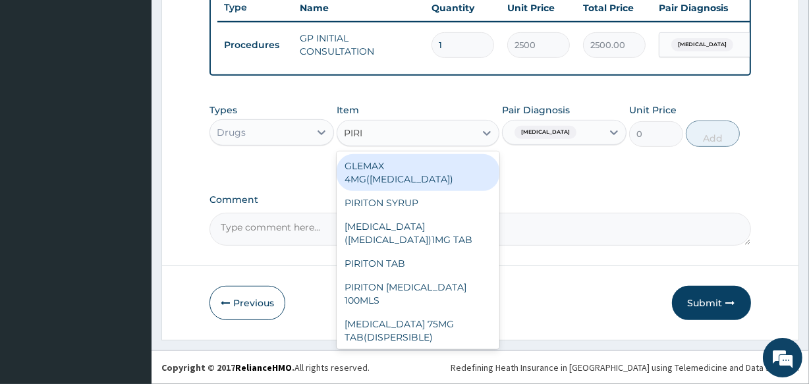
type input "PIRIT"
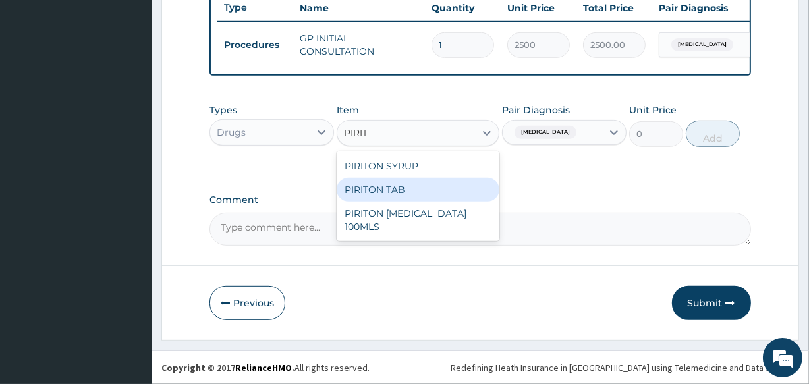
click at [418, 191] on div "PIRITON TAB" at bounding box center [417, 190] width 162 height 24
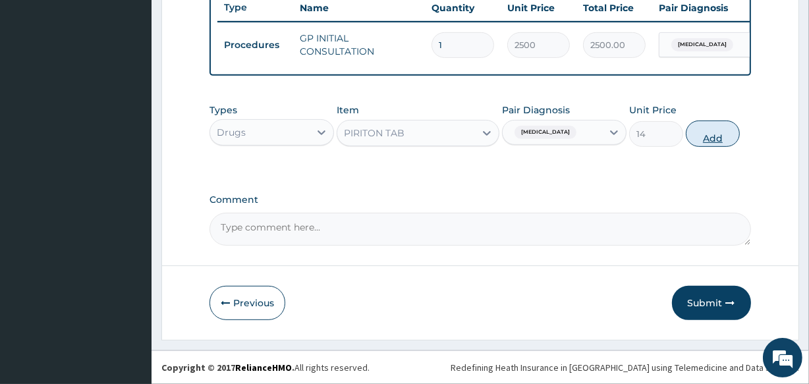
click at [699, 136] on button "Add" at bounding box center [712, 133] width 54 height 26
type input "0"
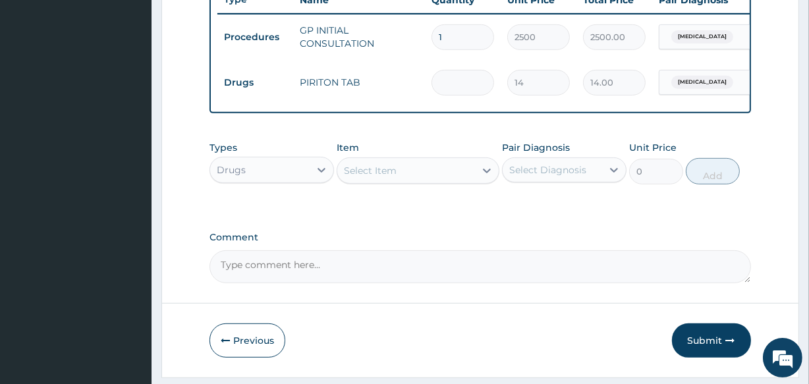
type input "0.00"
type input "3"
type input "42.00"
type input "3"
click at [458, 181] on div "Select Item" at bounding box center [405, 170] width 137 height 21
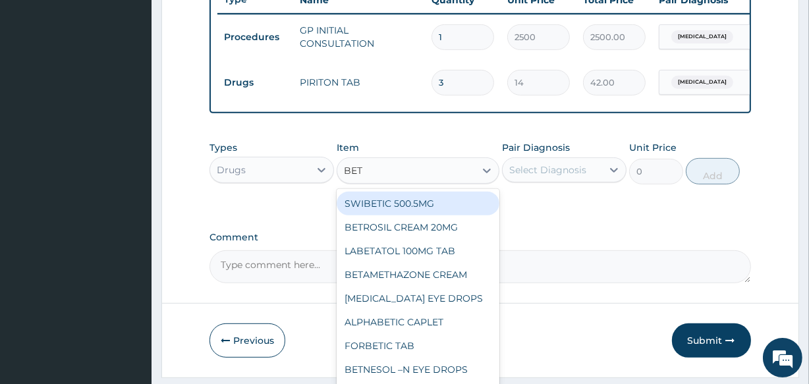
type input "BETA"
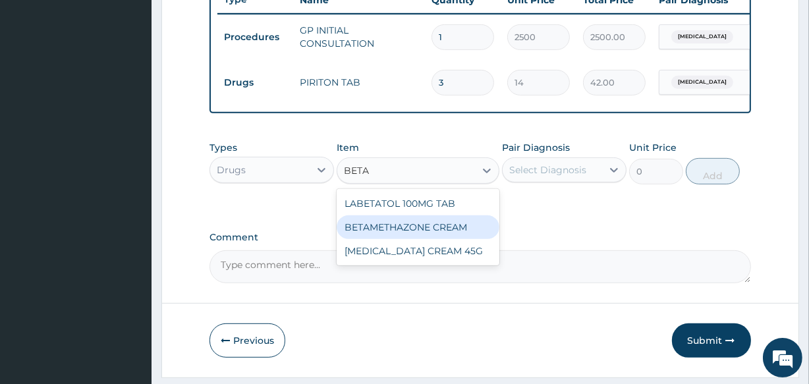
click at [445, 233] on div "BETAMETHAZONE CREAM" at bounding box center [417, 227] width 162 height 24
type input "1190"
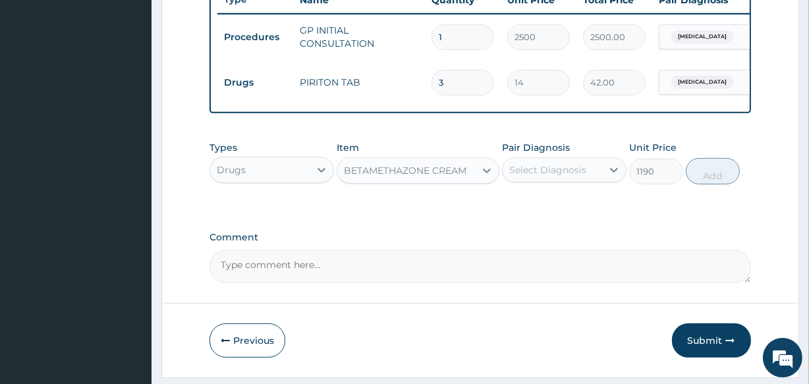
scroll to position [557, 0]
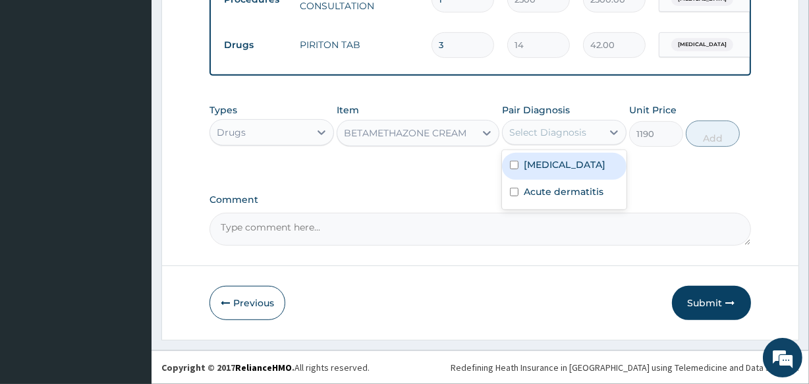
click at [564, 132] on div "Select Diagnosis" at bounding box center [547, 132] width 77 height 13
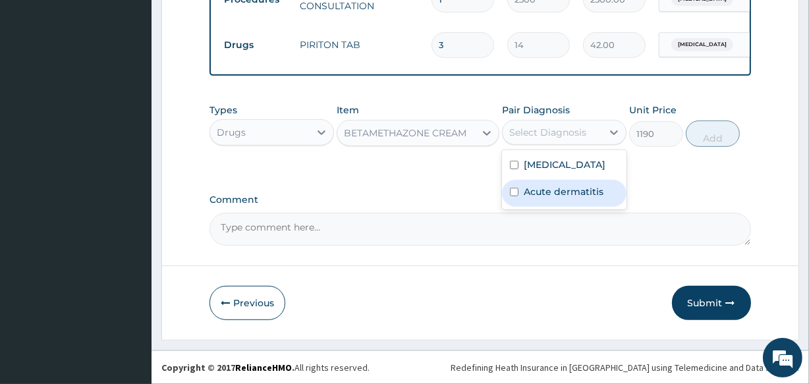
click at [548, 198] on label "Acute dermatitis" at bounding box center [563, 191] width 80 height 13
checkbox input "true"
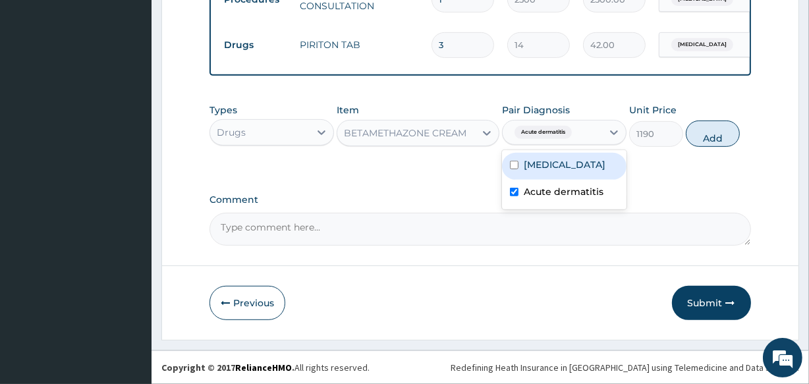
click at [431, 126] on div "BETAMETHAZONE CREAM" at bounding box center [405, 132] width 137 height 21
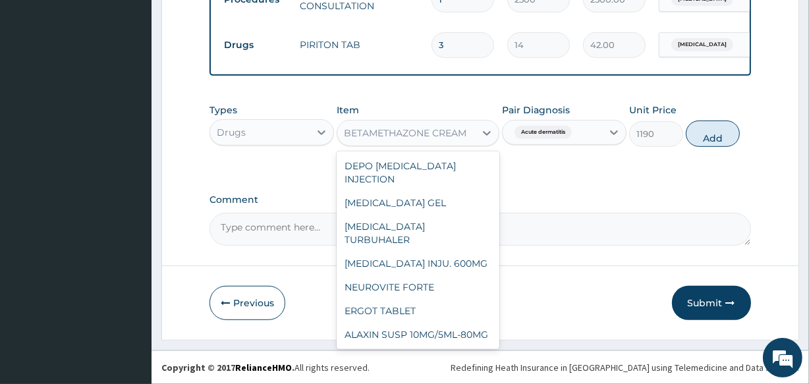
scroll to position [0, 0]
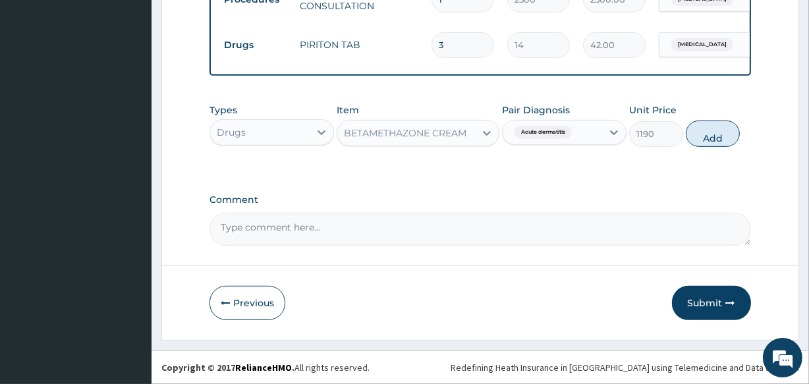
click at [435, 136] on div "BETAMETHAZONE CREAM" at bounding box center [405, 132] width 122 height 13
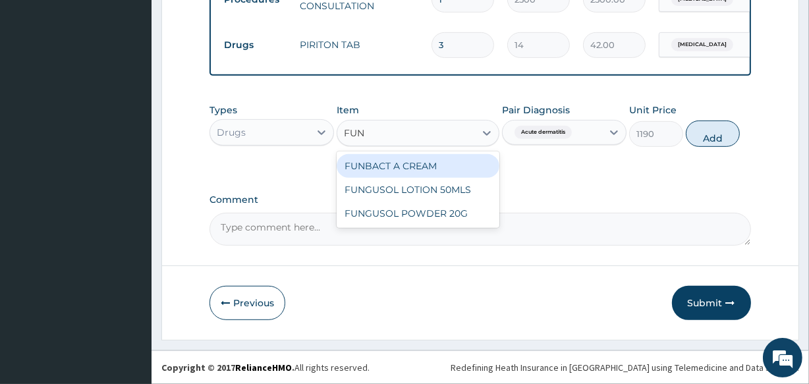
type input "FUNB"
click at [441, 159] on div "FUNBACT A CREAM" at bounding box center [417, 166] width 162 height 24
type input "560"
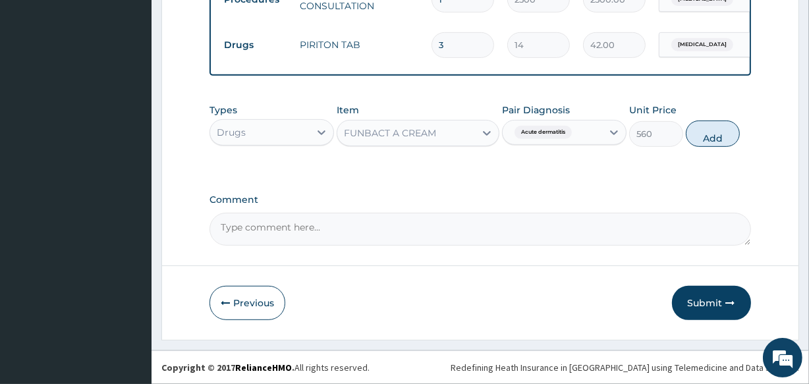
click at [442, 144] on div "FUNBACT A CREAM" at bounding box center [417, 133] width 162 height 26
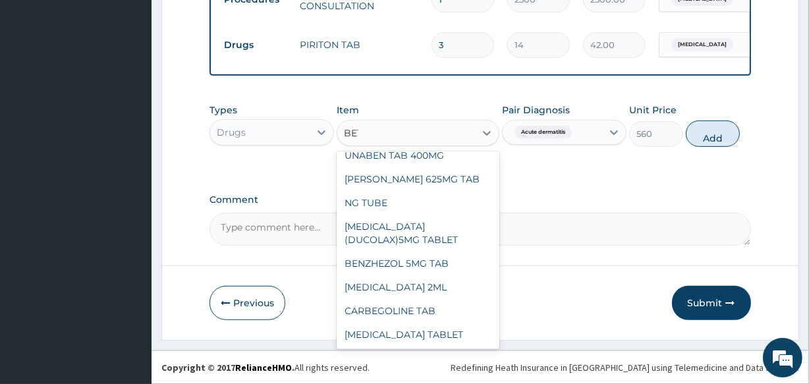
scroll to position [97, 0]
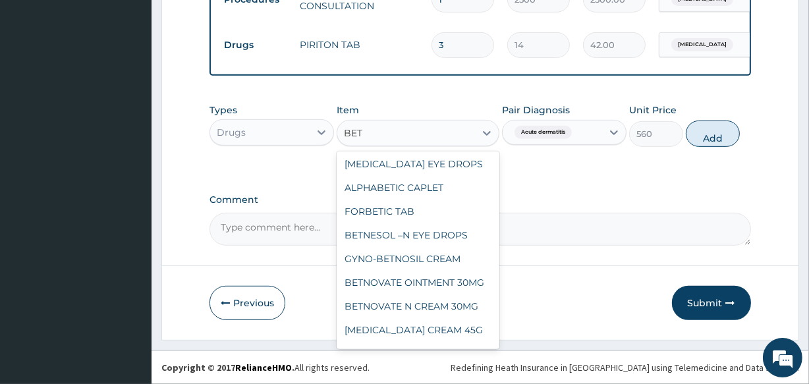
type input "BETA"
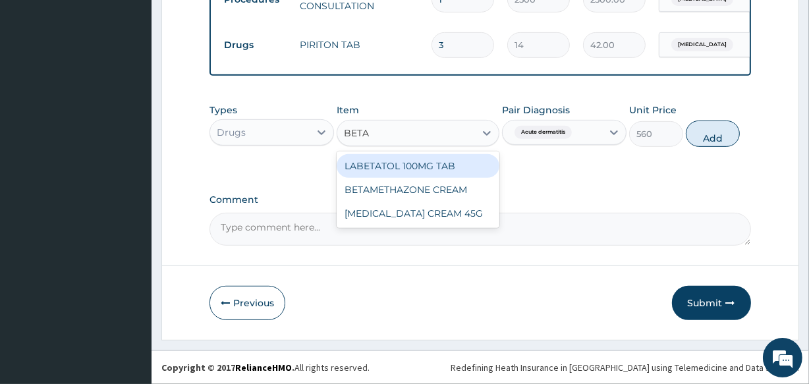
scroll to position [0, 0]
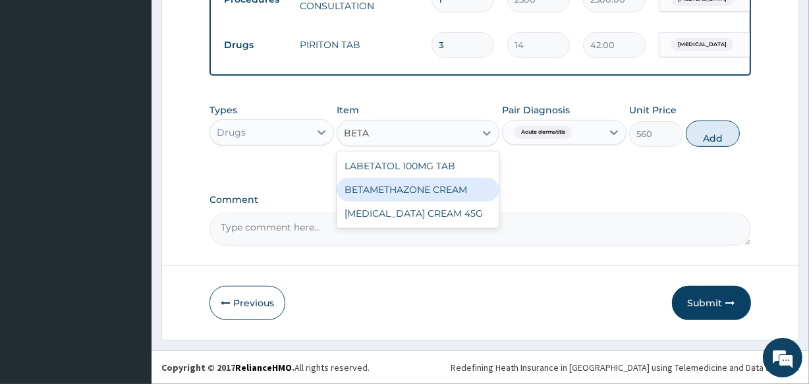
click at [440, 194] on div "BETAMETHAZONE CREAM" at bounding box center [417, 190] width 162 height 24
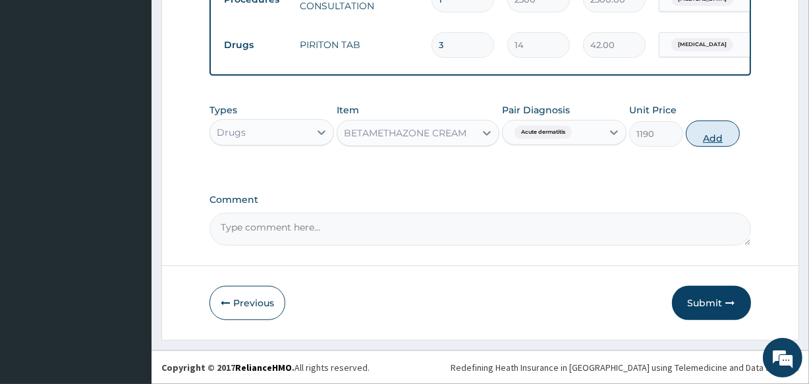
click at [703, 132] on button "Add" at bounding box center [712, 133] width 54 height 26
type input "0"
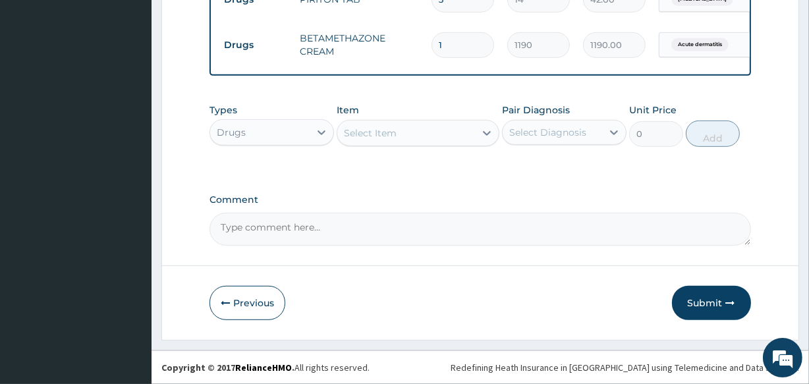
scroll to position [602, 0]
click at [708, 300] on button "Submit" at bounding box center [711, 303] width 79 height 34
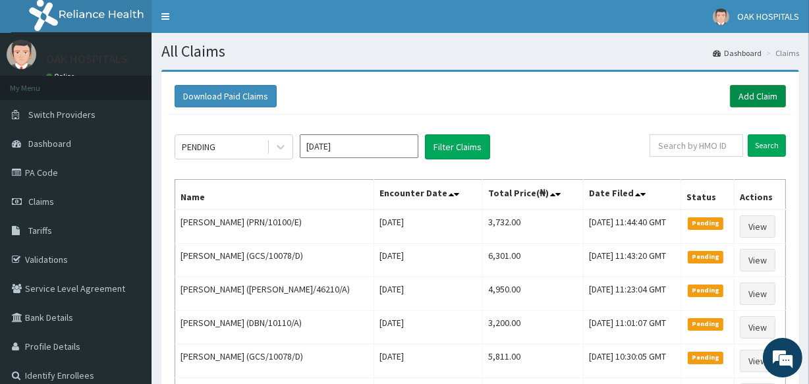
click at [764, 103] on link "Add Claim" at bounding box center [758, 96] width 56 height 22
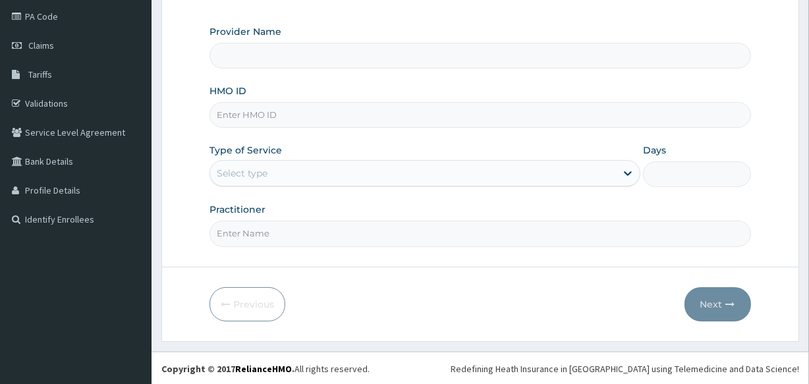
click at [350, 120] on input "HMO ID" at bounding box center [479, 115] width 541 height 26
type input "Oak Hospitals"
type input "AEN/10325/C"
click at [335, 172] on div "Select type" at bounding box center [413, 173] width 406 height 21
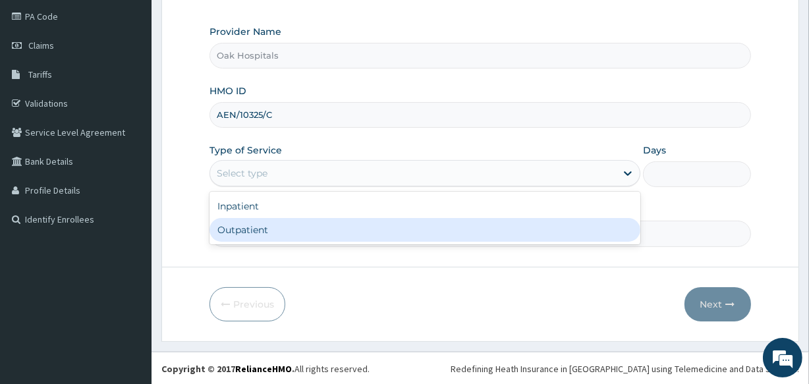
click at [342, 232] on div "Outpatient" at bounding box center [424, 230] width 431 height 24
type input "1"
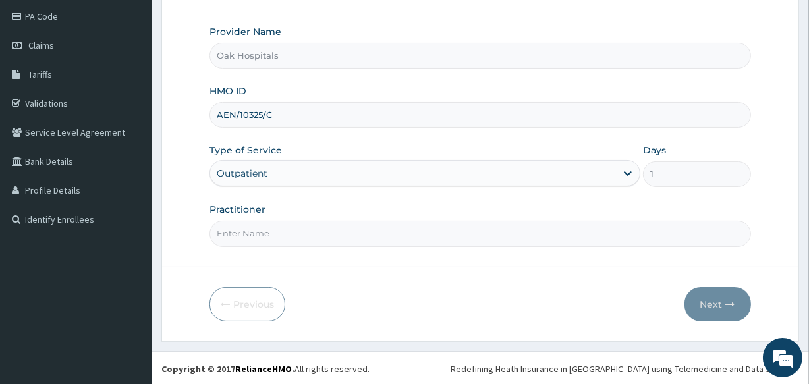
click at [342, 232] on input "Practitioner" at bounding box center [479, 234] width 541 height 26
type input "DR JAMES"
click at [718, 300] on button "Next" at bounding box center [717, 304] width 67 height 34
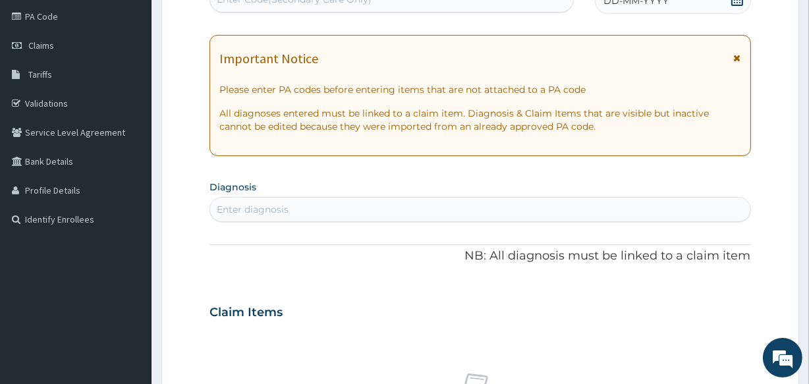
scroll to position [96, 0]
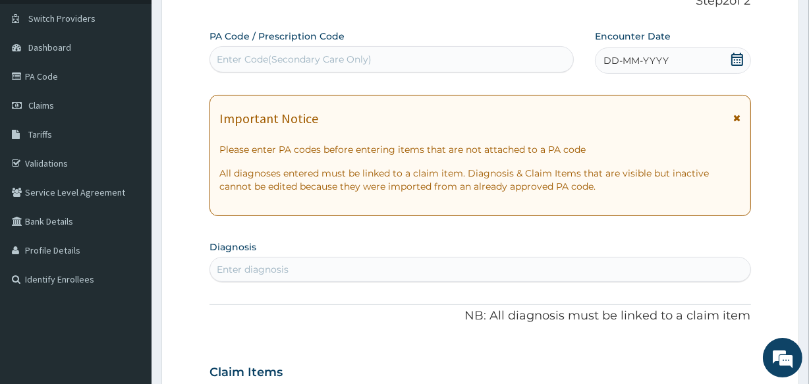
click at [645, 64] on span "DD-MM-YYYY" at bounding box center [635, 60] width 65 height 13
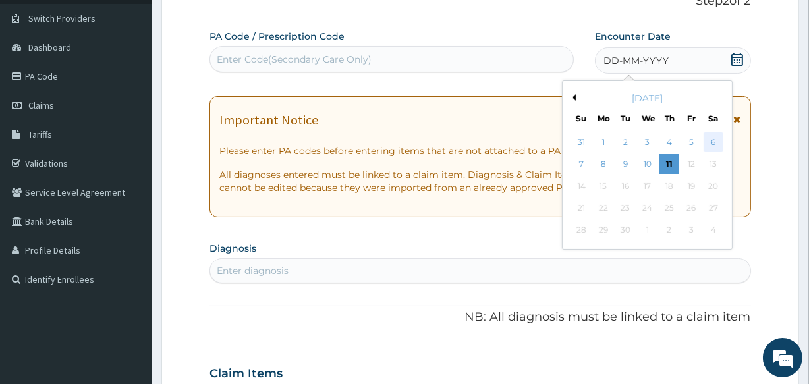
click at [711, 140] on div "6" at bounding box center [713, 142] width 20 height 20
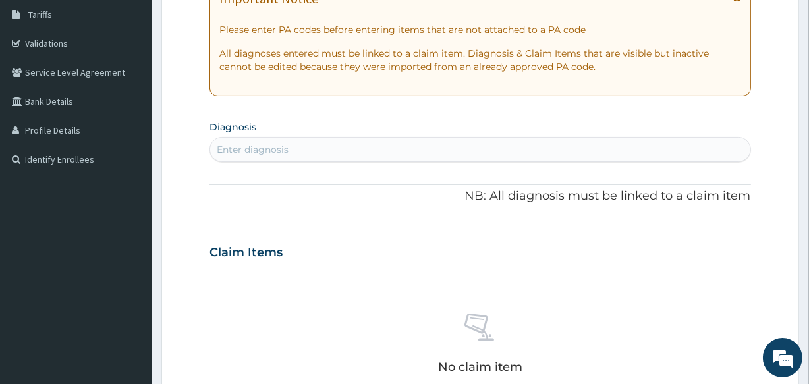
scroll to position [276, 0]
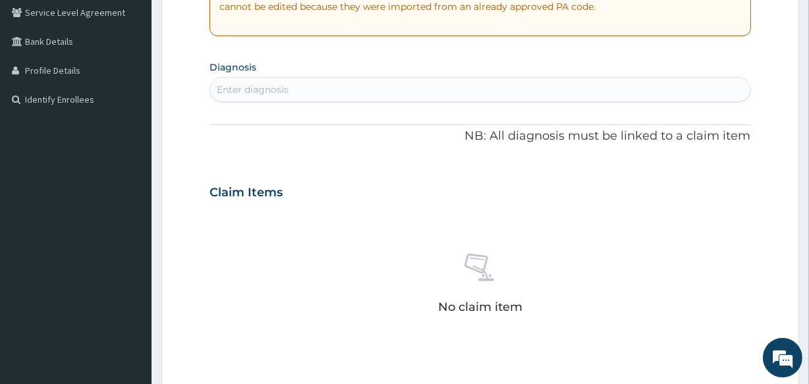
click at [377, 86] on div "Enter diagnosis" at bounding box center [479, 89] width 539 height 21
type input "MALARIA"
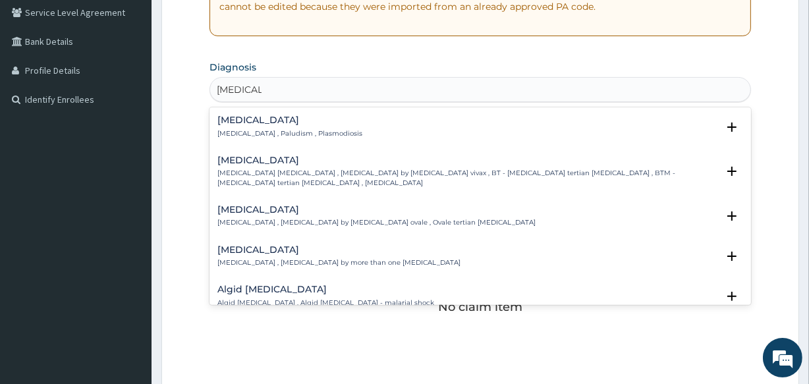
click at [256, 119] on h4 "Malaria" at bounding box center [289, 120] width 145 height 10
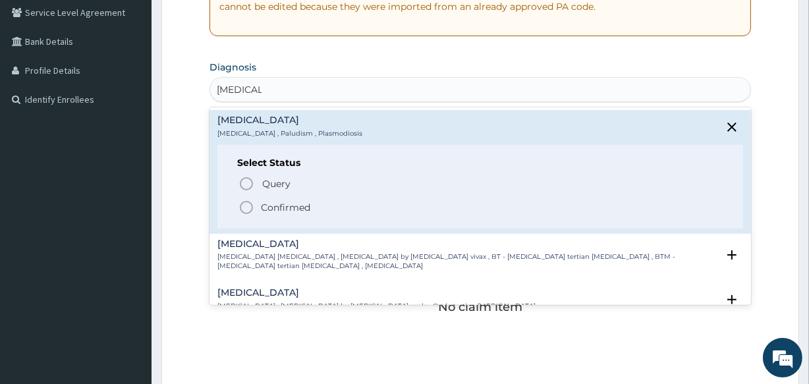
click at [284, 201] on p "Confirmed" at bounding box center [285, 207] width 49 height 13
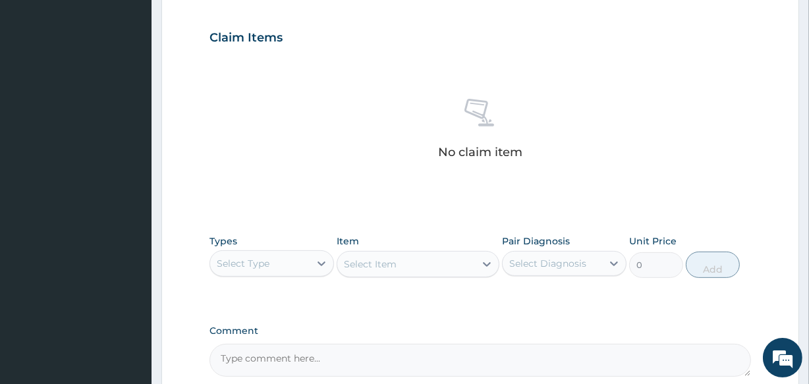
scroll to position [515, 0]
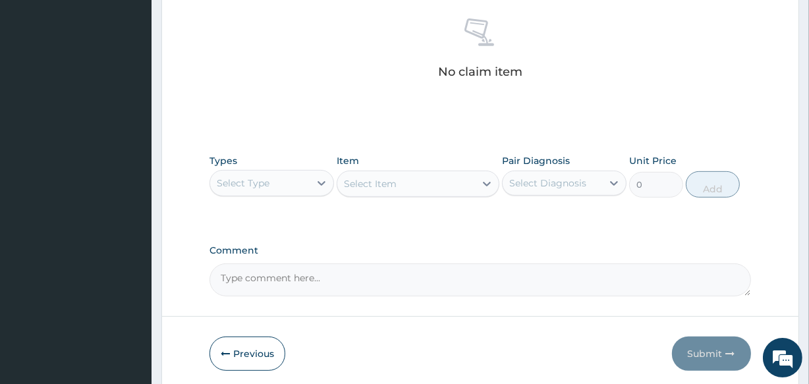
click at [284, 185] on div "Select Type" at bounding box center [259, 183] width 99 height 21
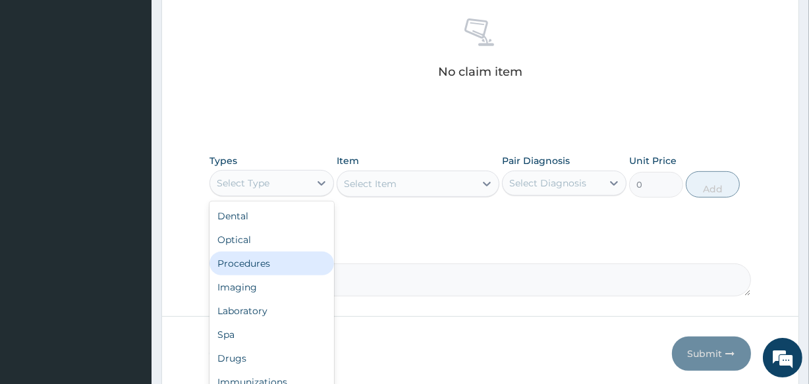
click at [292, 258] on div "Procedures" at bounding box center [271, 264] width 124 height 24
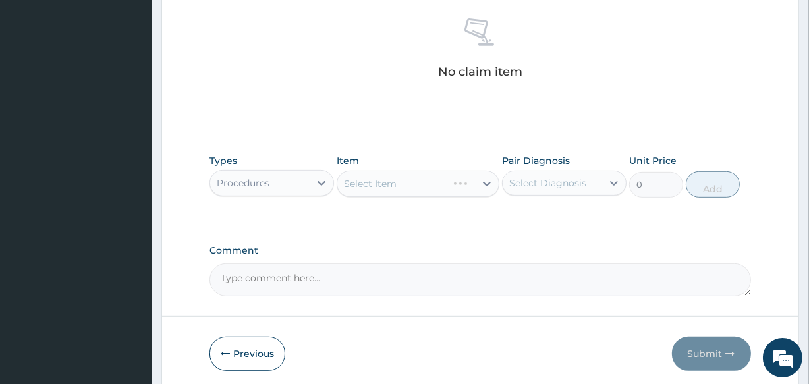
click at [516, 183] on div "Select Diagnosis" at bounding box center [547, 182] width 77 height 13
click at [521, 217] on div "Malaria" at bounding box center [564, 216] width 124 height 27
checkbox input "true"
click at [429, 184] on div "Select Item" at bounding box center [417, 184] width 162 height 26
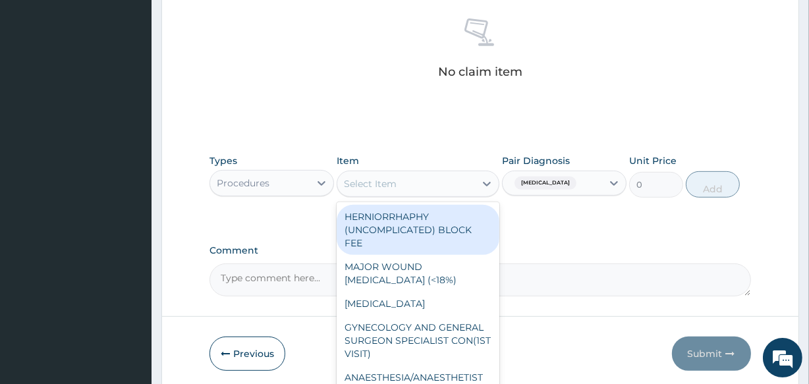
click at [426, 186] on div "Select Item" at bounding box center [405, 183] width 137 height 21
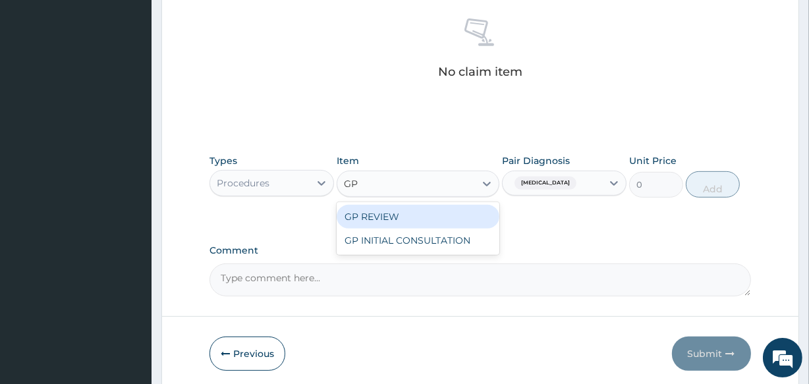
type input "GP"
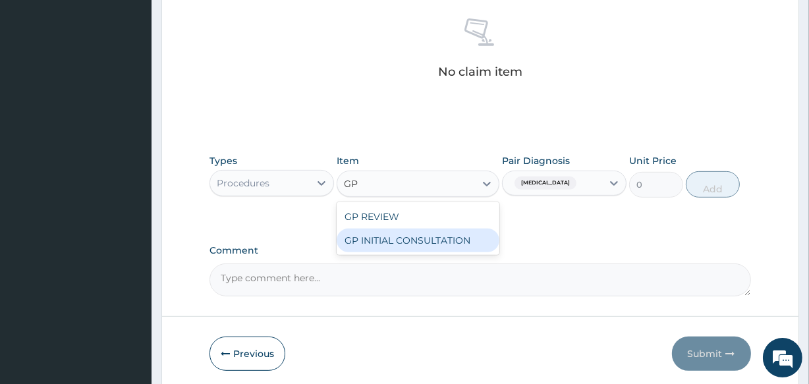
click at [437, 241] on div "GP INITIAL CONSULTATION" at bounding box center [417, 240] width 162 height 24
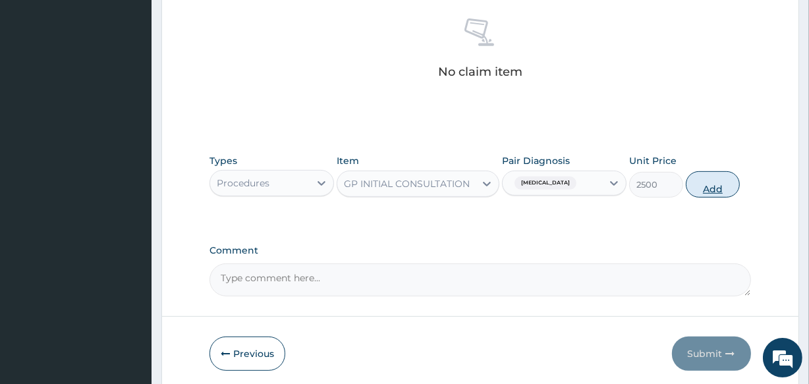
click at [707, 188] on button "Add" at bounding box center [712, 184] width 54 height 26
type input "0"
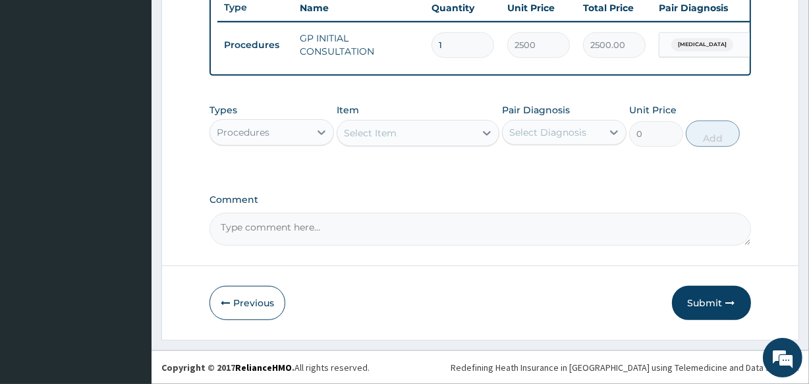
scroll to position [511, 0]
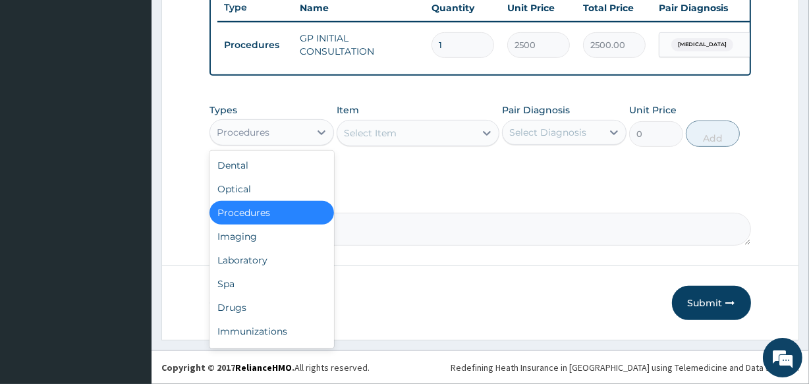
click at [307, 138] on div "Procedures" at bounding box center [259, 132] width 99 height 21
click at [279, 308] on div "Drugs" at bounding box center [271, 308] width 124 height 24
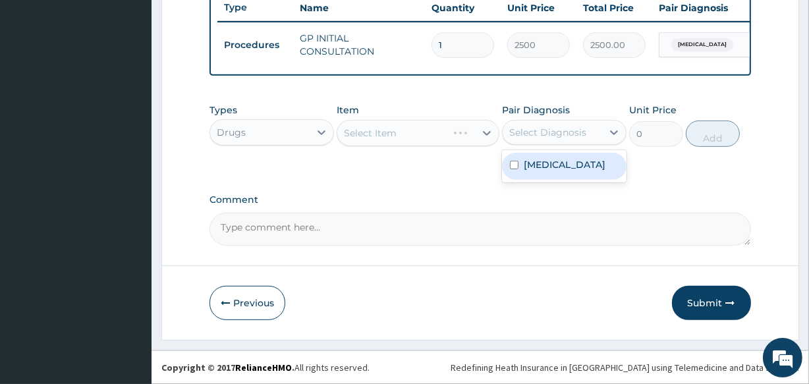
click at [566, 134] on div "Select Diagnosis" at bounding box center [547, 132] width 77 height 13
click at [547, 172] on div "Malaria" at bounding box center [564, 166] width 124 height 27
checkbox input "true"
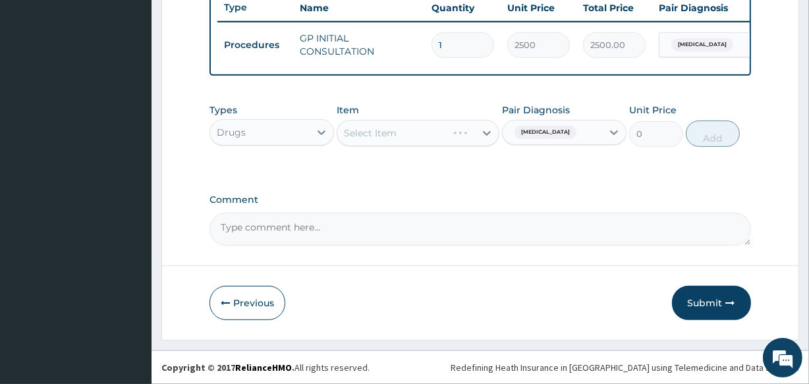
click at [440, 138] on div "Select Item" at bounding box center [417, 133] width 162 height 26
click at [437, 136] on div "Select Item" at bounding box center [405, 132] width 137 height 21
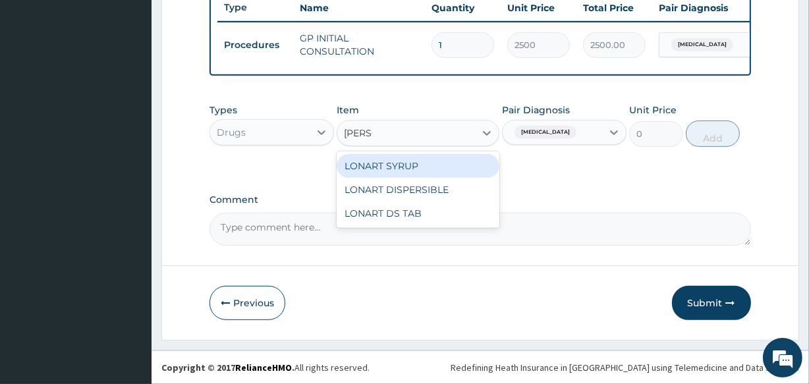
type input "LONAR"
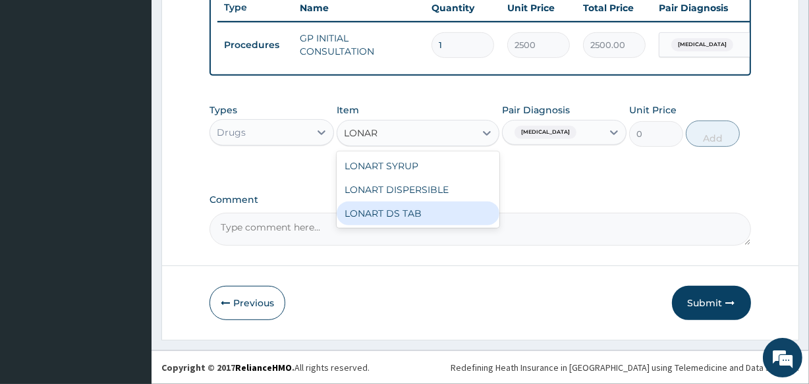
click at [427, 209] on div "LONART DS TAB" at bounding box center [417, 213] width 162 height 24
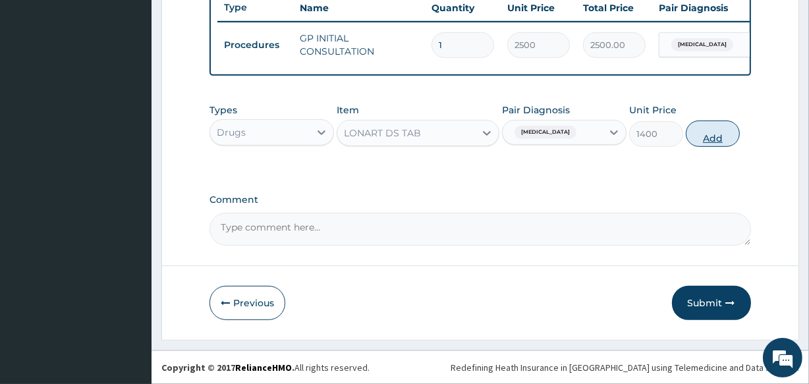
click at [709, 134] on button "Add" at bounding box center [712, 133] width 54 height 26
type input "0"
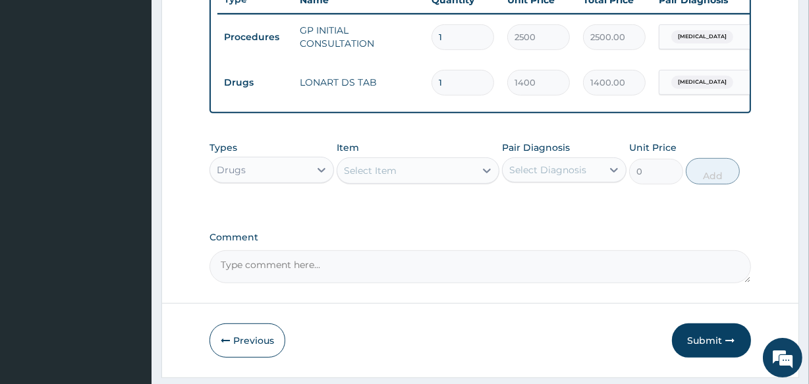
scroll to position [557, 0]
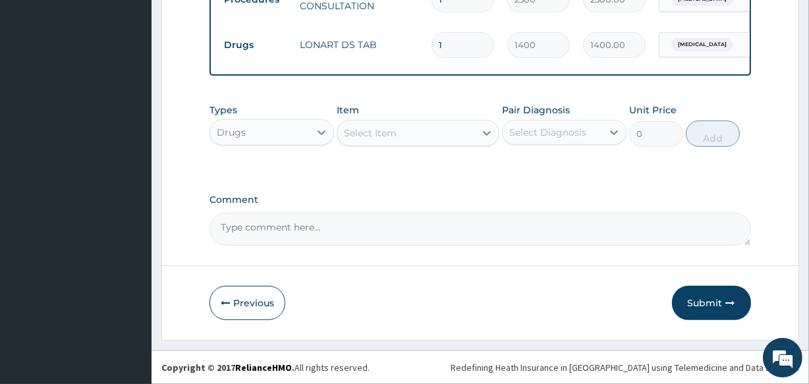
click at [455, 136] on div "Select Item" at bounding box center [405, 132] width 137 height 21
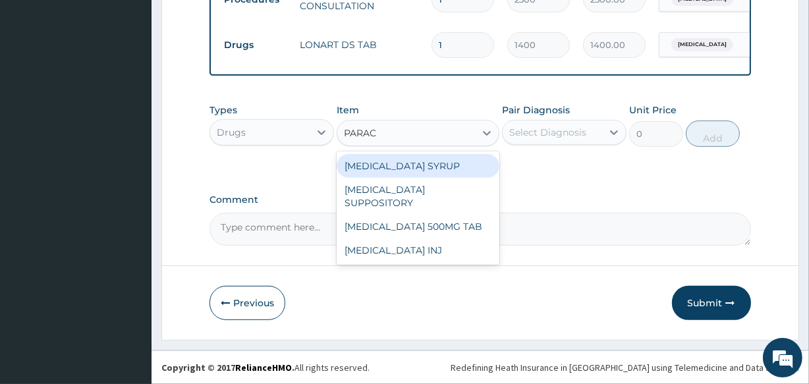
type input "PARACE"
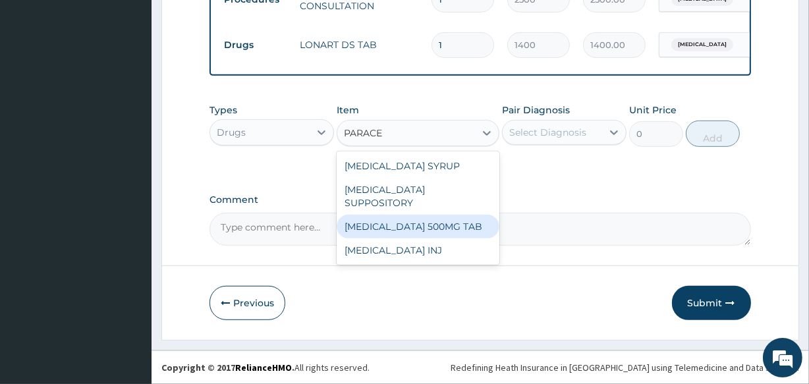
click at [431, 215] on div "PARACETAMOL 500MG TAB" at bounding box center [417, 227] width 162 height 24
type input "14"
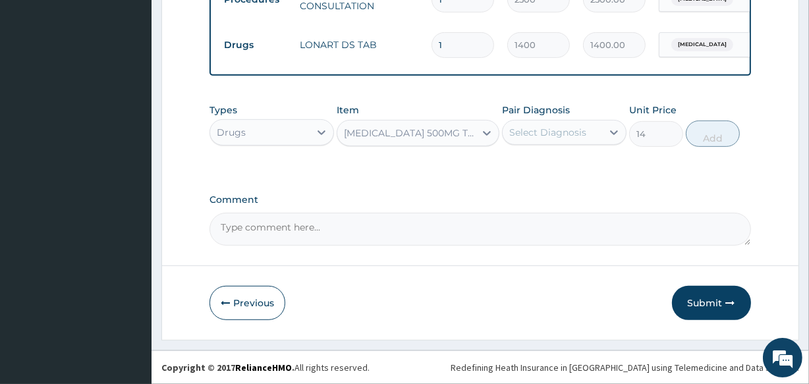
click at [579, 139] on div "Select Diagnosis" at bounding box center [551, 132] width 99 height 21
drag, startPoint x: 570, startPoint y: 171, endPoint x: 600, endPoint y: 153, distance: 34.2
click at [570, 171] on div "Malaria" at bounding box center [564, 166] width 124 height 27
checkbox input "true"
click at [706, 138] on button "Add" at bounding box center [712, 133] width 54 height 26
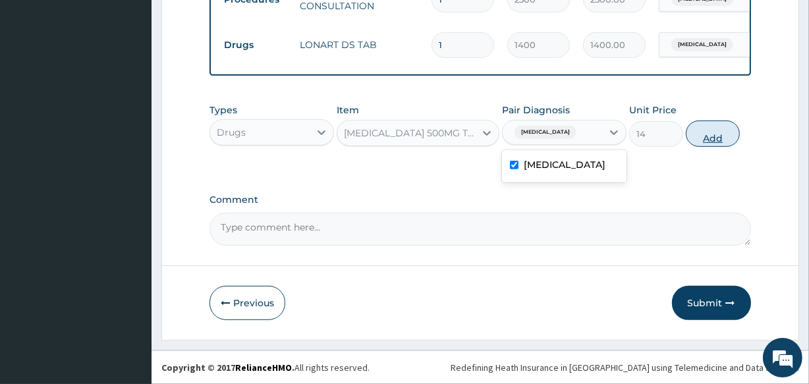
type input "0"
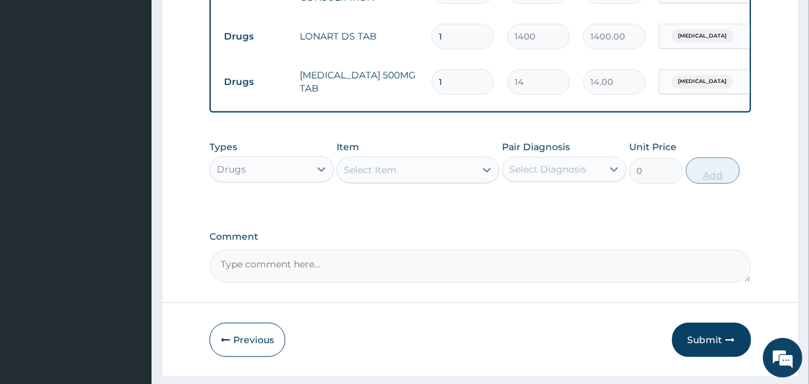
type input "18"
type input "252.00"
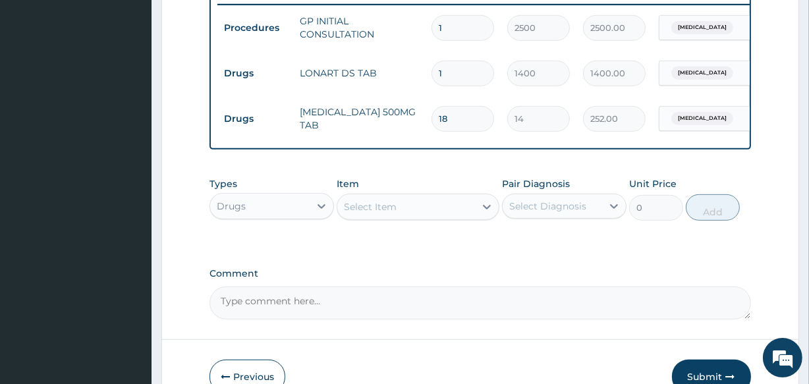
scroll to position [602, 0]
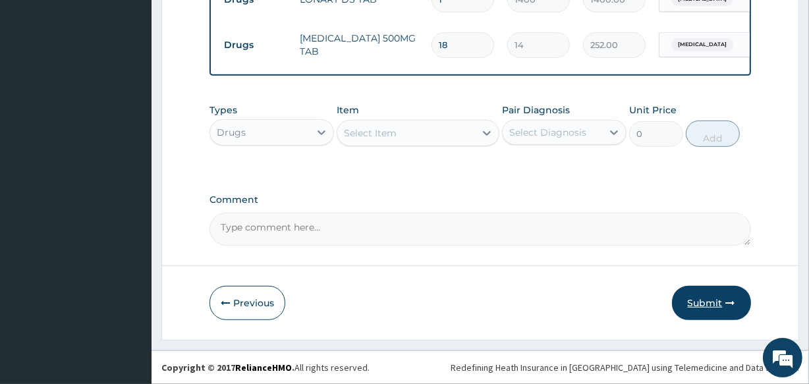
click at [726, 304] on icon "button" at bounding box center [730, 302] width 9 height 9
